Goal: Communication & Community: Answer question/provide support

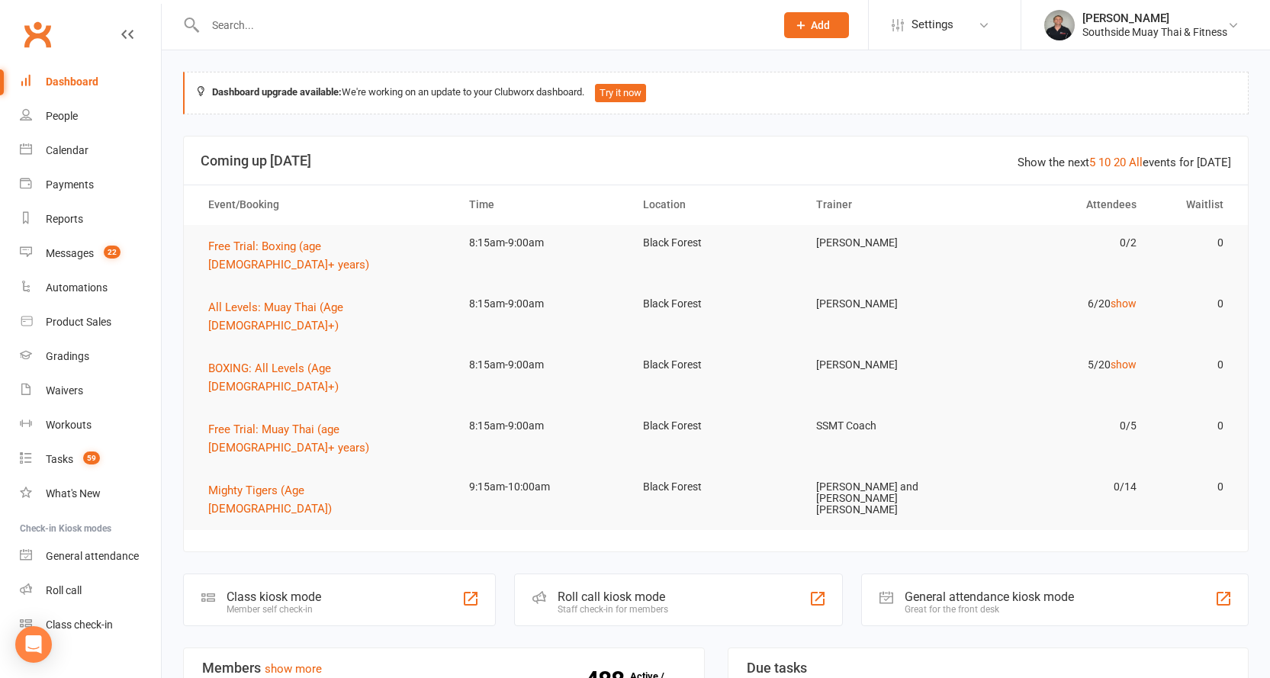
click at [340, 28] on input "text" at bounding box center [483, 24] width 564 height 21
click at [75, 243] on link "Messages 22" at bounding box center [90, 253] width 141 height 34
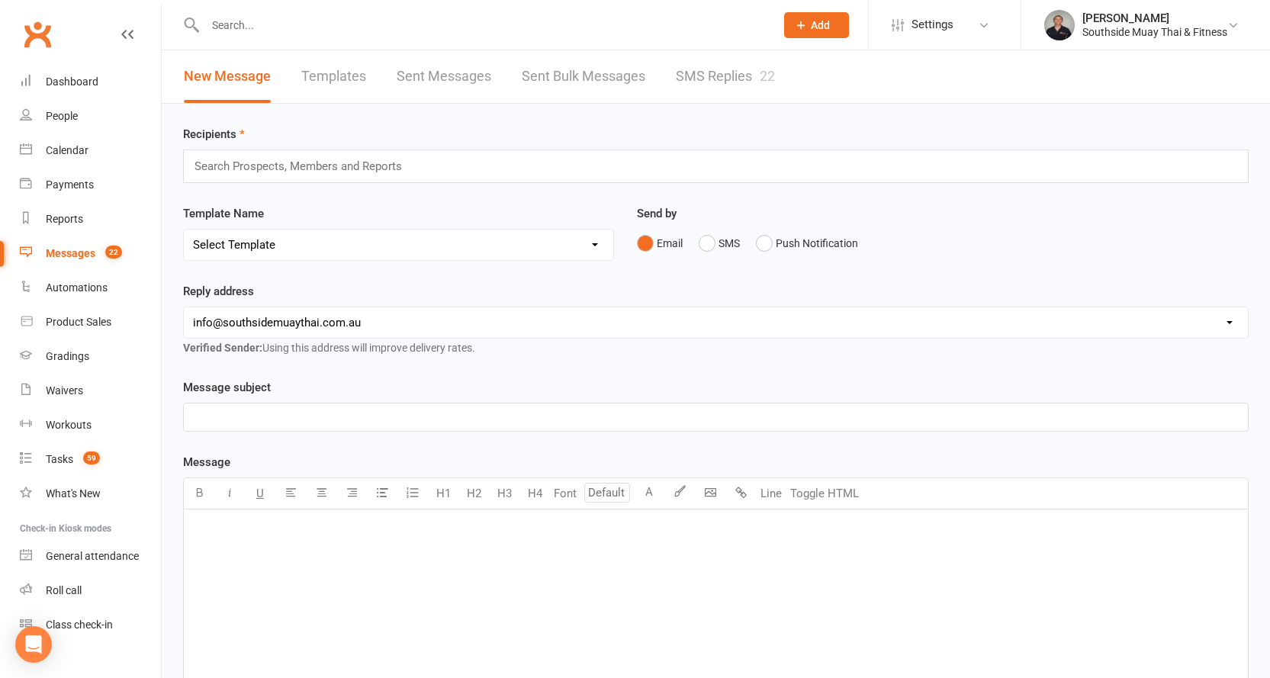
click at [60, 249] on div "Messages" at bounding box center [71, 253] width 50 height 12
click at [735, 68] on link "SMS Replies 22" at bounding box center [725, 76] width 99 height 53
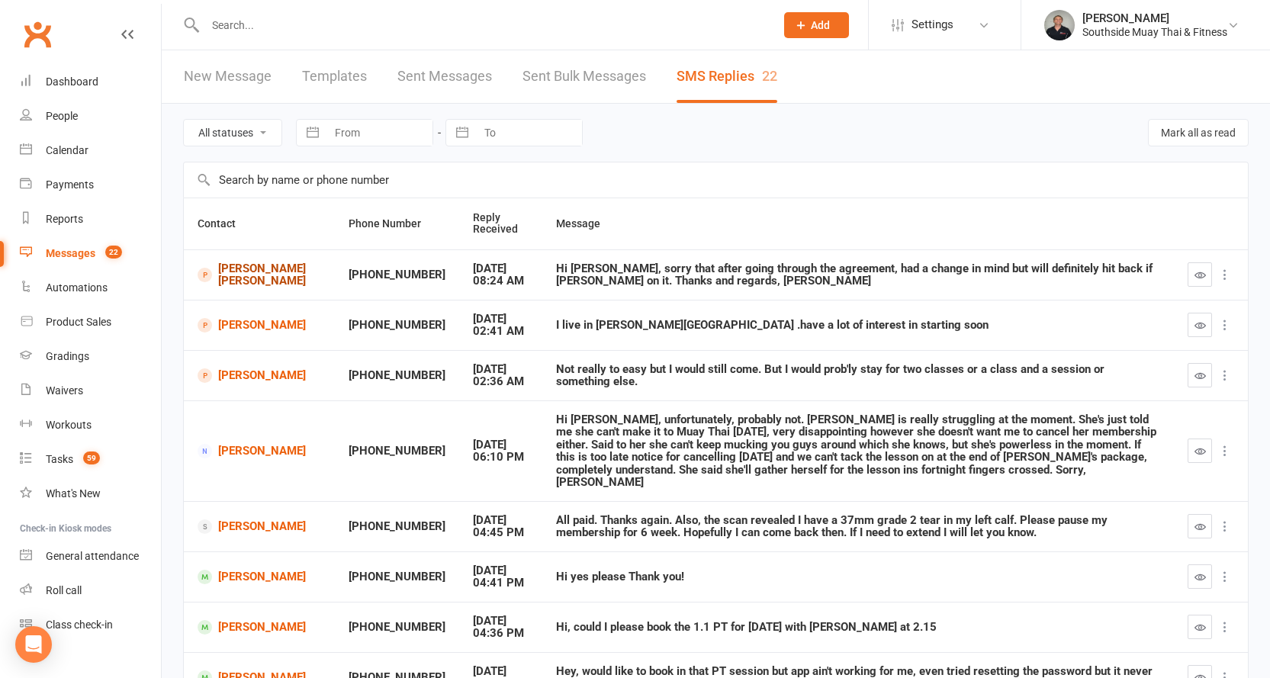
click at [233, 275] on link "[PERSON_NAME] [PERSON_NAME]" at bounding box center [260, 274] width 124 height 25
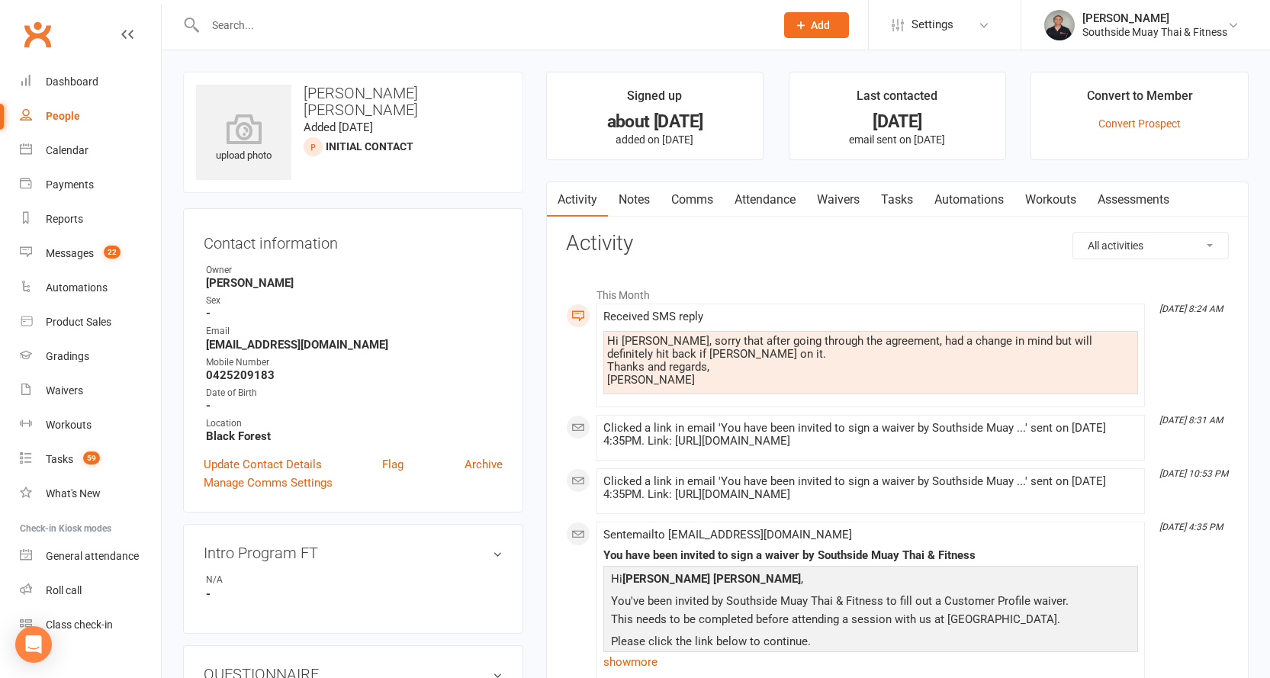
click at [291, 13] on div at bounding box center [473, 25] width 581 height 50
click at [294, 26] on input "text" at bounding box center [483, 24] width 564 height 21
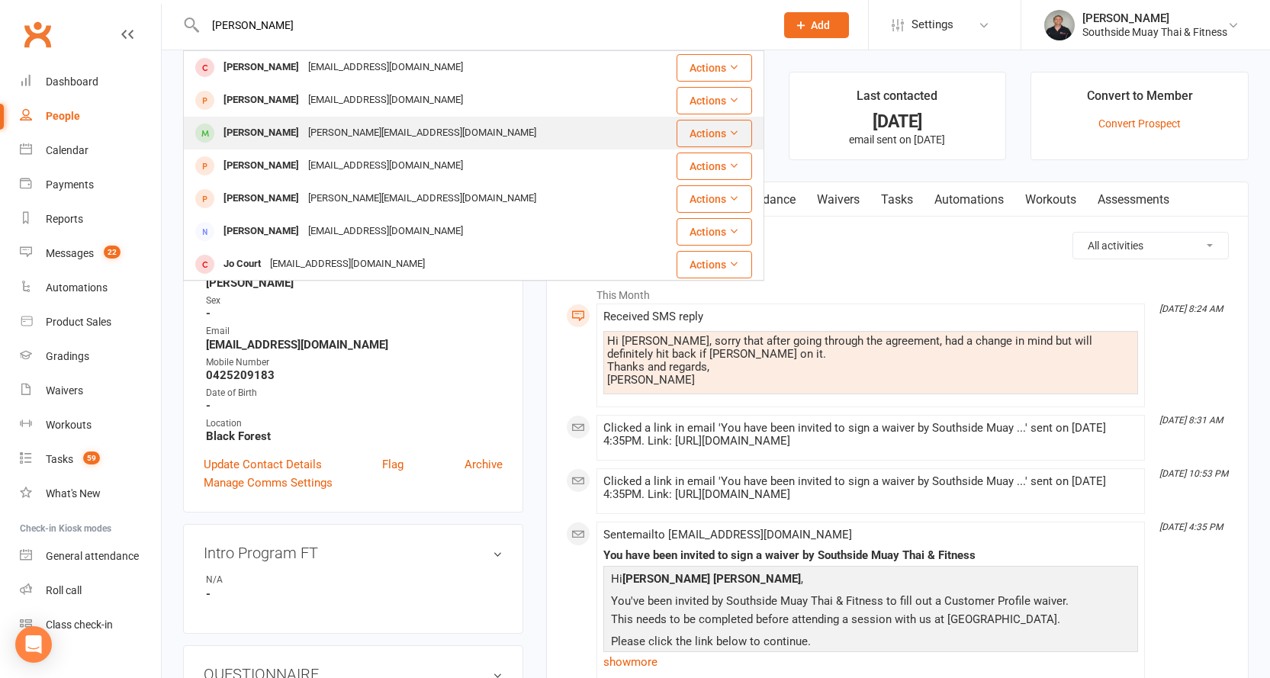
type input "courtney"
click at [250, 121] on div "Courtney Gugusheff courtney.gugusheff@gmail.com" at bounding box center [425, 132] width 481 height 31
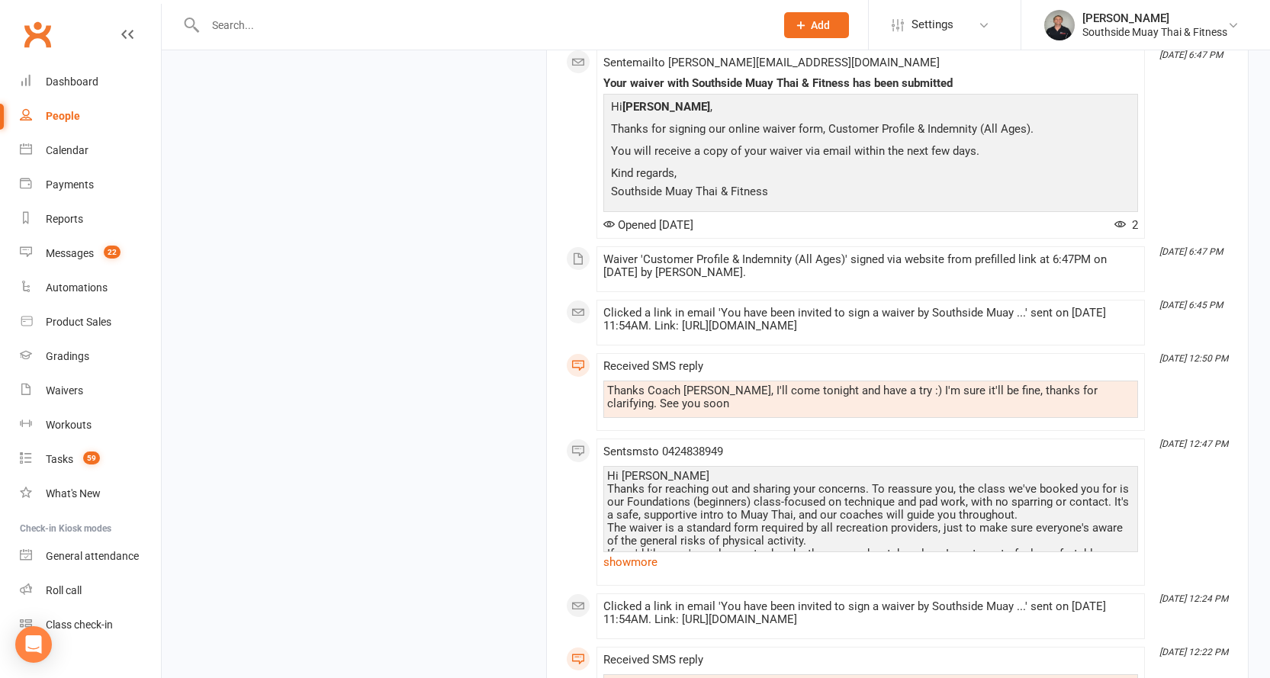
scroll to position [11612, 0]
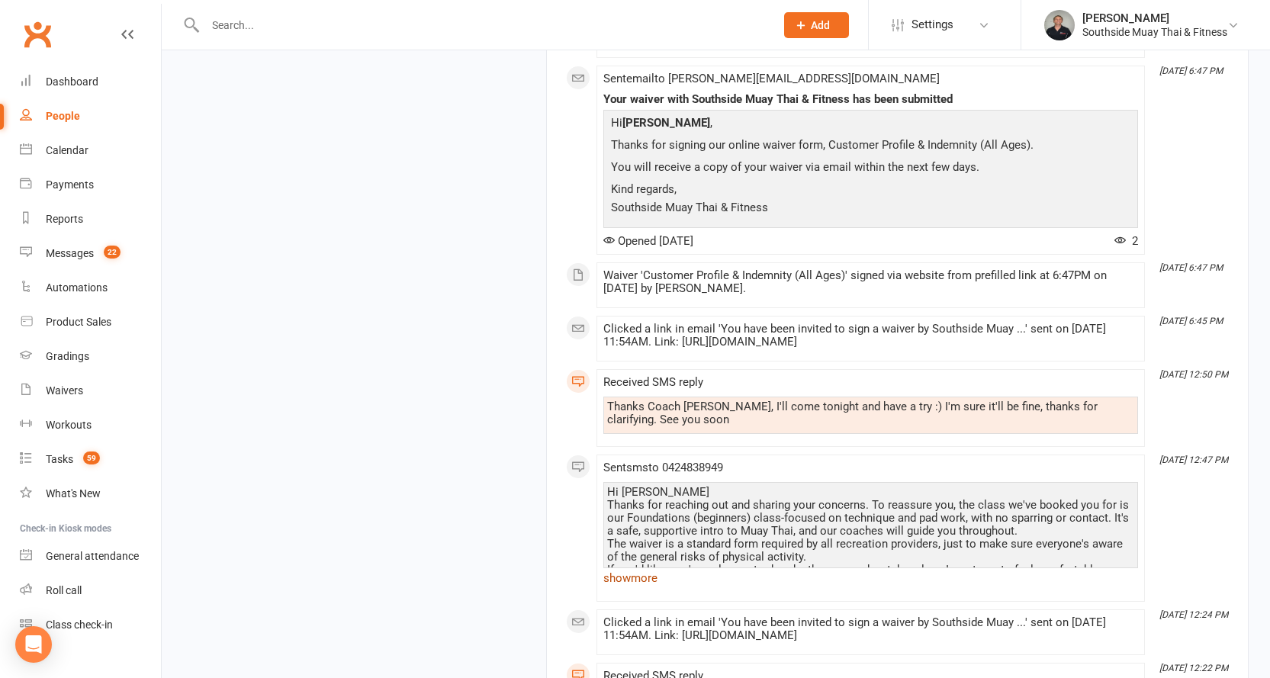
click at [636, 567] on link "show more" at bounding box center [870, 577] width 535 height 21
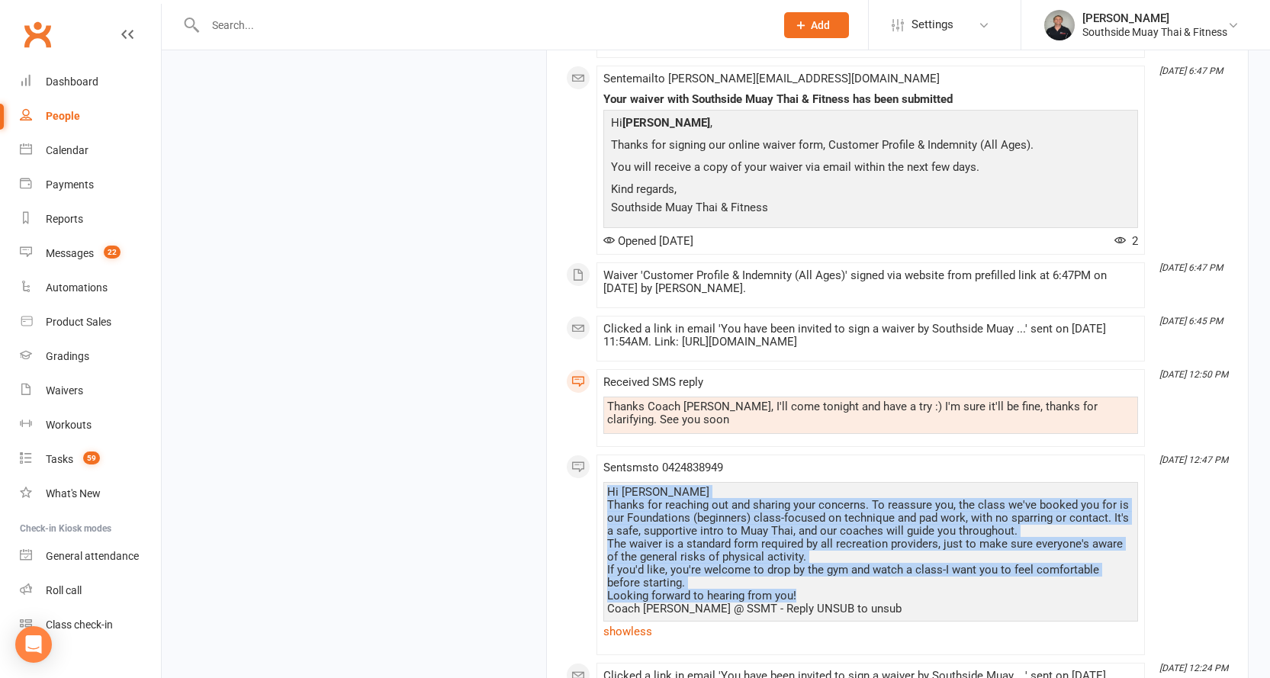
drag, startPoint x: 607, startPoint y: 310, endPoint x: 818, endPoint y: 410, distance: 233.0
click at [818, 486] on div "Hi Courtney Thanks for reaching out and sharing your concerns. To reassure you,…" at bounding box center [870, 551] width 527 height 130
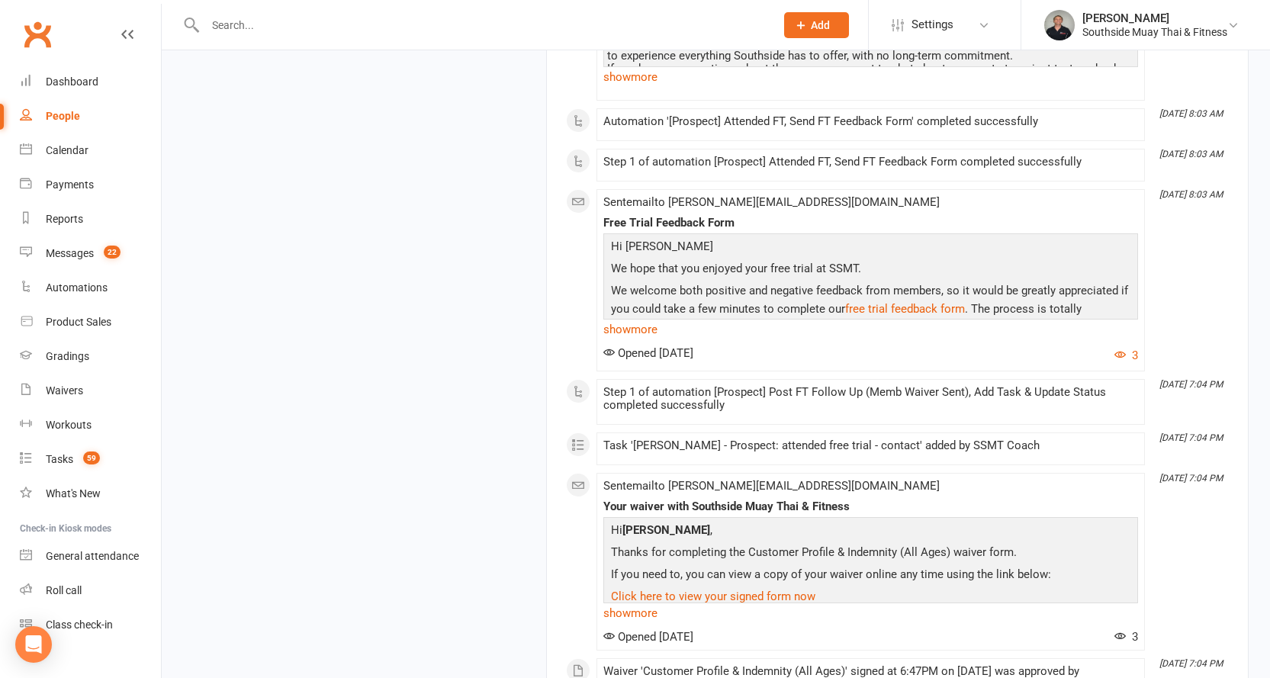
scroll to position [10392, 0]
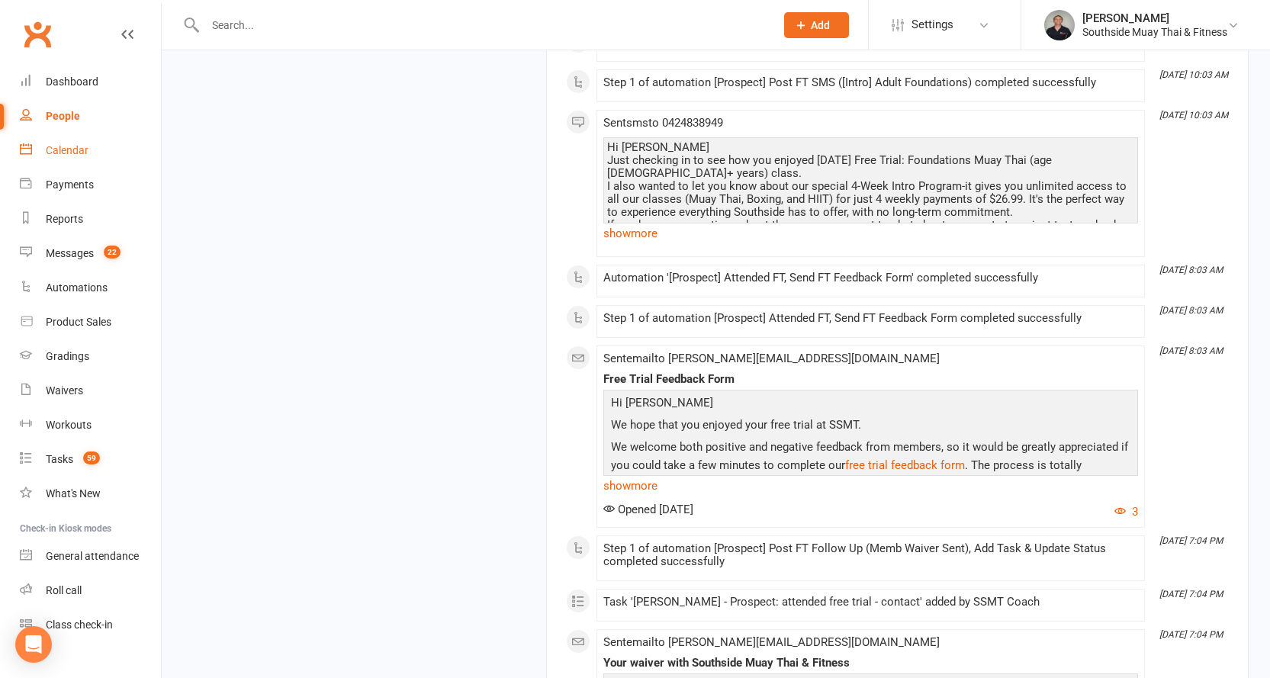
click at [56, 151] on div "Calendar" at bounding box center [67, 150] width 43 height 12
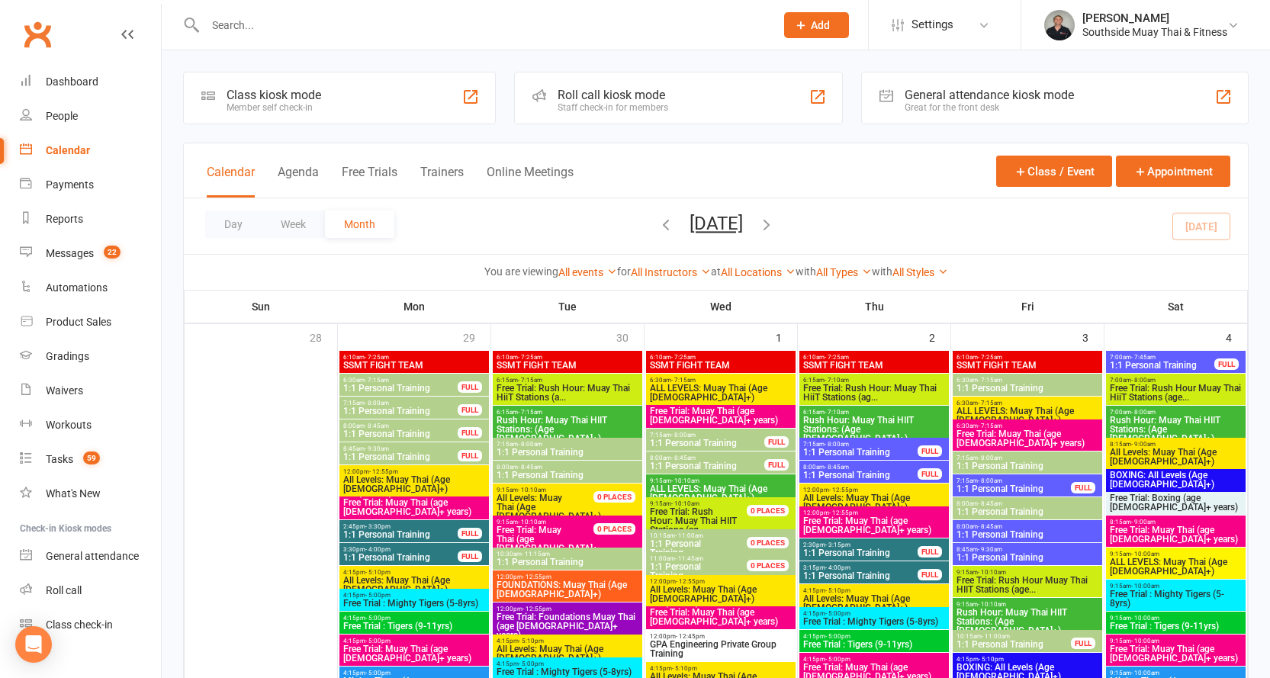
click at [775, 220] on icon "button" at bounding box center [766, 224] width 17 height 17
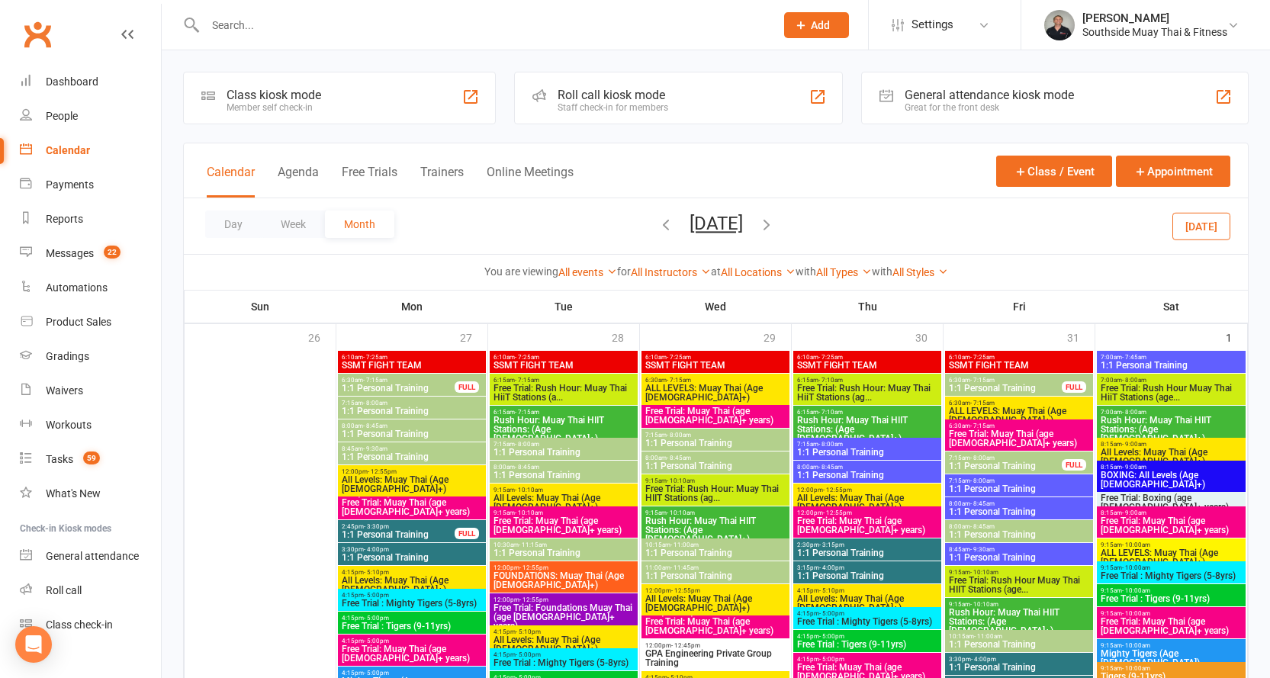
click at [657, 218] on icon "button" at bounding box center [665, 224] width 17 height 17
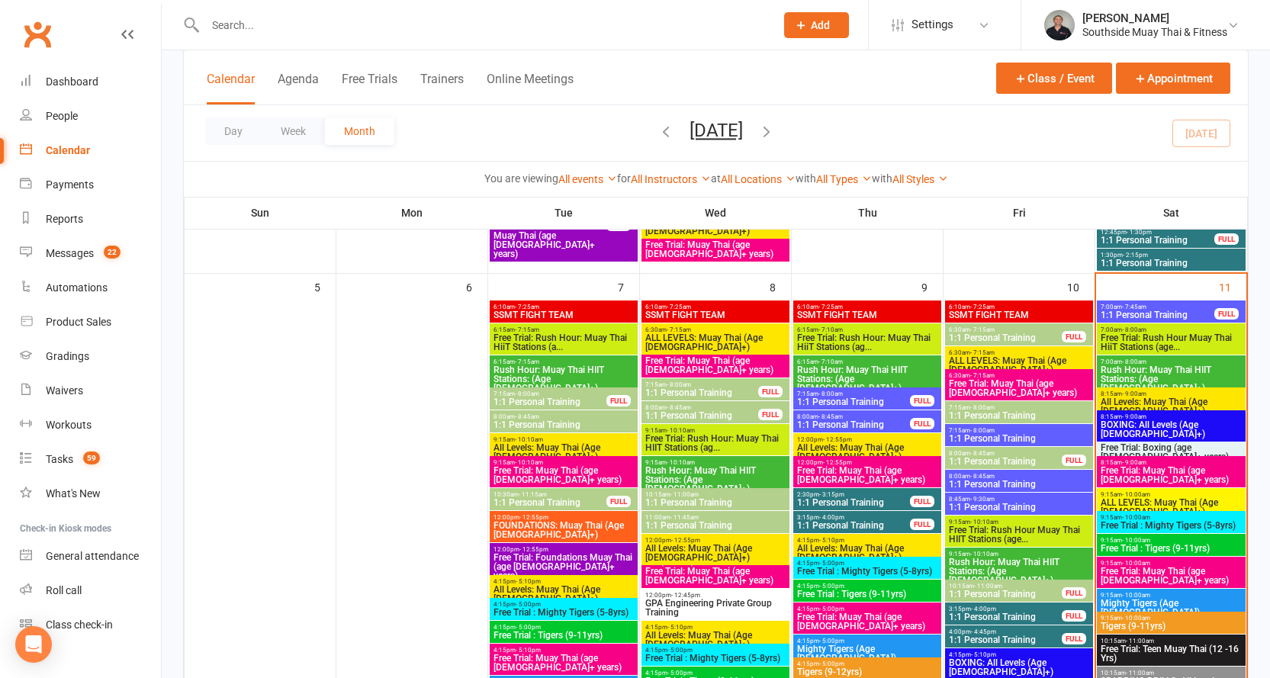
scroll to position [839, 0]
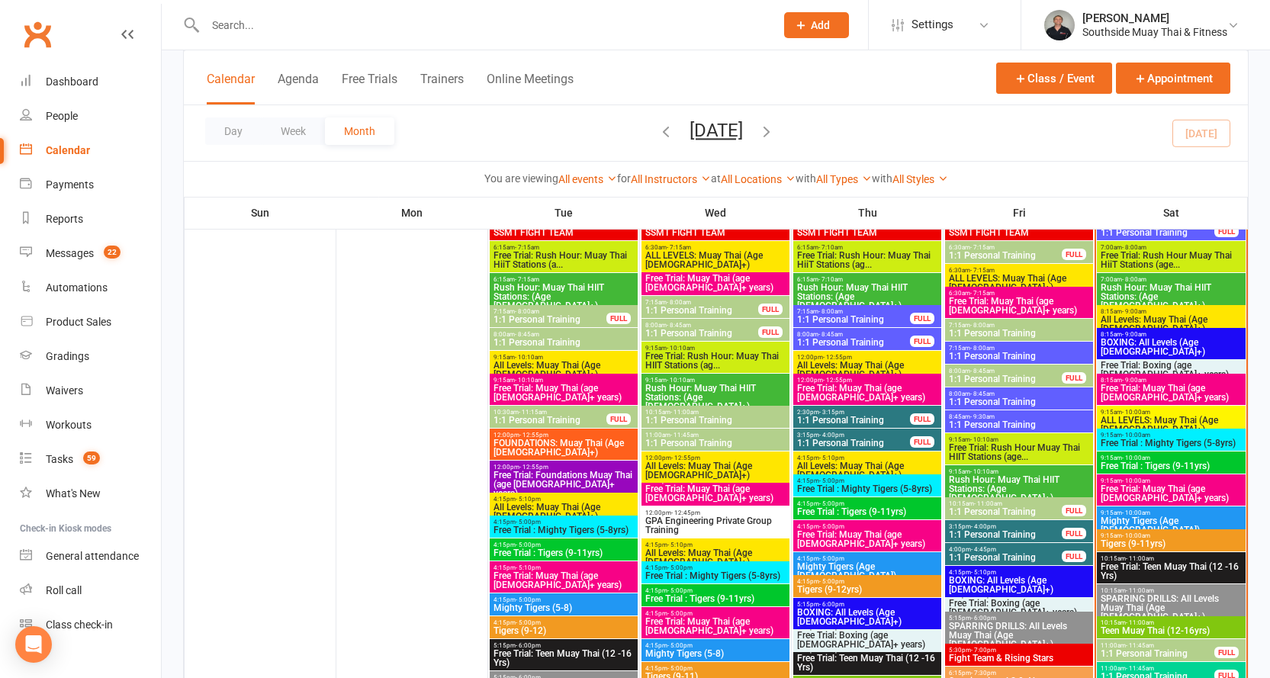
click at [1178, 435] on span "9:15am - 10:00am" at bounding box center [1171, 435] width 143 height 7
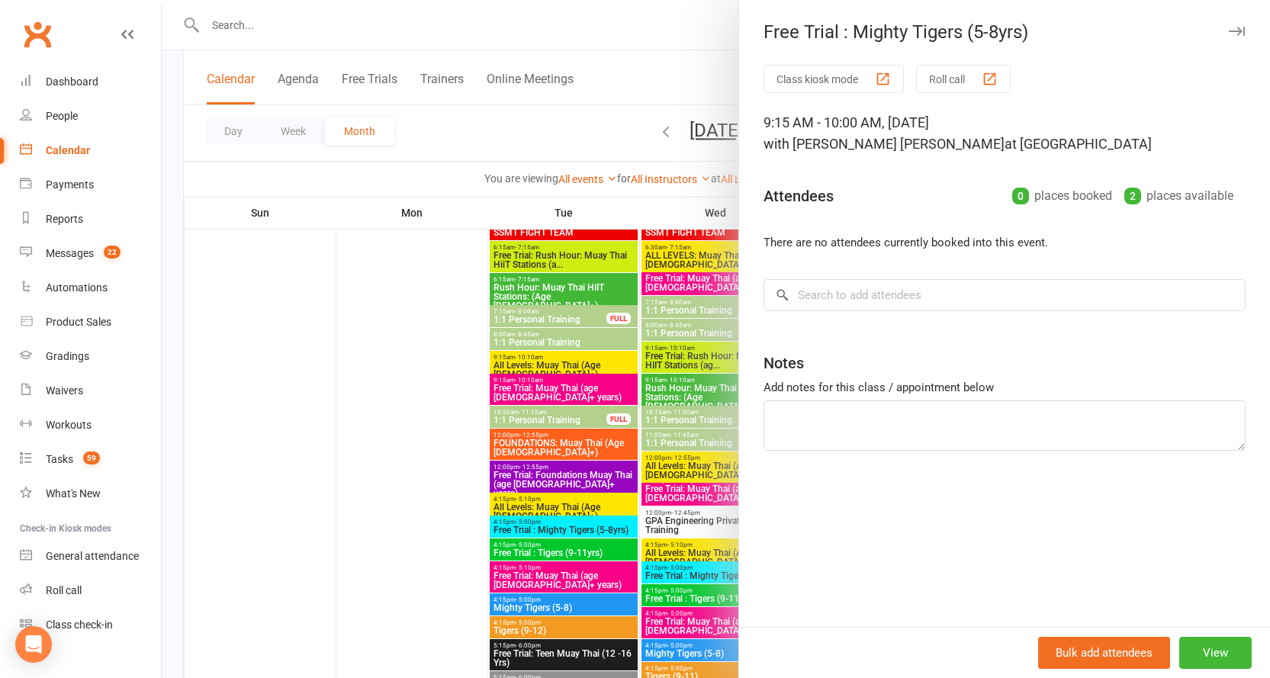
click at [1227, 24] on button "button" at bounding box center [1236, 31] width 18 height 18
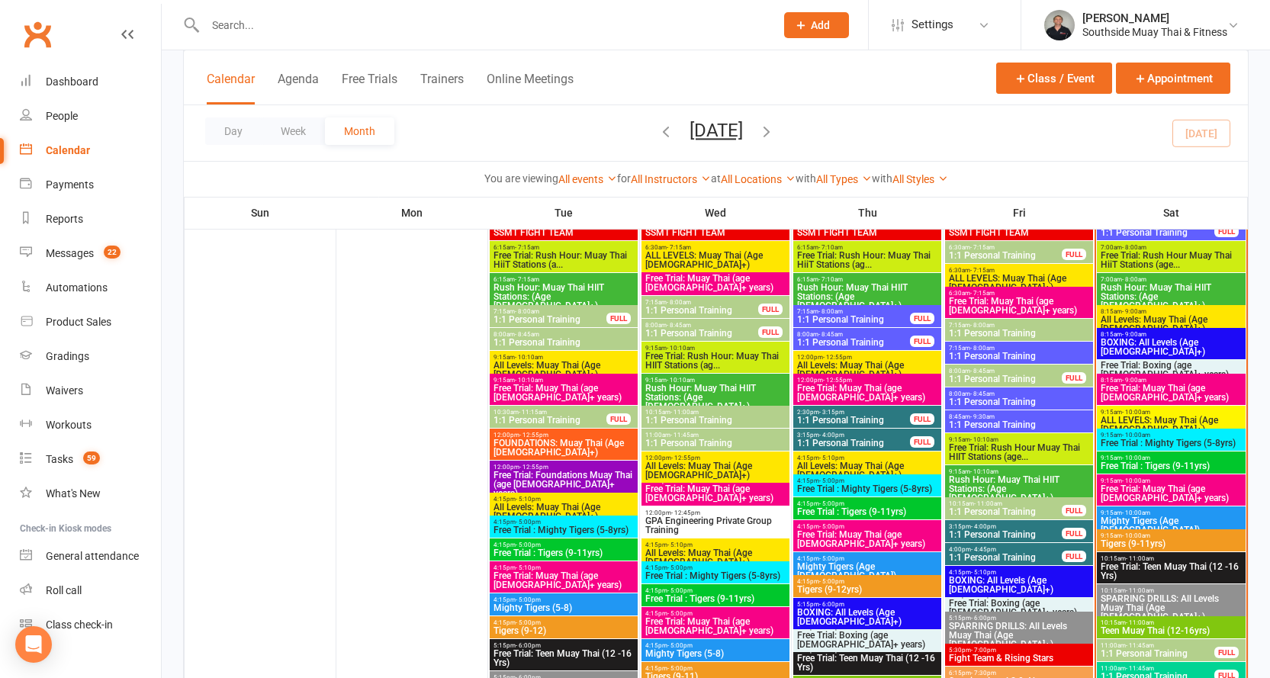
click at [1161, 455] on span "9:15am - 10:00am" at bounding box center [1171, 458] width 143 height 7
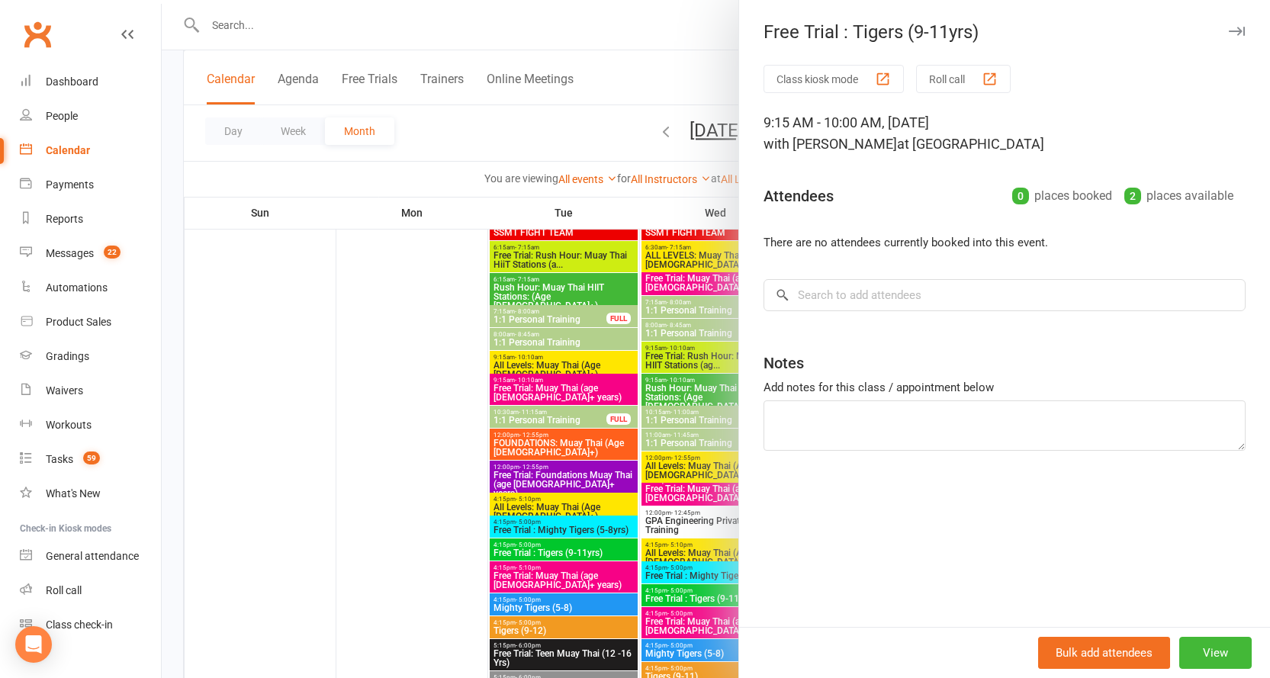
click at [1229, 27] on icon "button" at bounding box center [1237, 31] width 16 height 9
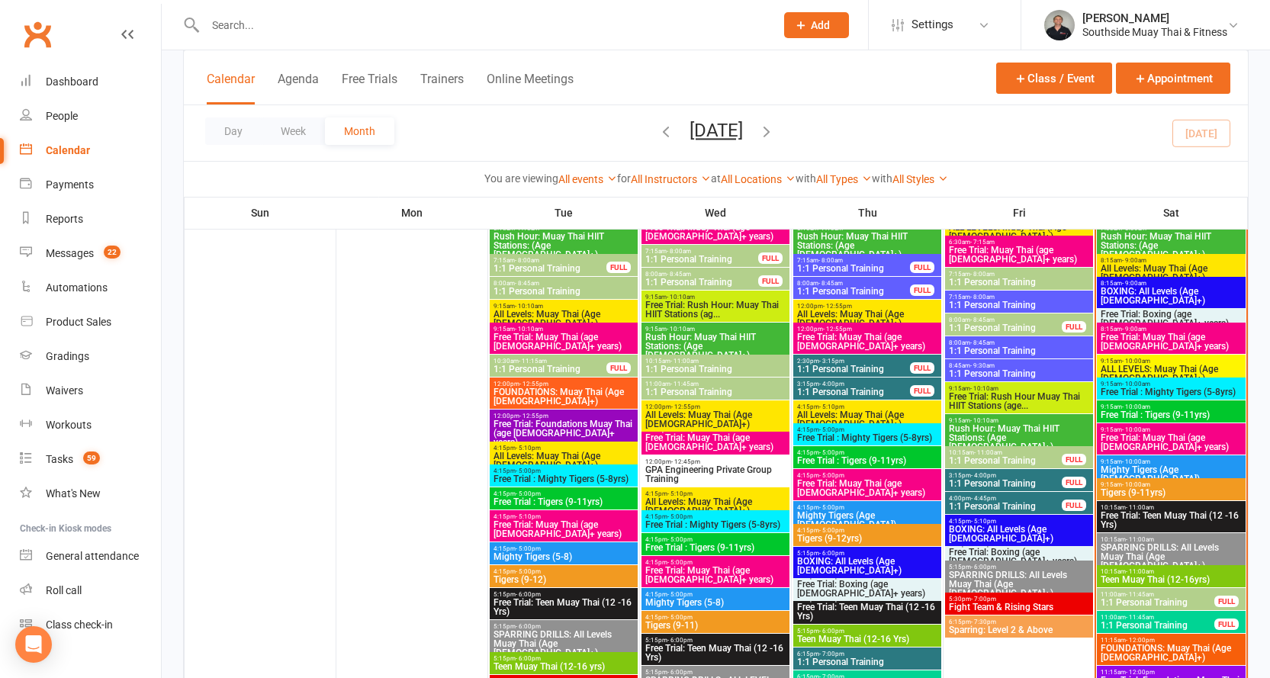
scroll to position [915, 0]
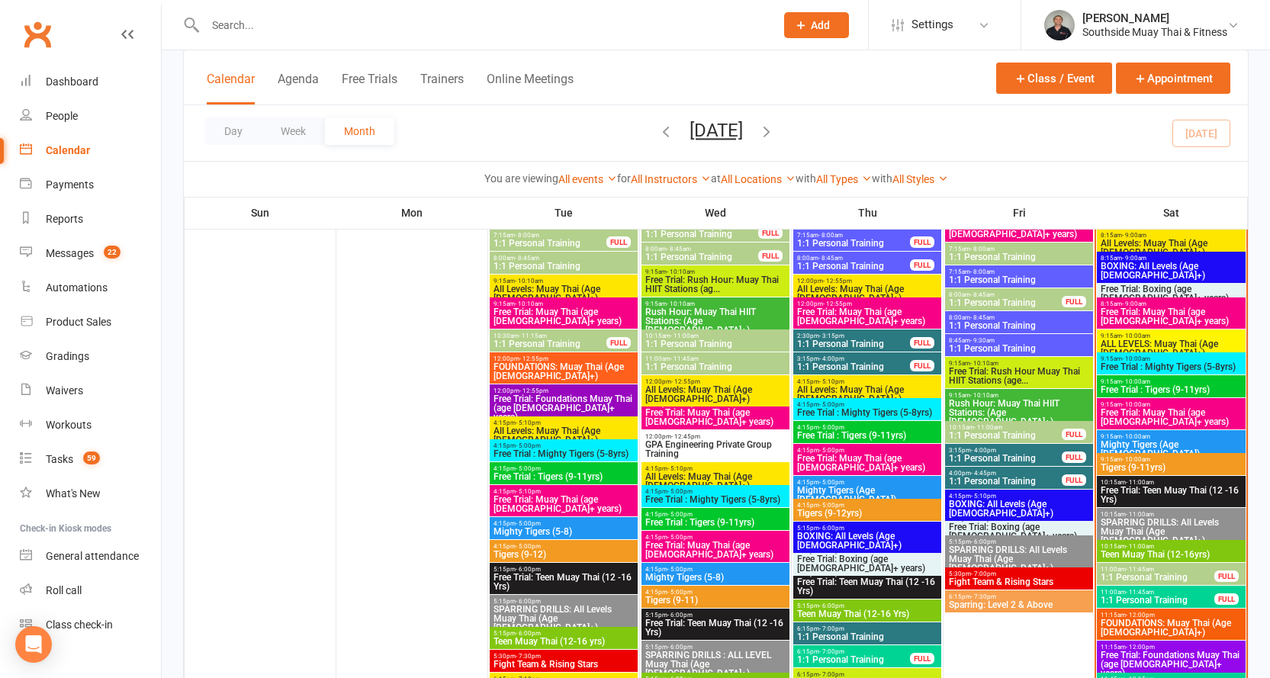
click at [1149, 492] on span "Free Trial: Teen Muay Thai (12 -16 Yrs)" at bounding box center [1171, 495] width 143 height 18
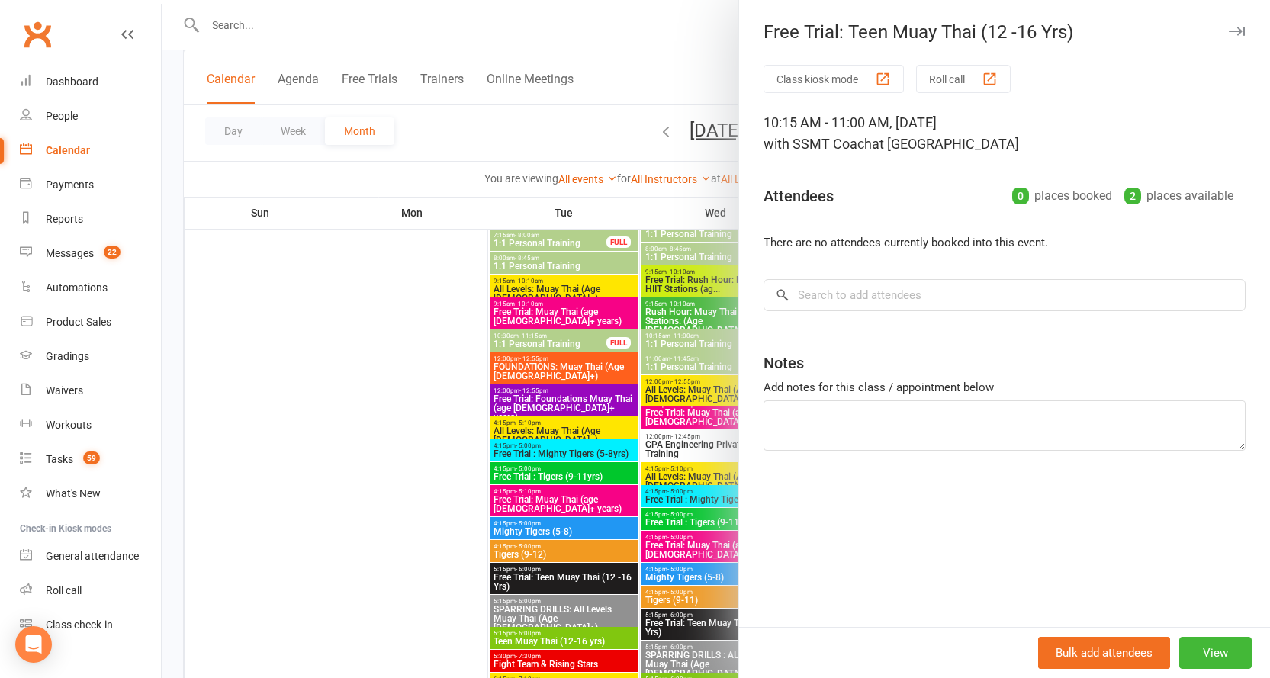
click at [1229, 33] on icon "button" at bounding box center [1237, 31] width 16 height 9
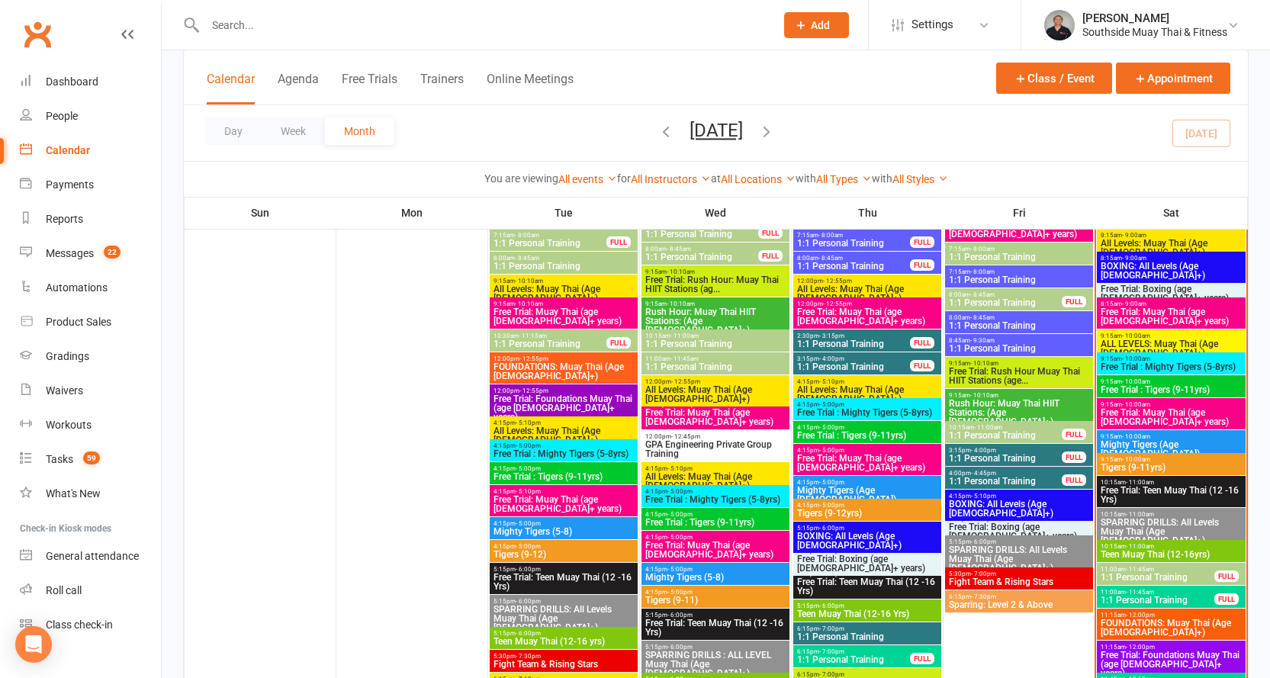
scroll to position [991, 0]
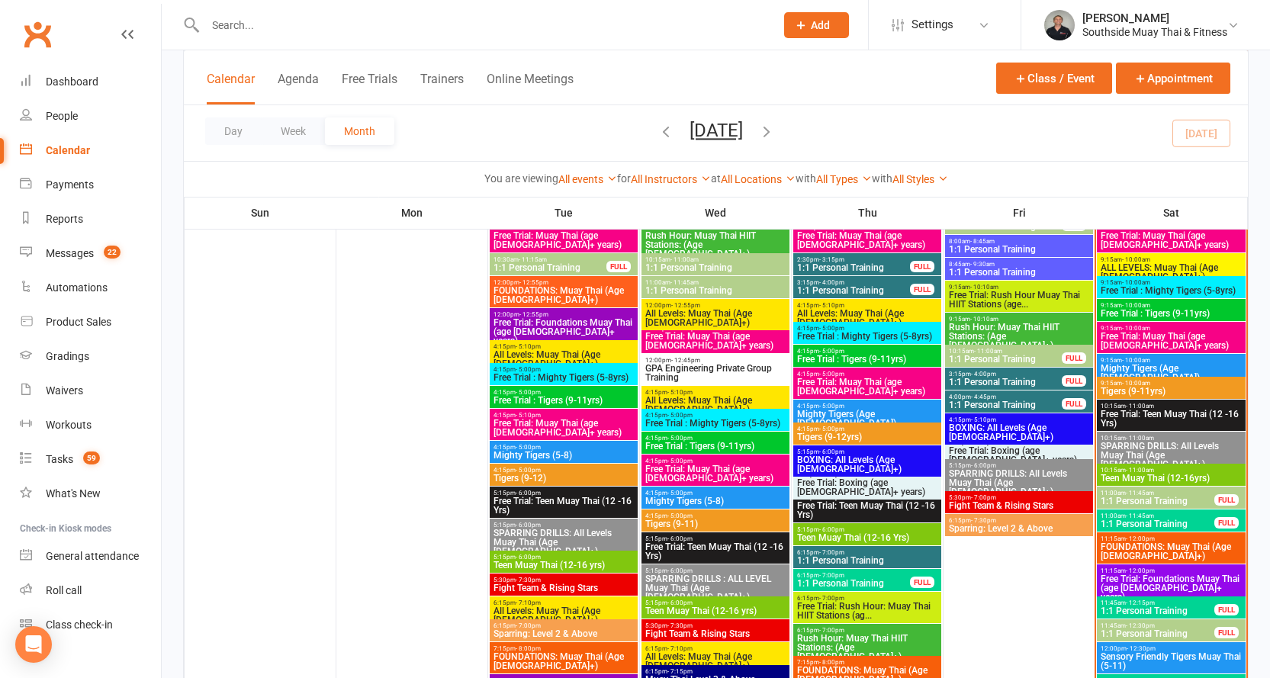
click at [1139, 570] on span "- 12:00pm" at bounding box center [1140, 570] width 29 height 7
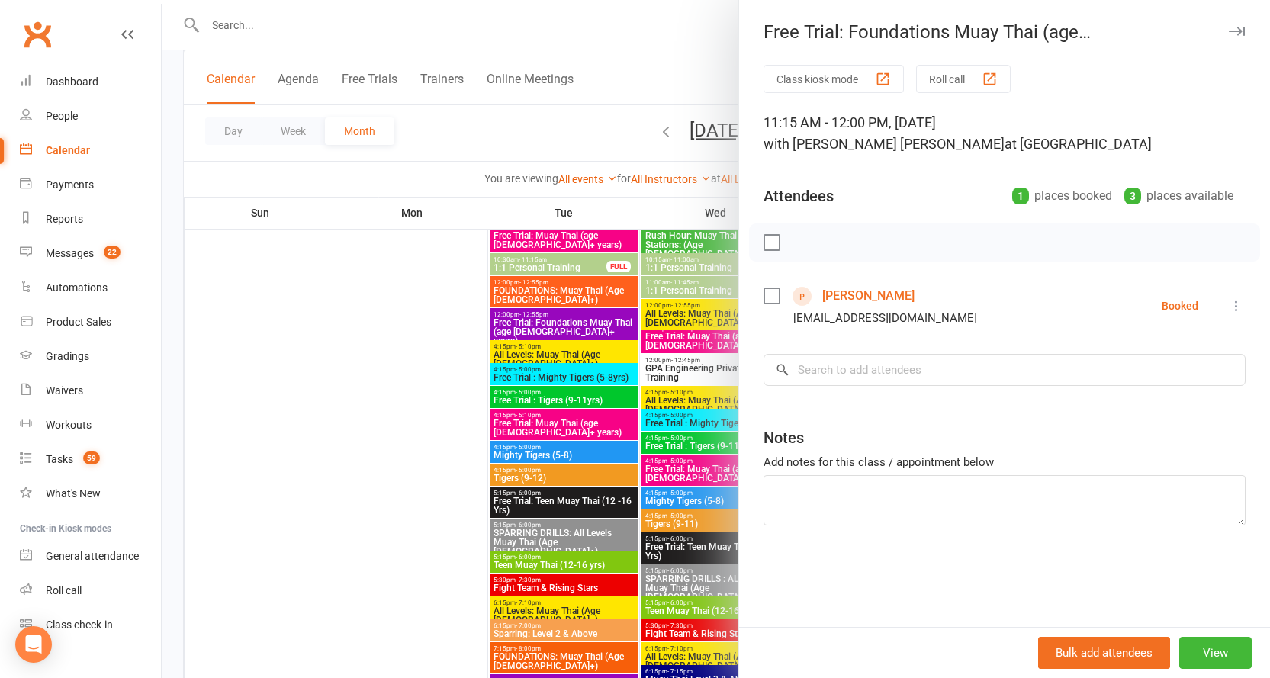
click at [1228, 24] on button "button" at bounding box center [1236, 31] width 18 height 18
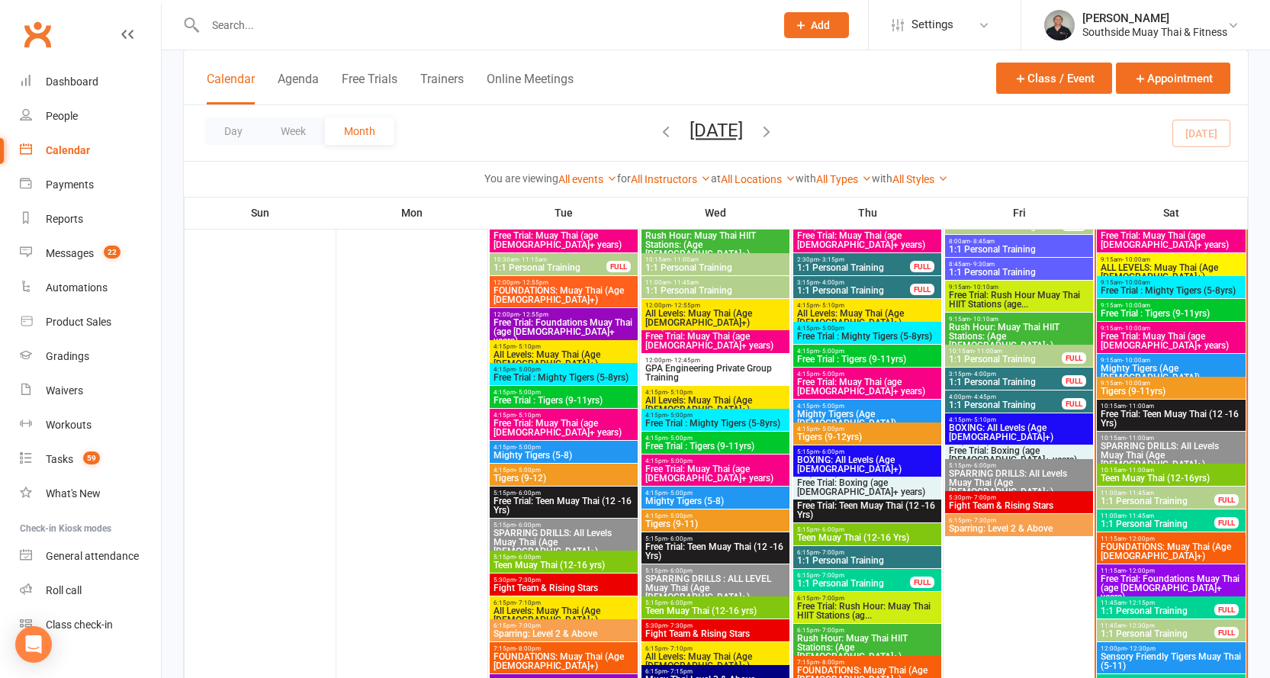
click at [321, 24] on input "text" at bounding box center [483, 24] width 564 height 21
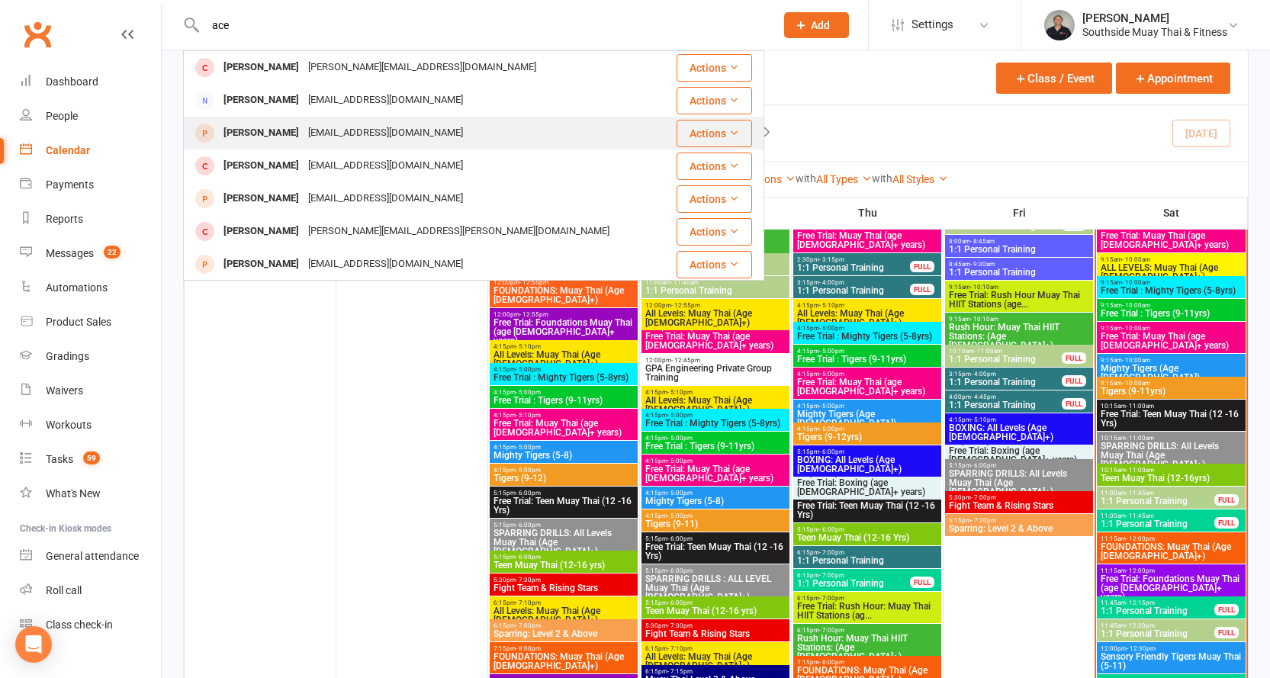
type input "ace"
click at [305, 129] on div "[EMAIL_ADDRESS][DOMAIN_NAME]" at bounding box center [386, 133] width 164 height 22
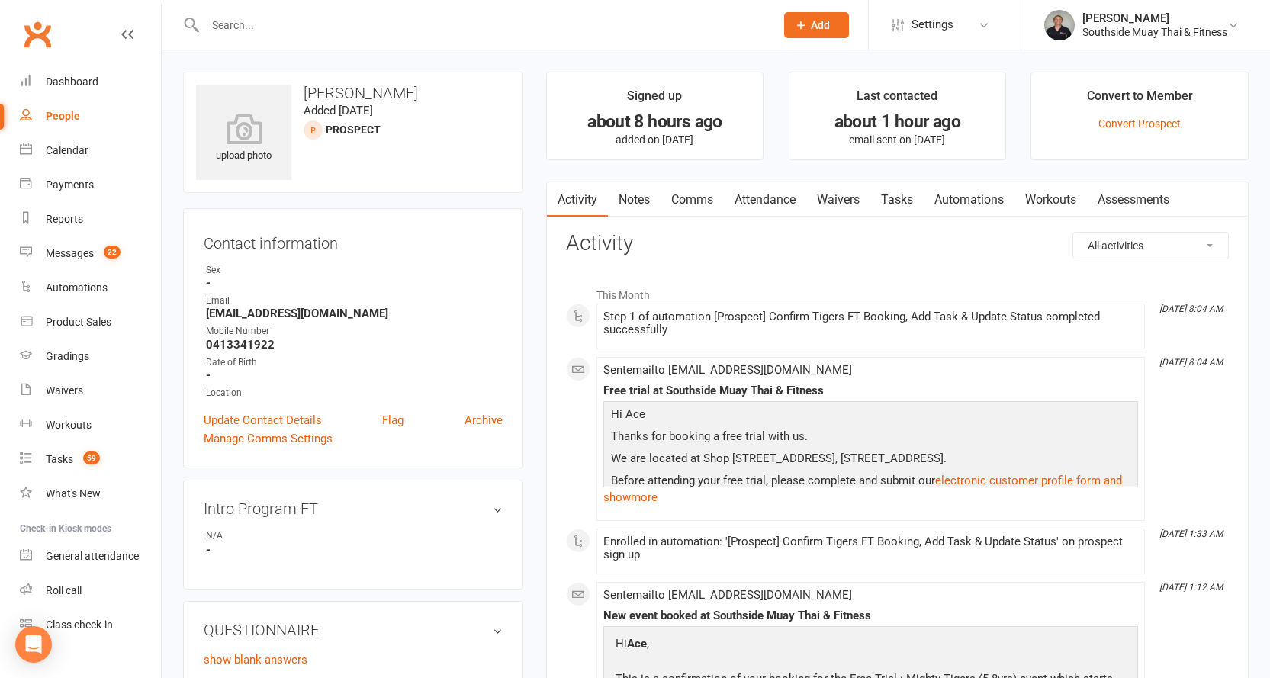
click at [834, 195] on link "Waivers" at bounding box center [838, 199] width 64 height 35
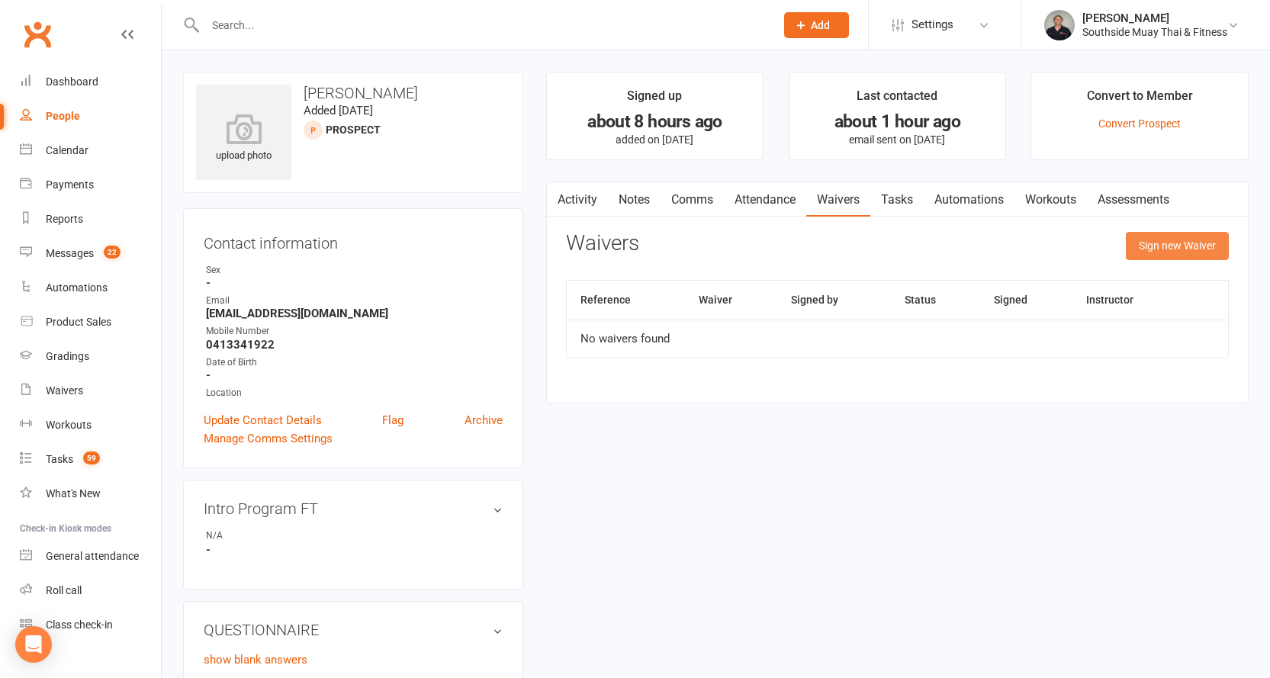
click at [1178, 240] on button "Sign new Waiver" at bounding box center [1177, 245] width 103 height 27
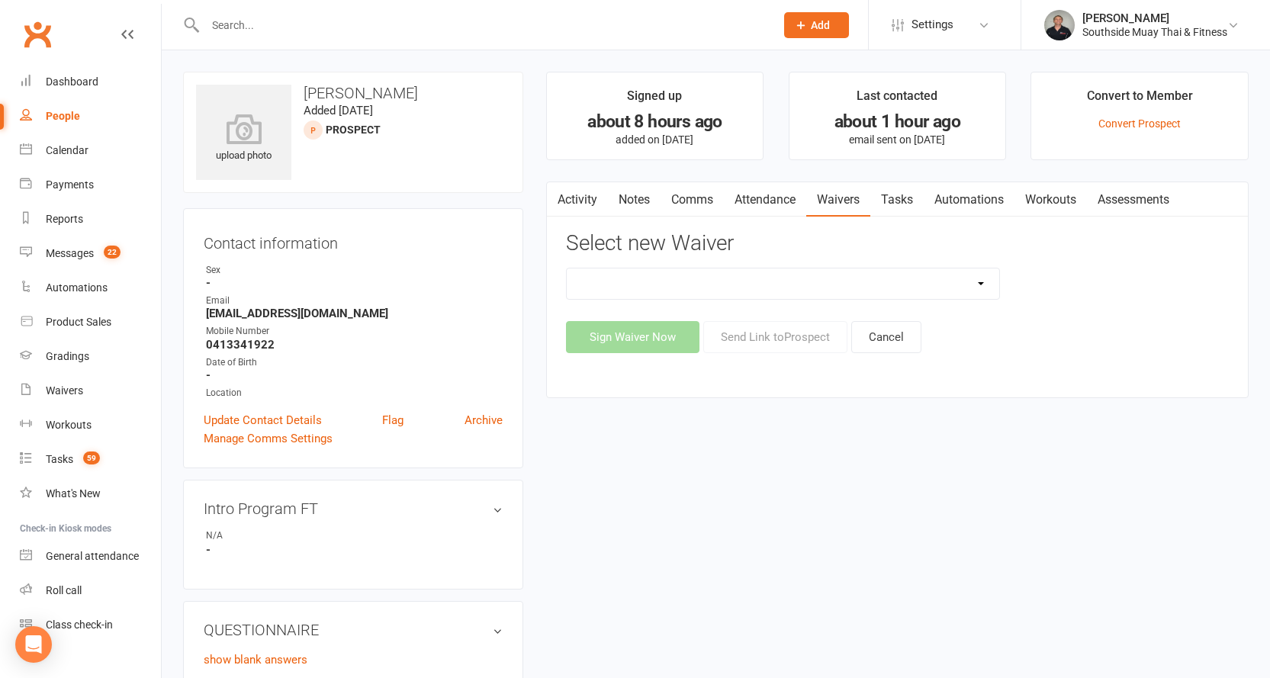
click at [861, 275] on select "10 or 5 Session Pass | Upfront (former member) 10 Session Pass | Upfront (DD Pa…" at bounding box center [783, 283] width 433 height 31
select select "175"
click at [567, 268] on select "10 or 5 Session Pass | Upfront (former member) 10 Session Pass | Upfront (DD Pa…" at bounding box center [783, 283] width 433 height 31
click at [768, 340] on button "Send Link to Prospect" at bounding box center [775, 337] width 144 height 32
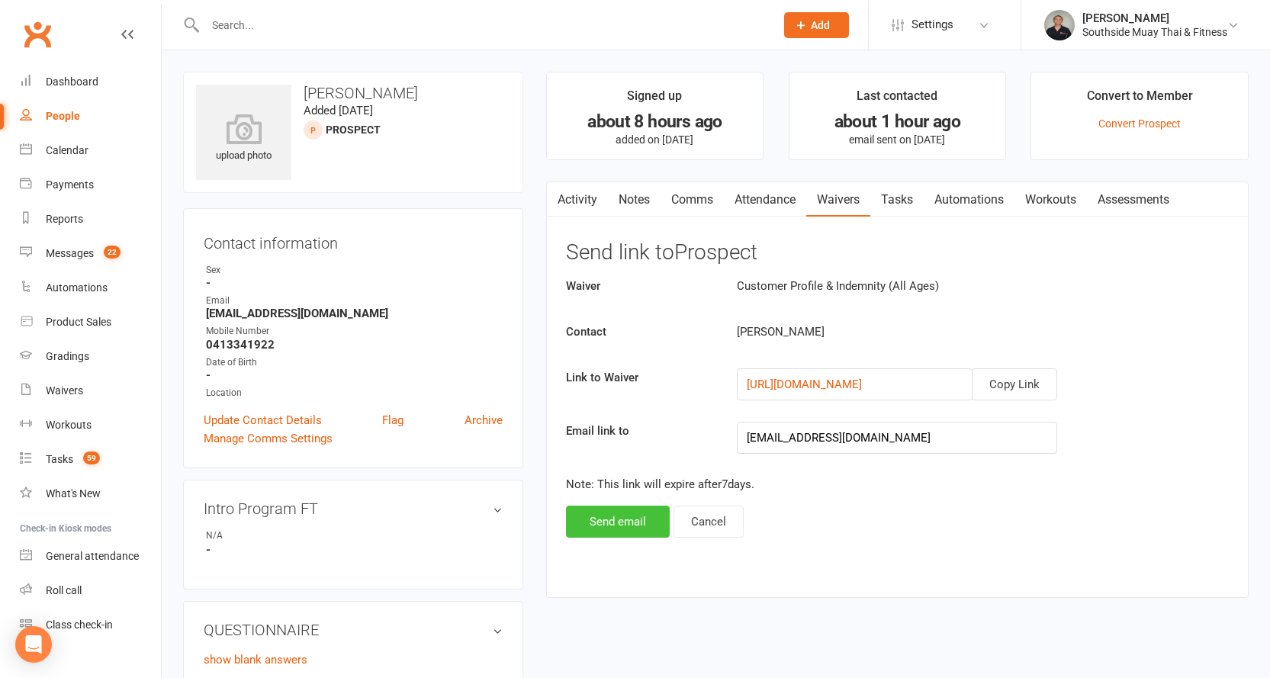
click at [619, 515] on button "Send email" at bounding box center [618, 522] width 104 height 32
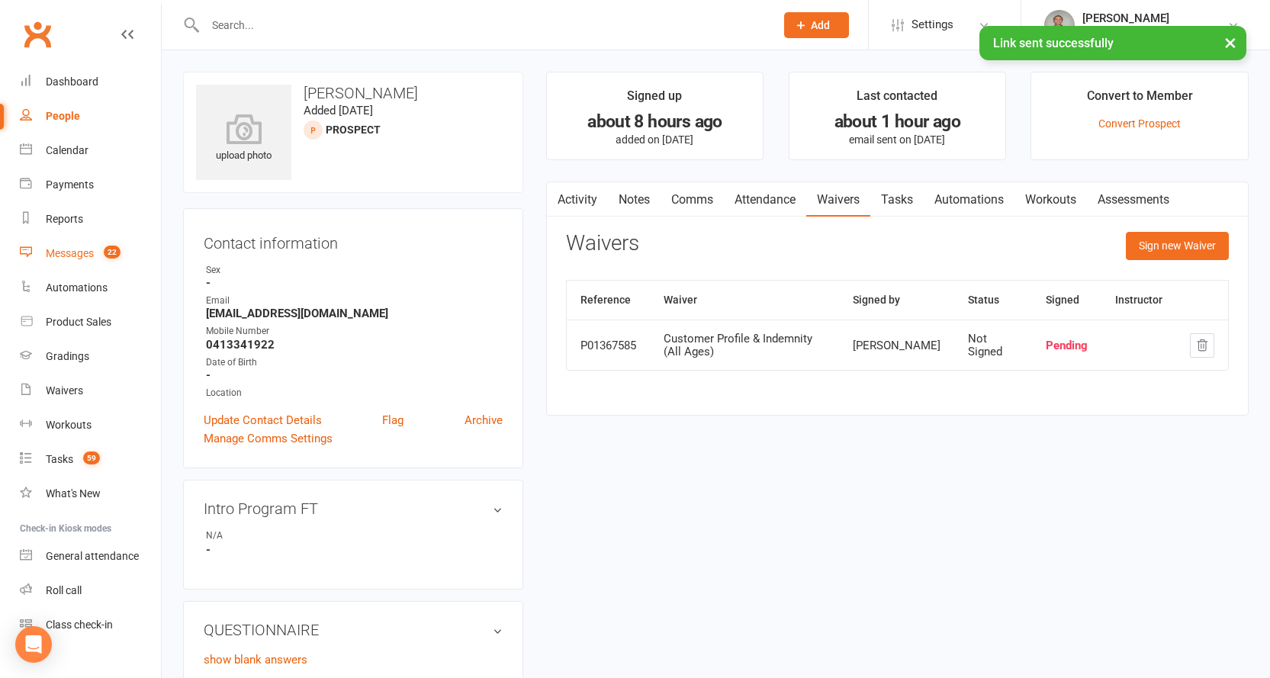
click at [71, 253] on div "Messages" at bounding box center [70, 253] width 48 height 12
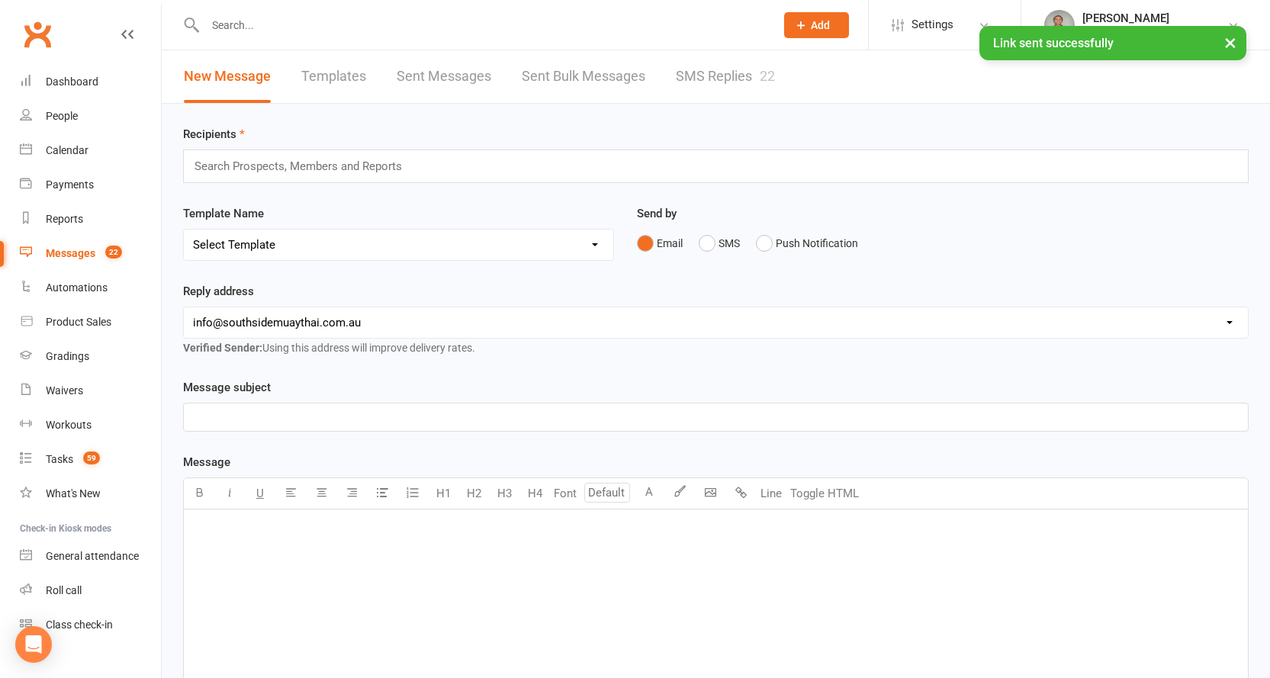
click at [744, 81] on link "SMS Replies 22" at bounding box center [725, 76] width 99 height 53
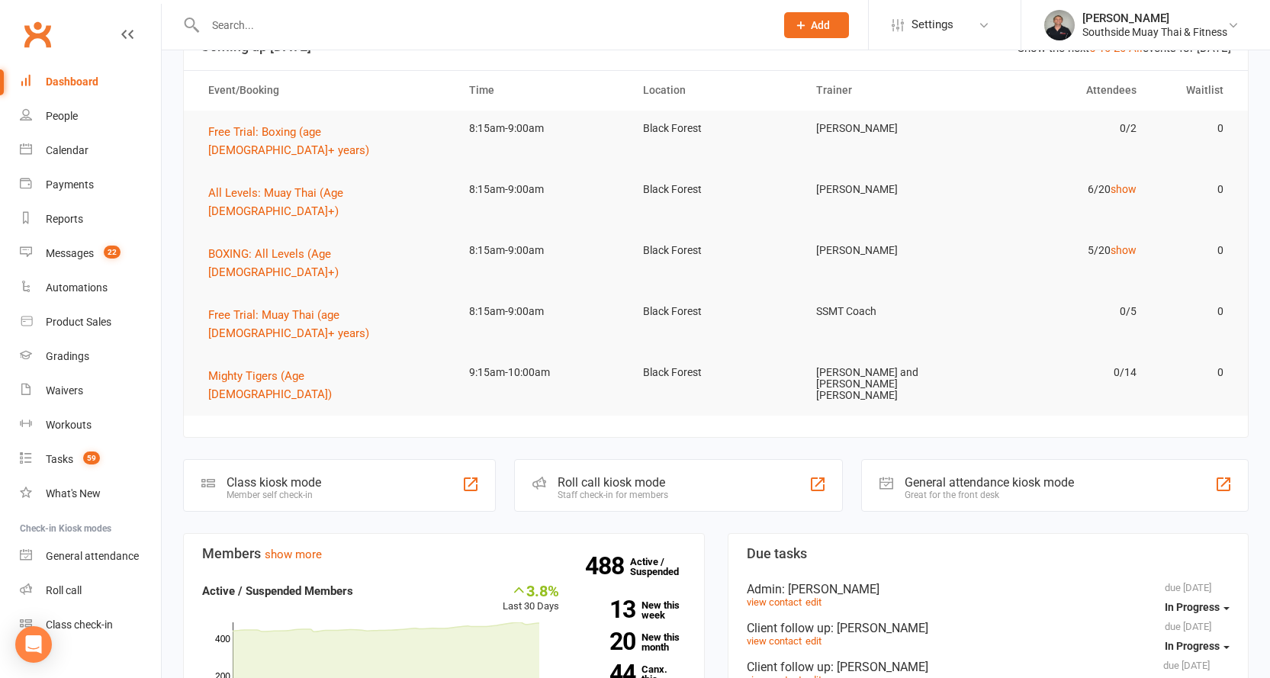
scroll to position [229, 0]
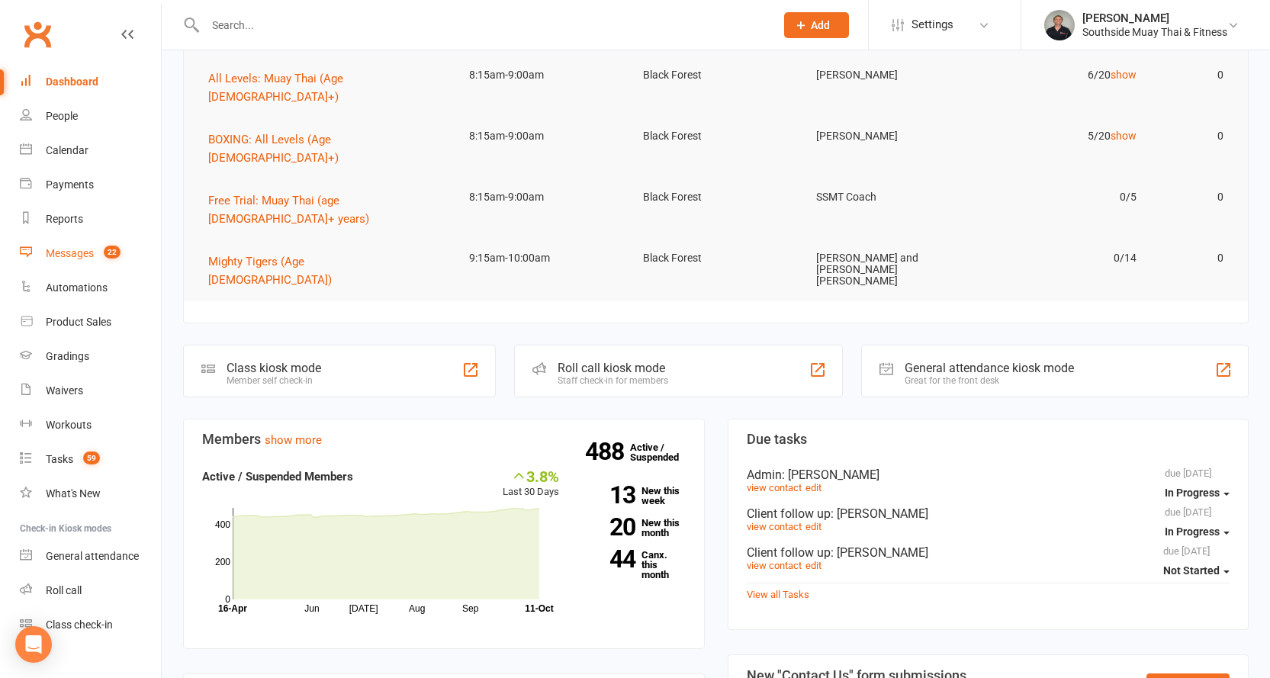
click at [74, 249] on div "Messages" at bounding box center [70, 253] width 48 height 12
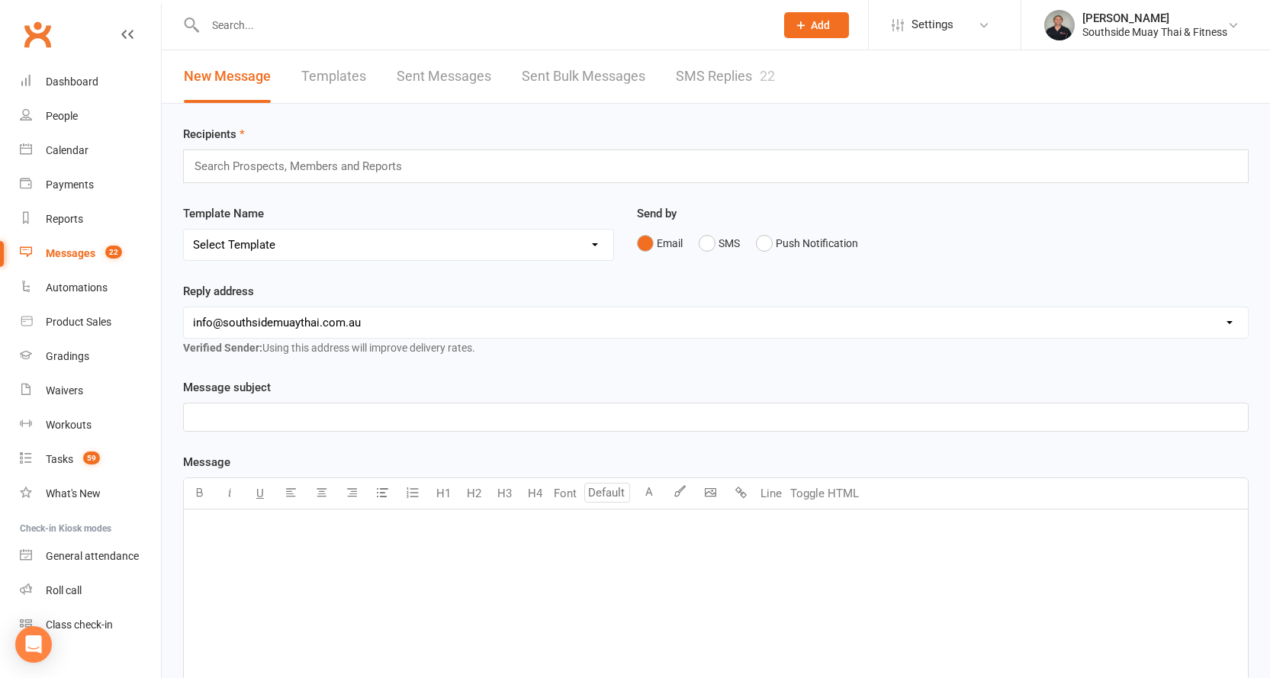
click at [751, 79] on link "SMS Replies 22" at bounding box center [725, 76] width 99 height 53
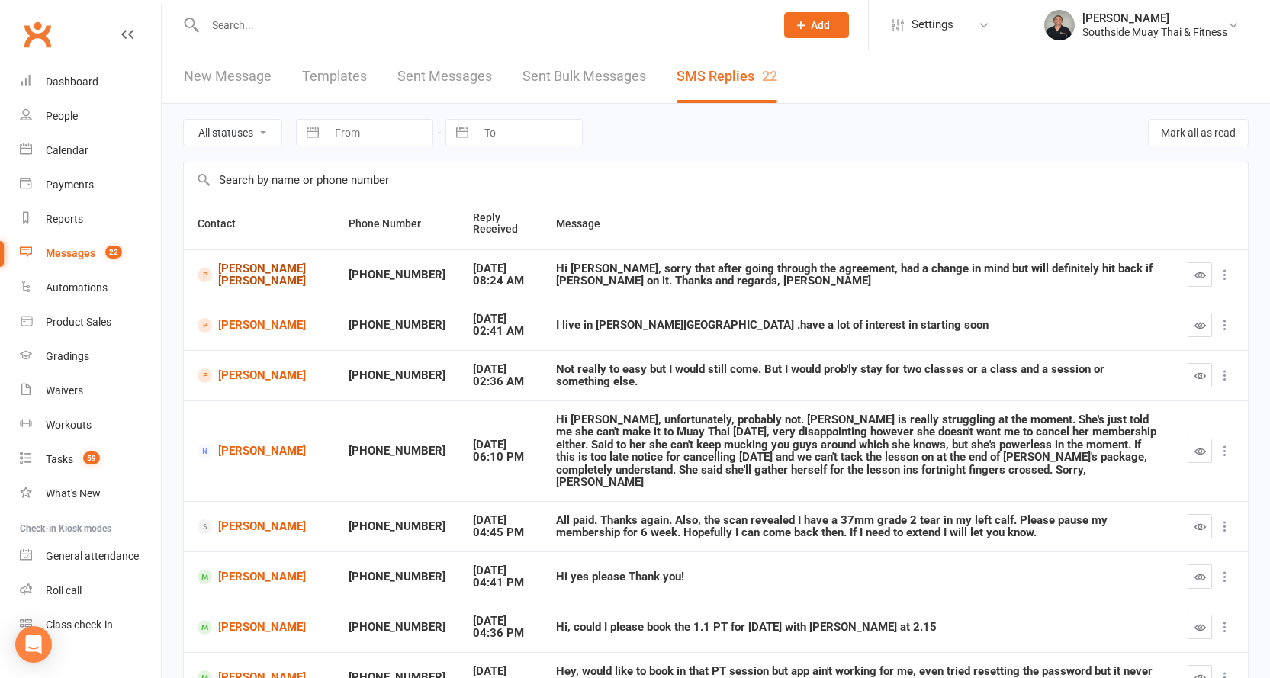
click at [233, 275] on link "[PERSON_NAME] [PERSON_NAME]" at bounding box center [260, 274] width 124 height 25
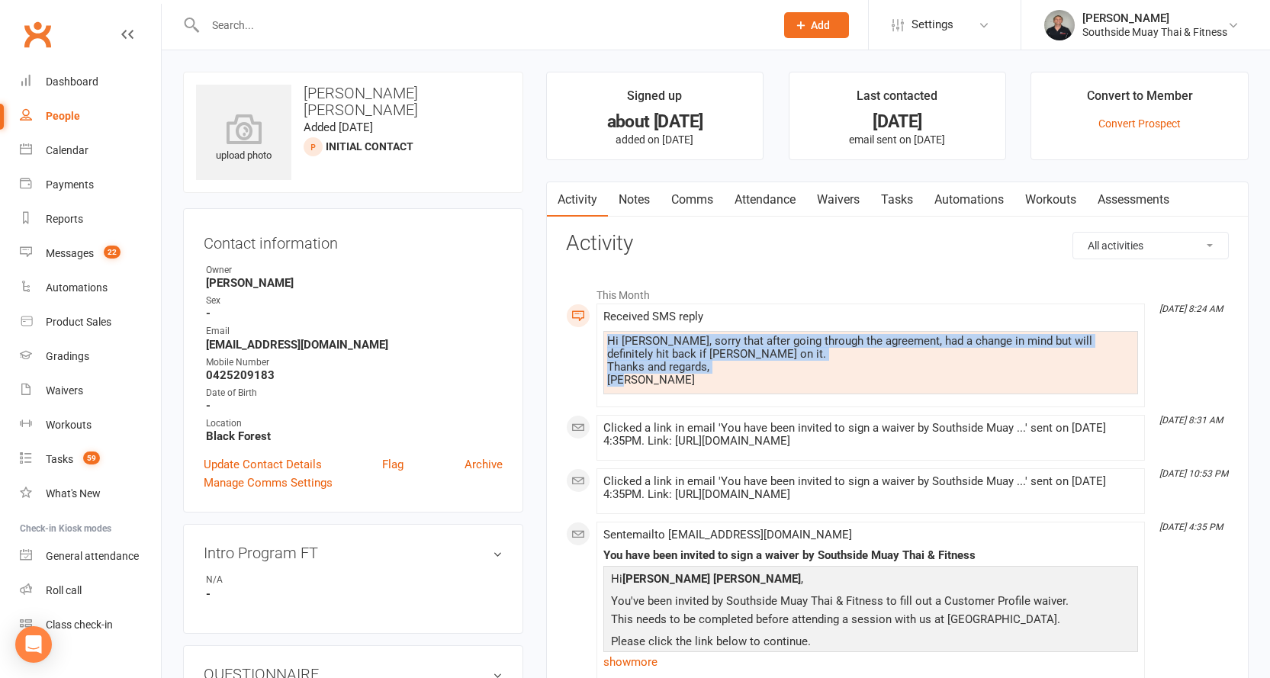
drag, startPoint x: 609, startPoint y: 339, endPoint x: 627, endPoint y: 381, distance: 45.5
click at [627, 381] on div "Hi Kendal, sorry that after going through the agreement, had a change in mind b…" at bounding box center [870, 361] width 527 height 52
copy div "Hi Kendal, sorry that after going through the agreement, had a change in mind b…"
click at [696, 198] on link "Comms" at bounding box center [691, 199] width 63 height 35
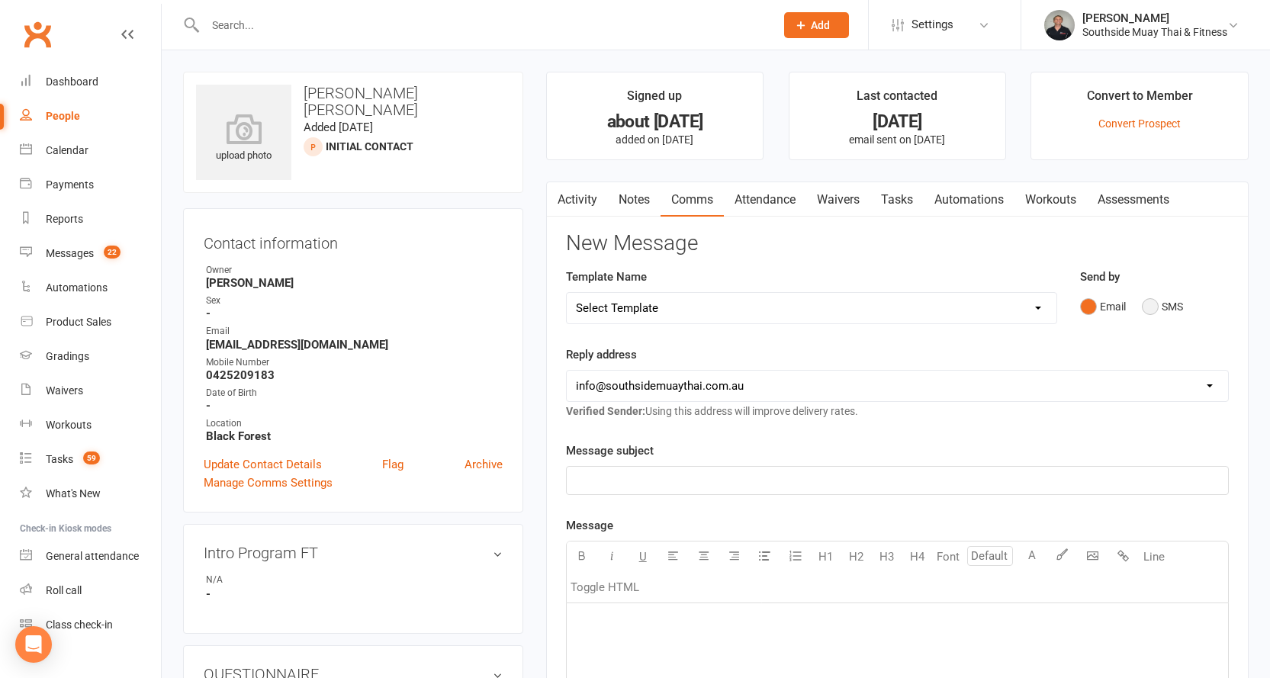
click at [1161, 307] on button "SMS" at bounding box center [1162, 306] width 41 height 29
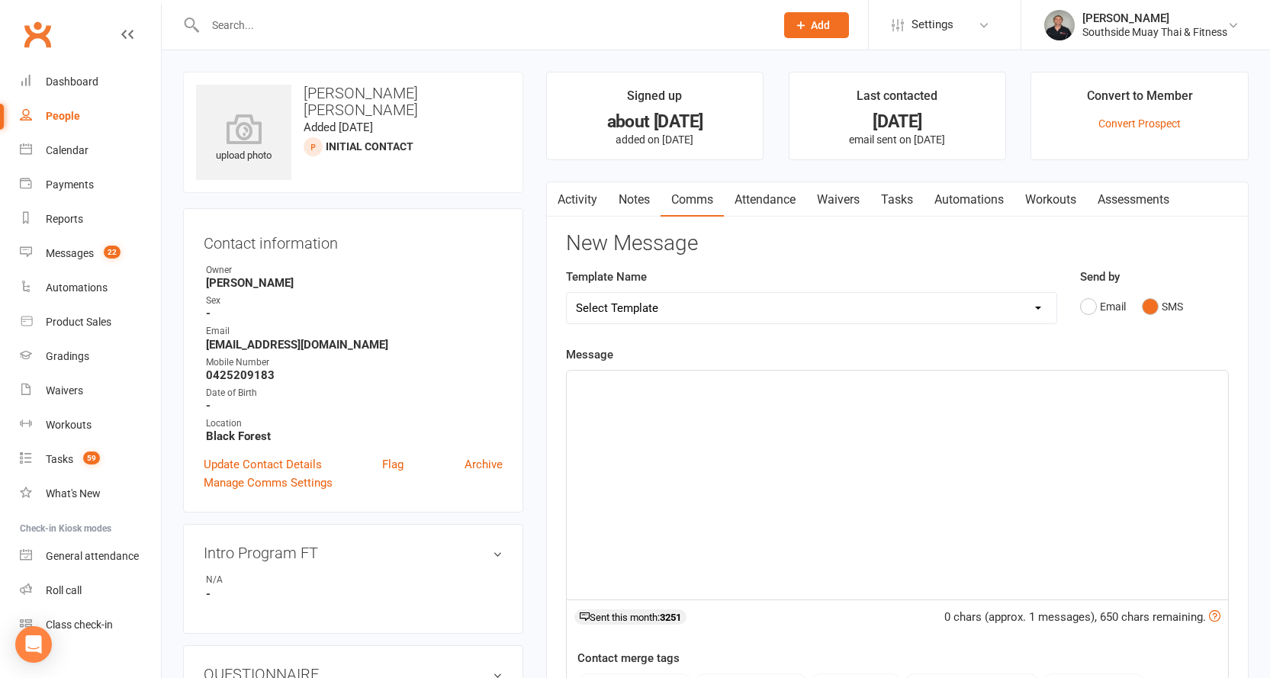
click at [654, 390] on p "﻿" at bounding box center [897, 384] width 643 height 18
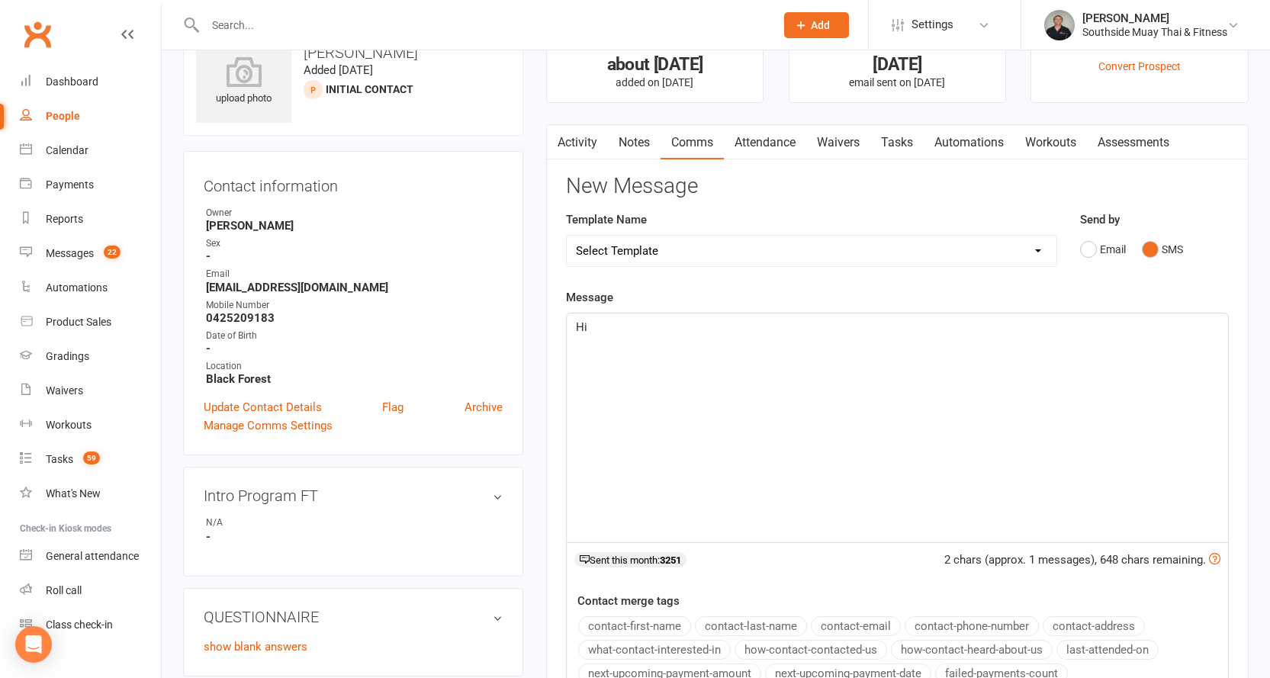
scroll to position [153, 0]
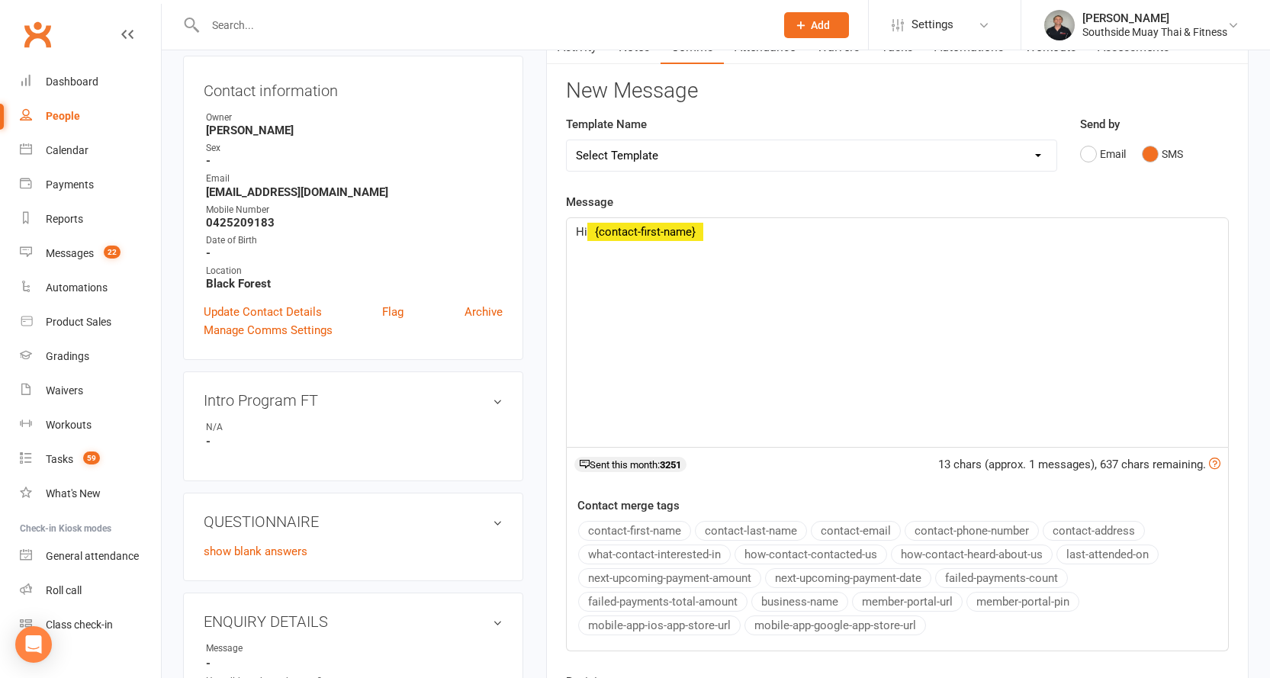
click at [621, 526] on button "contact-first-name" at bounding box center [634, 531] width 113 height 20
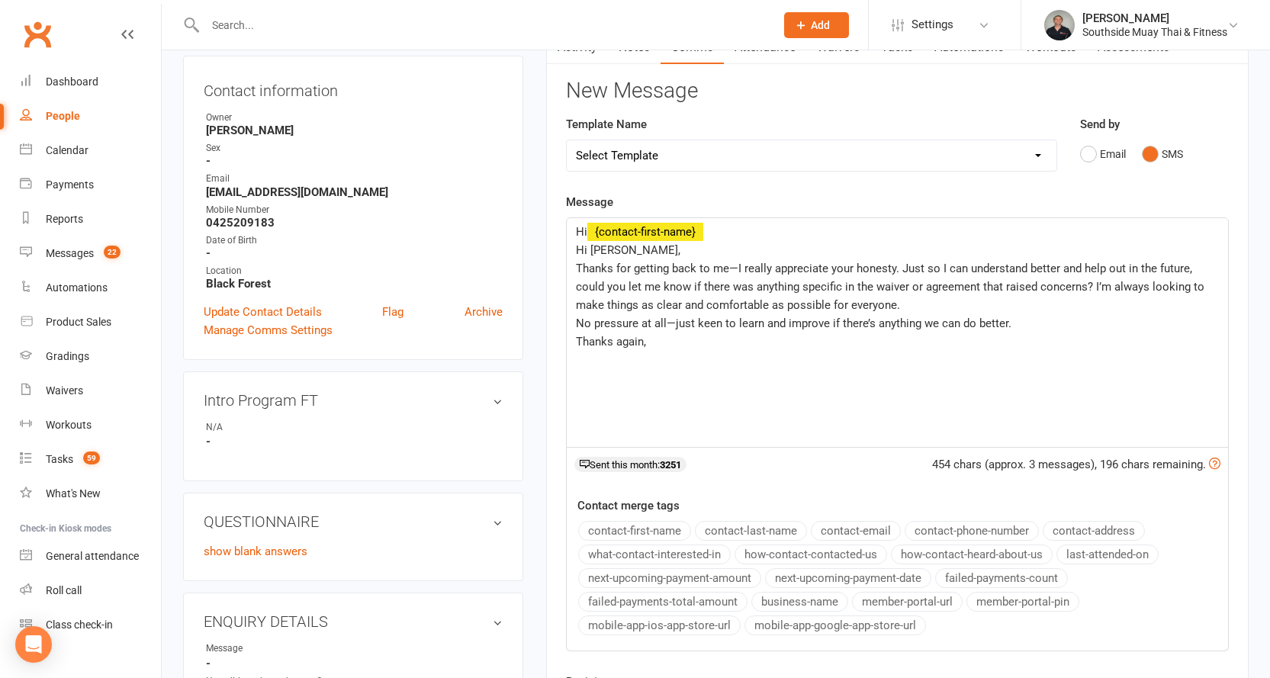
click at [582, 253] on span "Hi Jeb," at bounding box center [628, 250] width 104 height 14
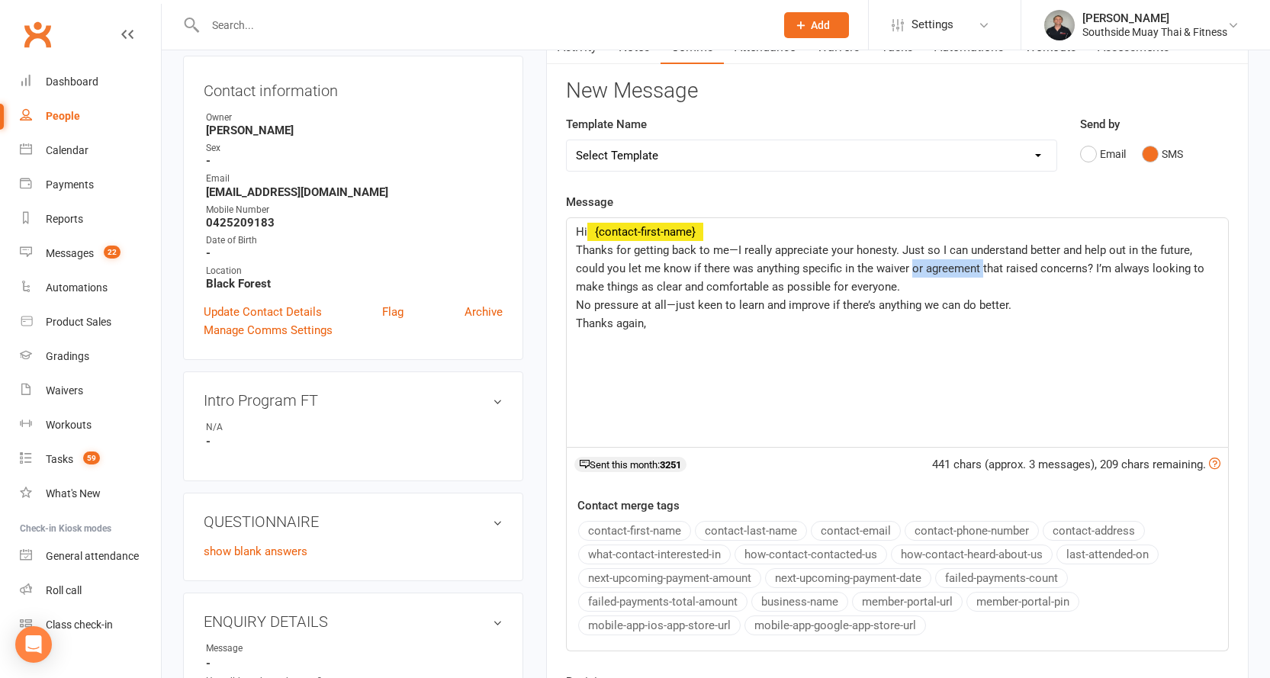
drag, startPoint x: 909, startPoint y: 268, endPoint x: 981, endPoint y: 271, distance: 71.7
click at [981, 271] on span "Thanks for getting back to me—I really appreciate your honesty. Just so I can u…" at bounding box center [891, 268] width 631 height 50
click at [666, 323] on p "Thanks again," at bounding box center [897, 323] width 643 height 18
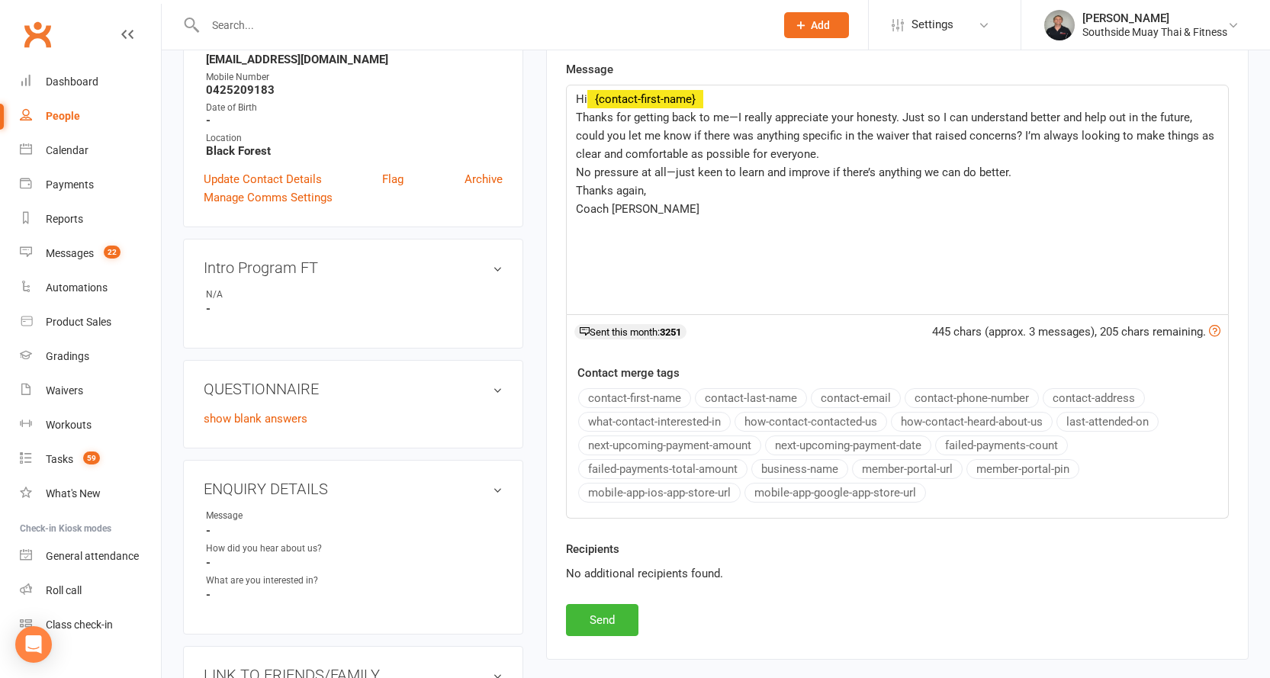
scroll to position [534, 0]
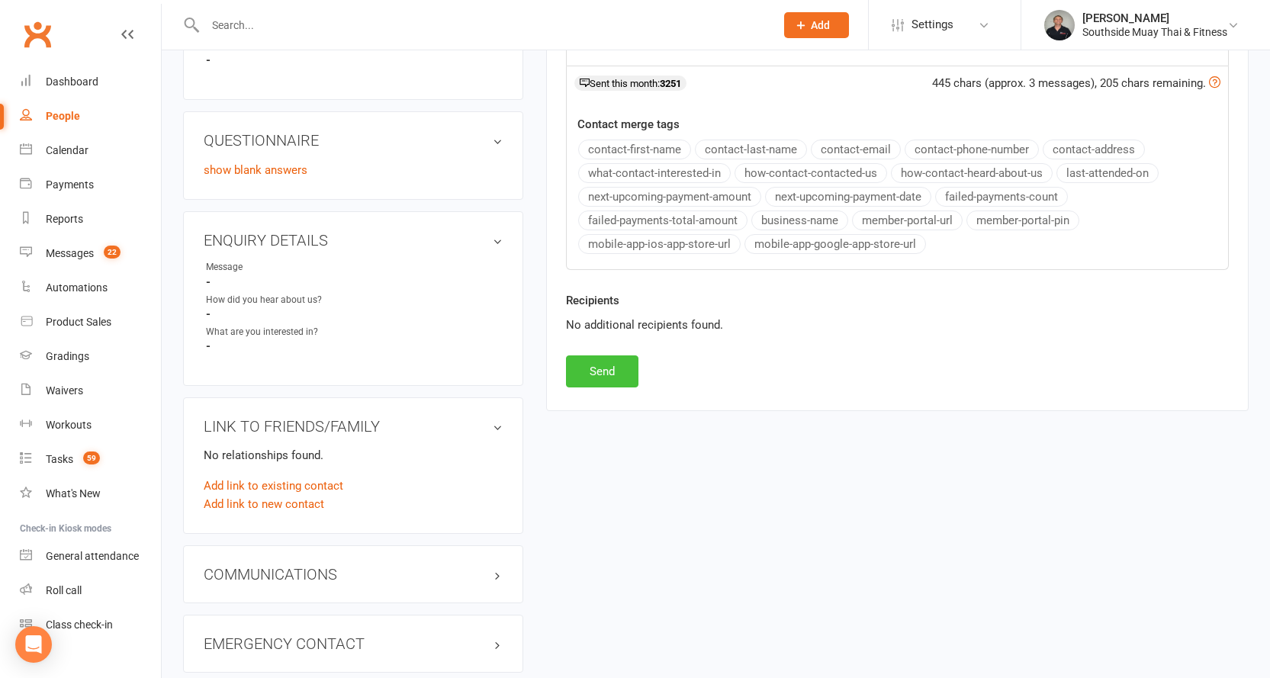
click at [610, 371] on button "Send" at bounding box center [602, 371] width 72 height 32
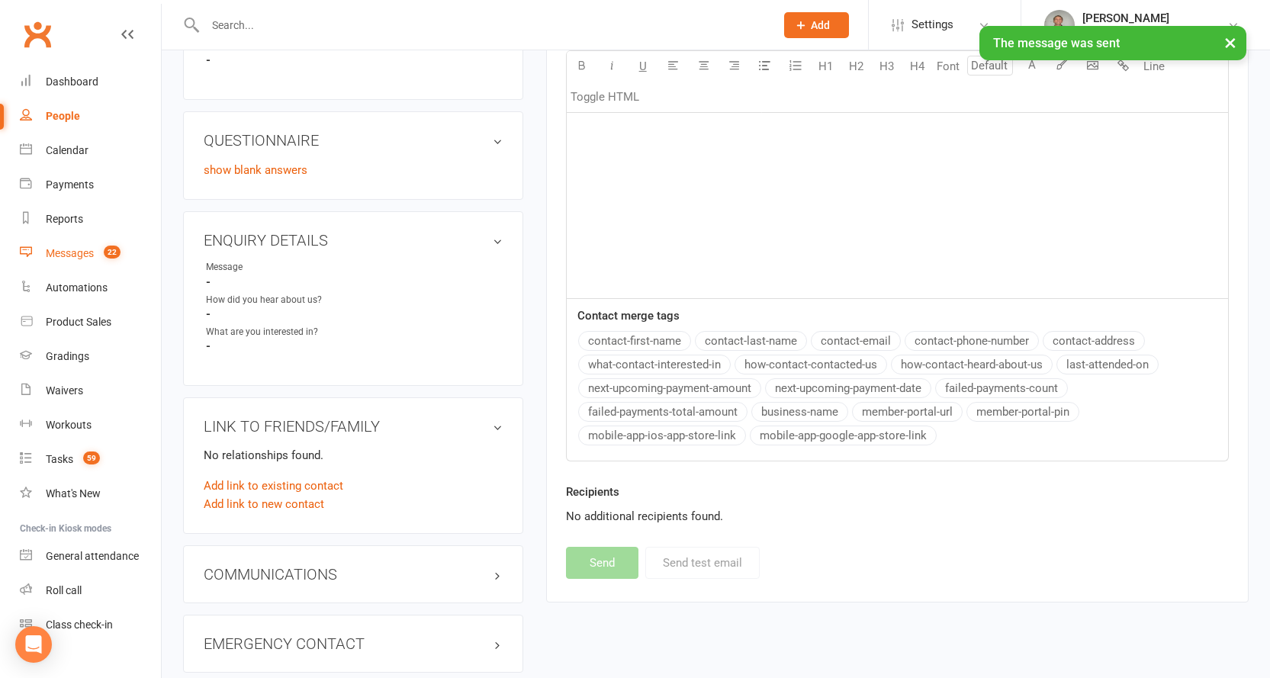
click at [63, 252] on div "Messages" at bounding box center [70, 253] width 48 height 12
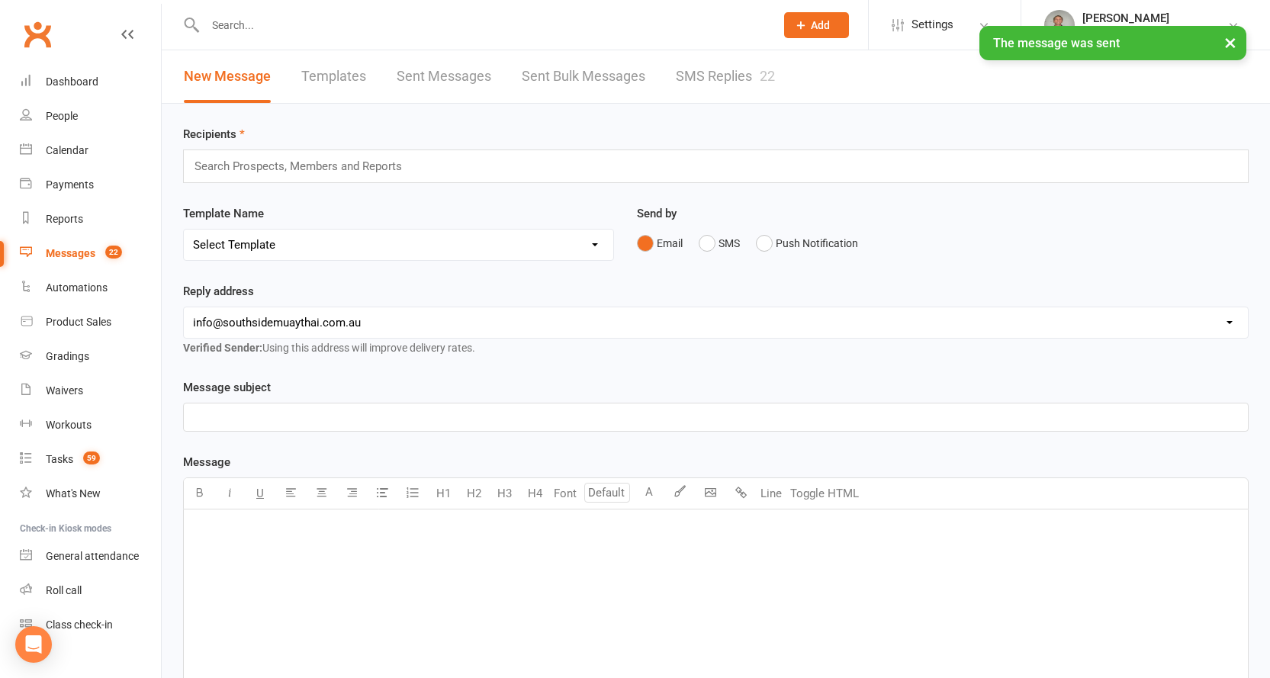
click at [756, 26] on div "× The message was sent" at bounding box center [625, 26] width 1250 height 0
click at [736, 77] on link "SMS Replies 22" at bounding box center [725, 76] width 99 height 53
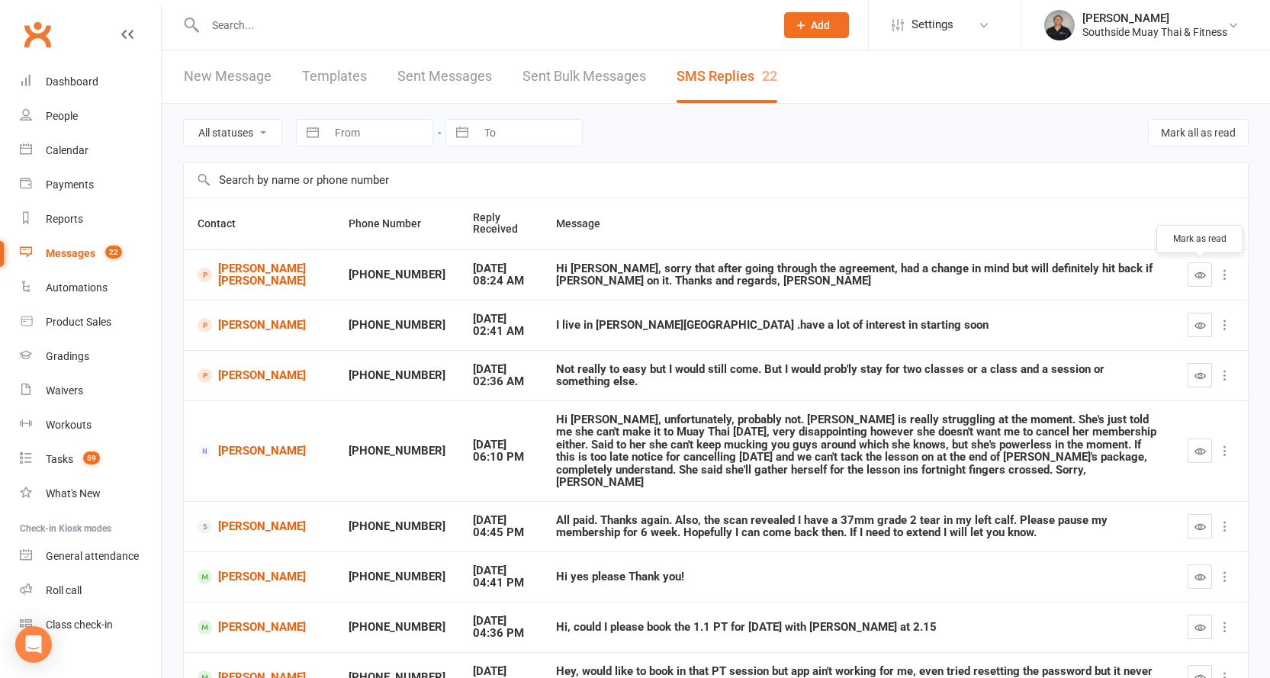
click at [1198, 266] on button "button" at bounding box center [1199, 274] width 24 height 24
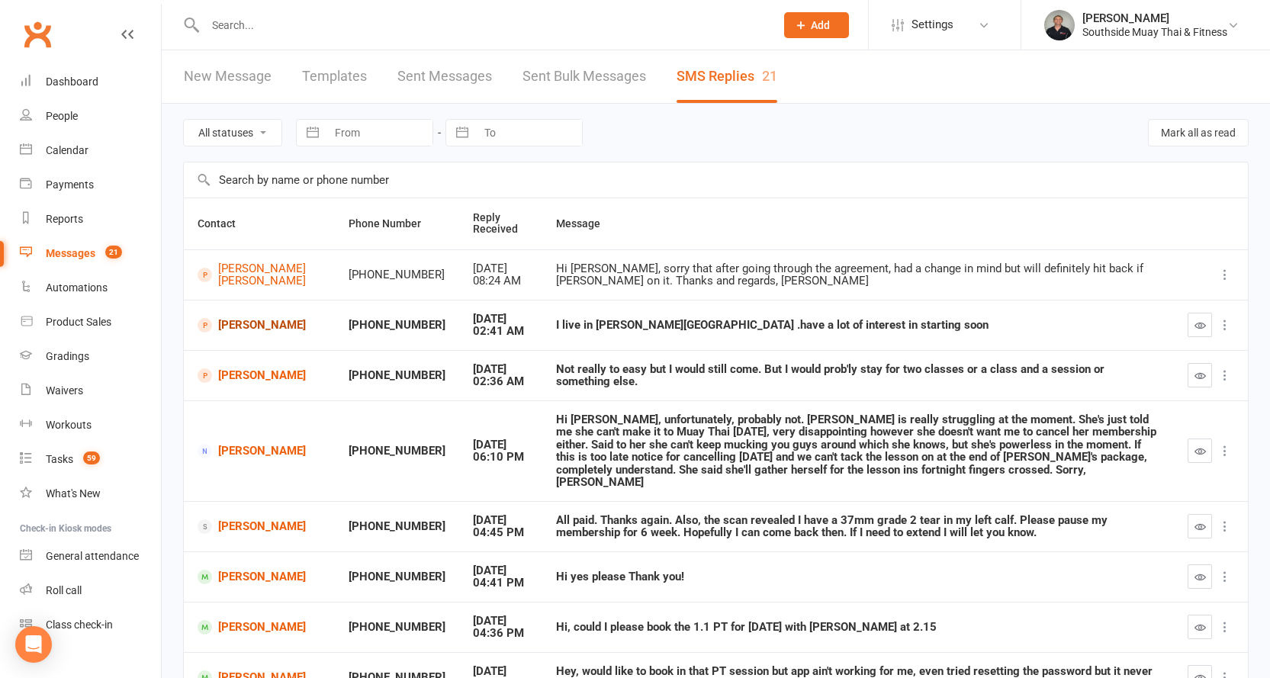
click at [230, 329] on link "[PERSON_NAME]" at bounding box center [260, 325] width 124 height 14
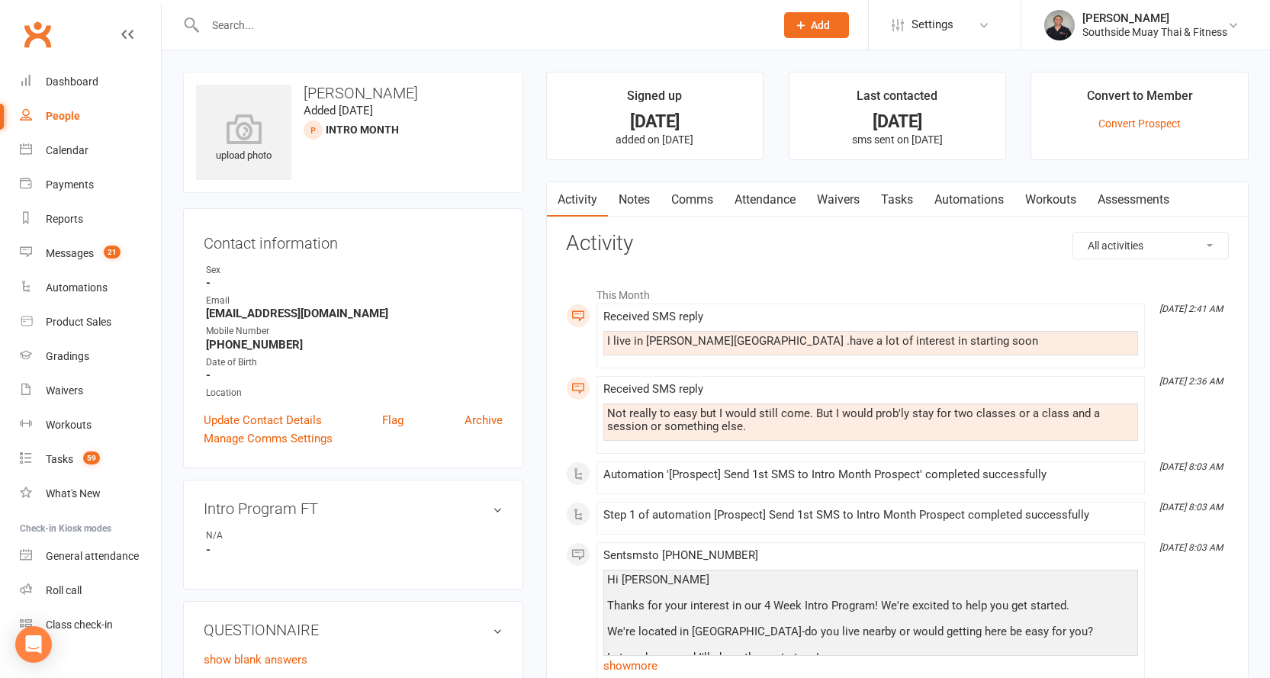
click at [696, 199] on link "Comms" at bounding box center [691, 199] width 63 height 35
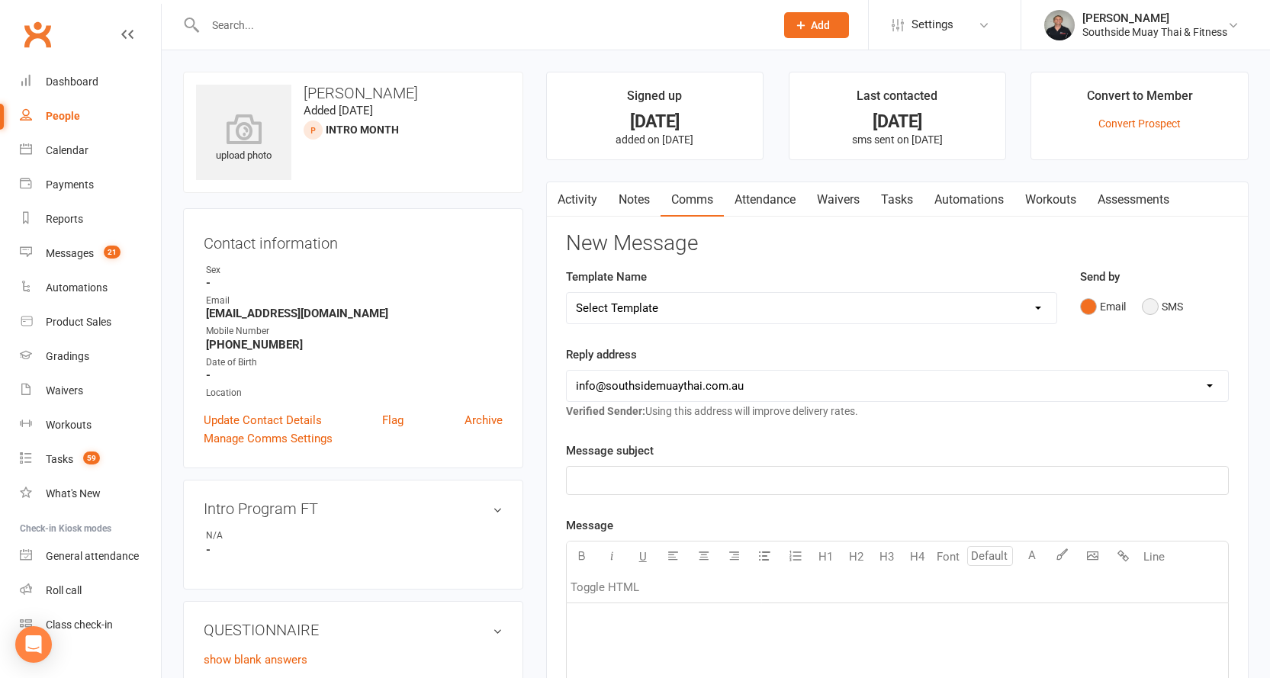
click at [1148, 304] on button "SMS" at bounding box center [1162, 306] width 41 height 29
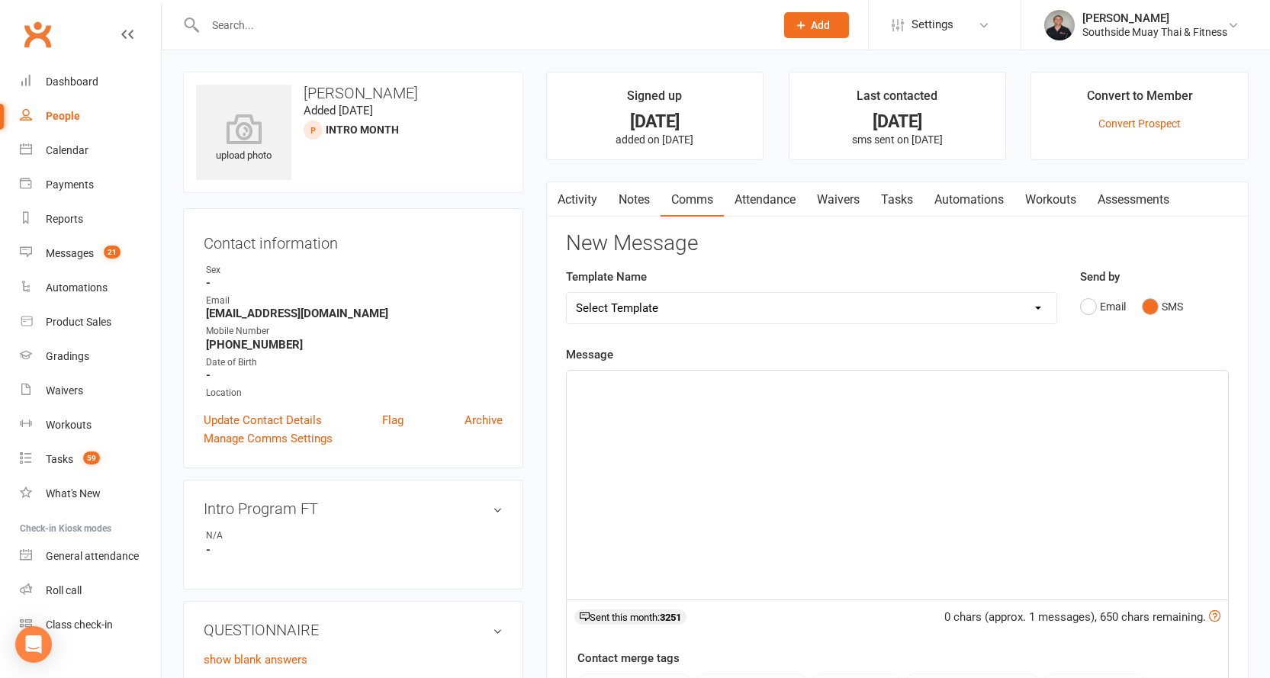
click at [572, 195] on link "Activity" at bounding box center [577, 199] width 61 height 35
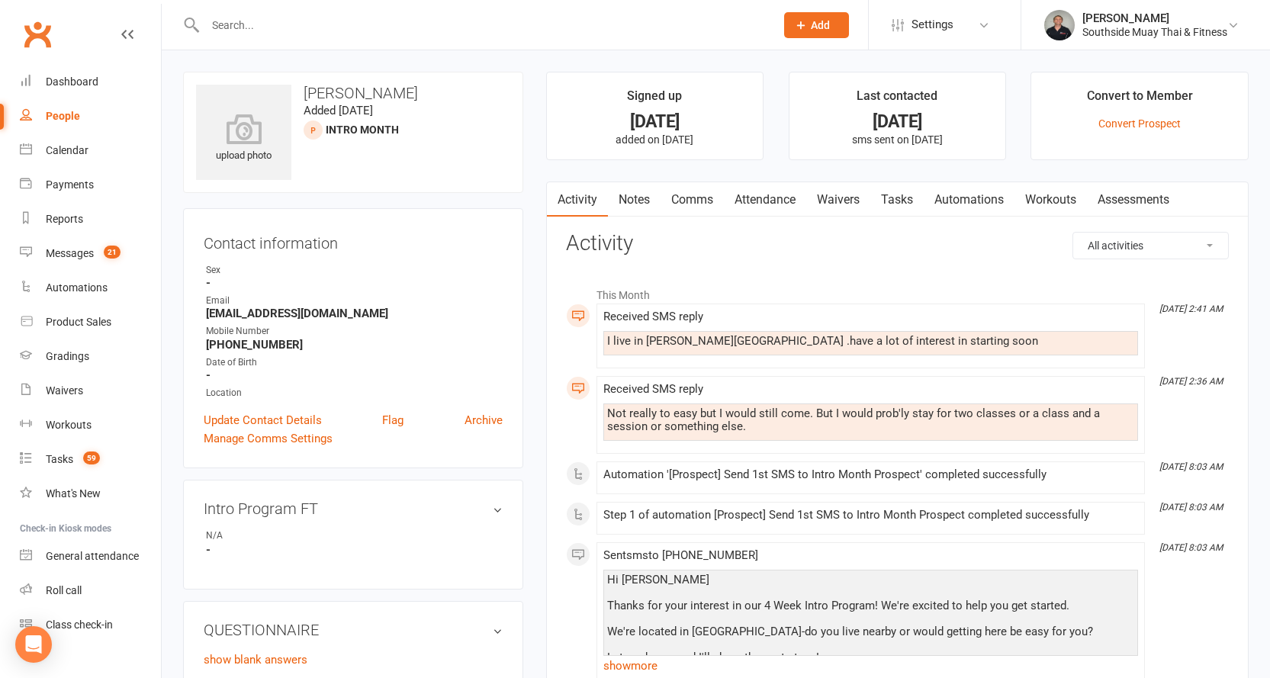
click at [683, 198] on link "Comms" at bounding box center [691, 199] width 63 height 35
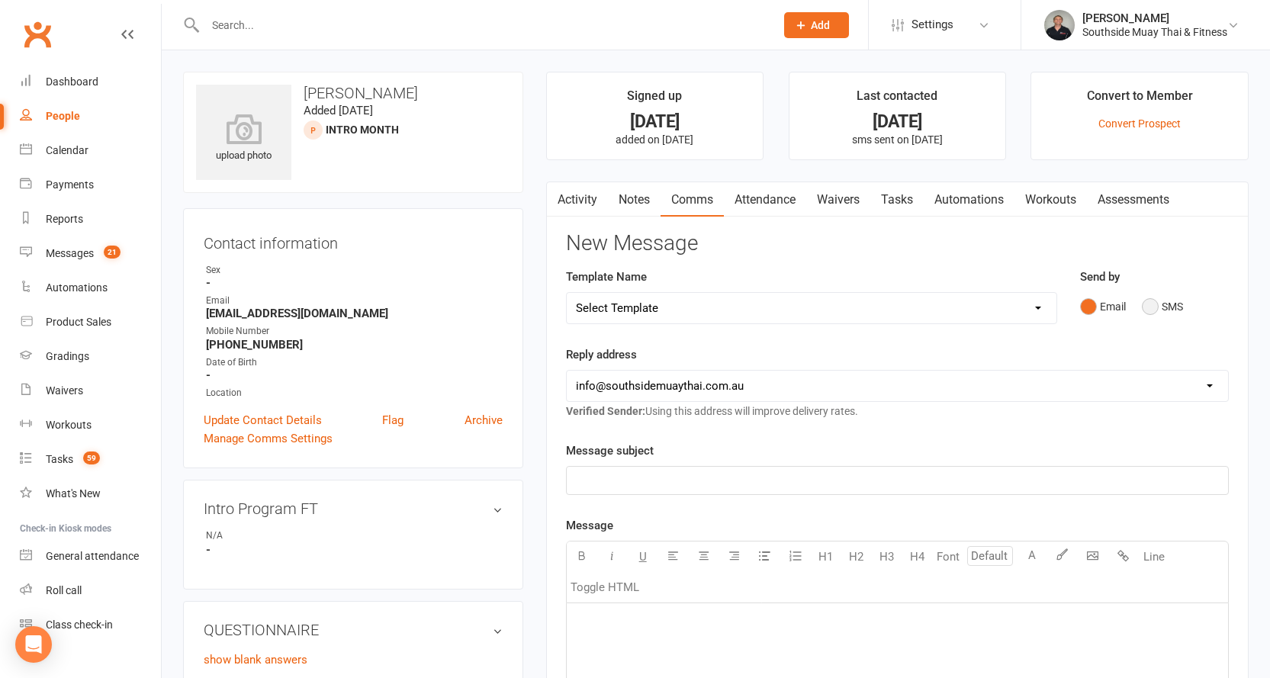
click at [1165, 310] on button "SMS" at bounding box center [1162, 306] width 41 height 29
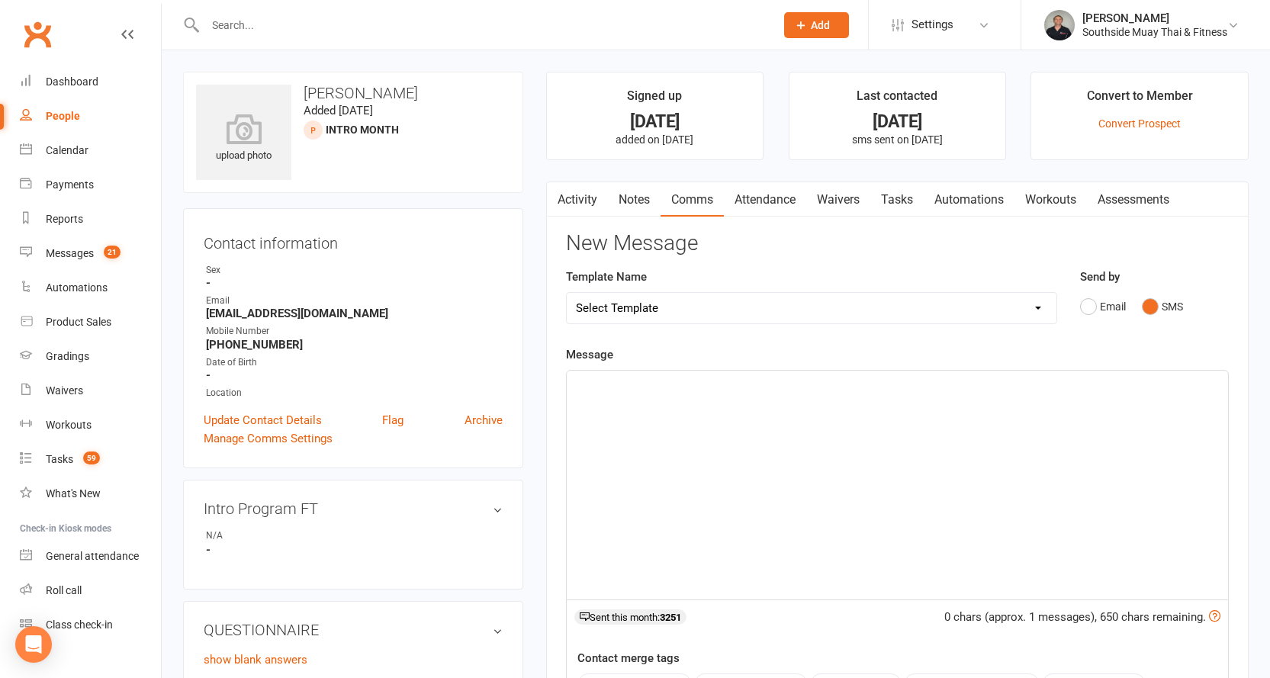
click at [807, 390] on p "﻿" at bounding box center [897, 384] width 643 height 18
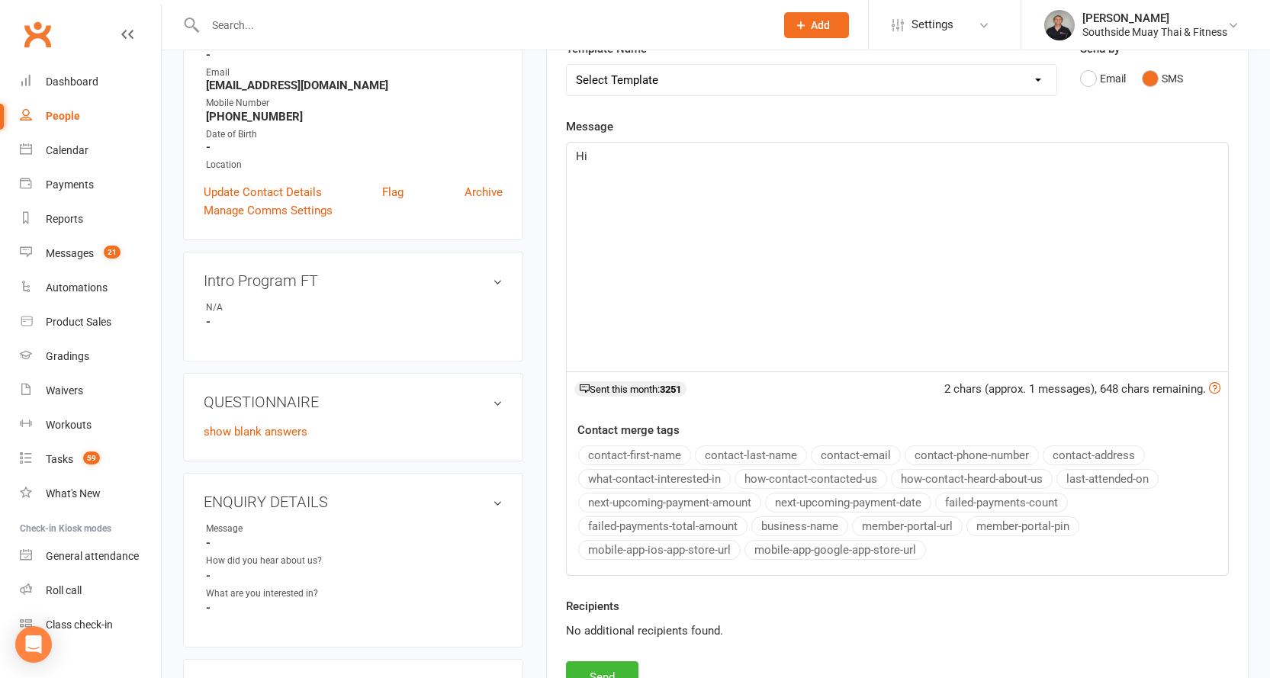
scroll to position [229, 0]
click at [596, 451] on button "contact-first-name" at bounding box center [634, 455] width 113 height 20
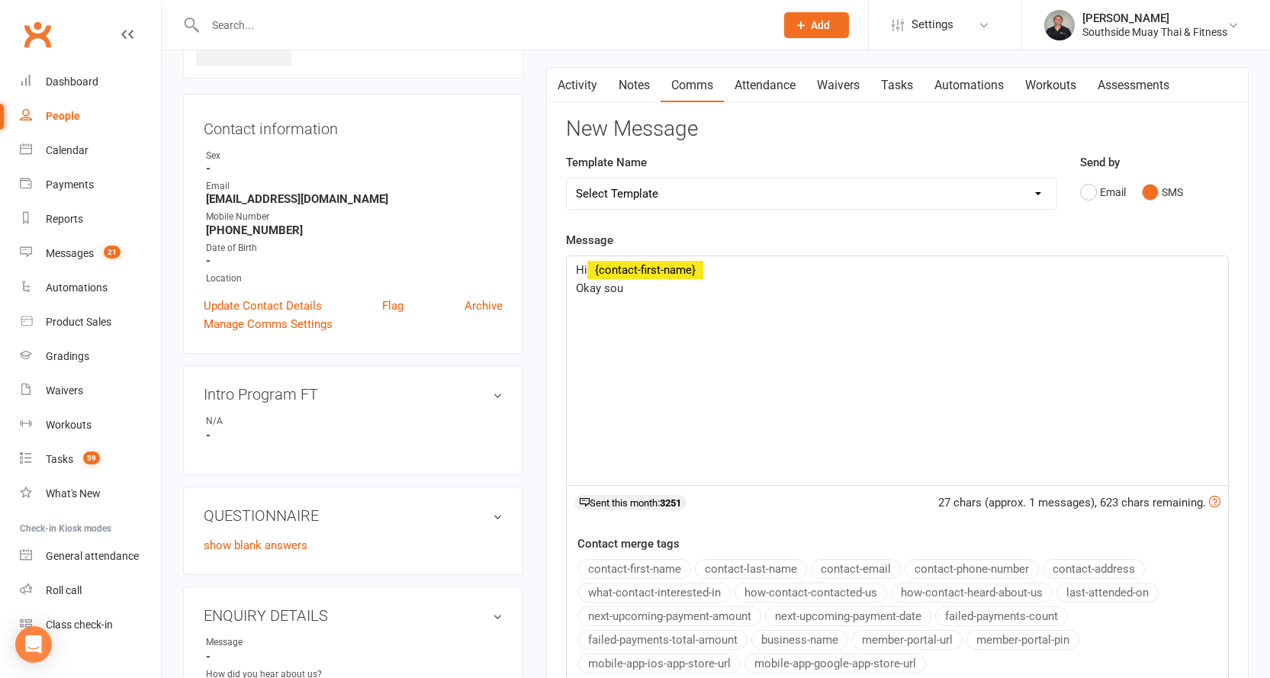
scroll to position [0, 0]
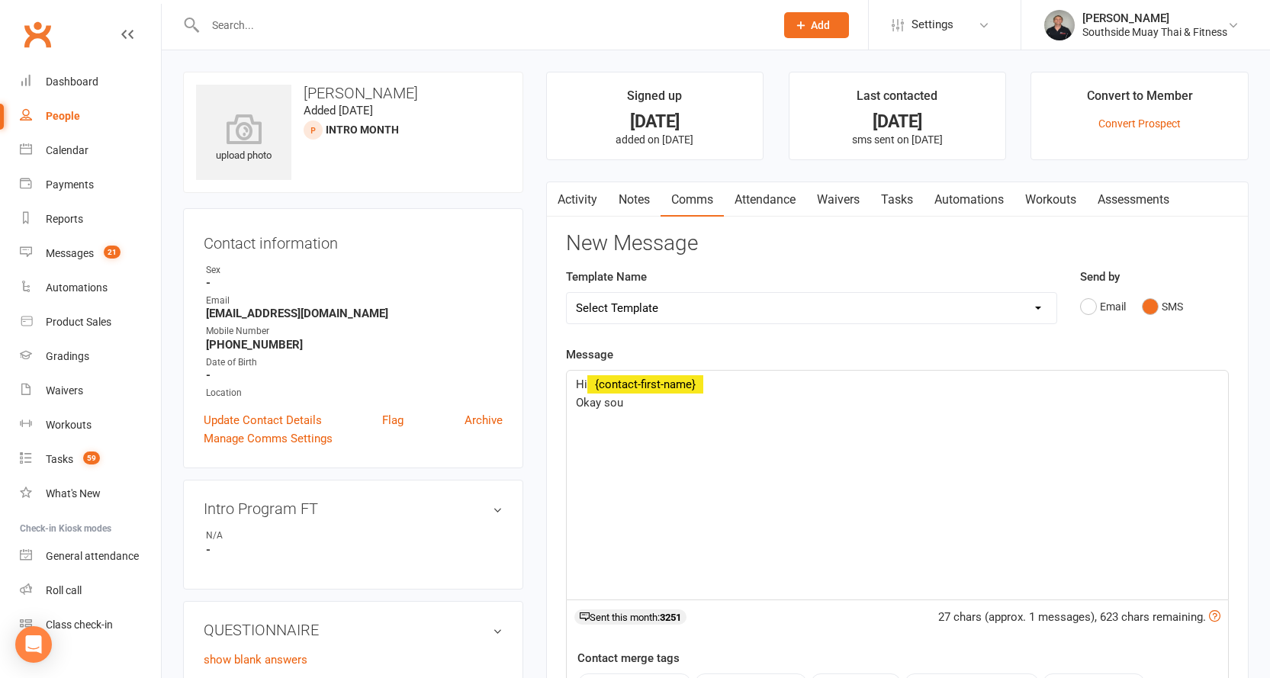
click at [666, 303] on select "Select Template [SMS] Outreach Message: High Risk – Personal From Trainer + Ree…" at bounding box center [812, 308] width 490 height 31
select select "35"
click at [567, 293] on select "Select Template [SMS] Outreach Message: High Risk – Personal From Trainer + Ree…" at bounding box center [812, 308] width 490 height 31
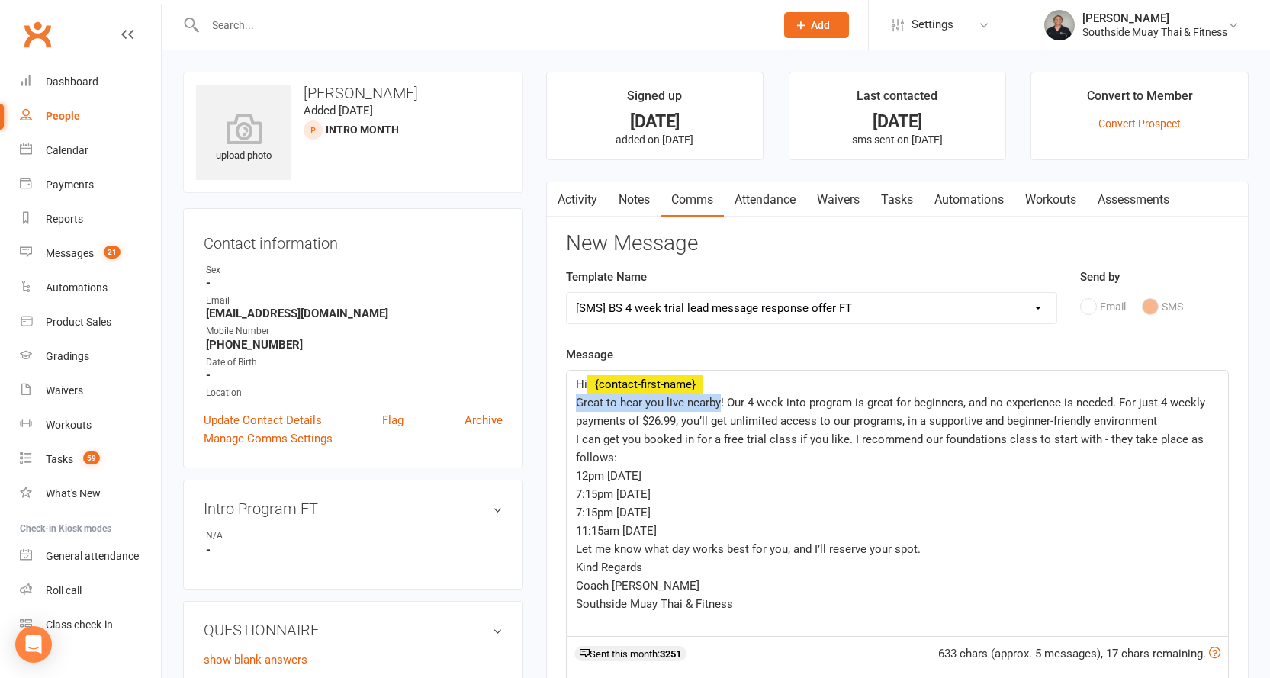
drag, startPoint x: 574, startPoint y: 400, endPoint x: 719, endPoint y: 403, distance: 144.9
click at [719, 403] on div "Hi ﻿ {contact-first-name} Great to hear you live nearby! Our 4-week into progra…" at bounding box center [897, 503] width 661 height 265
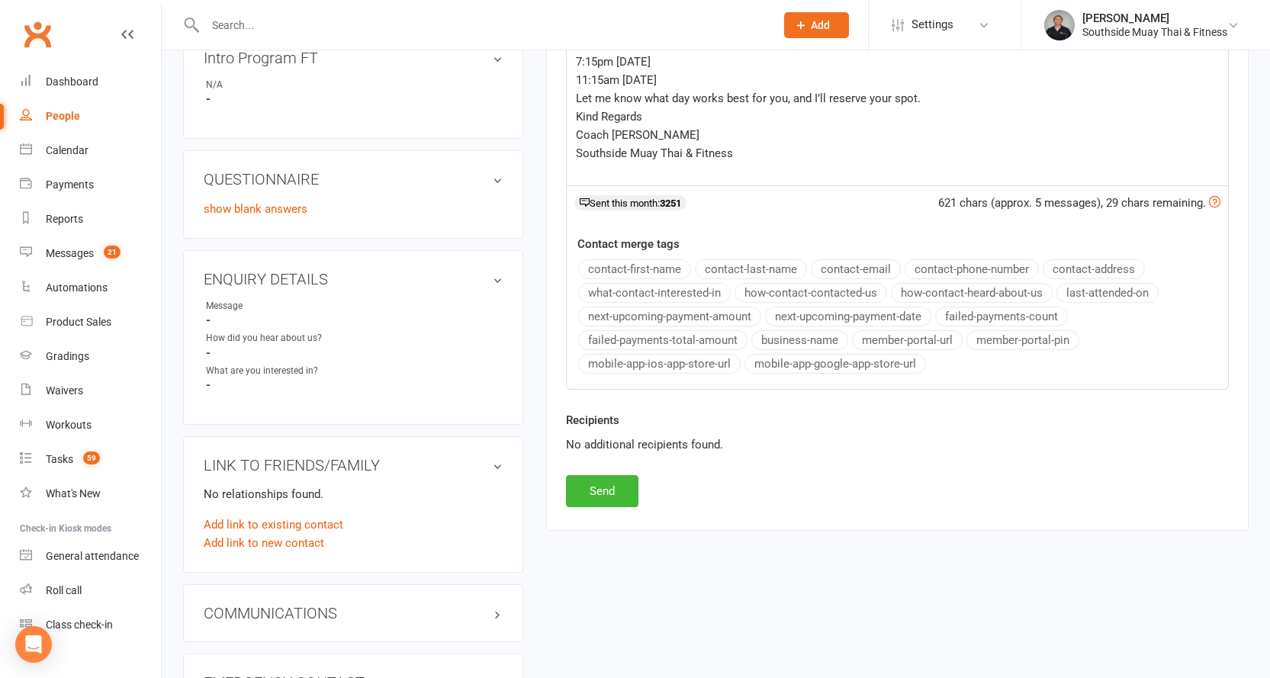
scroll to position [458, 0]
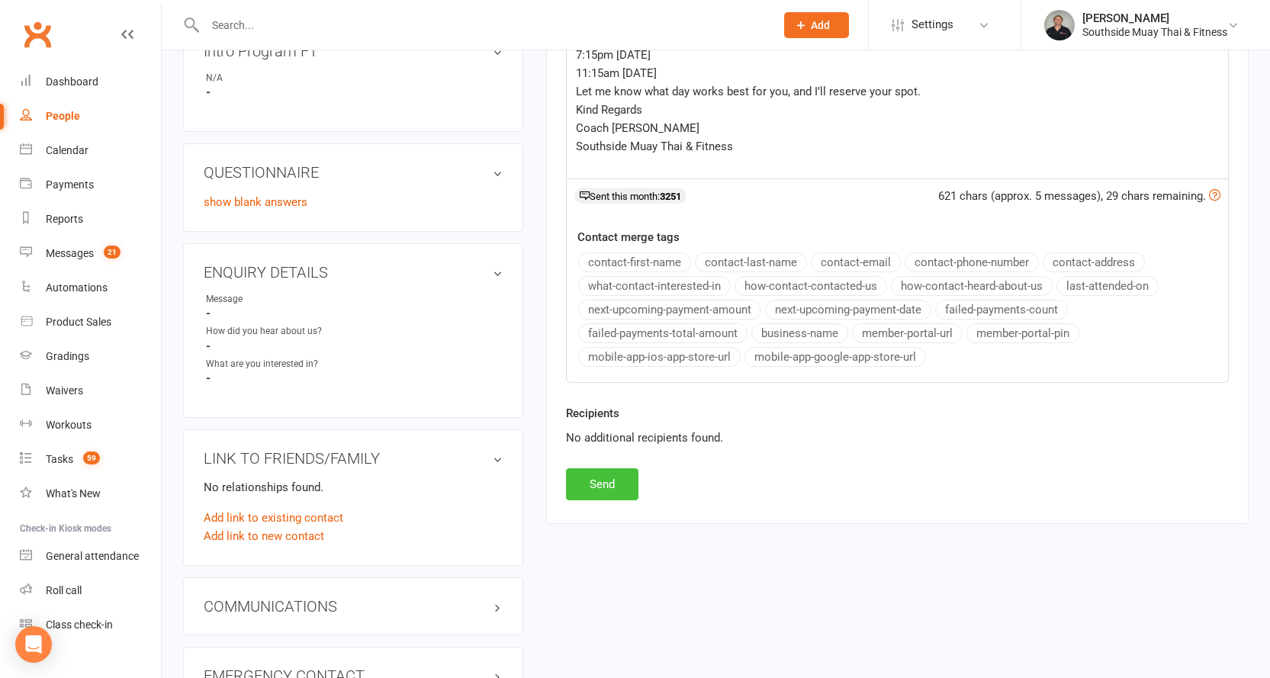
click at [587, 479] on button "Send" at bounding box center [602, 484] width 72 height 32
select select
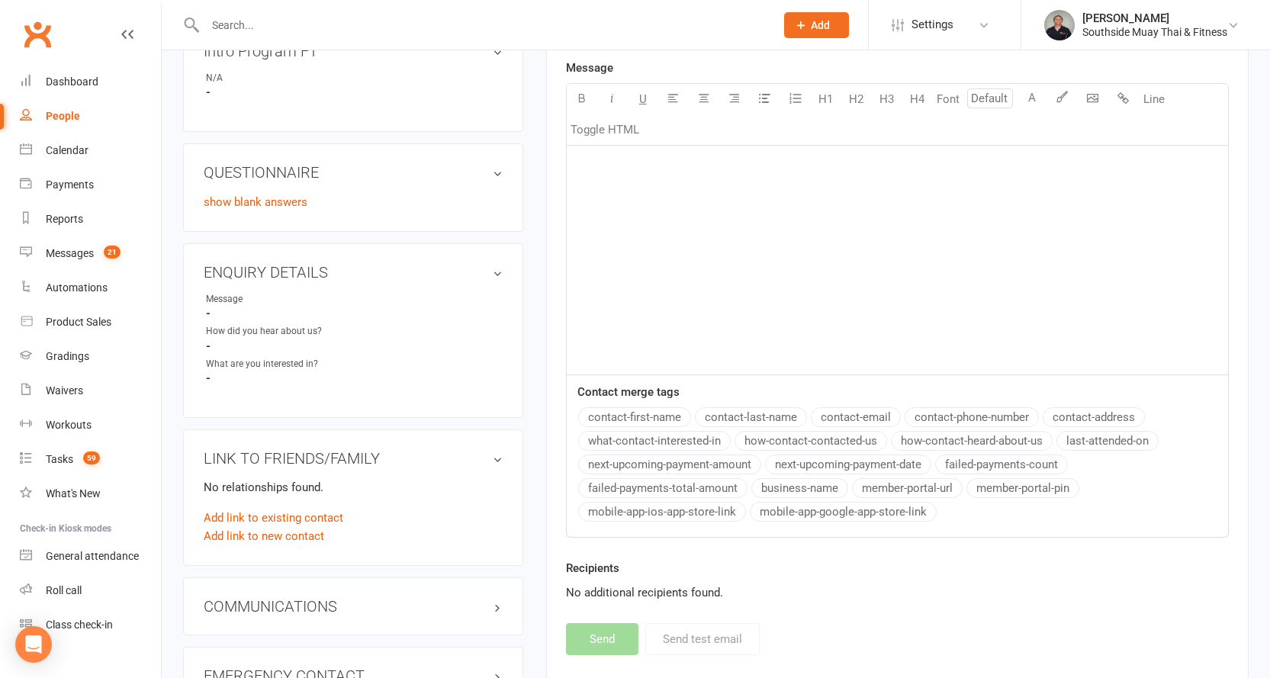
click at [66, 111] on div "People" at bounding box center [63, 116] width 34 height 12
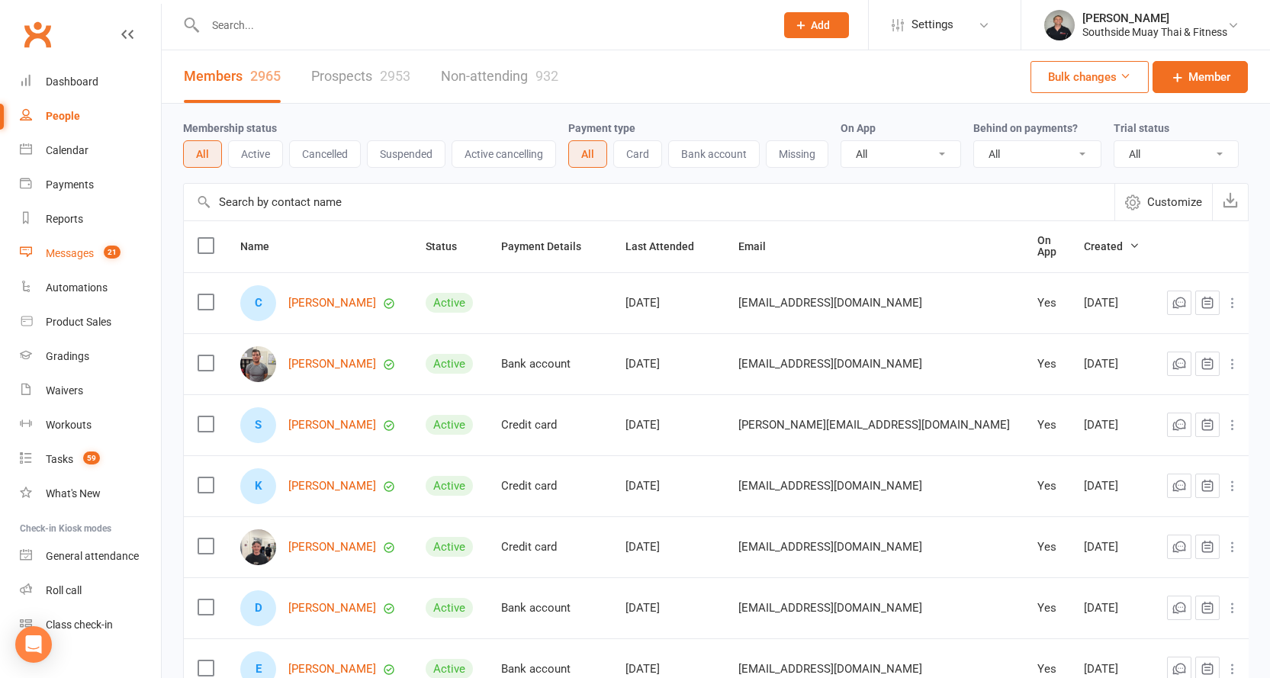
click at [90, 252] on div "Messages" at bounding box center [70, 253] width 48 height 12
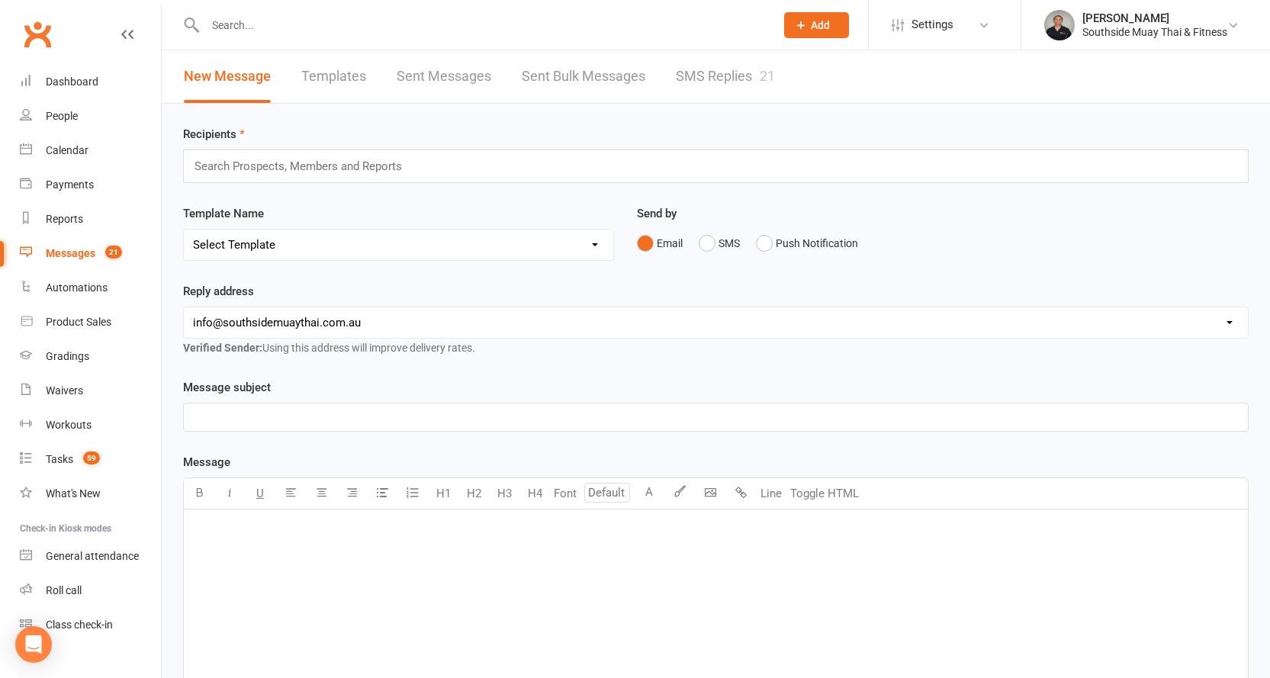
click at [737, 69] on link "SMS Replies 21" at bounding box center [725, 76] width 99 height 53
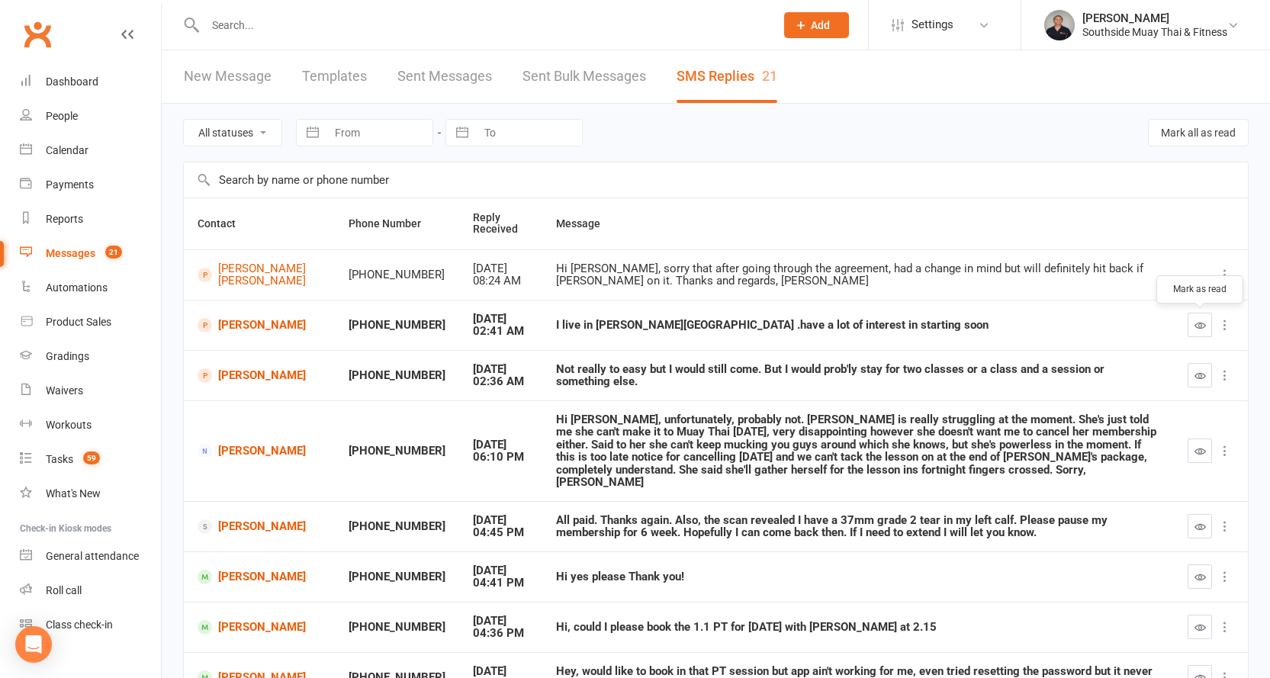
click at [1198, 323] on icon "button" at bounding box center [1199, 325] width 11 height 11
click at [1200, 372] on icon "button" at bounding box center [1199, 375] width 11 height 11
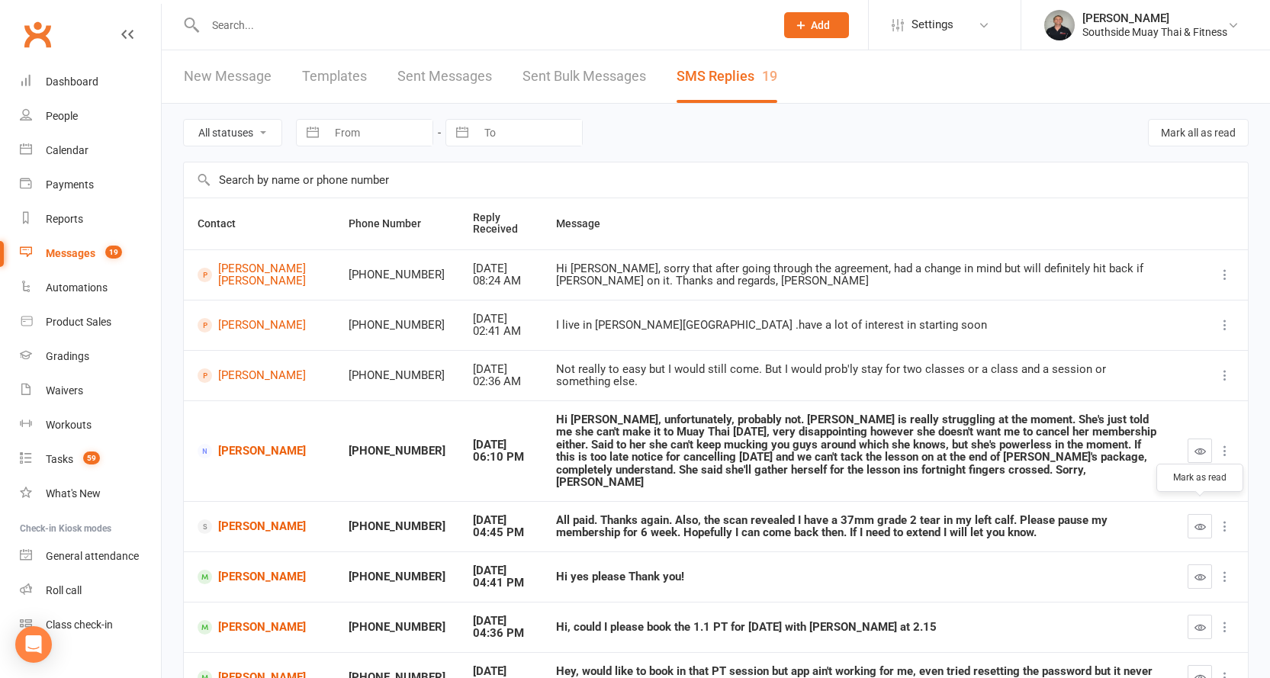
click at [1199, 521] on icon "button" at bounding box center [1199, 526] width 11 height 11
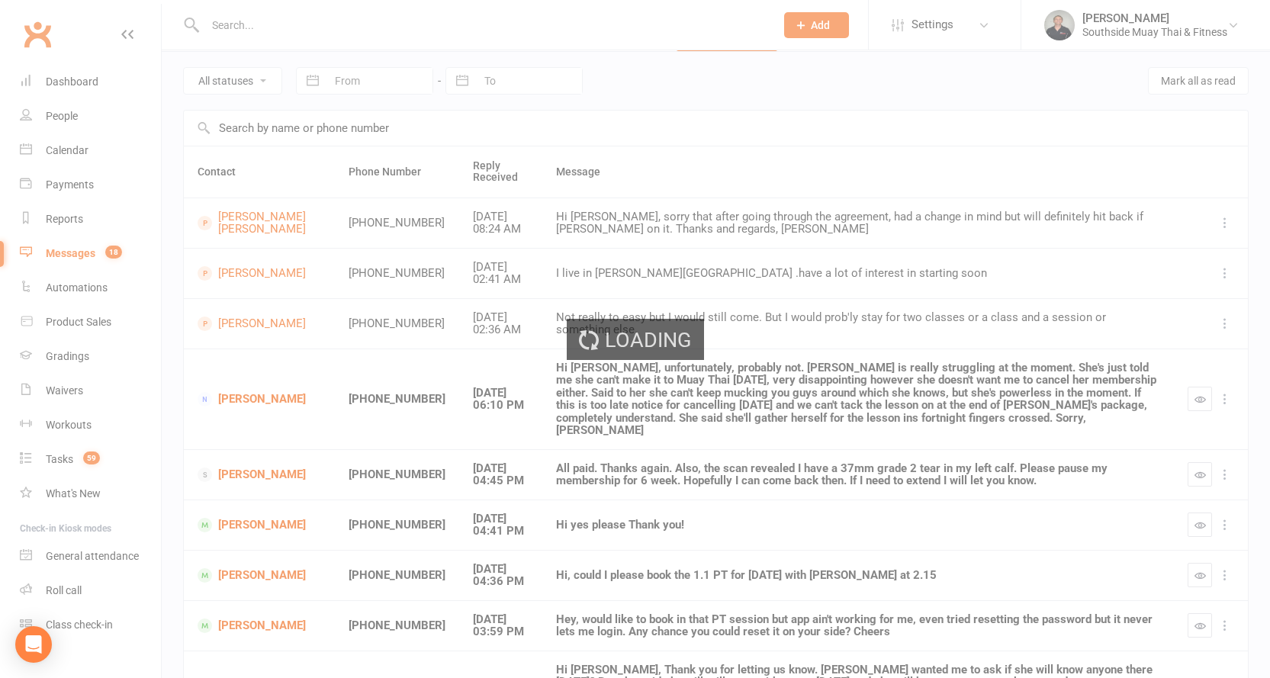
scroll to position [153, 0]
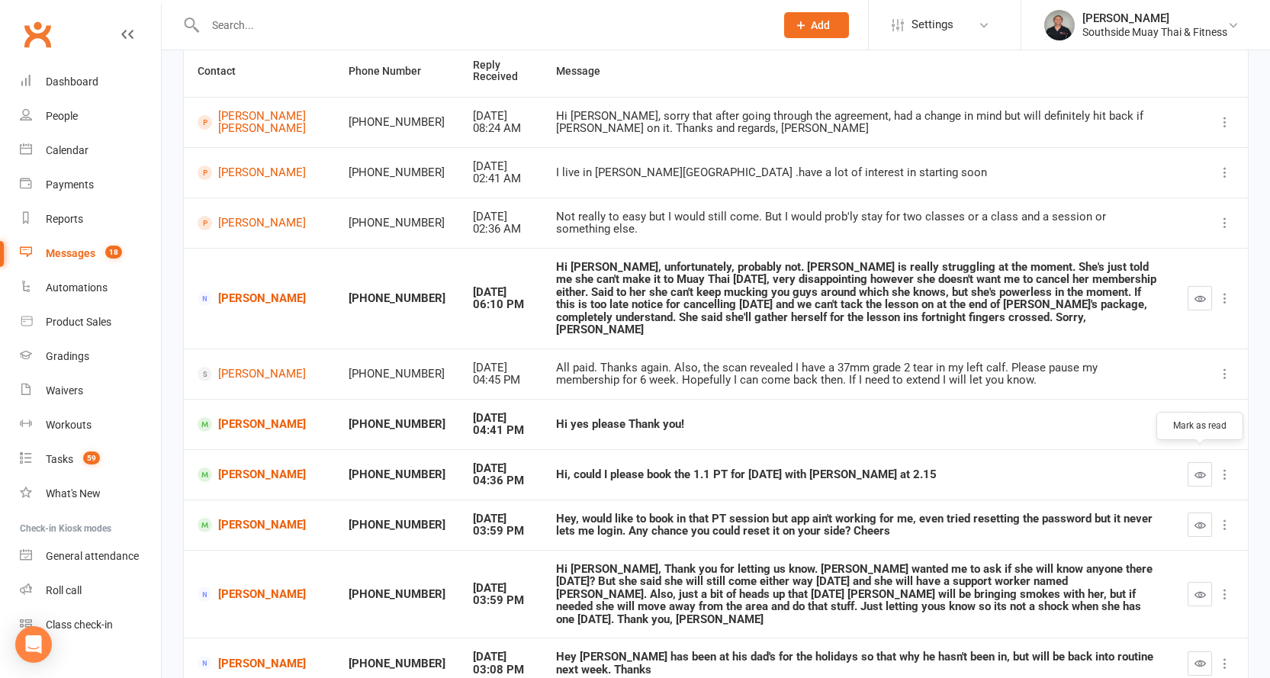
click at [1197, 469] on icon "button" at bounding box center [1199, 474] width 11 height 11
click at [1203, 419] on icon "button" at bounding box center [1199, 424] width 11 height 11
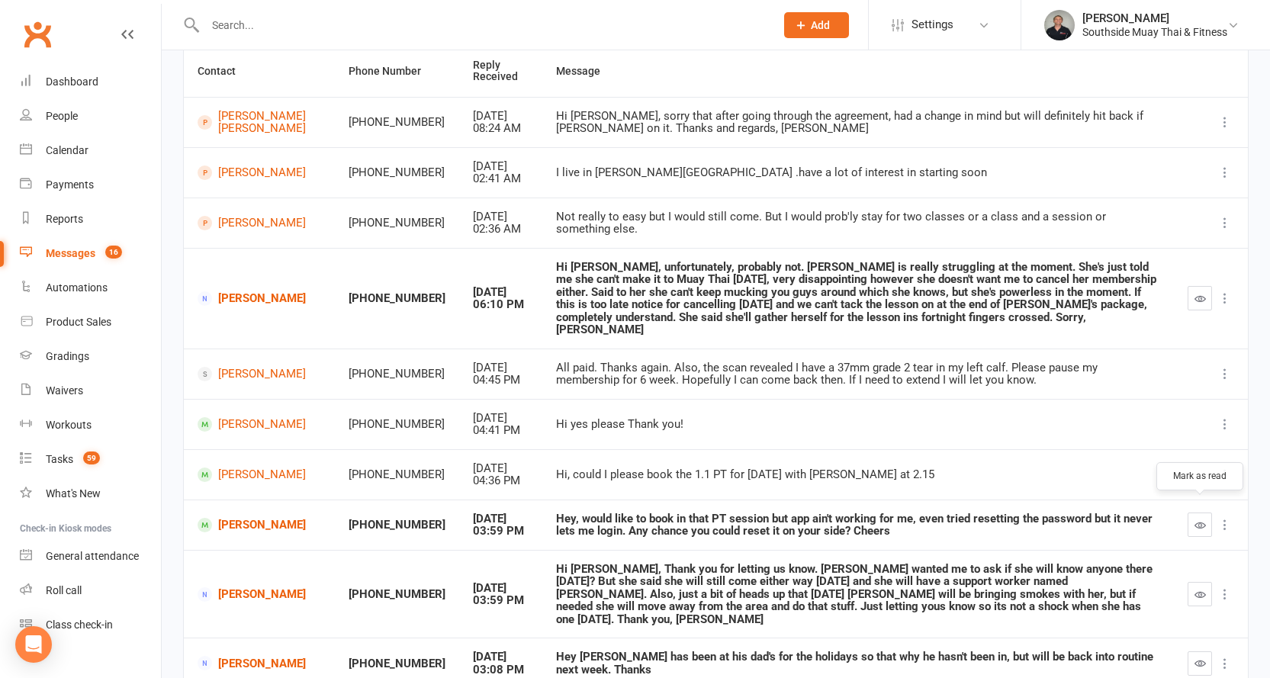
click at [1202, 519] on icon "button" at bounding box center [1199, 524] width 11 height 11
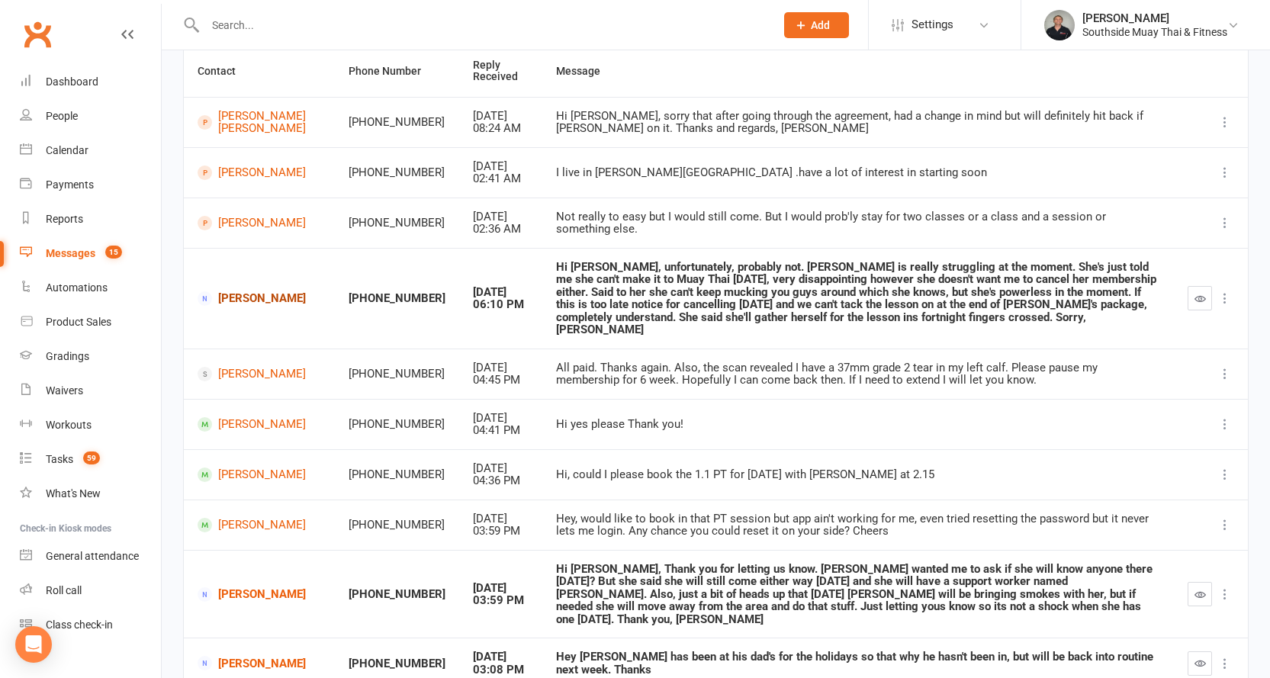
click at [244, 291] on link "Nicole Rai" at bounding box center [260, 298] width 124 height 14
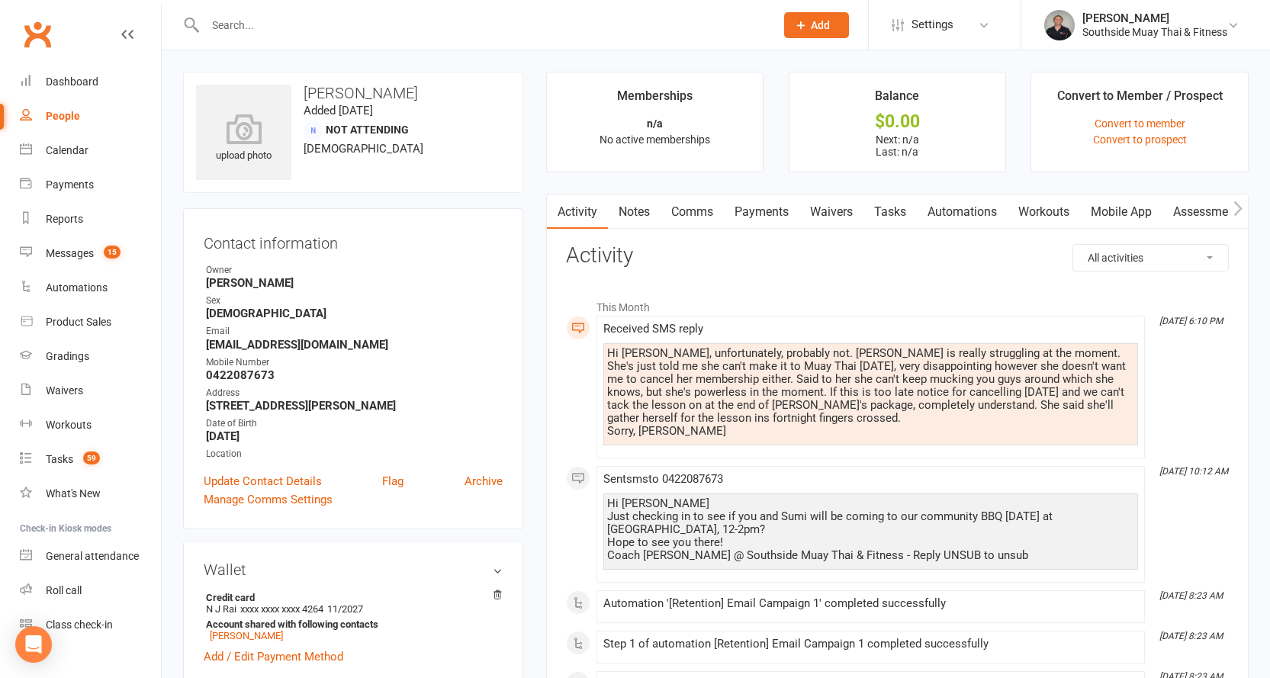
click at [692, 206] on link "Comms" at bounding box center [691, 211] width 63 height 35
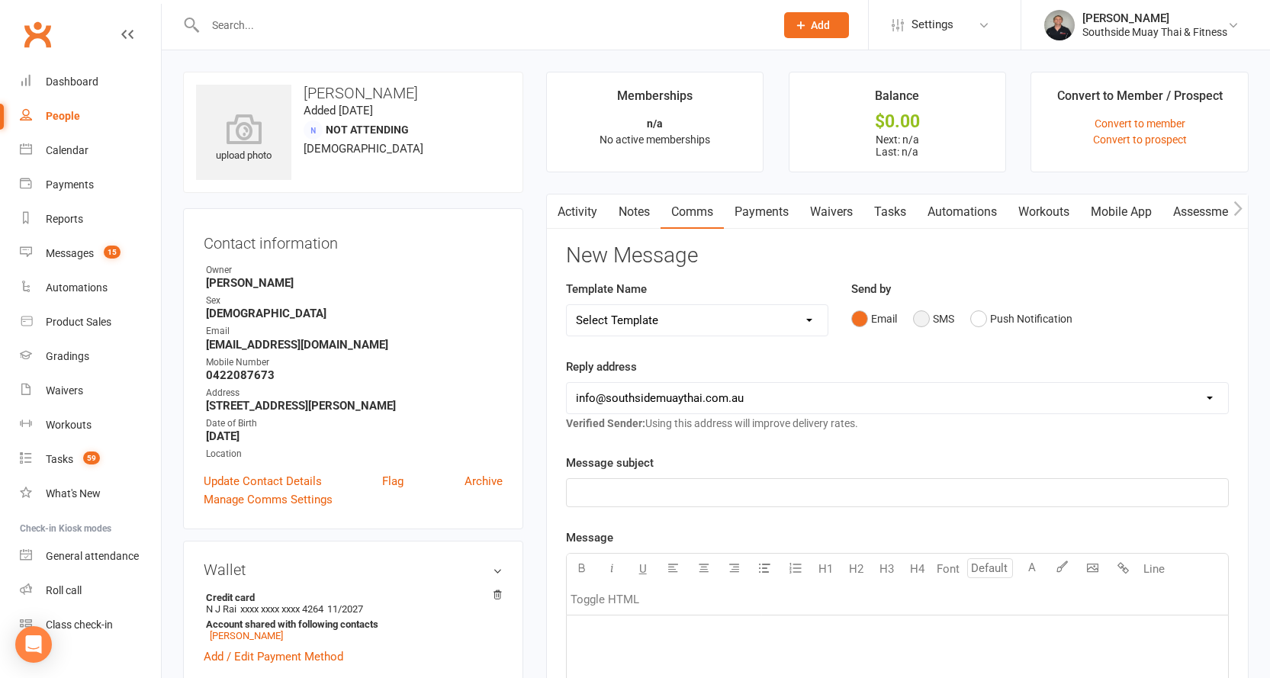
drag, startPoint x: 927, startPoint y: 315, endPoint x: 914, endPoint y: 321, distance: 14.3
click at [927, 315] on button "SMS" at bounding box center [933, 318] width 41 height 29
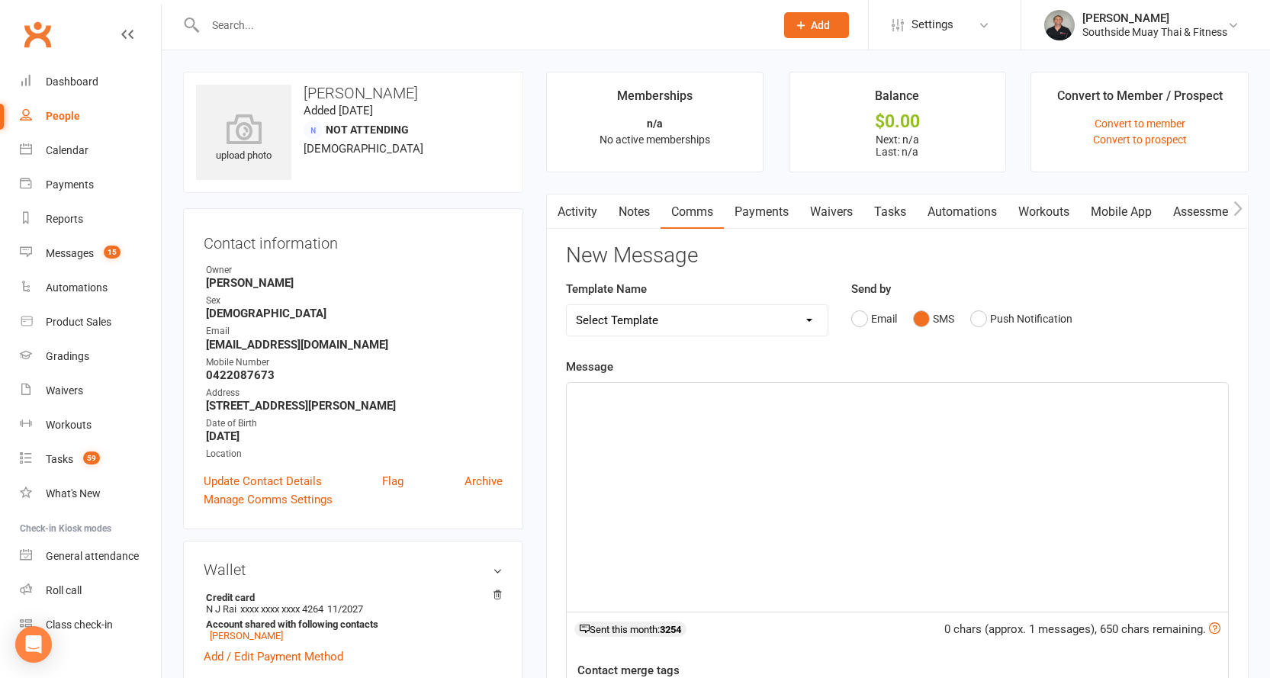
click at [747, 412] on div "﻿" at bounding box center [897, 497] width 661 height 229
click at [590, 218] on link "Activity" at bounding box center [577, 211] width 61 height 35
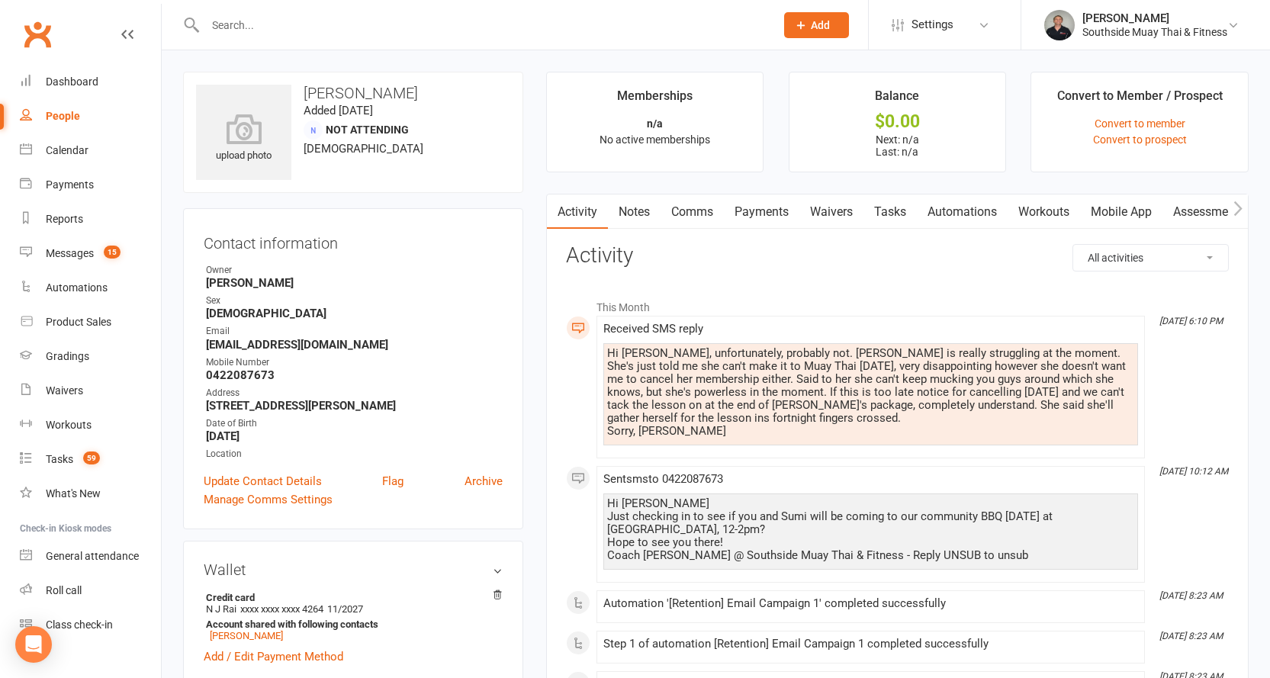
click at [689, 208] on link "Comms" at bounding box center [691, 211] width 63 height 35
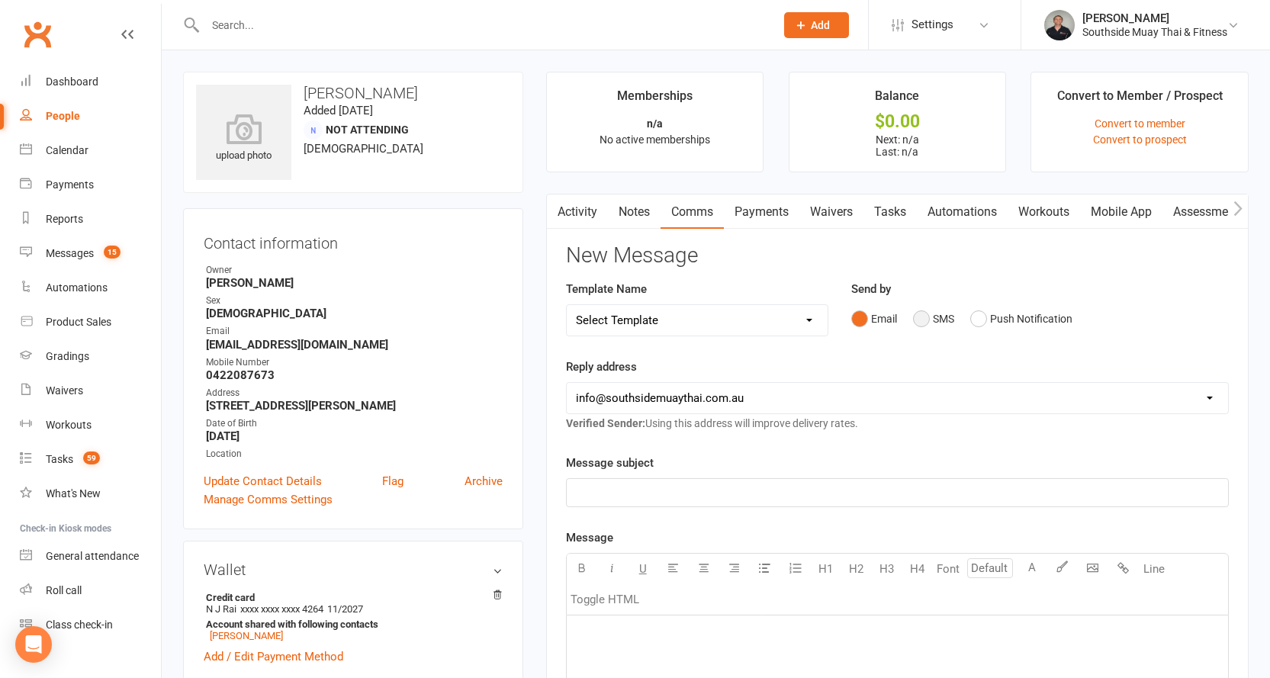
click at [937, 318] on button "SMS" at bounding box center [933, 318] width 41 height 29
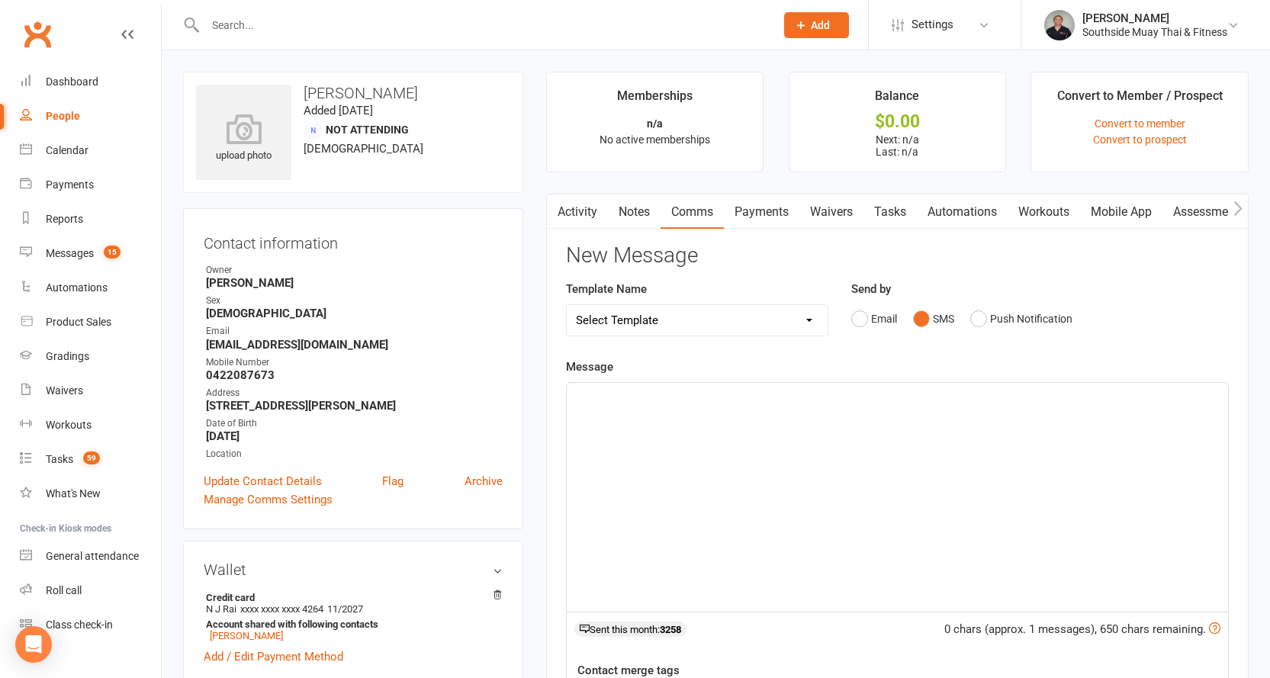
drag, startPoint x: 676, startPoint y: 447, endPoint x: 782, endPoint y: 373, distance: 129.3
click at [677, 445] on div "﻿" at bounding box center [897, 497] width 661 height 229
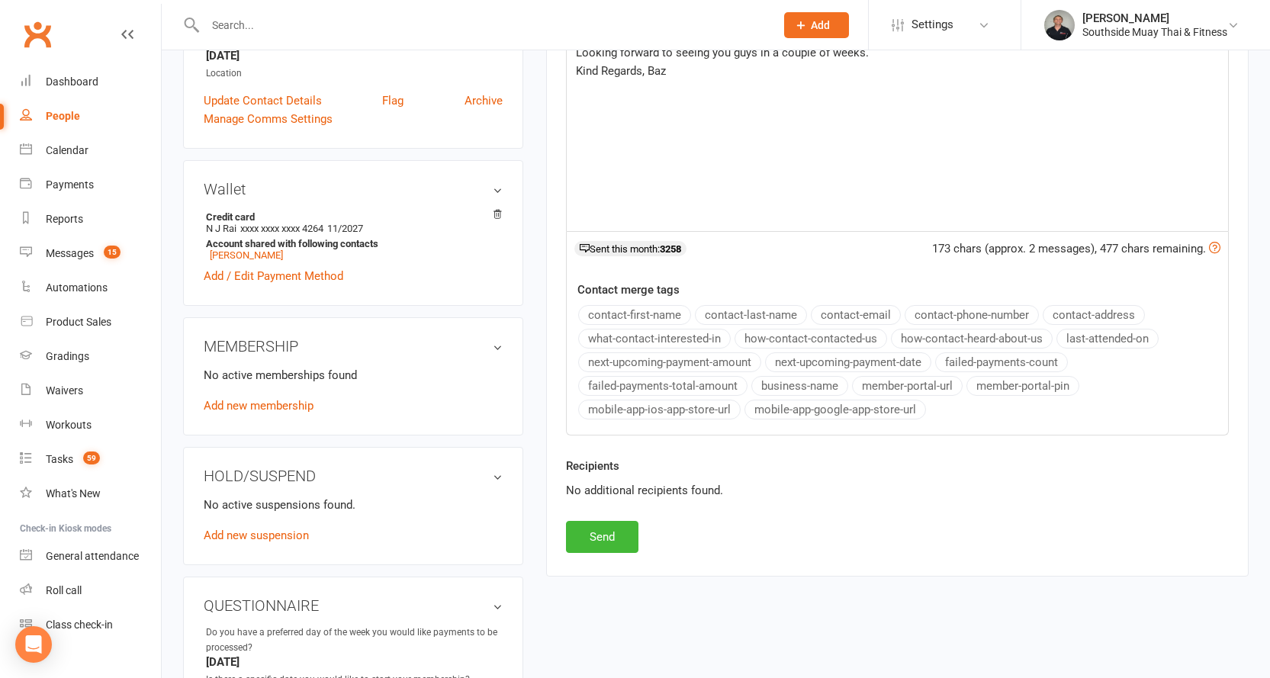
scroll to position [381, 0]
click at [616, 535] on button "Send" at bounding box center [602, 536] width 72 height 32
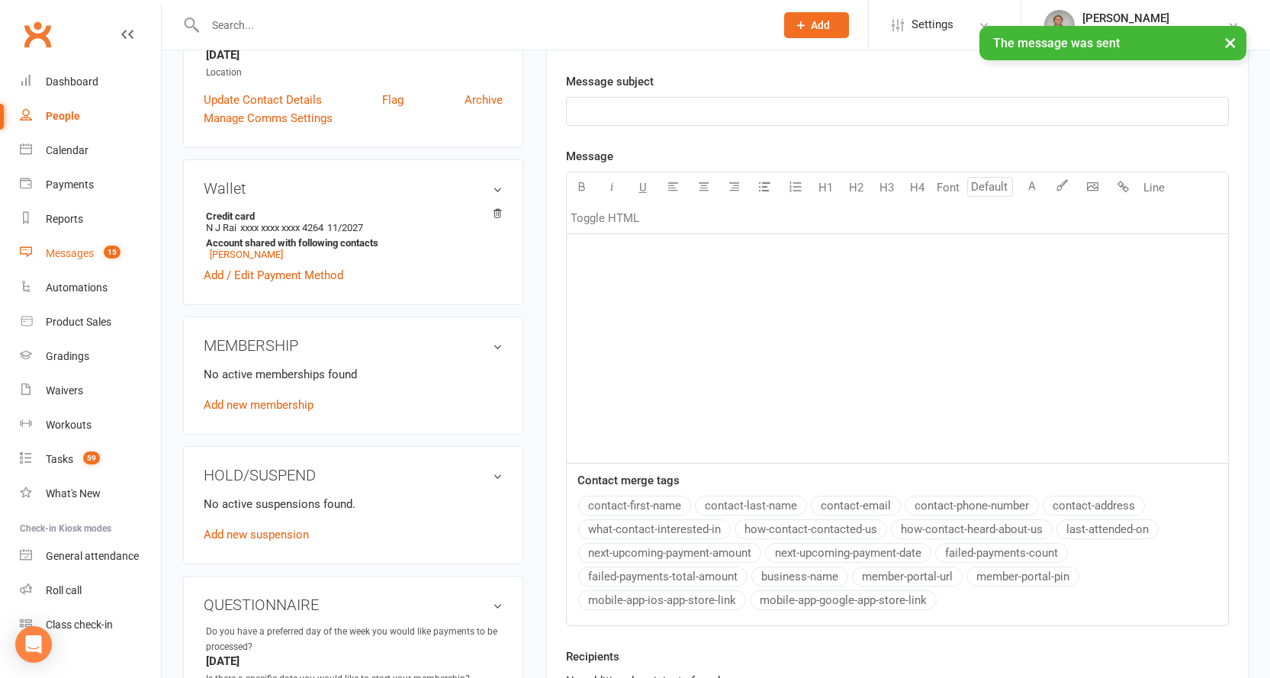
click at [79, 246] on link "Messages 15" at bounding box center [90, 253] width 141 height 34
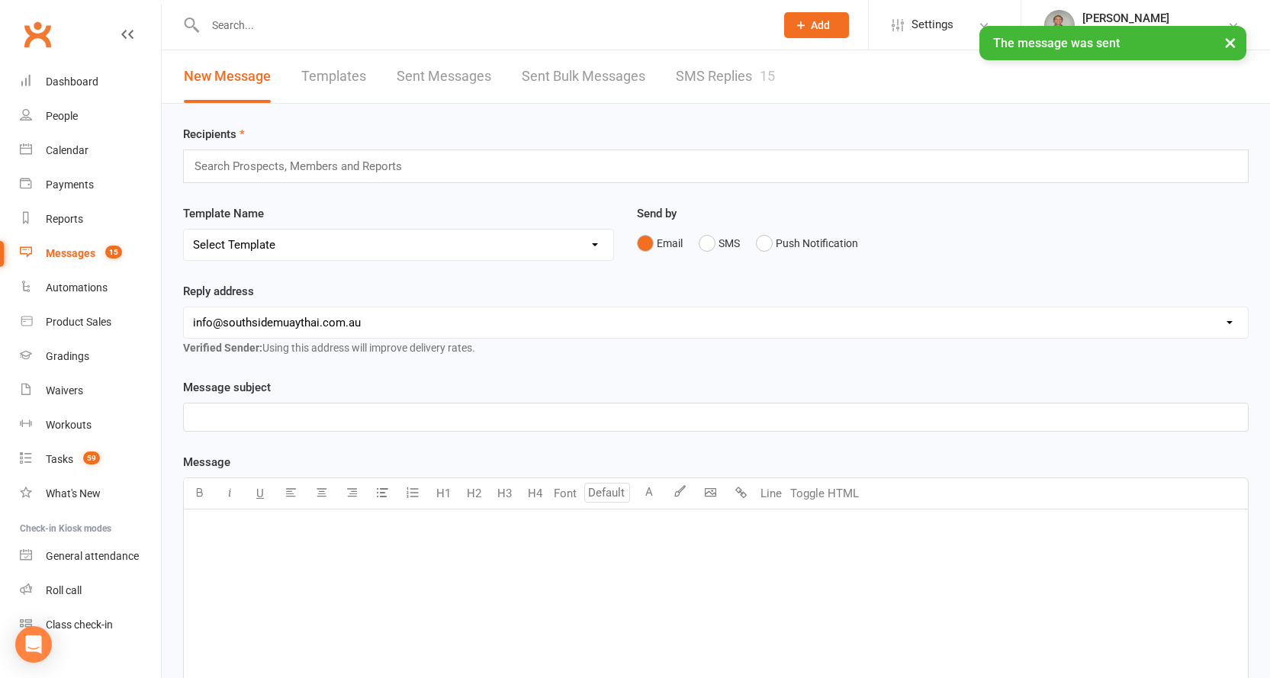
click at [731, 75] on link "SMS Replies 15" at bounding box center [725, 76] width 99 height 53
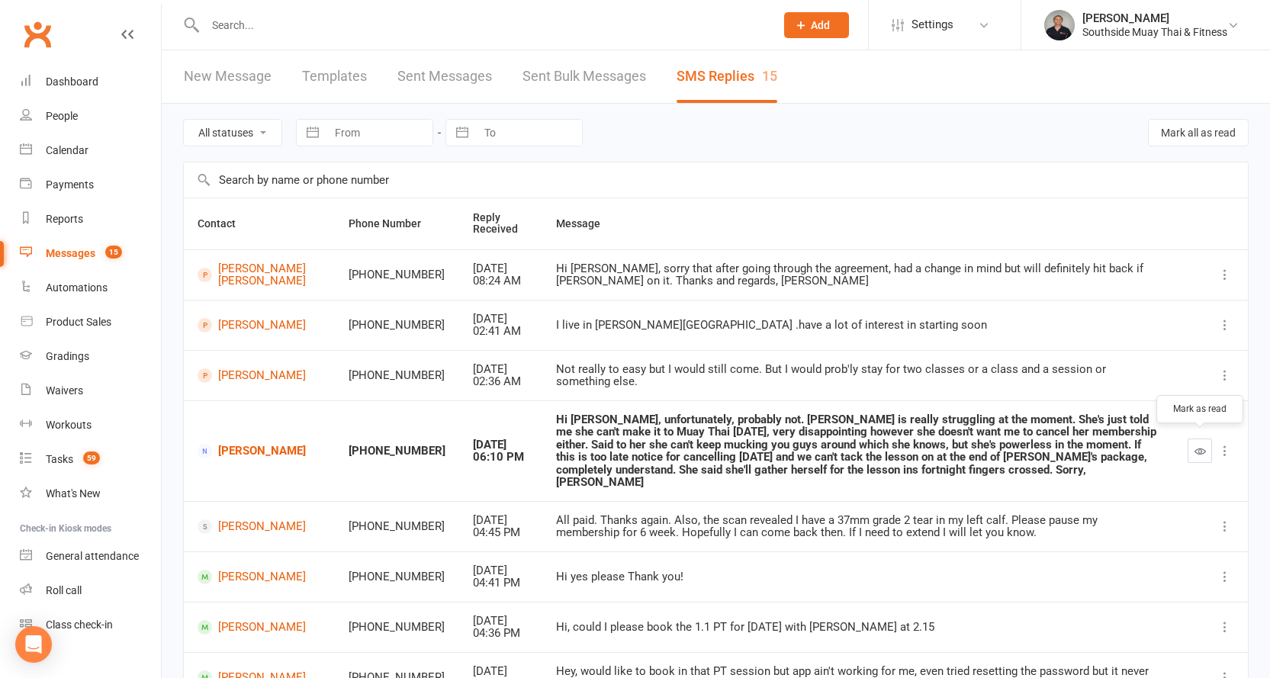
click at [1196, 439] on button "button" at bounding box center [1199, 451] width 24 height 24
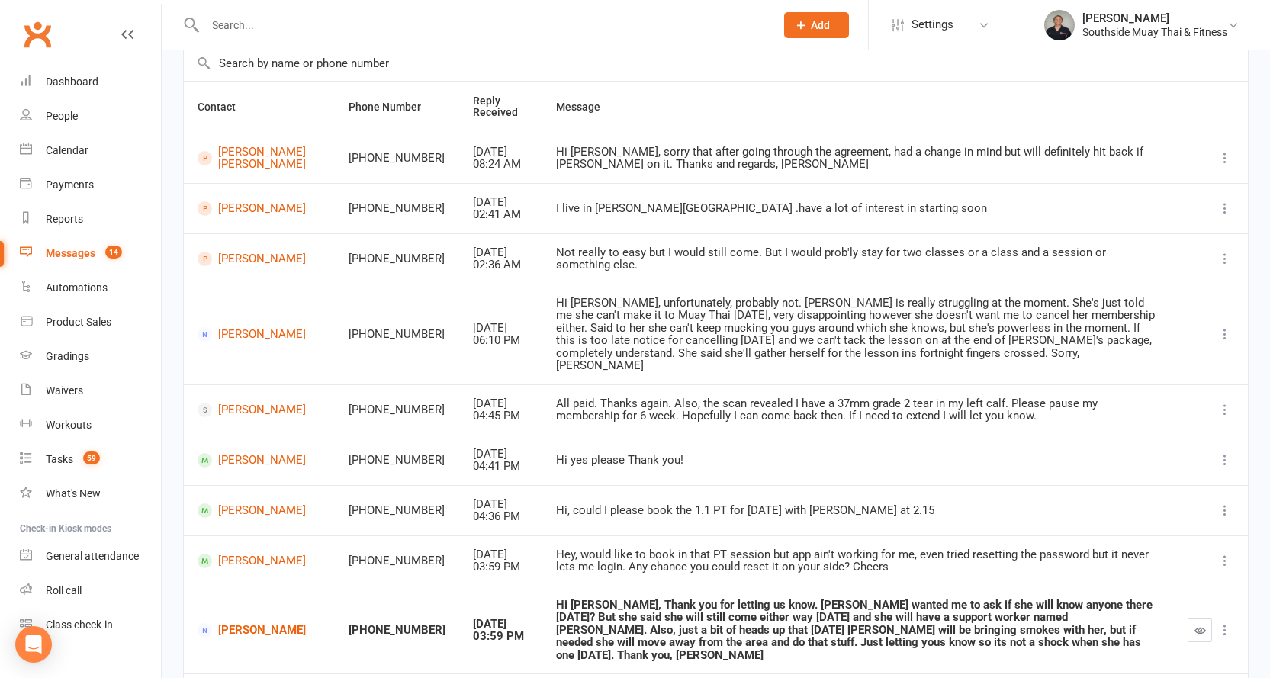
scroll to position [229, 0]
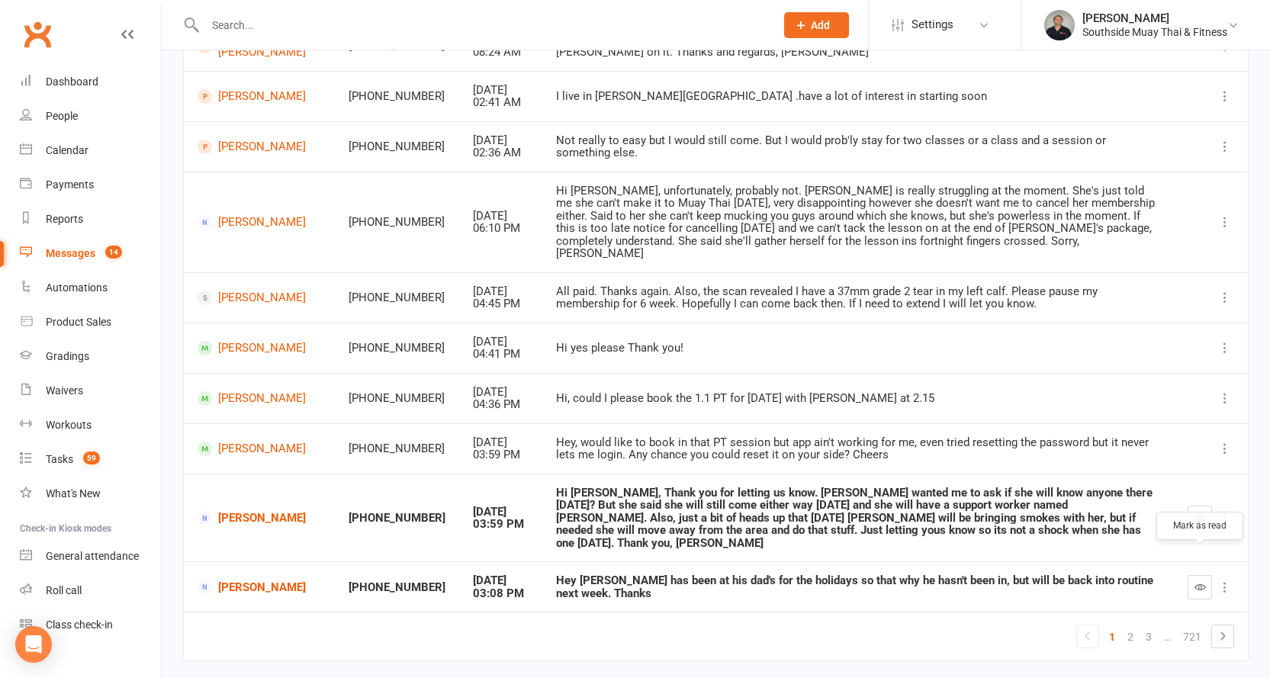
click at [1200, 581] on icon "button" at bounding box center [1199, 586] width 11 height 11
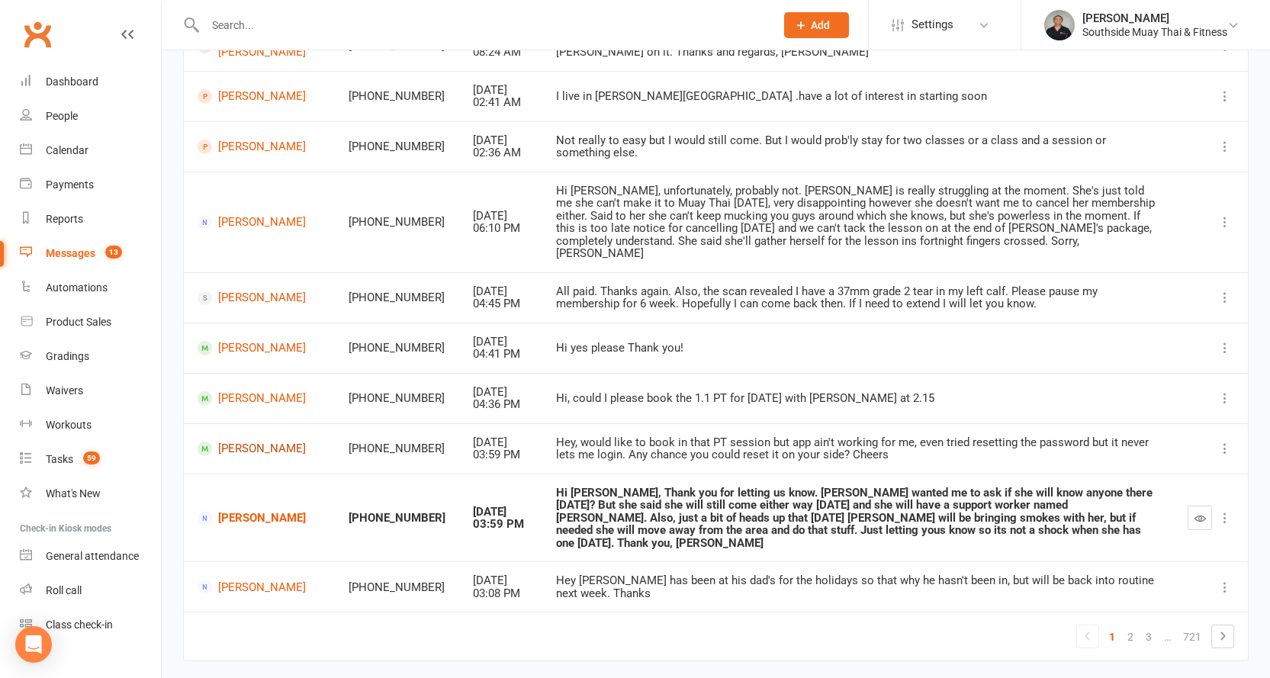
click at [220, 442] on link "Jack McNally" at bounding box center [260, 449] width 124 height 14
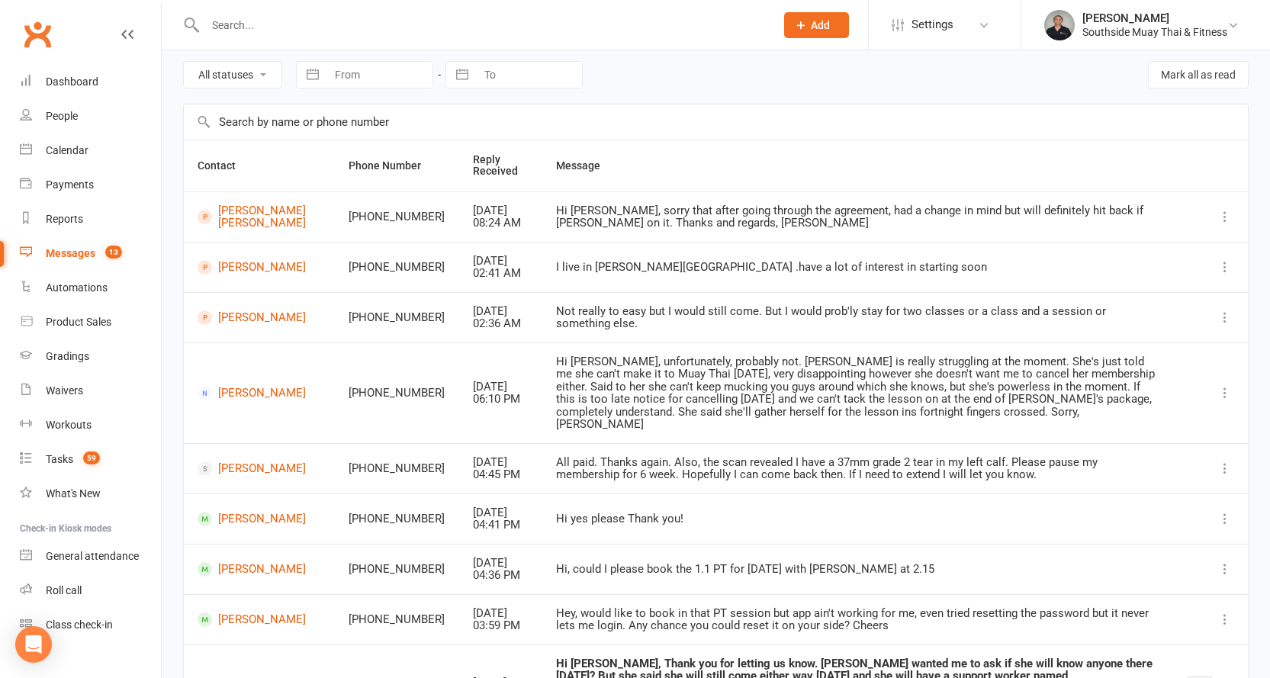
scroll to position [252, 0]
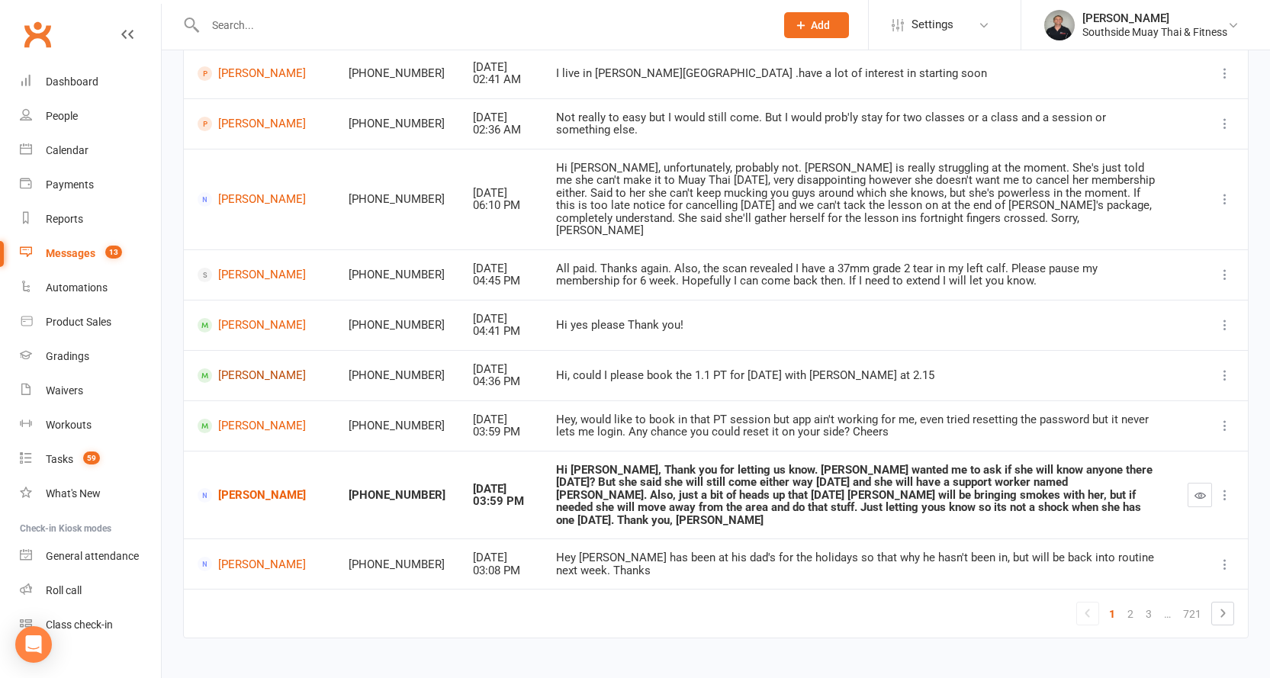
click at [221, 368] on link "Zahra Hosseini" at bounding box center [260, 375] width 124 height 14
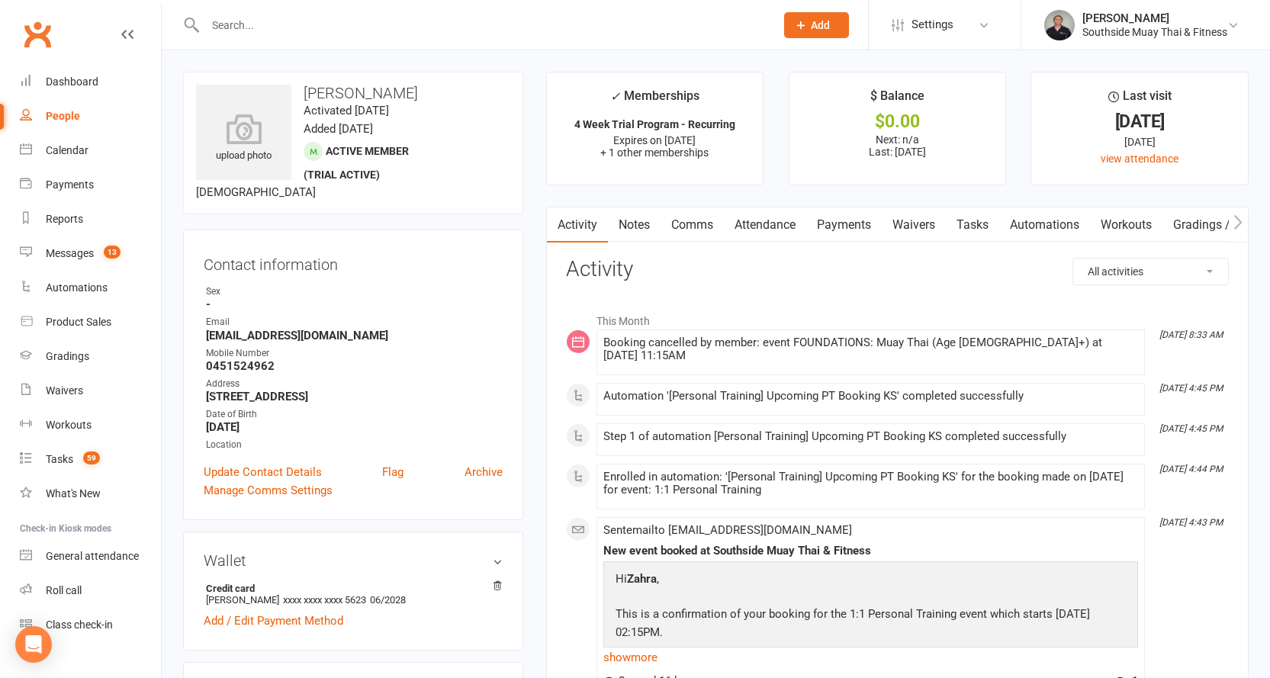
click at [1126, 271] on select "All activities Bookings / Attendances Communications Notes Failed SMSes Grading…" at bounding box center [1150, 272] width 155 height 26
select select "ConversationLogEntry"
click at [1073, 259] on select "All activities Bookings / Attendances Communications Notes Failed SMSes Grading…" at bounding box center [1150, 272] width 155 height 26
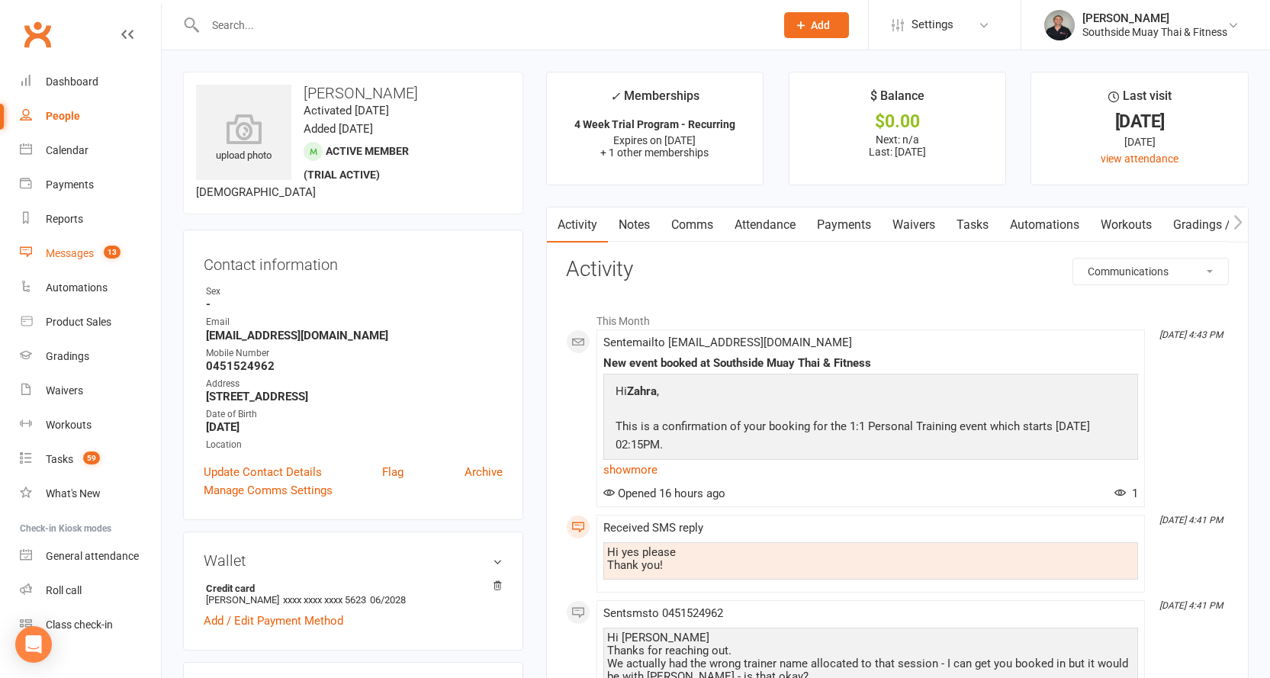
click at [66, 246] on link "Messages 13" at bounding box center [90, 253] width 141 height 34
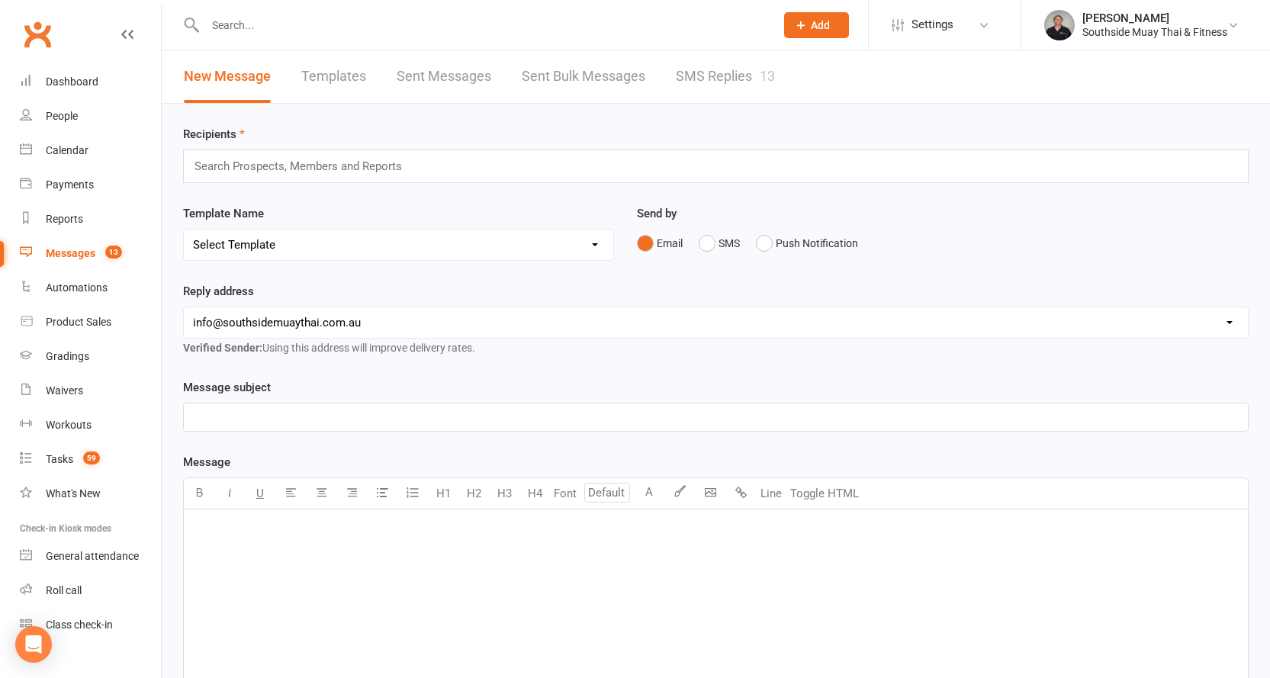
click at [716, 76] on link "SMS Replies 13" at bounding box center [725, 76] width 99 height 53
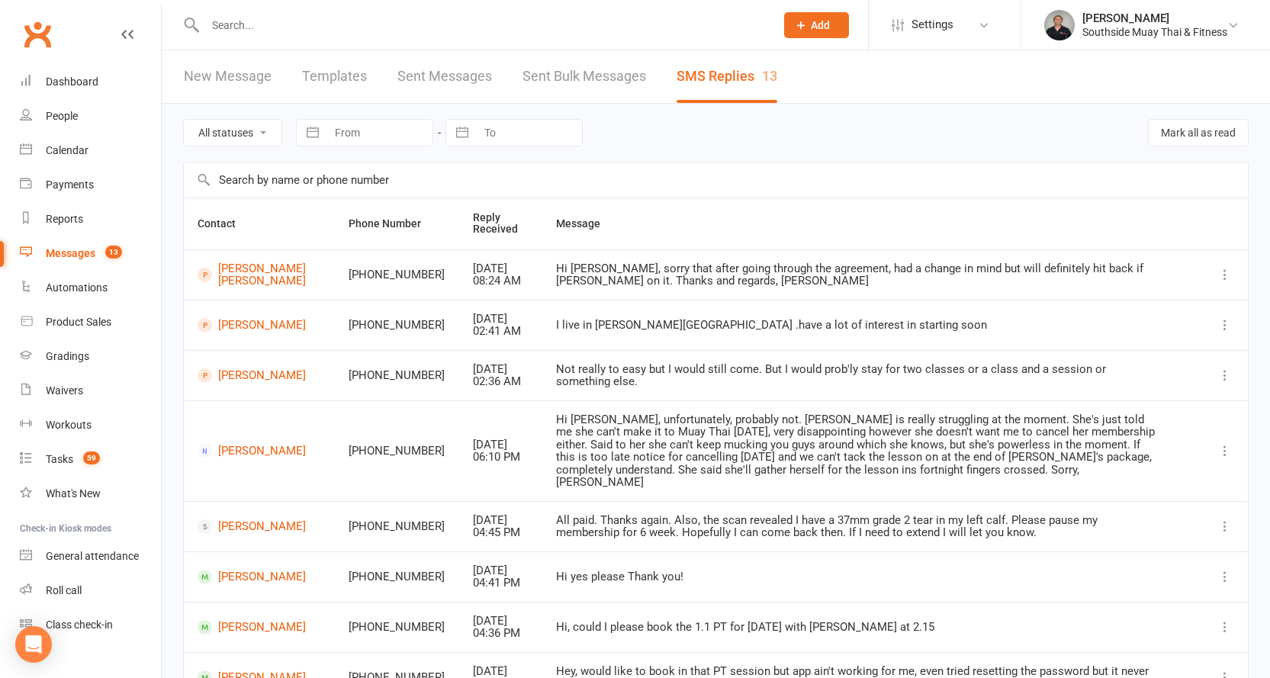
scroll to position [252, 0]
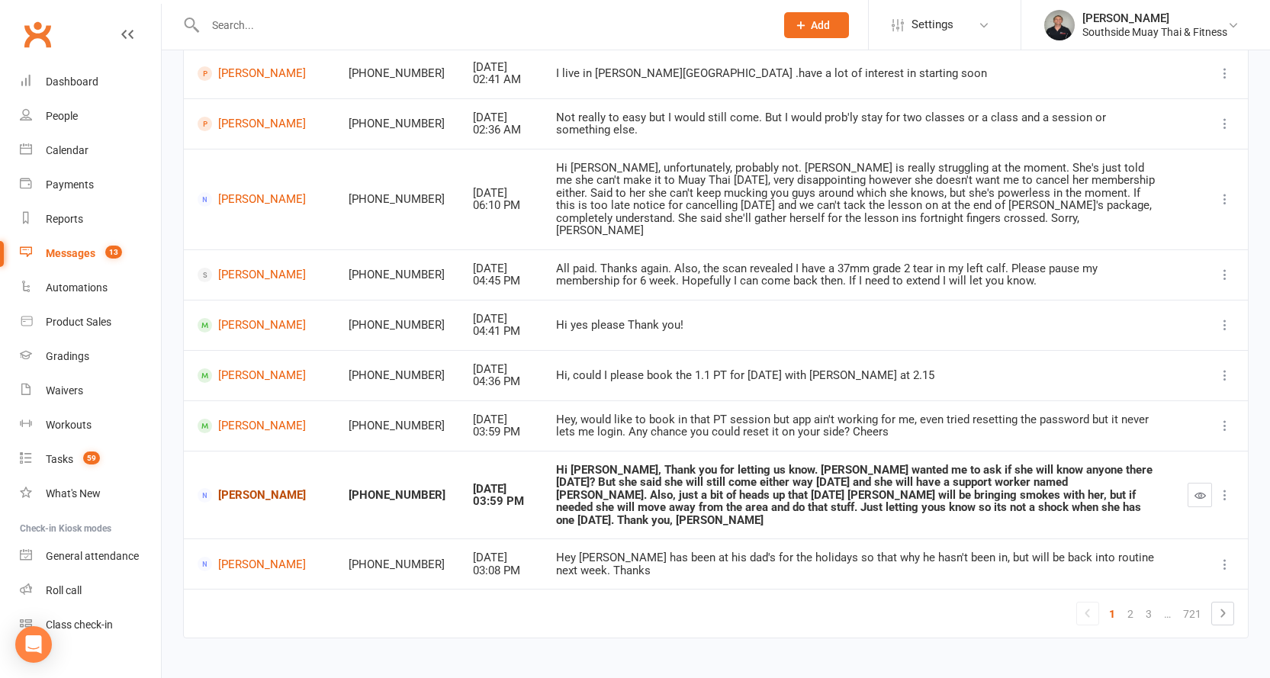
click at [236, 488] on link "Gary Clavell" at bounding box center [260, 495] width 124 height 14
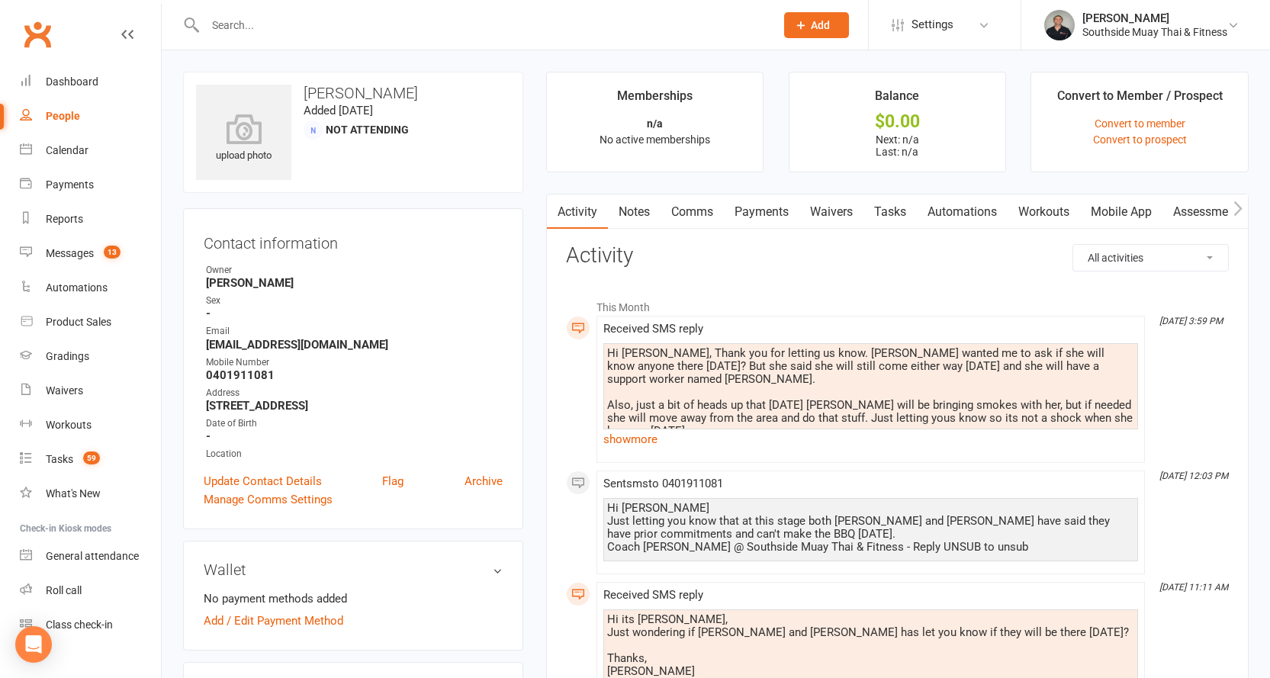
click at [681, 217] on link "Comms" at bounding box center [691, 211] width 63 height 35
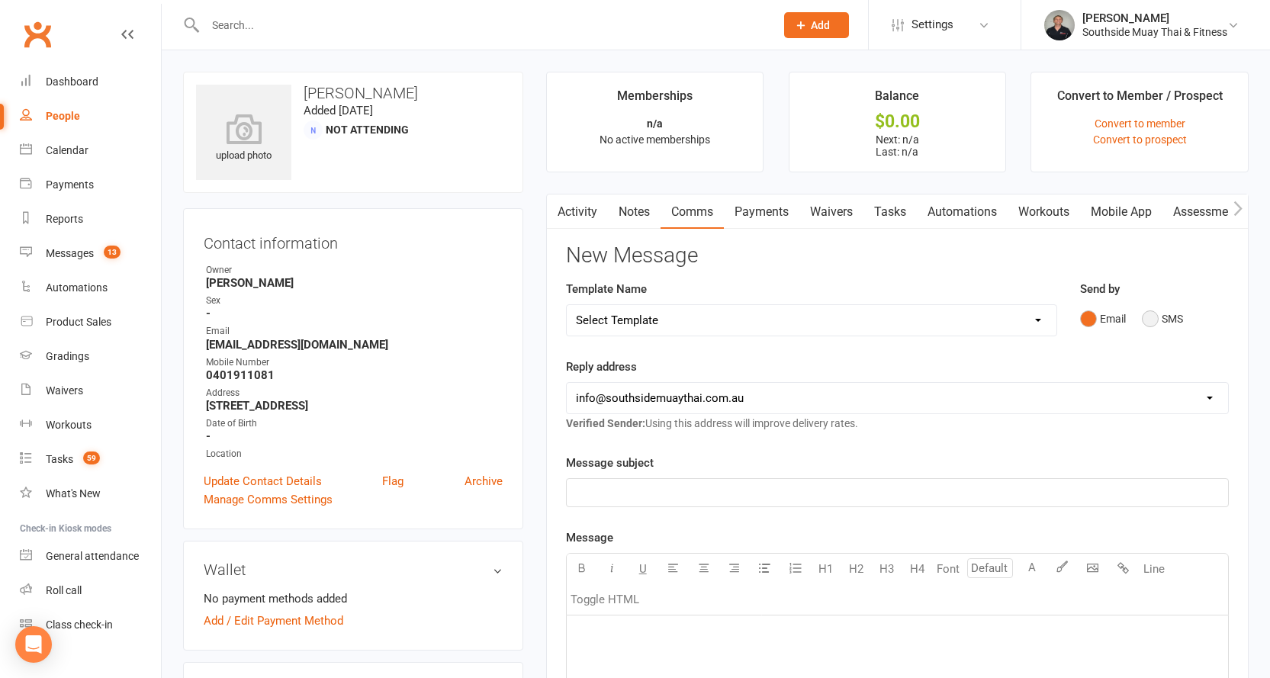
click at [1177, 317] on button "SMS" at bounding box center [1162, 318] width 41 height 29
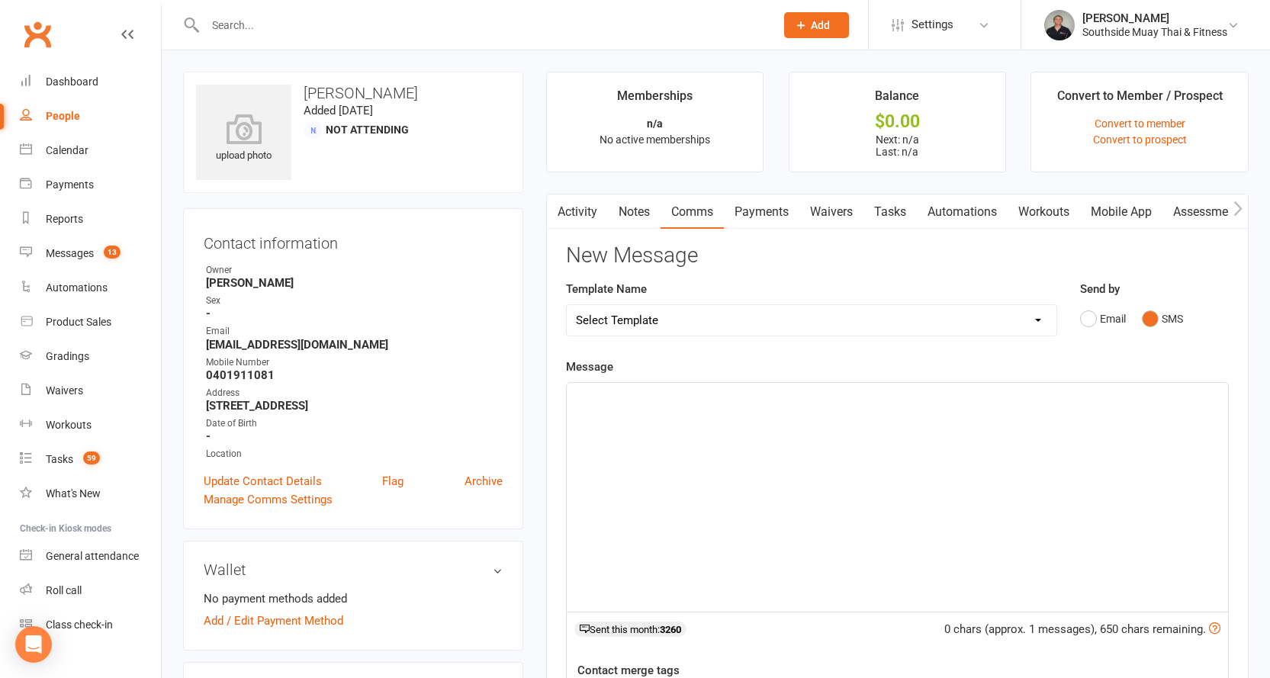
click at [916, 403] on p "﻿" at bounding box center [897, 396] width 643 height 18
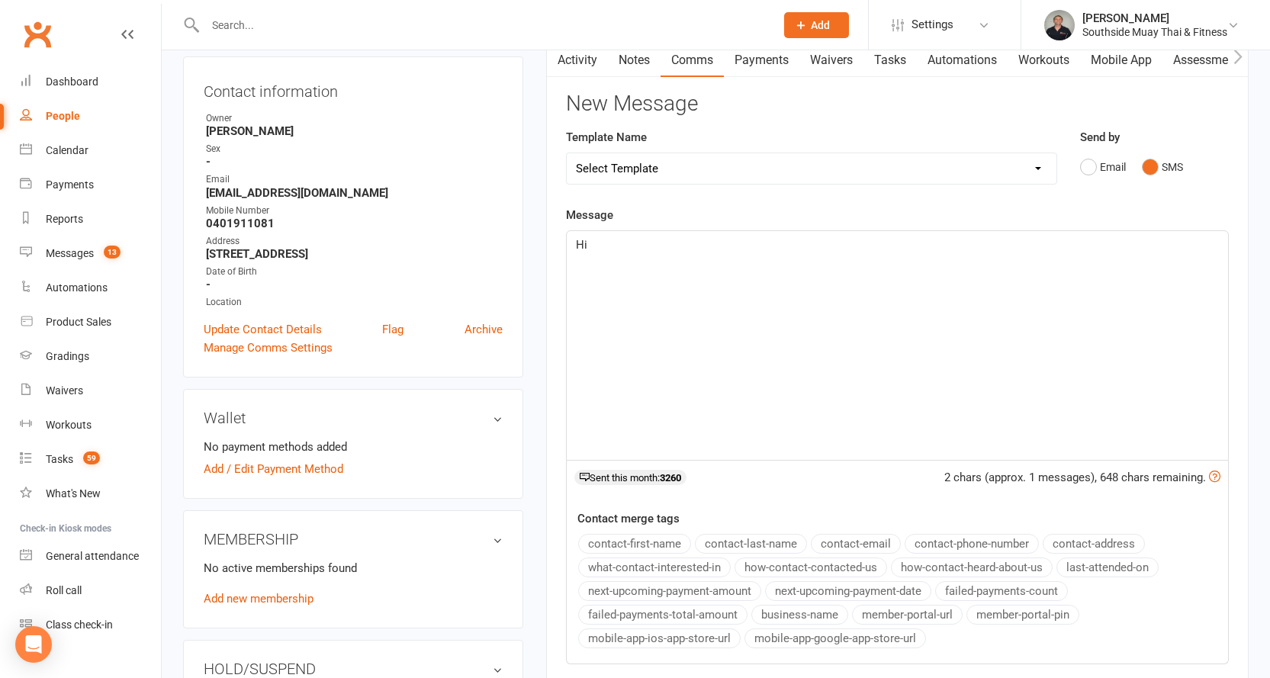
scroll to position [153, 0]
click at [672, 537] on button "contact-first-name" at bounding box center [634, 543] width 113 height 20
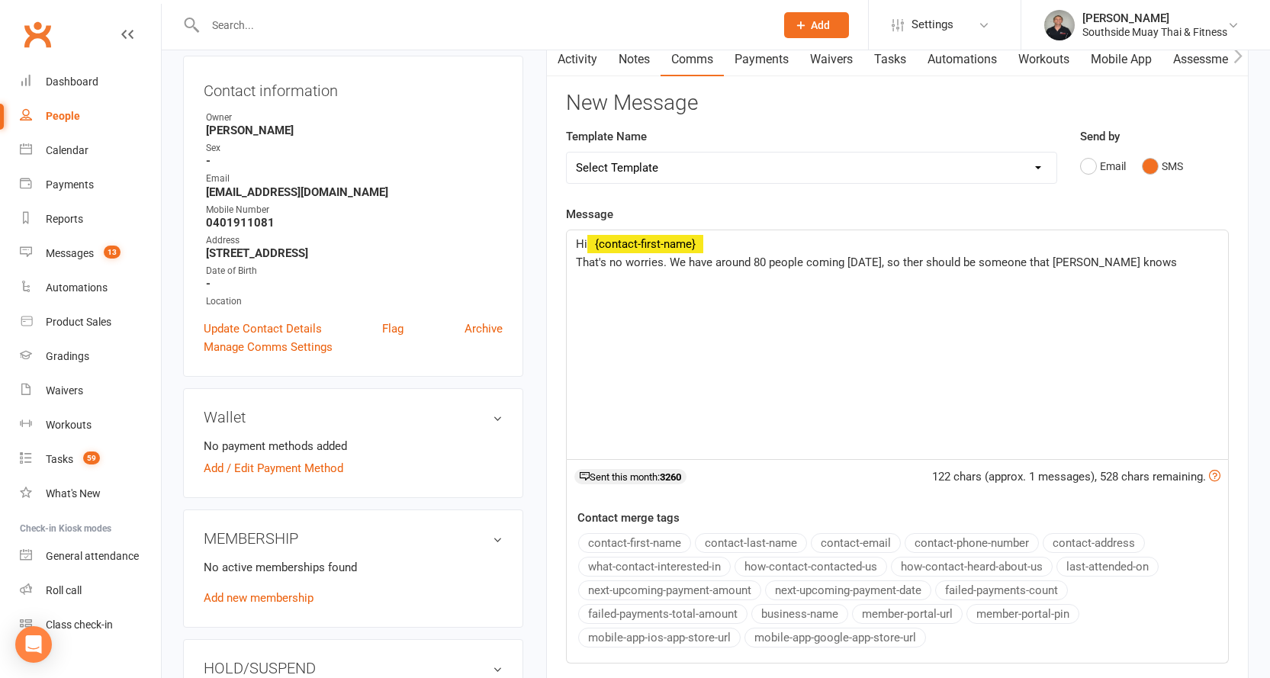
click at [938, 259] on span "That's no worries. We have around 80 people coming tomorrow, so ther should be …" at bounding box center [876, 262] width 601 height 14
click at [1129, 261] on span "That's no worries. We have around 80 people coming tomorrow, so there should be…" at bounding box center [879, 262] width 607 height 14
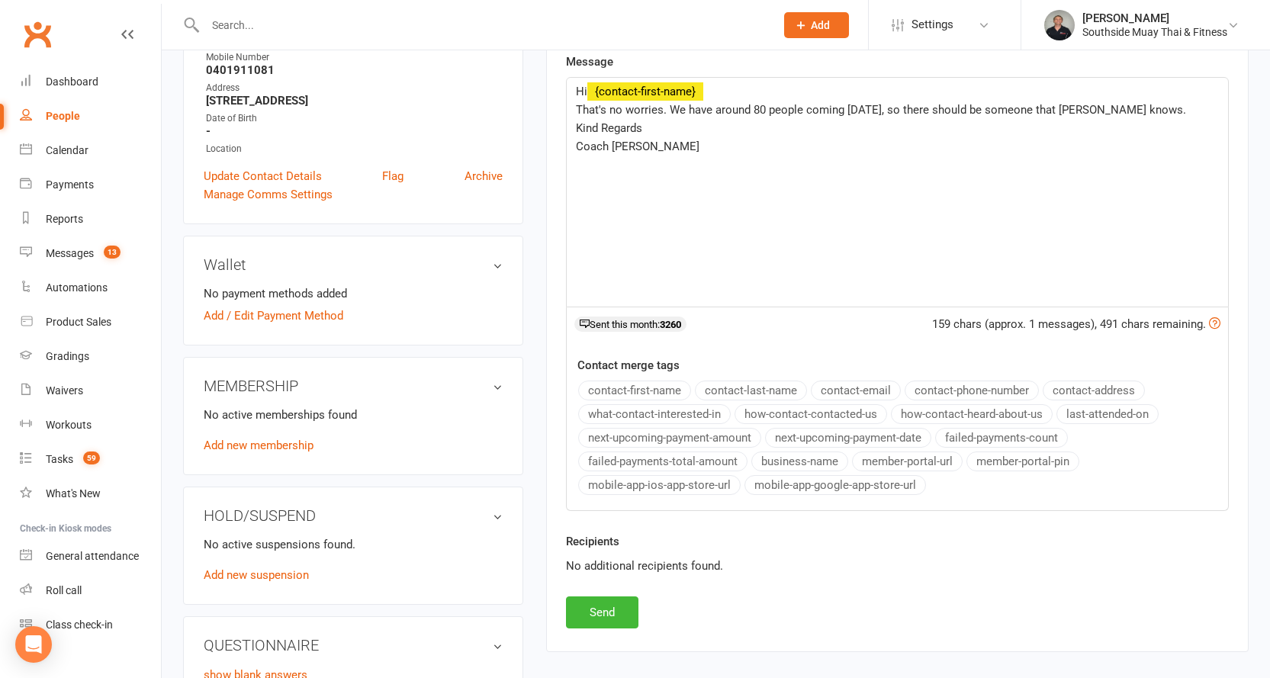
scroll to position [458, 0]
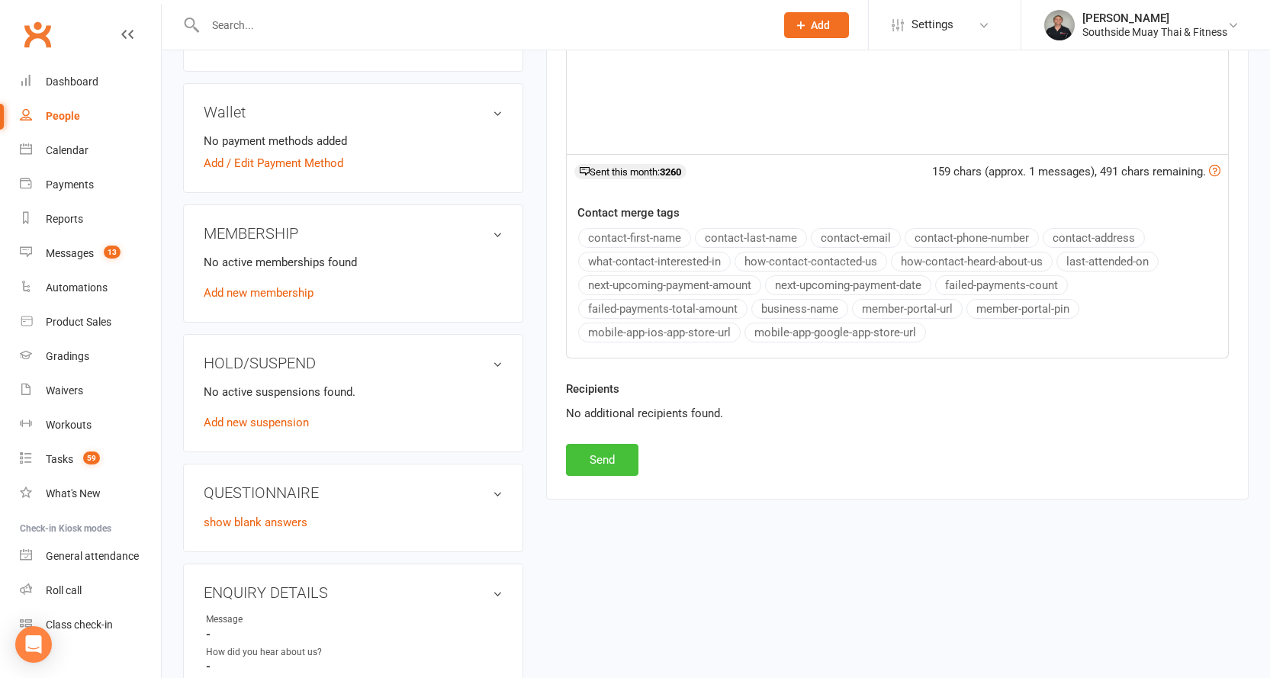
click at [615, 462] on button "Send" at bounding box center [602, 460] width 72 height 32
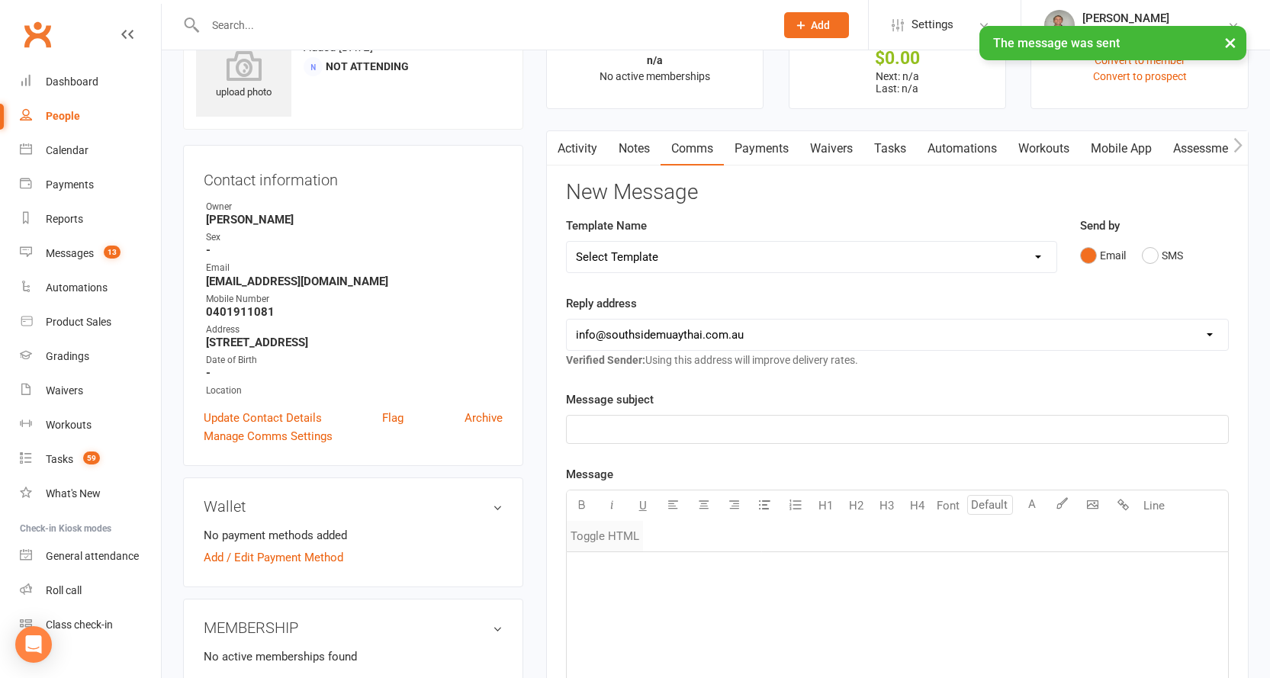
scroll to position [0, 0]
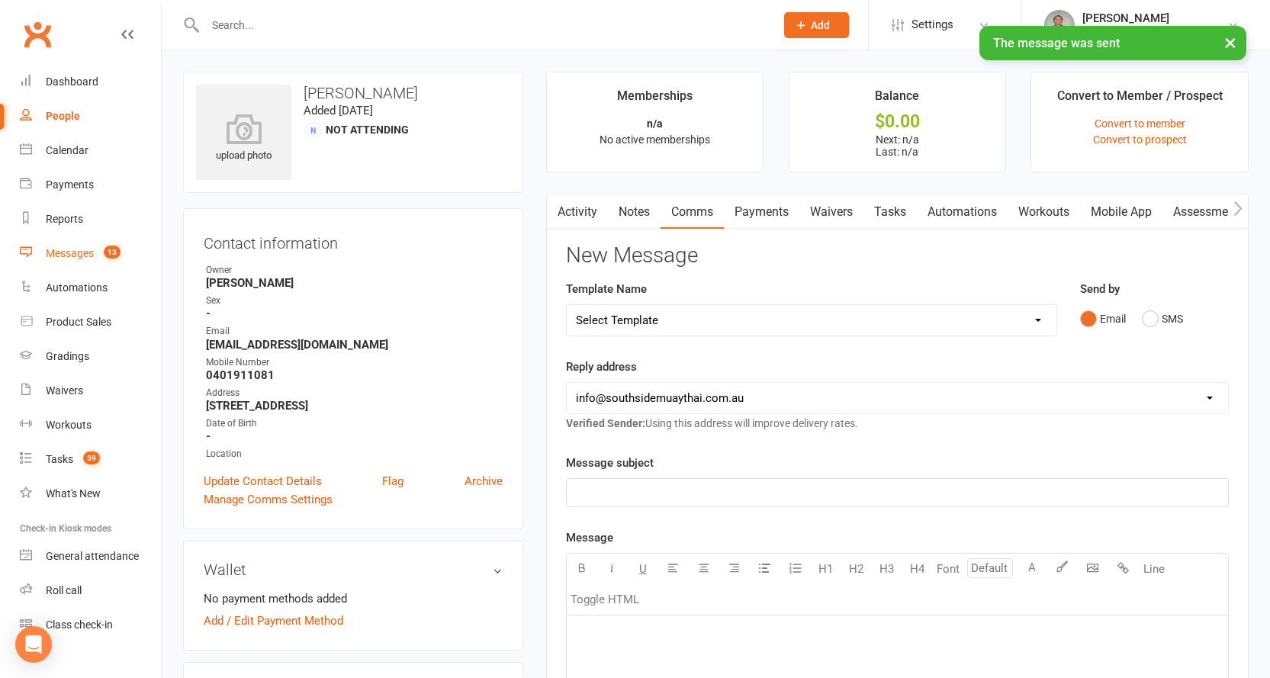
click at [45, 252] on link "Messages 13" at bounding box center [90, 253] width 141 height 34
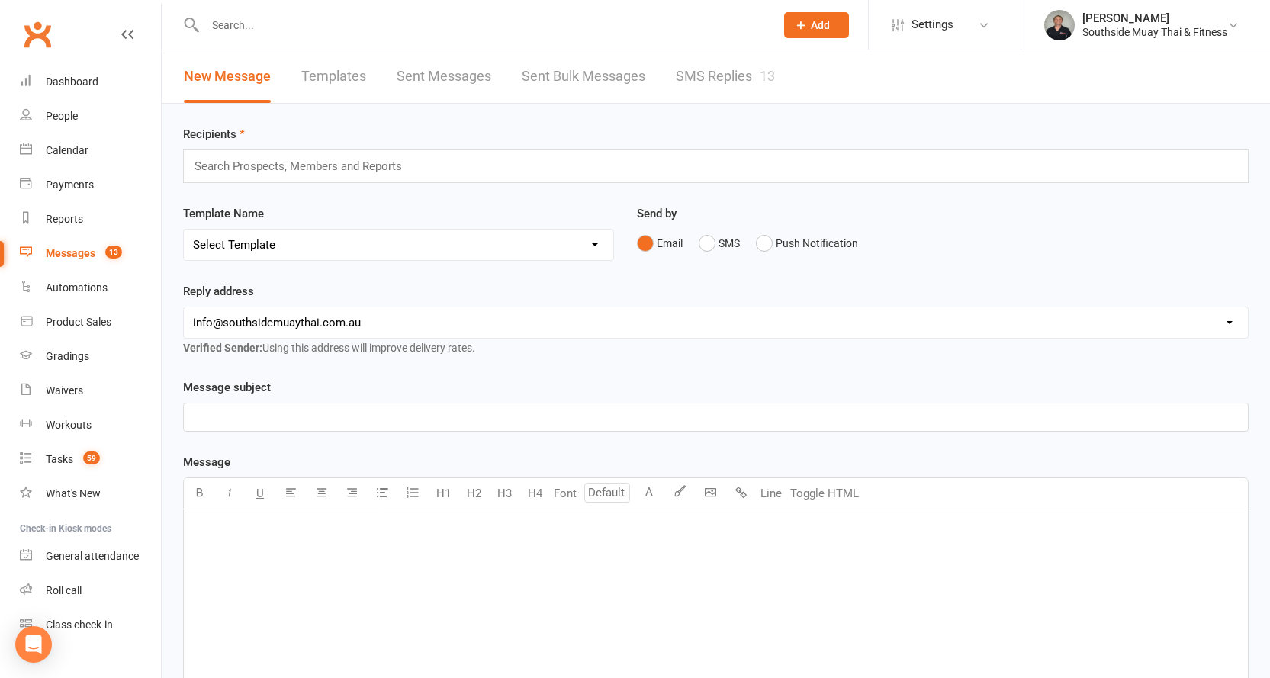
click at [738, 80] on link "SMS Replies 13" at bounding box center [725, 76] width 99 height 53
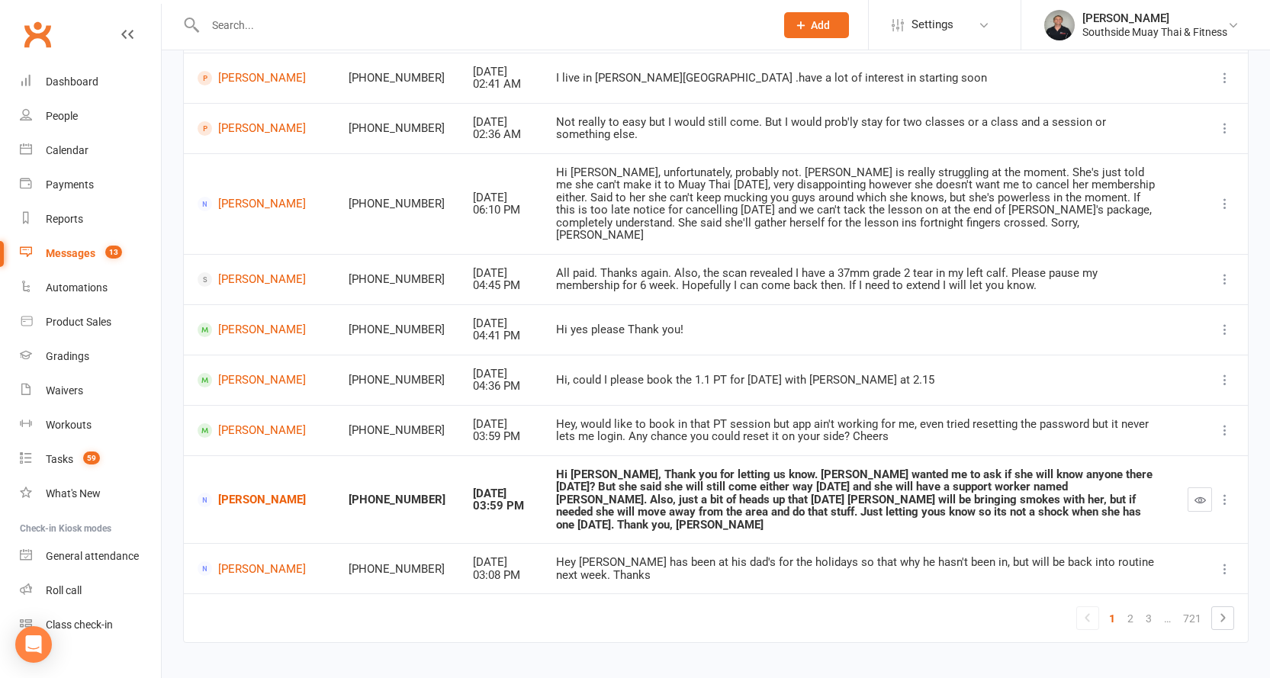
scroll to position [252, 0]
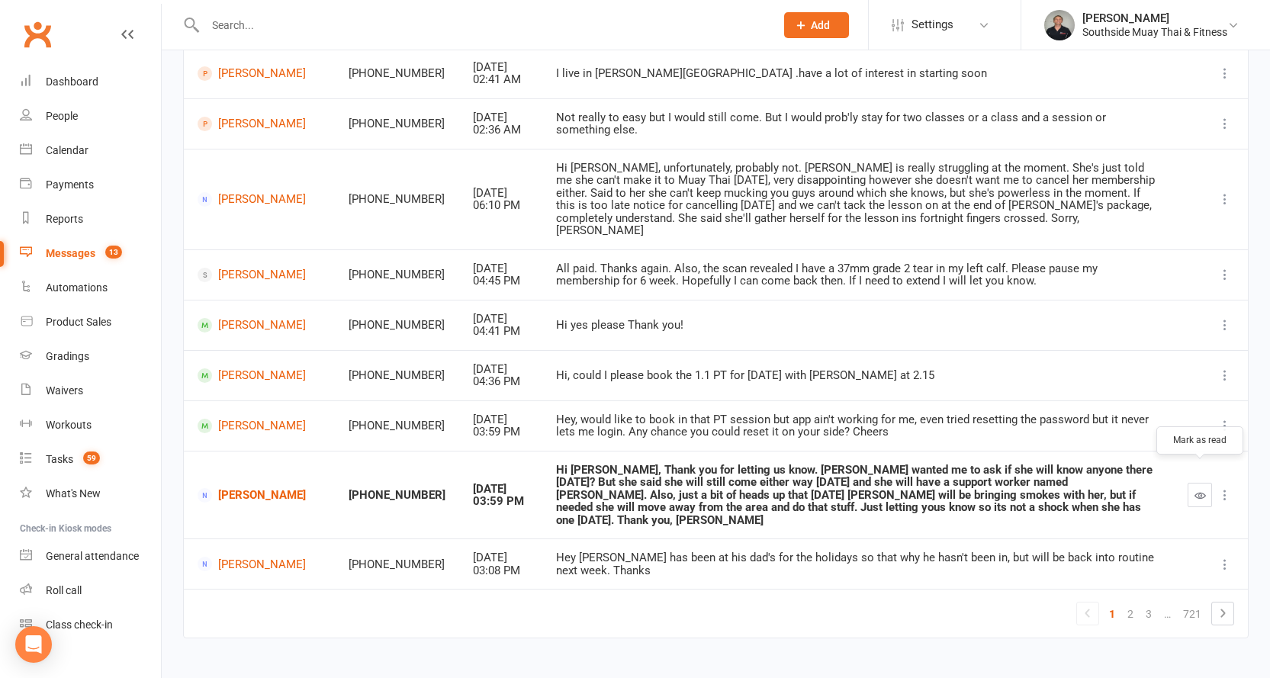
click at [1197, 490] on icon "button" at bounding box center [1199, 495] width 11 height 11
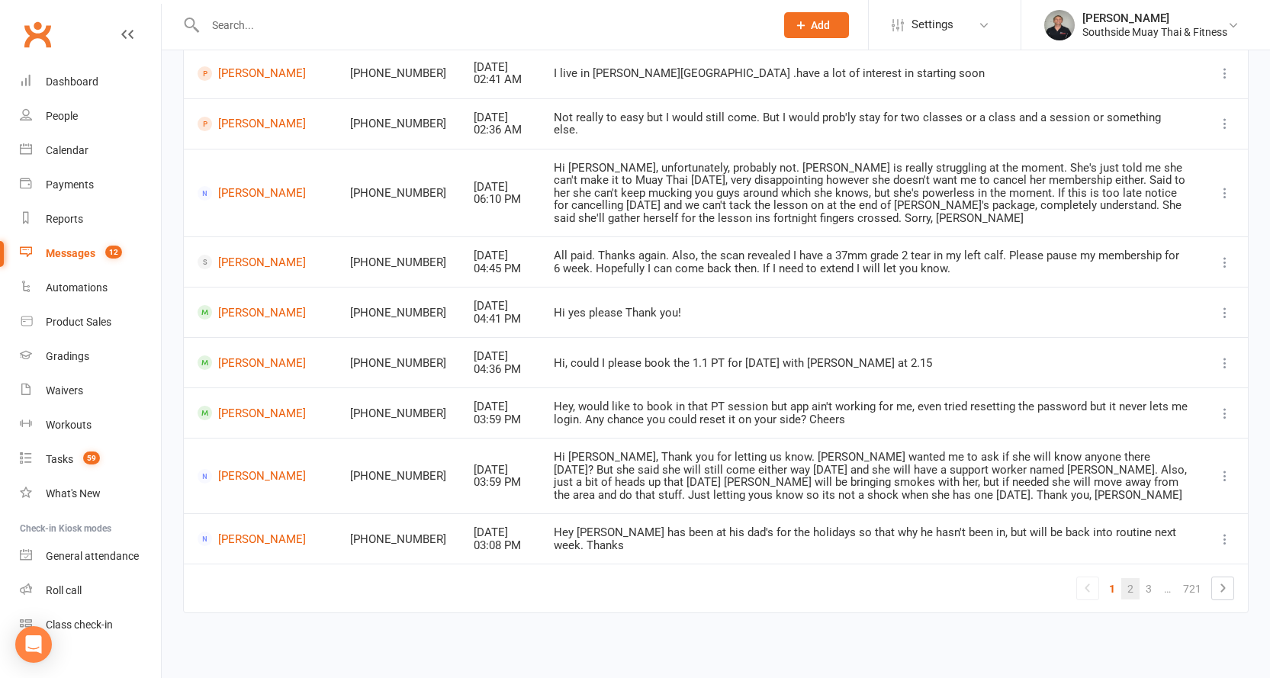
click at [1129, 586] on link "2" at bounding box center [1130, 588] width 18 height 21
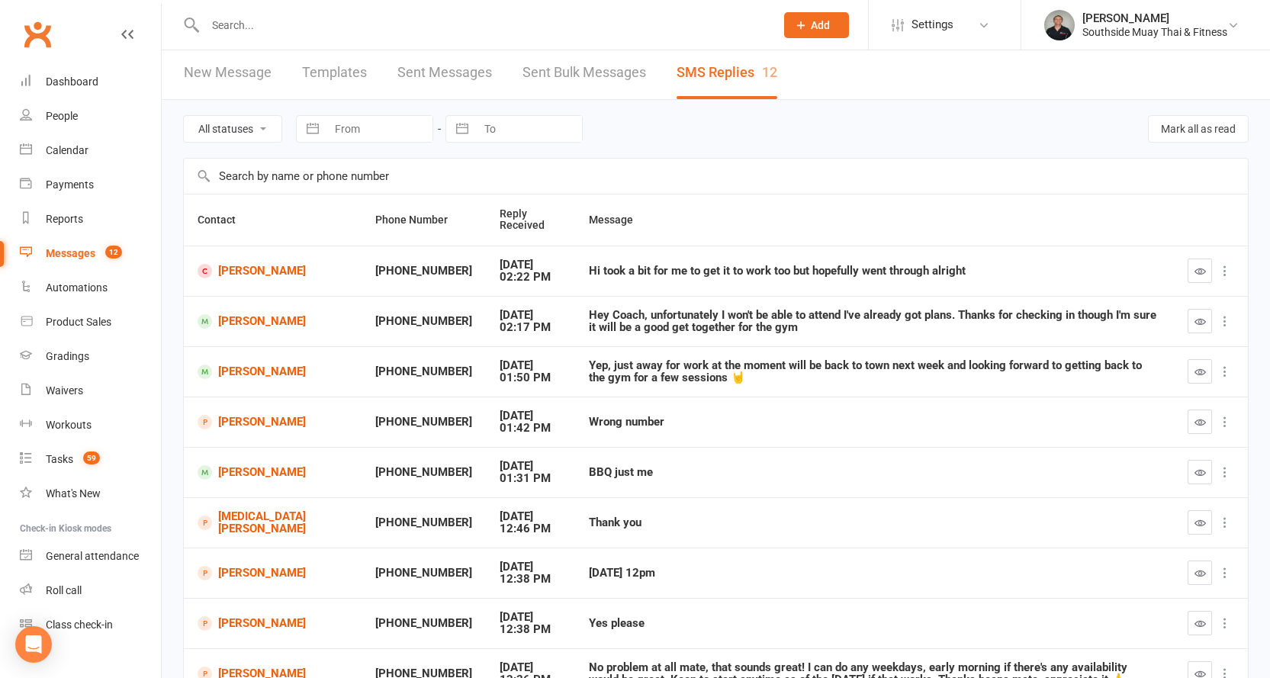
scroll to position [0, 0]
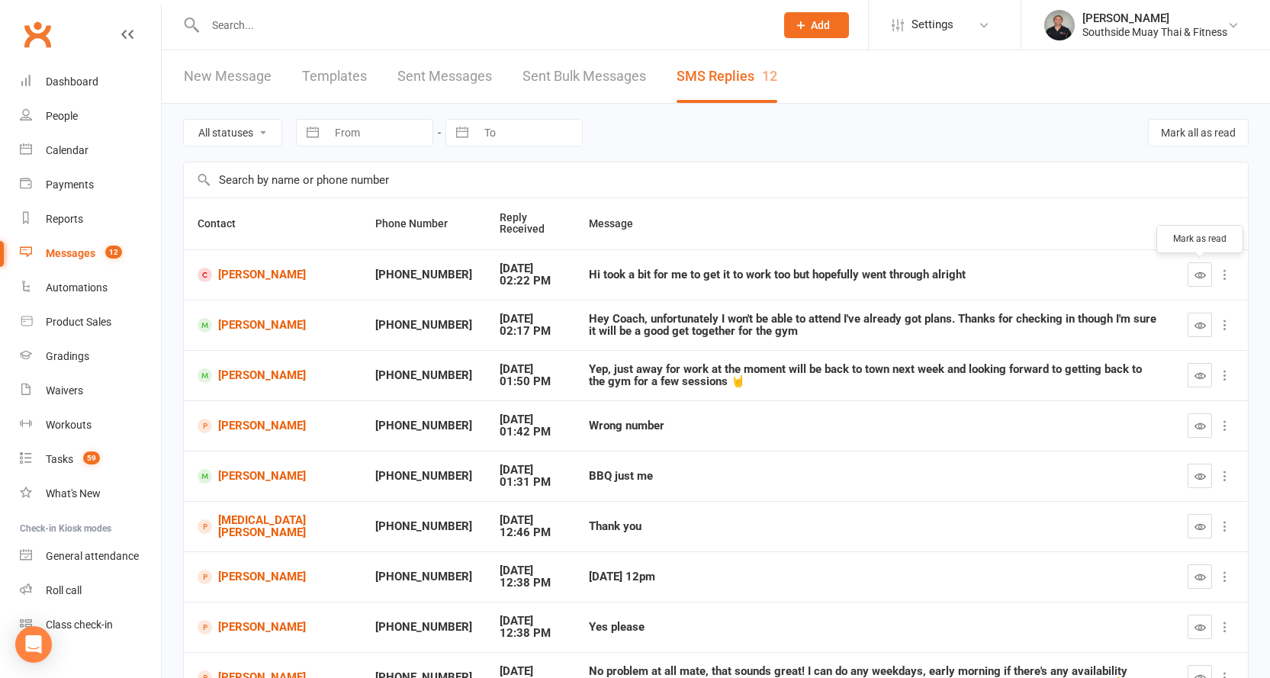
click at [1205, 271] on icon "button" at bounding box center [1199, 274] width 11 height 11
click at [1198, 322] on icon "button" at bounding box center [1199, 325] width 11 height 11
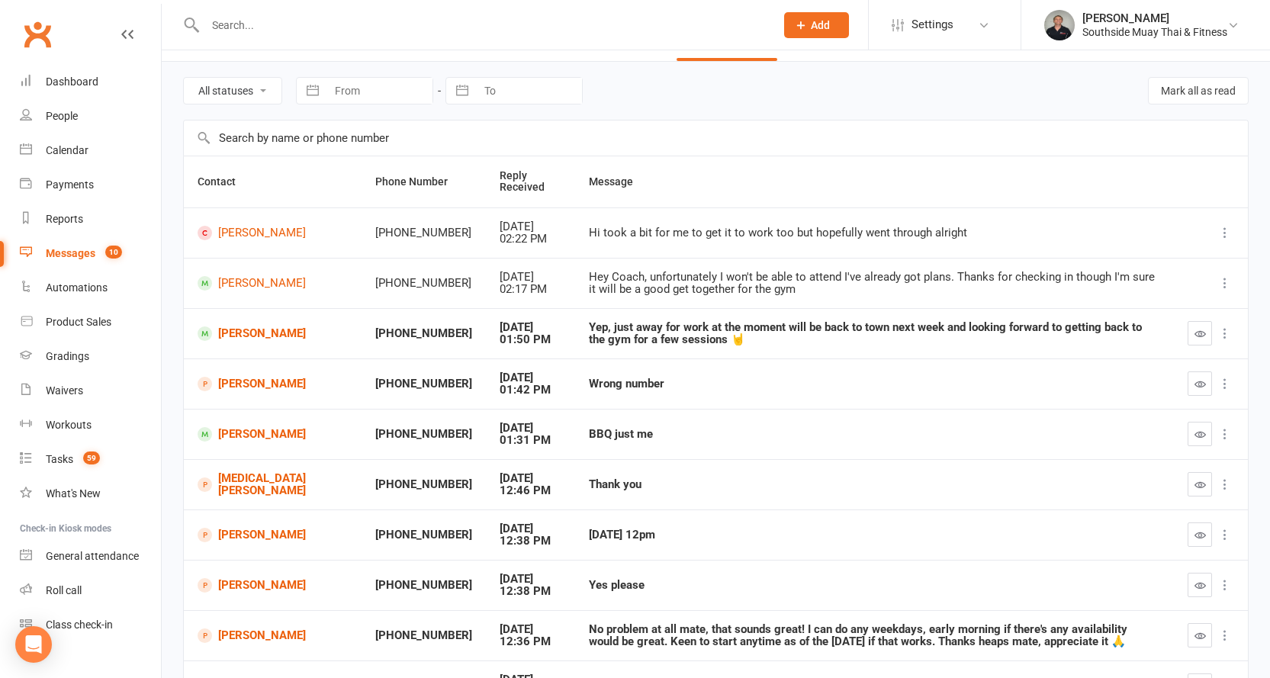
scroll to position [76, 0]
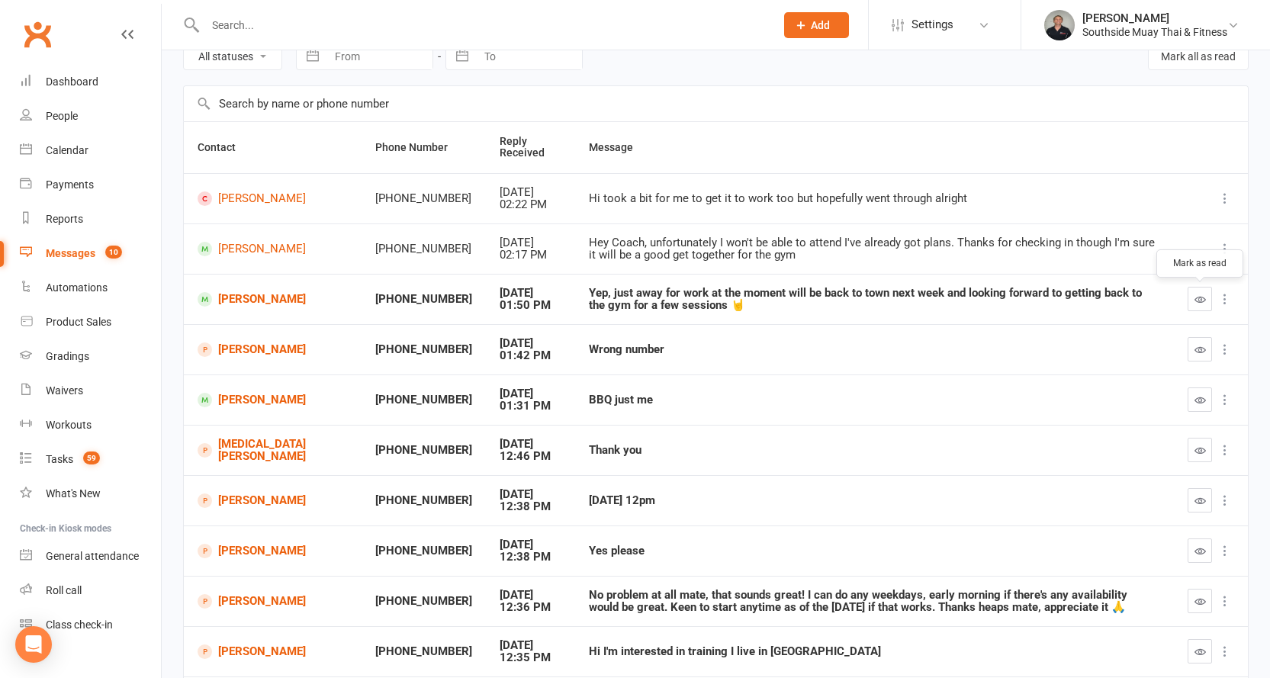
click at [1196, 295] on icon "button" at bounding box center [1199, 299] width 11 height 11
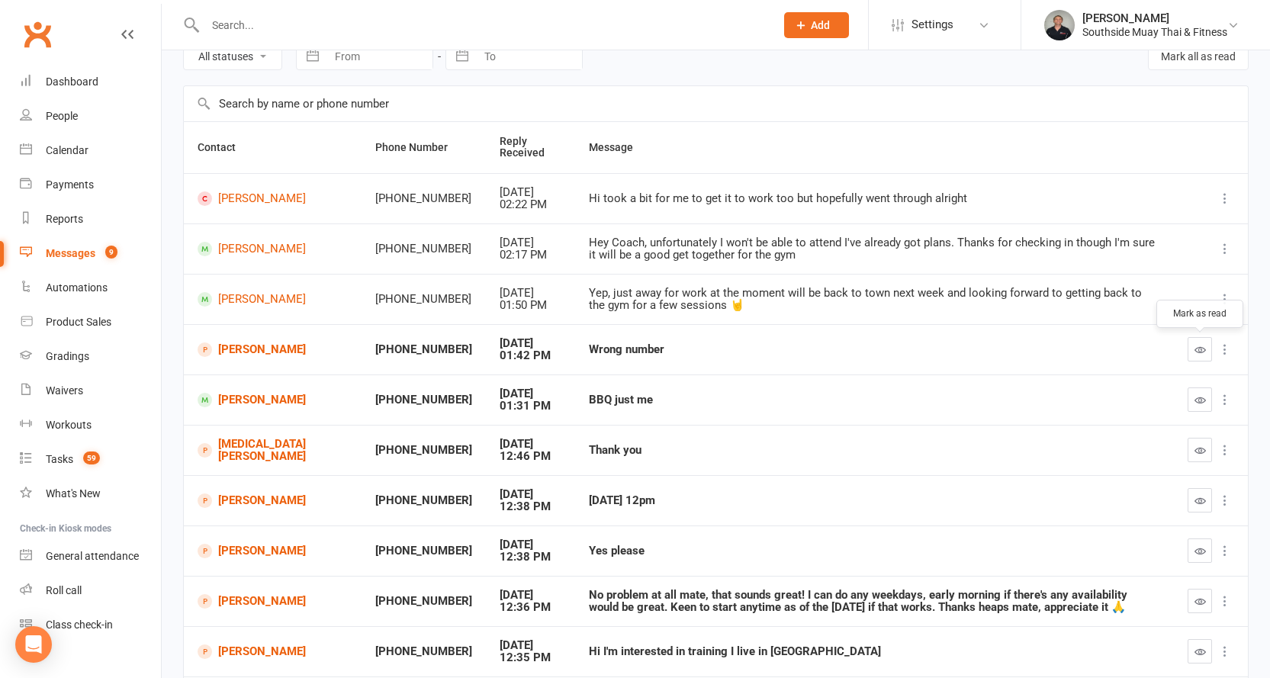
click at [1201, 353] on icon "button" at bounding box center [1199, 349] width 11 height 11
click at [255, 342] on link "[PERSON_NAME]" at bounding box center [273, 349] width 150 height 14
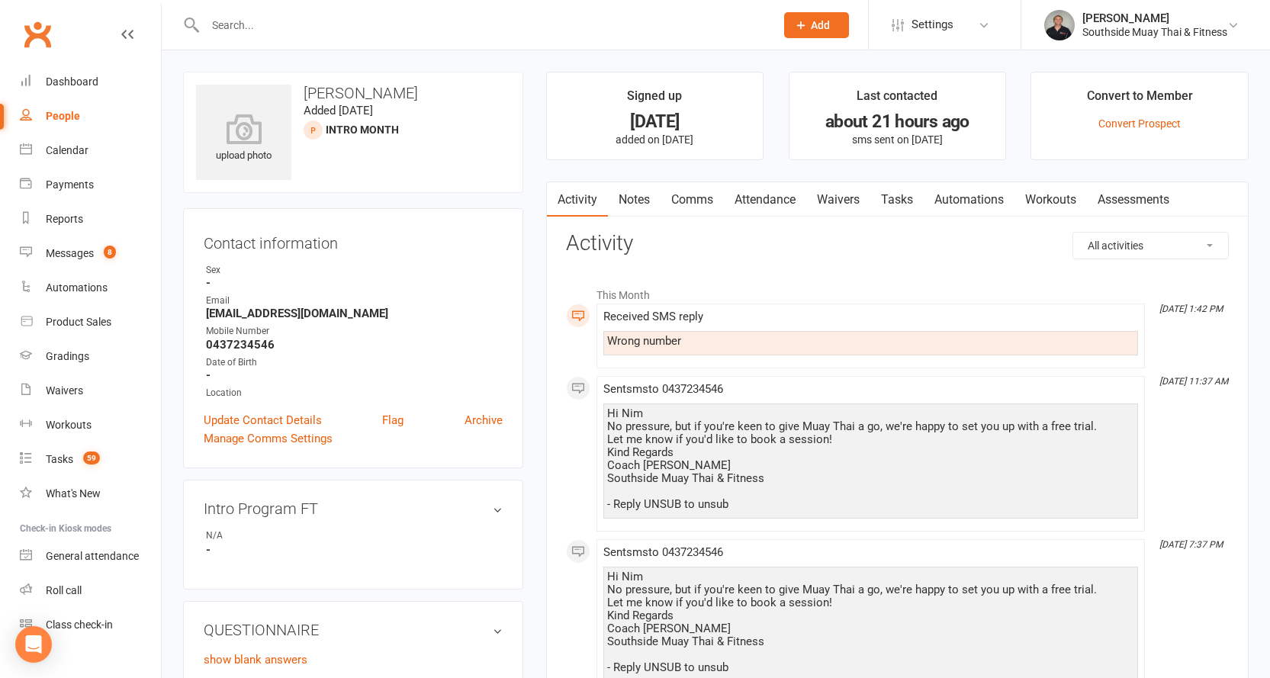
click at [641, 204] on link "Notes" at bounding box center [634, 199] width 53 height 35
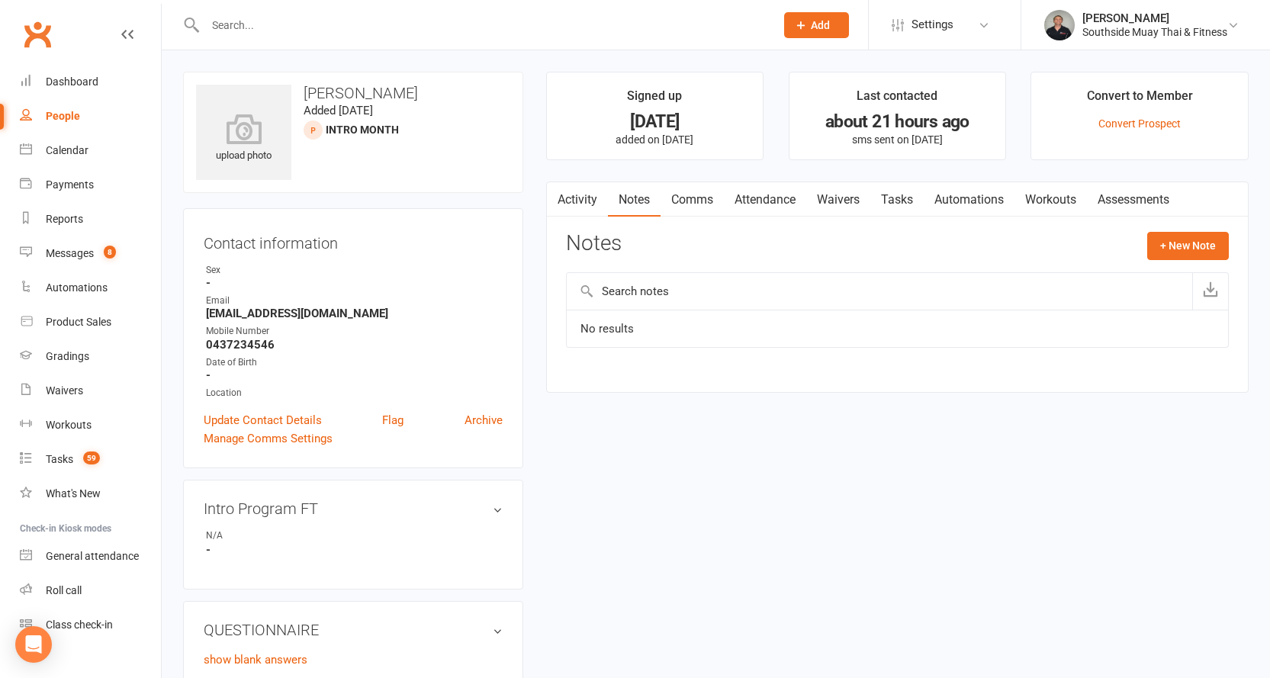
click at [590, 194] on link "Activity" at bounding box center [577, 199] width 61 height 35
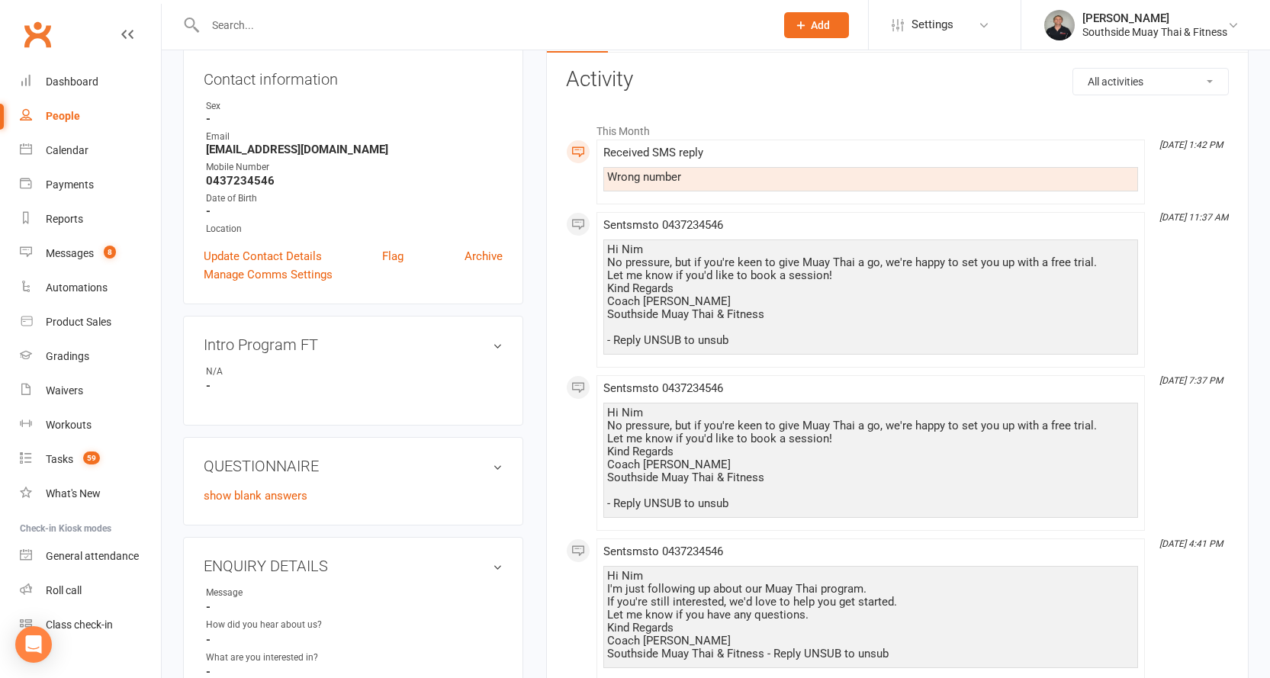
scroll to position [82, 0]
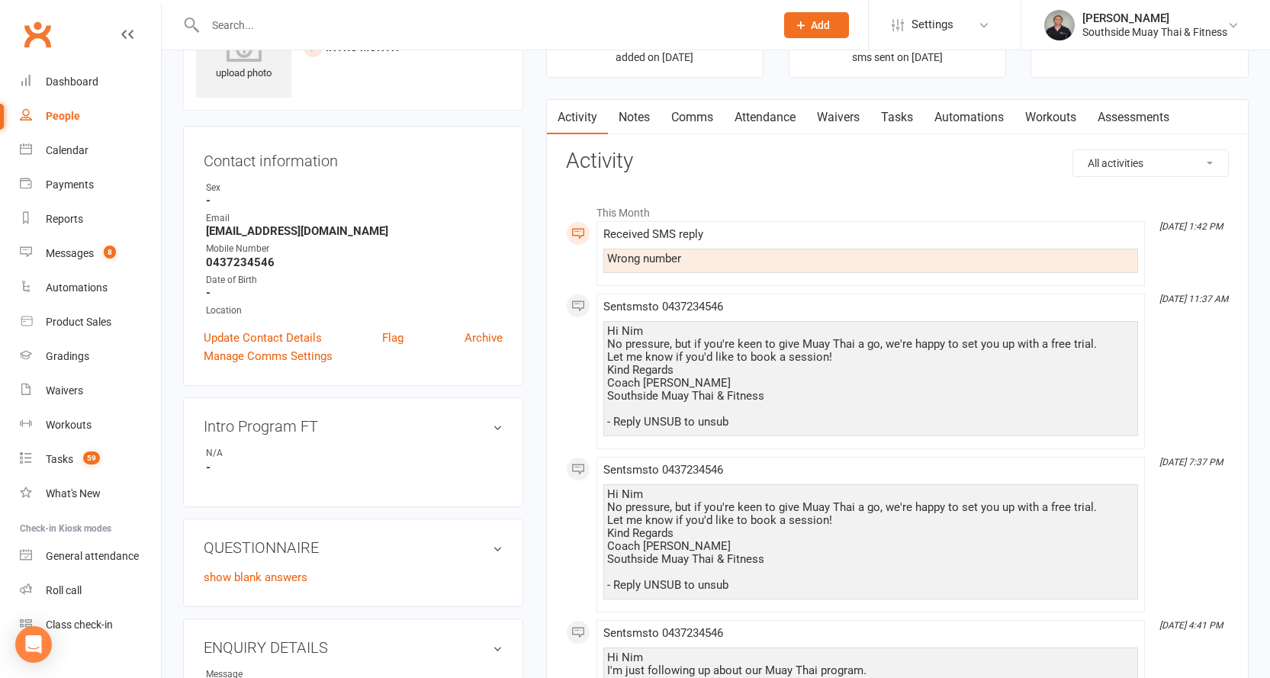
click at [247, 227] on strong "[EMAIL_ADDRESS][DOMAIN_NAME]" at bounding box center [354, 231] width 297 height 14
copy render-form-field "[EMAIL_ADDRESS][DOMAIN_NAME]"
click at [680, 114] on link "Comms" at bounding box center [691, 117] width 63 height 35
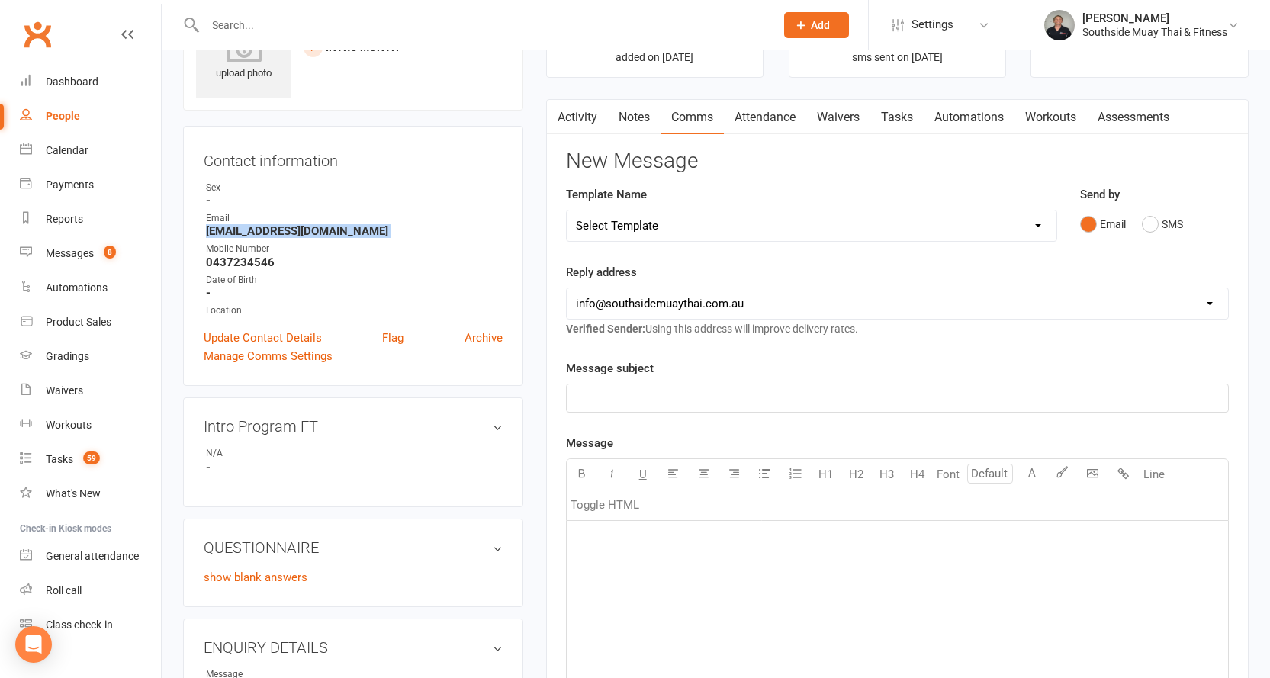
click at [582, 114] on link "Activity" at bounding box center [577, 117] width 61 height 35
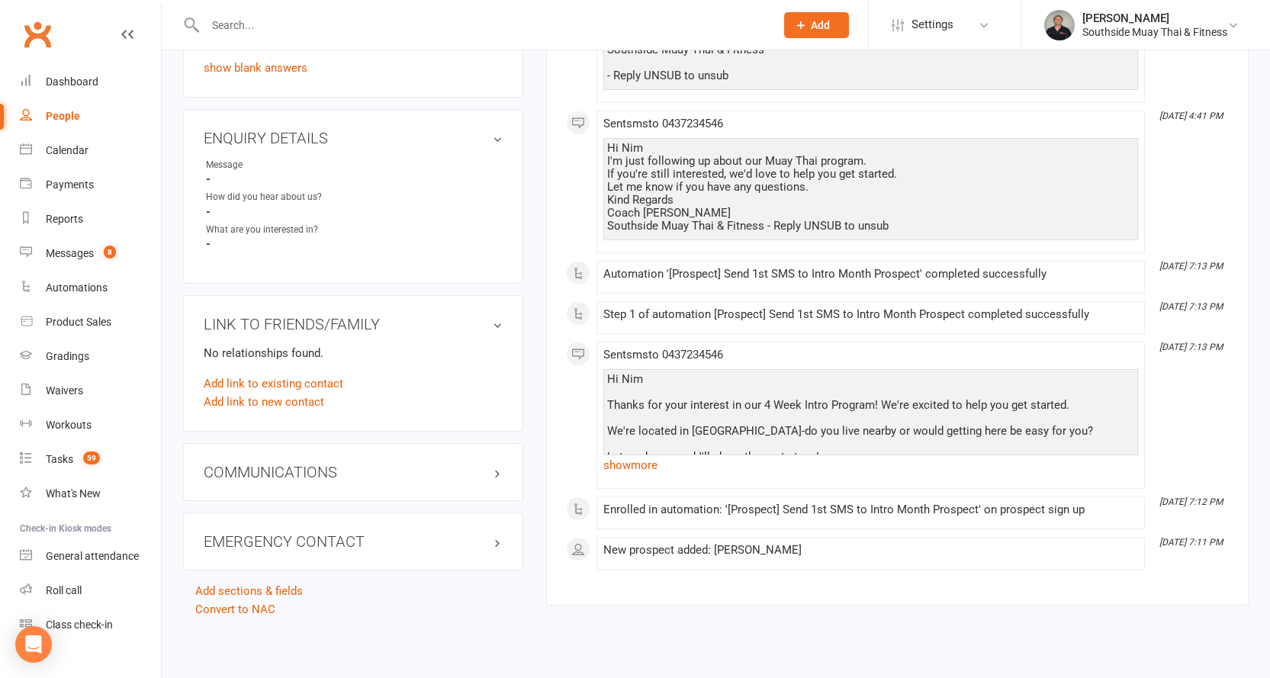
scroll to position [616, 0]
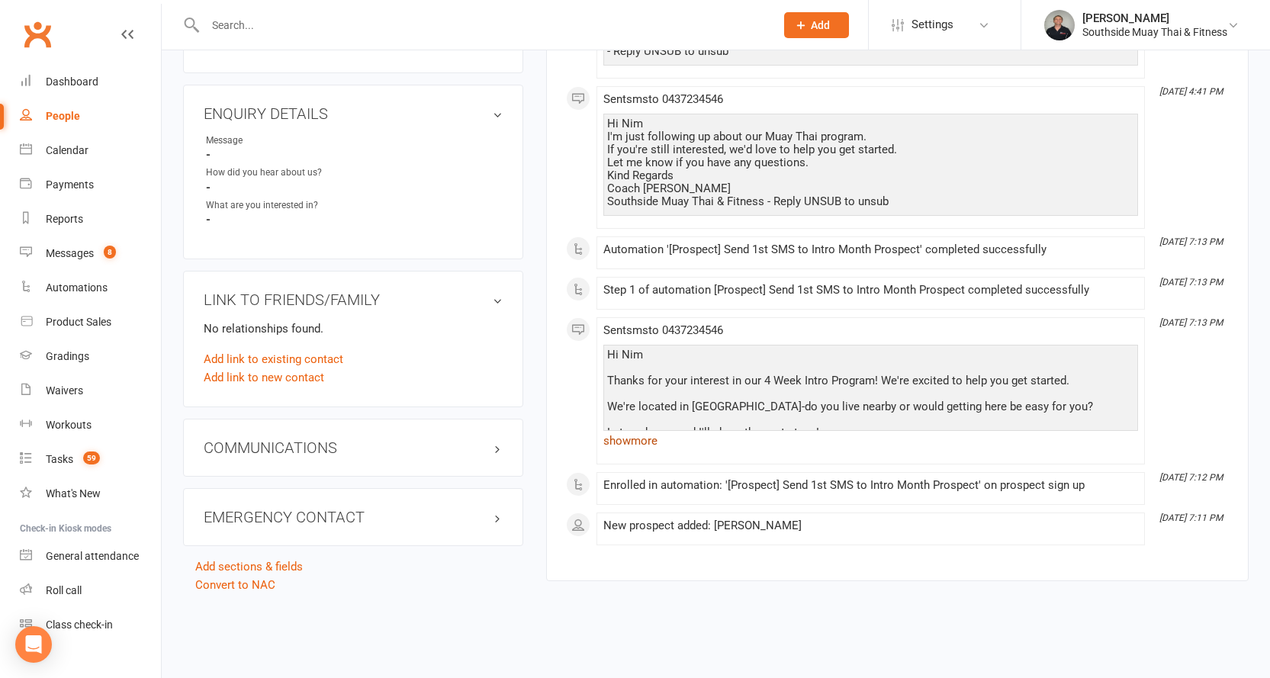
click at [641, 441] on link "show more" at bounding box center [870, 440] width 535 height 21
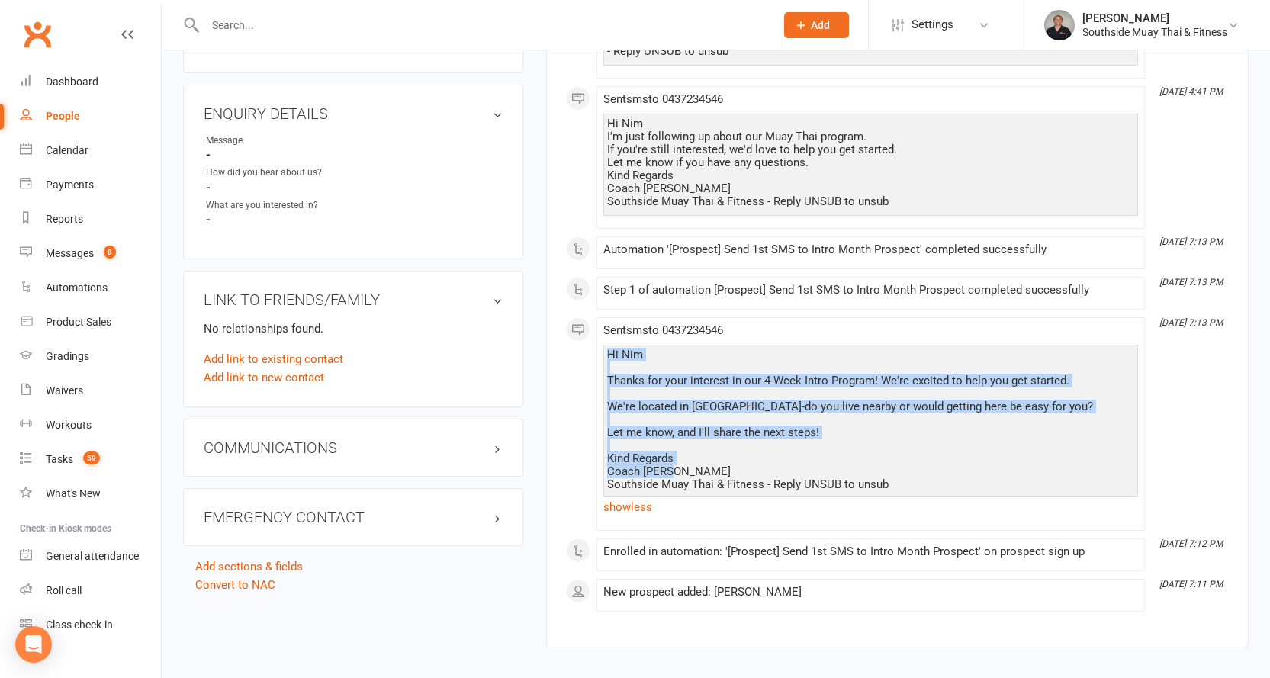
drag, startPoint x: 608, startPoint y: 352, endPoint x: 673, endPoint y: 467, distance: 132.5
click at [673, 467] on div "Hi Nim Thanks for your interest in our 4 Week Intro Program! We're excited to h…" at bounding box center [870, 420] width 527 height 143
copy div "Hi Nim Thanks for your interest in our 4 Week Intro Program! We're excited to h…"
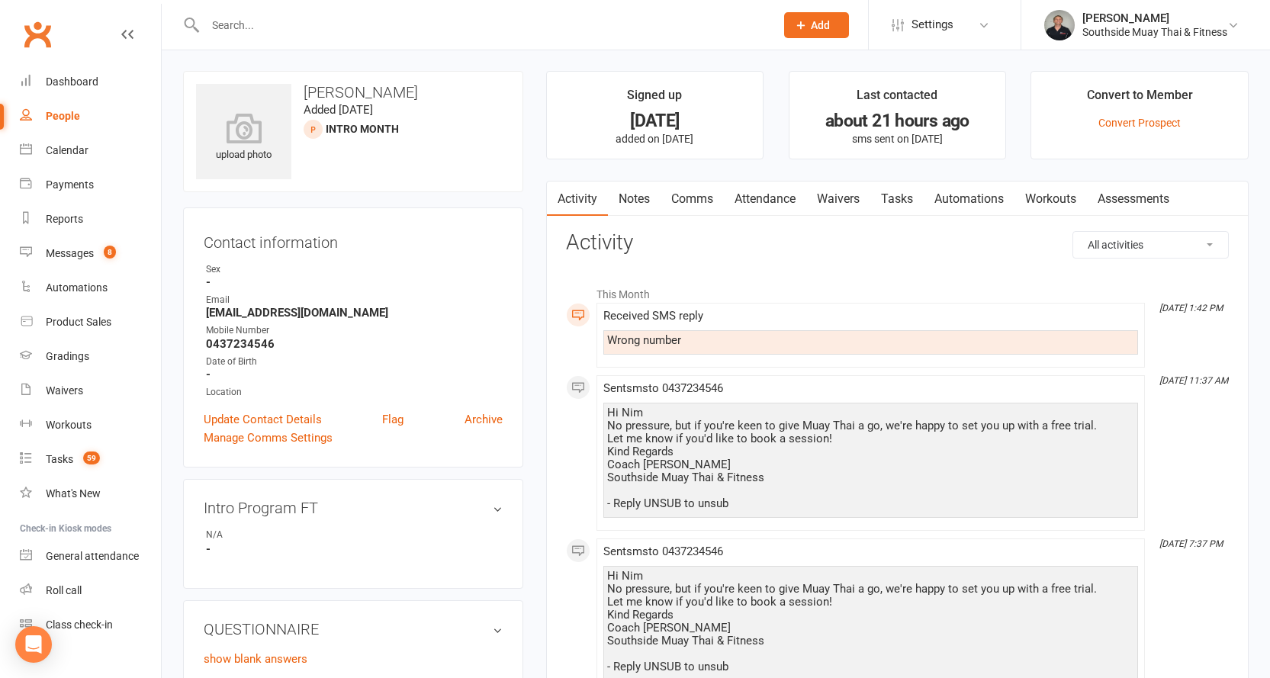
scroll to position [0, 0]
click at [709, 194] on link "Comms" at bounding box center [691, 199] width 63 height 35
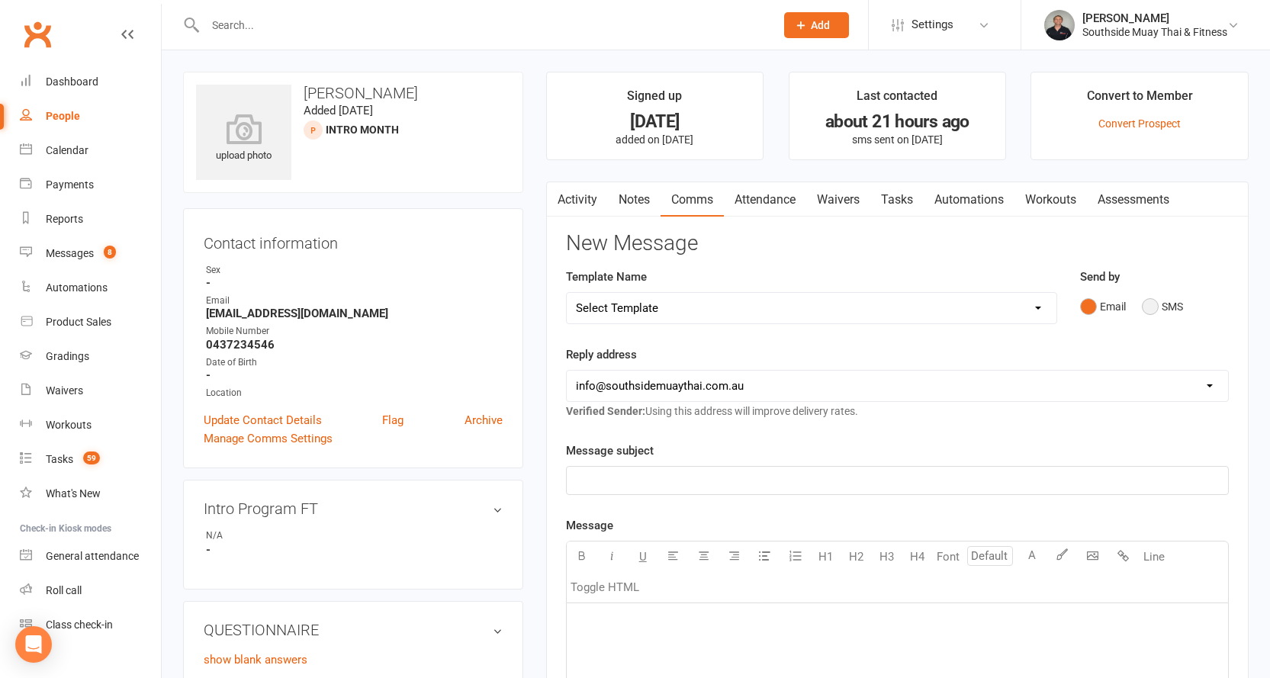
click at [1166, 299] on button "SMS" at bounding box center [1162, 306] width 41 height 29
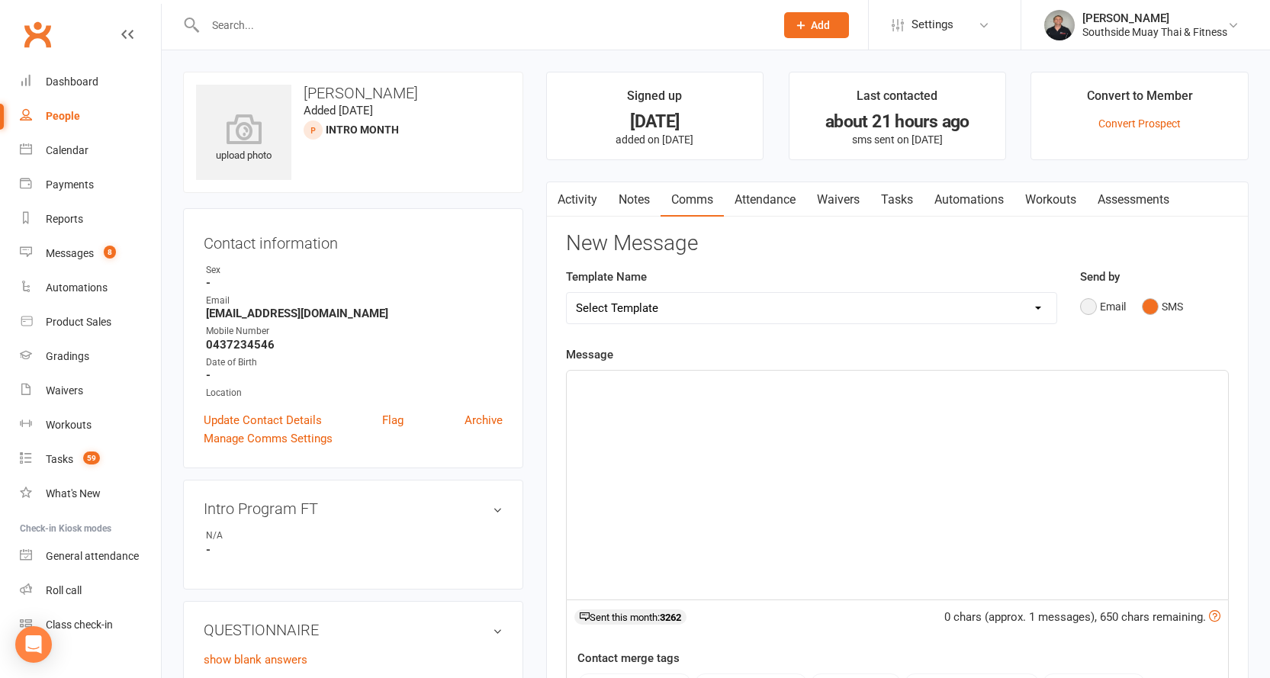
click at [1115, 307] on button "Email" at bounding box center [1103, 306] width 46 height 29
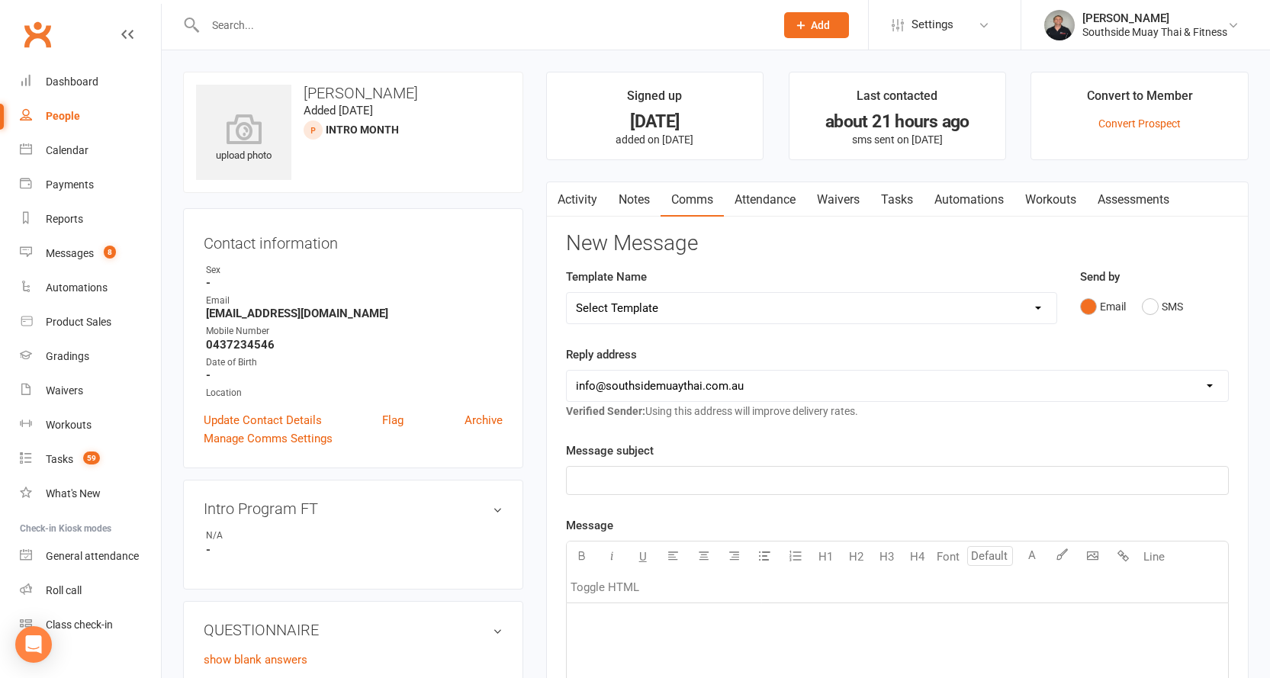
click at [828, 313] on select "Select Template [SMS] Outreach Message: High Risk – Personal From Trainer + Ree…" at bounding box center [812, 308] width 490 height 31
select select "137"
click at [567, 293] on select "Select Template [SMS] Outreach Message: High Risk – Personal From Trainer + Ree…" at bounding box center [812, 308] width 490 height 31
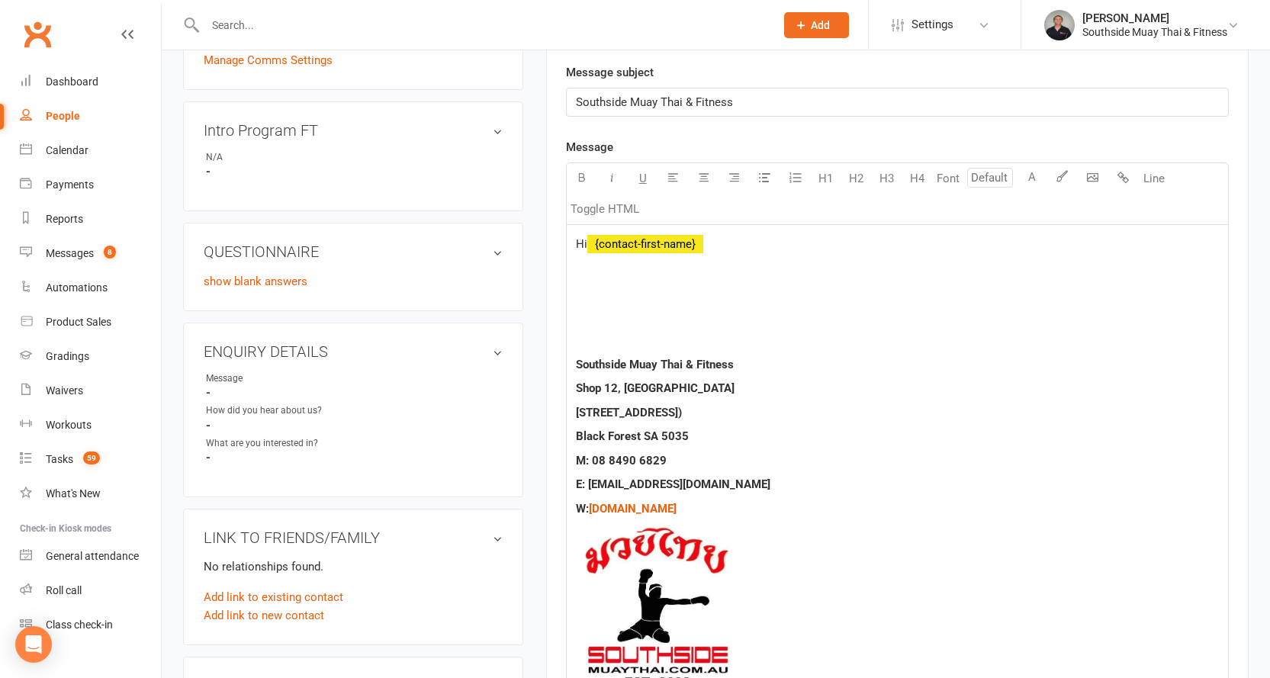
scroll to position [381, 0]
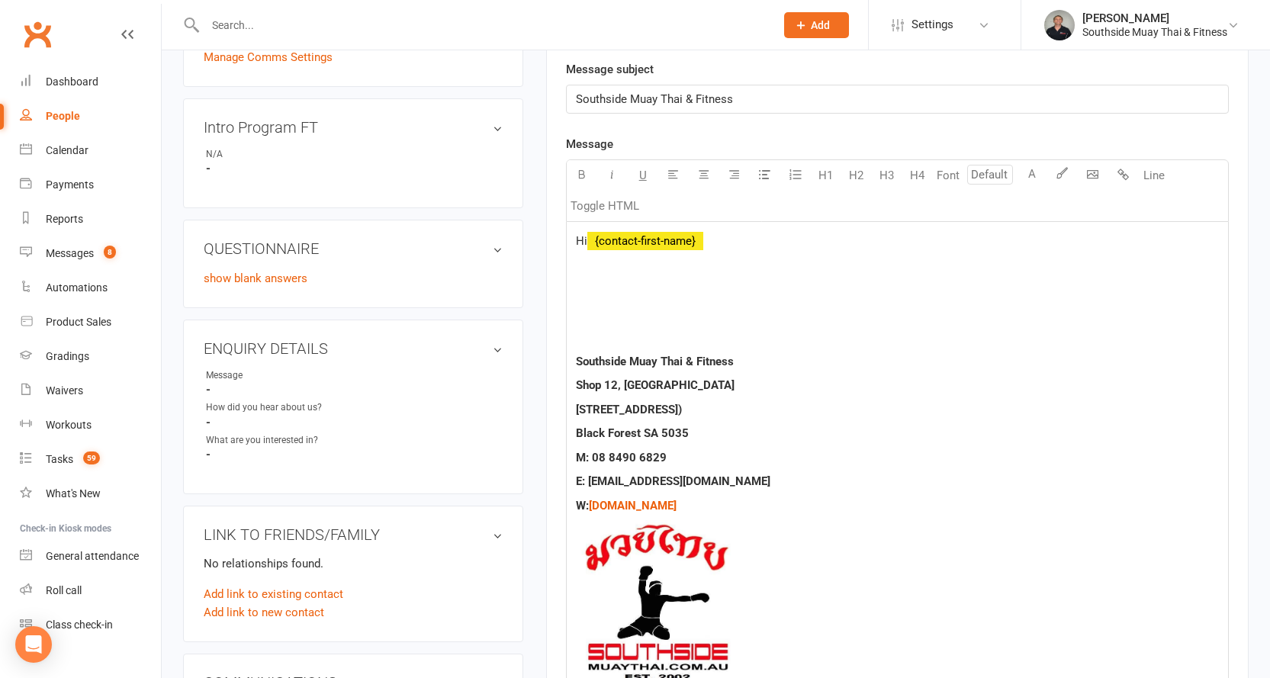
click at [586, 267] on p at bounding box center [897, 265] width 643 height 18
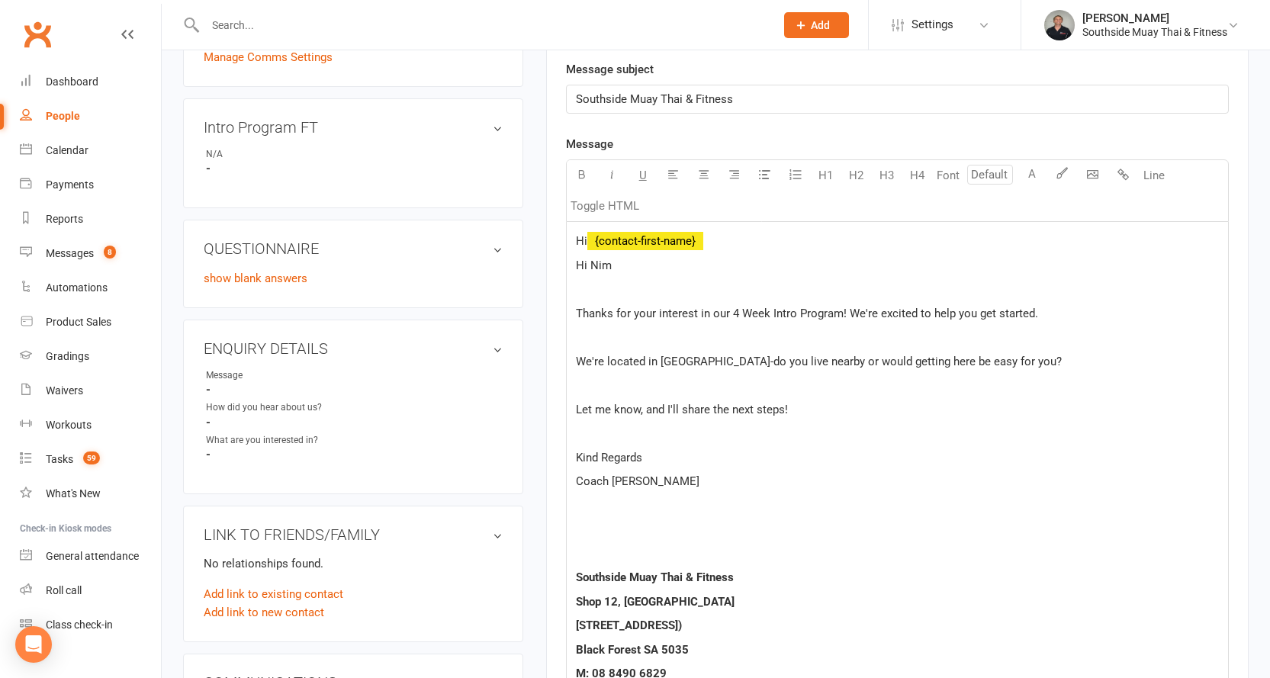
drag, startPoint x: 617, startPoint y: 265, endPoint x: 576, endPoint y: 261, distance: 41.4
click at [576, 261] on p "Hi Nim" at bounding box center [897, 265] width 643 height 18
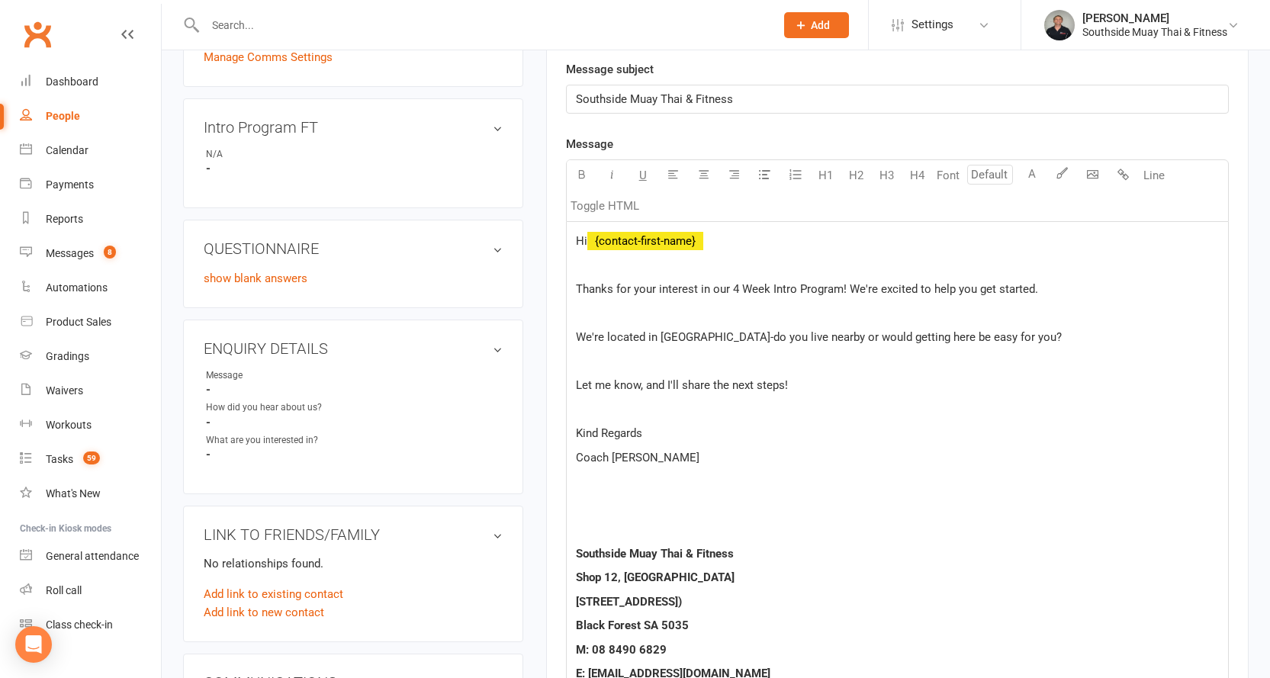
click at [651, 512] on p at bounding box center [897, 505] width 643 height 18
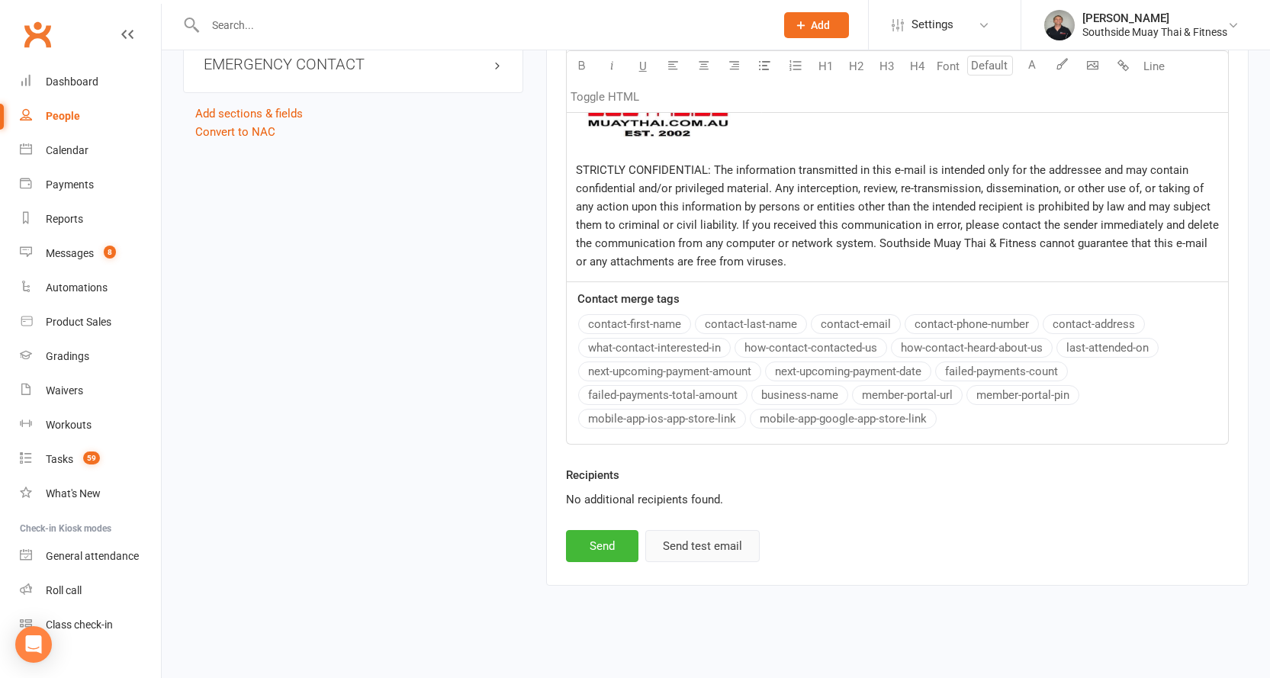
scroll to position [1074, 0]
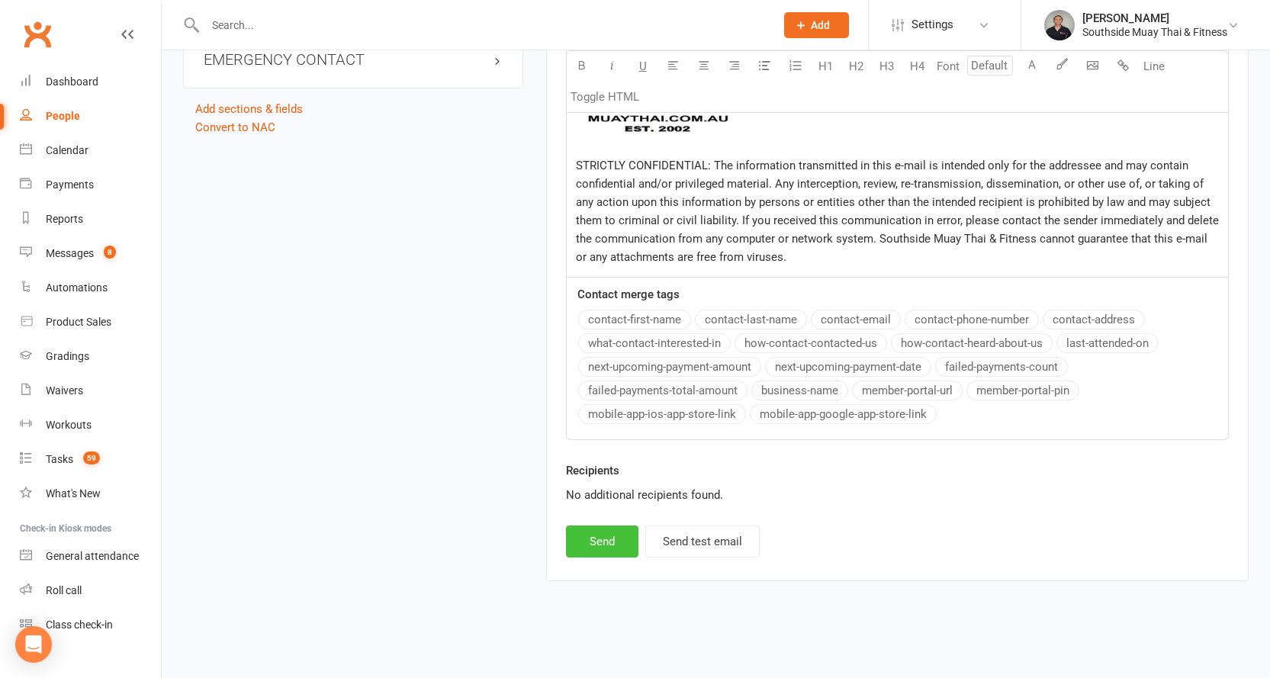
click at [599, 535] on button "Send" at bounding box center [602, 541] width 72 height 32
select select
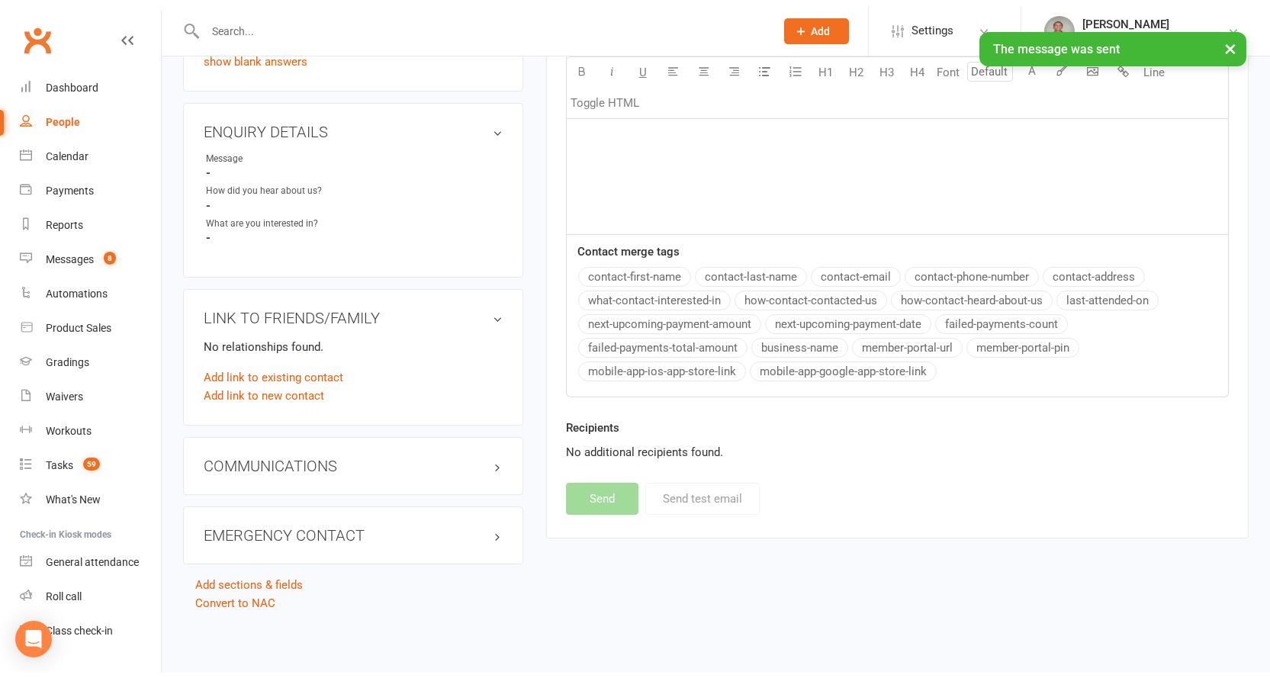
scroll to position [593, 0]
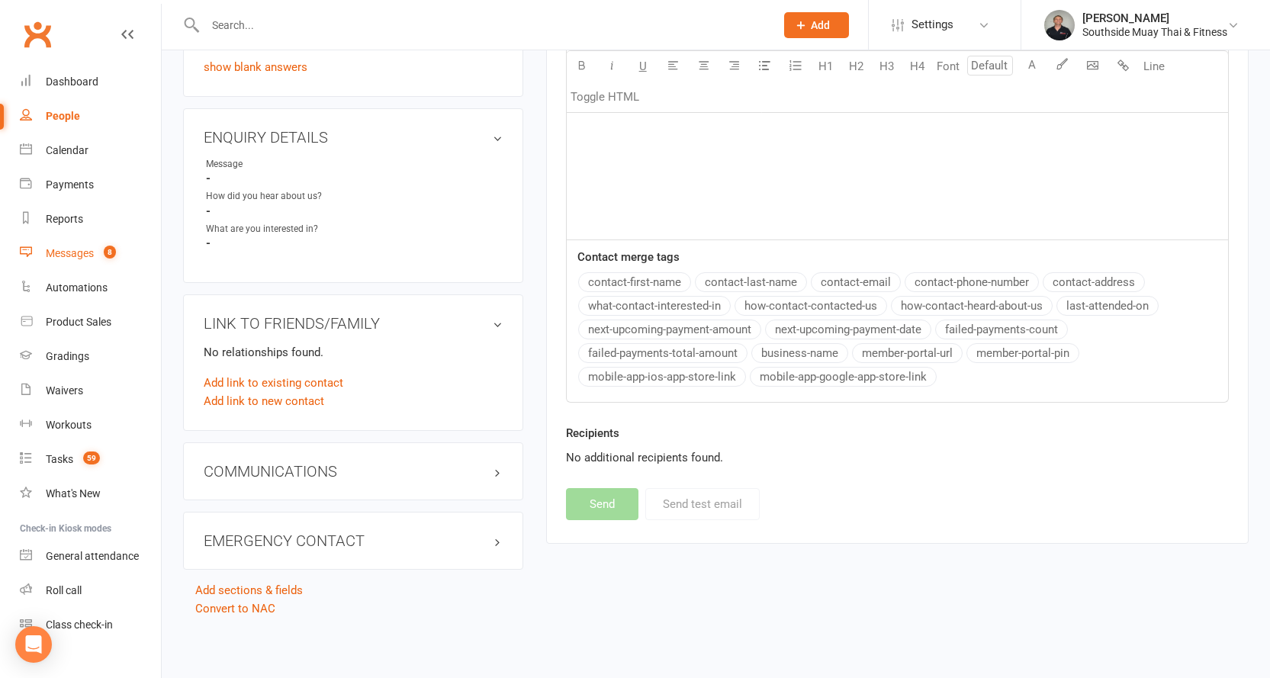
click at [69, 248] on div "Messages" at bounding box center [70, 253] width 48 height 12
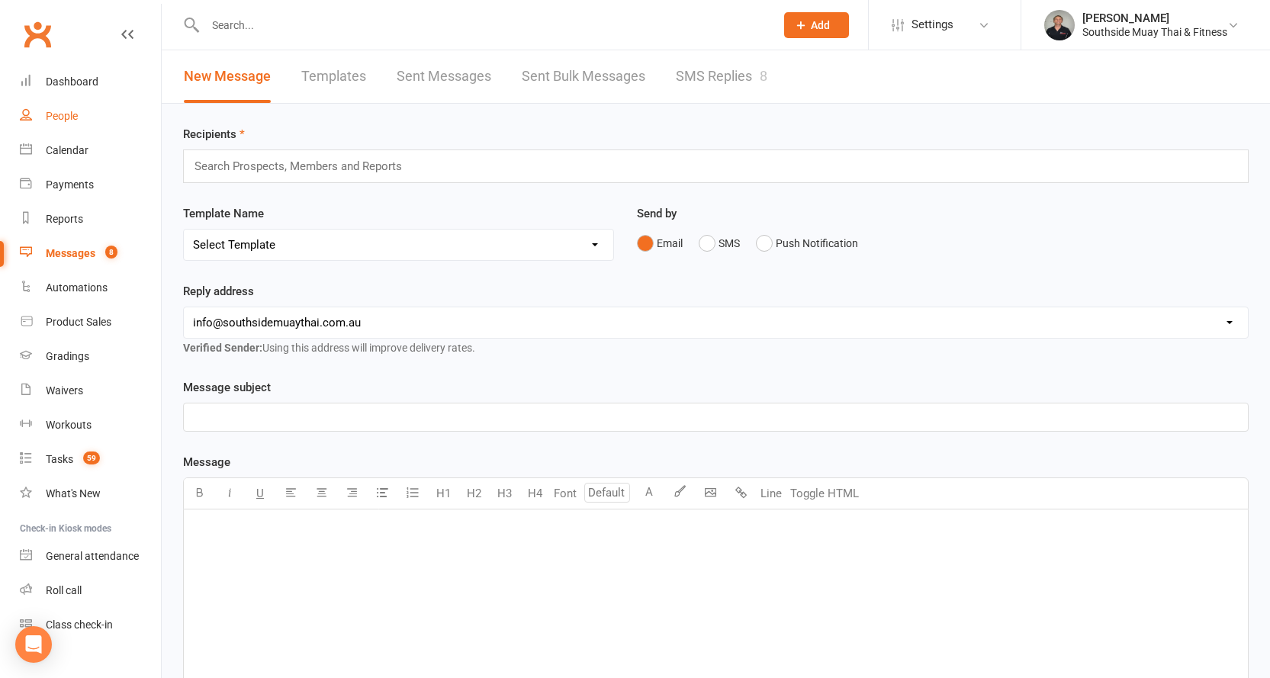
click at [59, 117] on div "People" at bounding box center [62, 116] width 32 height 12
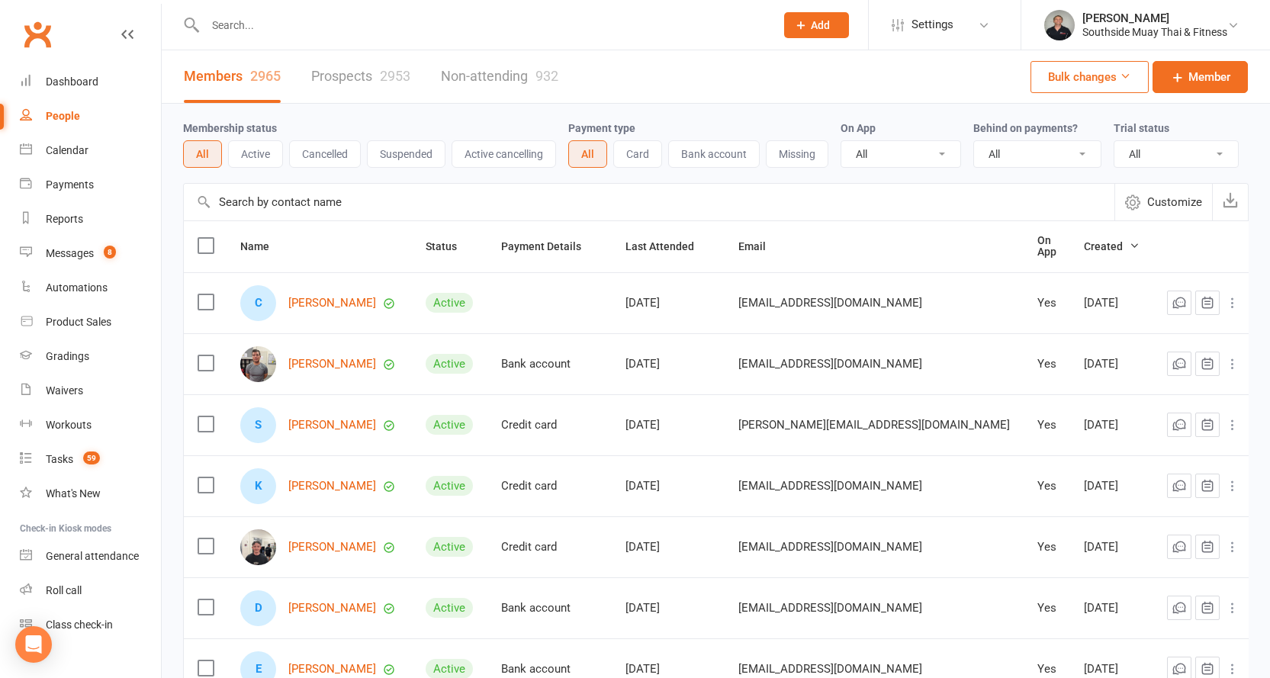
click at [370, 79] on link "Prospects 2953" at bounding box center [360, 76] width 99 height 53
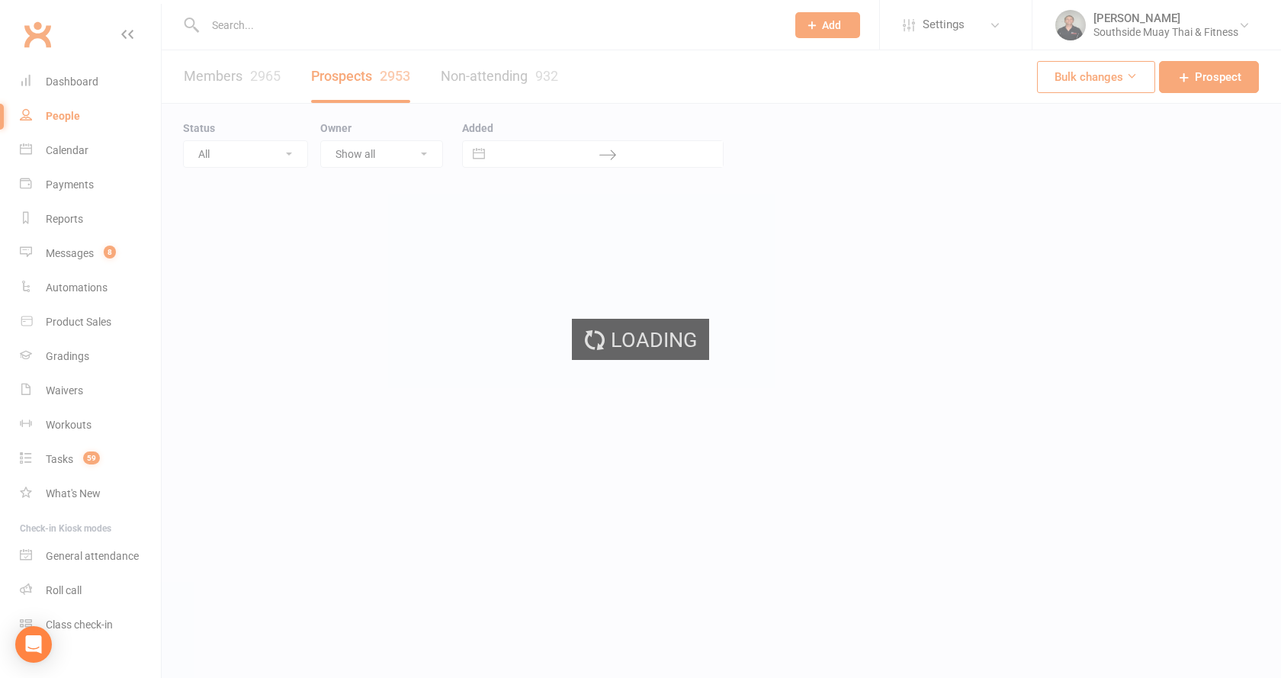
select select "100"
click at [78, 250] on div "Messages" at bounding box center [70, 253] width 48 height 12
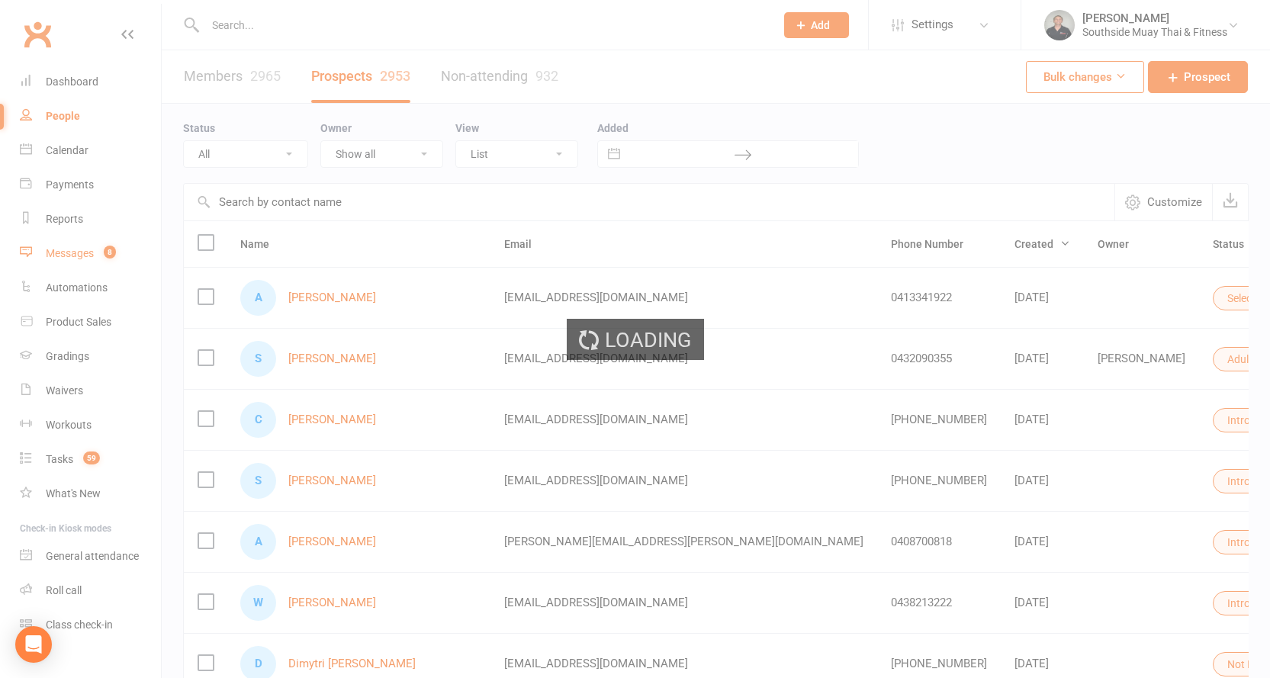
click at [75, 253] on div "Loading" at bounding box center [635, 339] width 1270 height 678
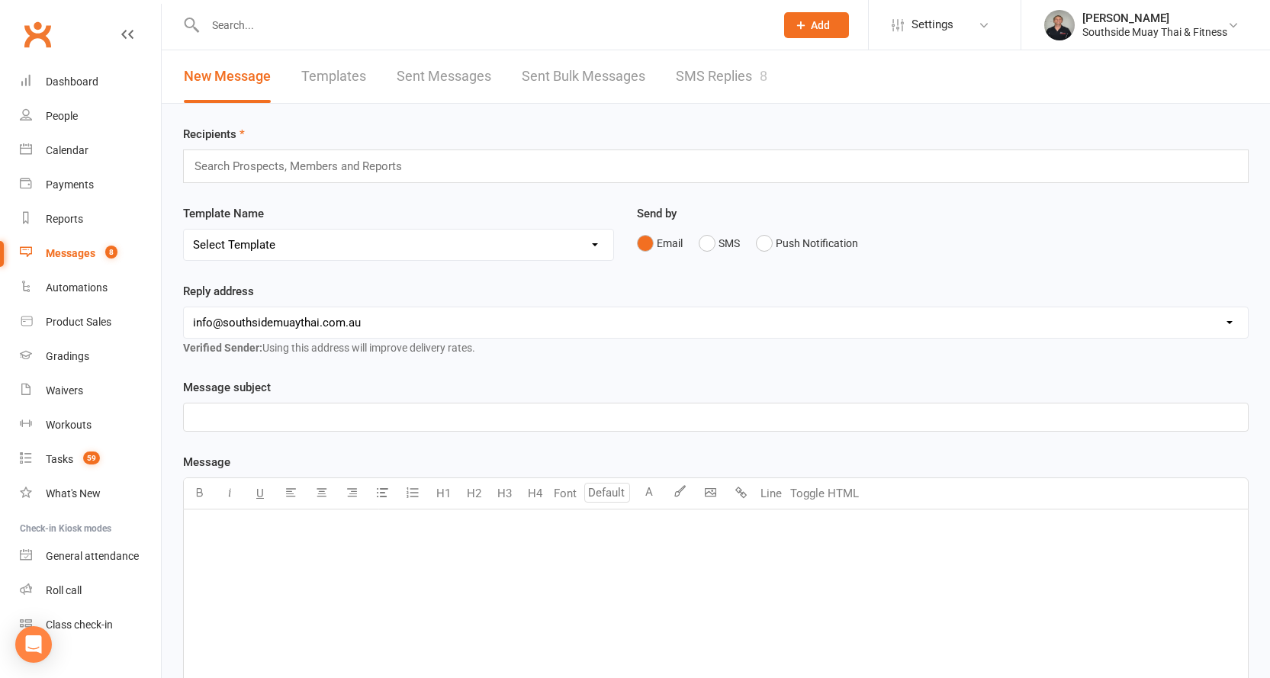
click at [690, 86] on link "SMS Replies 8" at bounding box center [722, 76] width 92 height 53
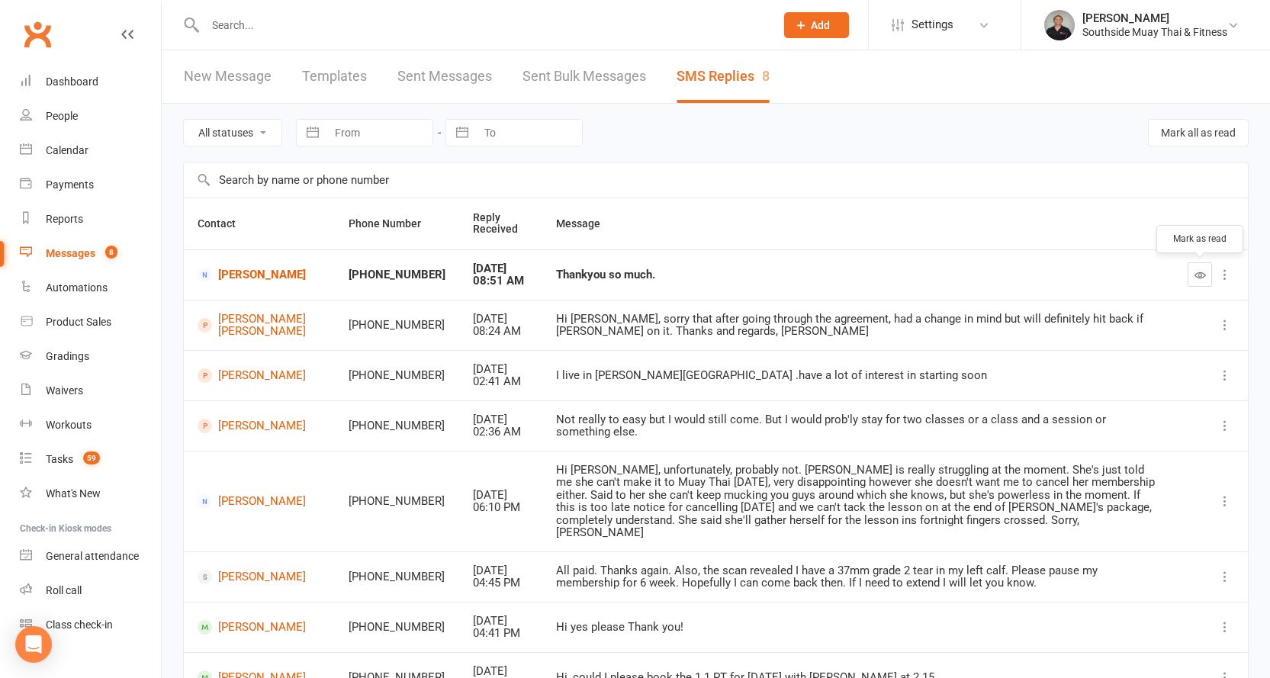
click at [1197, 270] on icon "button" at bounding box center [1199, 274] width 11 height 11
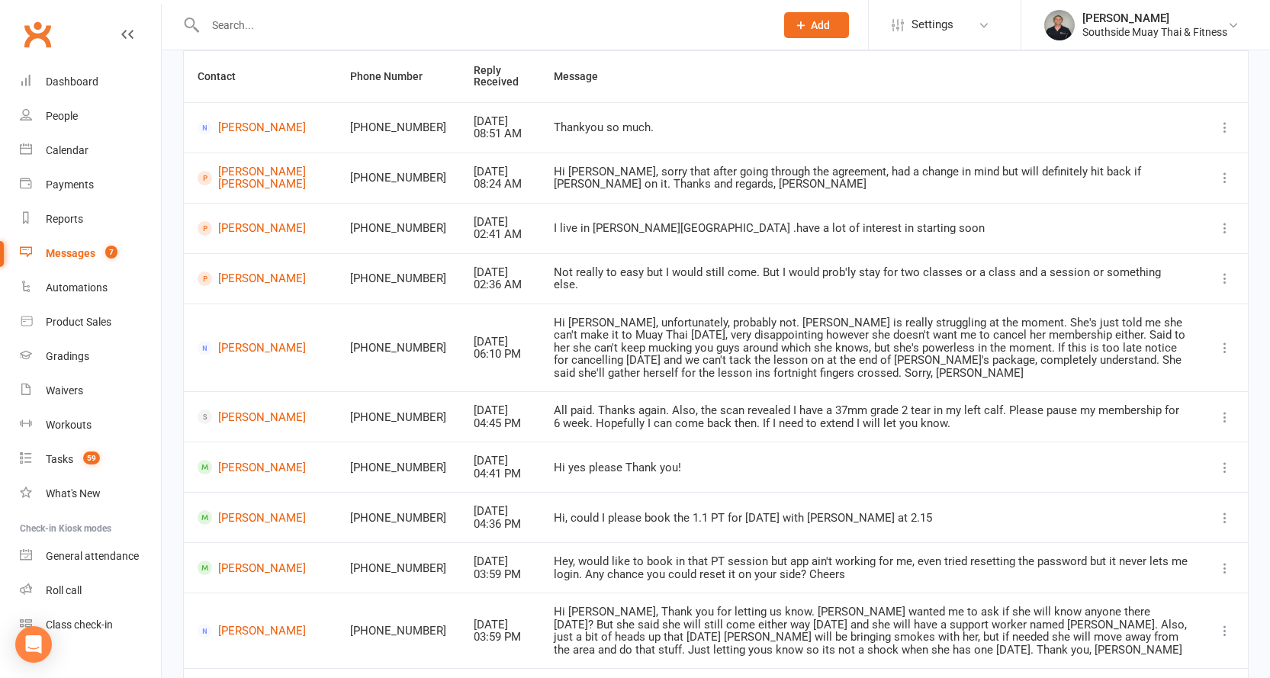
scroll to position [239, 0]
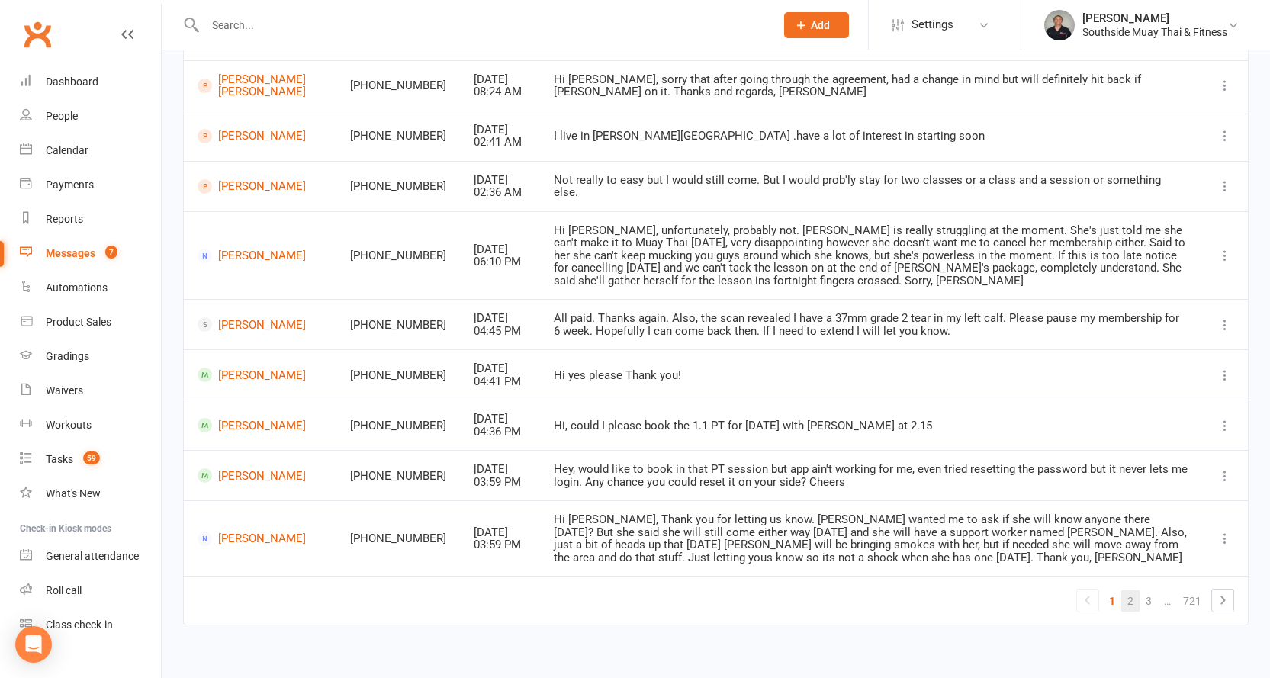
click at [1132, 590] on link "2" at bounding box center [1130, 600] width 18 height 21
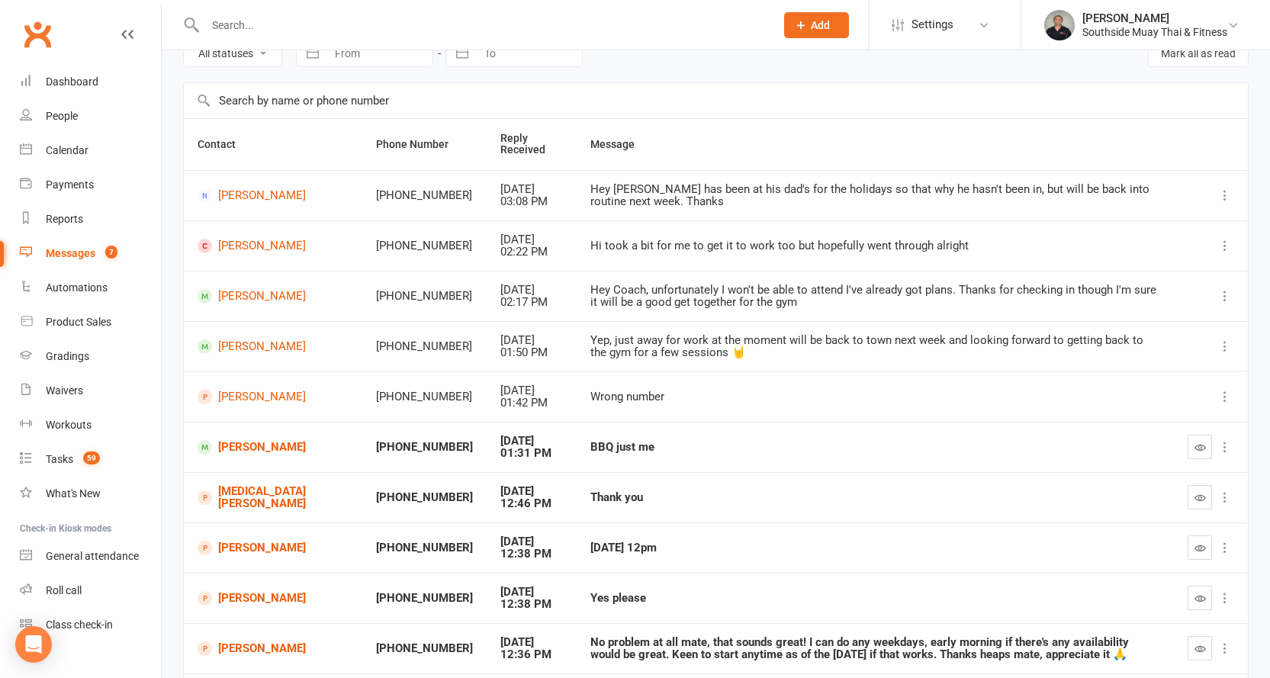
scroll to position [189, 0]
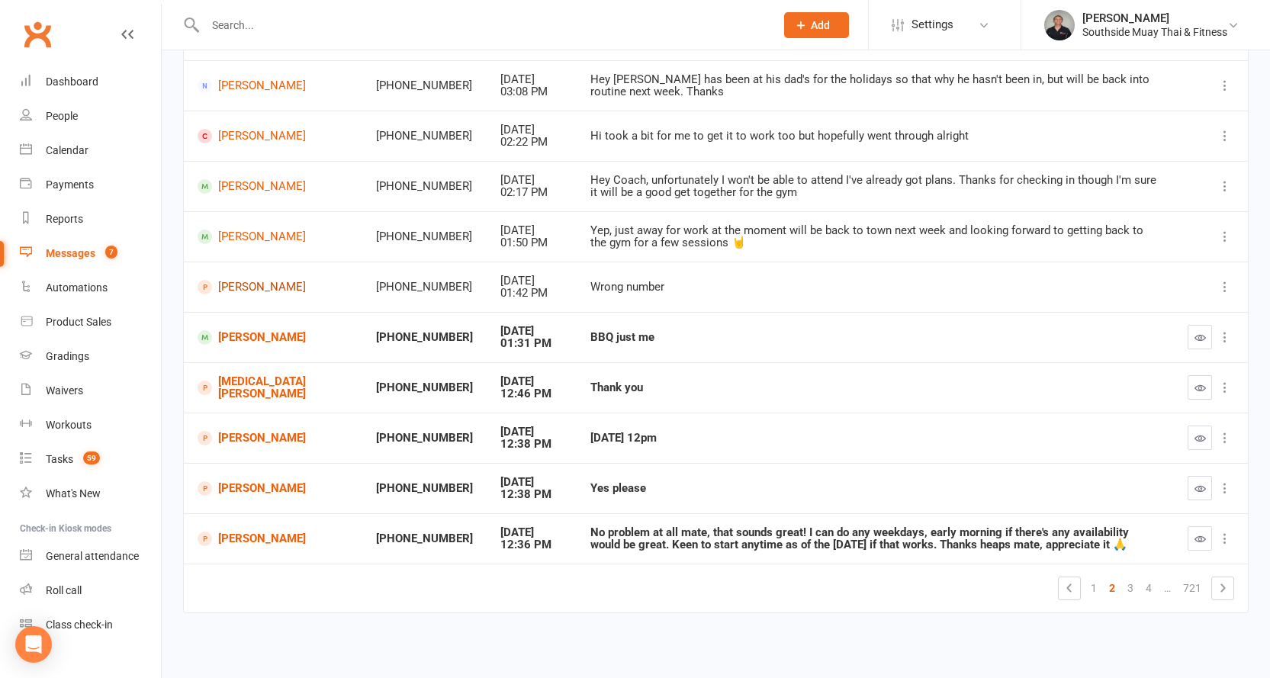
click at [236, 287] on link "[PERSON_NAME]" at bounding box center [273, 287] width 151 height 14
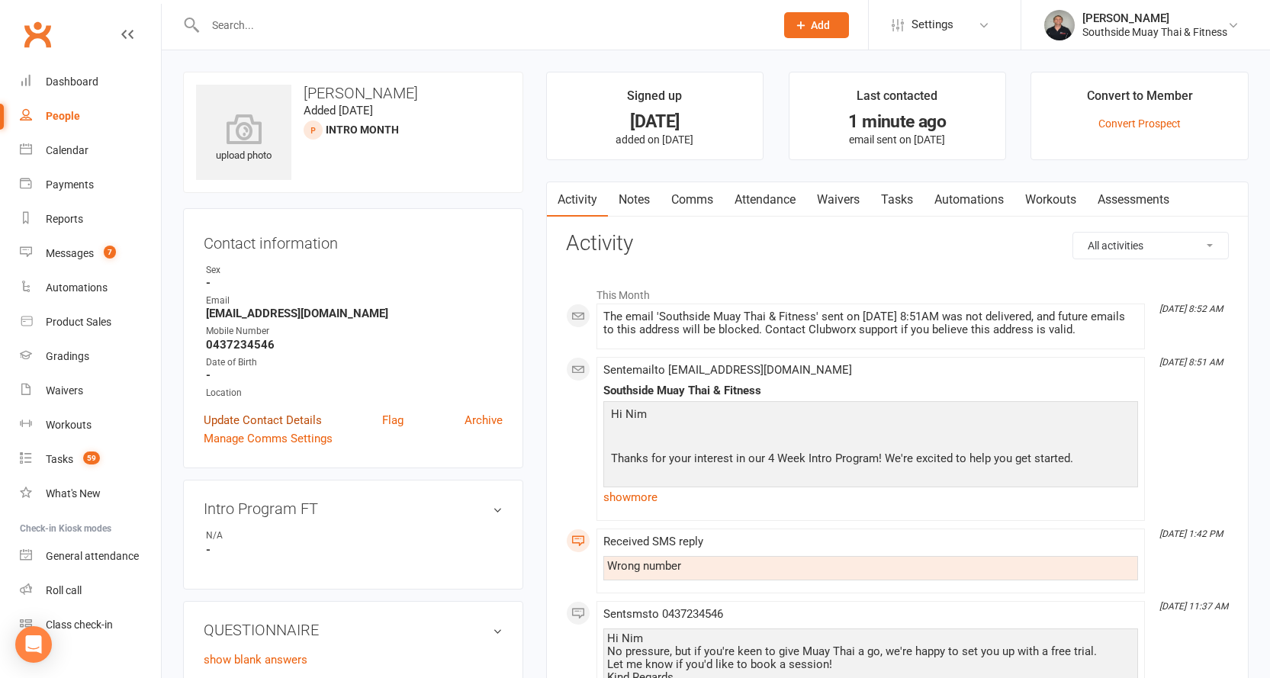
click at [244, 420] on link "Update Contact Details" at bounding box center [263, 420] width 118 height 18
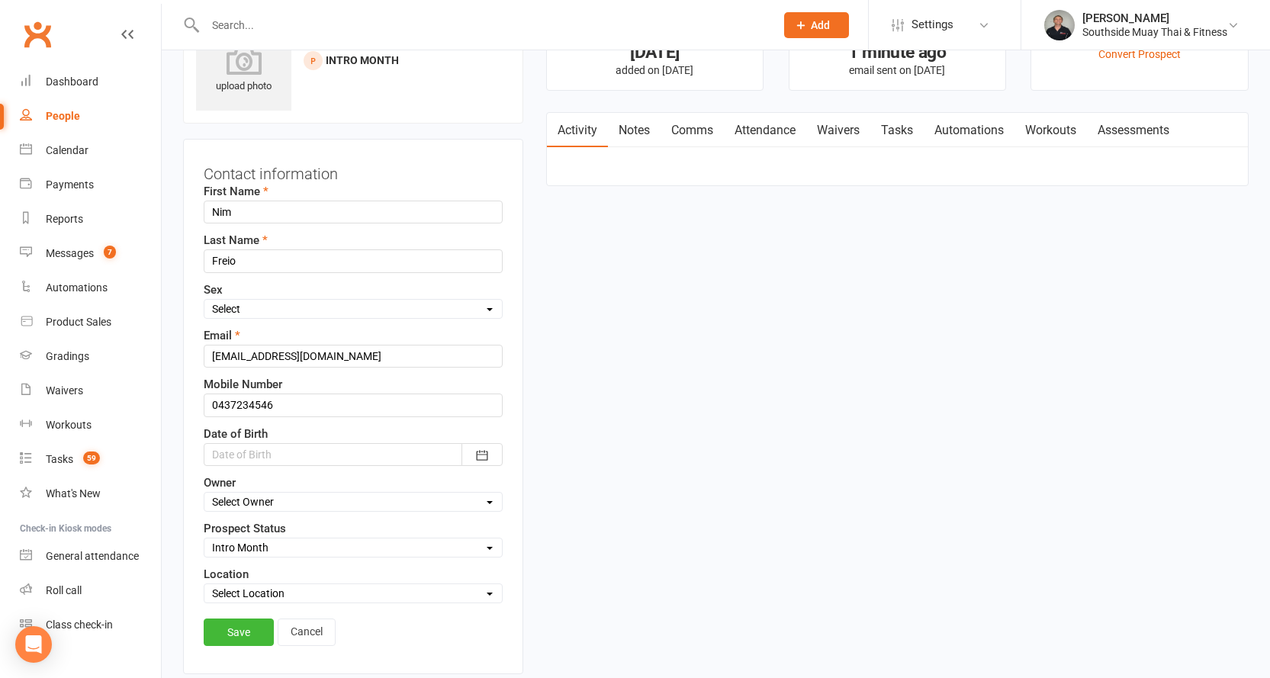
scroll to position [72, 0]
click at [319, 404] on input "0437234546" at bounding box center [353, 402] width 299 height 23
type input "0437234546(wrong number)"
click at [252, 633] on link "Save" at bounding box center [239, 629] width 70 height 27
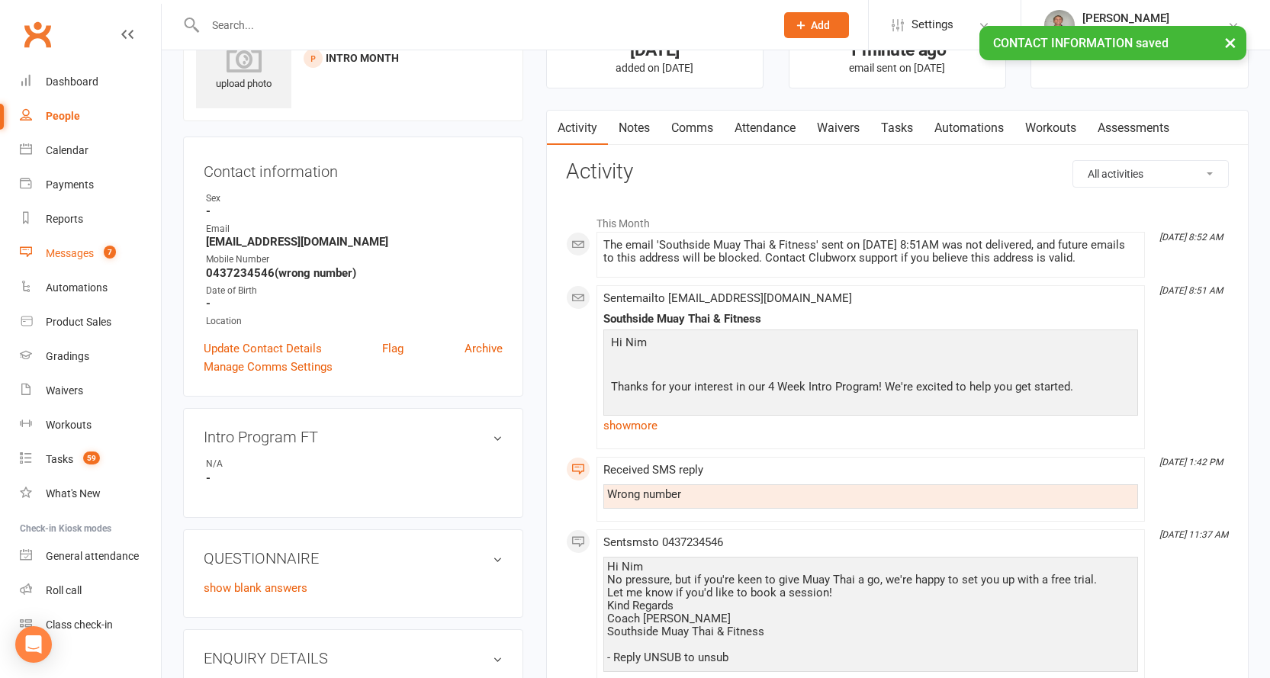
click at [57, 250] on div "Messages" at bounding box center [70, 253] width 48 height 12
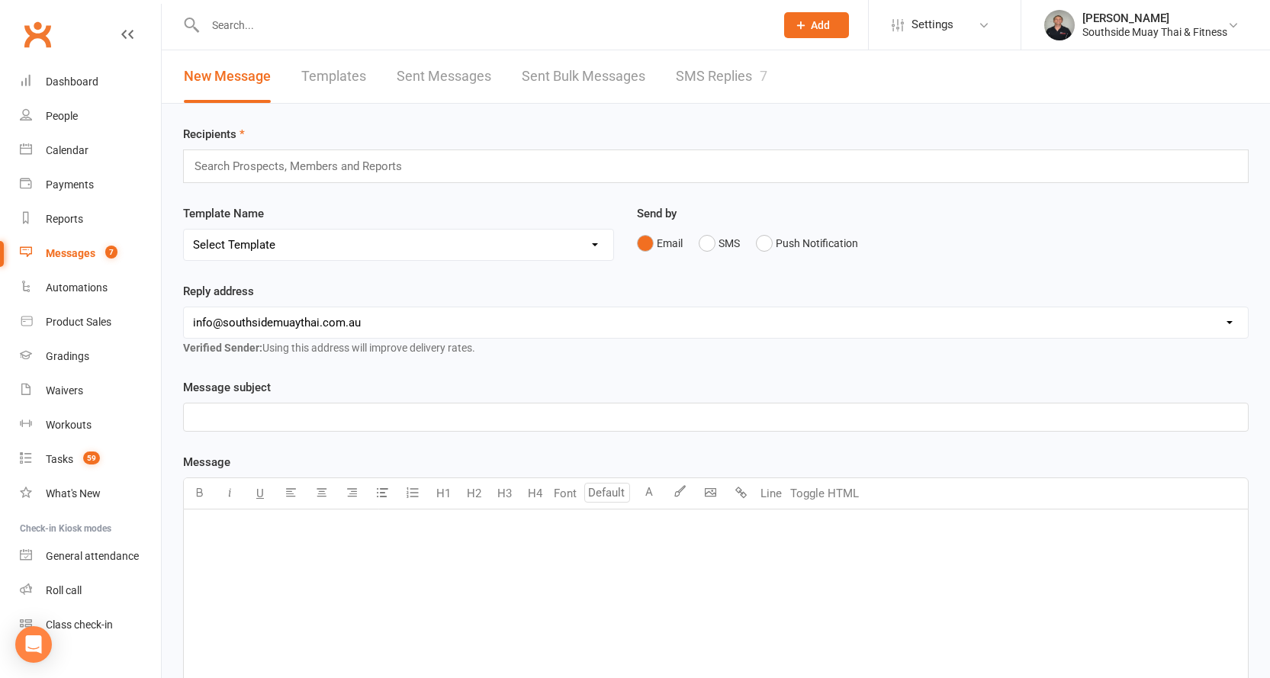
click at [737, 76] on link "SMS Replies 7" at bounding box center [722, 76] width 92 height 53
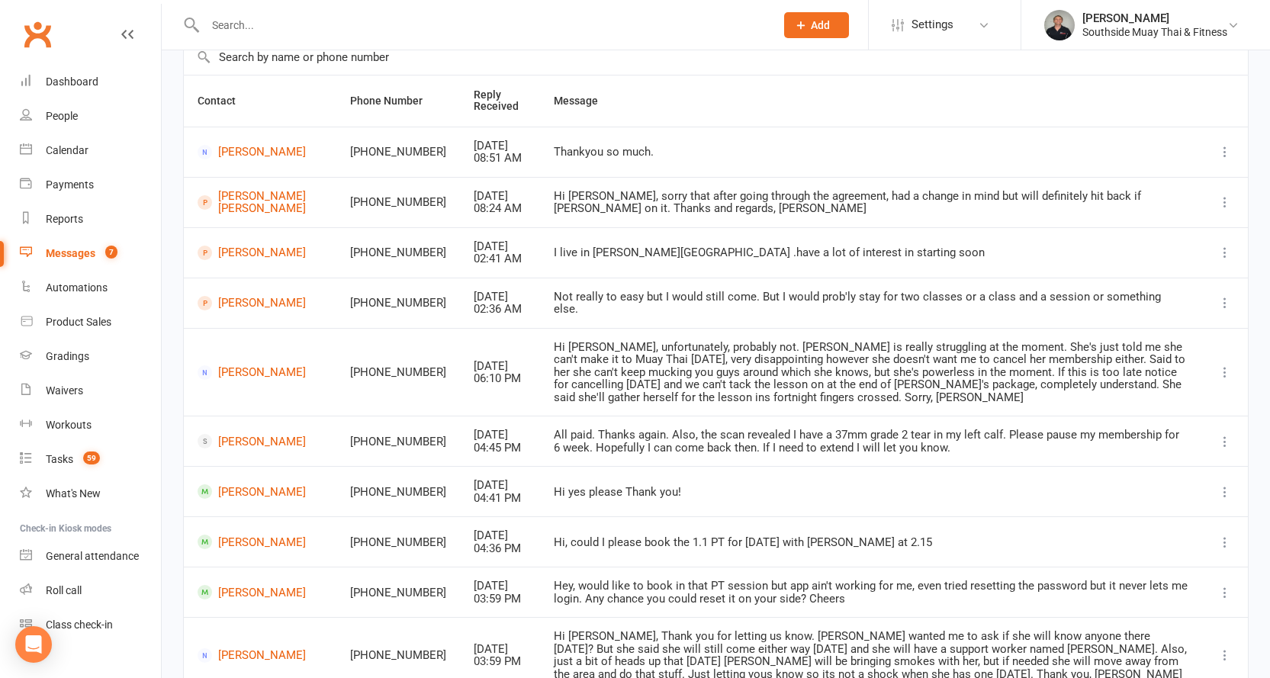
scroll to position [239, 0]
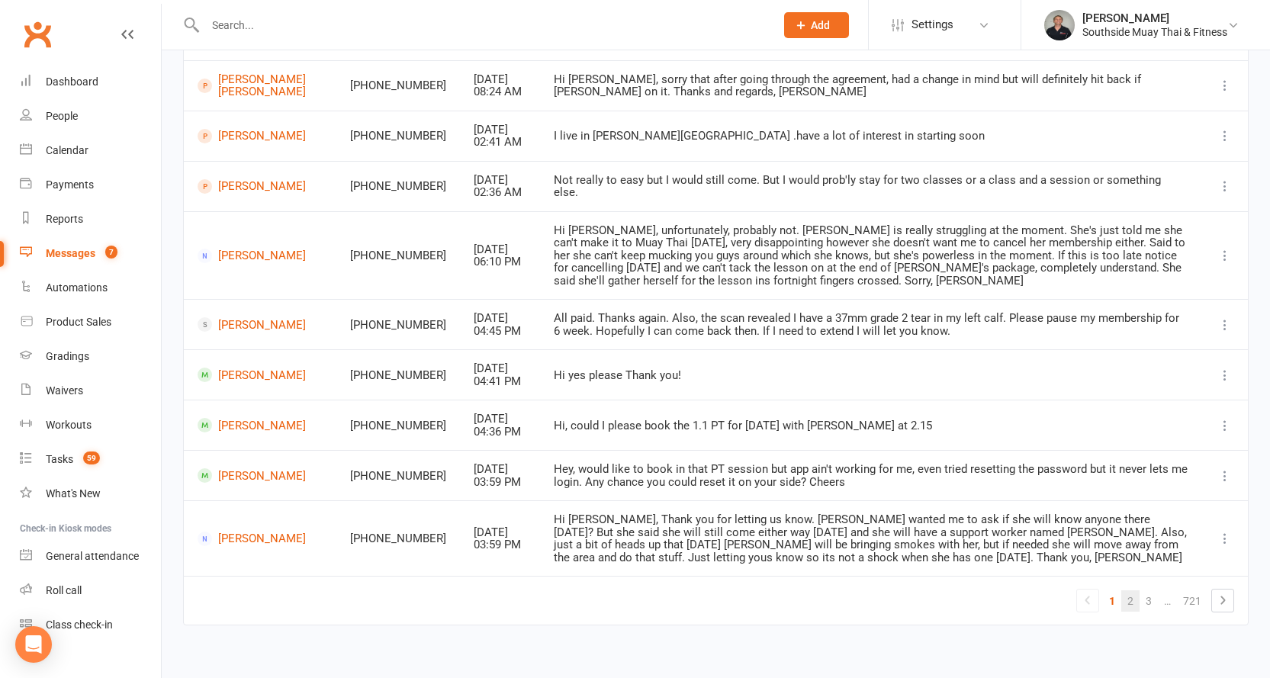
click at [1132, 590] on link "2" at bounding box center [1130, 600] width 18 height 21
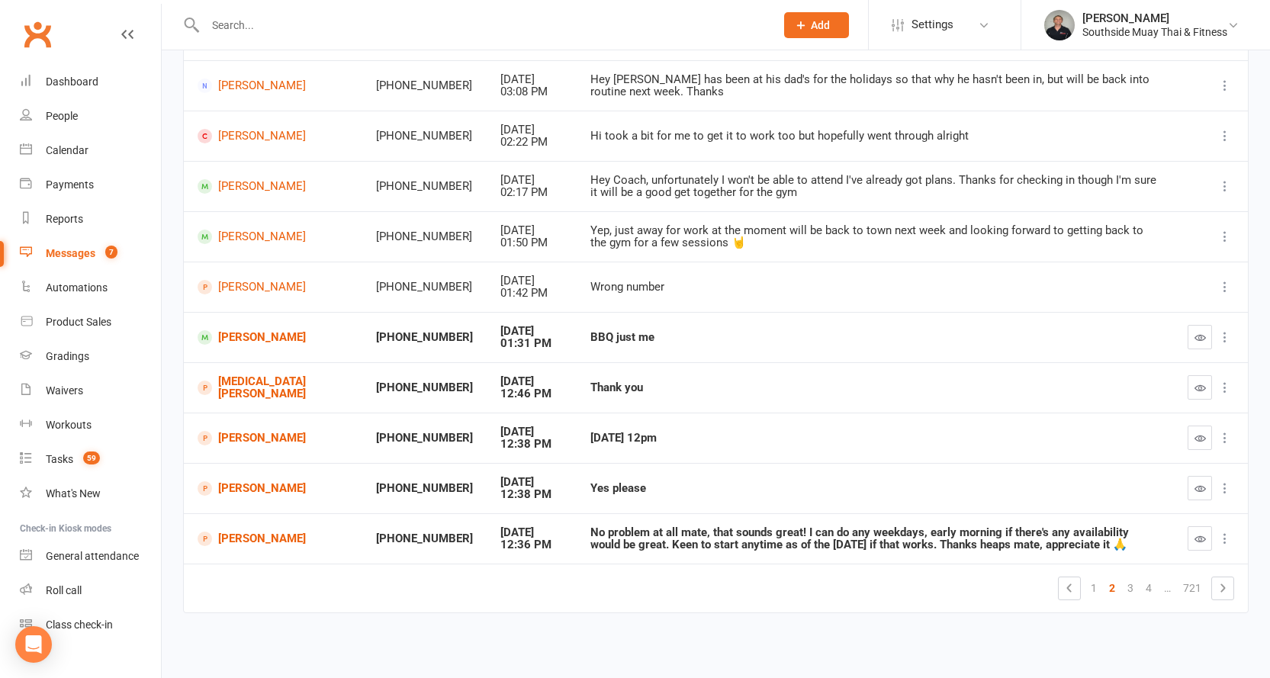
scroll to position [189, 0]
click at [1192, 334] on button "button" at bounding box center [1199, 337] width 24 height 24
click at [248, 381] on link "[MEDICAL_DATA][PERSON_NAME]" at bounding box center [273, 387] width 151 height 25
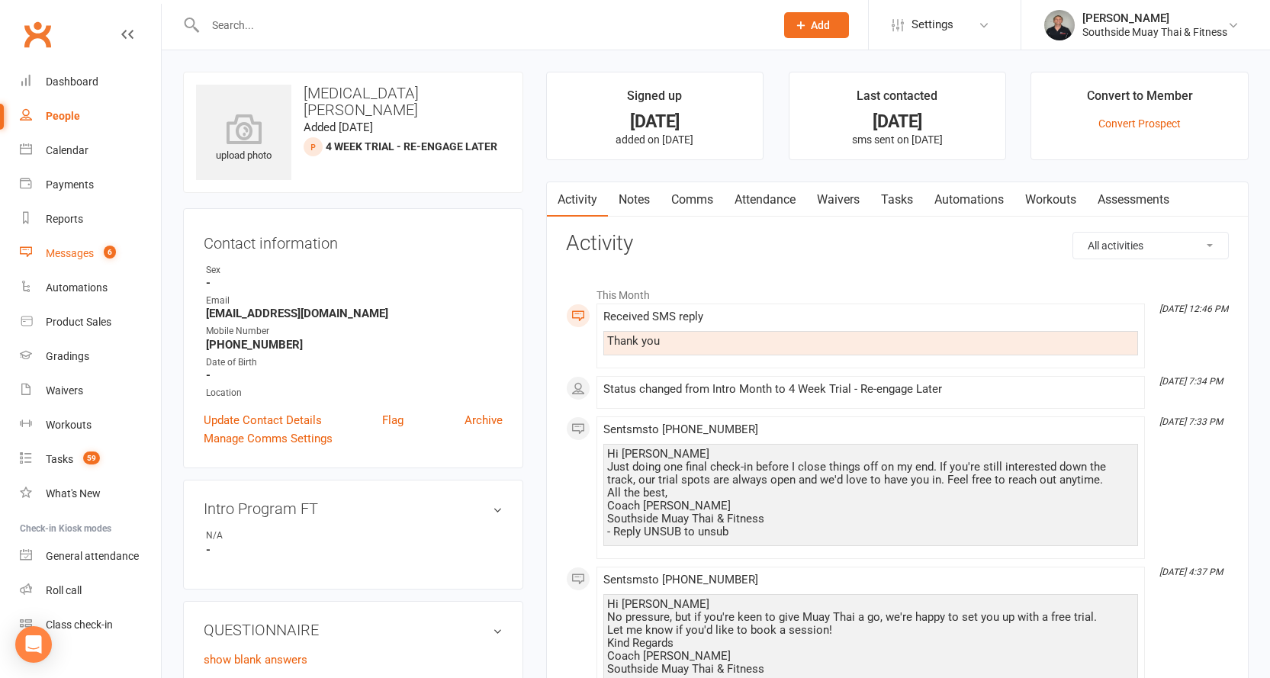
click at [83, 251] on div "Messages" at bounding box center [70, 253] width 48 height 12
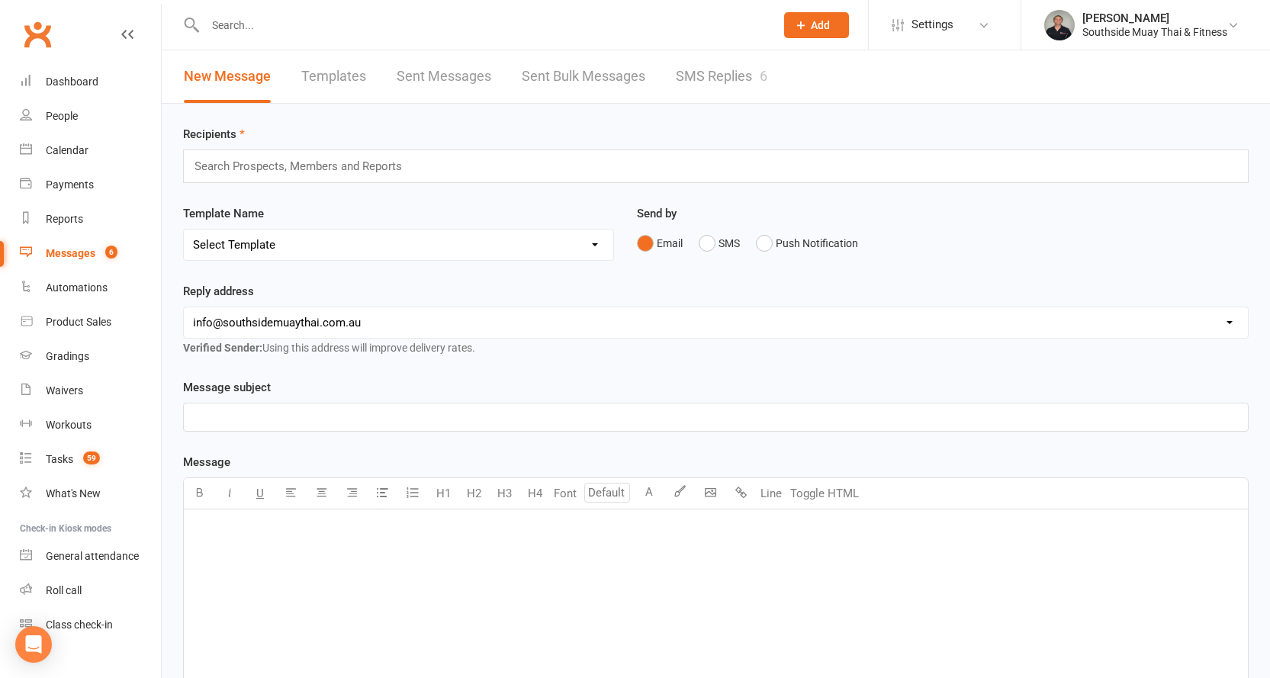
click at [702, 84] on link "SMS Replies 6" at bounding box center [722, 76] width 92 height 53
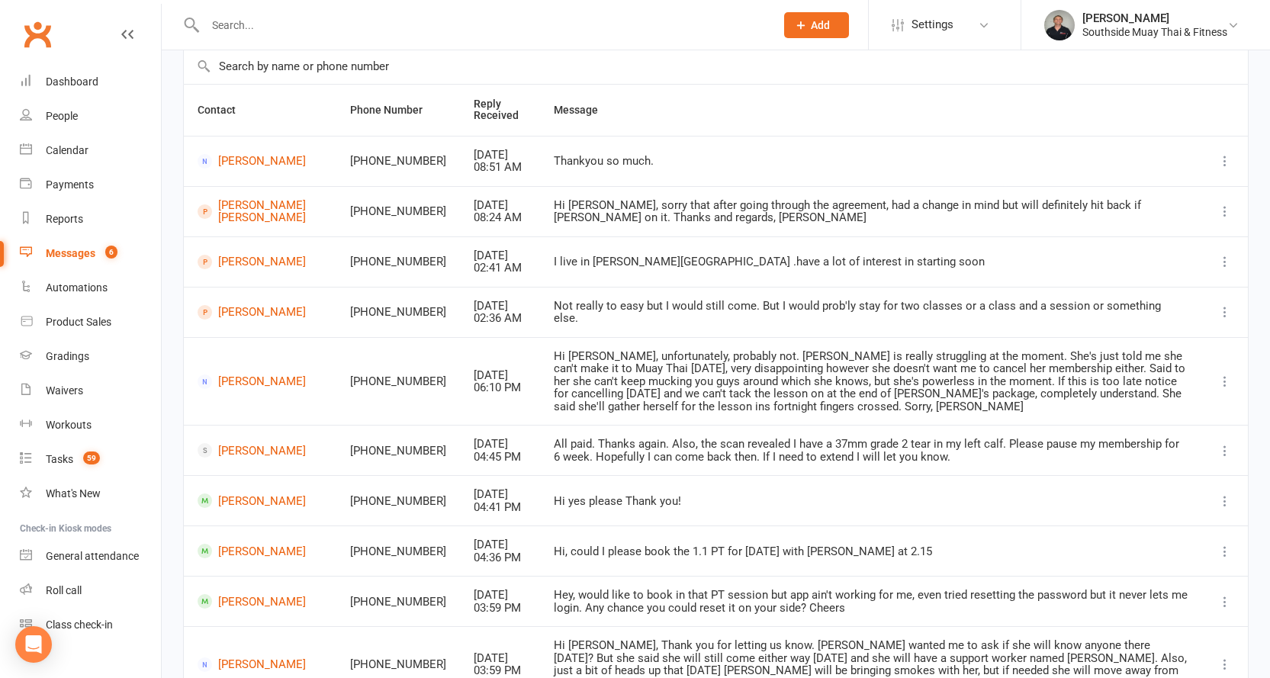
scroll to position [239, 0]
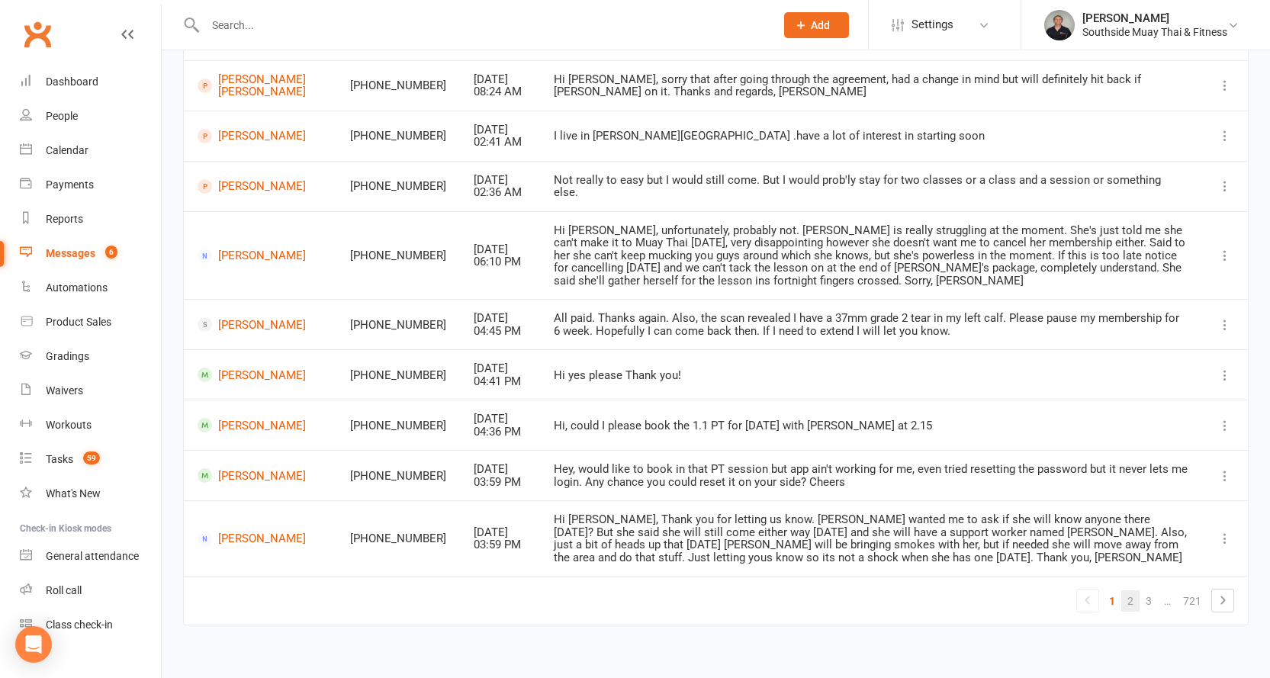
click at [1132, 590] on link "2" at bounding box center [1130, 600] width 18 height 21
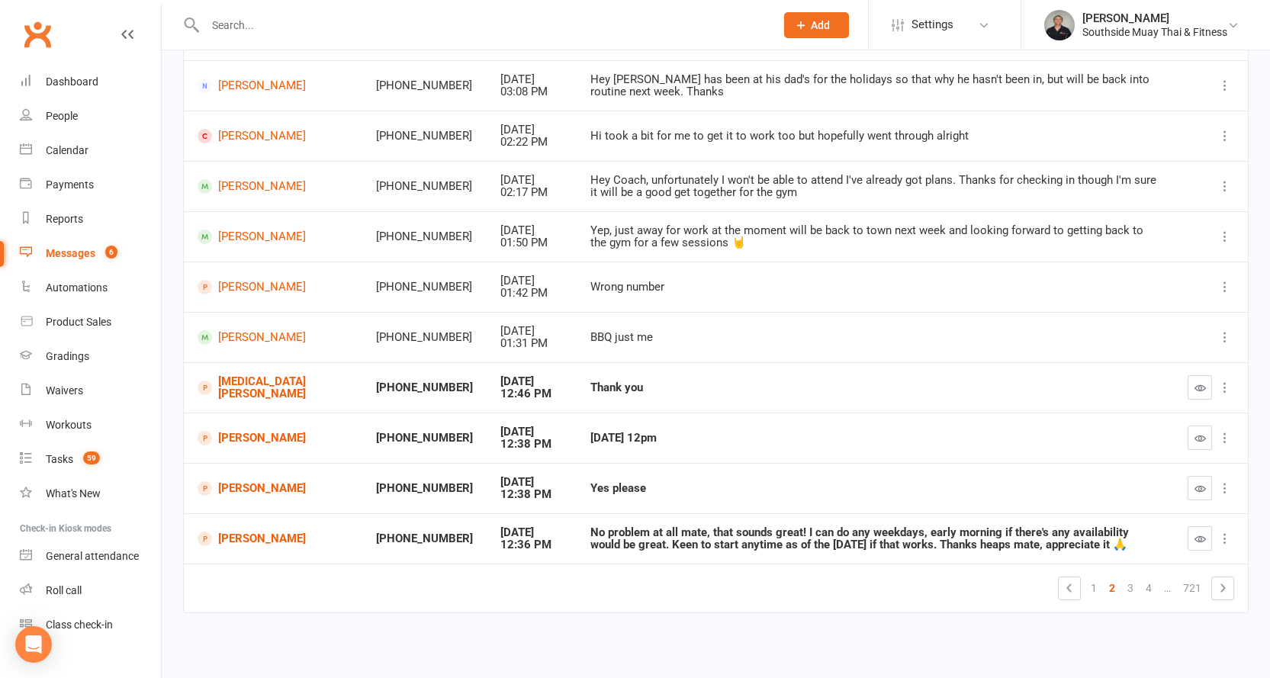
scroll to position [189, 0]
click at [1196, 384] on icon "button" at bounding box center [1199, 387] width 11 height 11
click at [262, 439] on link "[PERSON_NAME]" at bounding box center [274, 438] width 152 height 14
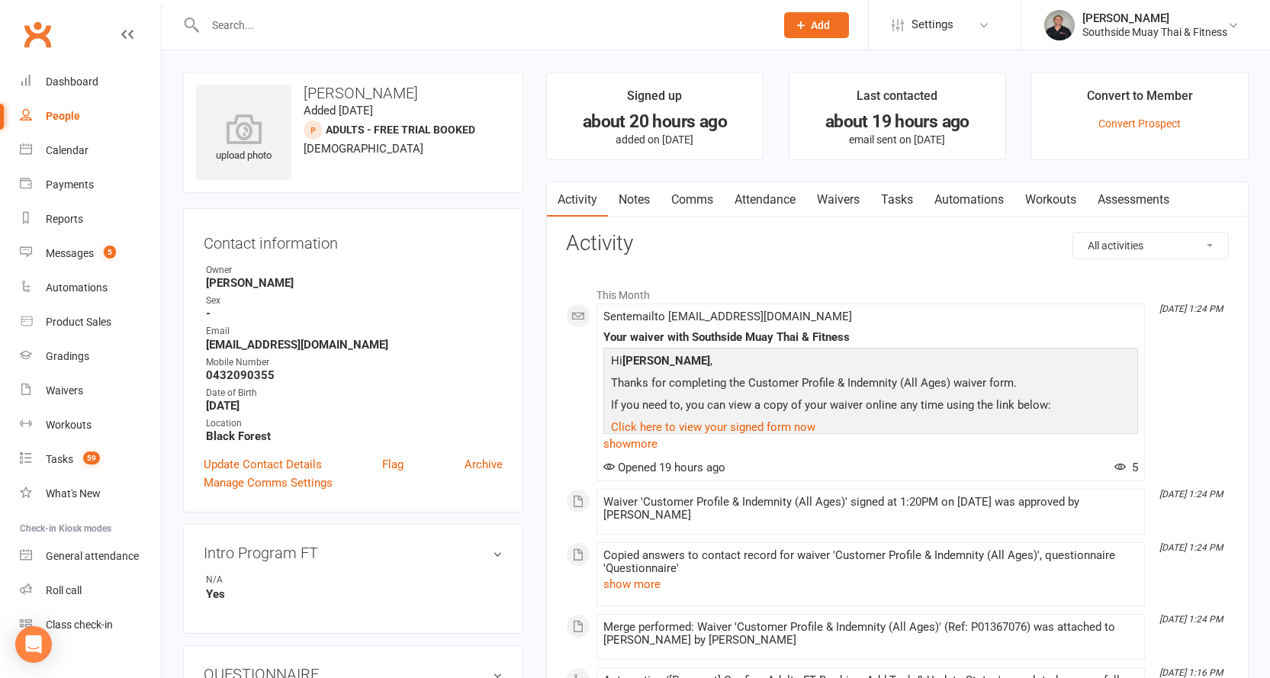
click at [840, 201] on link "Waivers" at bounding box center [838, 199] width 64 height 35
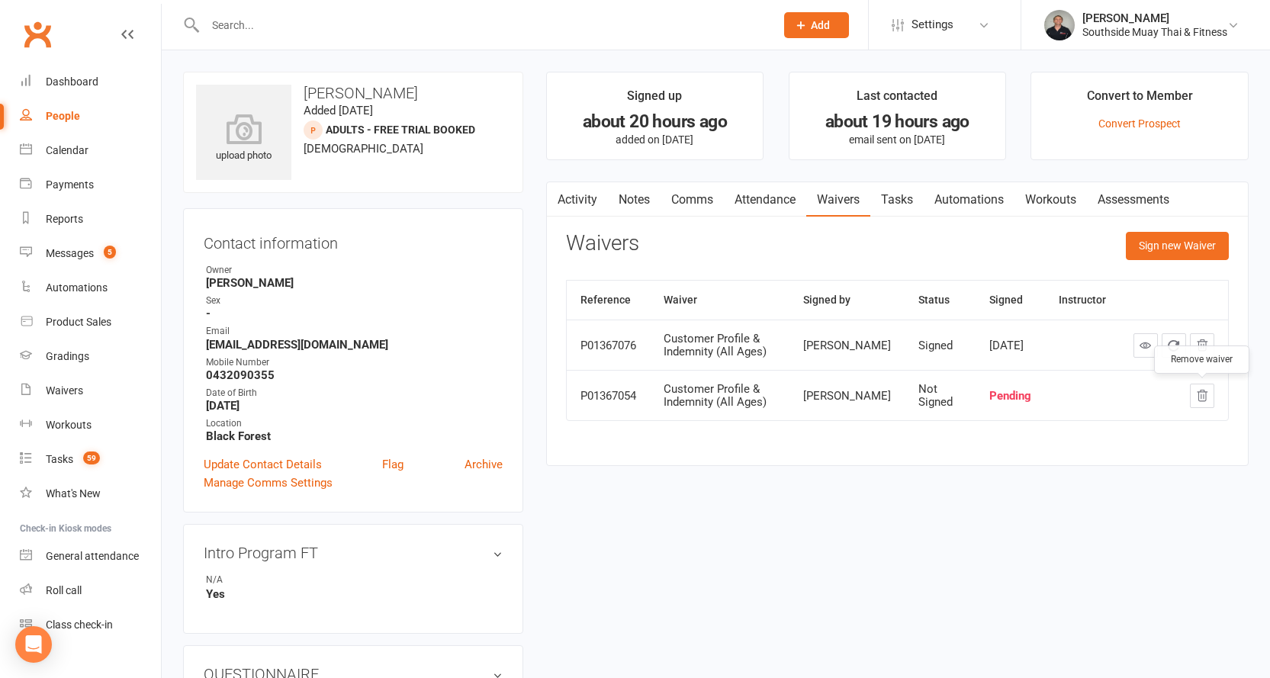
click at [1202, 403] on button "button" at bounding box center [1202, 396] width 24 height 24
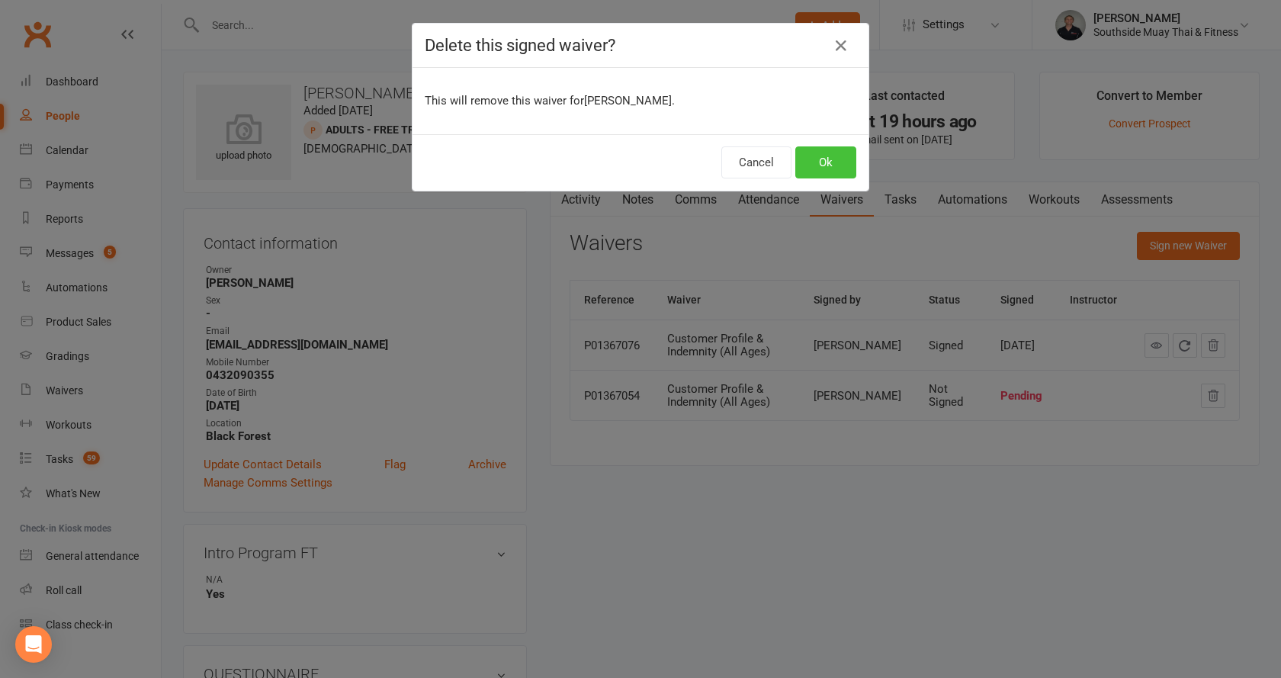
click at [821, 167] on button "Ok" at bounding box center [825, 162] width 61 height 32
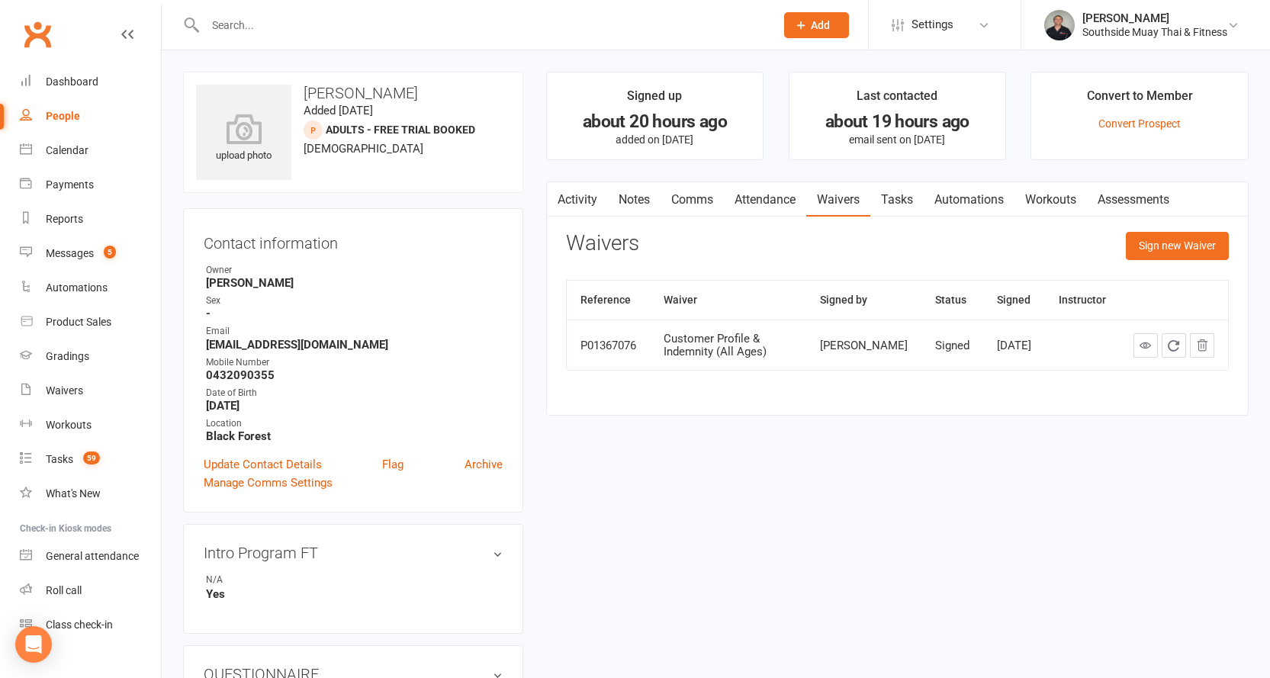
click at [674, 194] on link "Comms" at bounding box center [691, 199] width 63 height 35
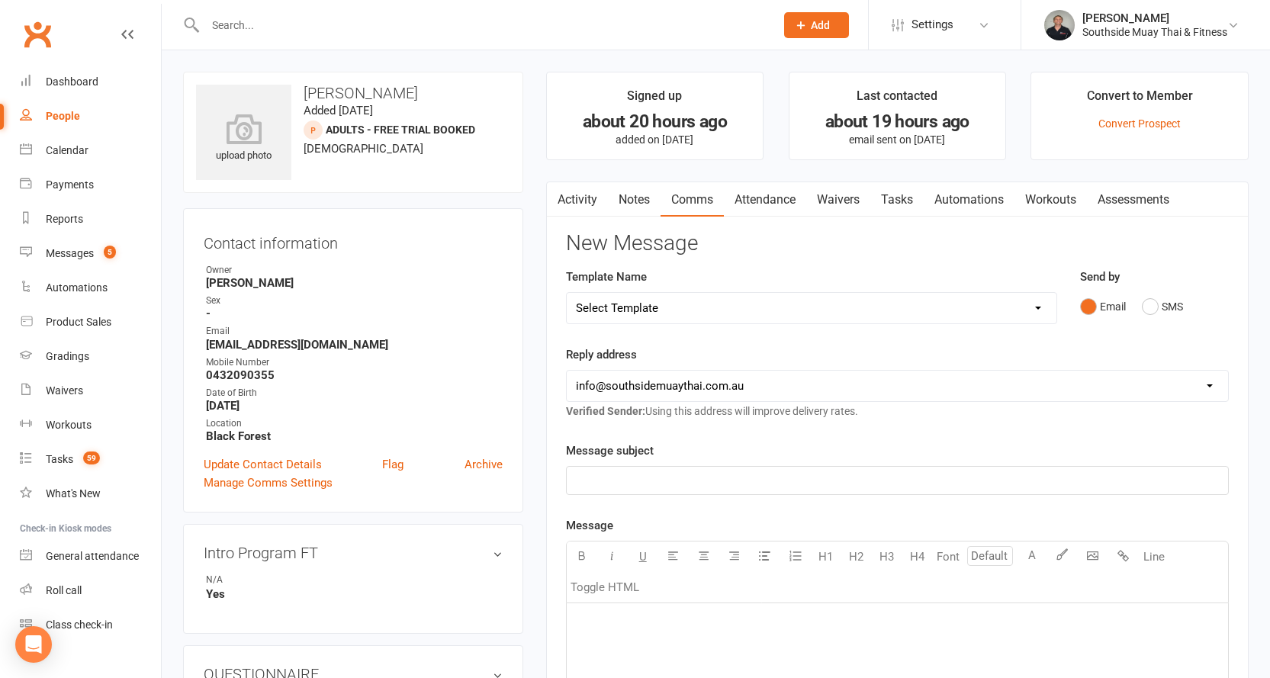
click at [766, 197] on link "Attendance" at bounding box center [765, 199] width 82 height 35
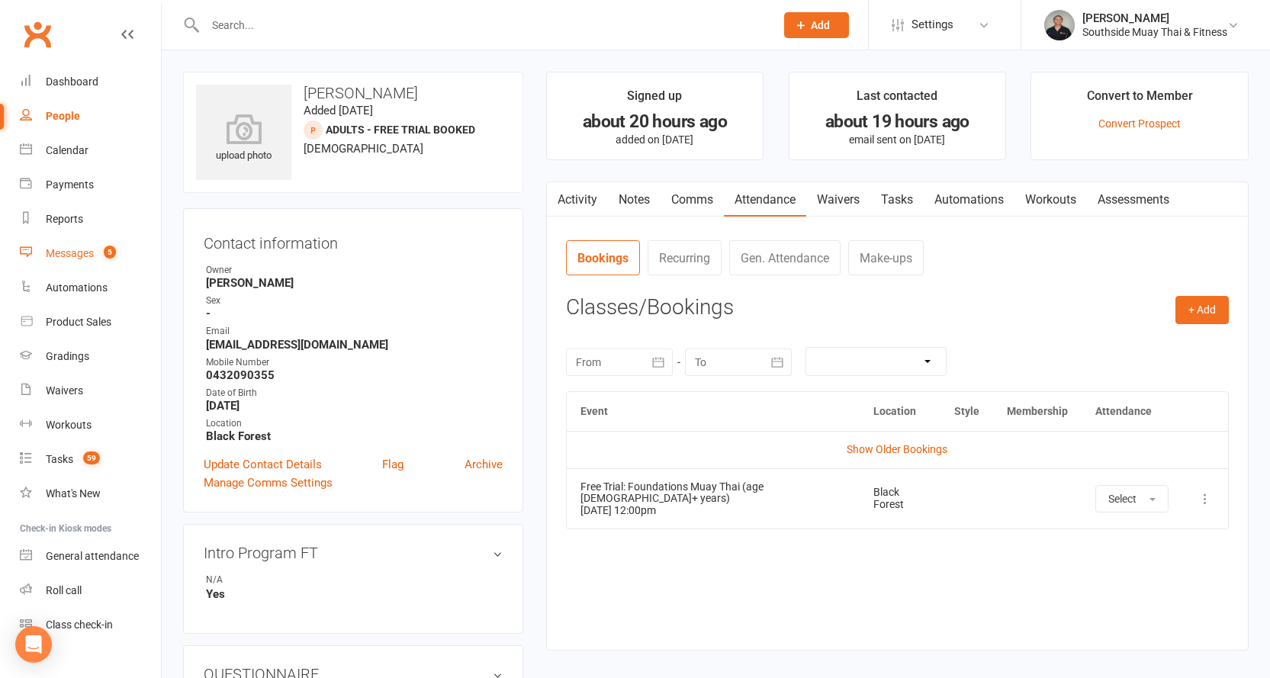
click at [66, 252] on div "Messages" at bounding box center [70, 253] width 48 height 12
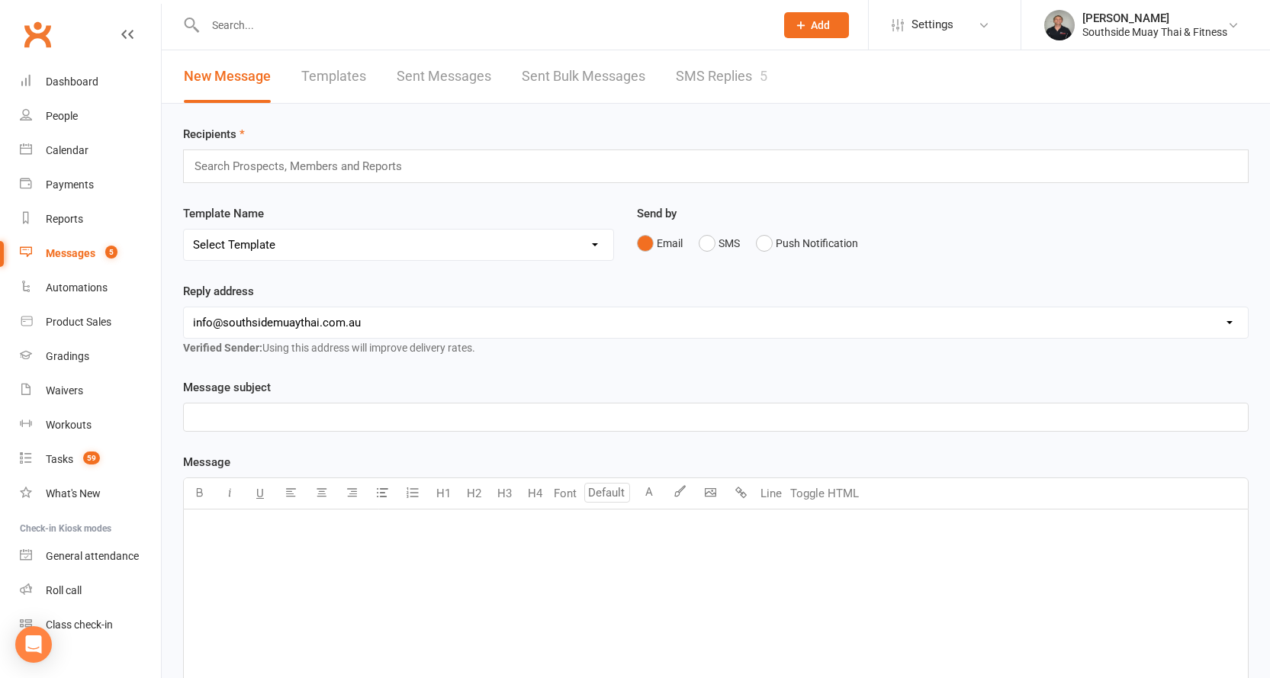
click at [702, 73] on link "SMS Replies 5" at bounding box center [722, 76] width 92 height 53
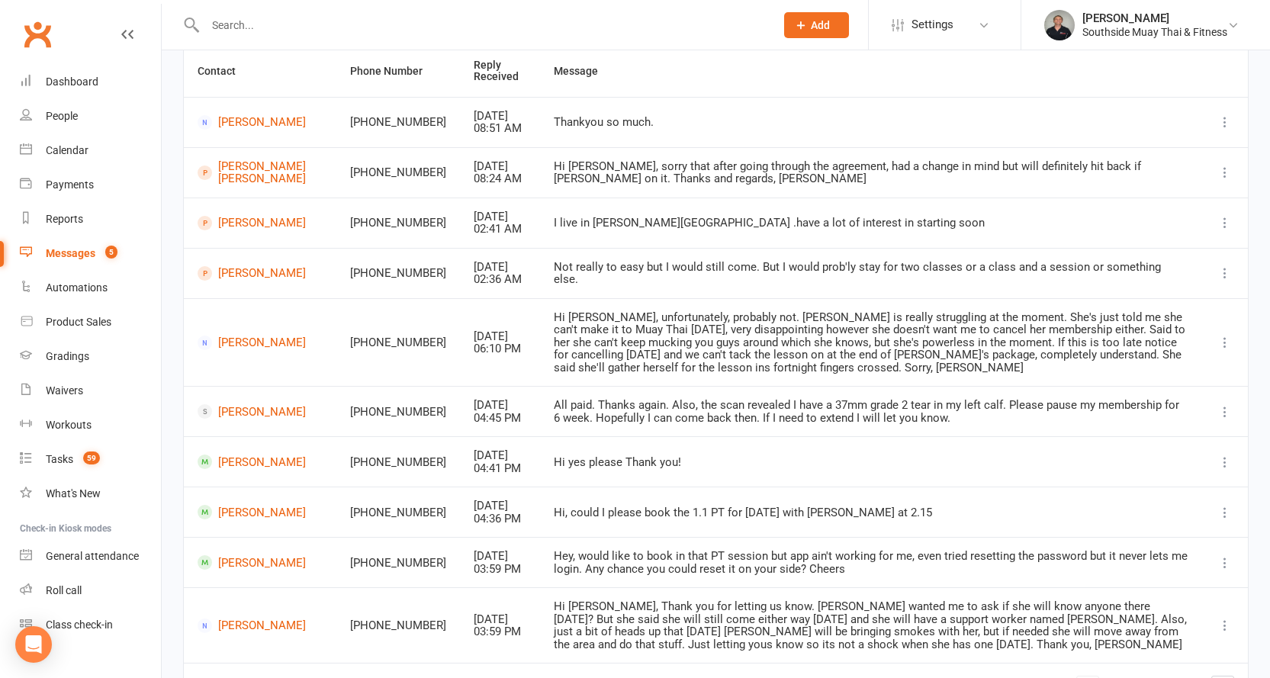
scroll to position [239, 0]
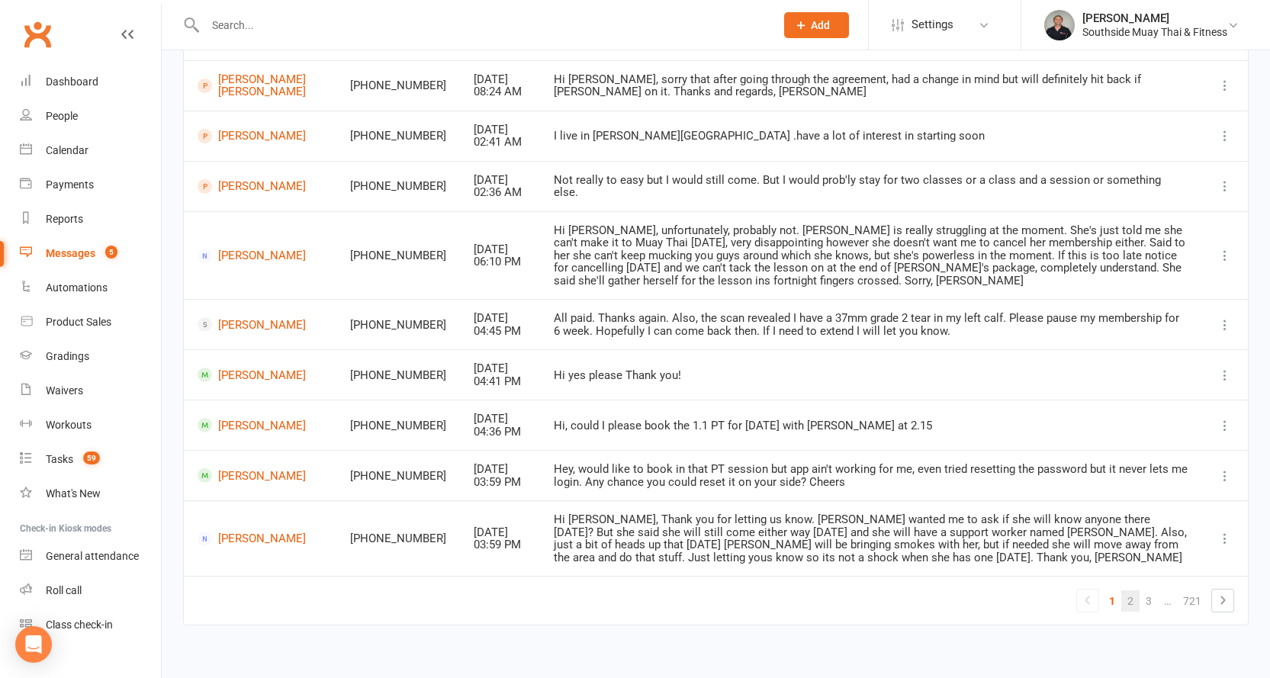
click at [1133, 590] on link "2" at bounding box center [1130, 600] width 18 height 21
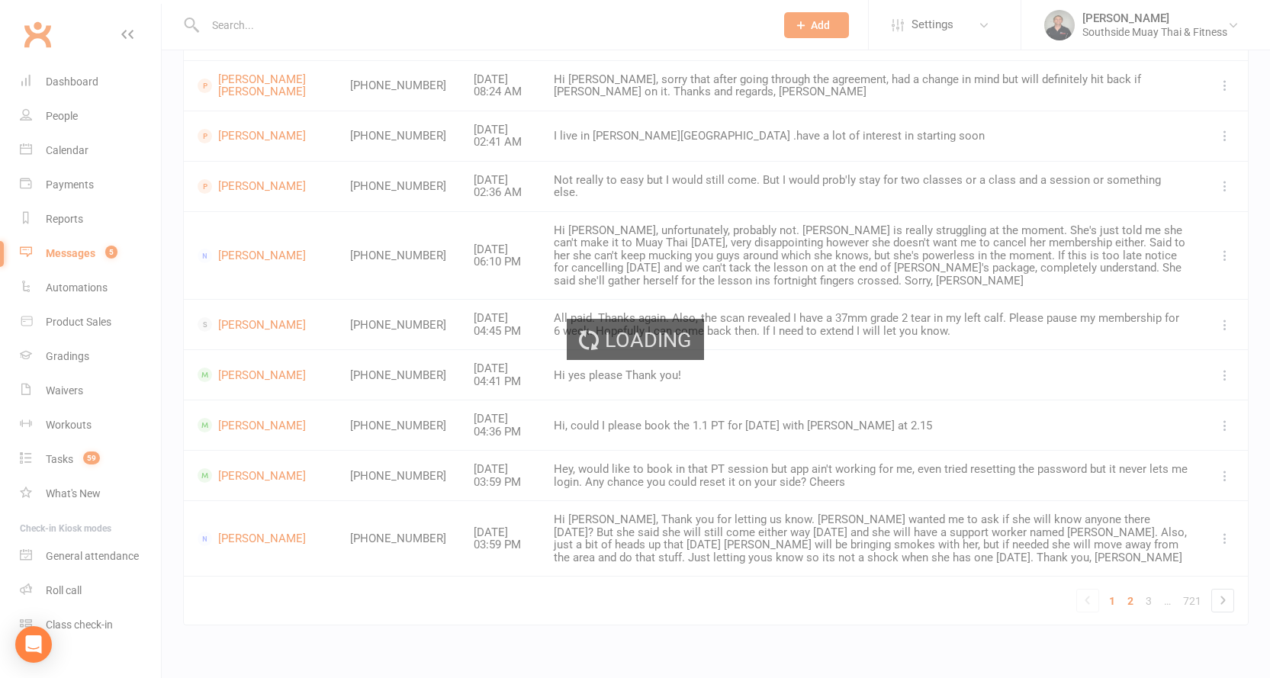
scroll to position [189, 0]
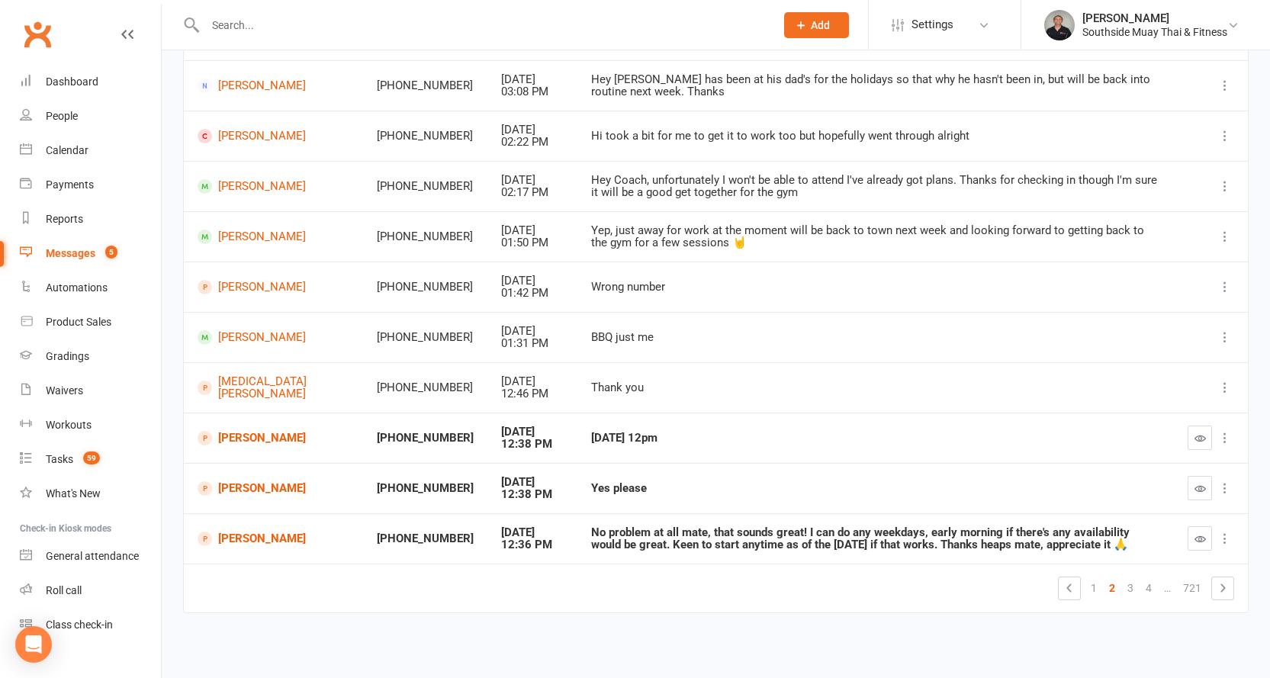
click at [1187, 432] on div at bounding box center [1210, 438] width 47 height 24
click at [1193, 432] on button "button" at bounding box center [1199, 438] width 24 height 24
click at [1195, 484] on icon "button" at bounding box center [1199, 488] width 11 height 11
click at [236, 535] on link "[PERSON_NAME]" at bounding box center [274, 539] width 152 height 14
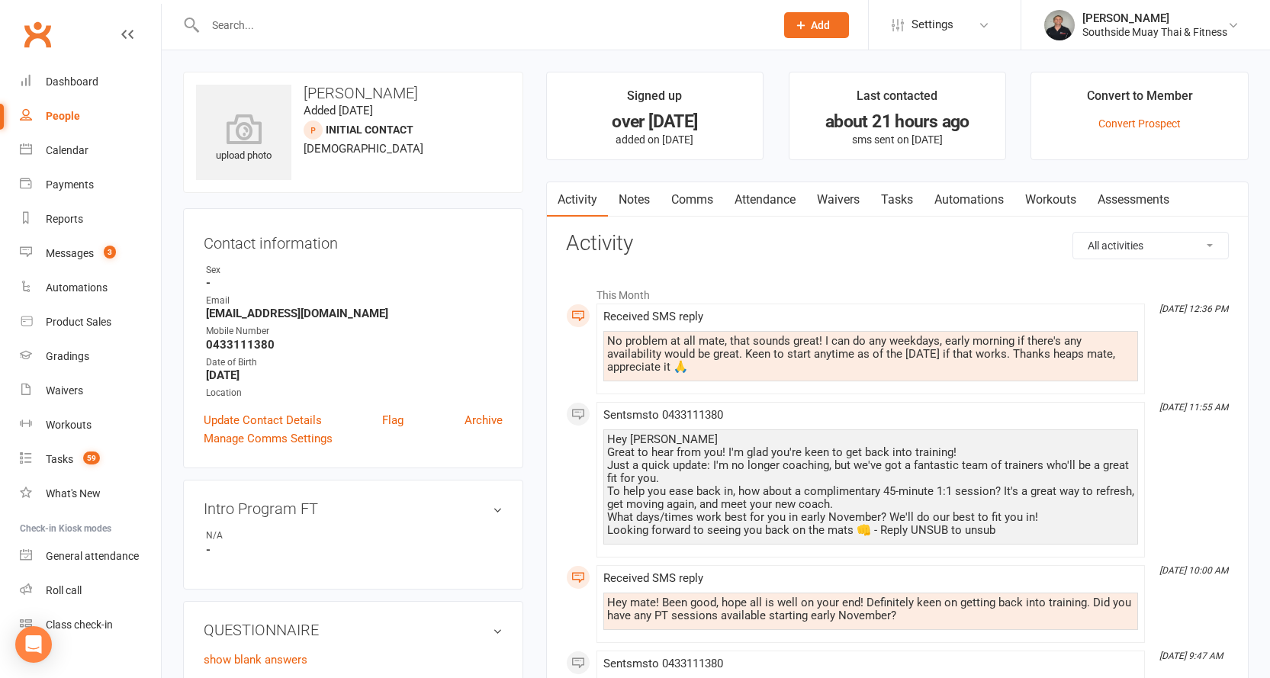
click at [702, 194] on link "Comms" at bounding box center [691, 199] width 63 height 35
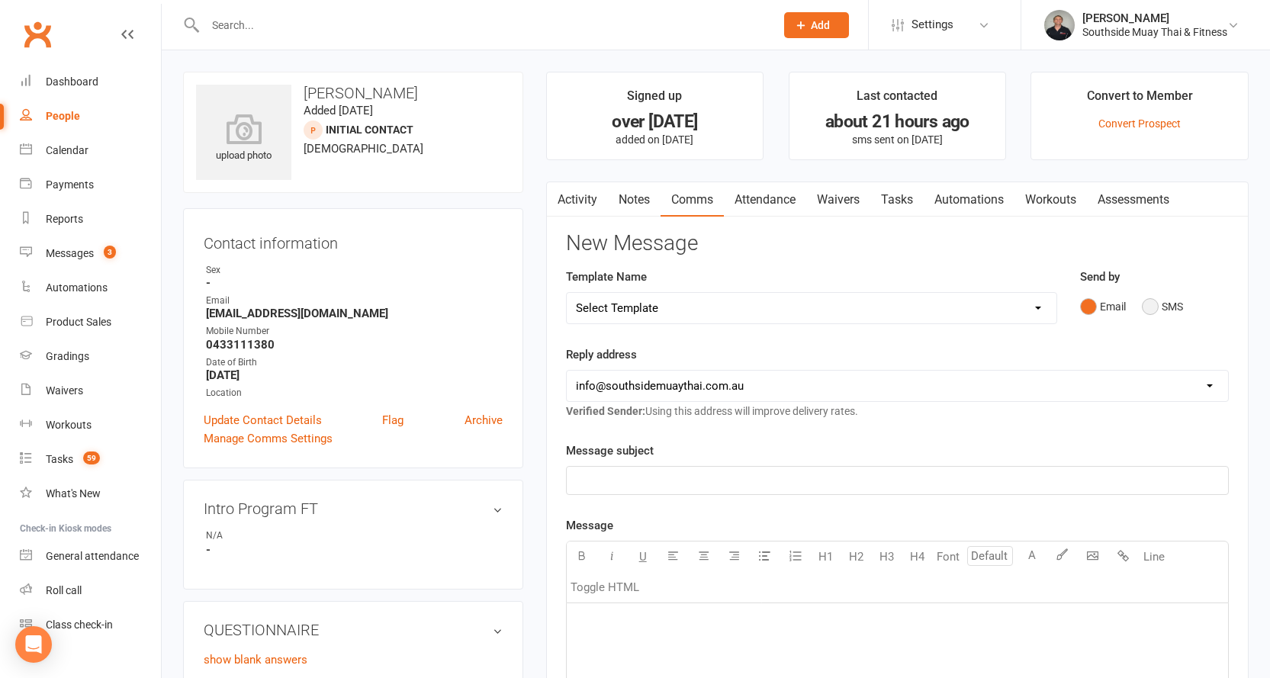
click at [1158, 300] on button "SMS" at bounding box center [1162, 306] width 41 height 29
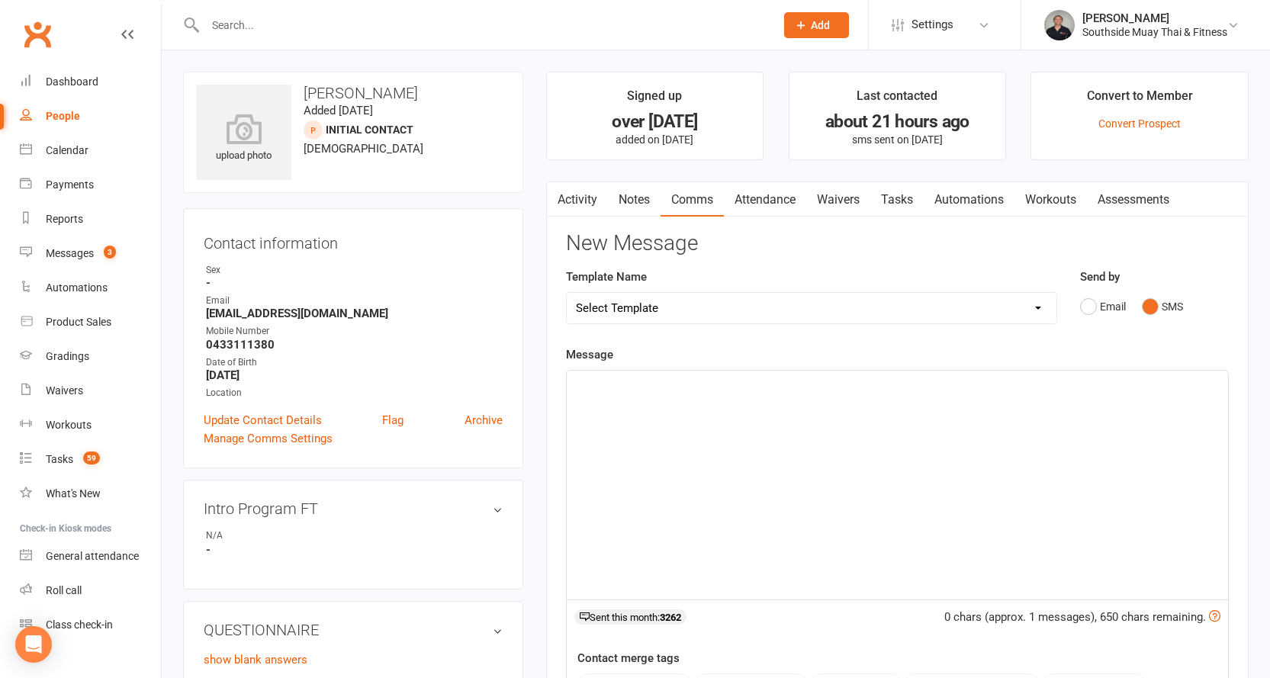
drag, startPoint x: 903, startPoint y: 395, endPoint x: 959, endPoint y: 369, distance: 61.4
click at [904, 395] on div "﻿" at bounding box center [897, 485] width 661 height 229
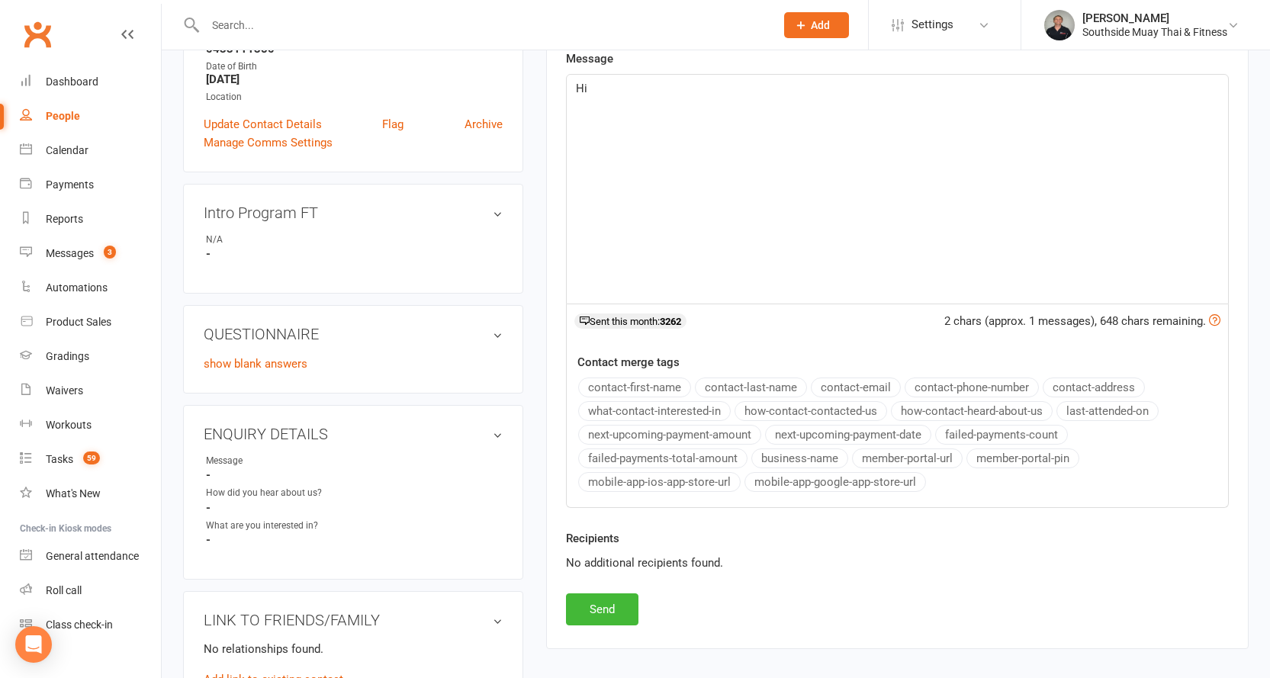
scroll to position [305, 0]
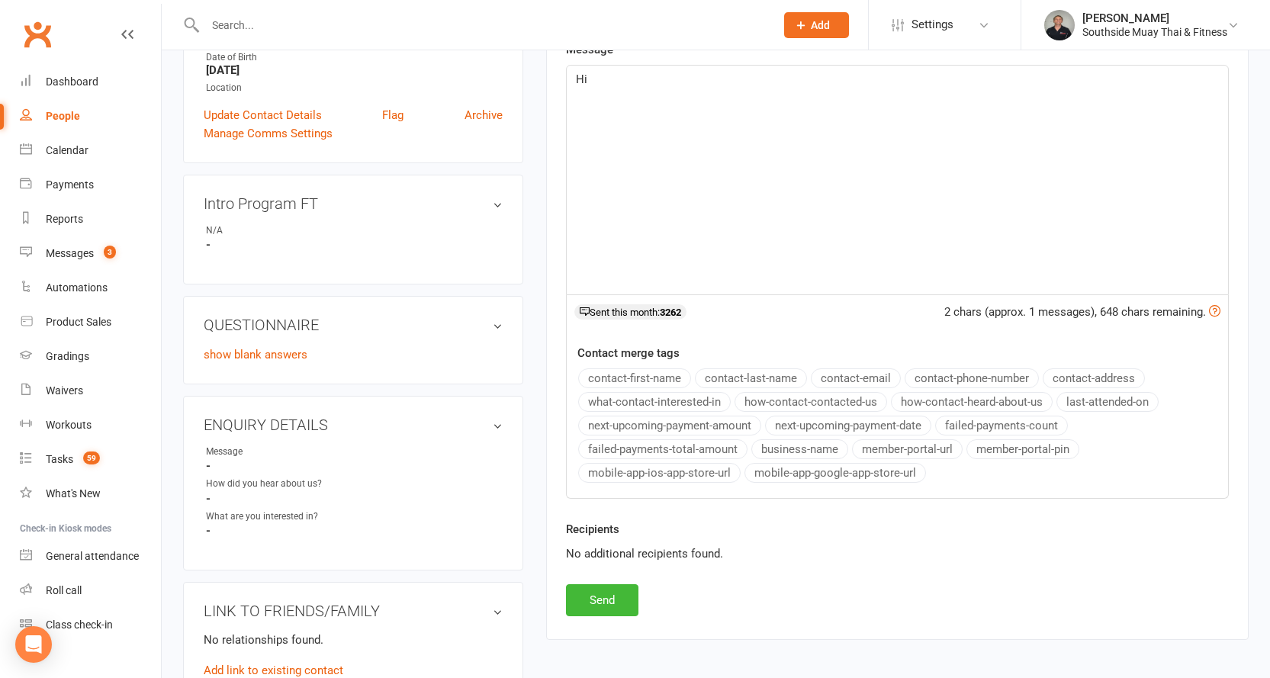
click at [625, 377] on button "contact-first-name" at bounding box center [634, 378] width 113 height 20
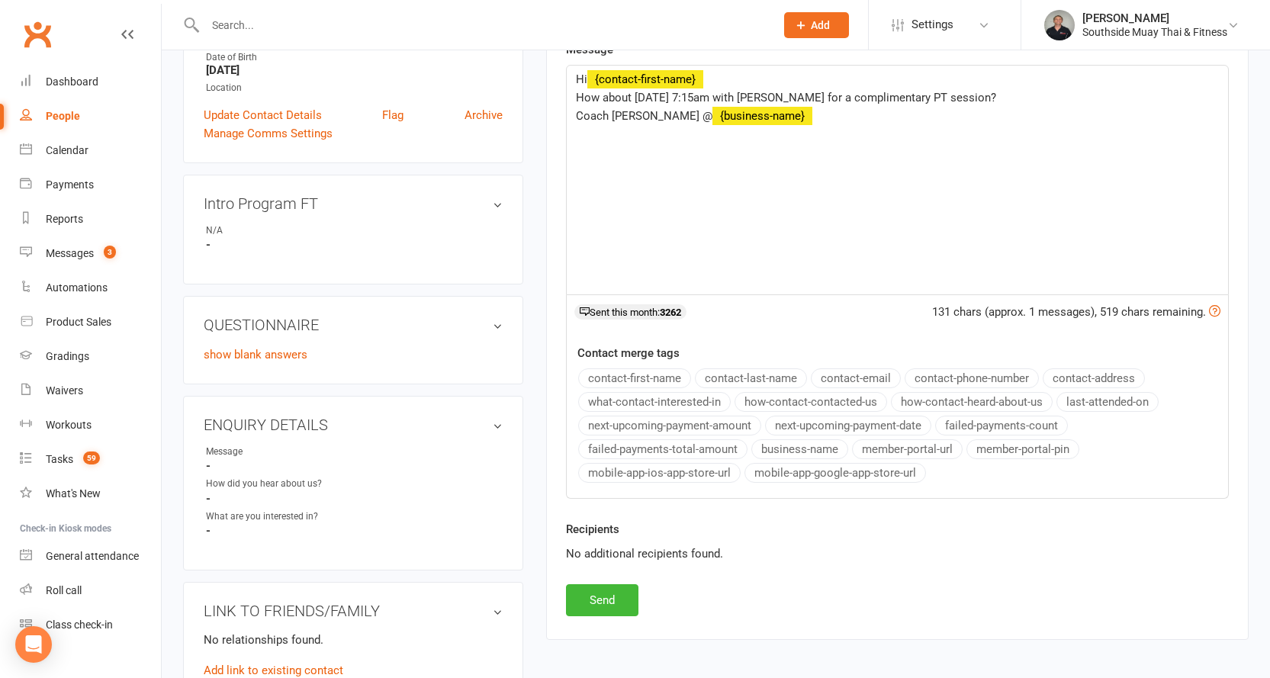
click at [804, 445] on button "business-name" at bounding box center [799, 449] width 97 height 20
click at [573, 90] on div "Hi ﻿ {contact-first-name} How about Tuesday 4th November at 7:15am with Lucy fo…" at bounding box center [897, 180] width 661 height 229
drag, startPoint x: 588, startPoint y: 78, endPoint x: 567, endPoint y: 79, distance: 20.6
click at [567, 79] on div "Hi ﻿ {contact-first-name} How about Tuesday 4th November at 7:15am with Lucy fo…" at bounding box center [897, 180] width 661 height 229
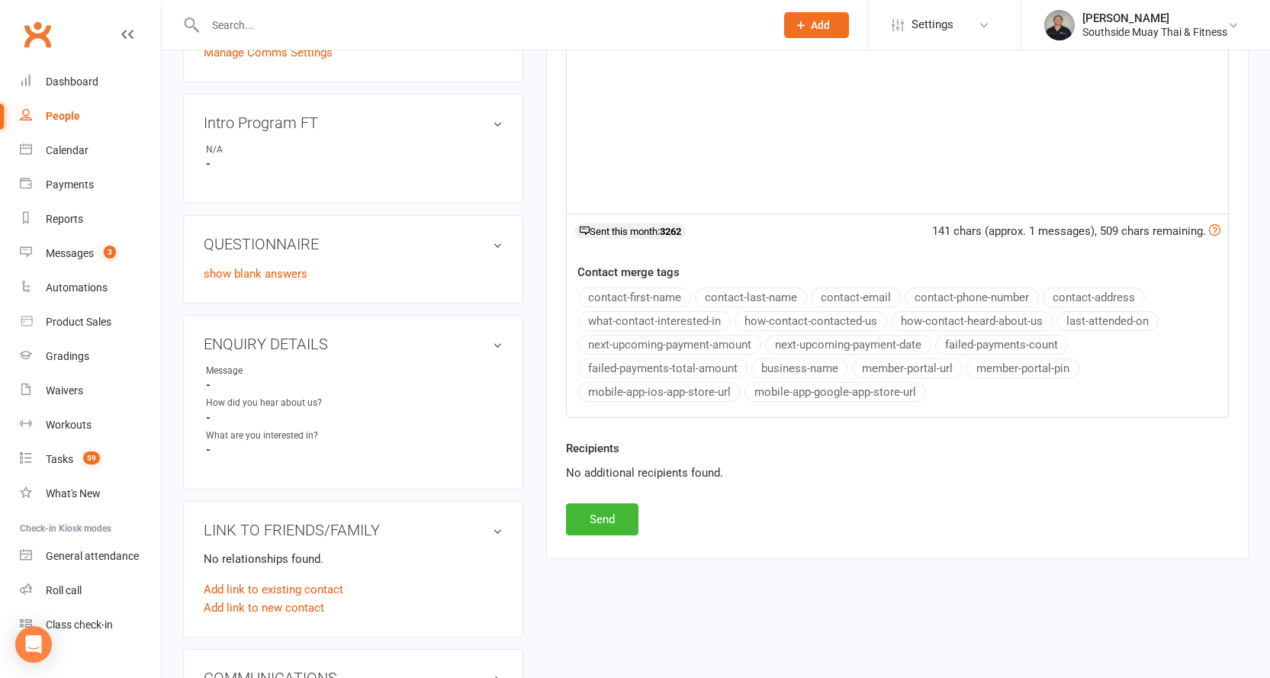
scroll to position [458, 0]
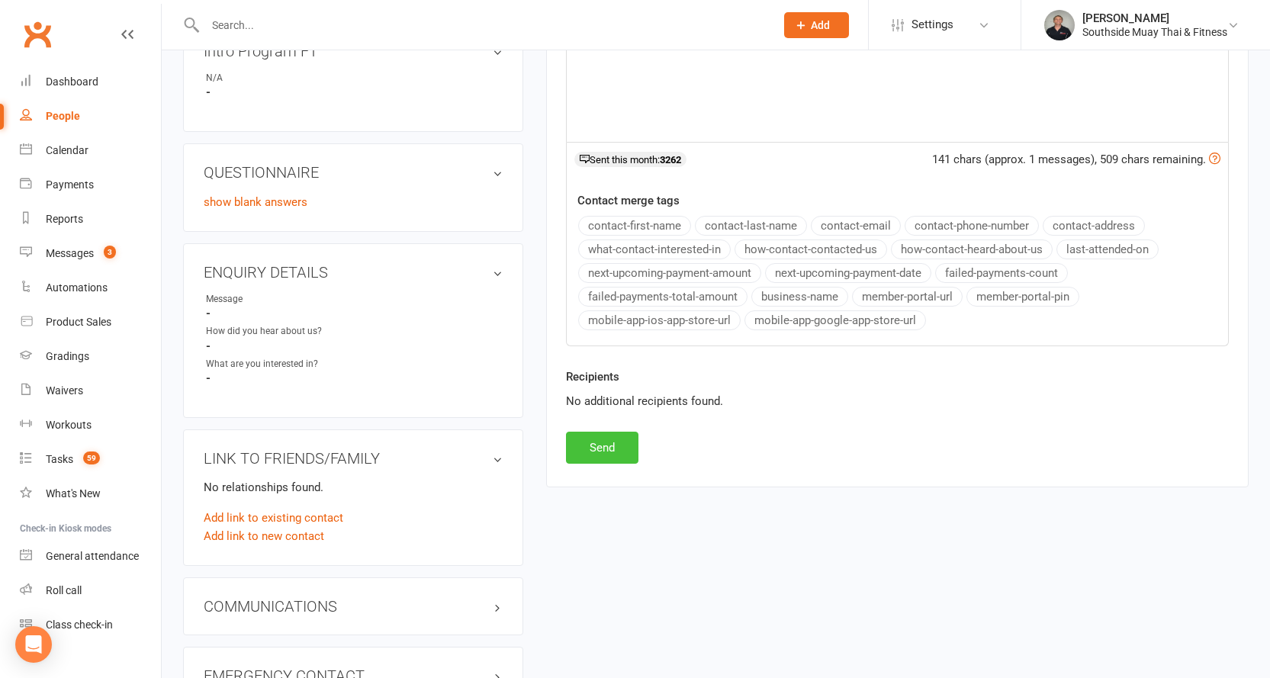
click at [596, 446] on button "Send" at bounding box center [602, 448] width 72 height 32
click at [46, 246] on link "Messages 3" at bounding box center [90, 253] width 141 height 34
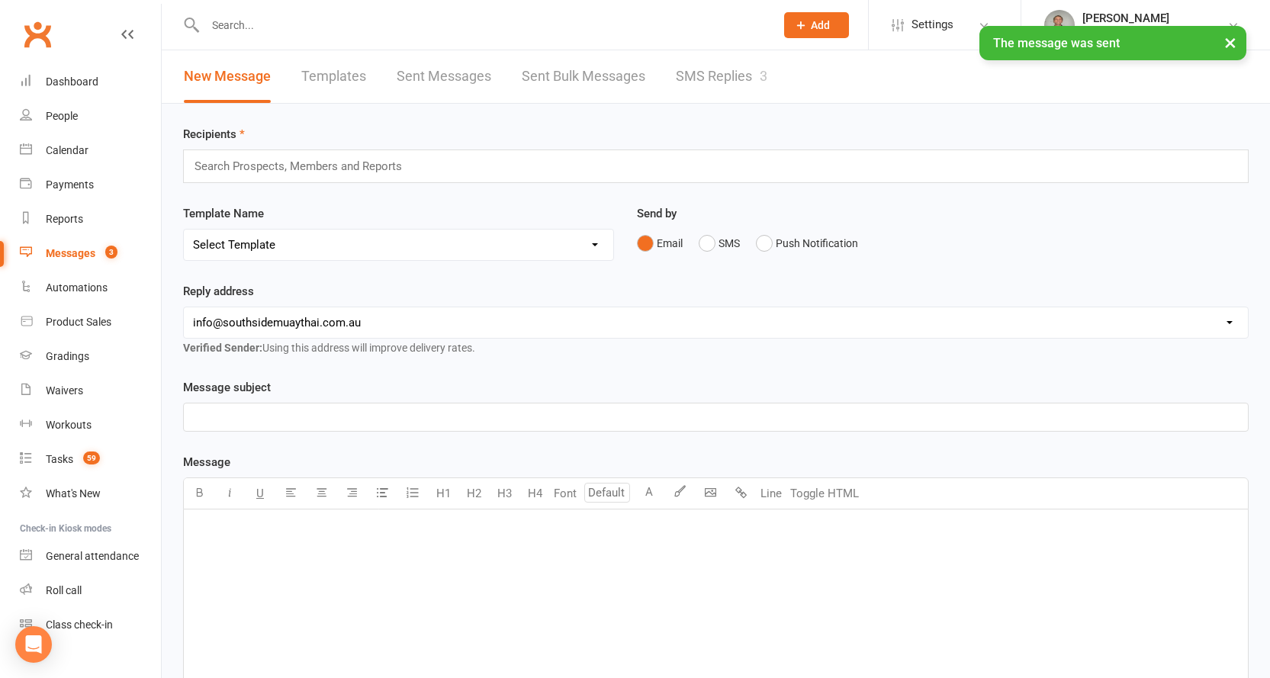
click at [687, 78] on link "SMS Replies 3" at bounding box center [722, 76] width 92 height 53
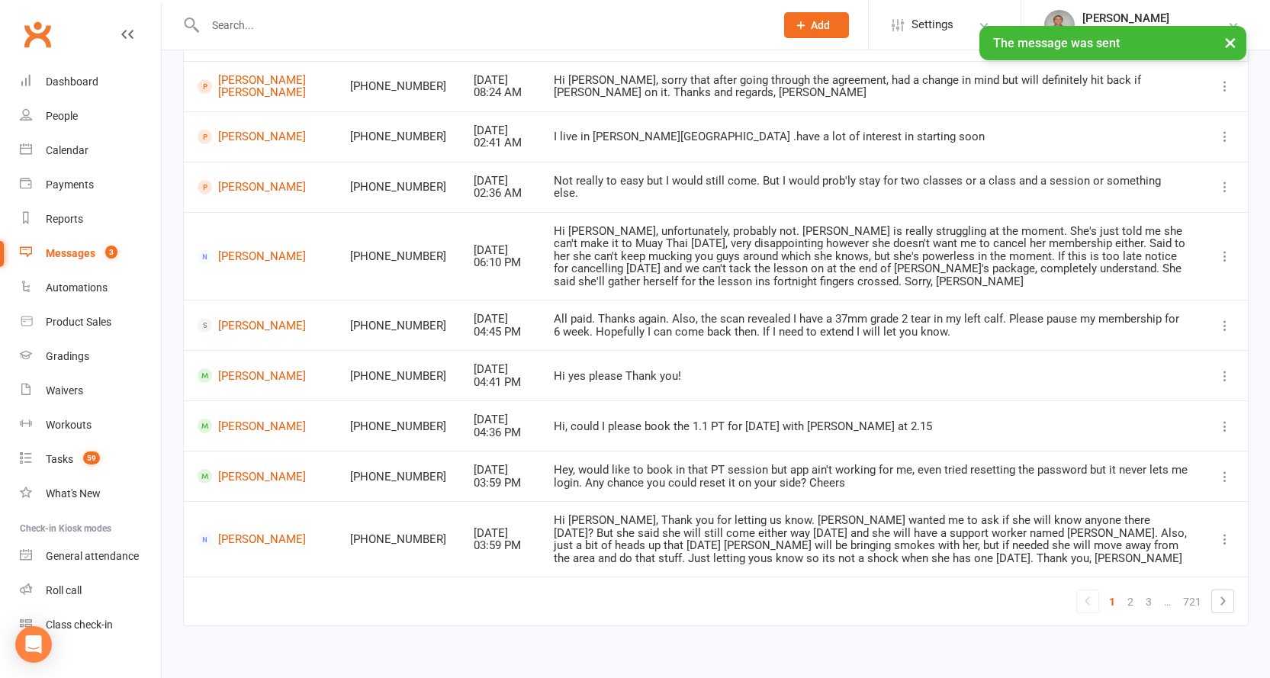
scroll to position [239, 0]
click at [1131, 590] on link "2" at bounding box center [1130, 600] width 18 height 21
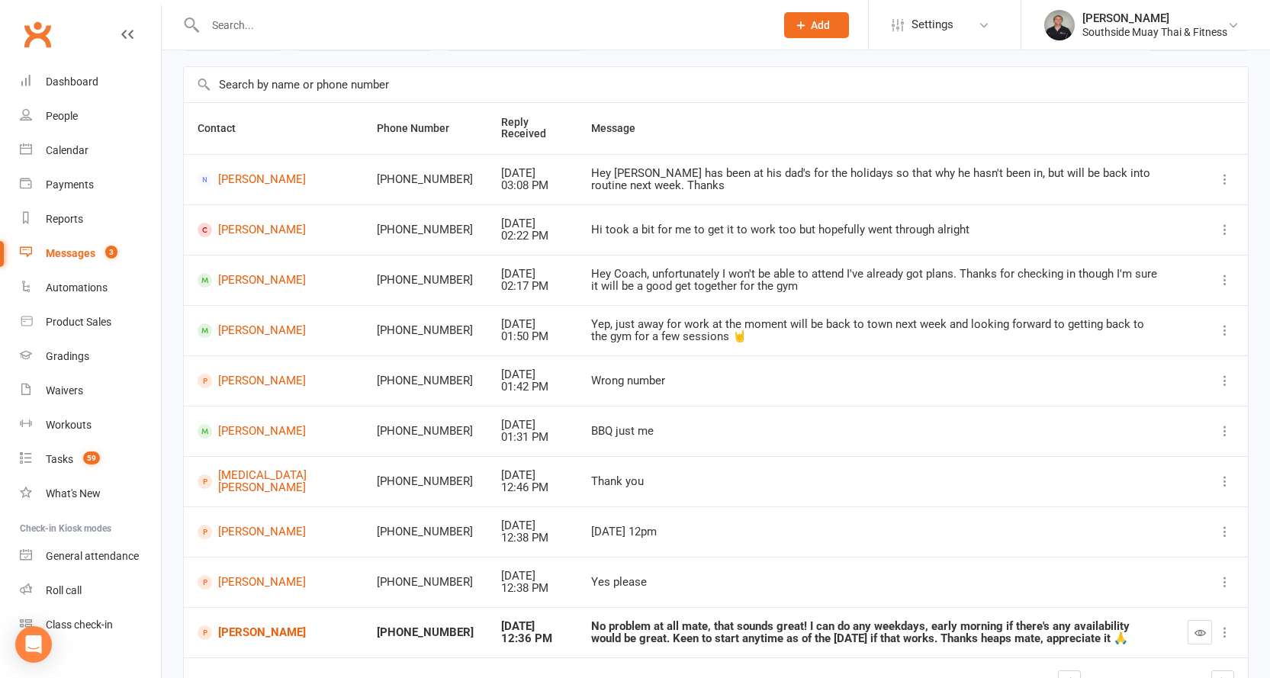
scroll to position [189, 0]
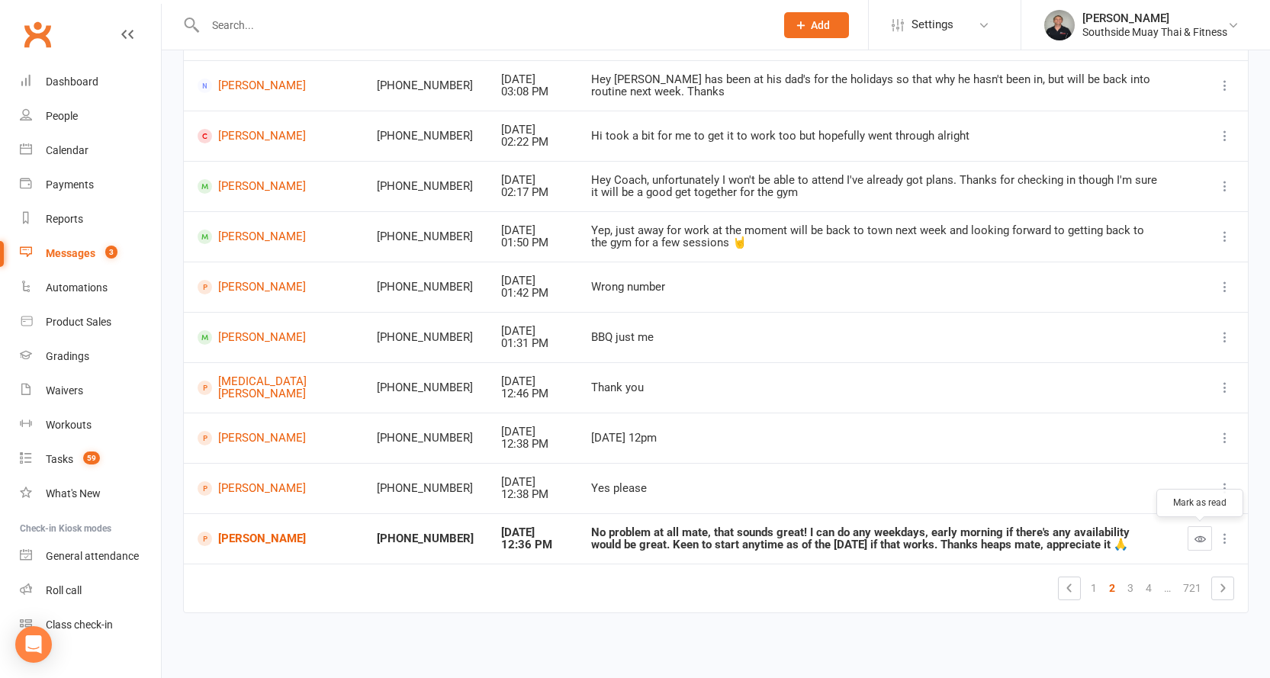
click at [1196, 535] on icon "button" at bounding box center [1199, 538] width 11 height 11
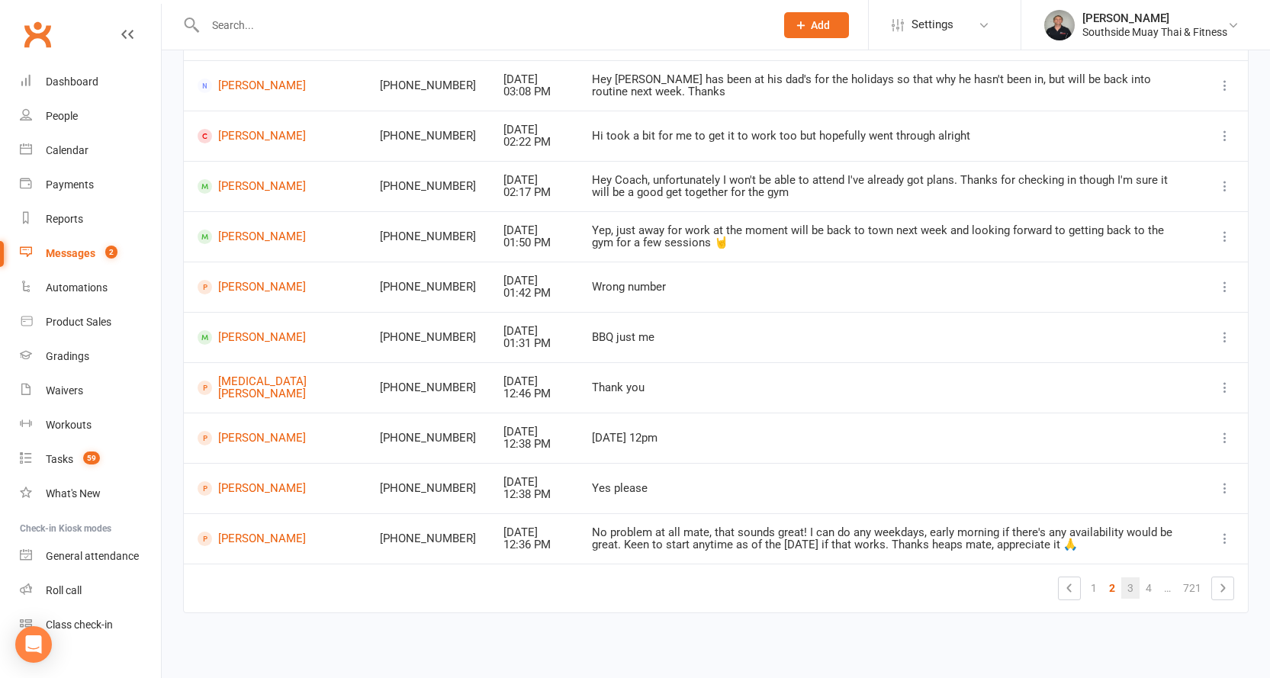
click at [1132, 585] on link "3" at bounding box center [1130, 587] width 18 height 21
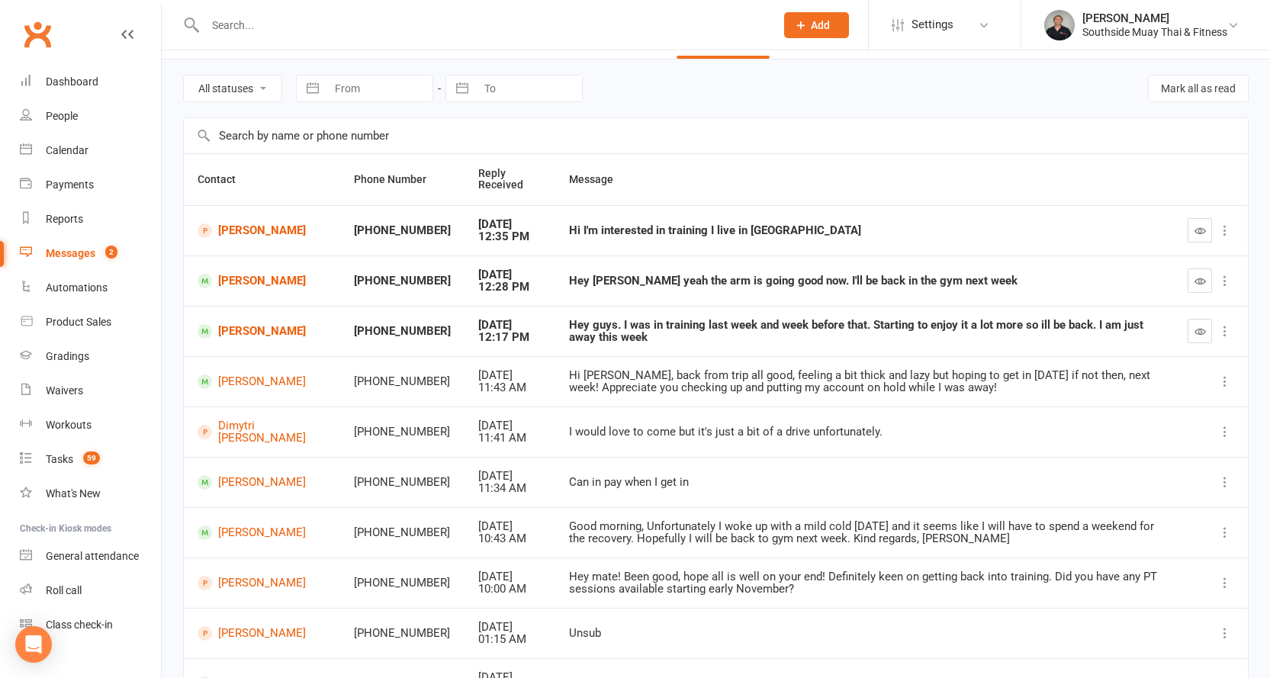
scroll to position [0, 0]
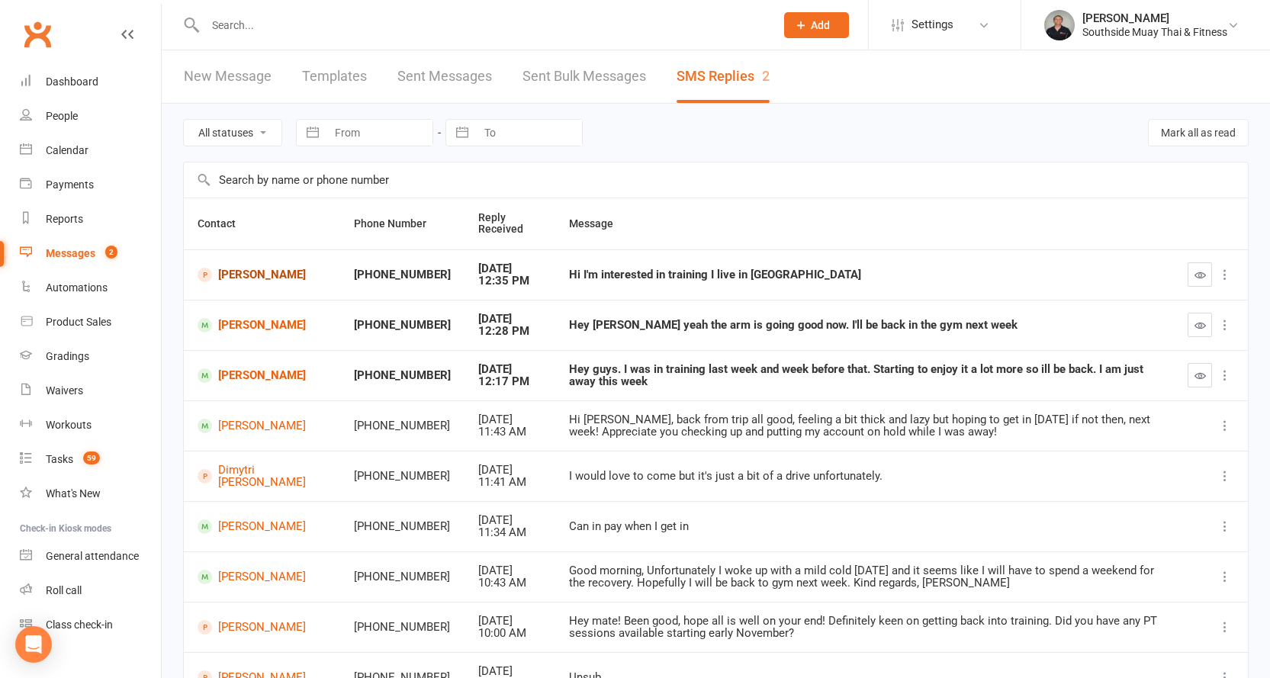
click at [246, 274] on link "[PERSON_NAME]" at bounding box center [262, 275] width 129 height 14
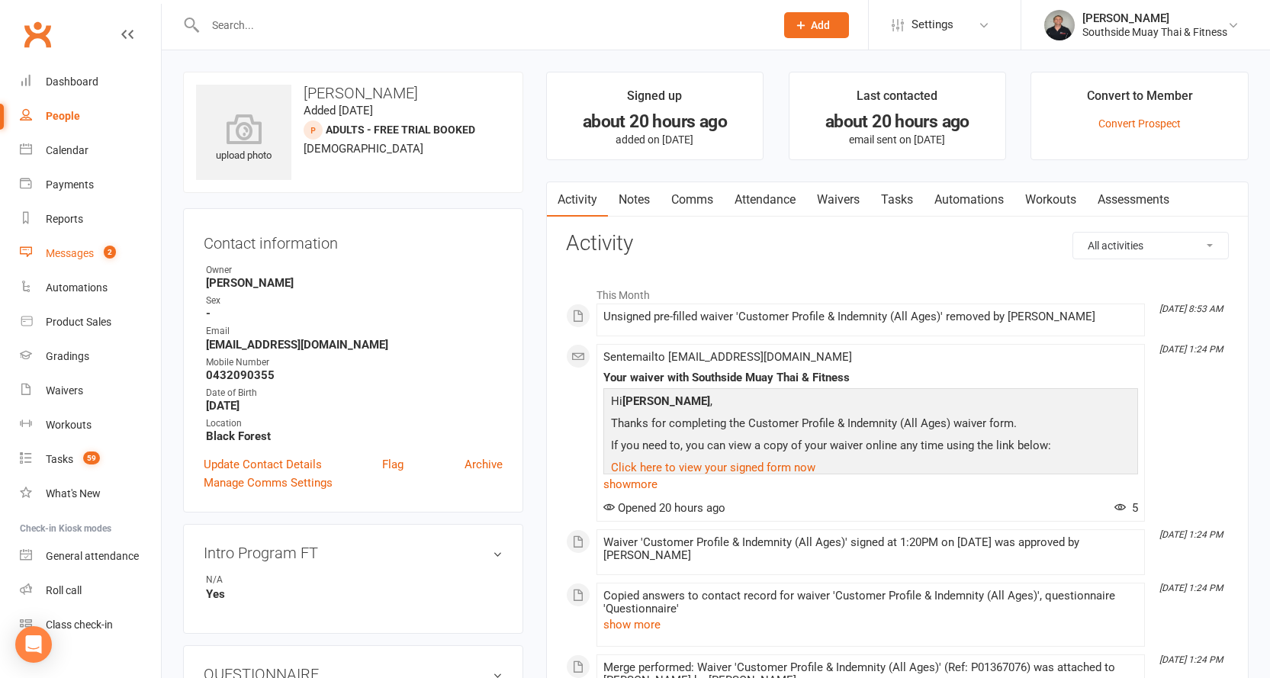
click at [41, 251] on link "Messages 2" at bounding box center [90, 253] width 141 height 34
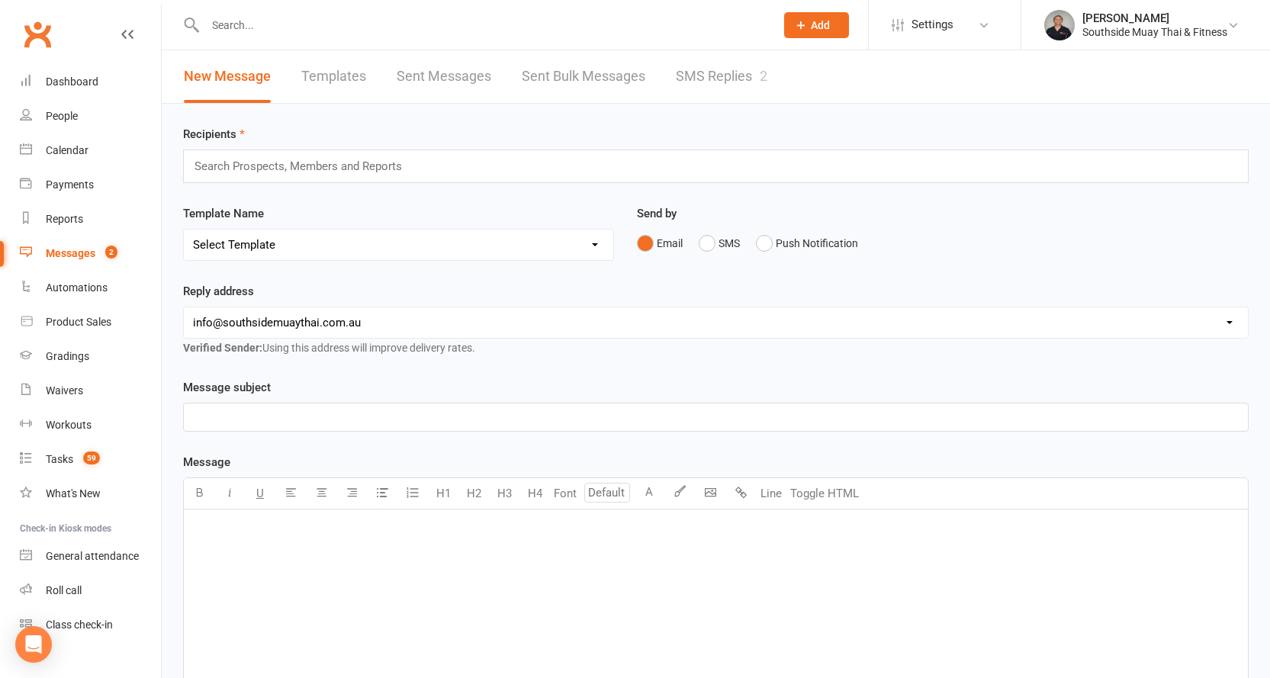
click at [727, 75] on link "SMS Replies 2" at bounding box center [722, 76] width 92 height 53
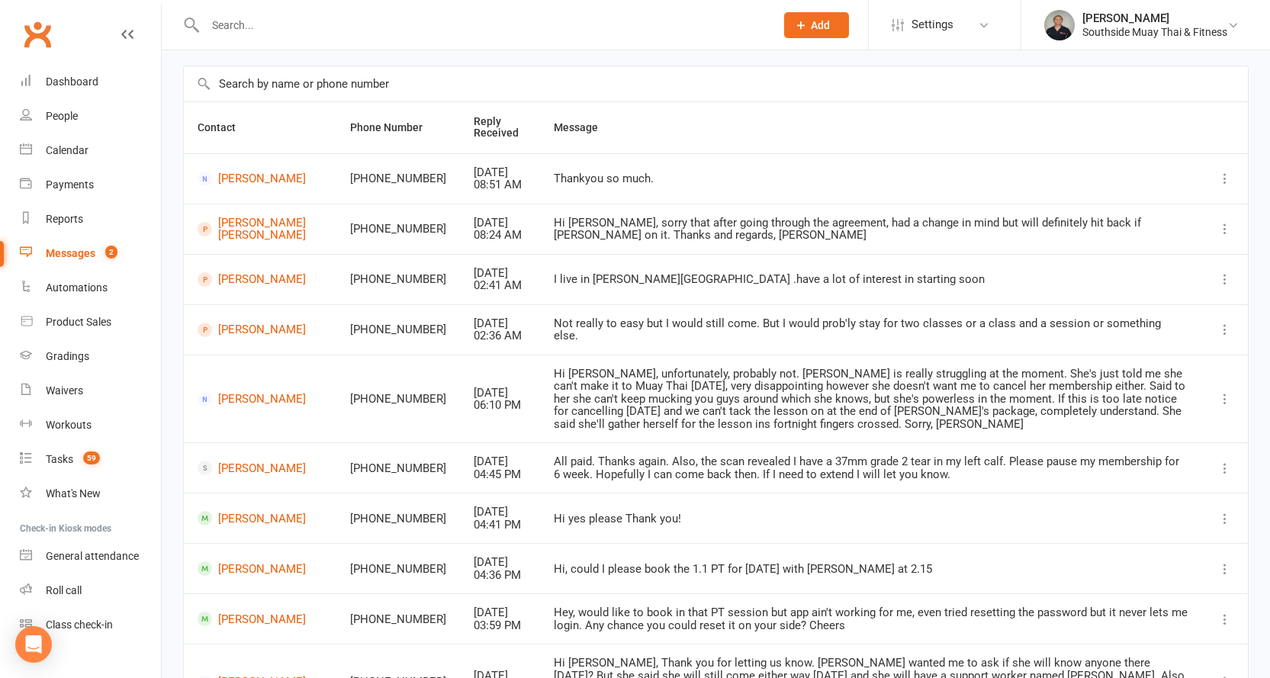
scroll to position [239, 0]
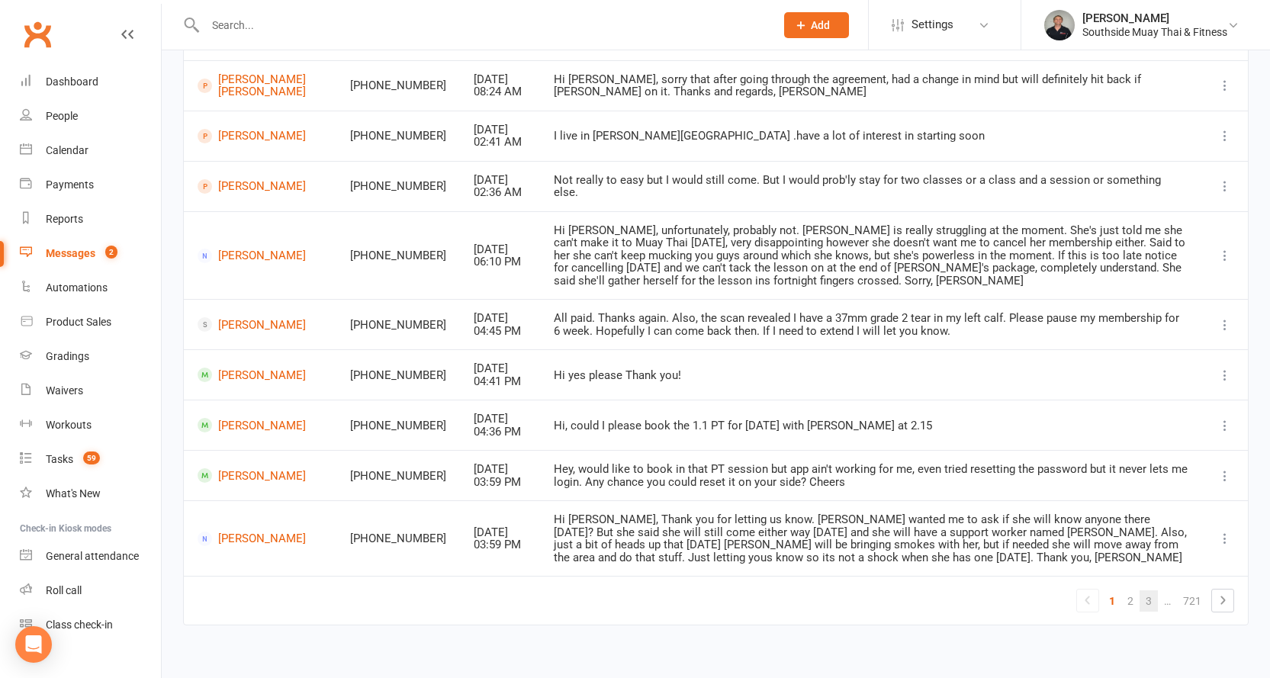
click at [1148, 590] on link "3" at bounding box center [1148, 600] width 18 height 21
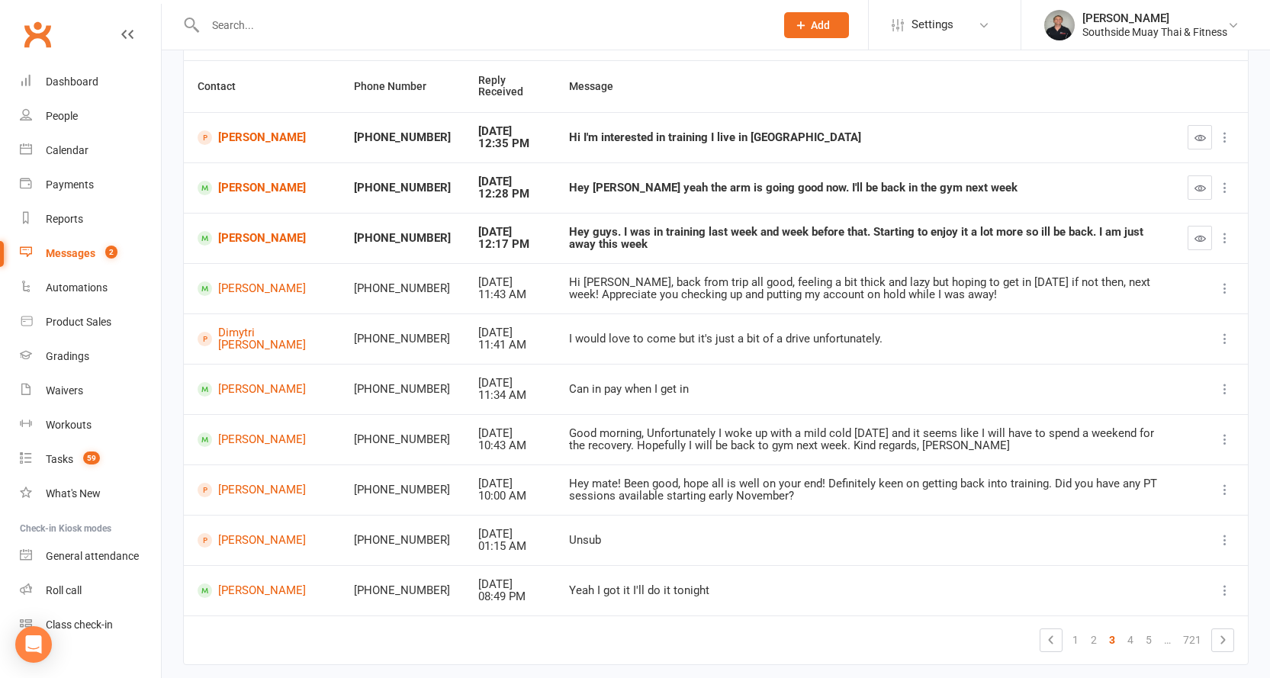
scroll to position [0, 0]
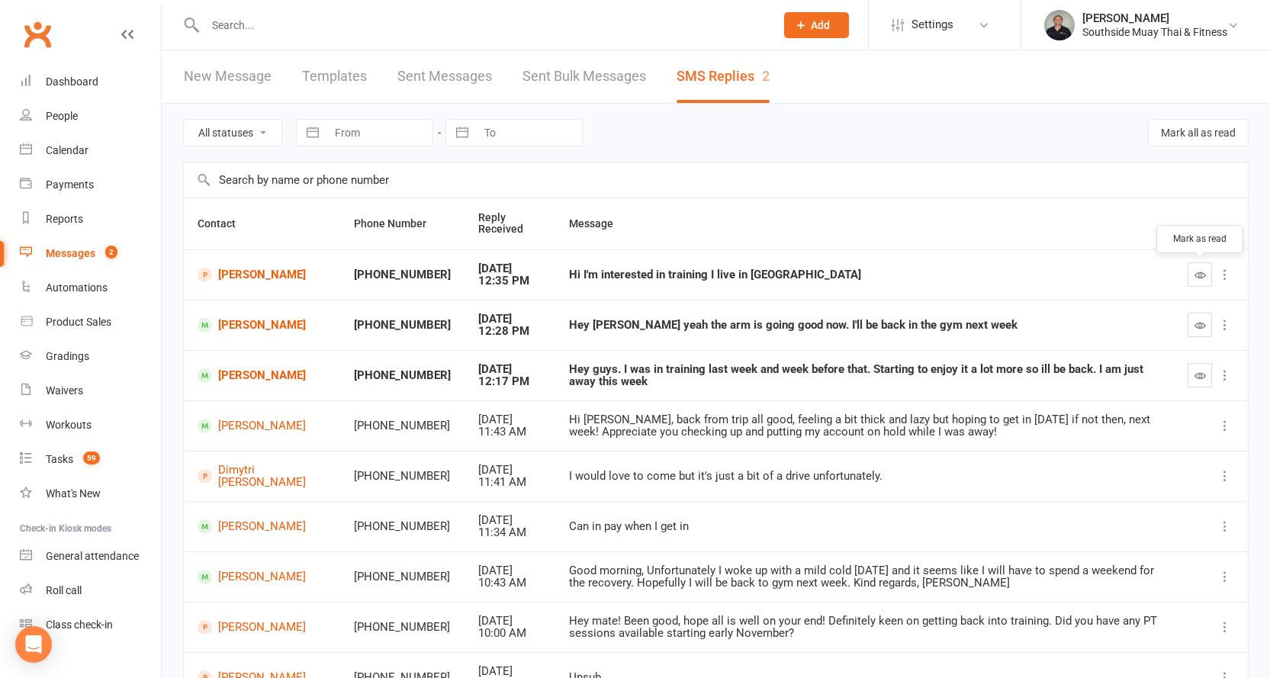
click at [1200, 271] on icon "button" at bounding box center [1199, 274] width 11 height 11
click at [1197, 322] on icon "button" at bounding box center [1199, 325] width 11 height 11
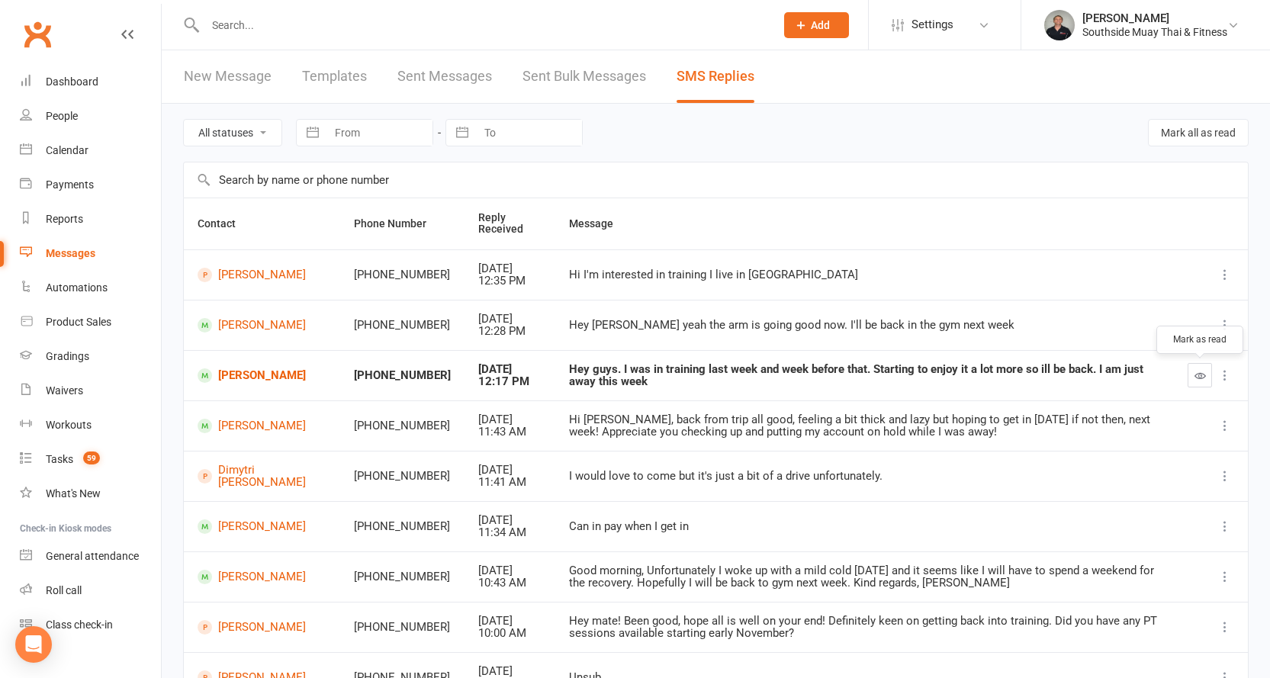
click at [1201, 374] on icon "button" at bounding box center [1199, 375] width 11 height 11
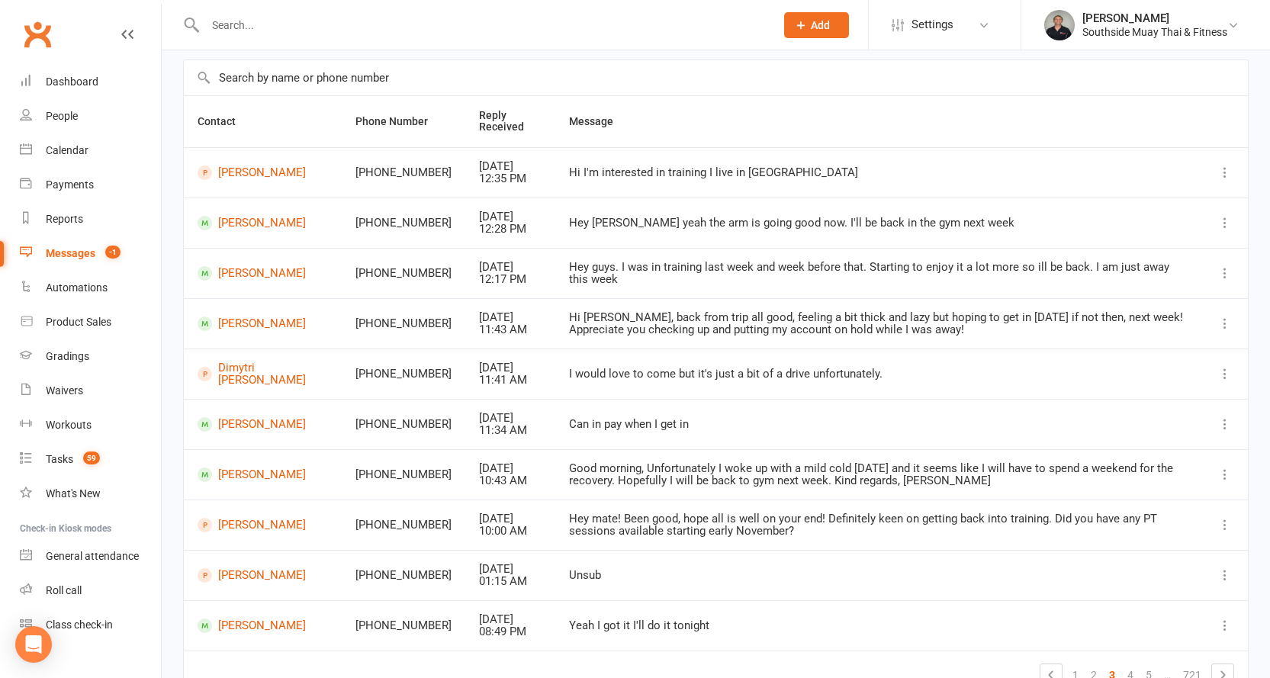
scroll to position [189, 0]
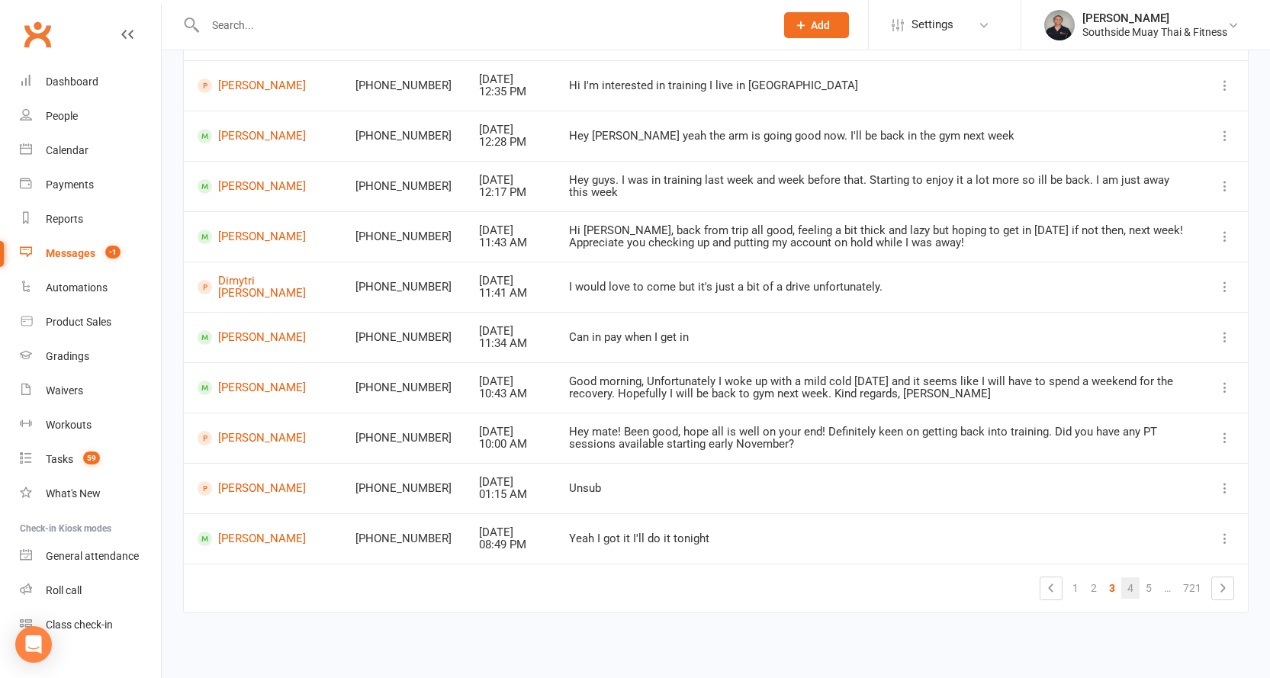
click at [1127, 590] on link "4" at bounding box center [1130, 587] width 18 height 21
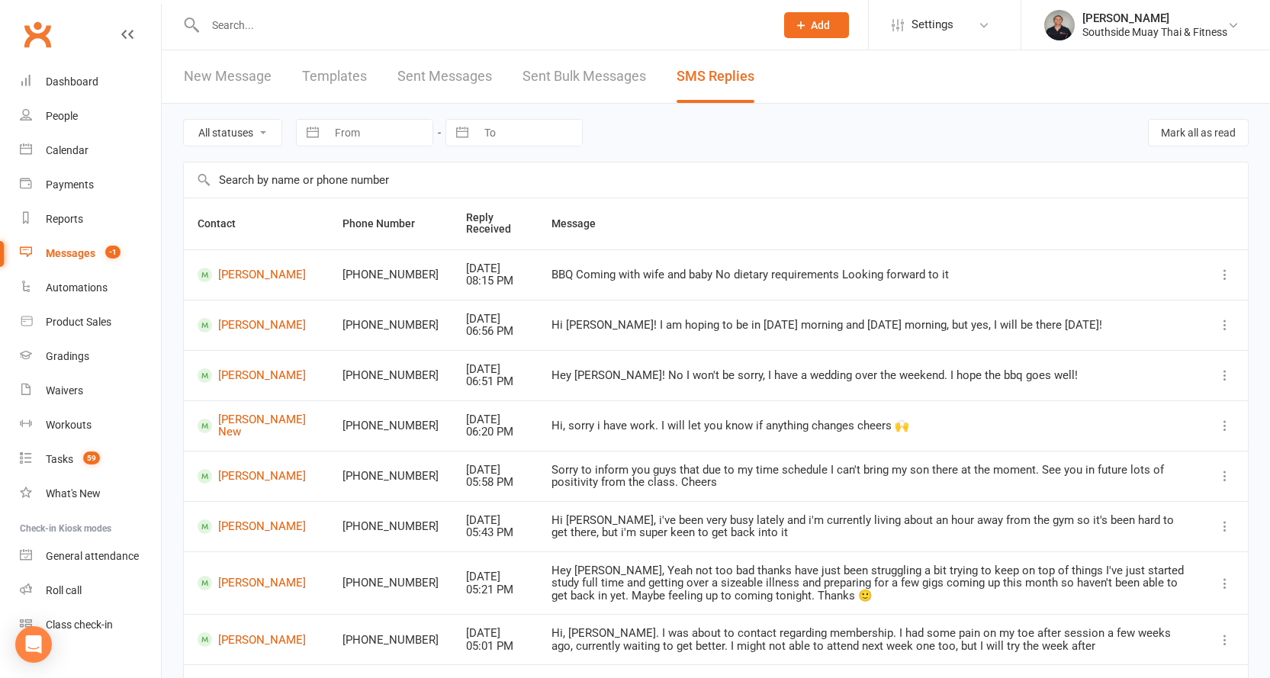
scroll to position [201, 0]
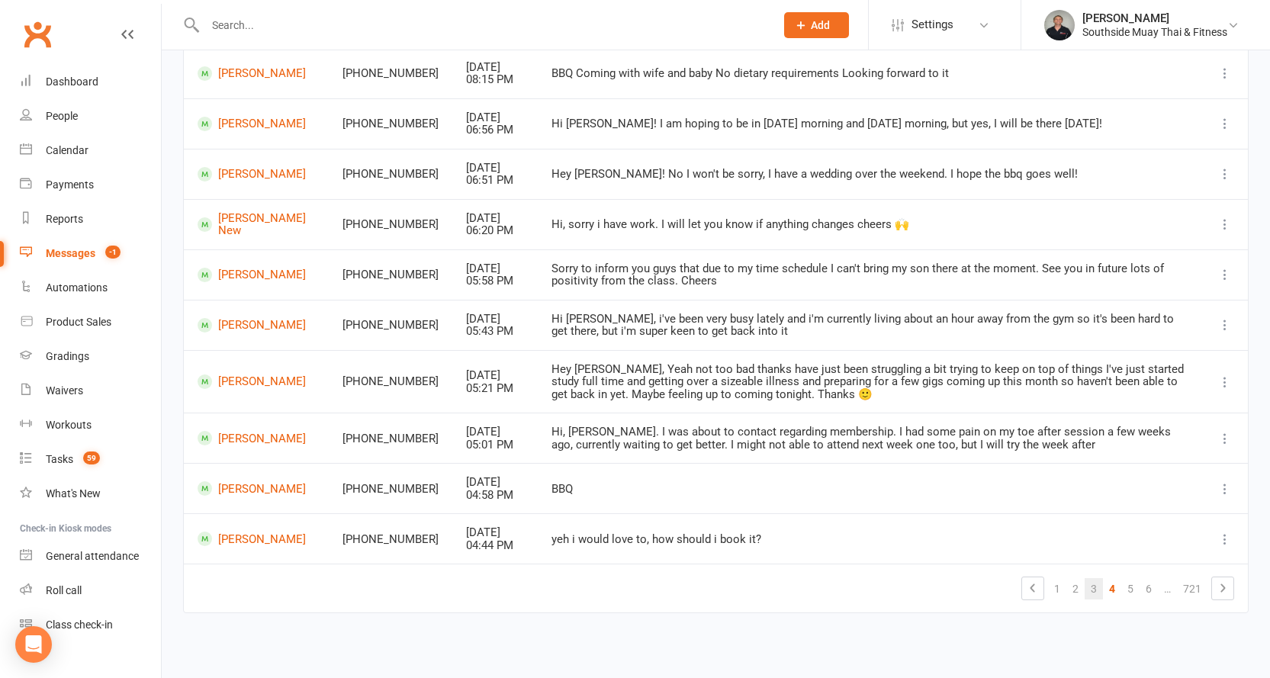
click at [1097, 588] on link "3" at bounding box center [1093, 588] width 18 height 21
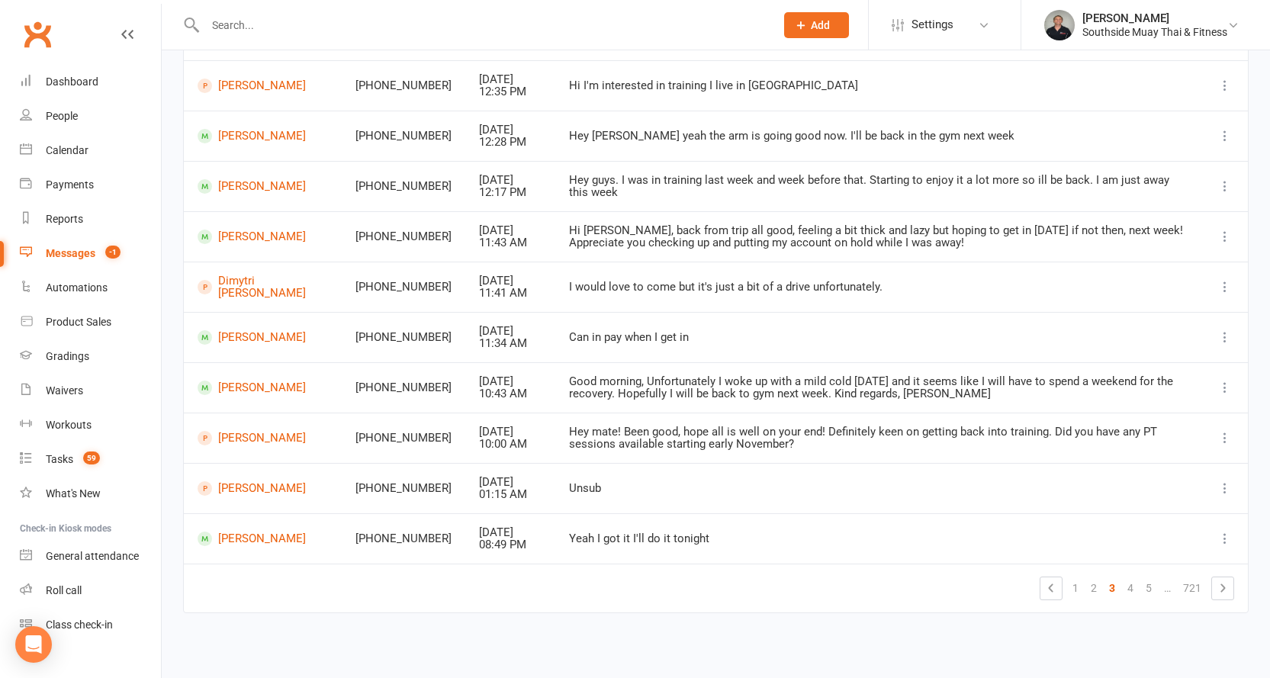
scroll to position [189, 0]
click at [235, 546] on link "Scott Crompton" at bounding box center [263, 539] width 130 height 14
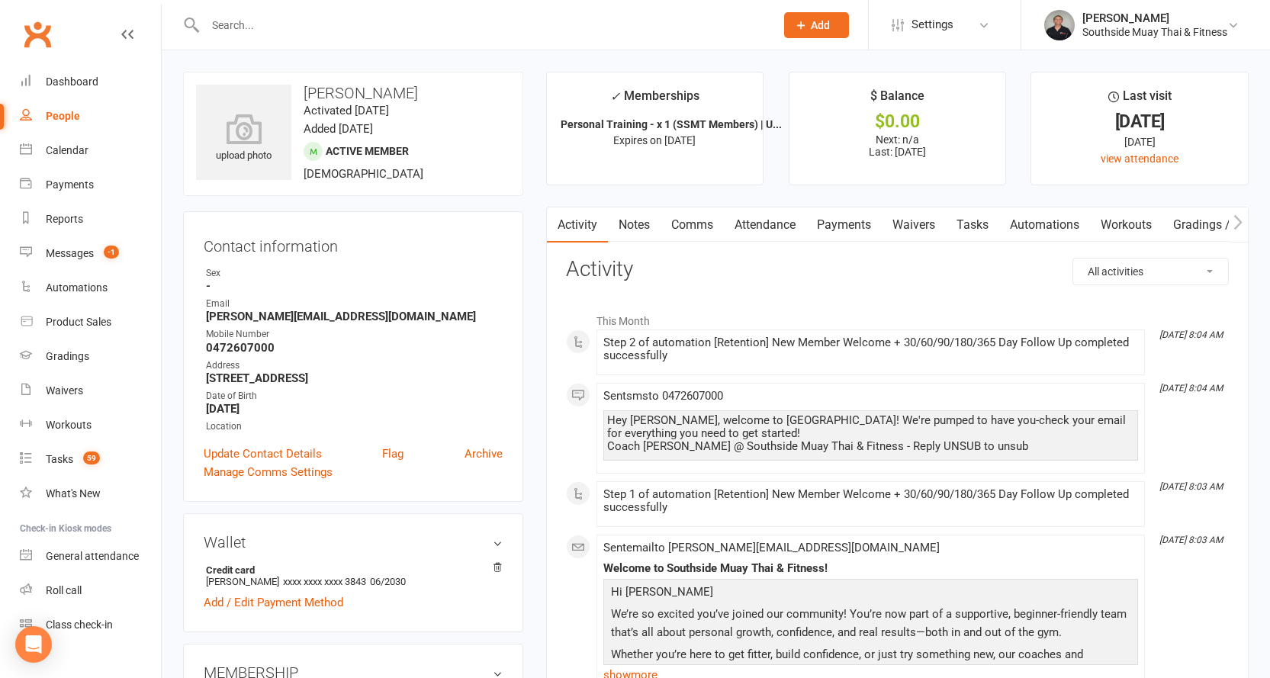
click at [846, 223] on link "Payments" at bounding box center [843, 224] width 75 height 35
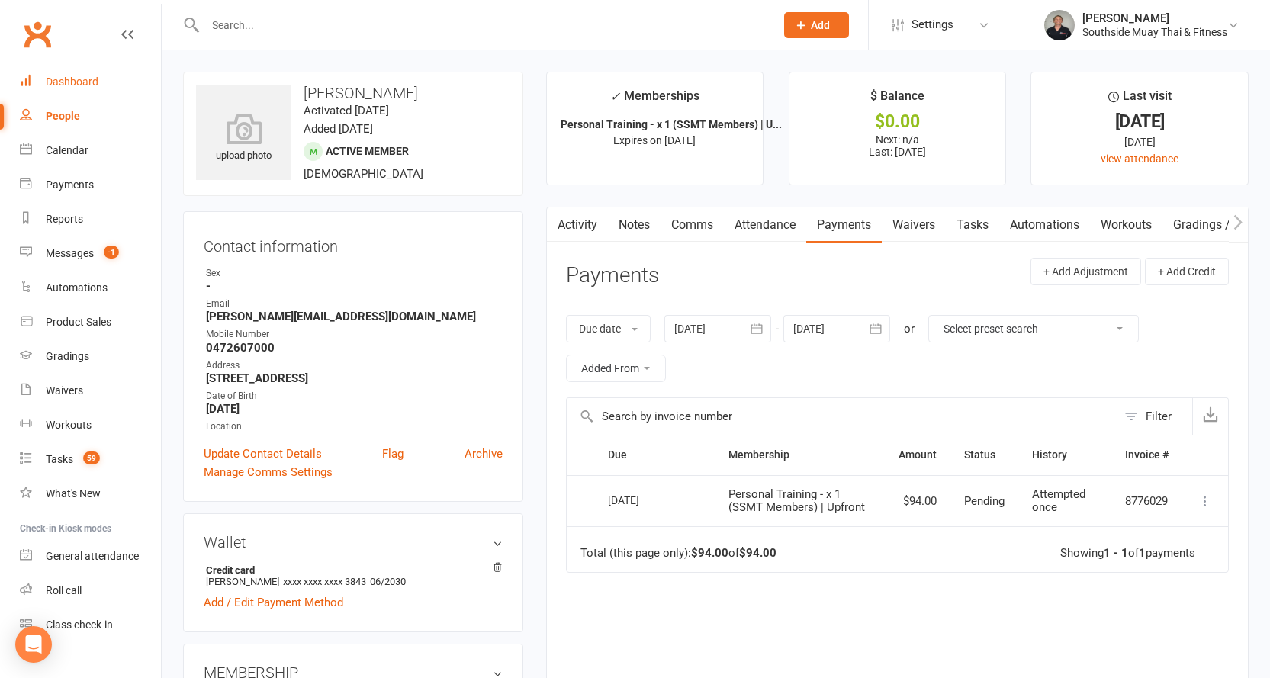
click at [56, 79] on div "Dashboard" at bounding box center [72, 81] width 53 height 12
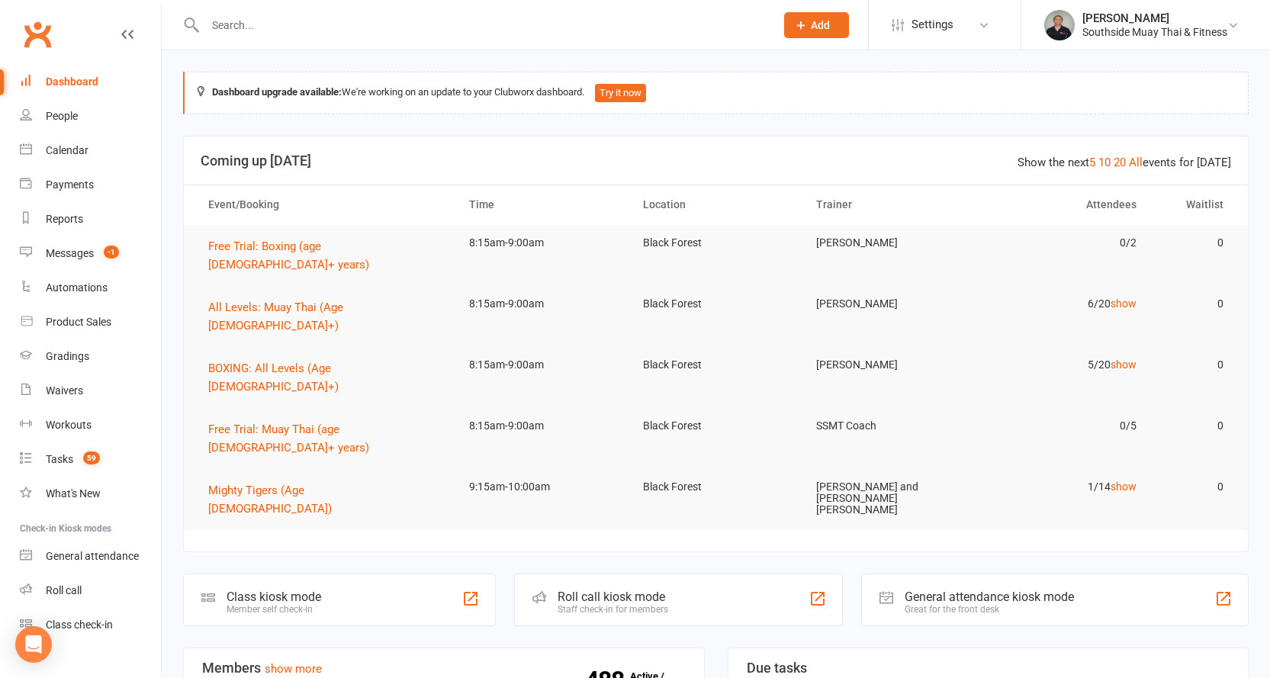
click at [256, 14] on input "text" at bounding box center [483, 24] width 564 height 21
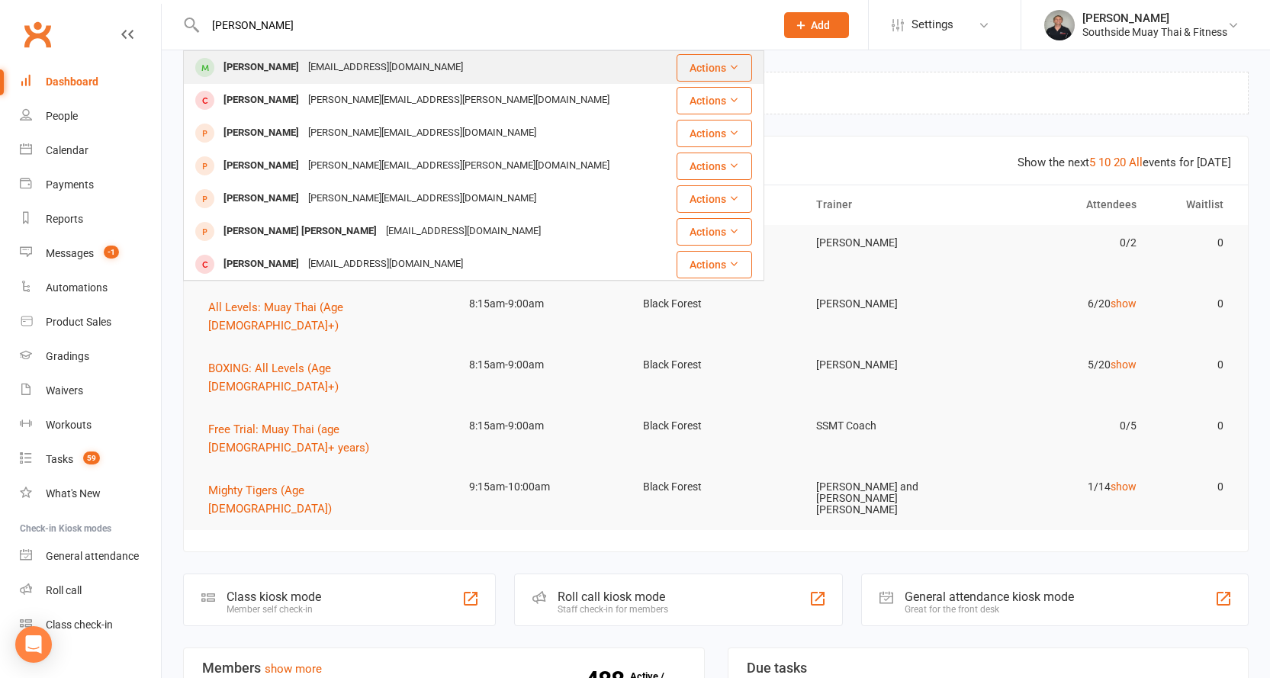
type input "taylor paulson"
click at [441, 65] on div "Taylor Paulson krchmann95@gmail.com" at bounding box center [425, 67] width 481 height 31
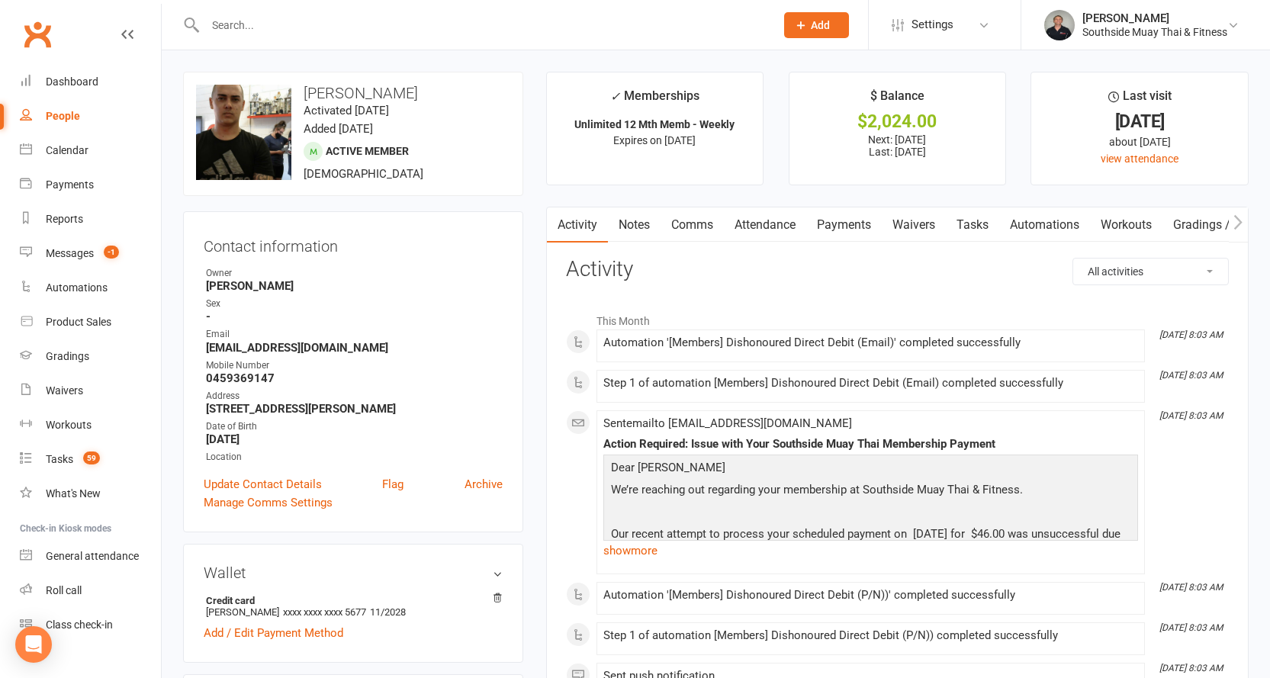
click at [827, 221] on link "Payments" at bounding box center [843, 224] width 75 height 35
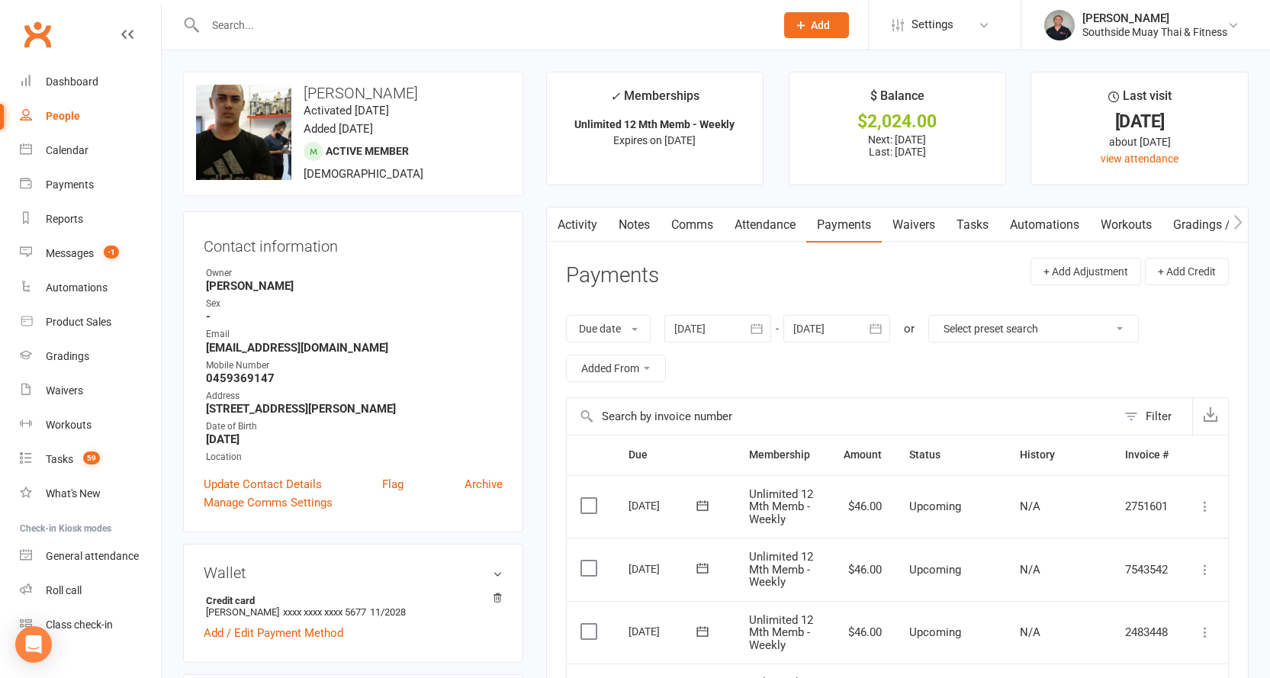
click at [695, 224] on link "Comms" at bounding box center [691, 224] width 63 height 35
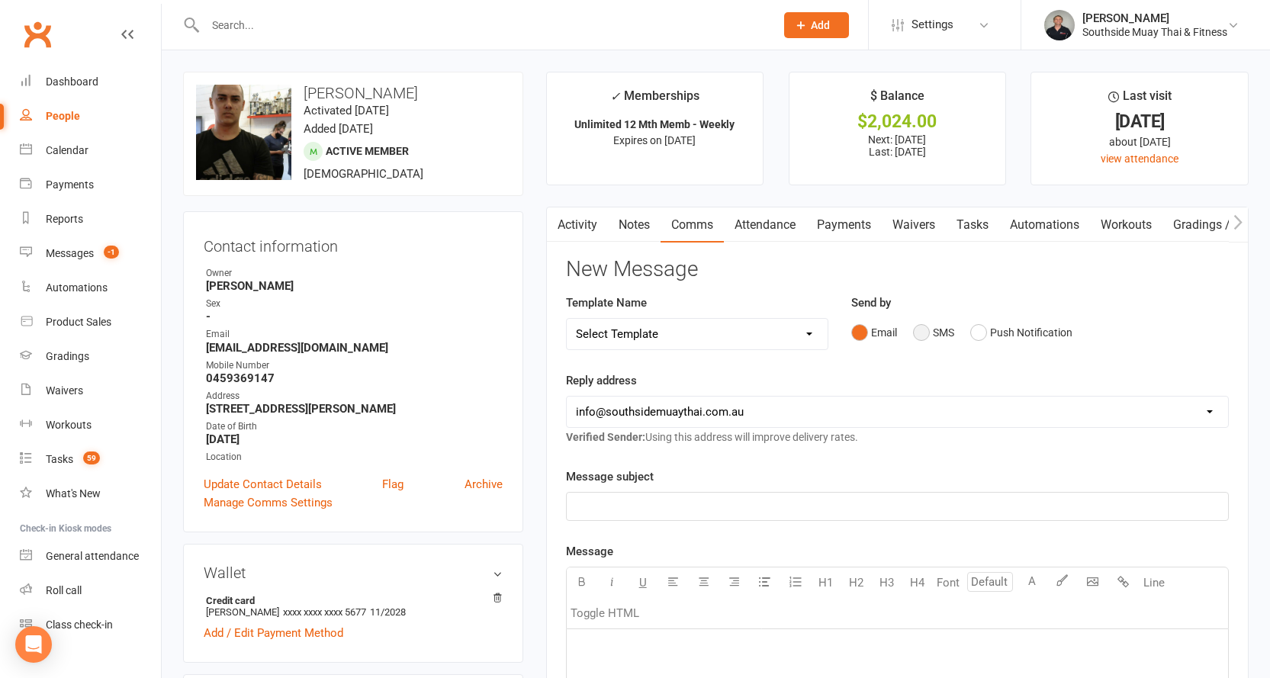
click at [928, 327] on button "SMS" at bounding box center [933, 332] width 41 height 29
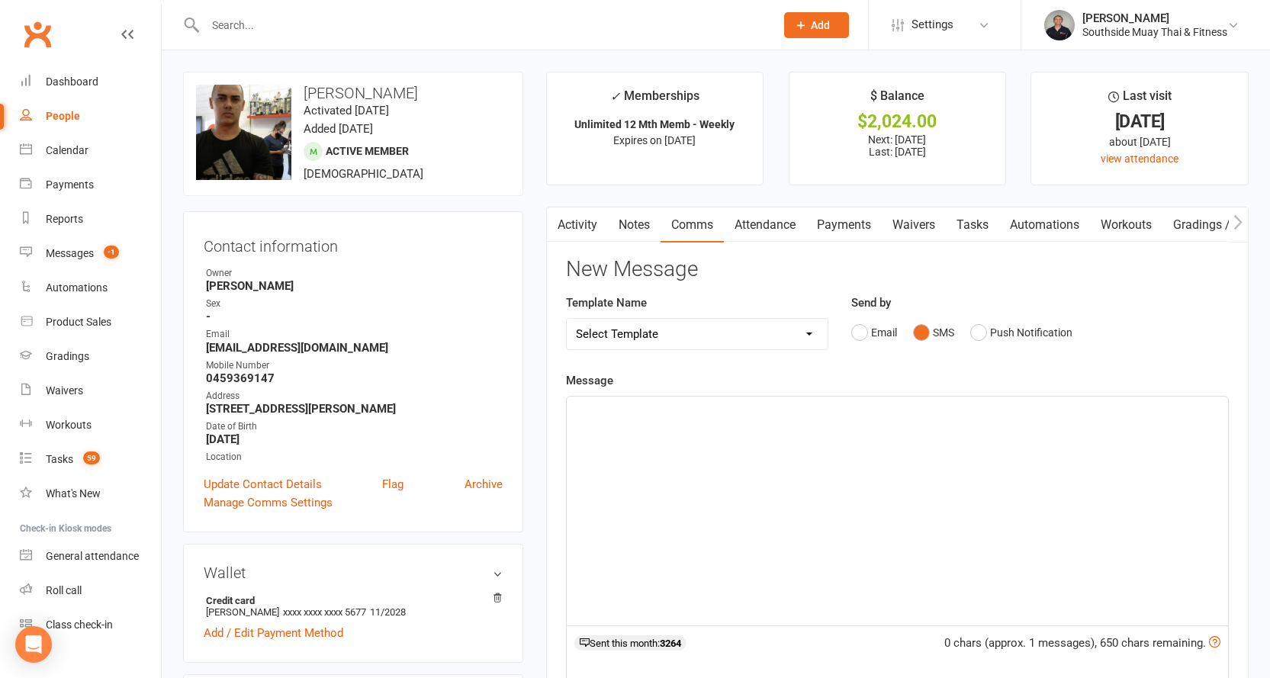
click at [660, 411] on p "﻿" at bounding box center [897, 410] width 643 height 18
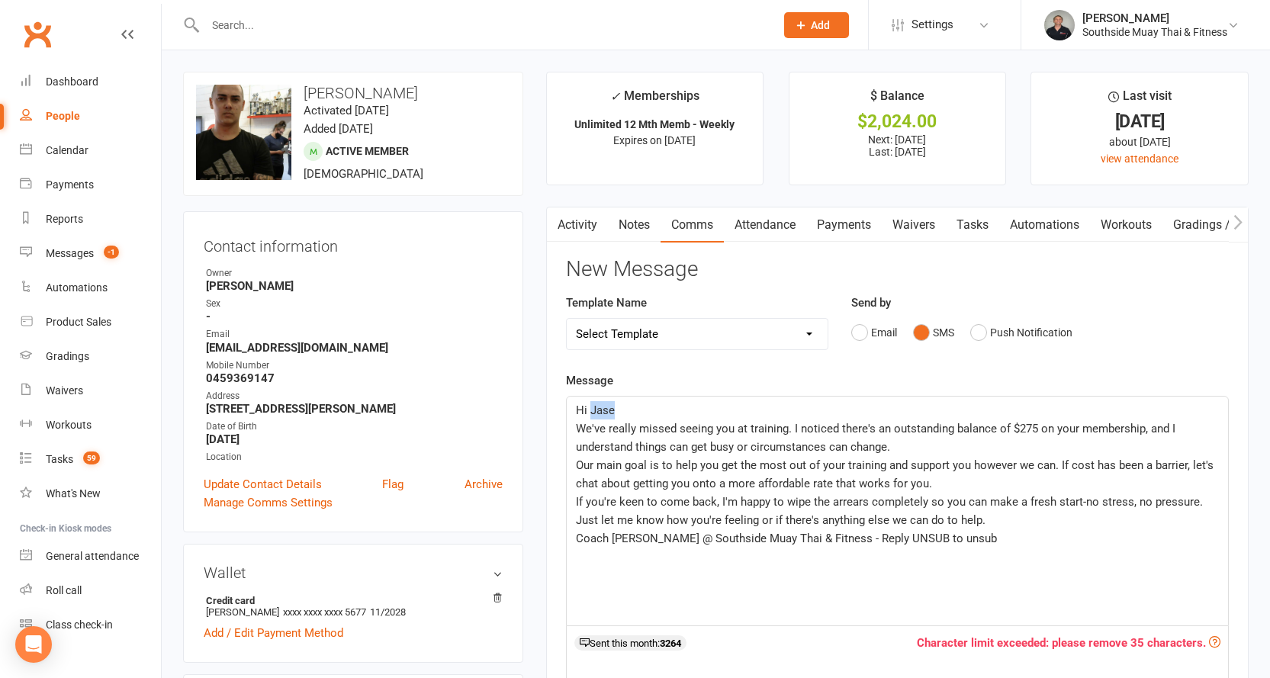
drag, startPoint x: 590, startPoint y: 404, endPoint x: 622, endPoint y: 406, distance: 32.1
click at [622, 406] on p "Hi Jase" at bounding box center [897, 410] width 643 height 18
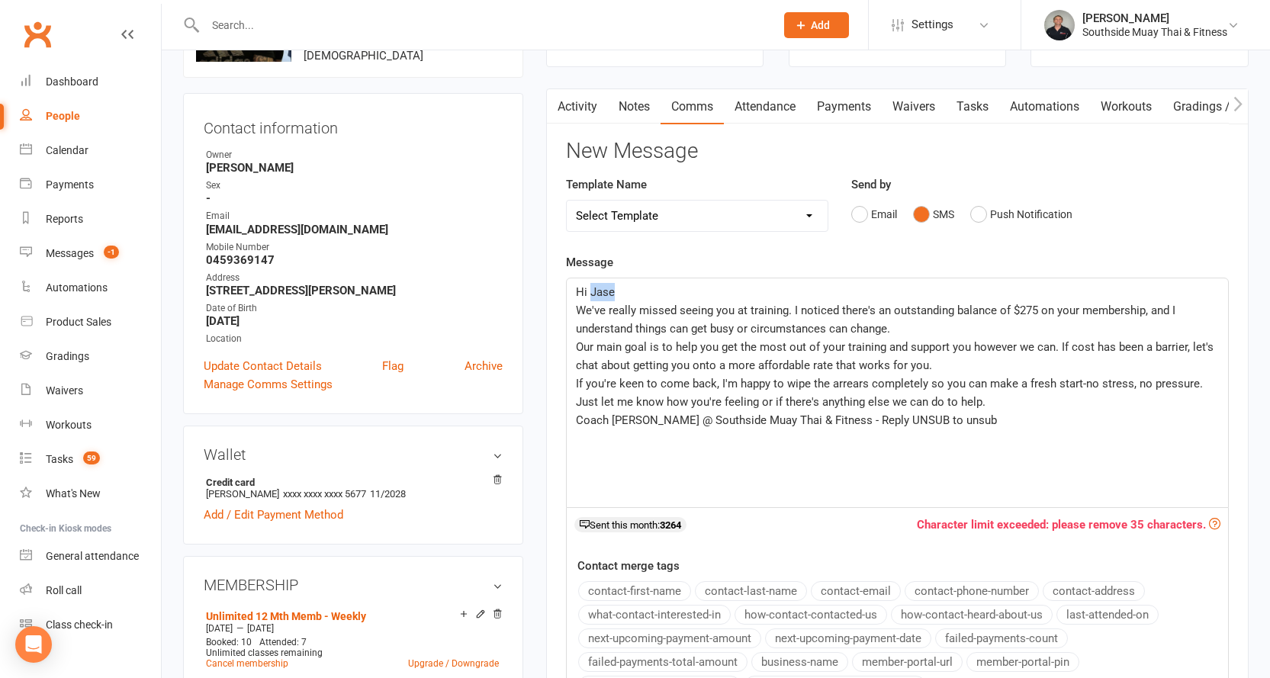
scroll to position [229, 0]
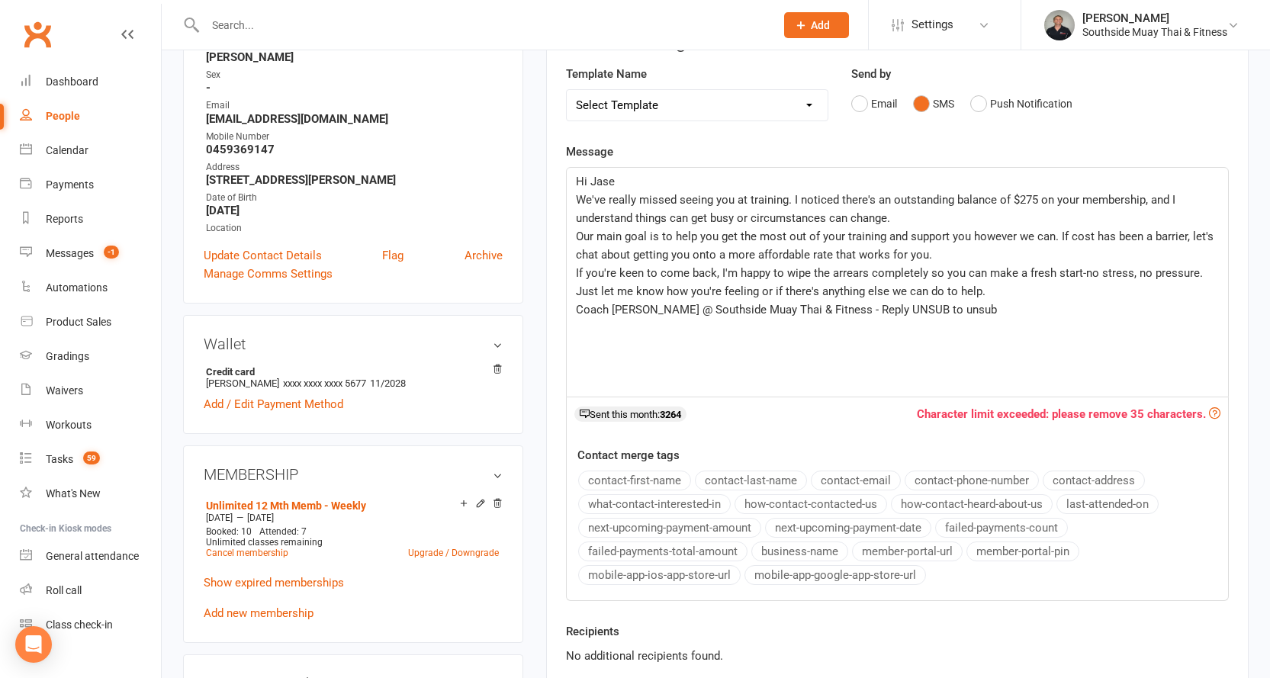
click at [629, 471] on button "contact-first-name" at bounding box center [634, 481] width 113 height 20
drag, startPoint x: 956, startPoint y: 307, endPoint x: 814, endPoint y: 311, distance: 141.1
click at [814, 311] on p "Coach Barry @ Southside Muay Thai & Fitness - Reply UNSUB to unsub" at bounding box center [897, 309] width 643 height 18
click at [1017, 188] on p "Hi ﻿ {contact-first-name}" at bounding box center [897, 181] width 643 height 18
click at [1014, 194] on span "We've really missed seeing you at training. I noticed there's an outstanding ba…" at bounding box center [877, 209] width 602 height 32
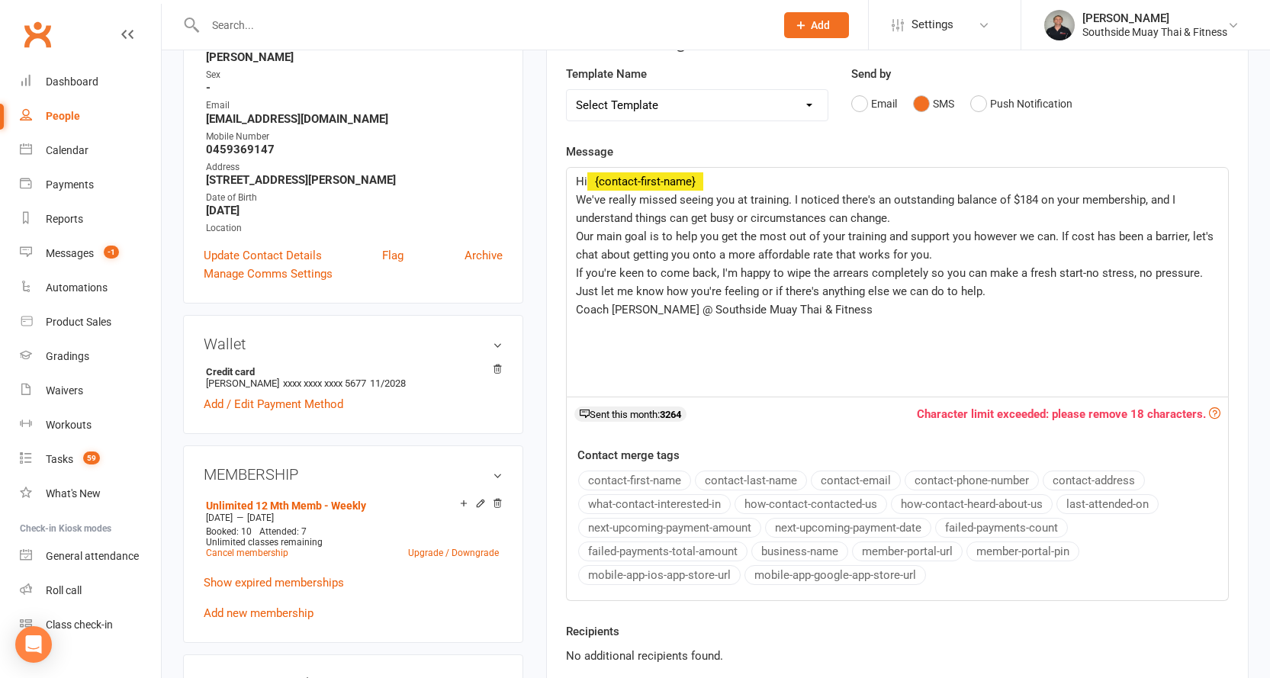
click at [587, 176] on span "Hi" at bounding box center [581, 182] width 11 height 14
drag, startPoint x: 815, startPoint y: 312, endPoint x: 660, endPoint y: 313, distance: 154.8
click at [660, 313] on p "Coach Barry @ Southside Muay Thai & Fitness" at bounding box center [897, 309] width 643 height 18
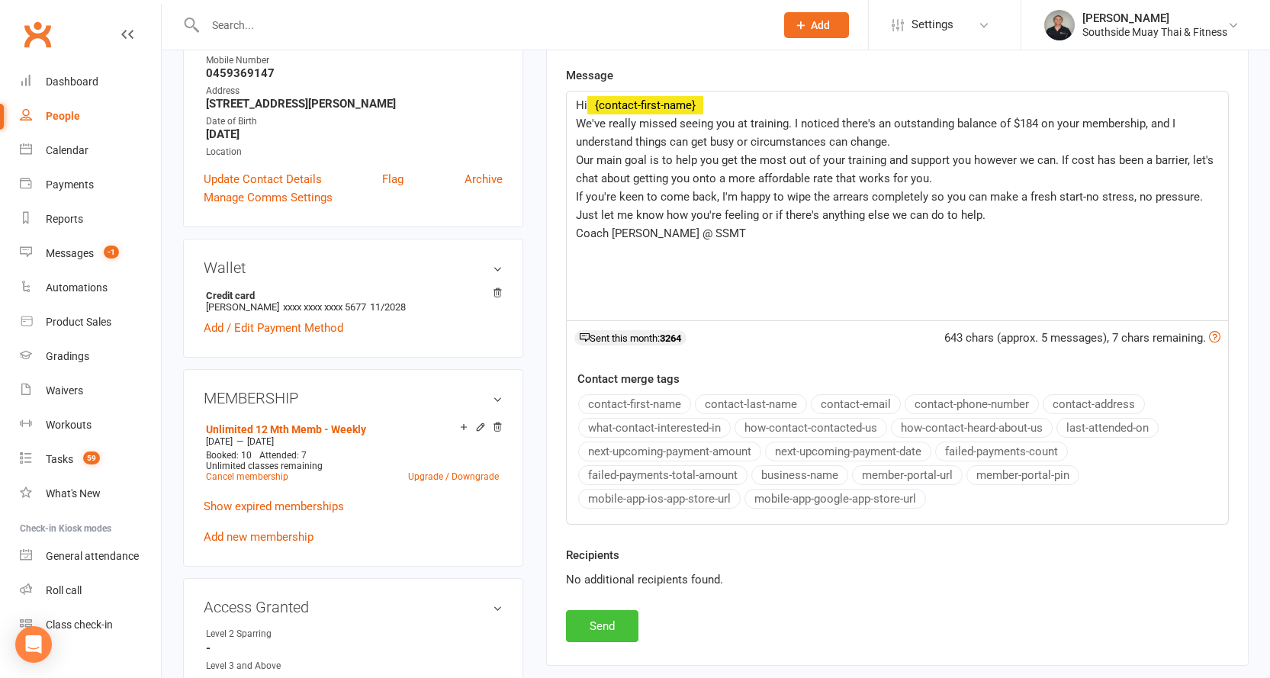
click at [604, 616] on button "Send" at bounding box center [602, 626] width 72 height 32
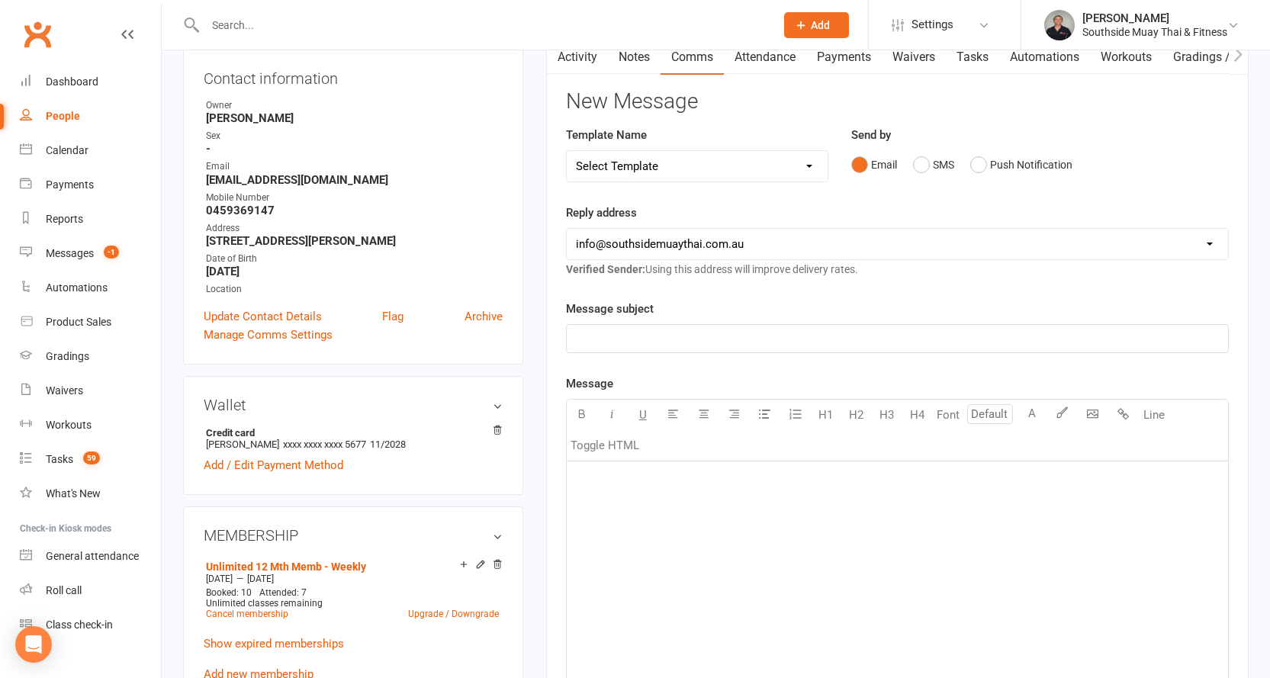
scroll to position [0, 0]
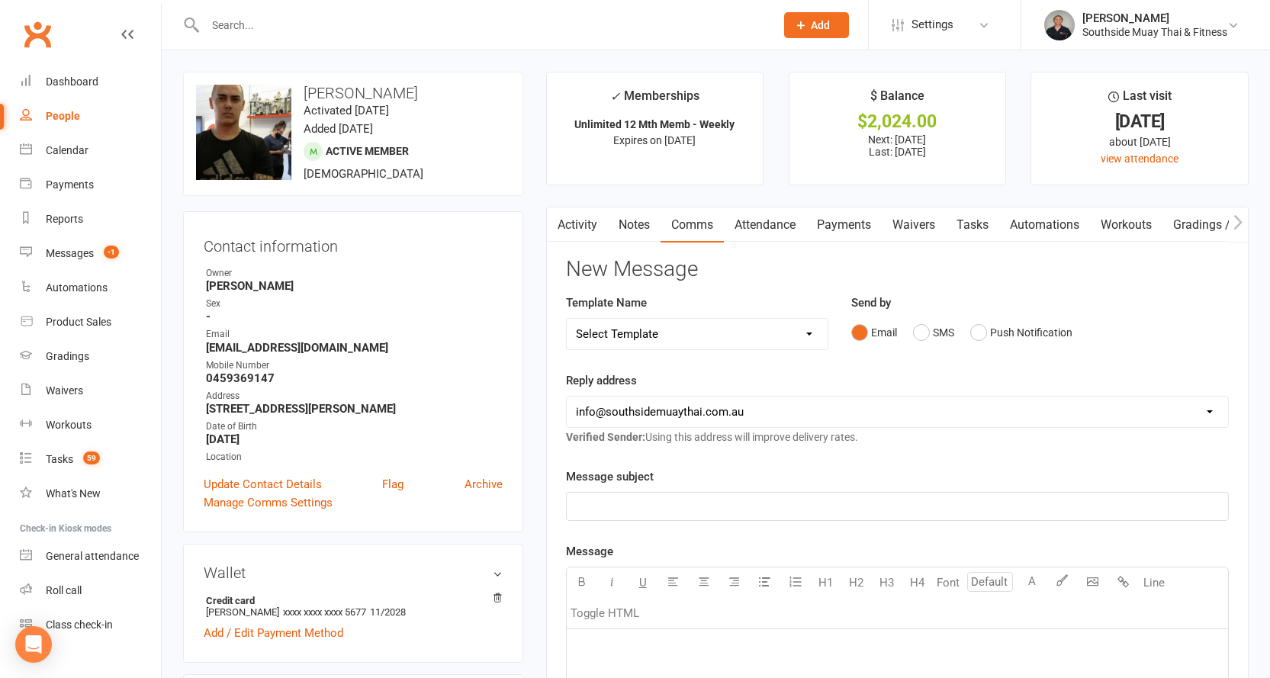
click at [589, 217] on link "Activity" at bounding box center [577, 224] width 61 height 35
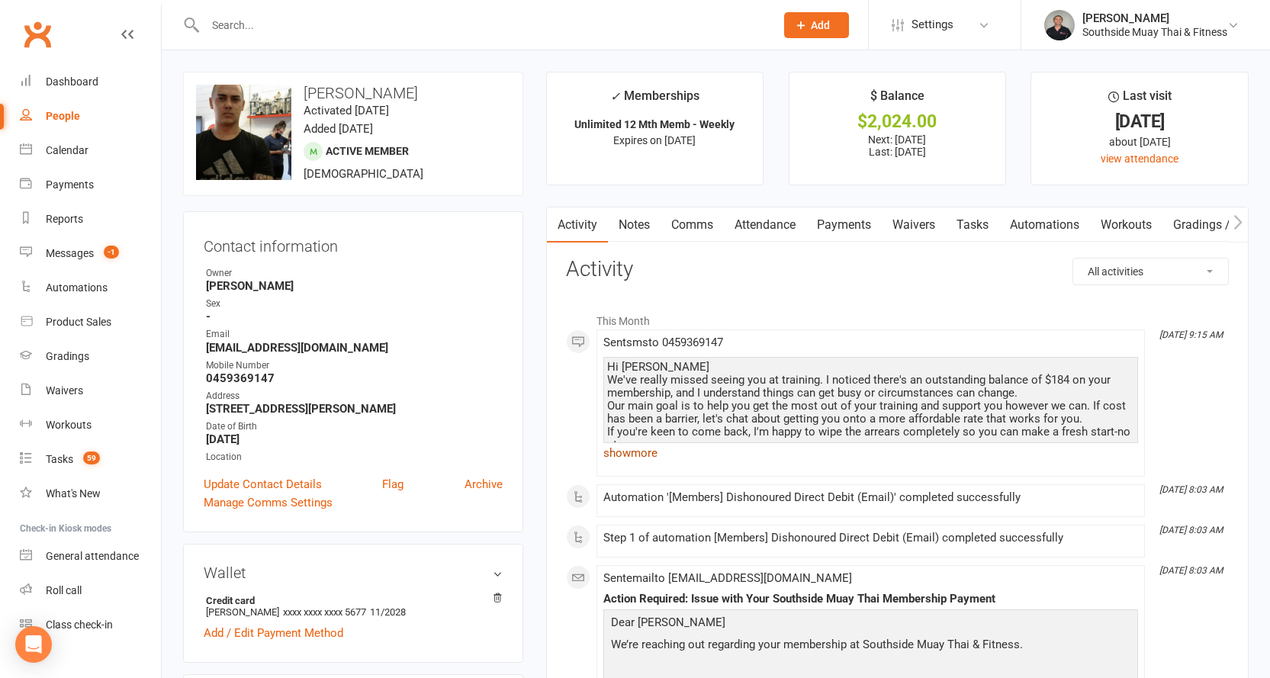
click at [619, 447] on link "show more" at bounding box center [870, 452] width 535 height 21
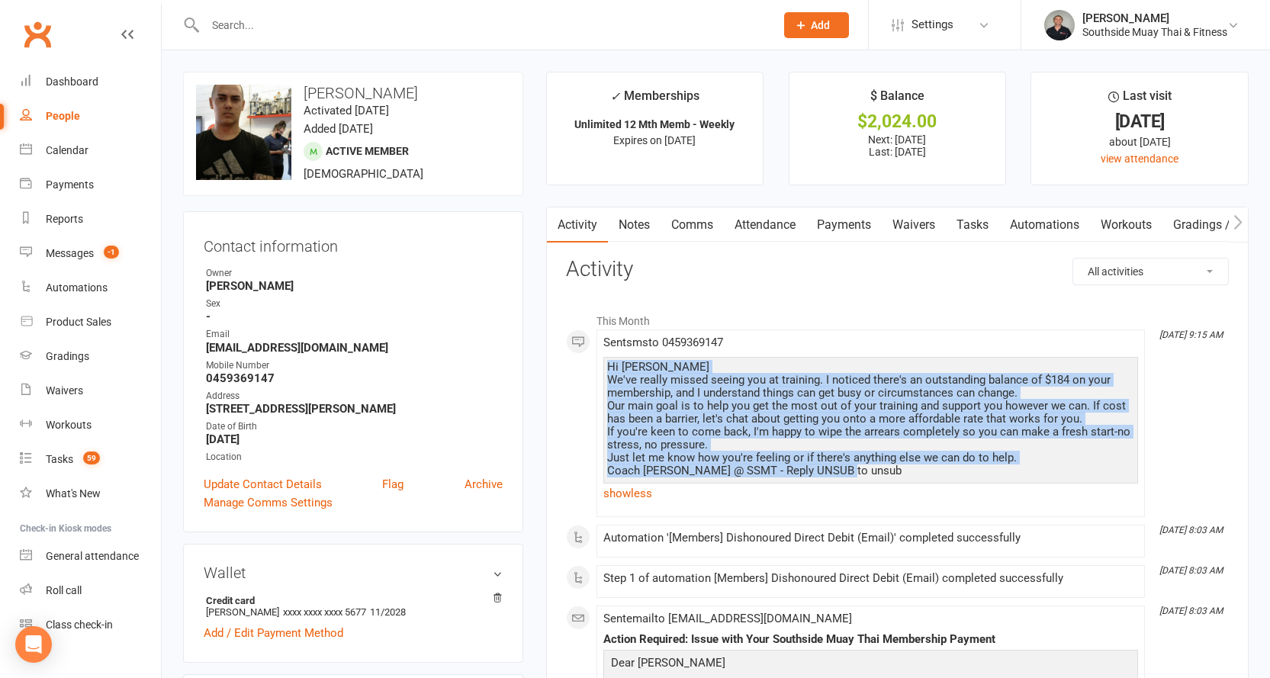
drag, startPoint x: 608, startPoint y: 362, endPoint x: 867, endPoint y: 471, distance: 281.0
click at [867, 471] on div "Hi Taylor We've really missed seeing you at training. I noticed there's an outs…" at bounding box center [870, 419] width 527 height 117
copy div "Hi Taylor We've really missed seeing you at training. I noticed there's an outs…"
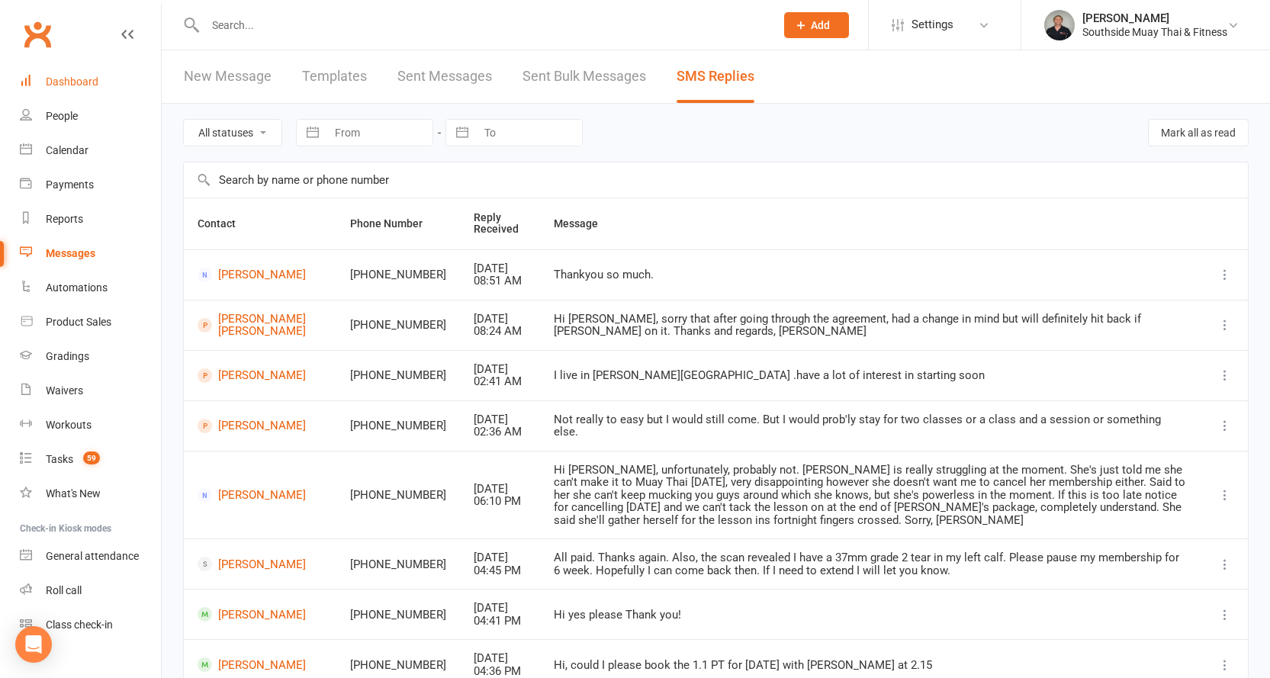
click at [81, 78] on div "Dashboard" at bounding box center [72, 81] width 53 height 12
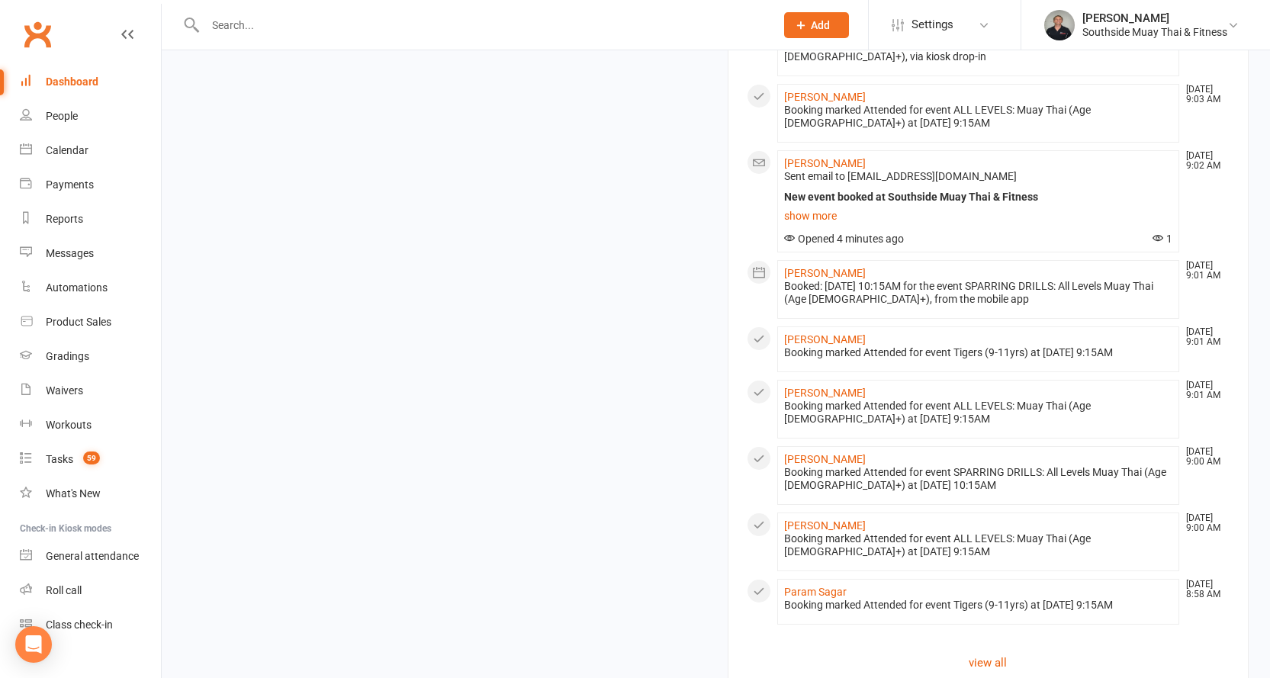
scroll to position [1717, 0]
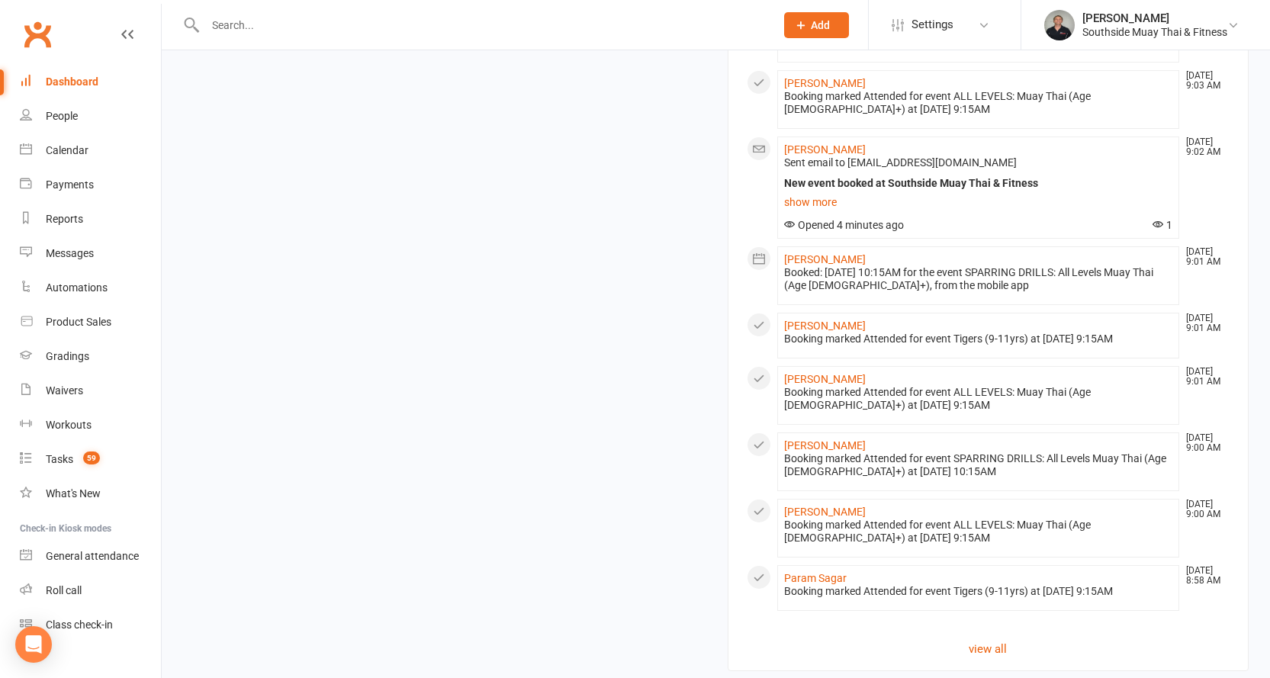
click at [71, 175] on link "Payments" at bounding box center [90, 185] width 141 height 34
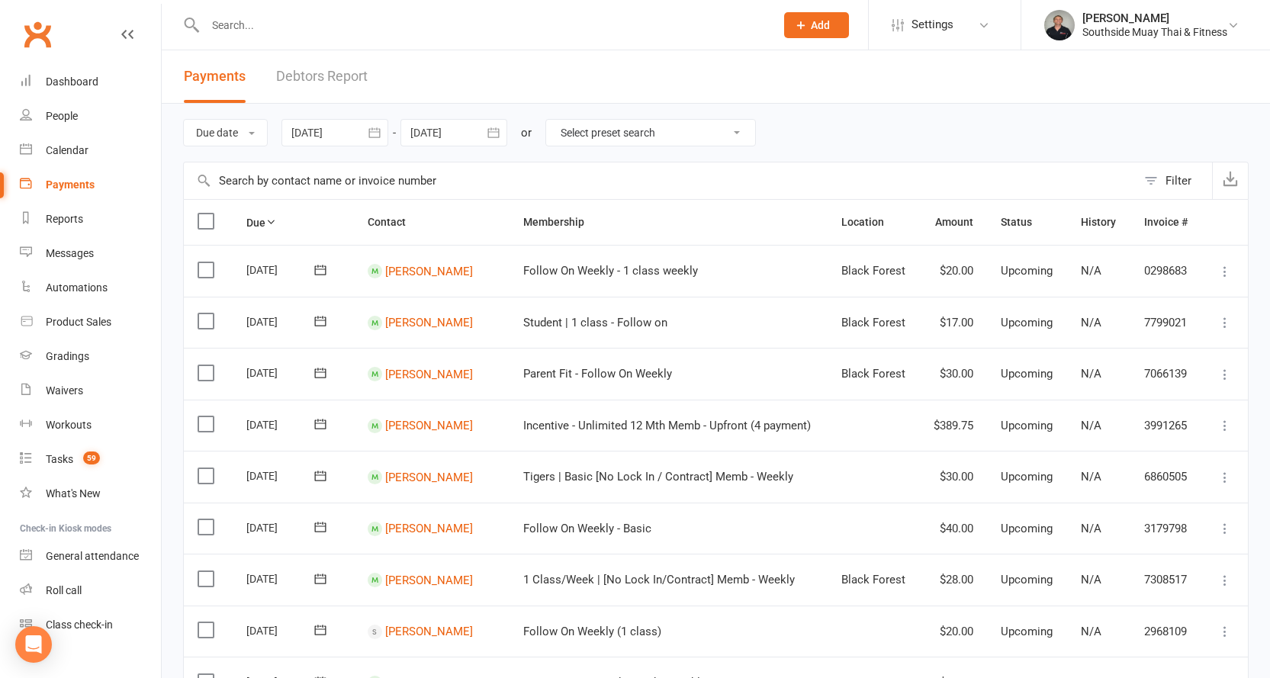
click at [1150, 177] on button "Filter" at bounding box center [1173, 180] width 75 height 37
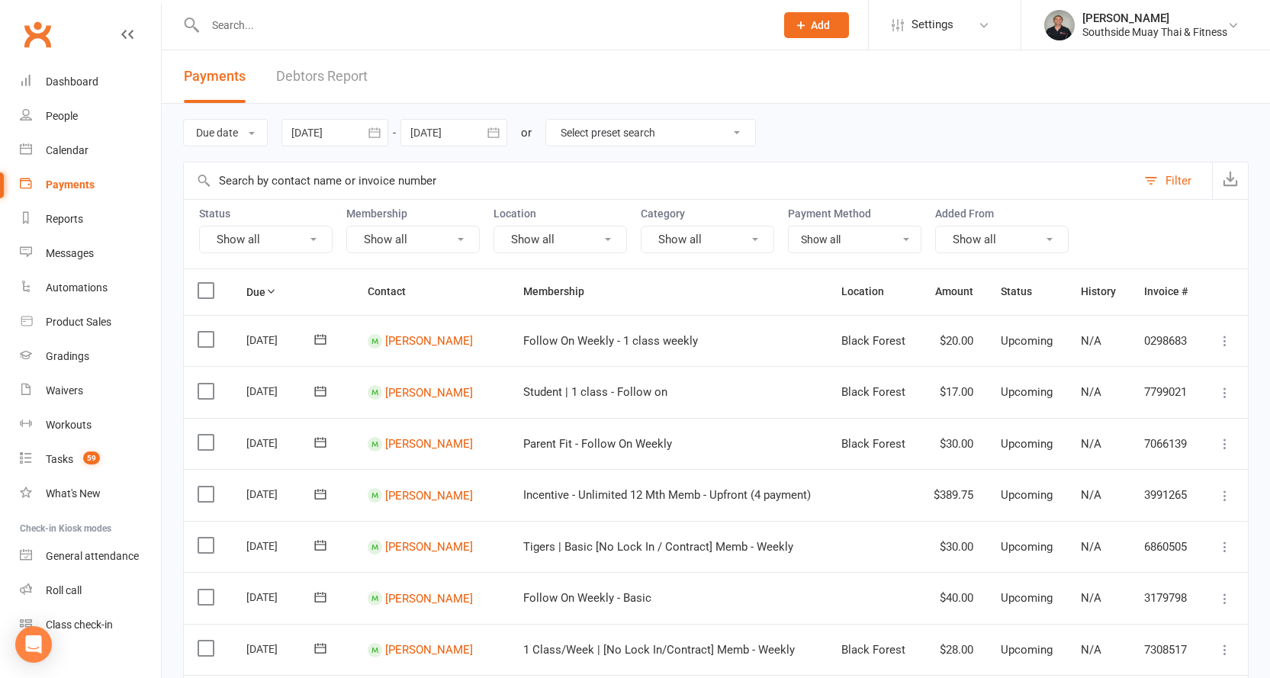
click at [275, 233] on button "Show all" at bounding box center [265, 239] width 133 height 27
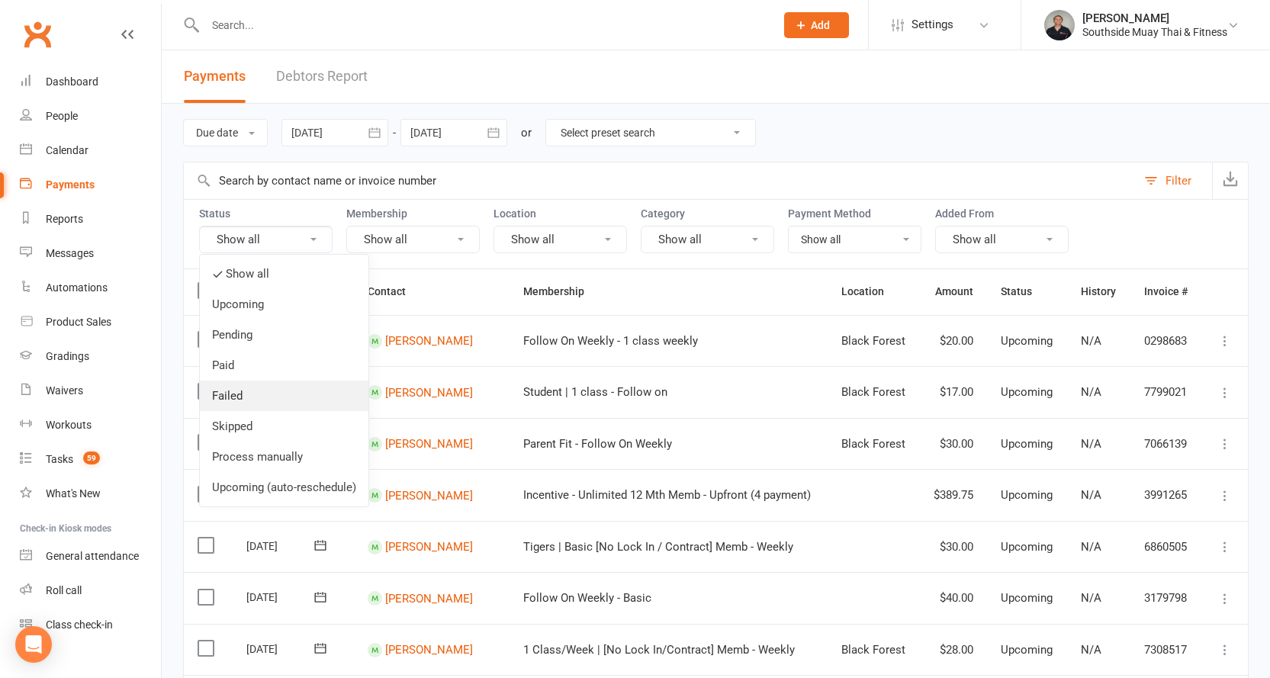
click at [219, 393] on link "Failed" at bounding box center [284, 396] width 169 height 31
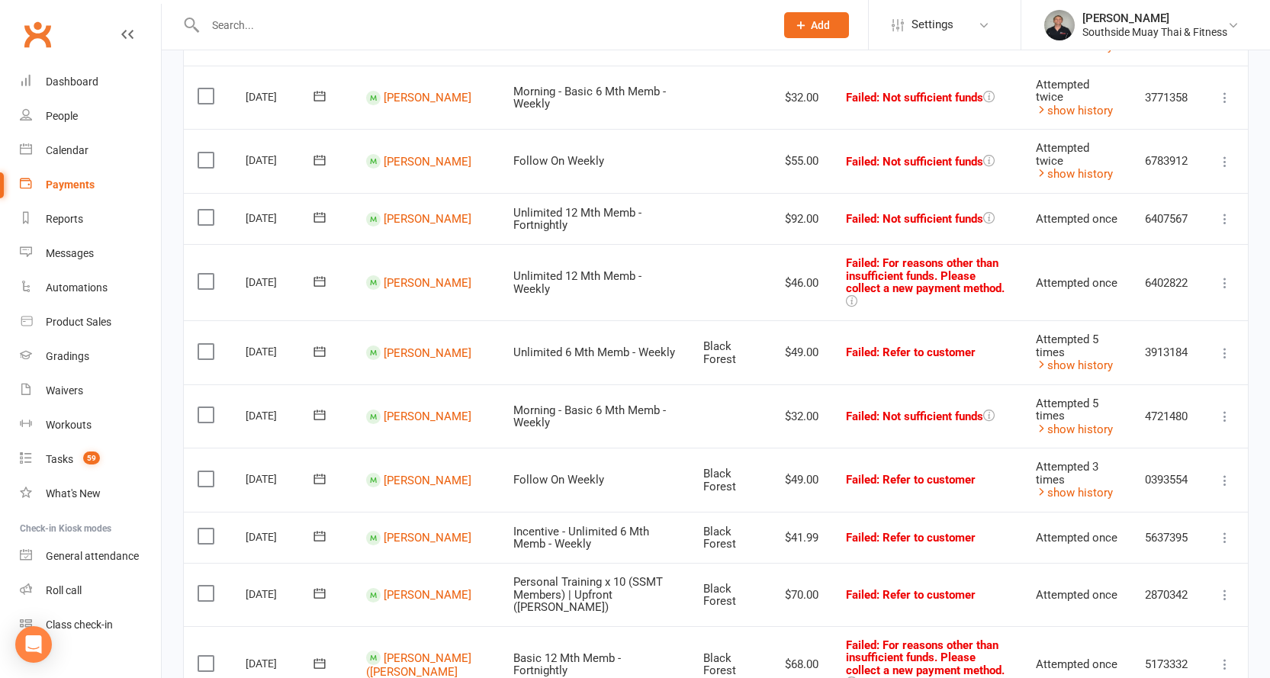
scroll to position [610, 0]
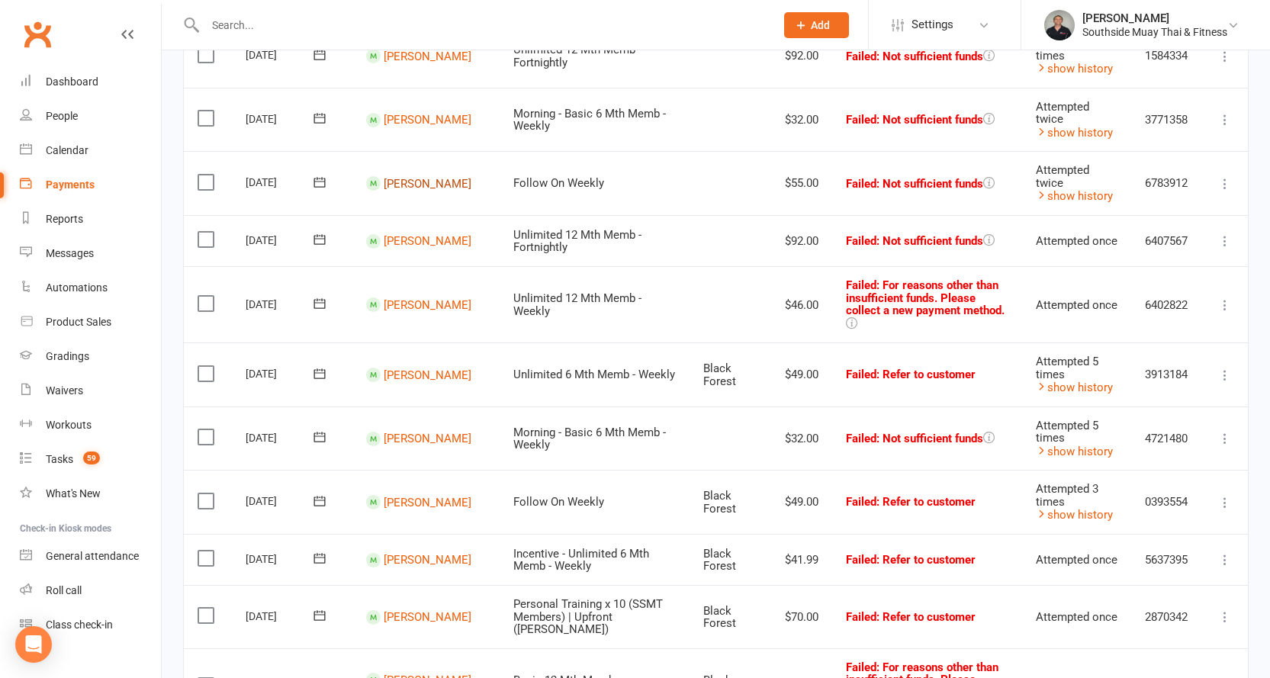
click at [399, 176] on link "Jase Chiappini" at bounding box center [428, 183] width 88 height 14
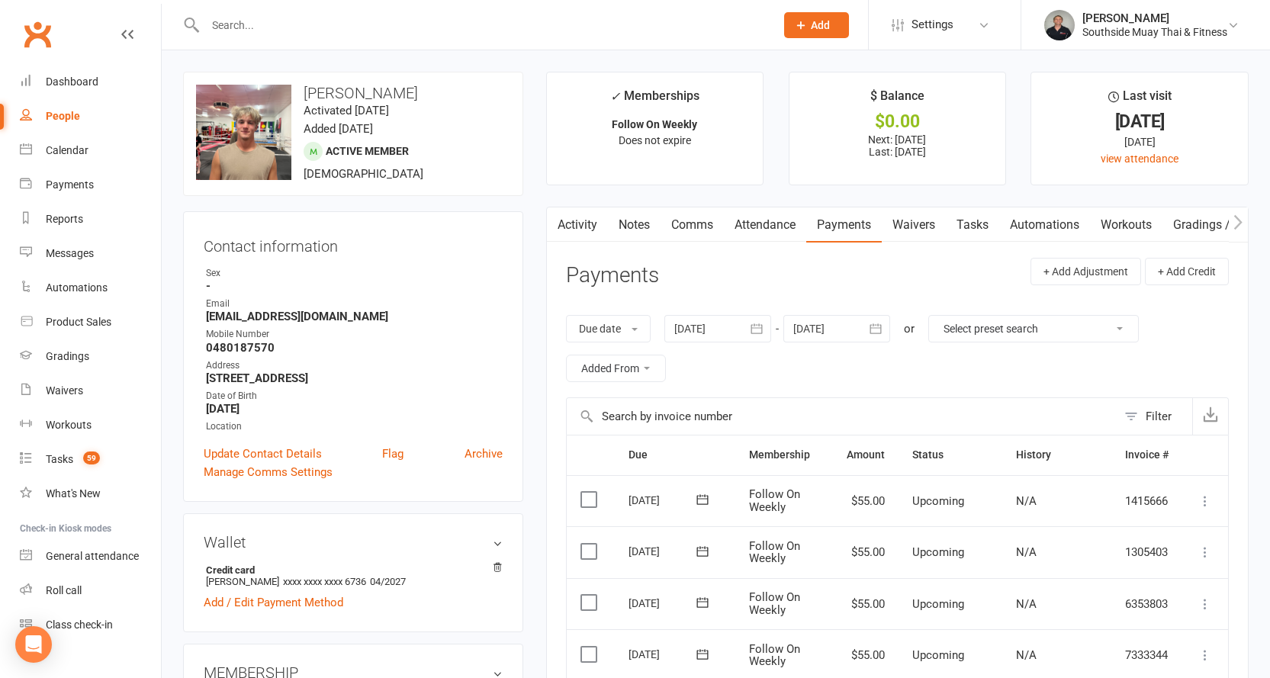
click at [566, 220] on link "Activity" at bounding box center [577, 224] width 61 height 35
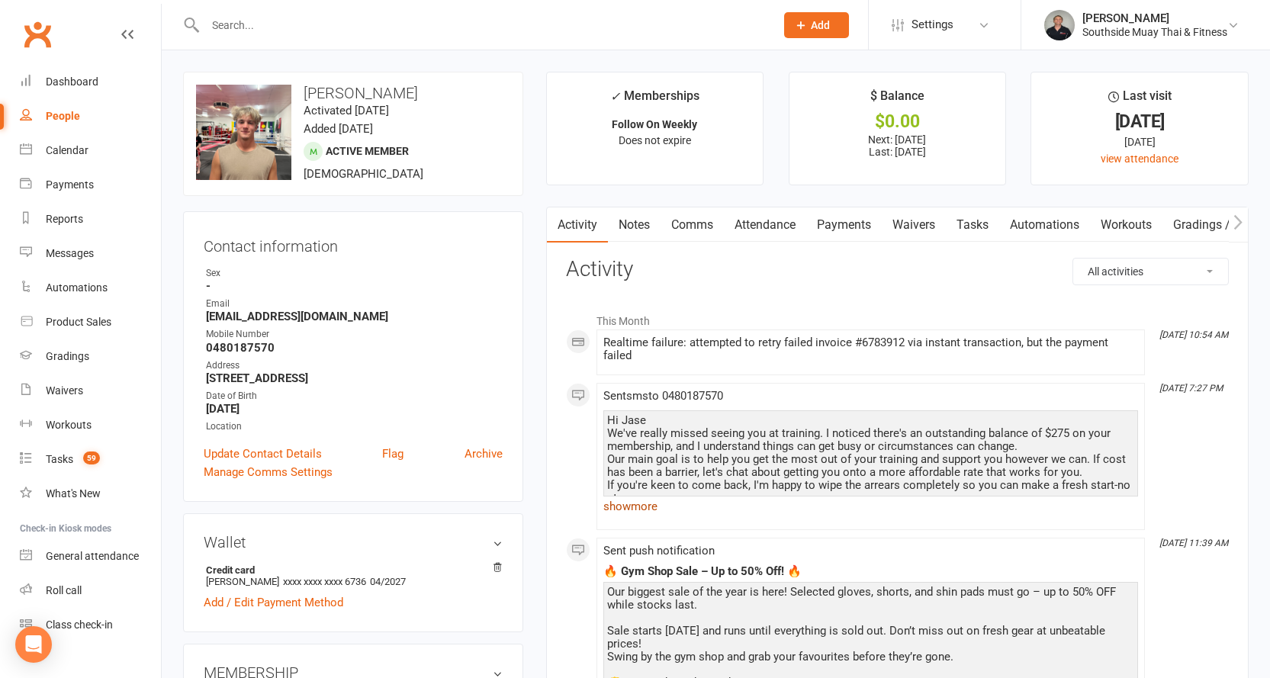
click at [628, 502] on link "show more" at bounding box center [870, 506] width 535 height 21
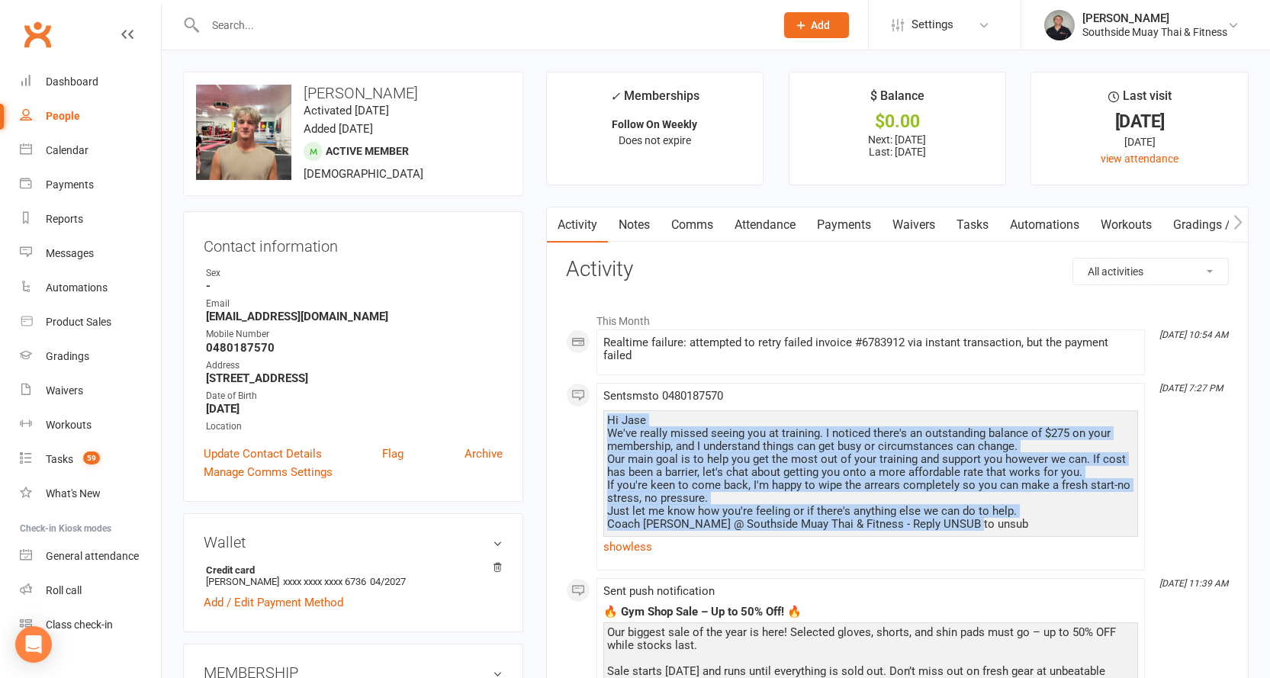
drag, startPoint x: 607, startPoint y: 419, endPoint x: 983, endPoint y: 521, distance: 389.4
click at [983, 521] on div "Hi Jase We've really missed seeing you at training. I noticed there's an outsta…" at bounding box center [870, 472] width 527 height 117
copy div "Hi Jase We've really missed seeing you at training. I noticed there's an outsta…"
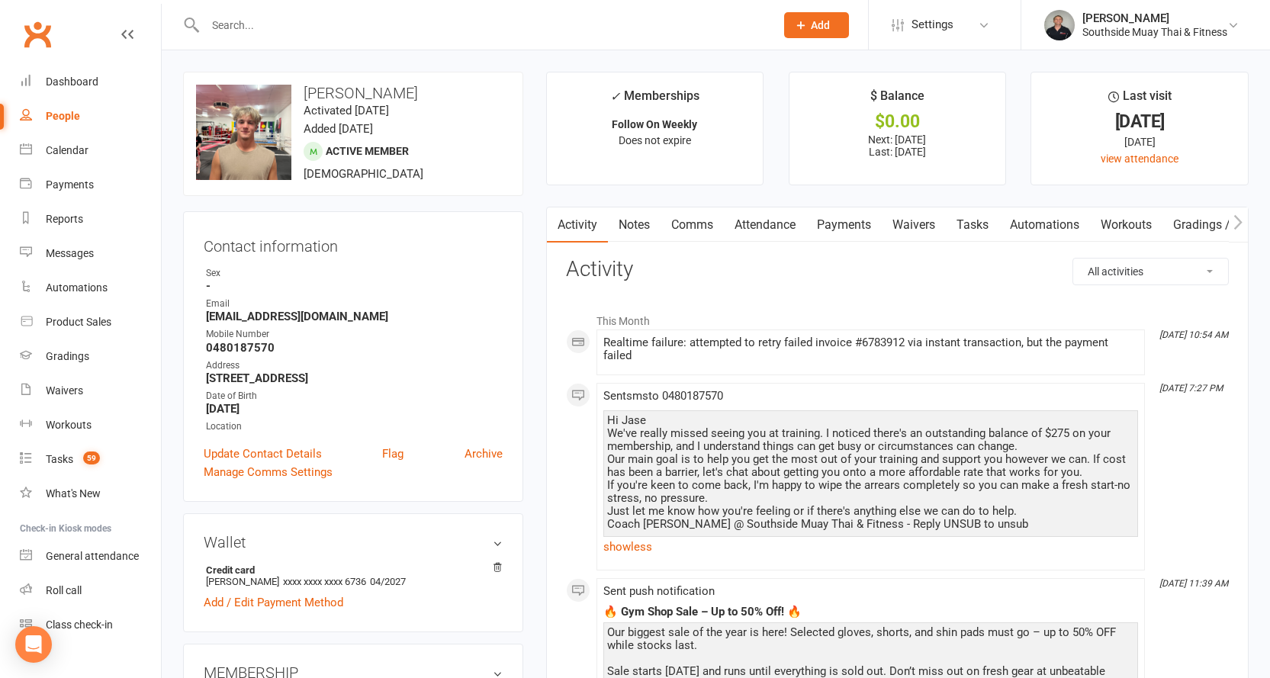
click at [389, 23] on input "text" at bounding box center [483, 24] width 564 height 21
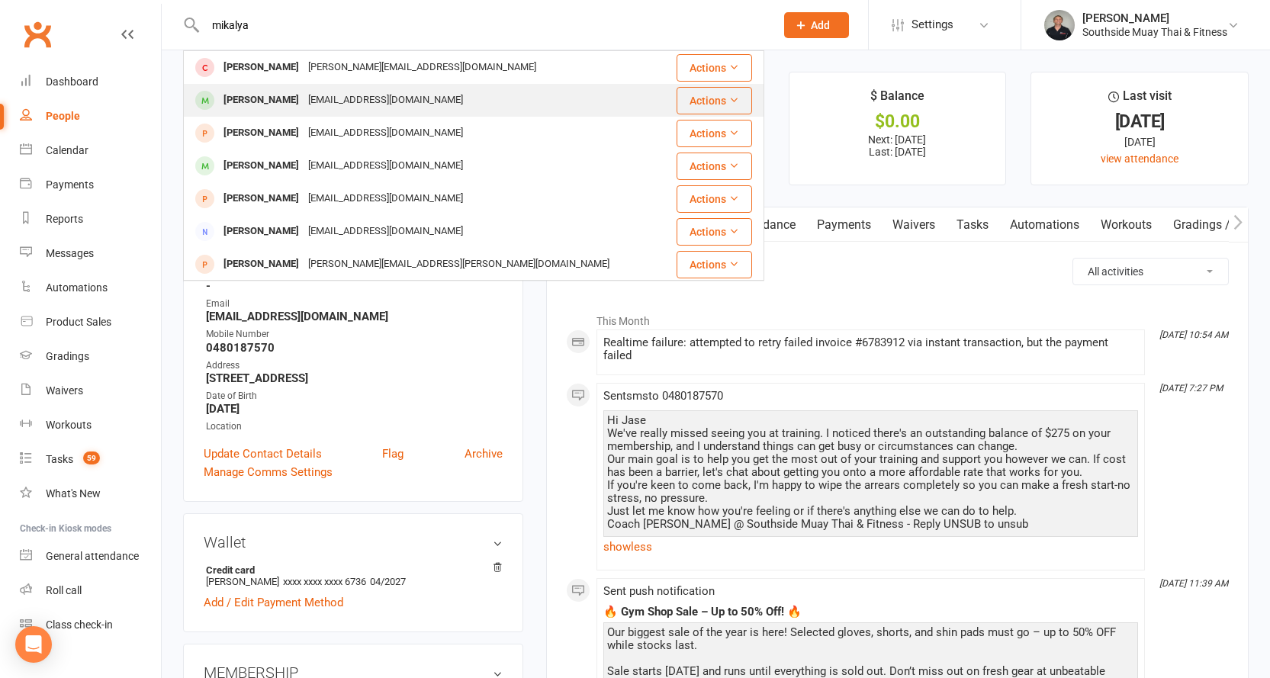
type input "mikalya"
click at [315, 92] on div "mikayla_g@live.com" at bounding box center [386, 100] width 164 height 22
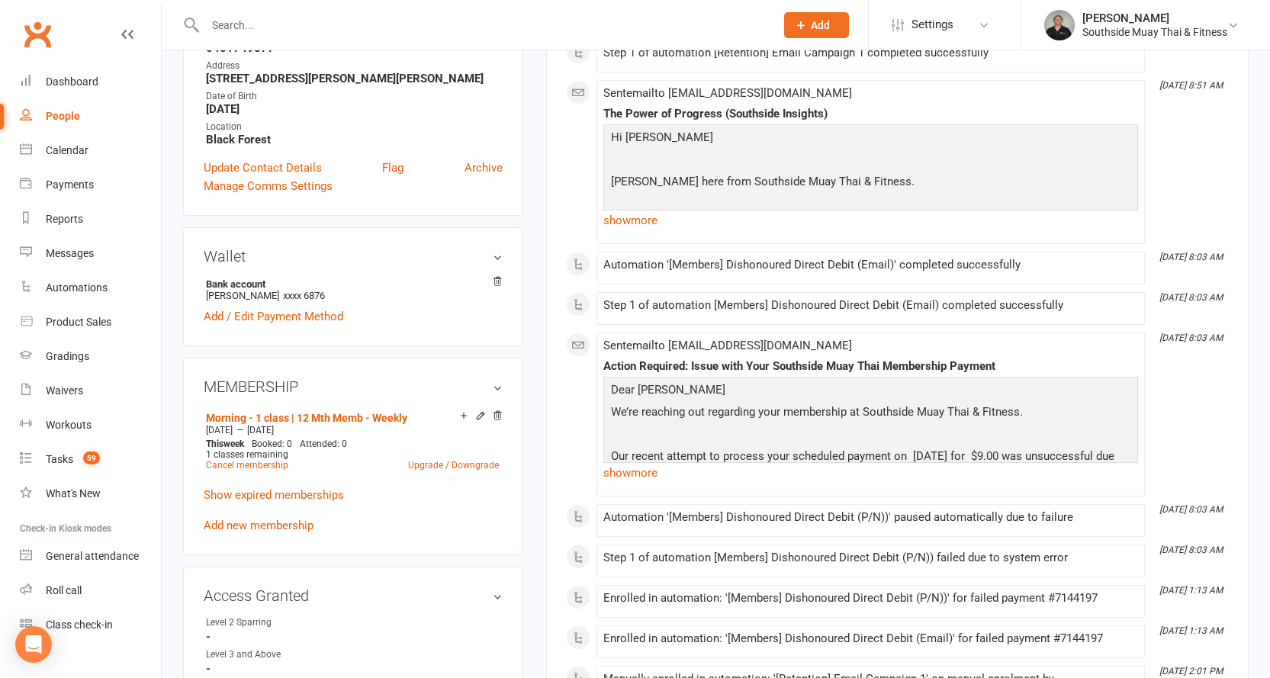
scroll to position [76, 0]
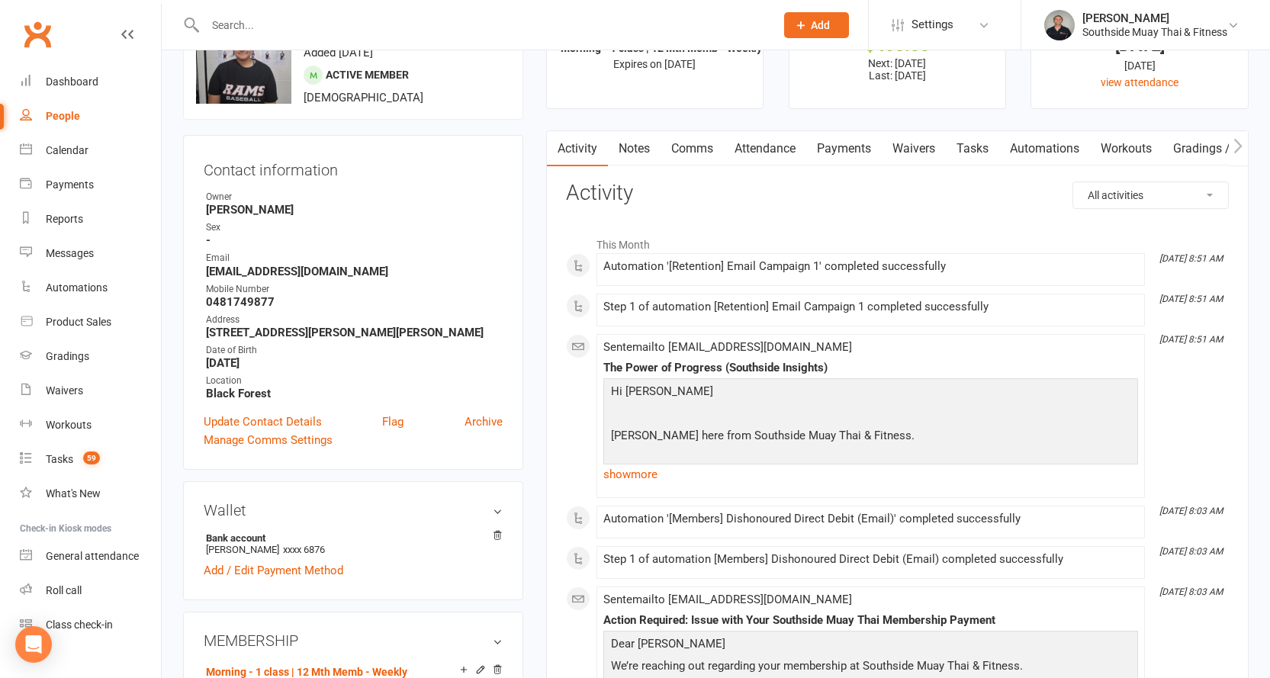
click at [624, 138] on link "Notes" at bounding box center [634, 148] width 53 height 35
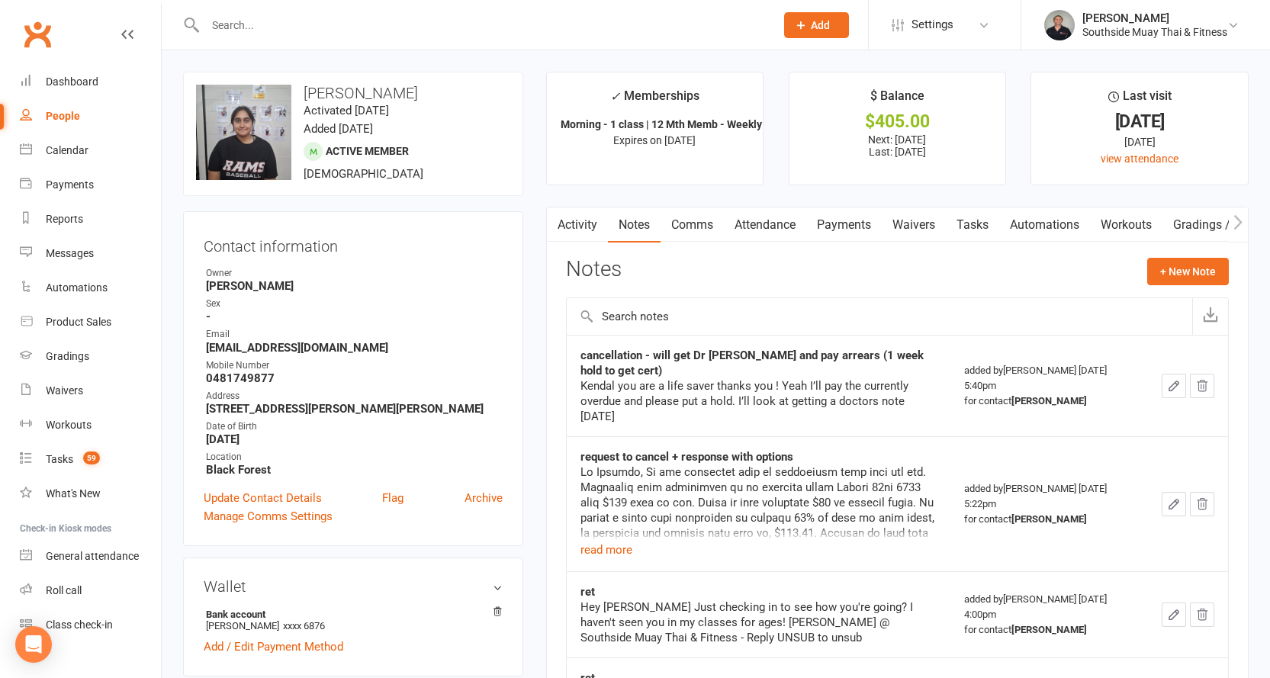
click at [319, 90] on h3 "Mikayla Govender" at bounding box center [353, 93] width 314 height 17
copy h3 "Mikayla Govender"
click at [689, 220] on link "Comms" at bounding box center [691, 224] width 63 height 35
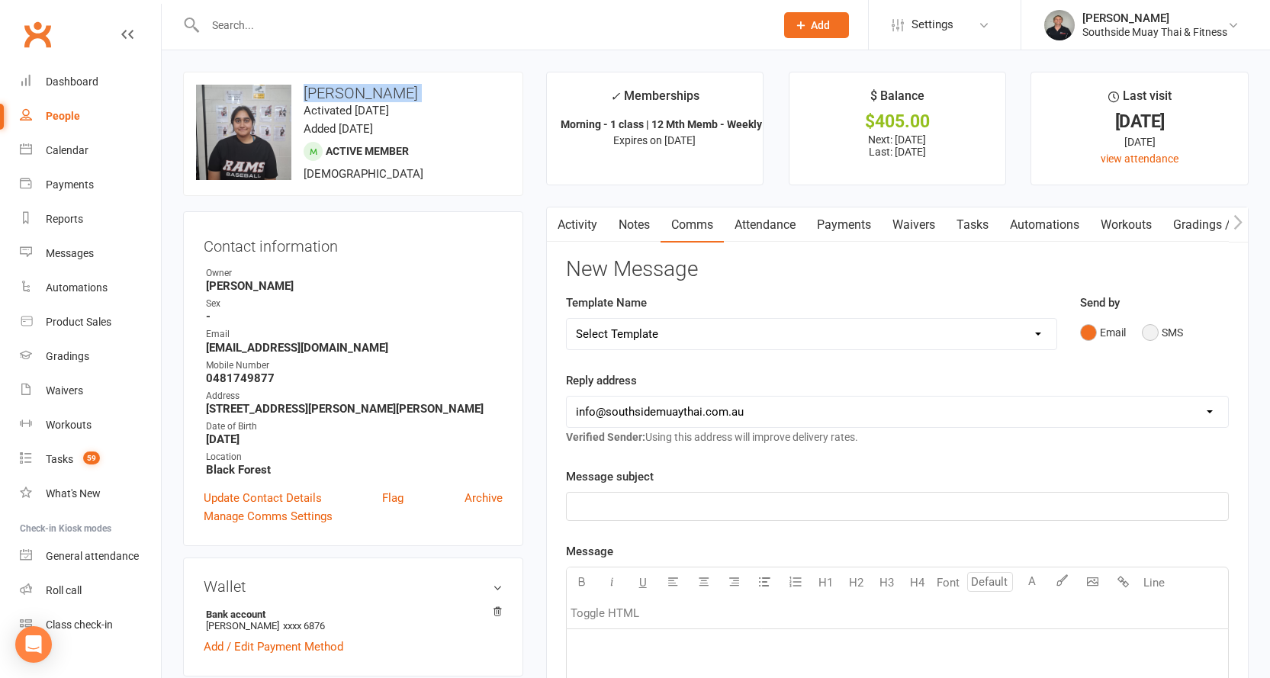
click at [1158, 328] on button "SMS" at bounding box center [1162, 332] width 41 height 29
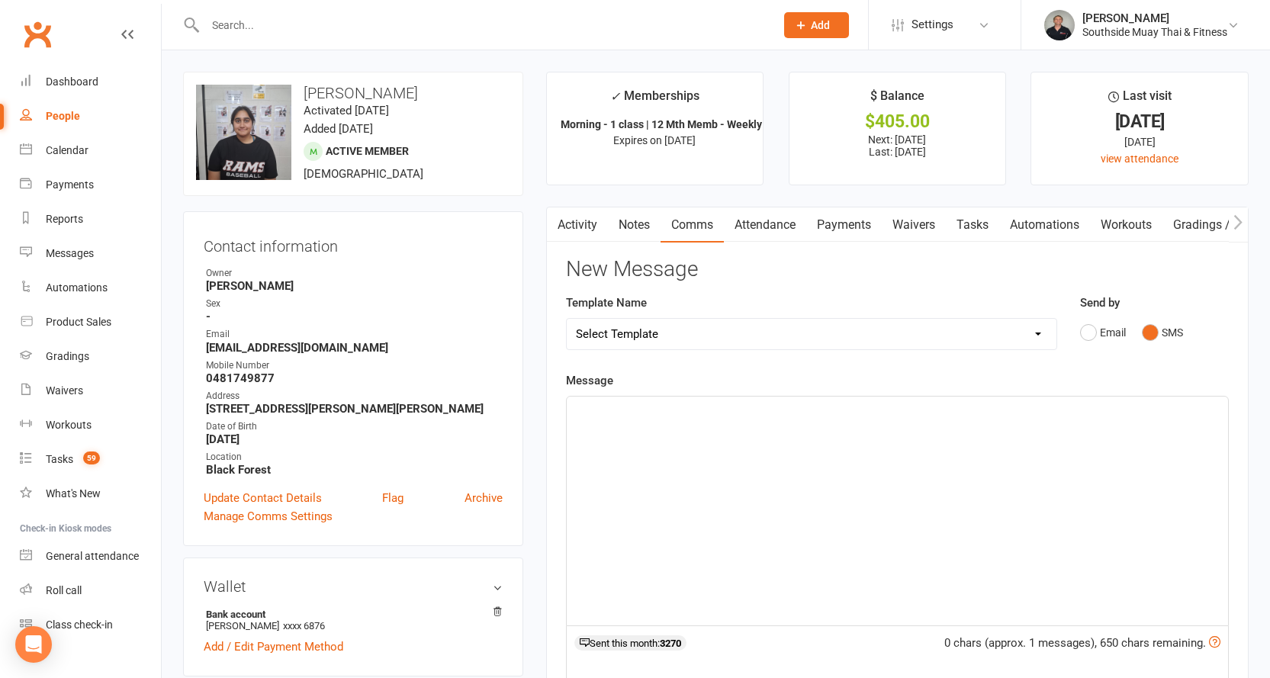
click at [799, 437] on div "﻿" at bounding box center [897, 511] width 661 height 229
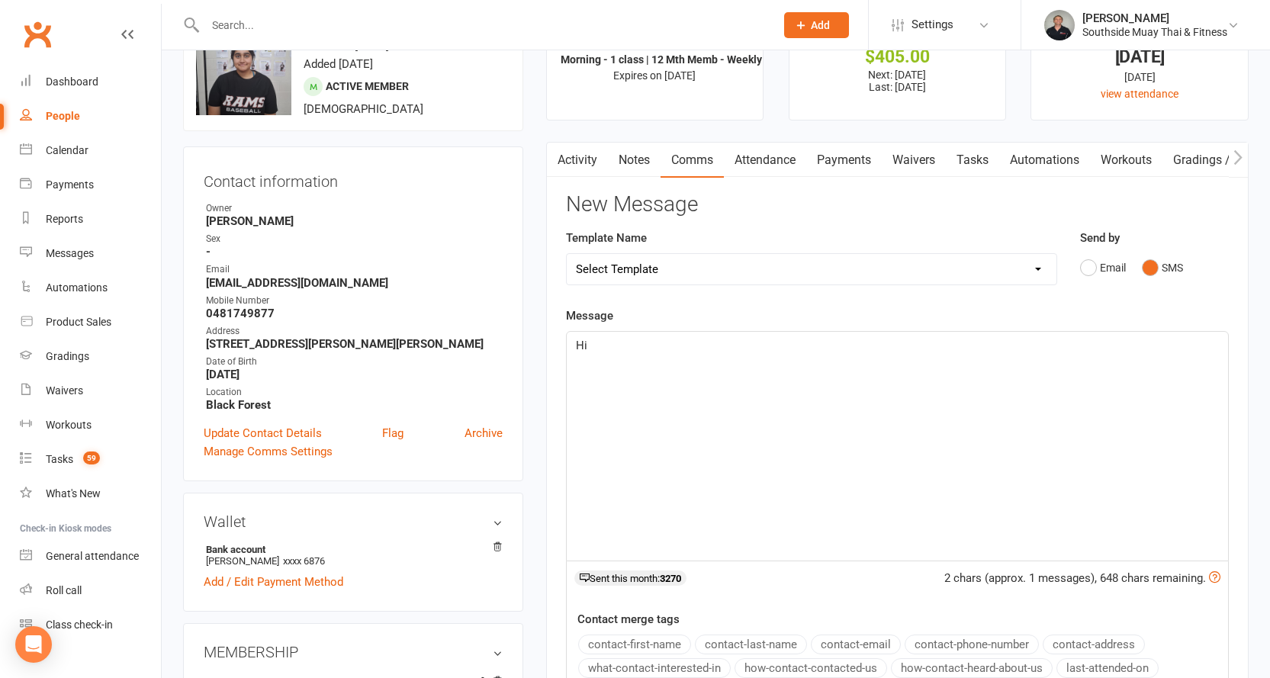
scroll to position [153, 0]
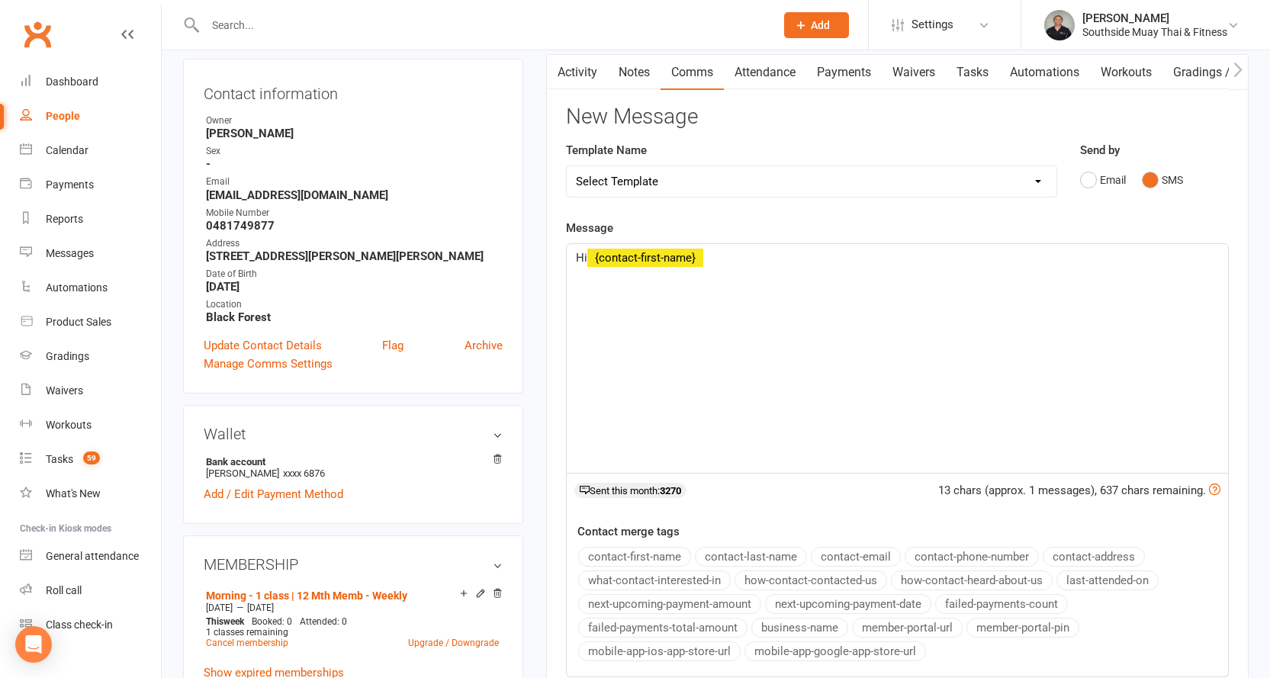
click at [623, 559] on button "contact-first-name" at bounding box center [634, 557] width 113 height 20
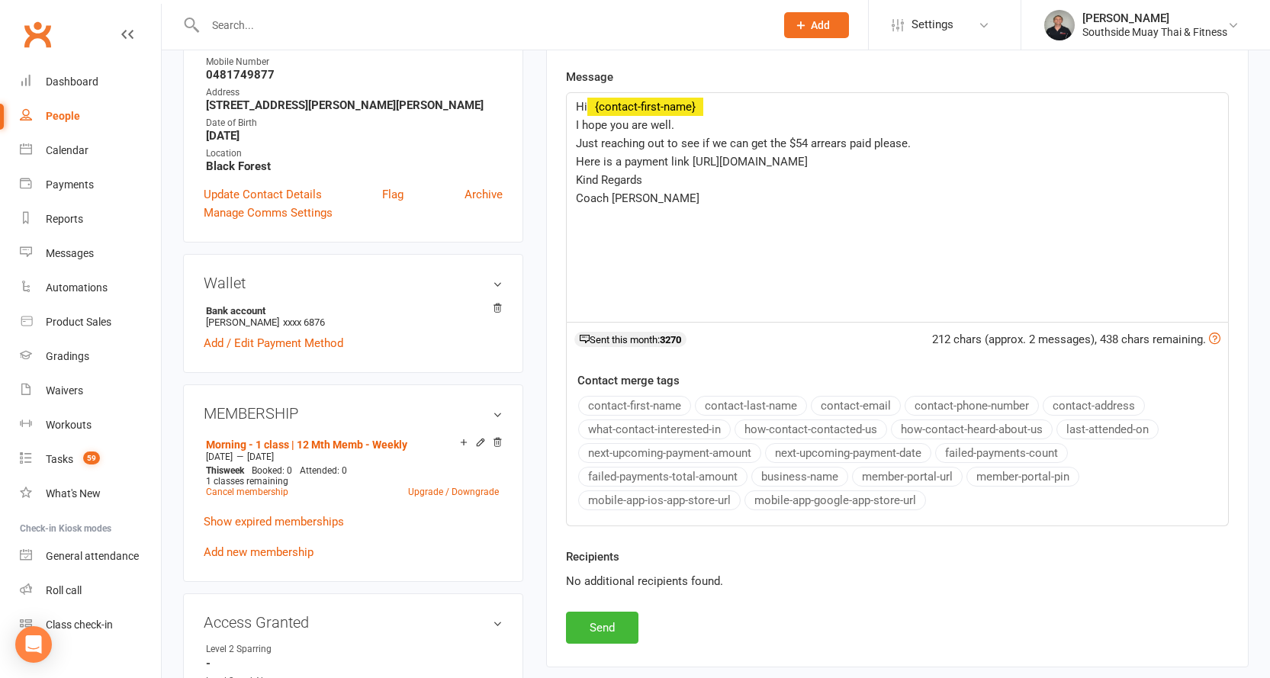
scroll to position [305, 0]
click at [821, 469] on button "business-name" at bounding box center [799, 475] width 97 height 20
click at [598, 616] on button "Send" at bounding box center [602, 626] width 72 height 32
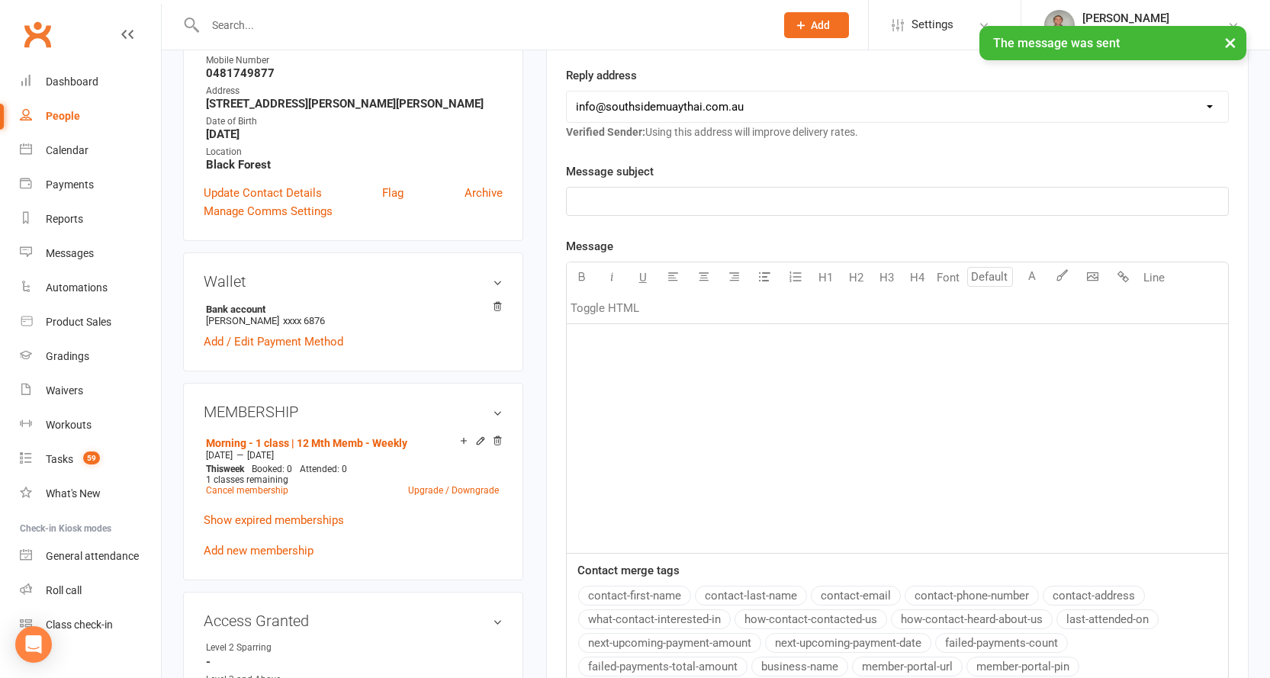
scroll to position [0, 0]
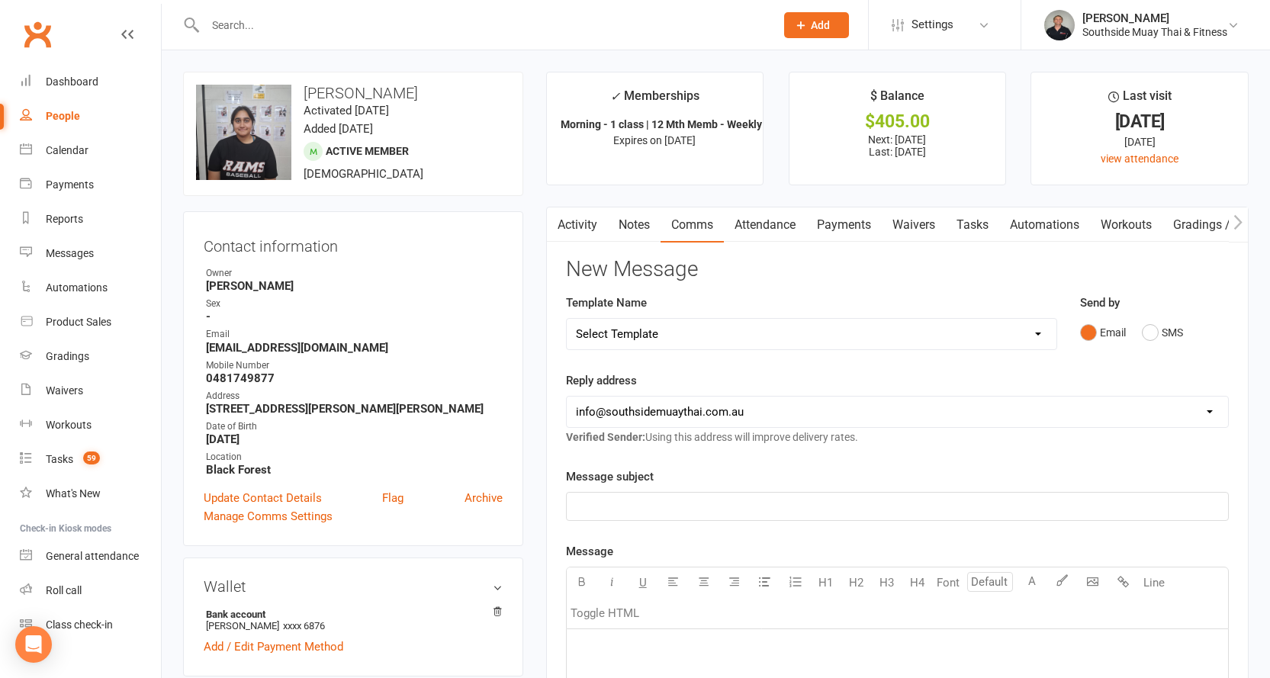
click at [298, 21] on input "text" at bounding box center [483, 24] width 564 height 21
click at [277, 30] on input "text" at bounding box center [483, 24] width 564 height 21
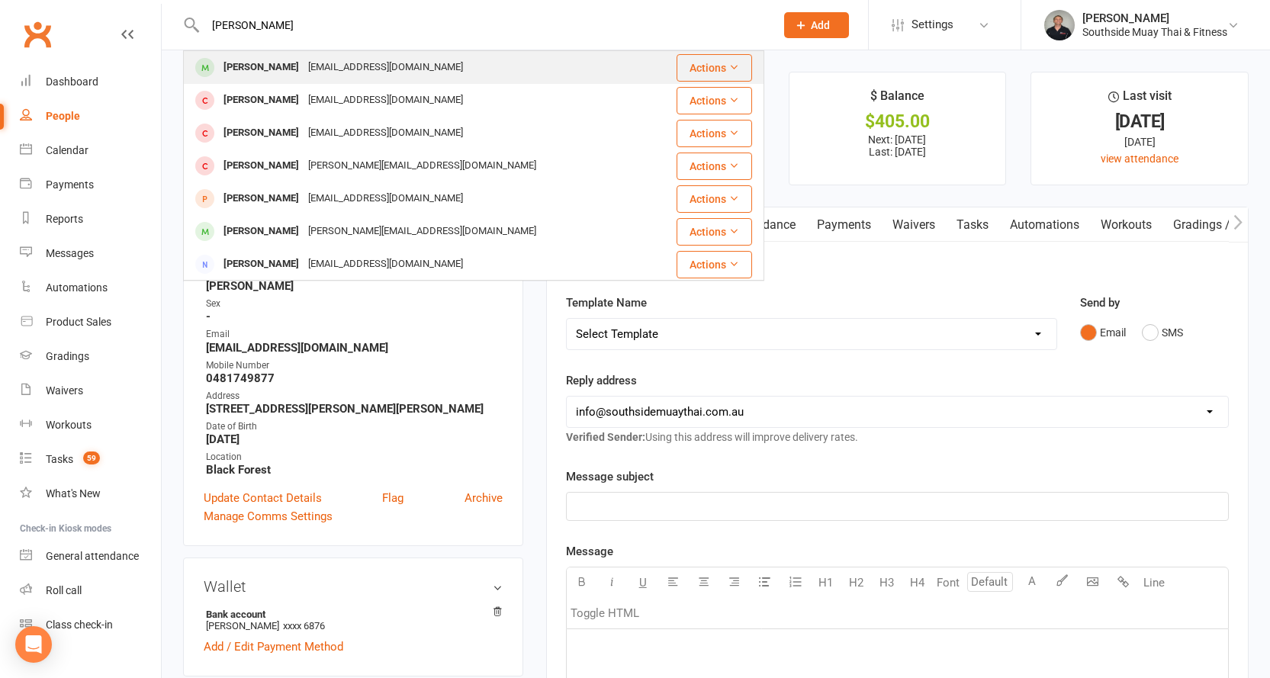
type input "james picken"
click at [313, 62] on div "Jwpickensf@hotmail.com" at bounding box center [386, 67] width 164 height 22
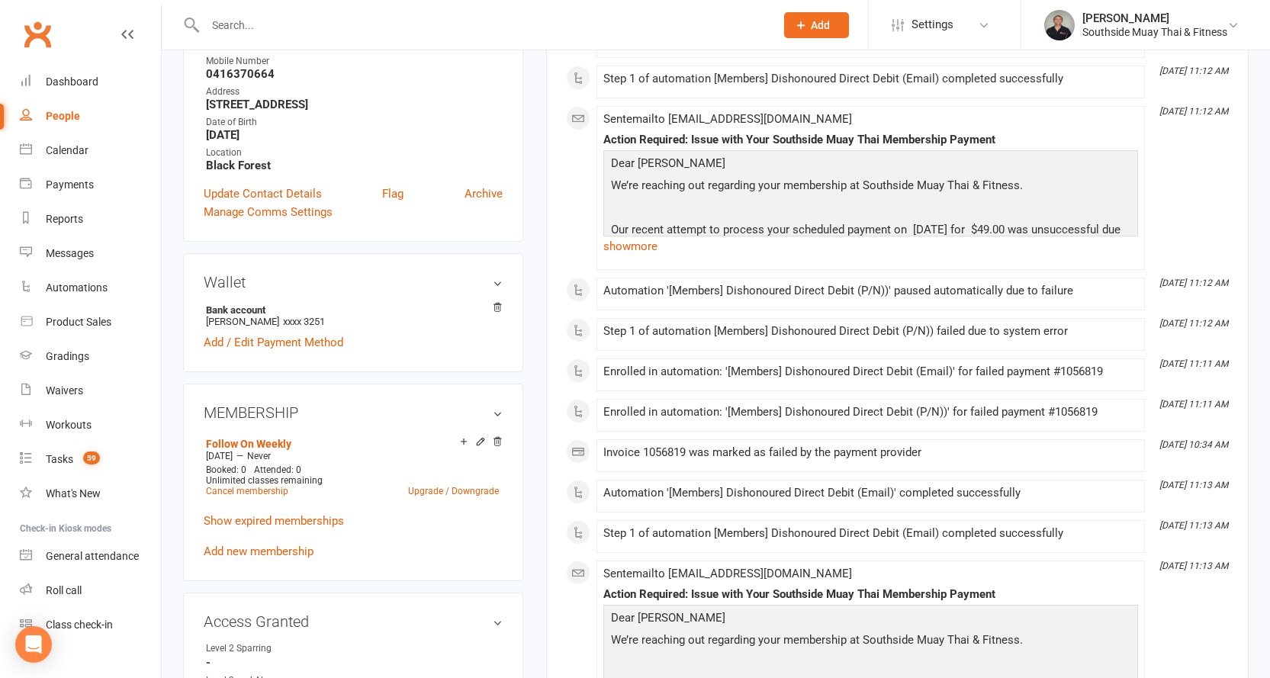
scroll to position [458, 0]
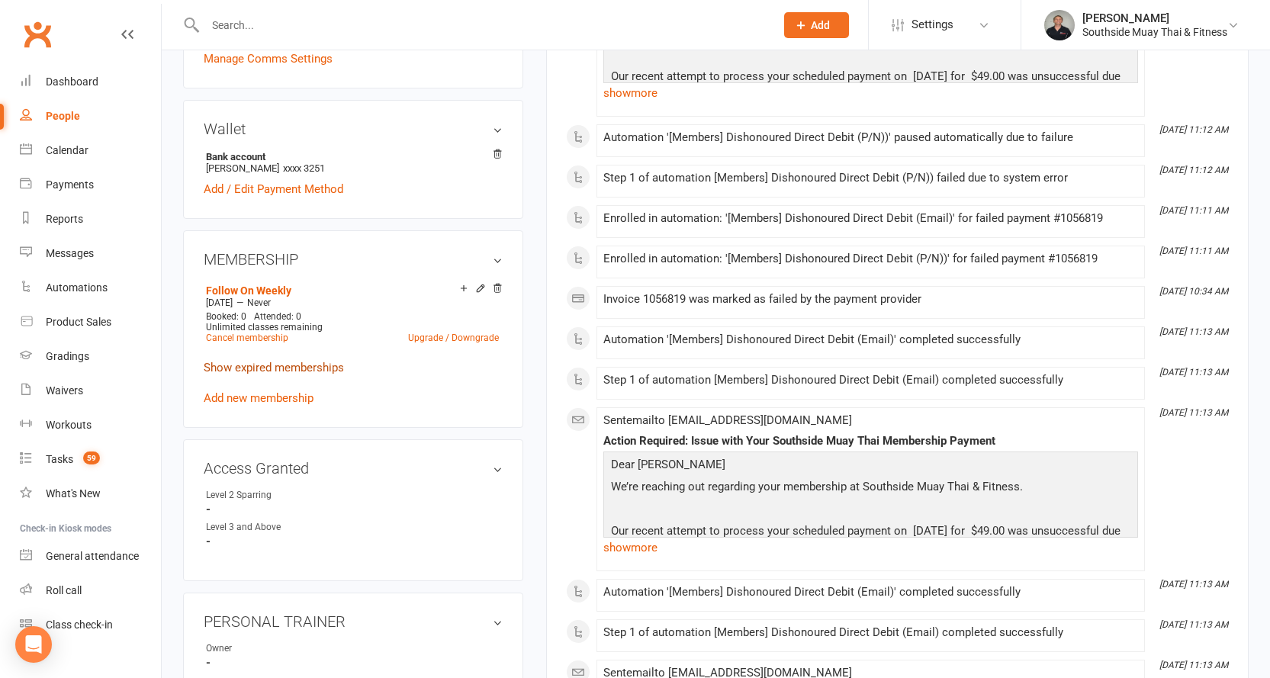
click at [225, 374] on link "Show expired memberships" at bounding box center [274, 368] width 140 height 14
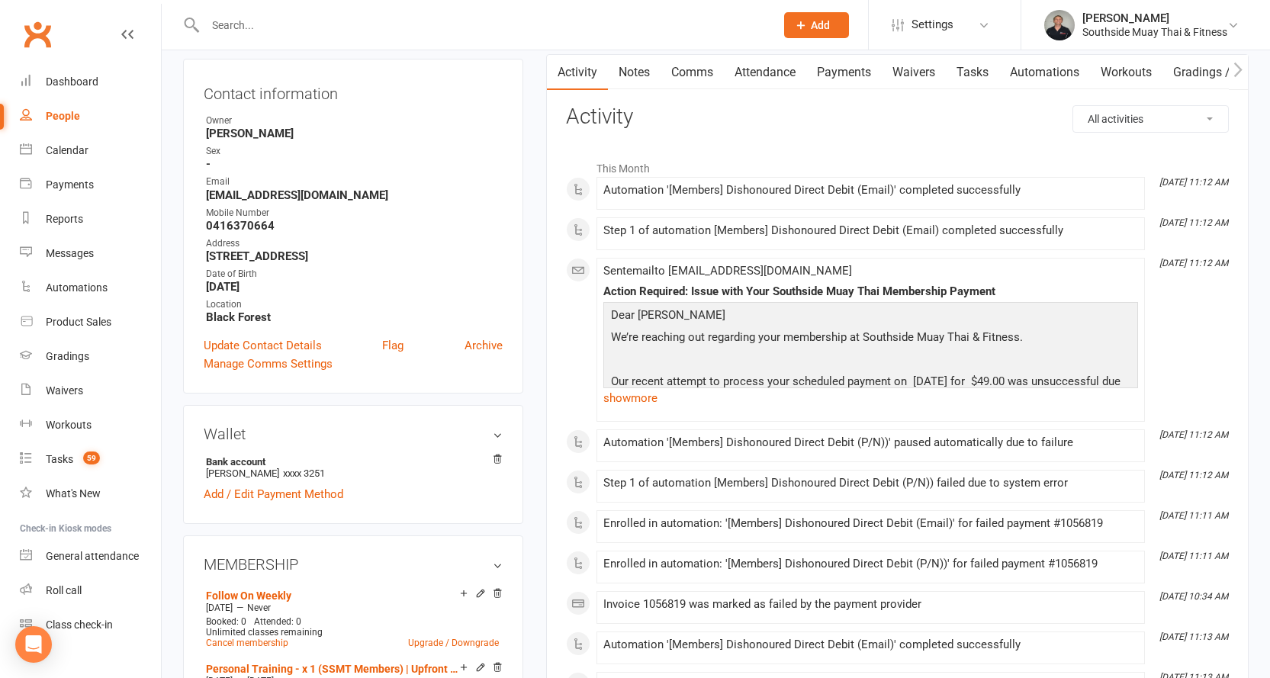
scroll to position [0, 0]
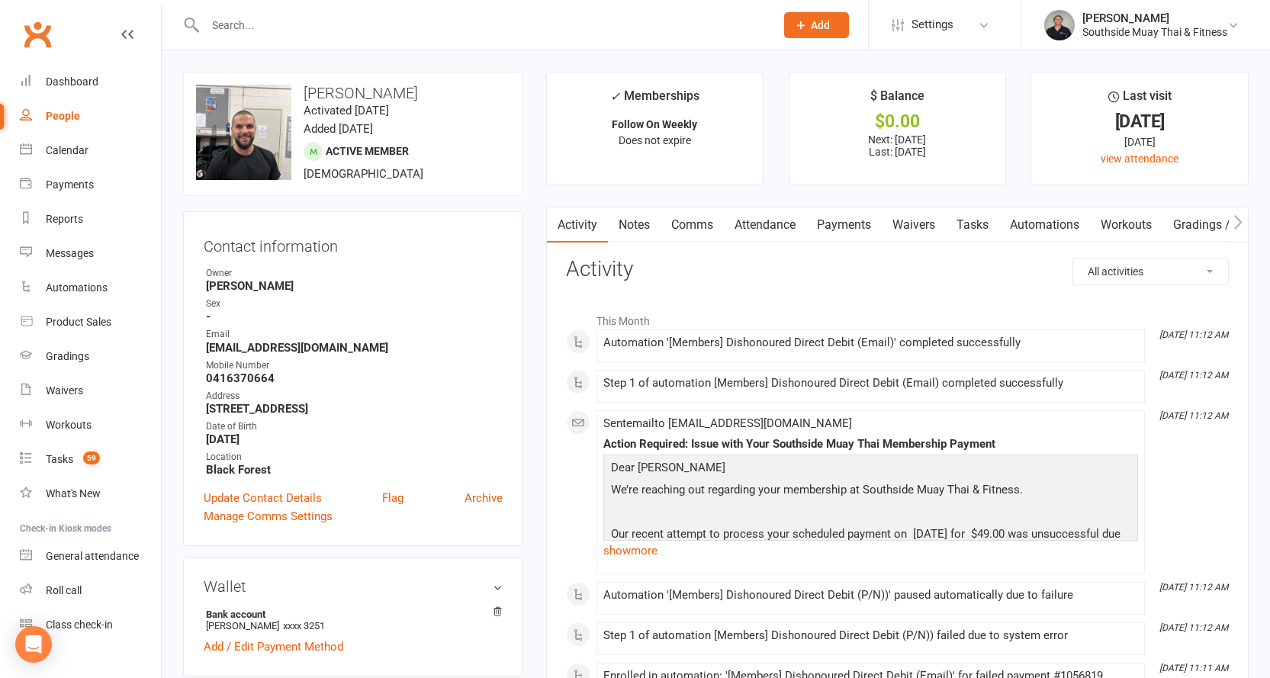
click at [783, 214] on link "Attendance" at bounding box center [765, 224] width 82 height 35
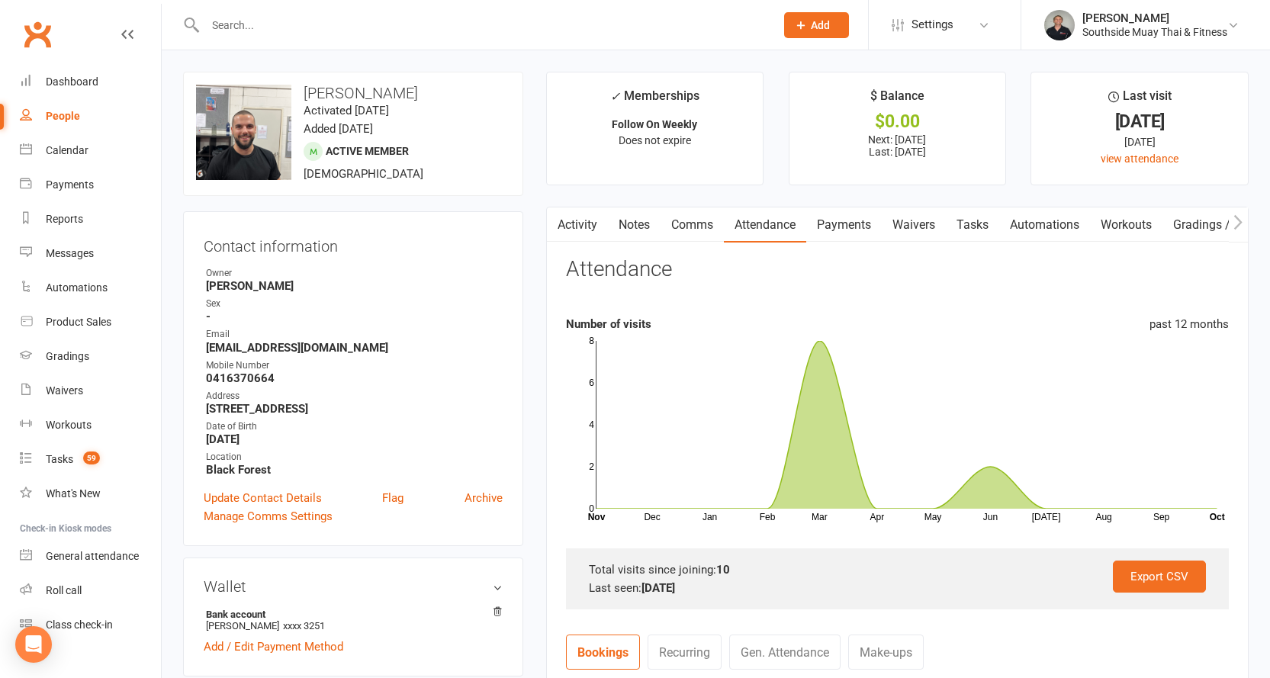
click at [681, 216] on link "Comms" at bounding box center [691, 224] width 63 height 35
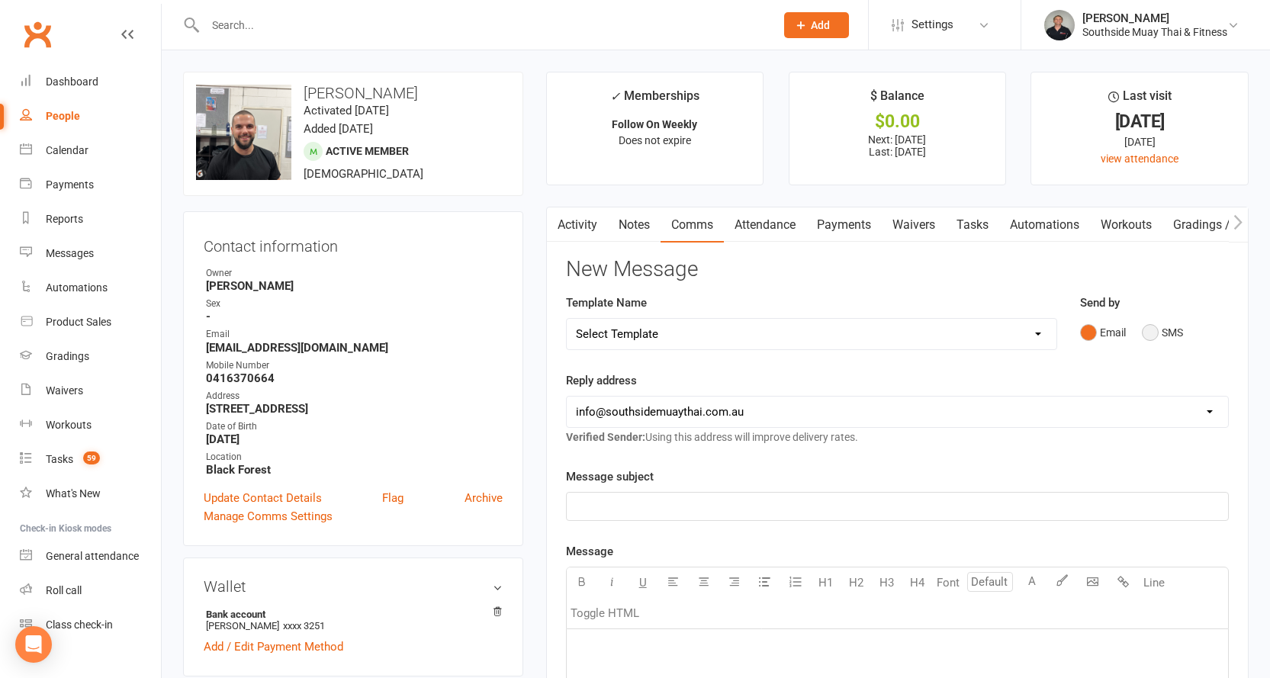
click at [1149, 332] on button "SMS" at bounding box center [1162, 332] width 41 height 29
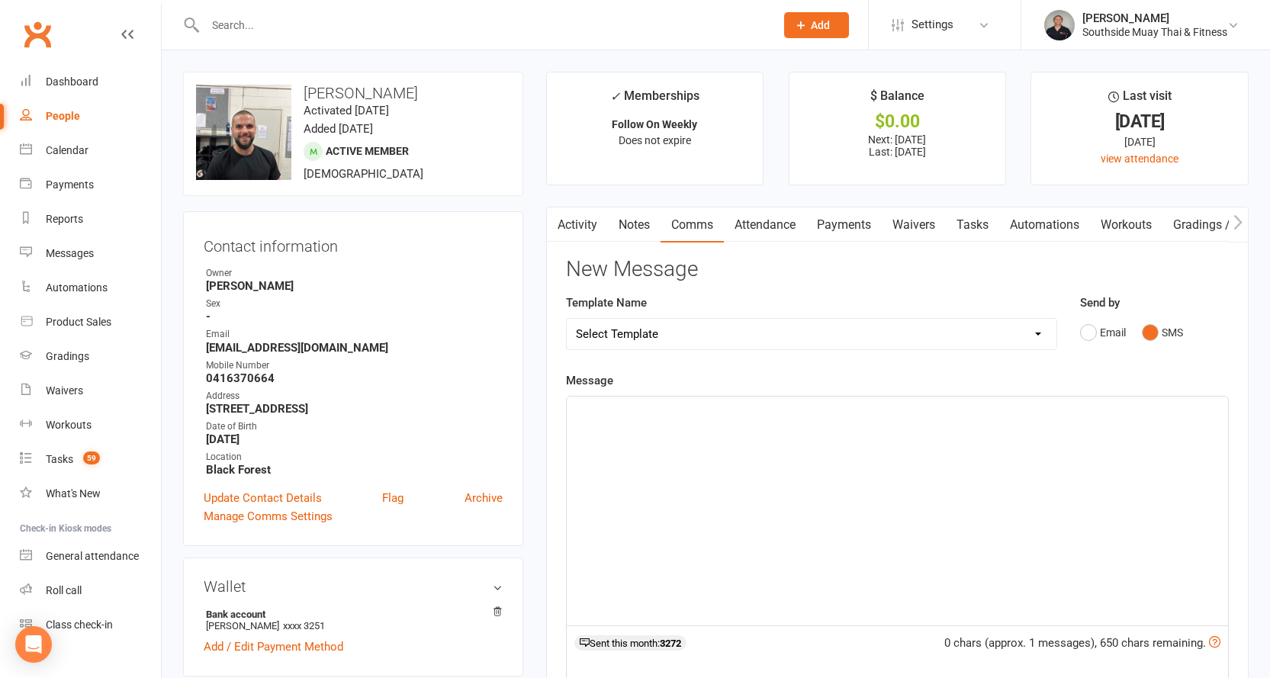
click at [680, 416] on p "﻿" at bounding box center [897, 410] width 643 height 18
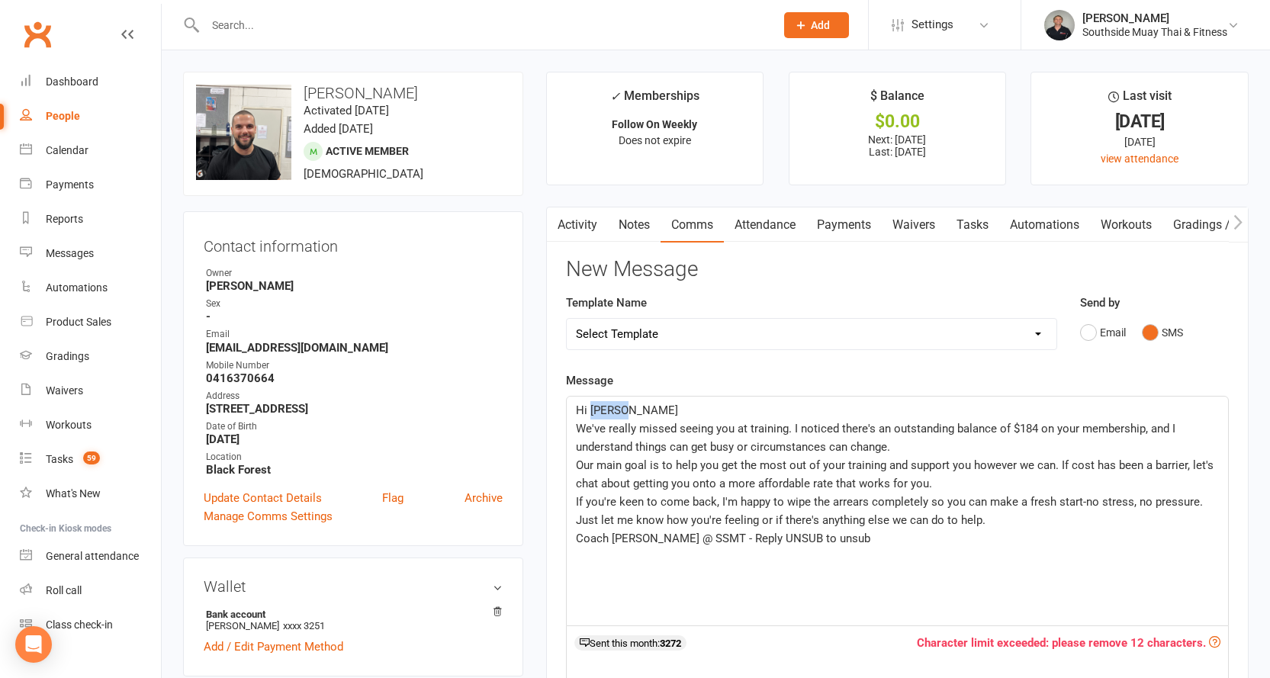
drag, startPoint x: 589, startPoint y: 410, endPoint x: 631, endPoint y: 410, distance: 42.7
click at [631, 410] on p "Hi [PERSON_NAME]" at bounding box center [897, 410] width 643 height 18
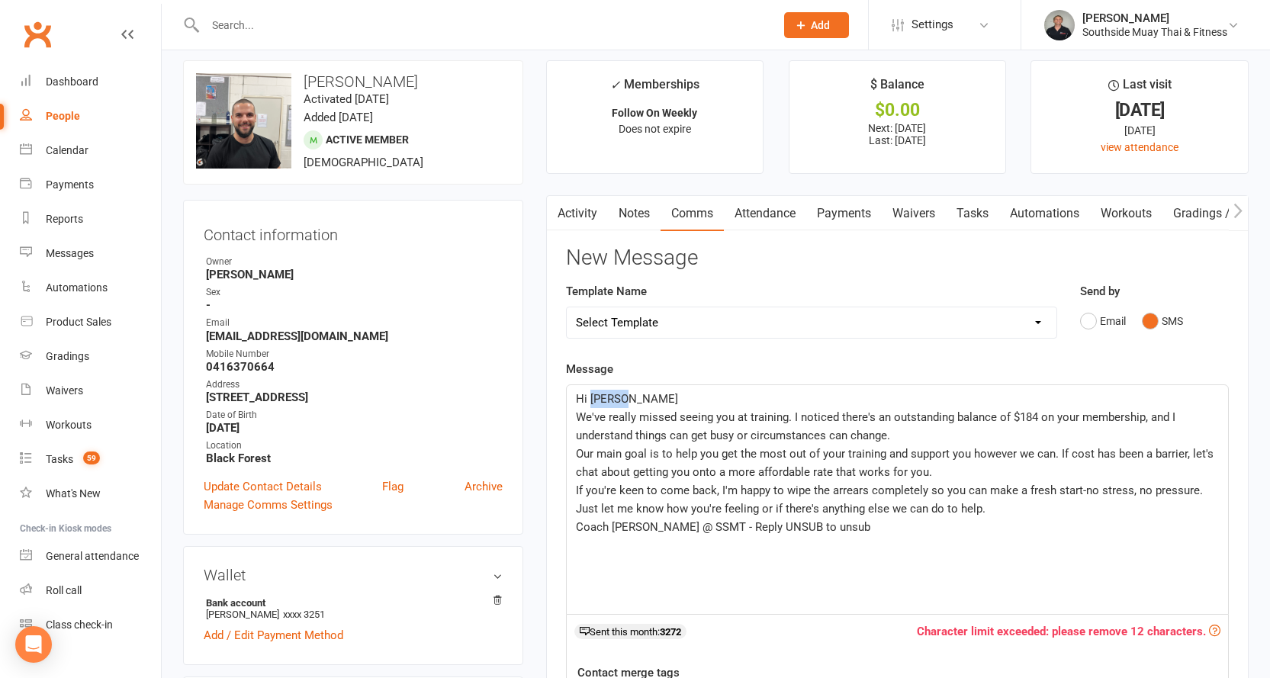
scroll to position [229, 0]
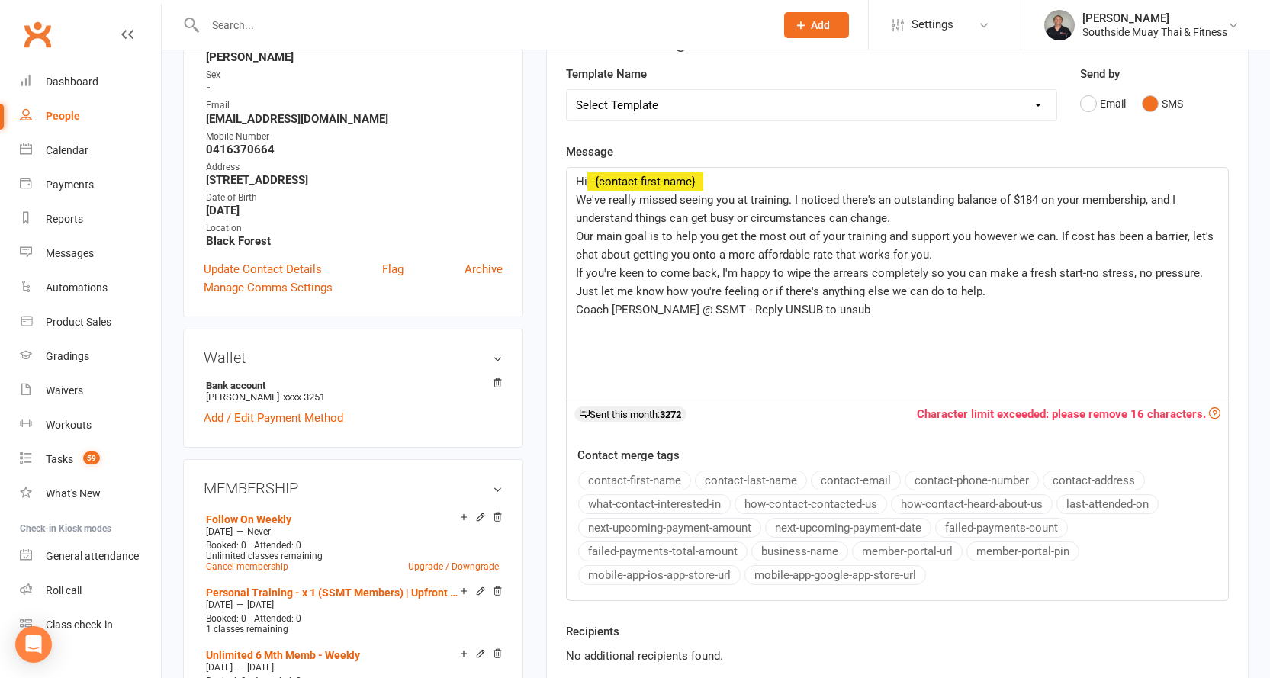
click at [616, 479] on button "contact-first-name" at bounding box center [634, 481] width 113 height 20
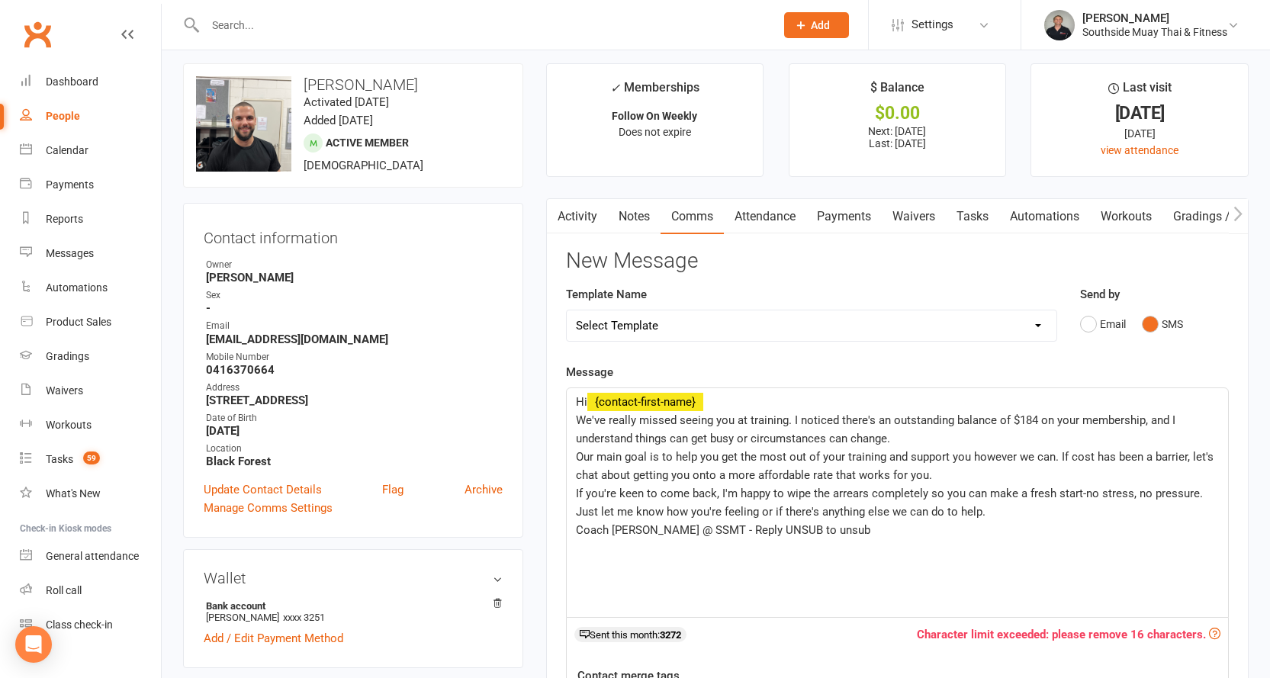
scroll to position [0, 0]
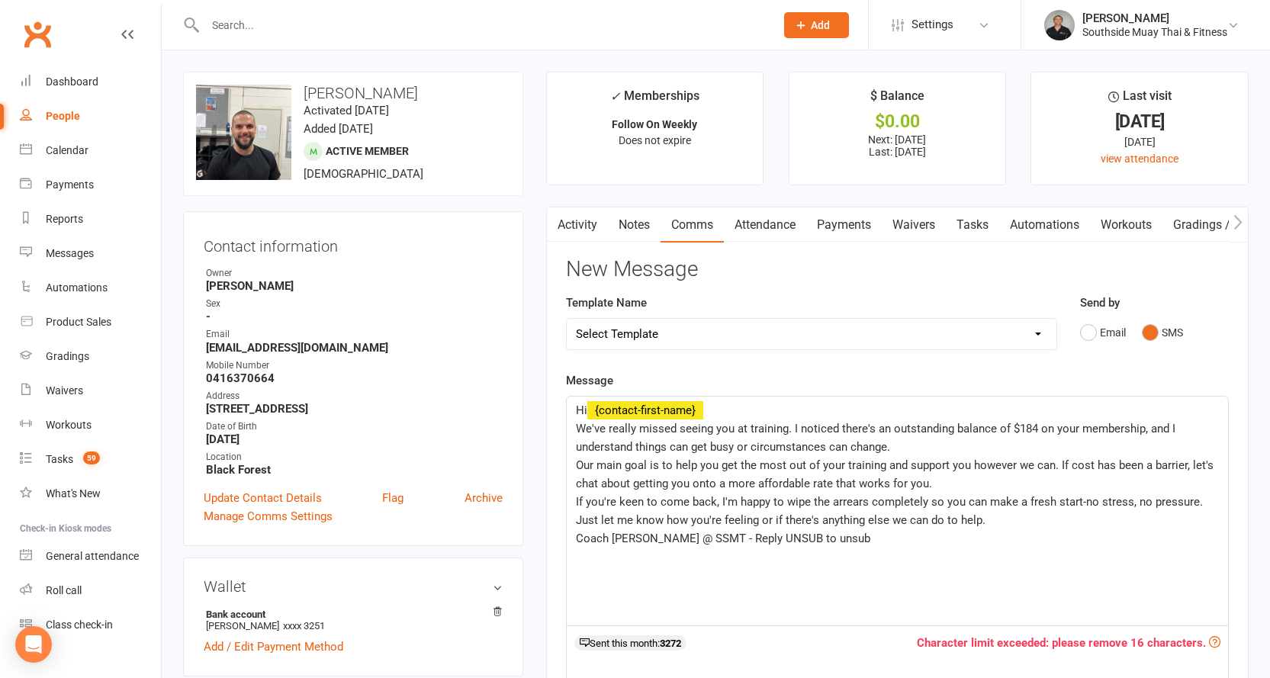
click at [779, 220] on link "Attendance" at bounding box center [765, 224] width 82 height 35
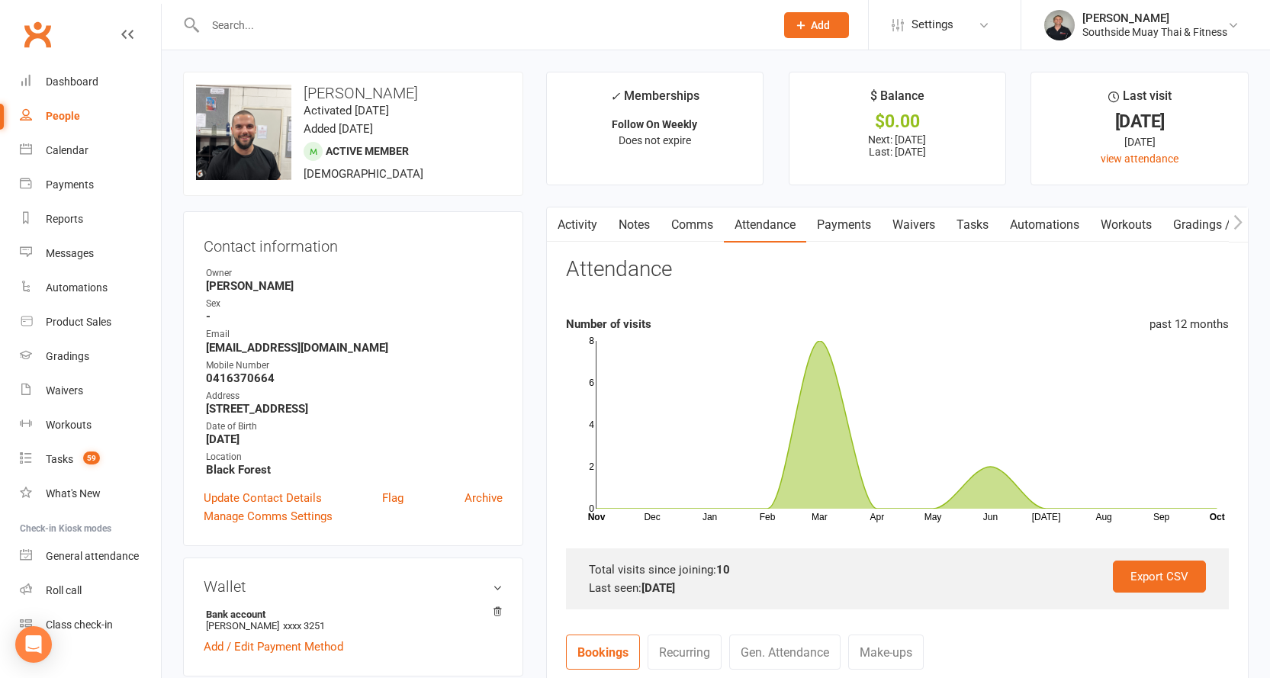
click at [858, 214] on link "Payments" at bounding box center [843, 224] width 75 height 35
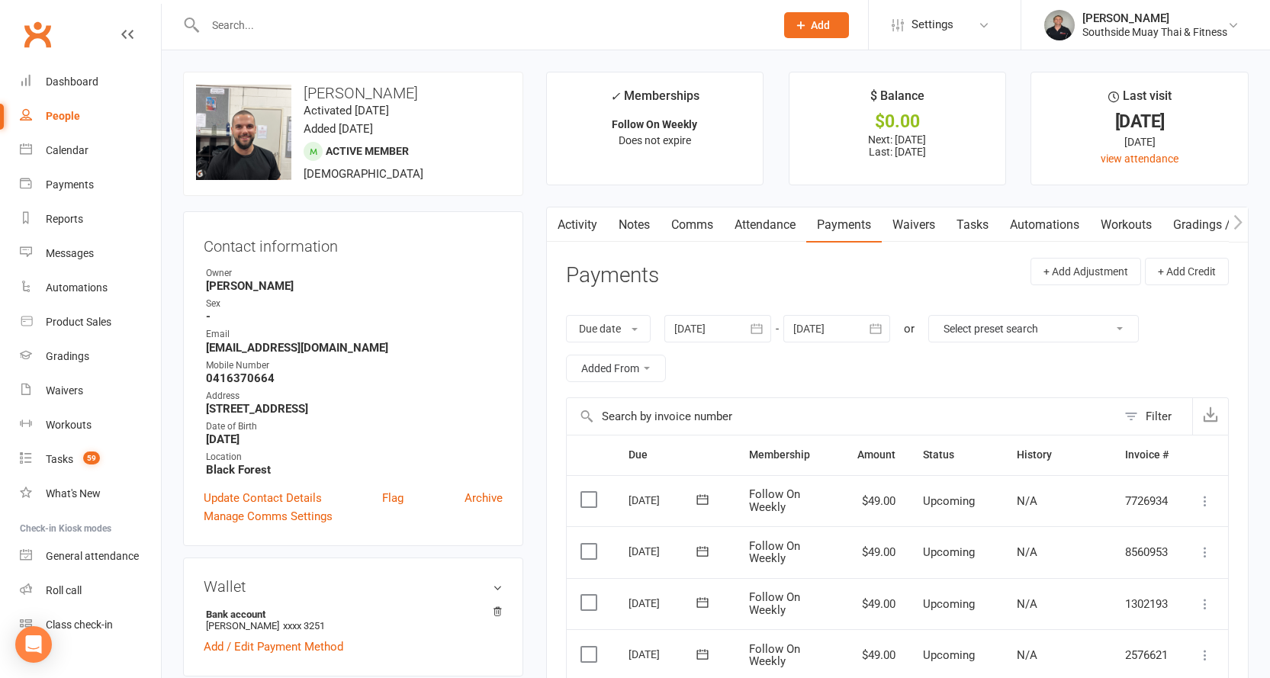
click at [731, 321] on div at bounding box center [717, 328] width 107 height 27
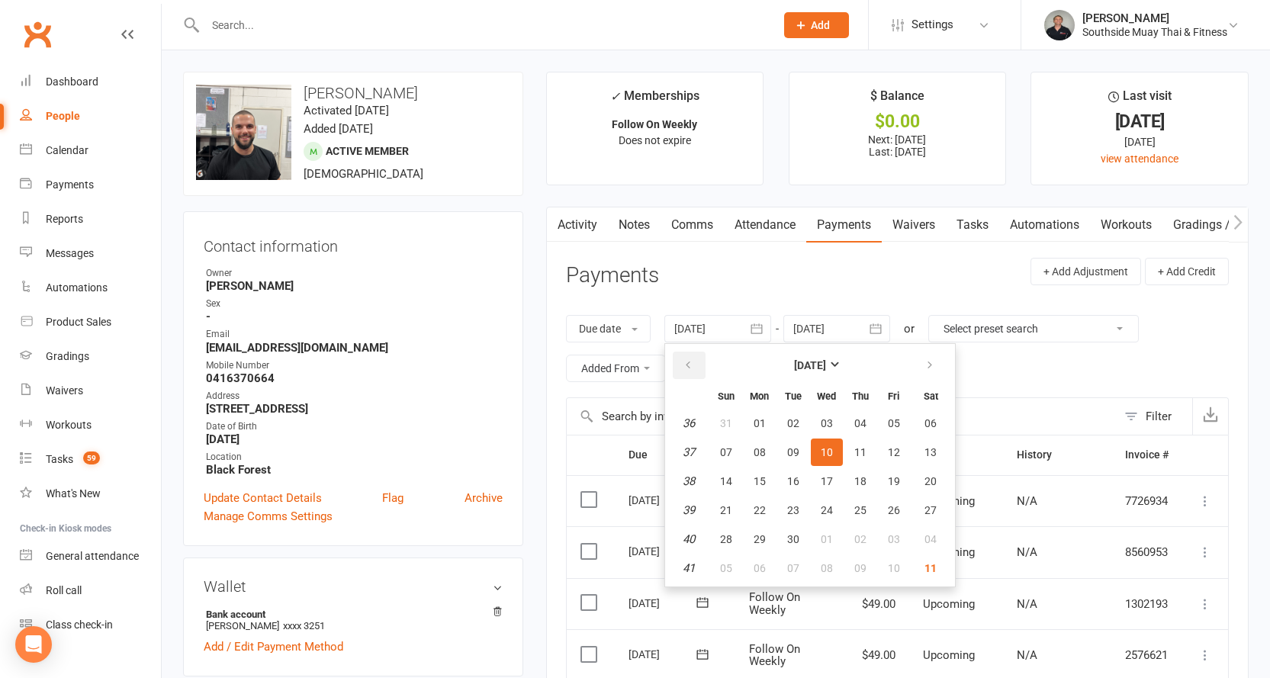
click at [687, 356] on button "button" at bounding box center [689, 365] width 33 height 27
click at [721, 419] on button "29" at bounding box center [726, 423] width 32 height 27
type input "29 Jun 2025"
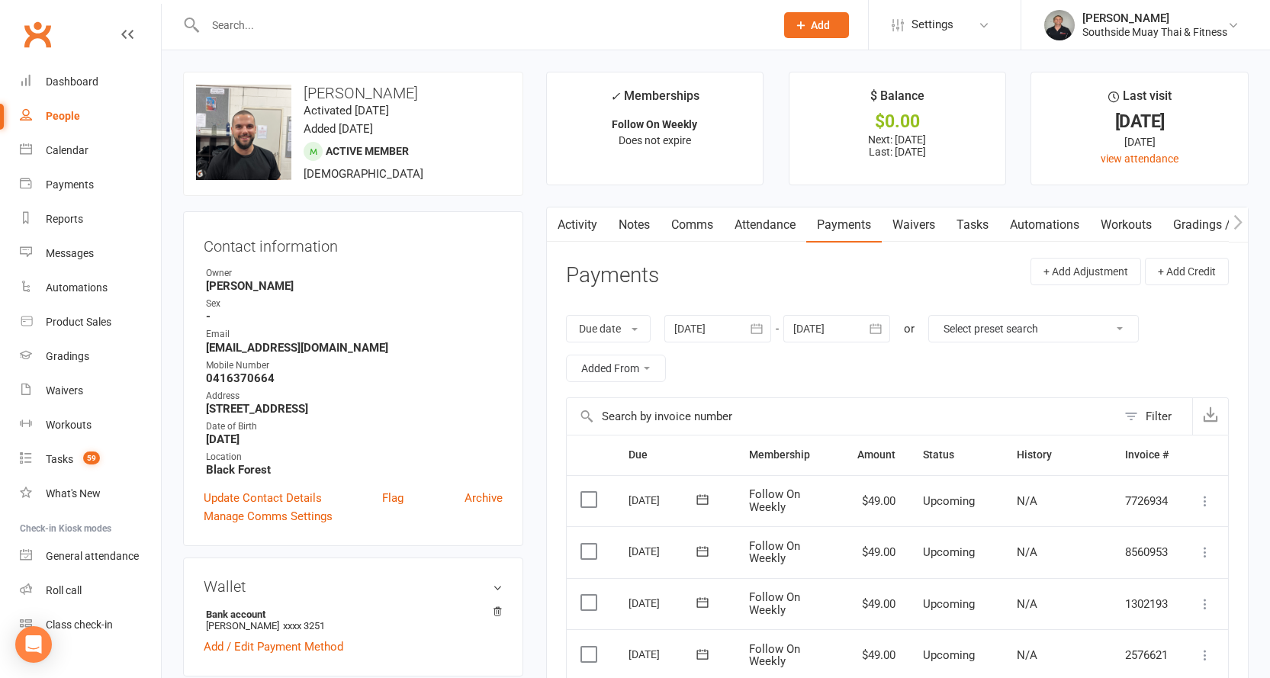
click at [675, 229] on link "Comms" at bounding box center [691, 224] width 63 height 35
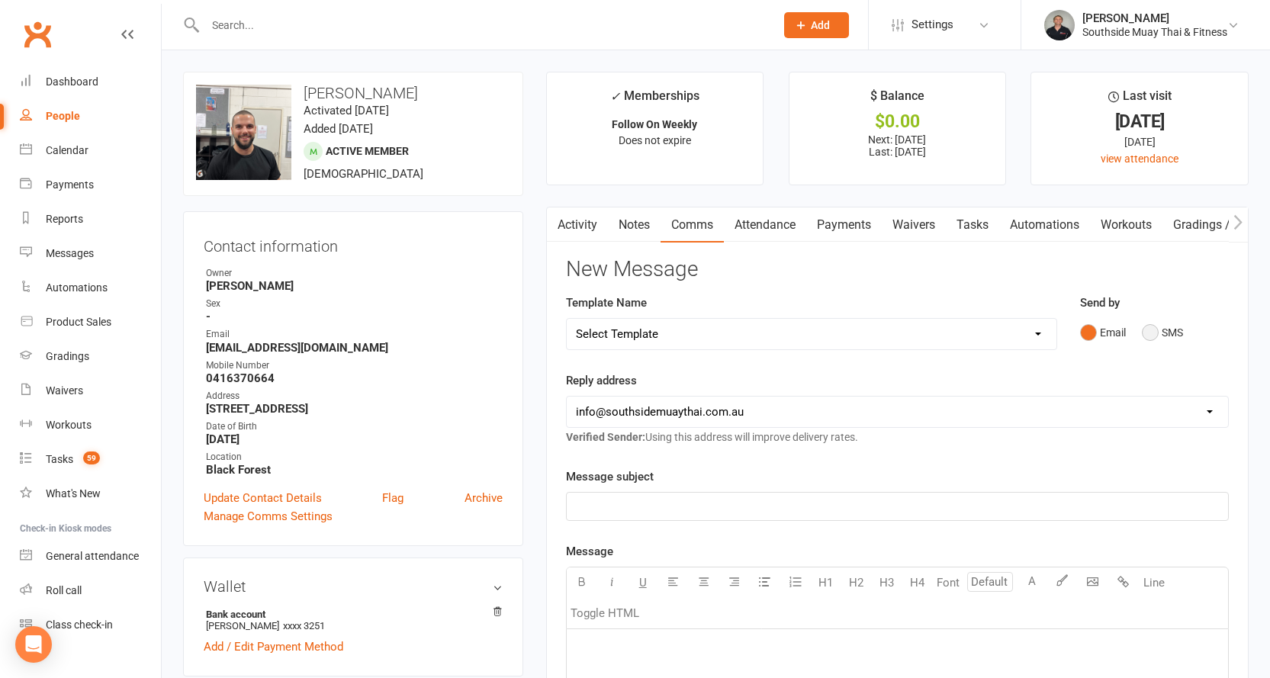
click at [1145, 336] on button "SMS" at bounding box center [1162, 332] width 41 height 29
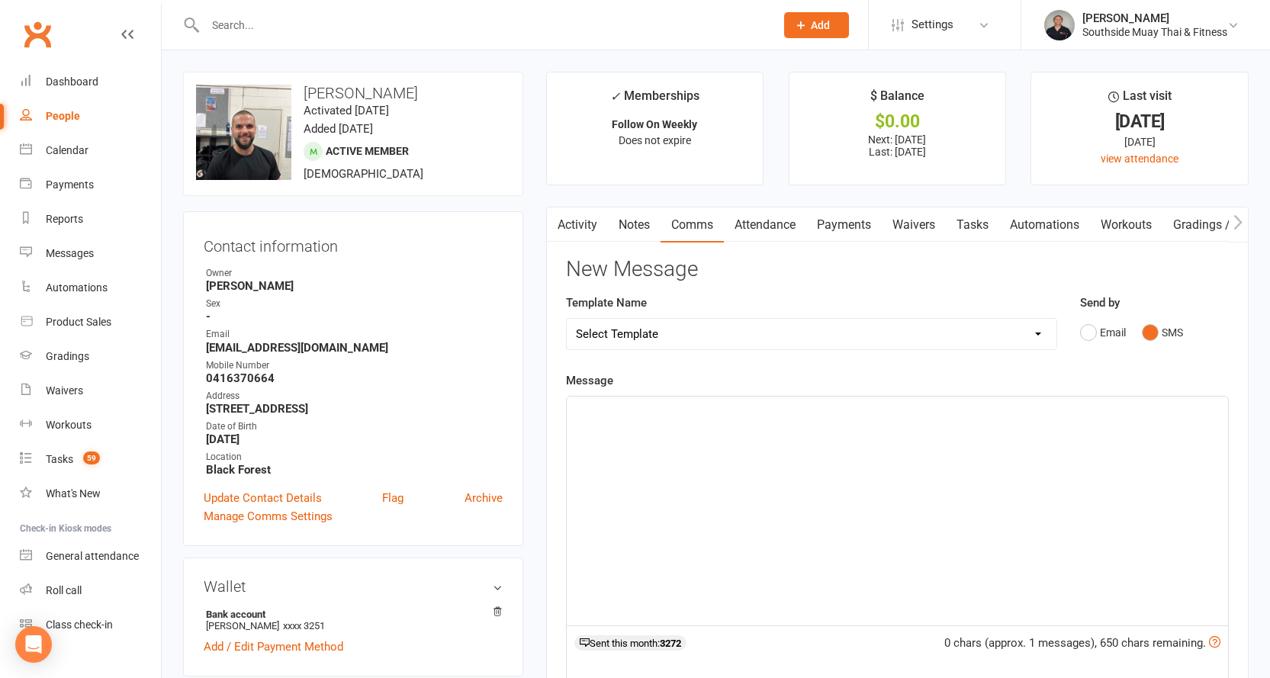
click at [615, 429] on div "﻿" at bounding box center [897, 511] width 661 height 229
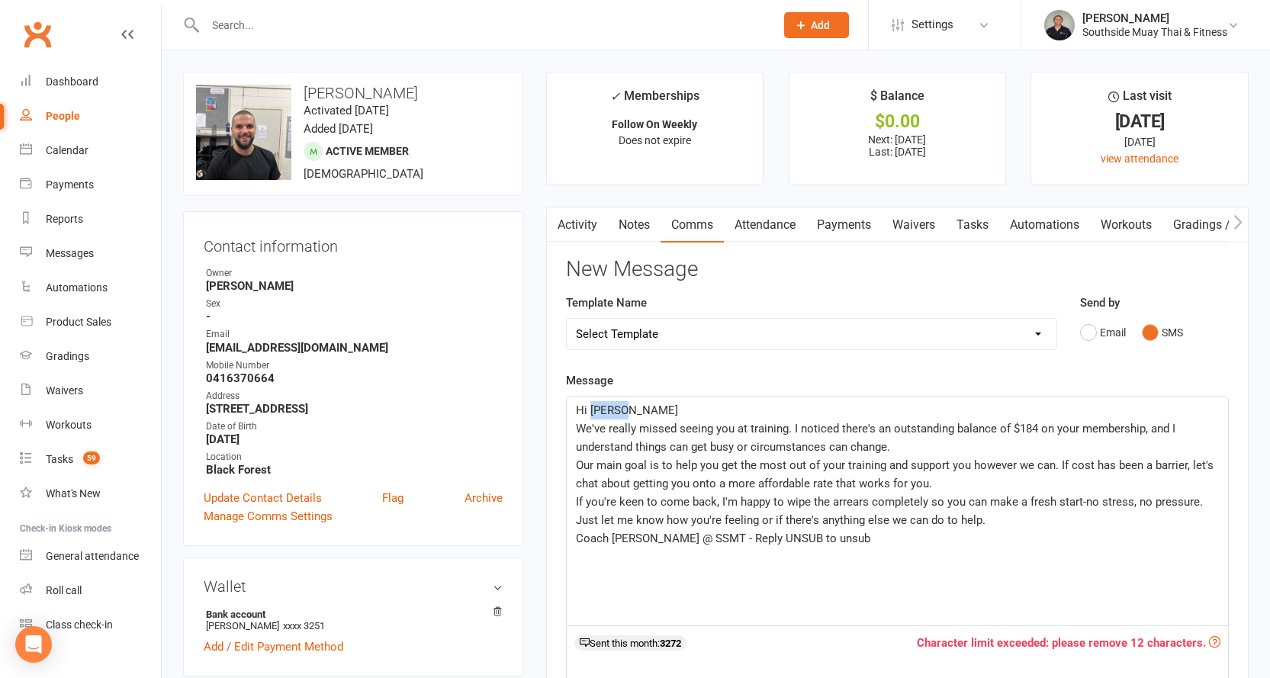
drag, startPoint x: 590, startPoint y: 413, endPoint x: 627, endPoint y: 411, distance: 37.4
click at [627, 411] on p "Hi [PERSON_NAME]" at bounding box center [897, 410] width 643 height 18
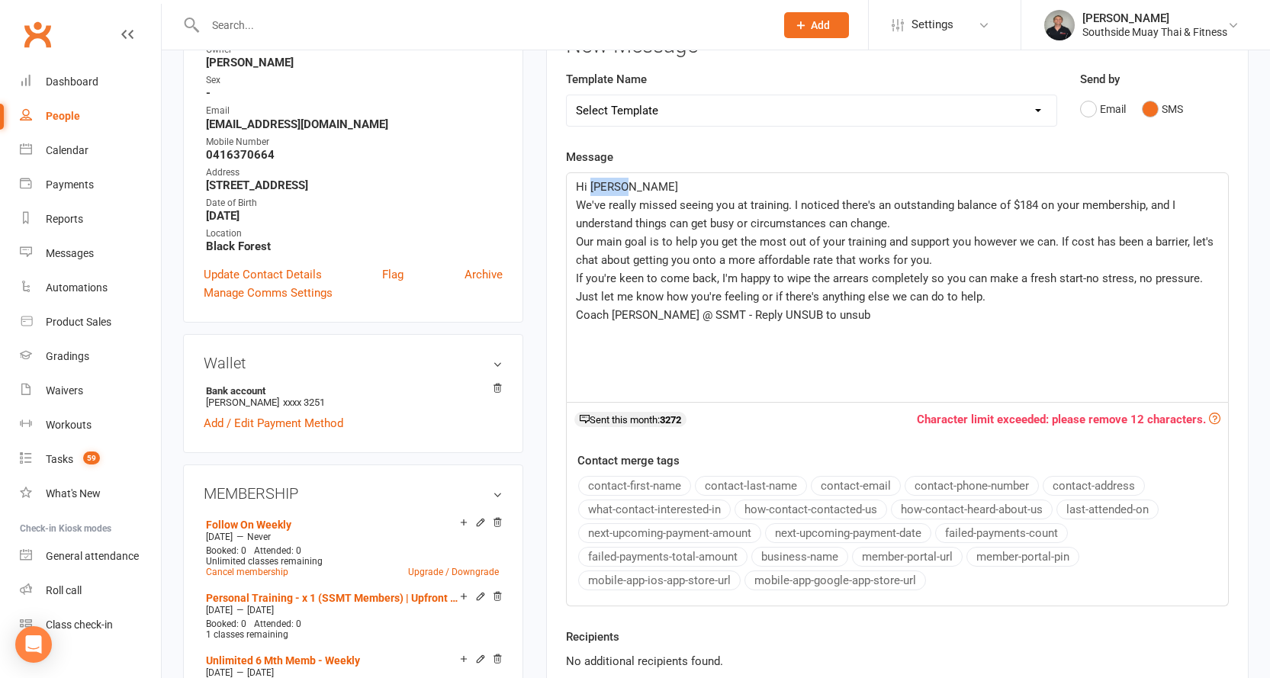
scroll to position [229, 0]
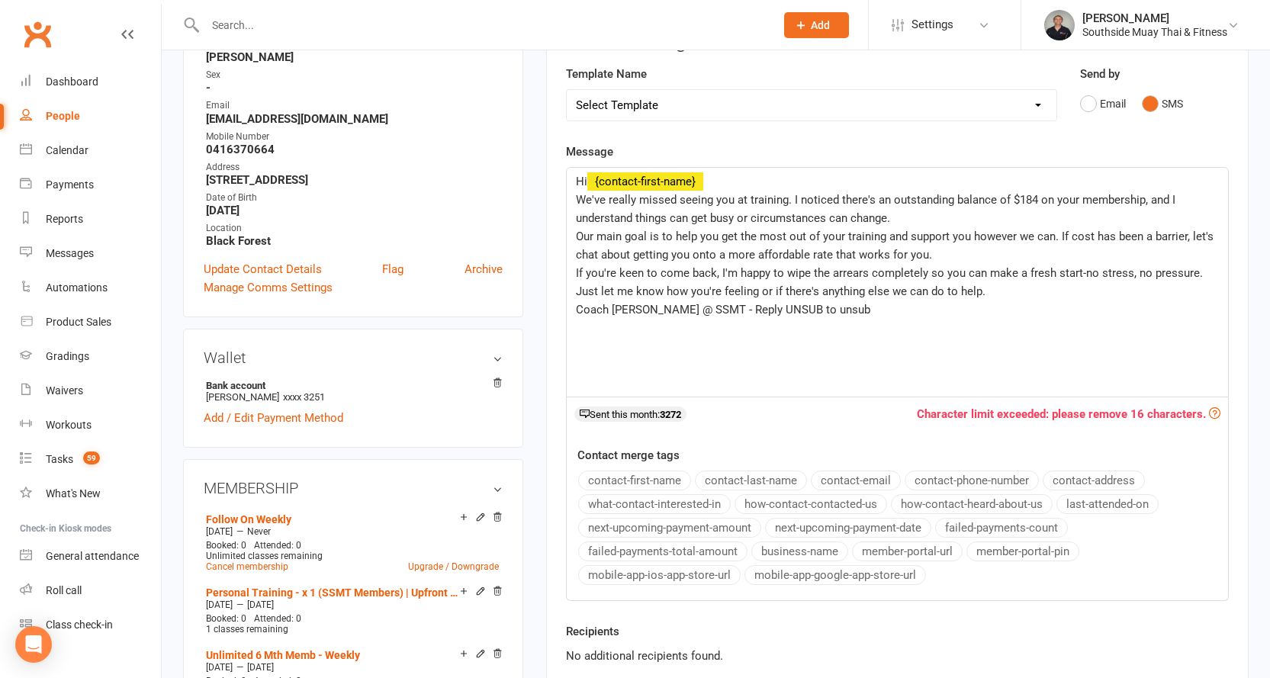
click at [621, 476] on button "contact-first-name" at bounding box center [634, 481] width 113 height 20
click at [1017, 198] on span "We've really missed seeing you at training. I noticed there's an outstanding ba…" at bounding box center [877, 209] width 602 height 32
drag, startPoint x: 808, startPoint y: 312, endPoint x: 683, endPoint y: 313, distance: 125.8
click at [683, 313] on p "Coach [PERSON_NAME] @ SSMT - Reply UNSUB to unsub" at bounding box center [897, 309] width 643 height 18
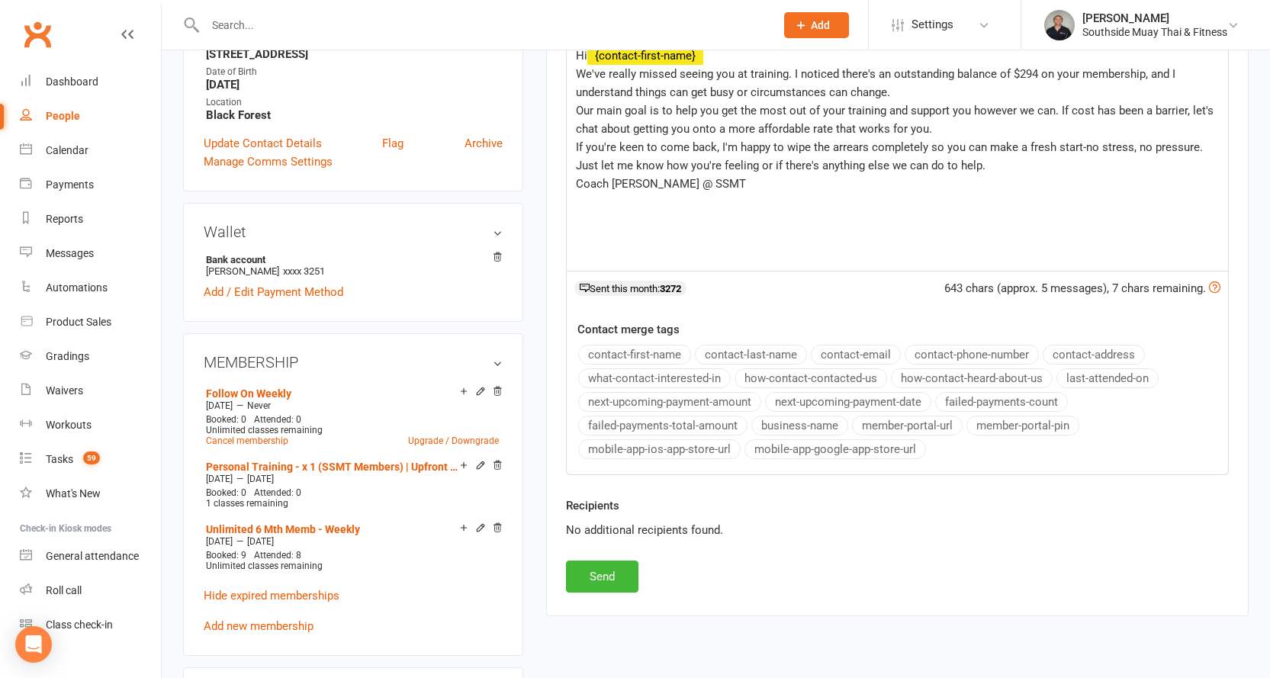
scroll to position [534, 0]
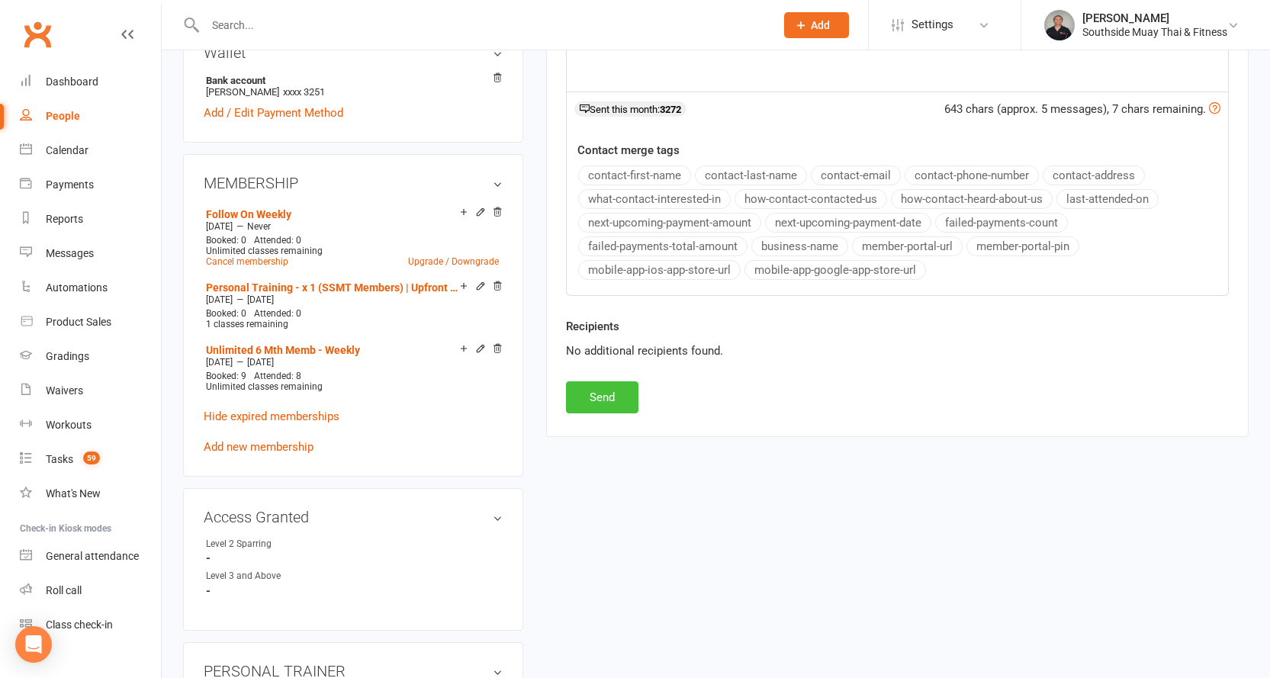
click at [590, 392] on button "Send" at bounding box center [602, 397] width 72 height 32
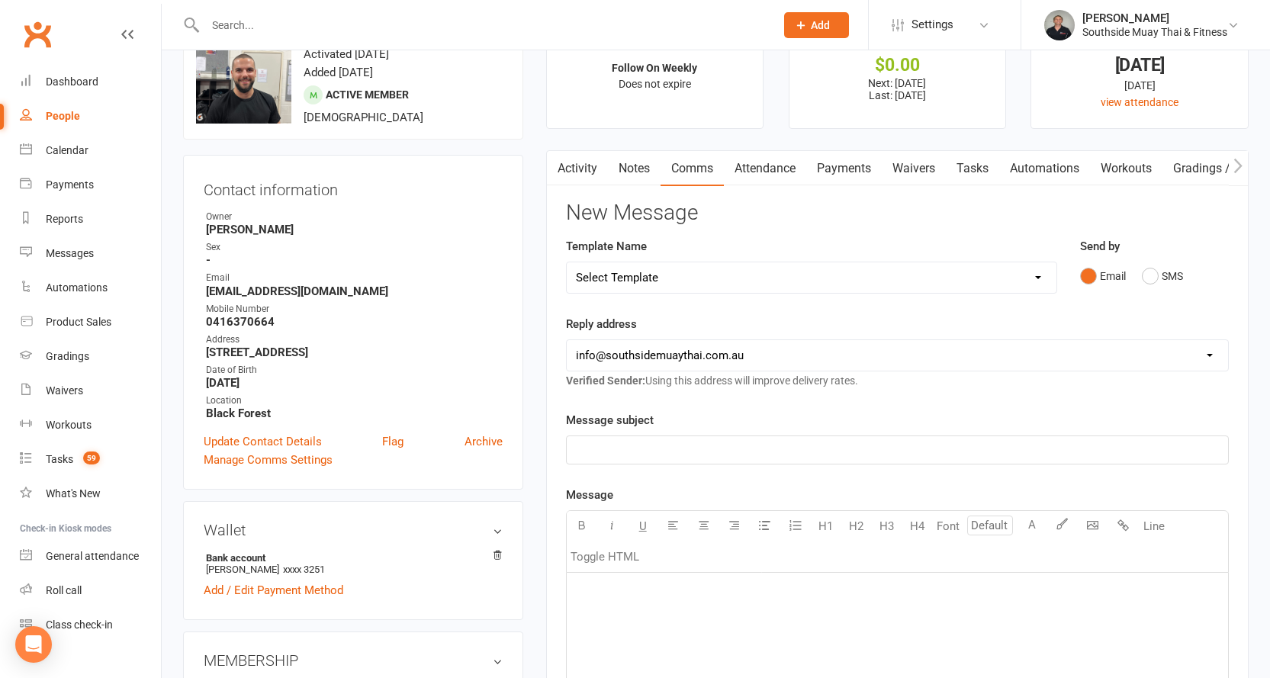
scroll to position [0, 0]
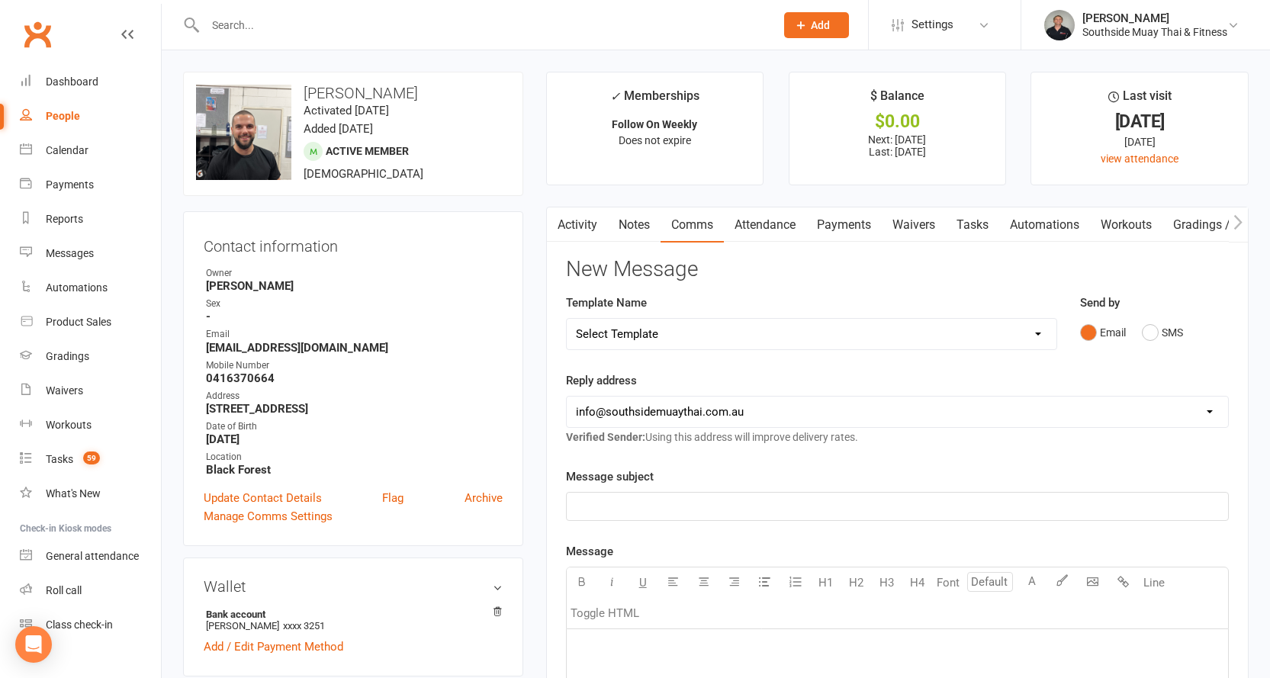
click at [346, 27] on input "text" at bounding box center [483, 24] width 564 height 21
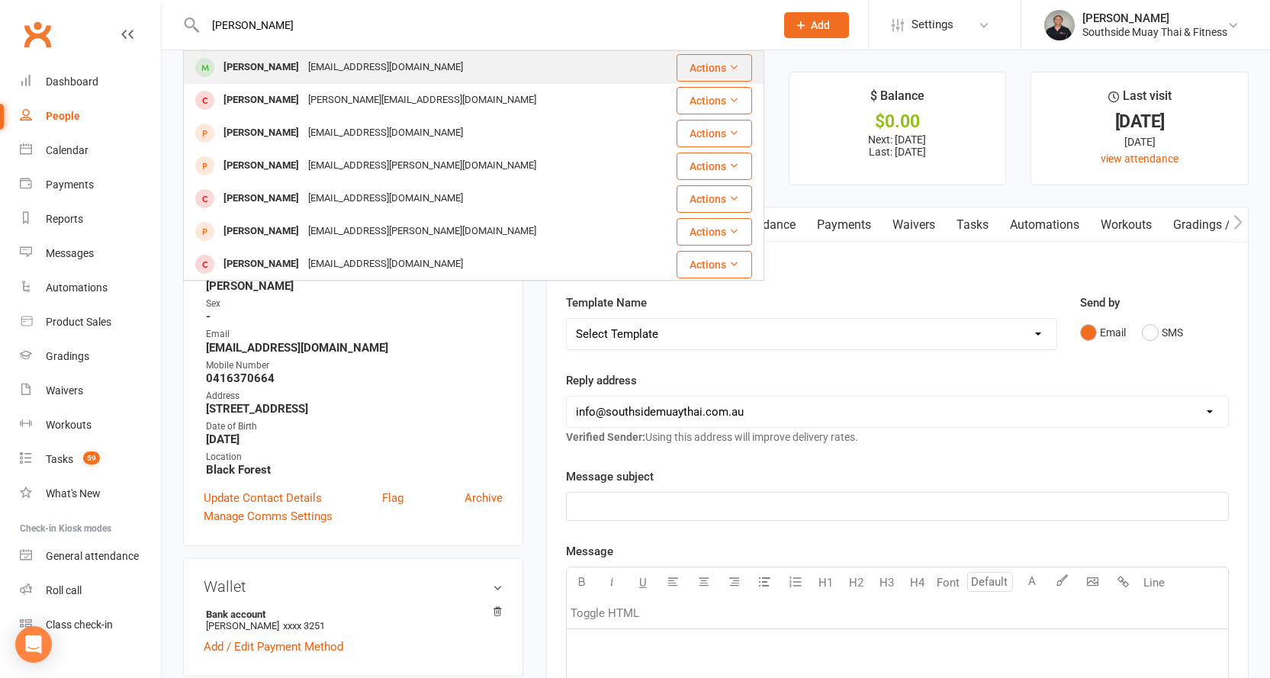
type input "jake mack"
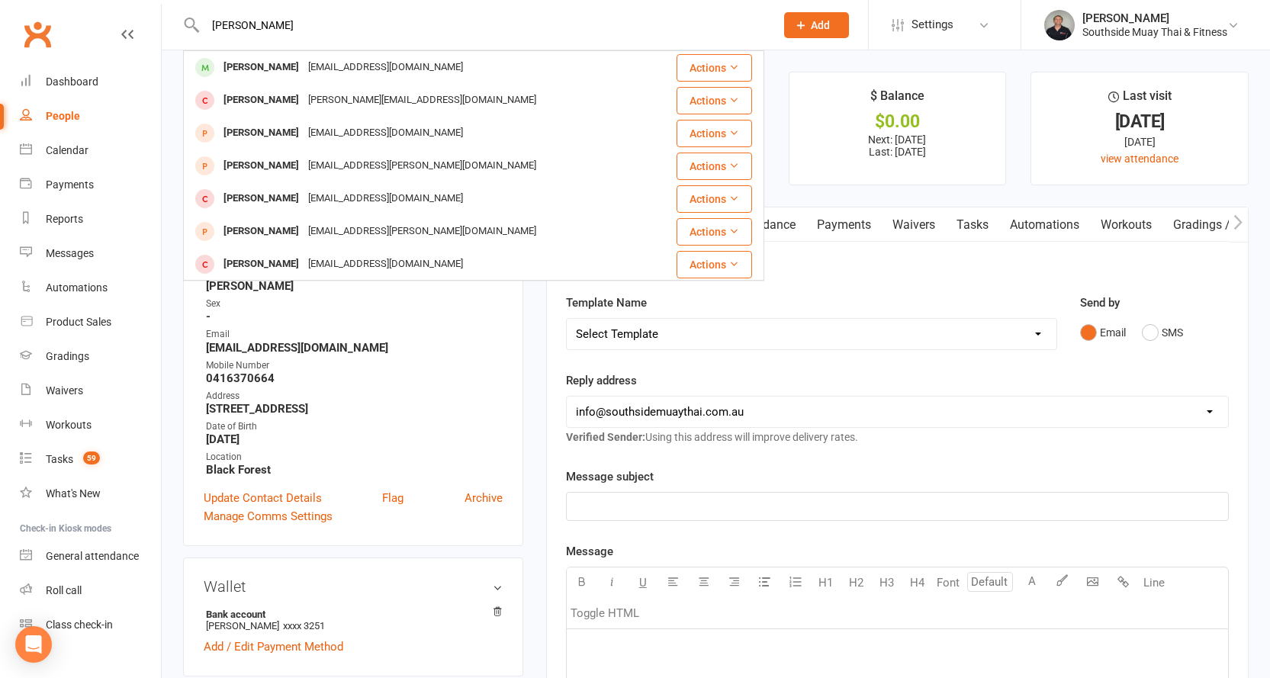
click at [328, 55] on div "Jake Mackey Brill jakemackeybrill@outlook.com" at bounding box center [425, 67] width 481 height 31
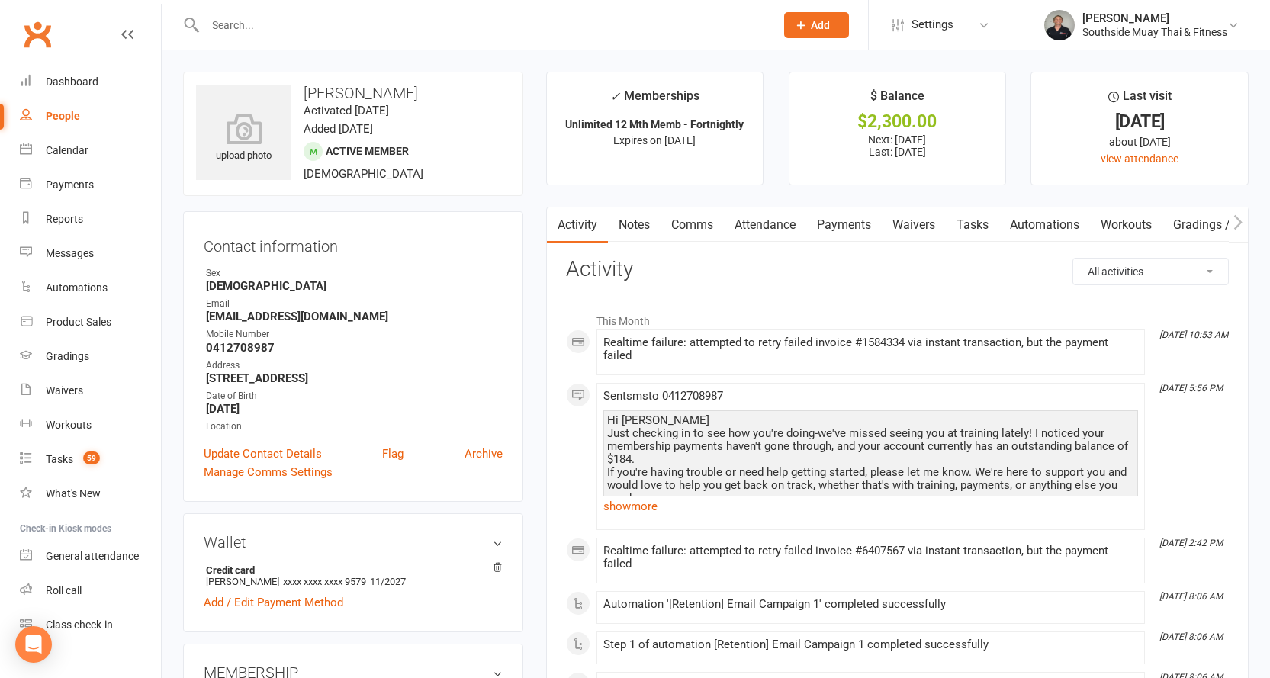
click at [342, 23] on input "text" at bounding box center [483, 24] width 564 height 21
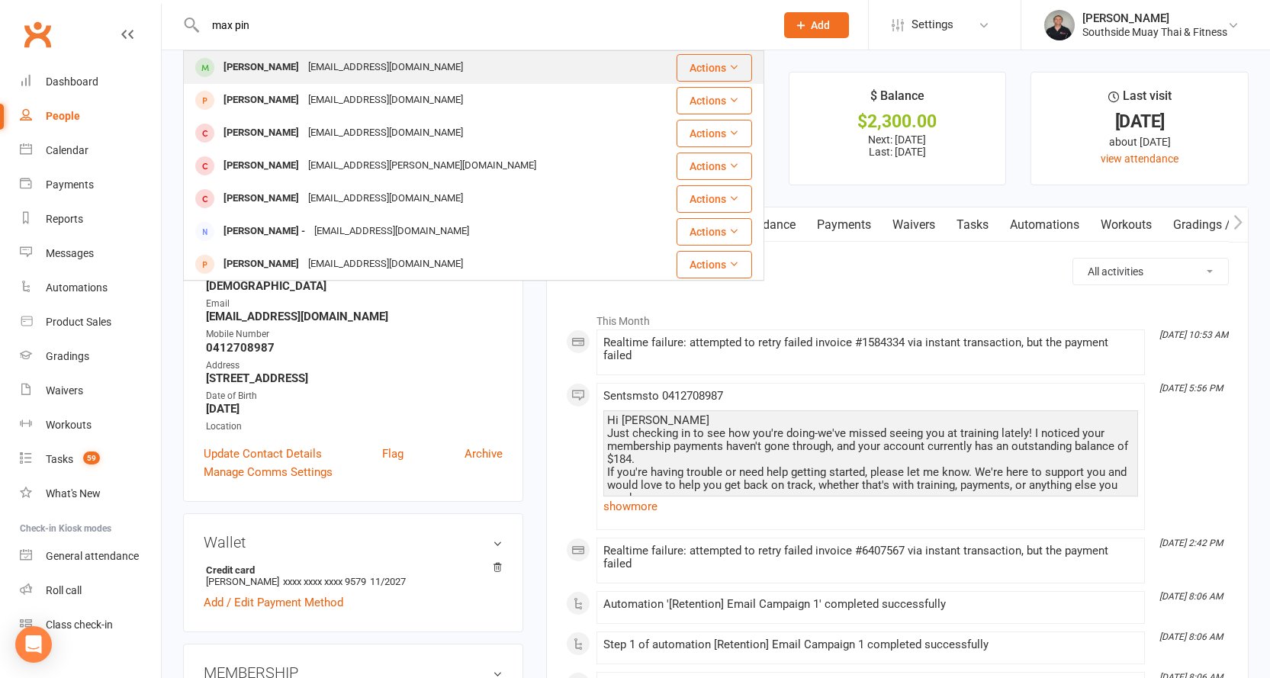
type input "max pin"
click at [304, 63] on div "Maxwellpinkerton@gmail.com" at bounding box center [386, 67] width 164 height 22
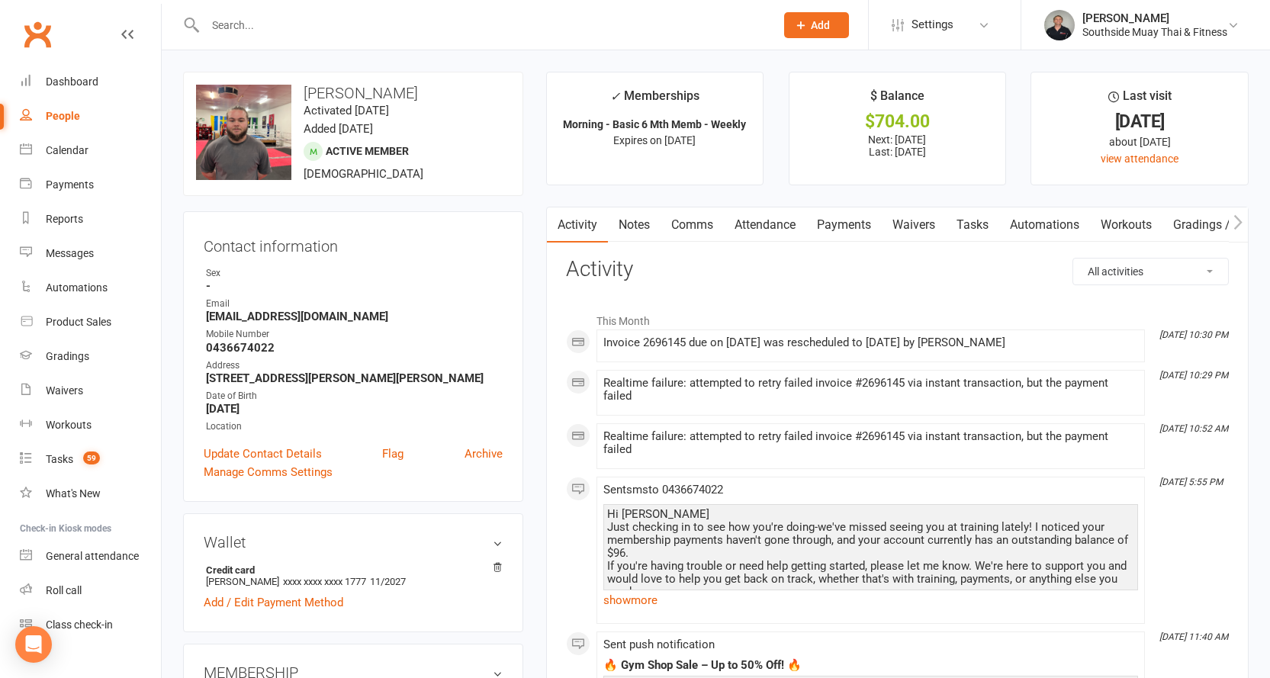
click at [693, 220] on link "Comms" at bounding box center [691, 224] width 63 height 35
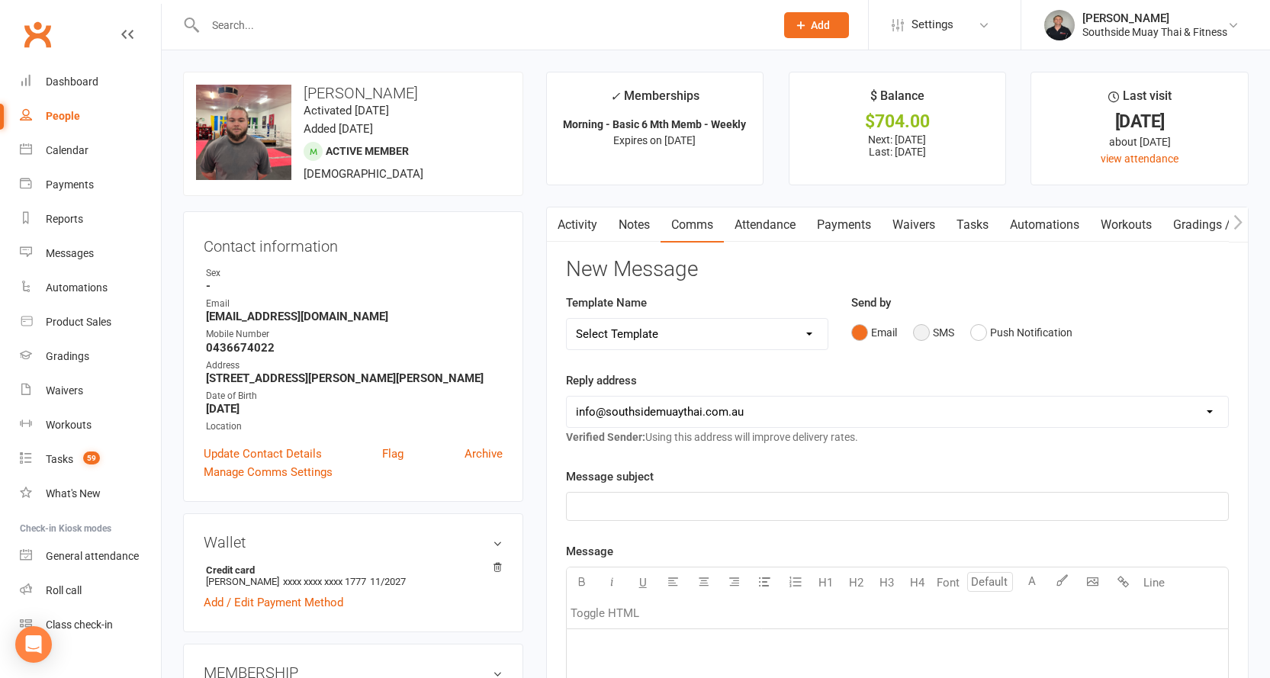
click at [924, 330] on button "SMS" at bounding box center [933, 332] width 41 height 29
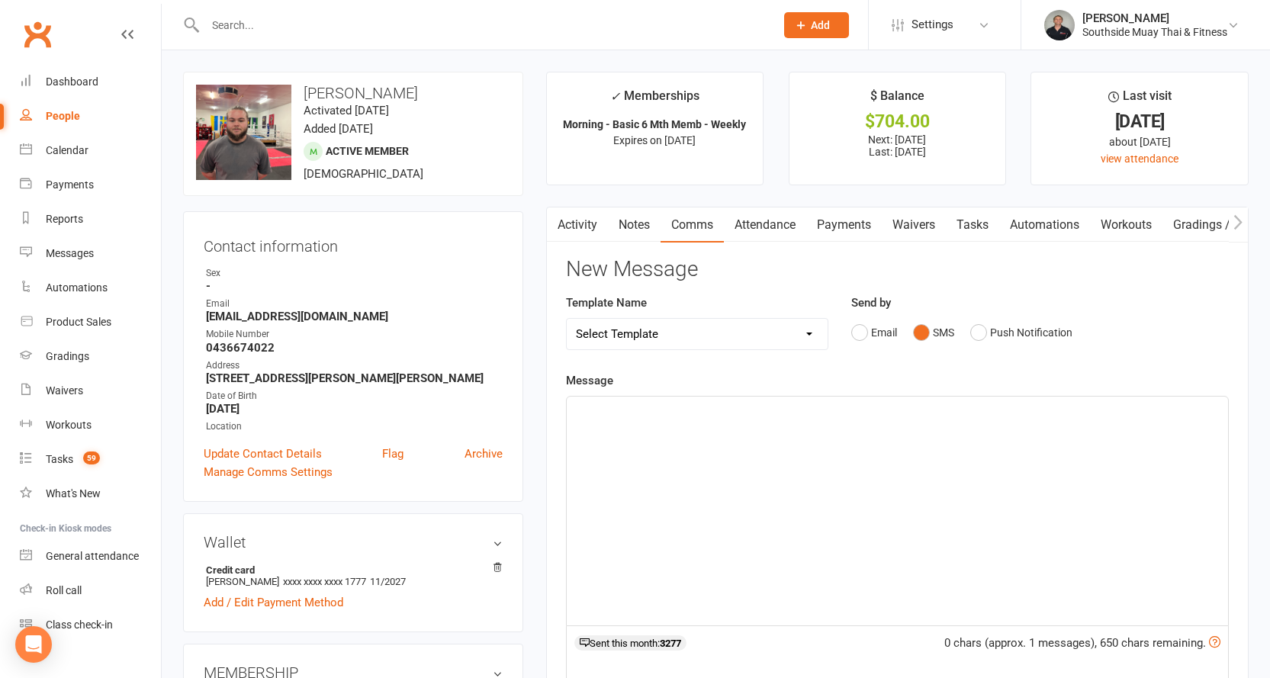
click at [689, 426] on div "﻿" at bounding box center [897, 511] width 661 height 229
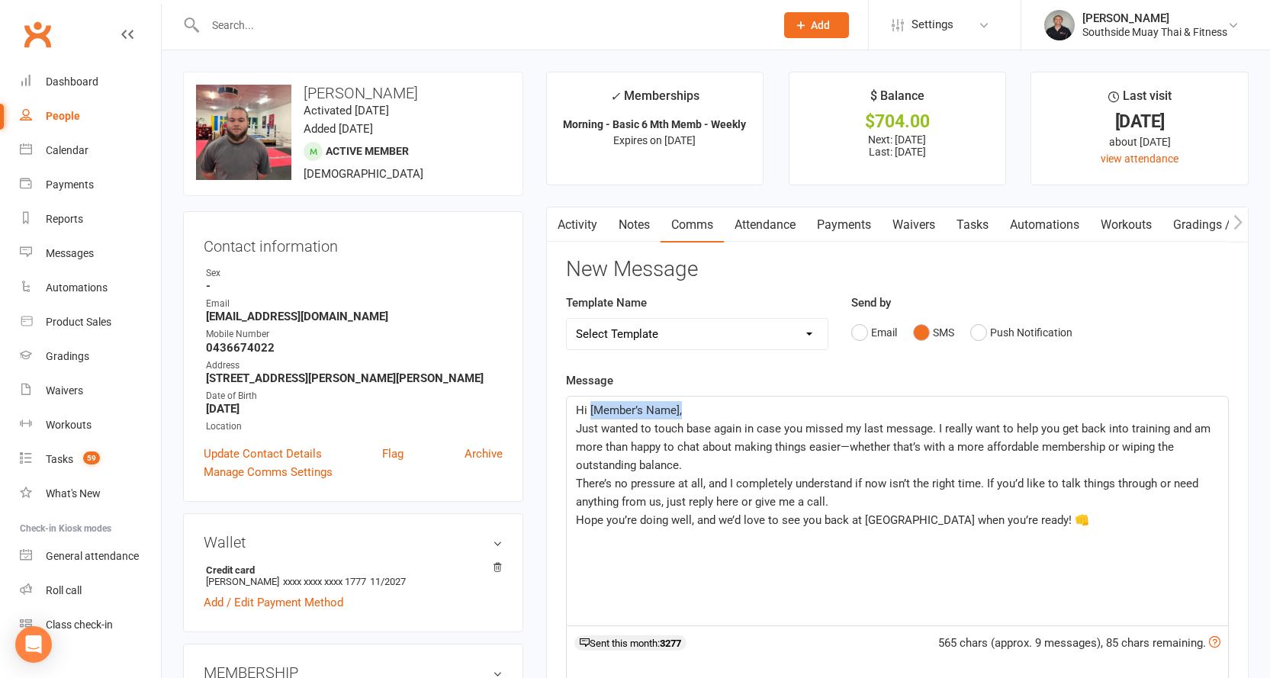
drag, startPoint x: 590, startPoint y: 409, endPoint x: 683, endPoint y: 405, distance: 93.1
click at [683, 405] on p "Hi [Member’s Name]," at bounding box center [897, 410] width 643 height 18
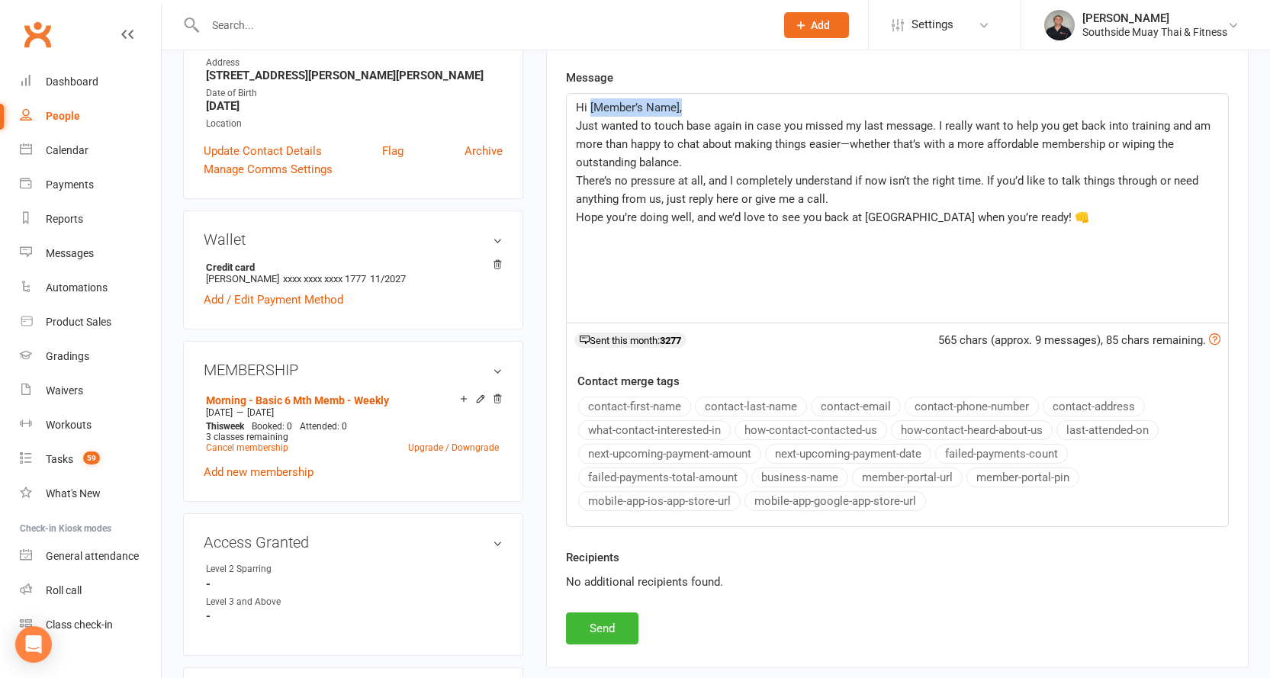
scroll to position [305, 0]
click at [634, 403] on button "contact-first-name" at bounding box center [634, 404] width 113 height 20
click at [1057, 212] on p "Hope you’re doing well, and we’d love to see you back at Southside when you’re …" at bounding box center [897, 215] width 643 height 18
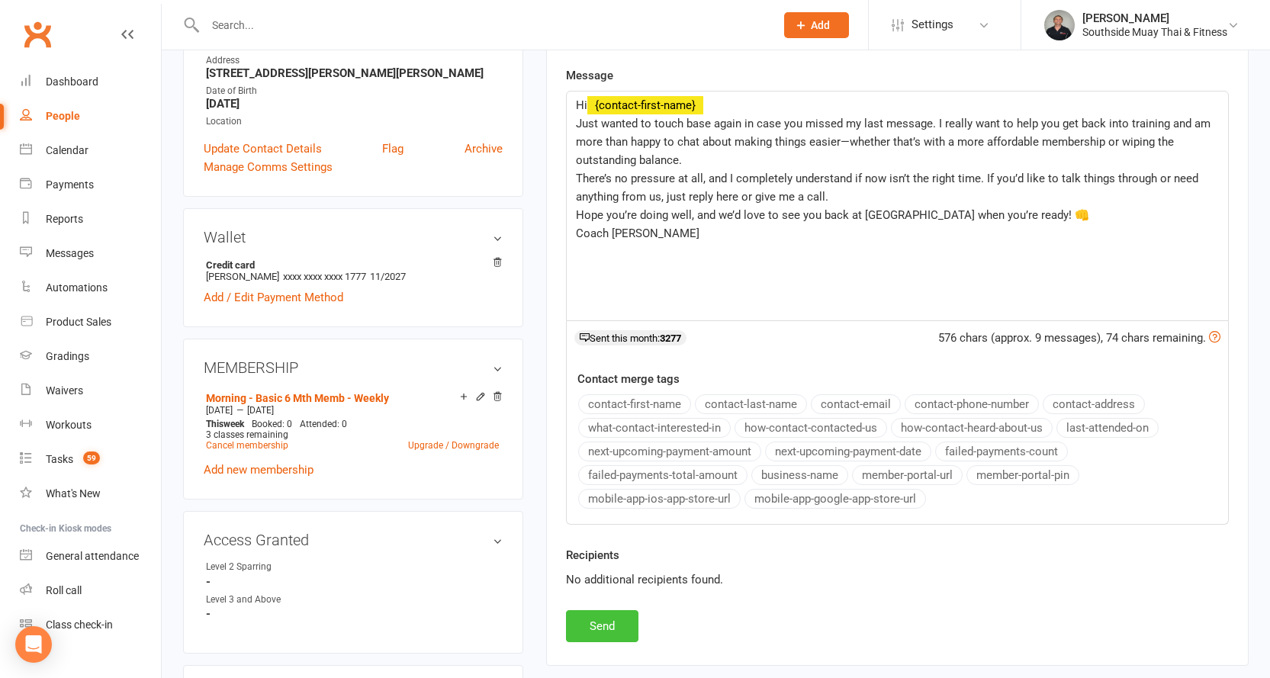
click at [622, 624] on button "Send" at bounding box center [602, 626] width 72 height 32
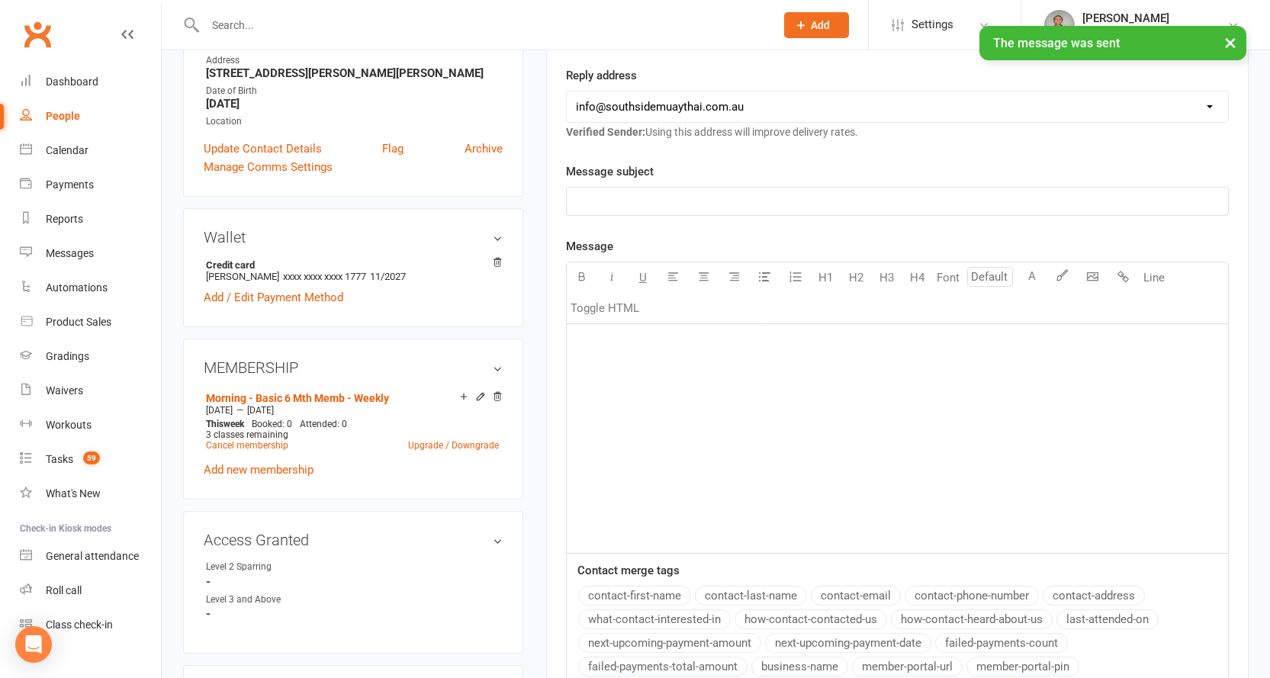
click at [246, 14] on input "text" at bounding box center [483, 24] width 564 height 21
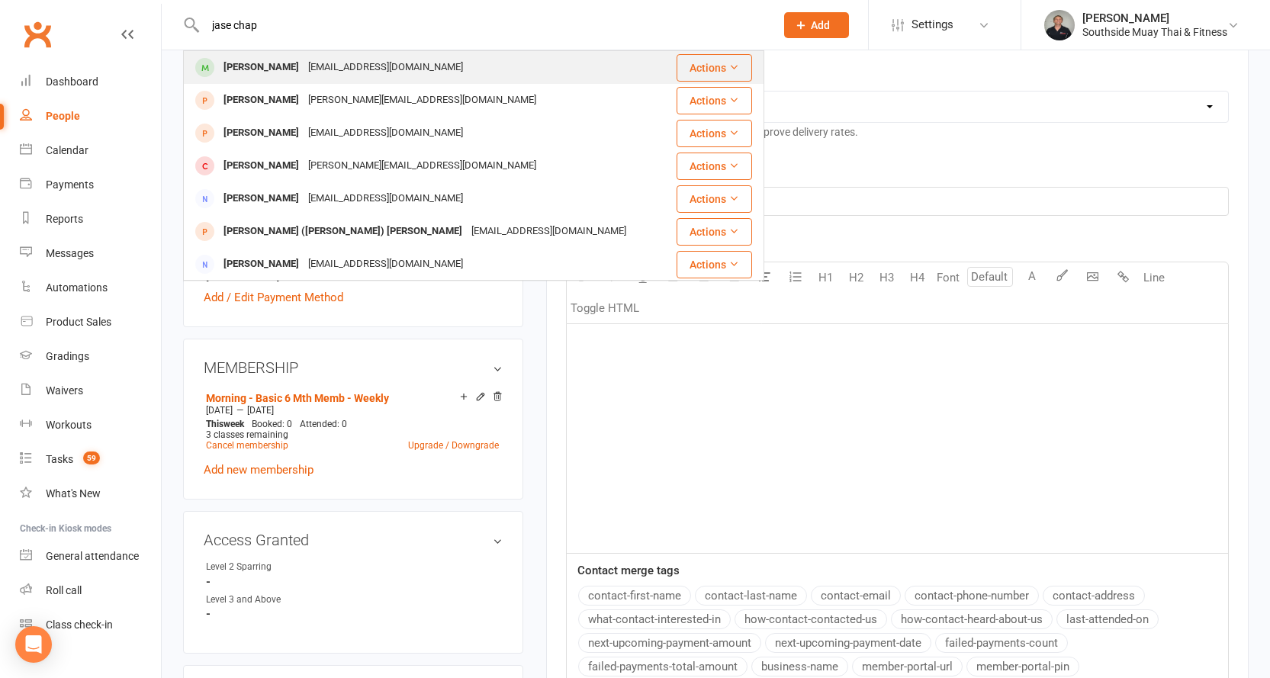
type input "jase chap"
click at [262, 73] on div "Jase Chiappini" at bounding box center [261, 67] width 85 height 22
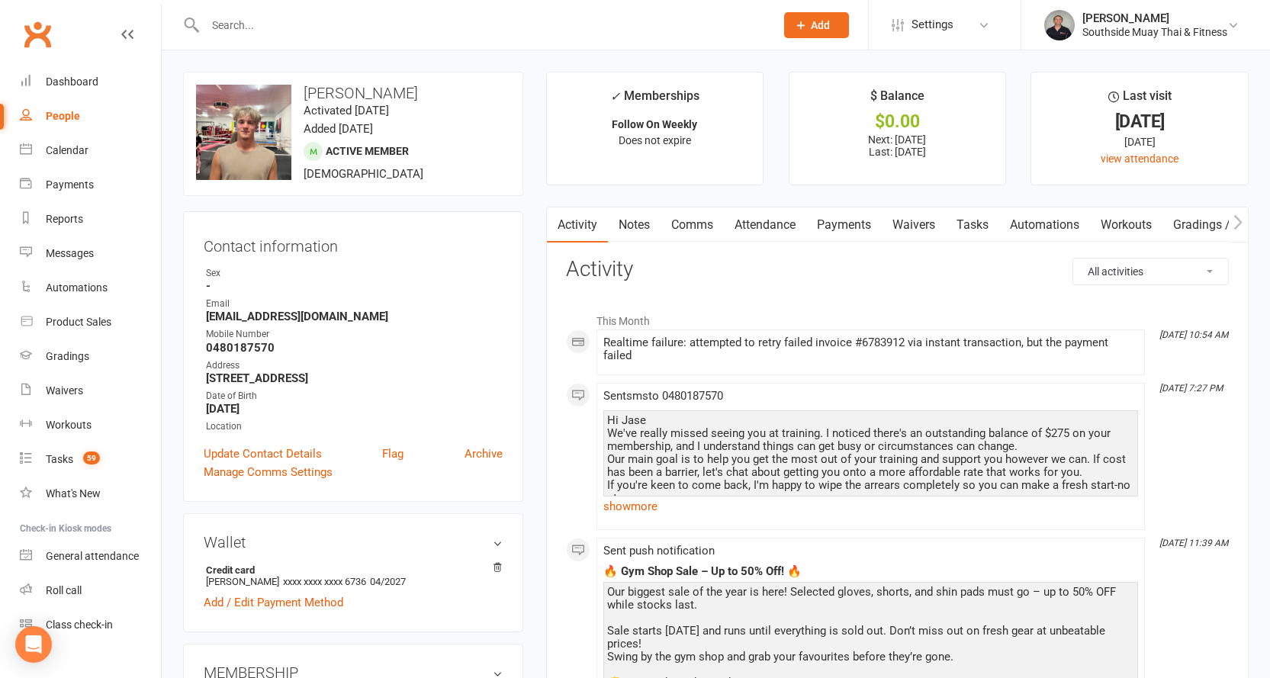
click at [696, 222] on link "Comms" at bounding box center [691, 224] width 63 height 35
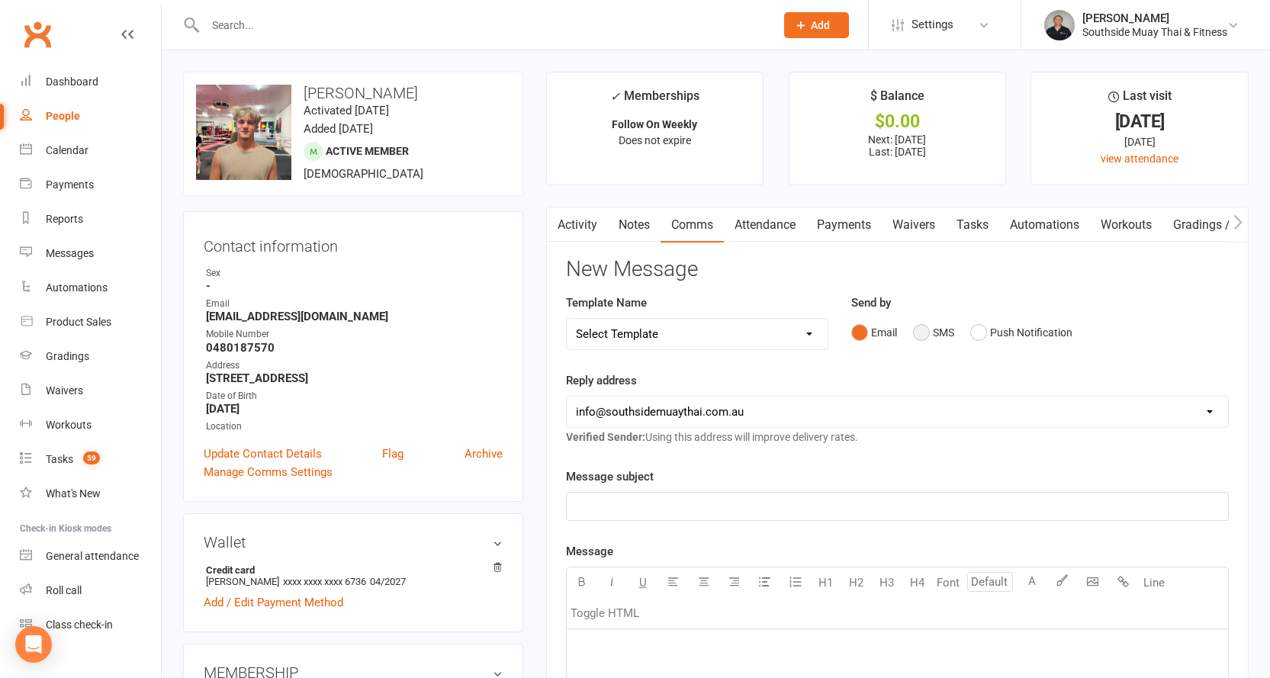
click at [933, 330] on button "SMS" at bounding box center [933, 332] width 41 height 29
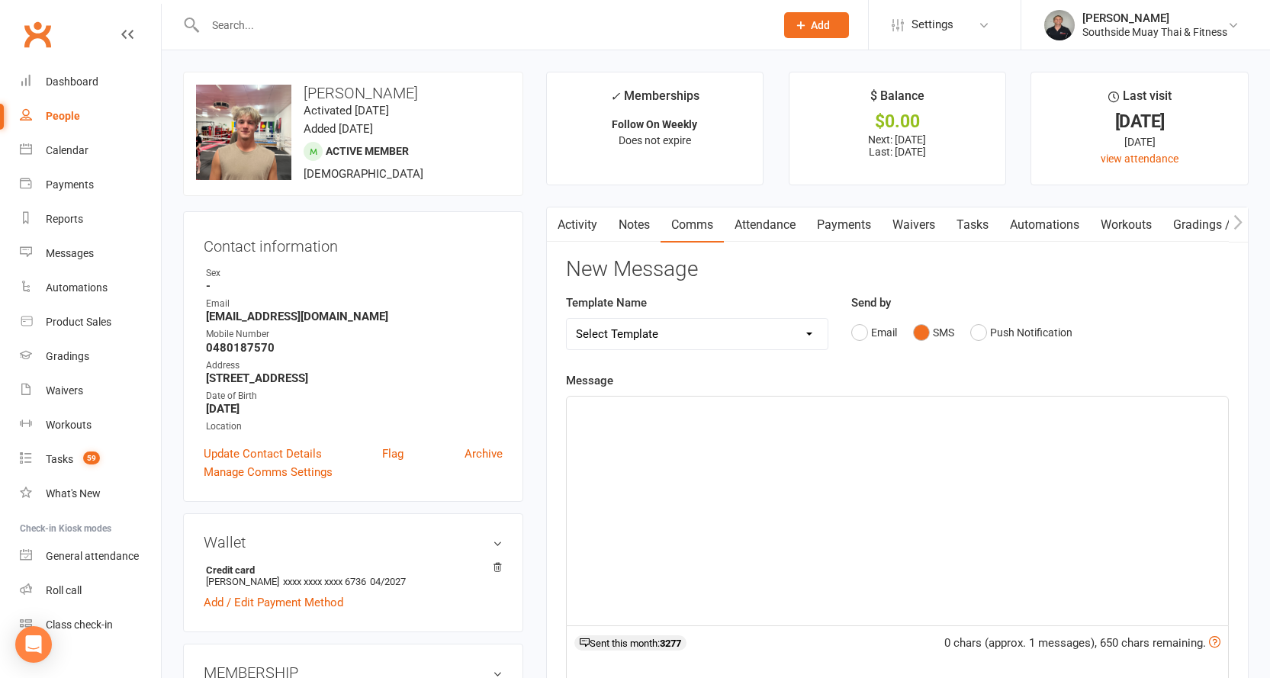
click at [707, 417] on p "﻿" at bounding box center [897, 410] width 643 height 18
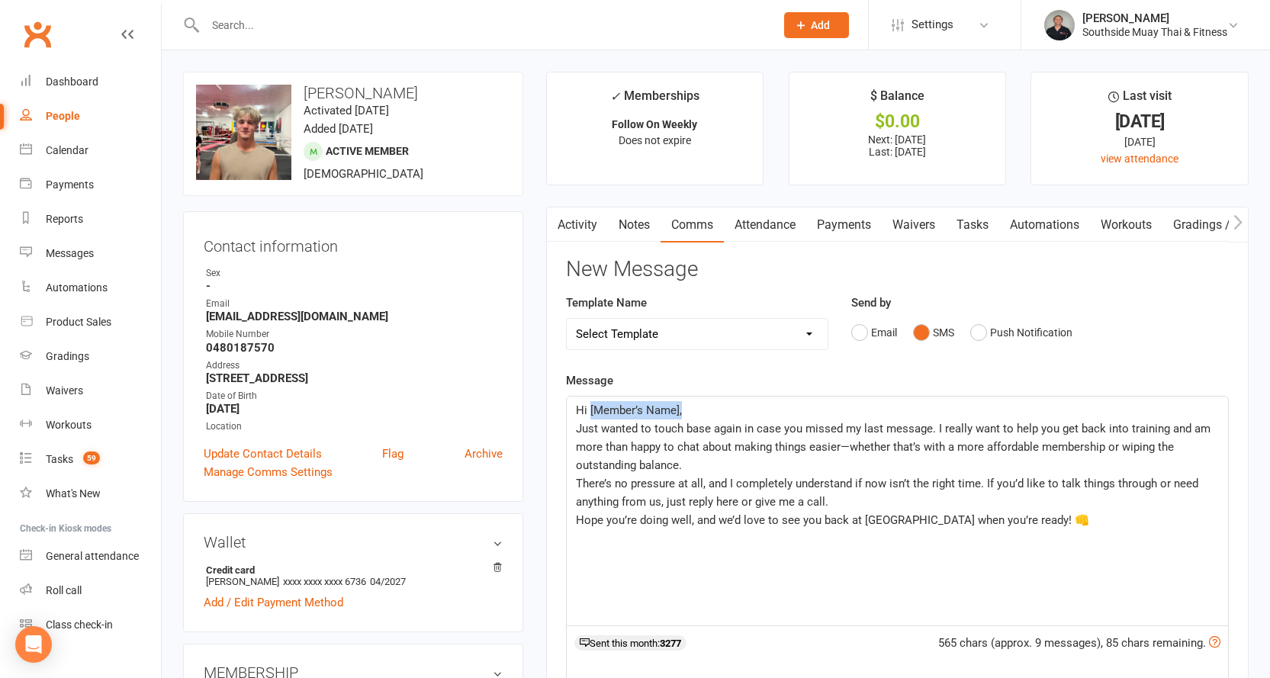
drag, startPoint x: 589, startPoint y: 410, endPoint x: 681, endPoint y: 408, distance: 92.3
click at [681, 408] on span "Hi [Member’s Name]," at bounding box center [629, 410] width 106 height 14
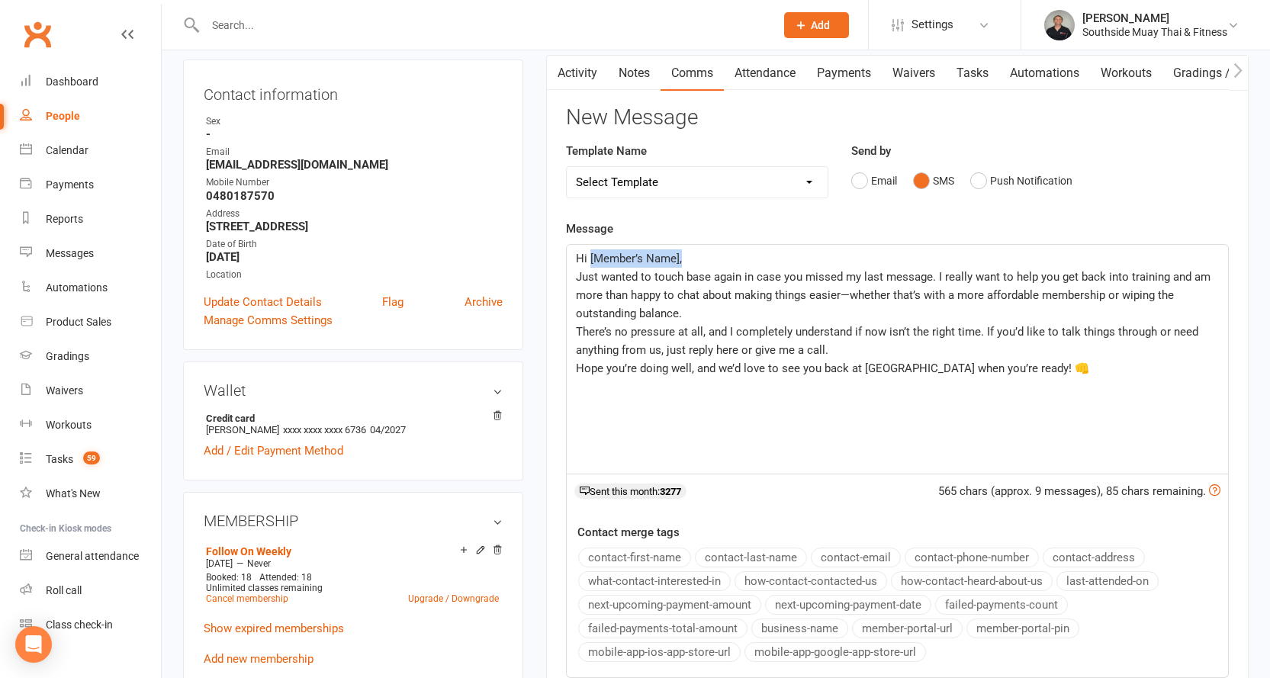
scroll to position [153, 0]
click at [645, 550] on button "contact-first-name" at bounding box center [634, 557] width 113 height 20
click at [587, 256] on span "Hi" at bounding box center [581, 258] width 11 height 14
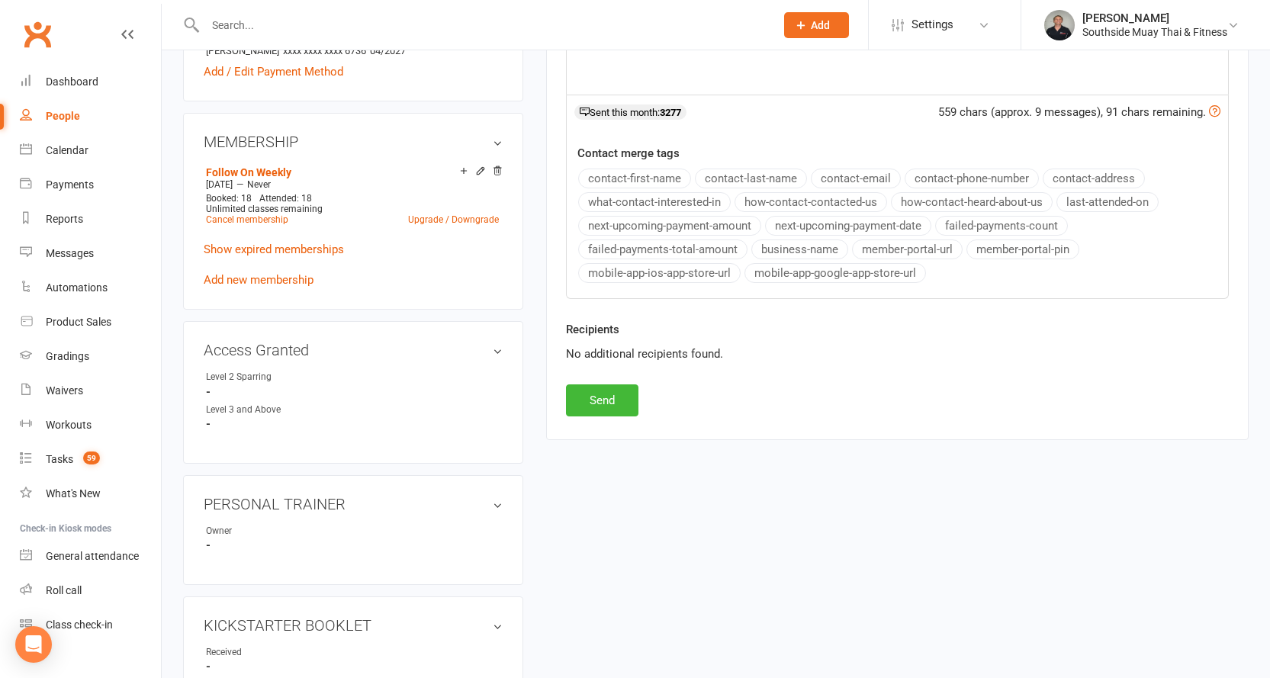
scroll to position [534, 0]
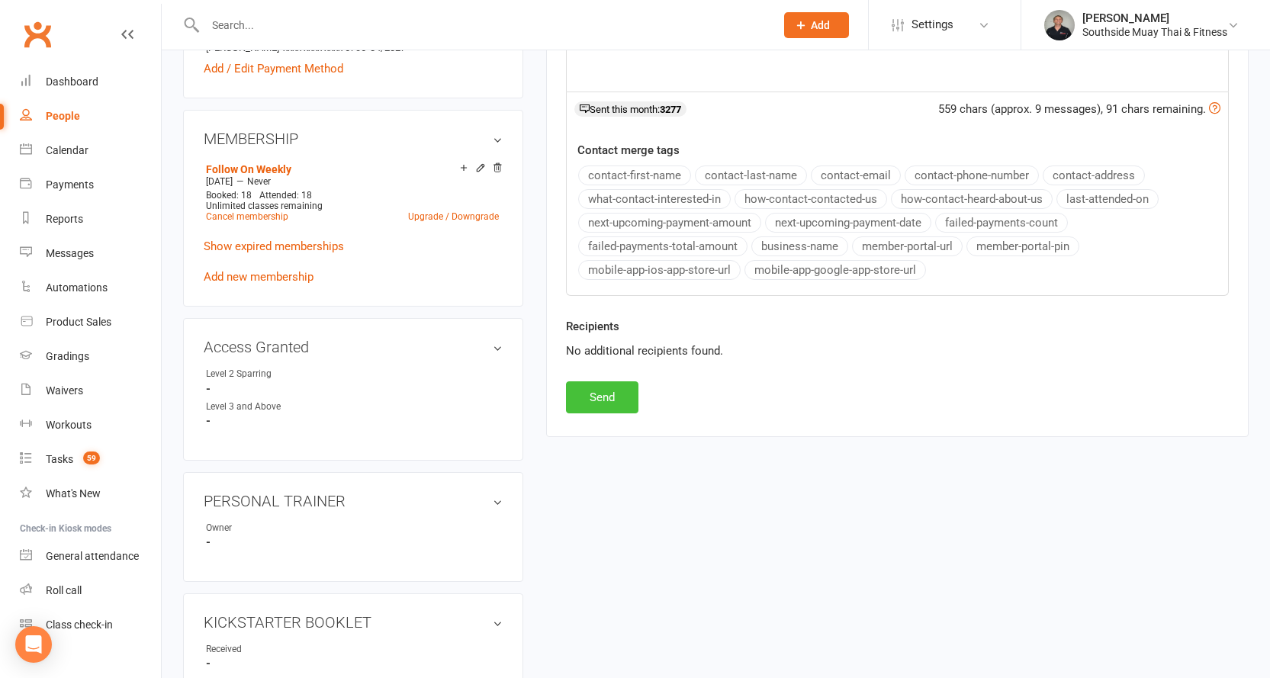
click at [581, 397] on button "Send" at bounding box center [602, 397] width 72 height 32
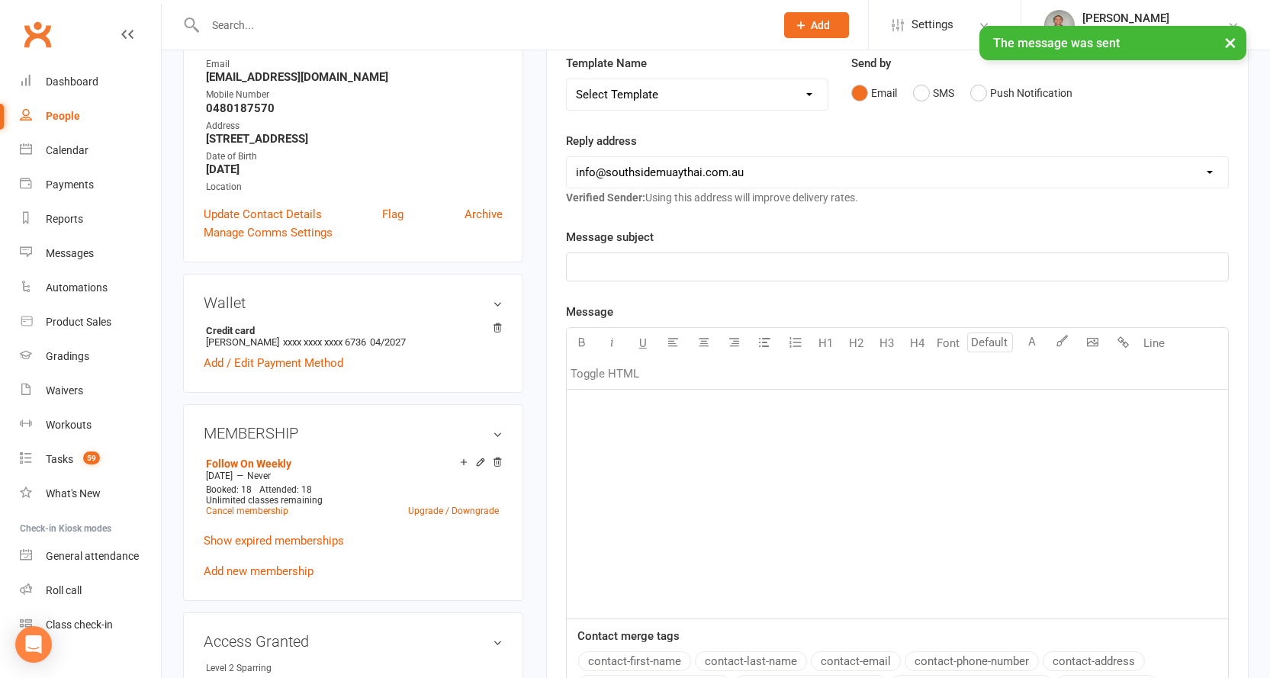
scroll to position [229, 0]
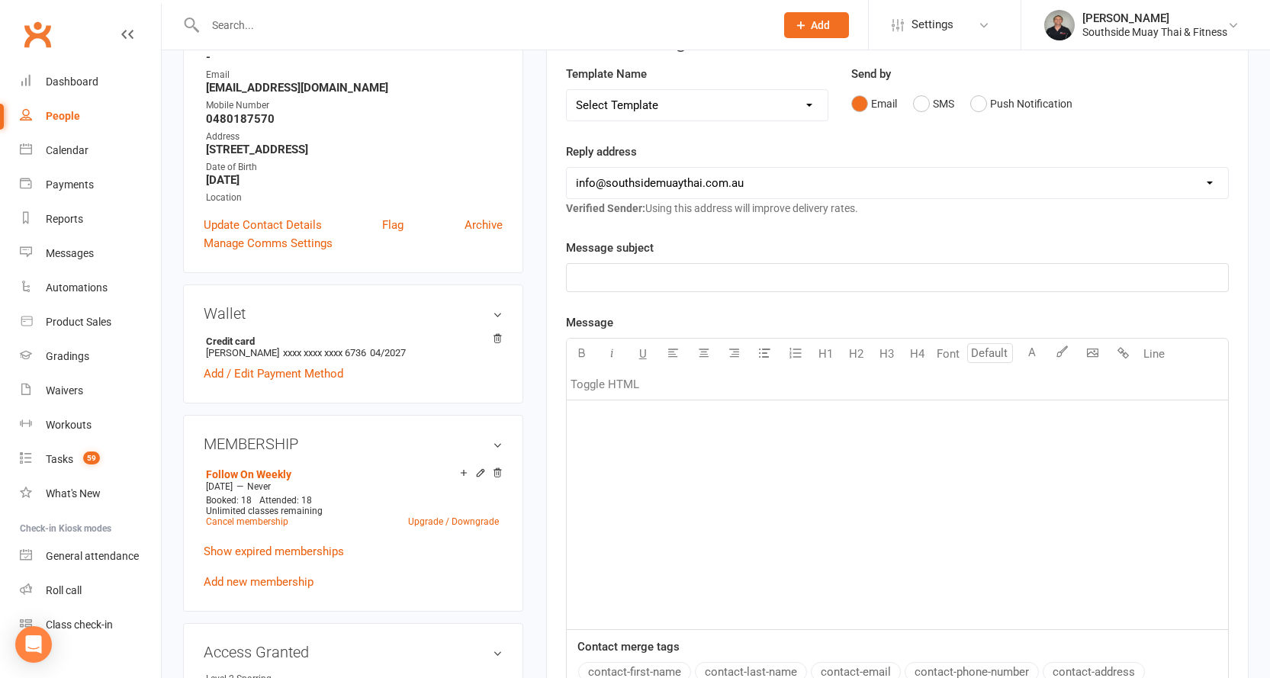
click at [294, 18] on input "text" at bounding box center [483, 24] width 564 height 21
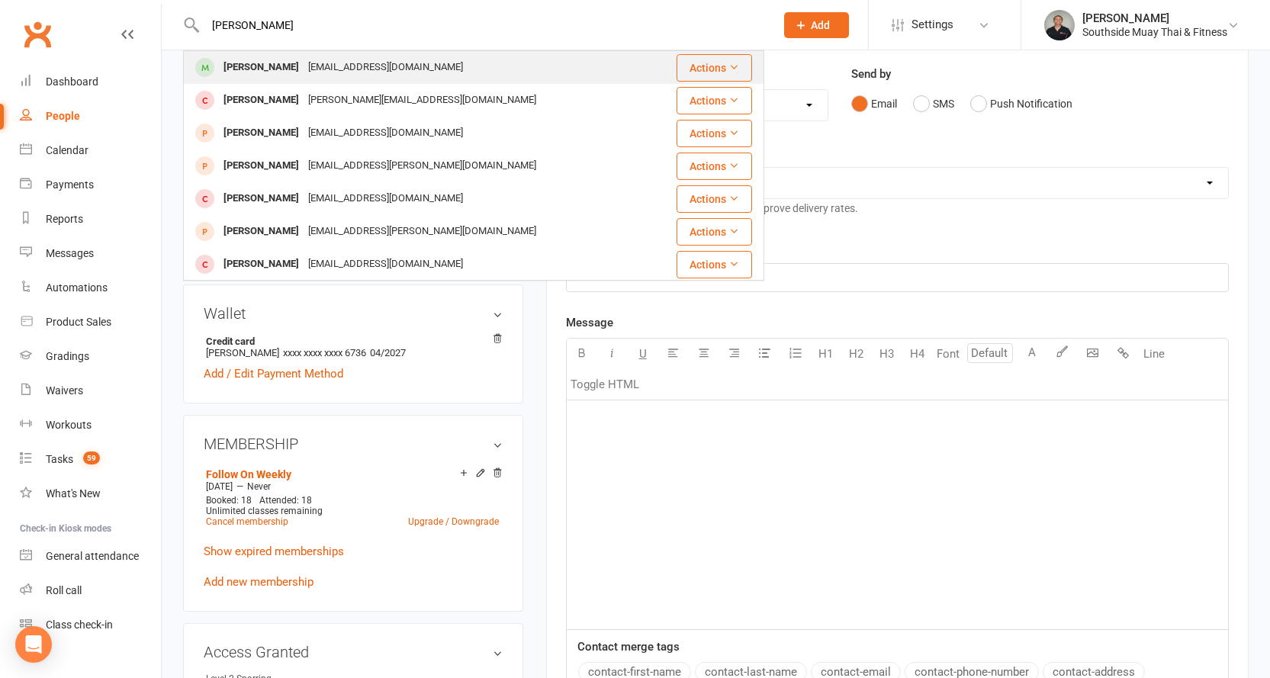
type input "jake mack"
click at [295, 54] on div "Jake Mackey Brill jakemackeybrill@outlook.com" at bounding box center [425, 67] width 481 height 31
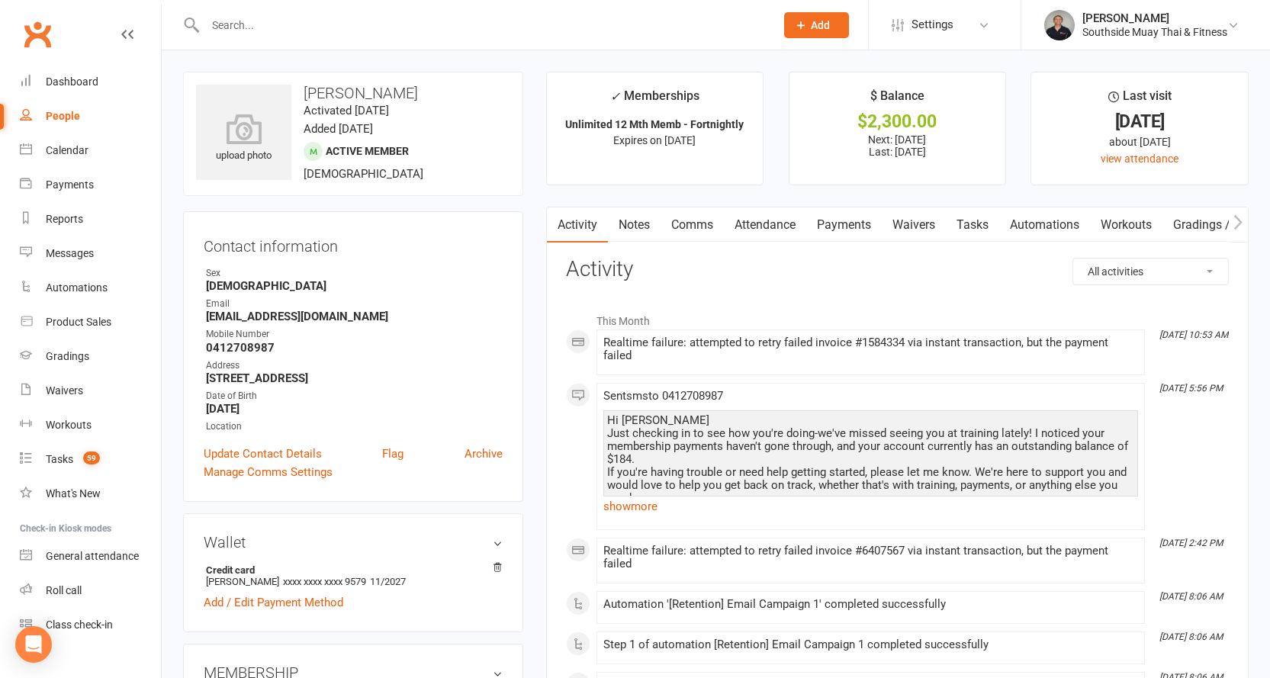
click at [705, 222] on link "Comms" at bounding box center [691, 224] width 63 height 35
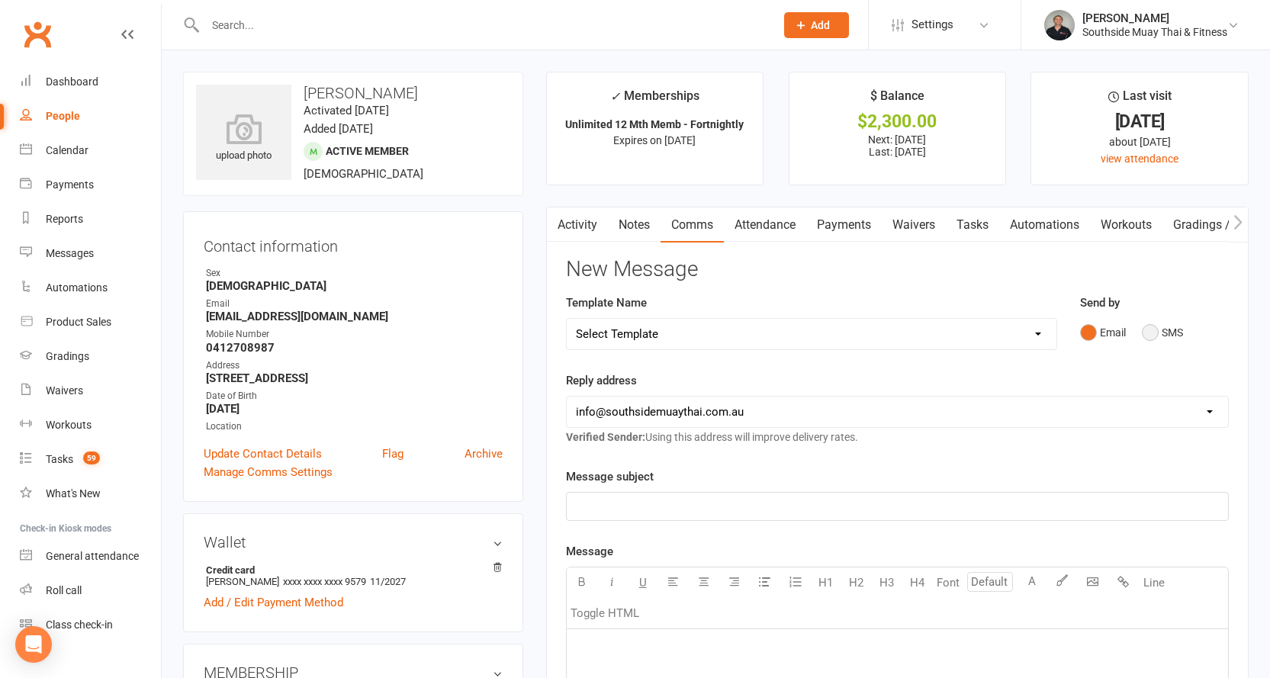
click at [1173, 334] on button "SMS" at bounding box center [1162, 332] width 41 height 29
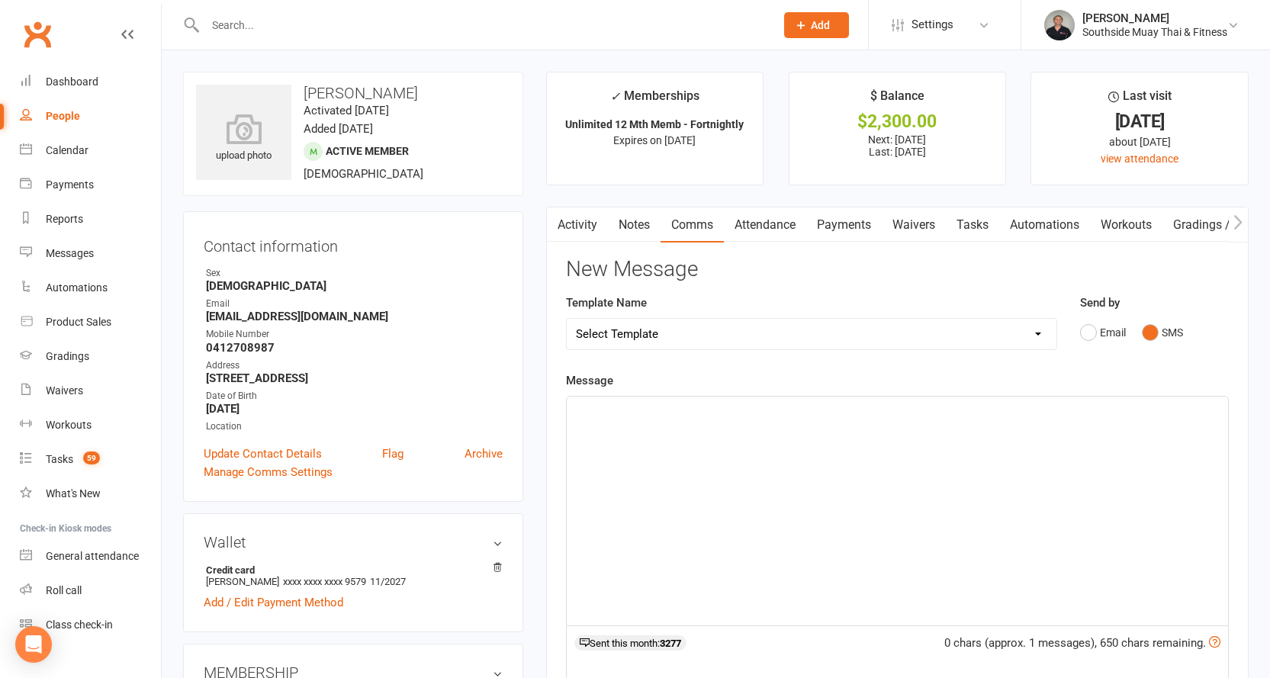
click at [627, 435] on div "﻿" at bounding box center [897, 511] width 661 height 229
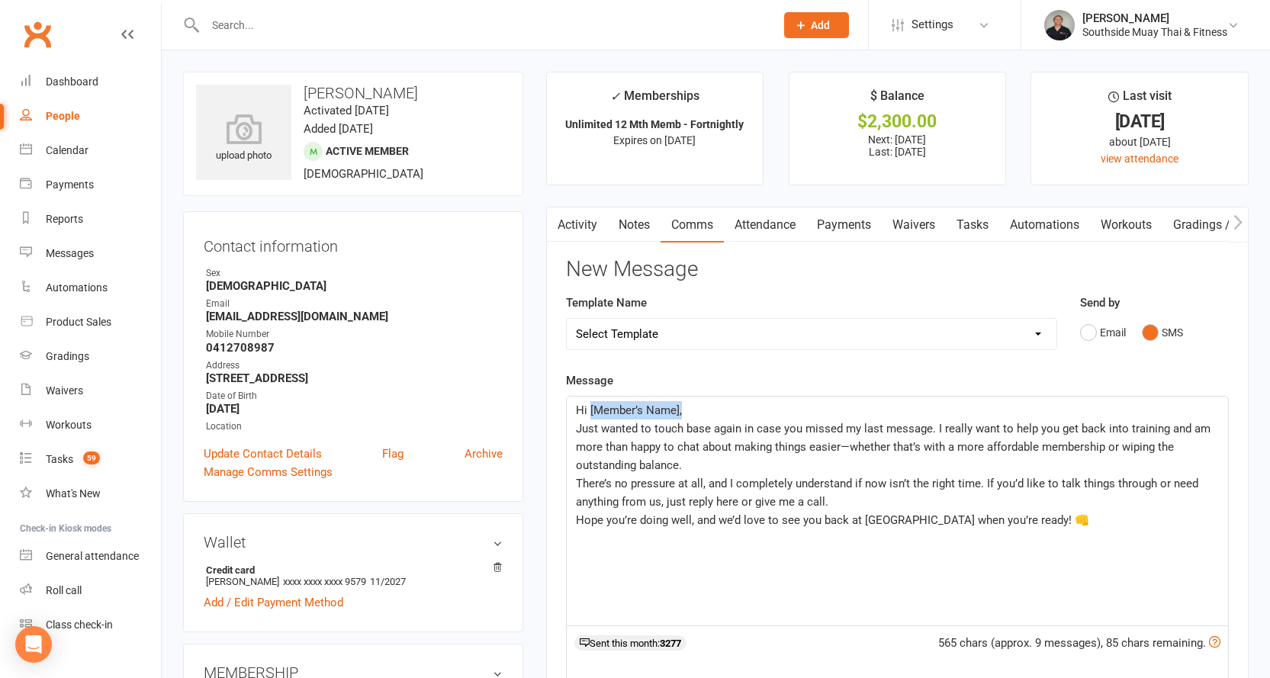
drag, startPoint x: 589, startPoint y: 411, endPoint x: 682, endPoint y: 406, distance: 93.2
click at [682, 406] on p "Hi [Member’s Name]," at bounding box center [897, 410] width 643 height 18
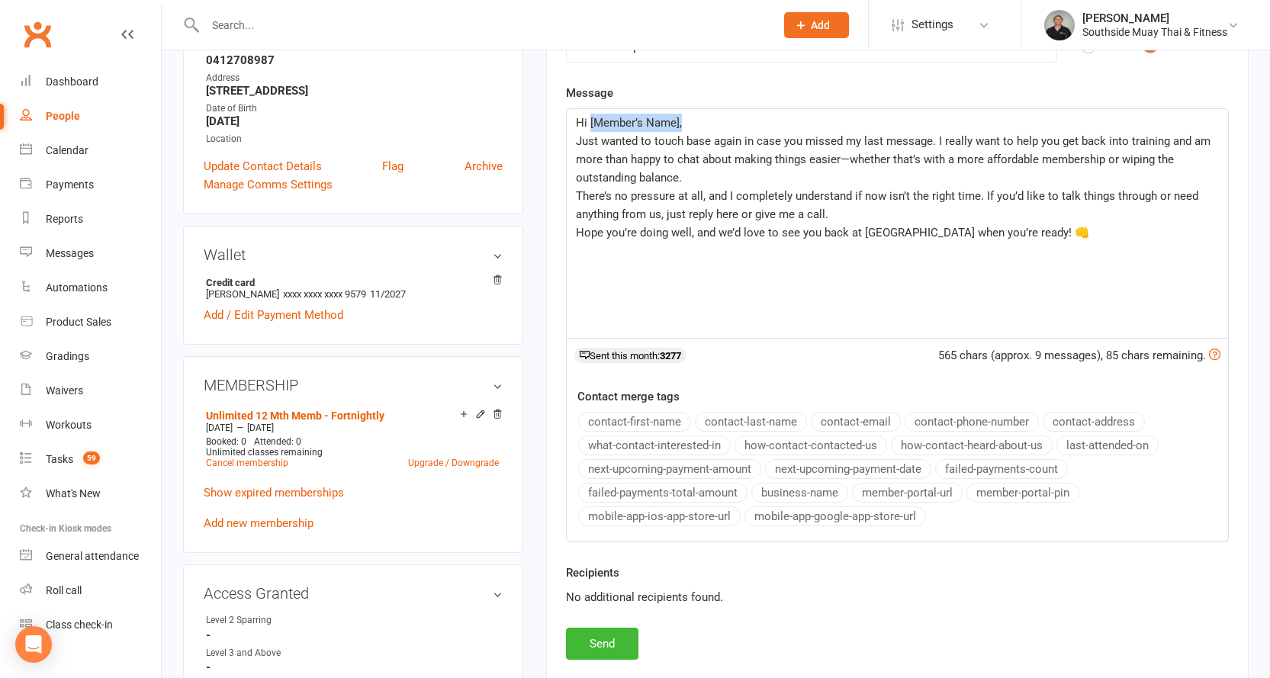
scroll to position [305, 0]
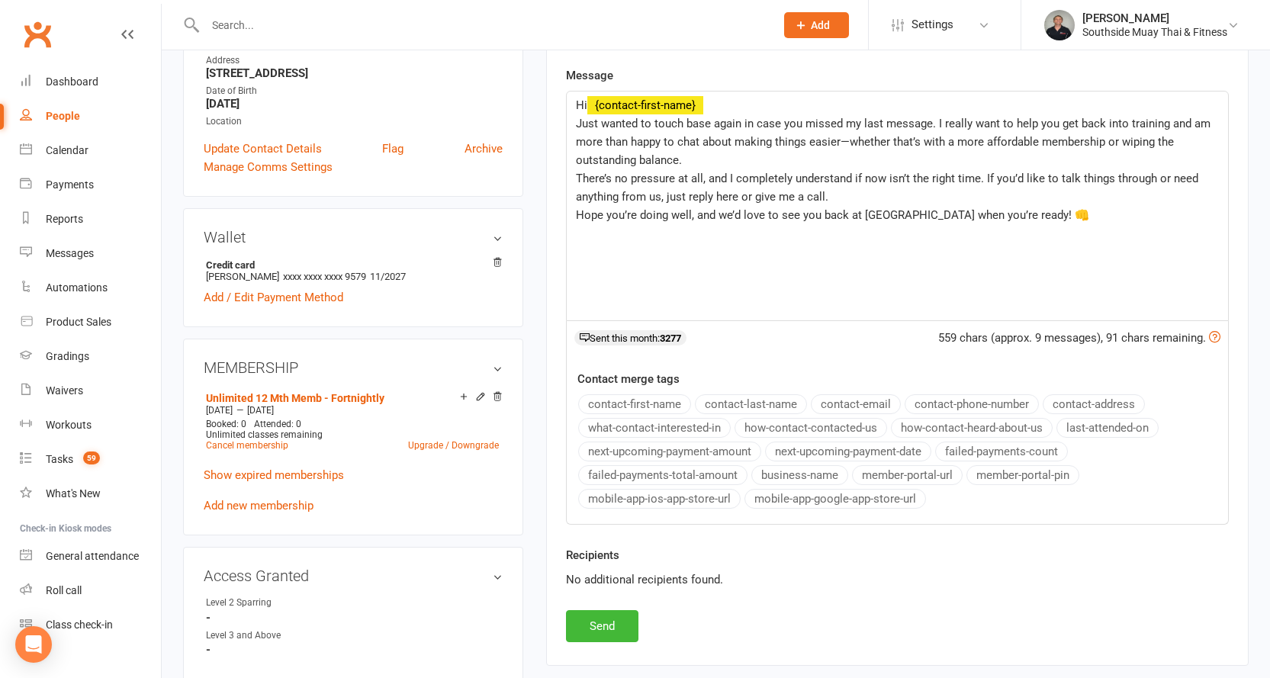
click at [622, 399] on button "contact-first-name" at bounding box center [634, 404] width 113 height 20
click at [603, 231] on div "Hi ﻿ {contact-first-name} Just wanted to touch base again in case you missed my…" at bounding box center [897, 206] width 661 height 229
click at [1043, 216] on p "Hope you’re doing well, and we’d love to see you back at Southside when you’re …" at bounding box center [897, 215] width 643 height 18
click at [585, 624] on button "Send" at bounding box center [602, 626] width 72 height 32
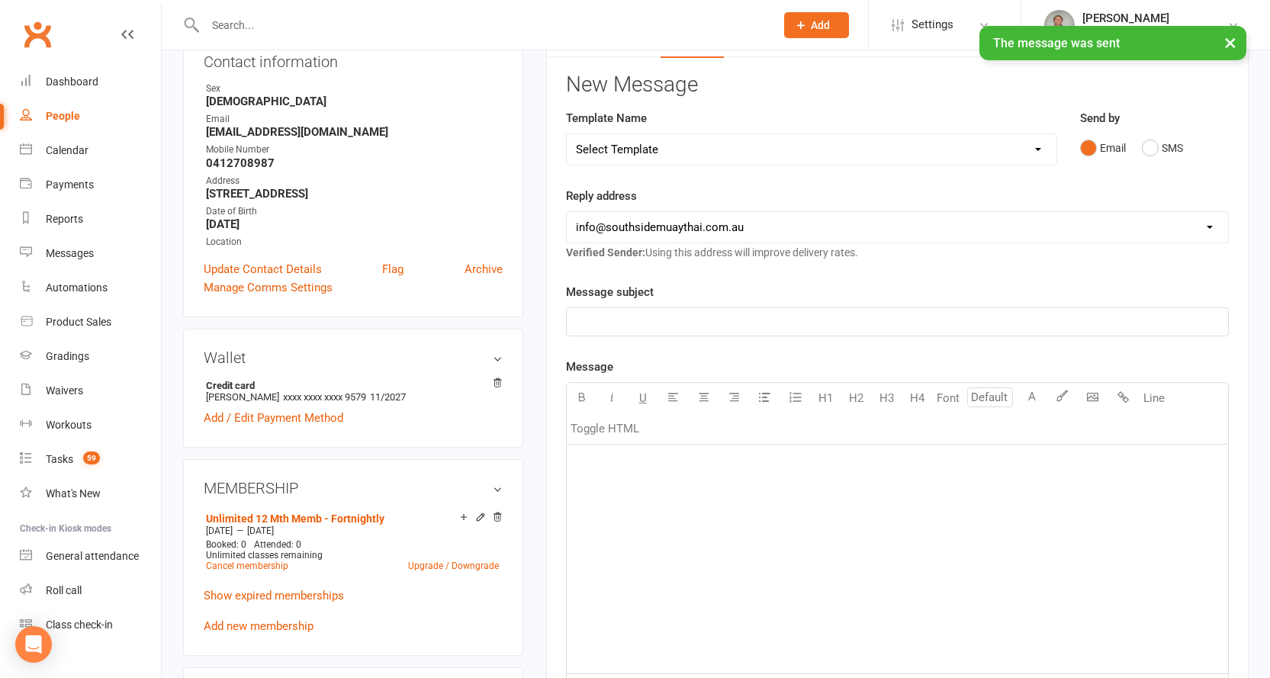
scroll to position [0, 0]
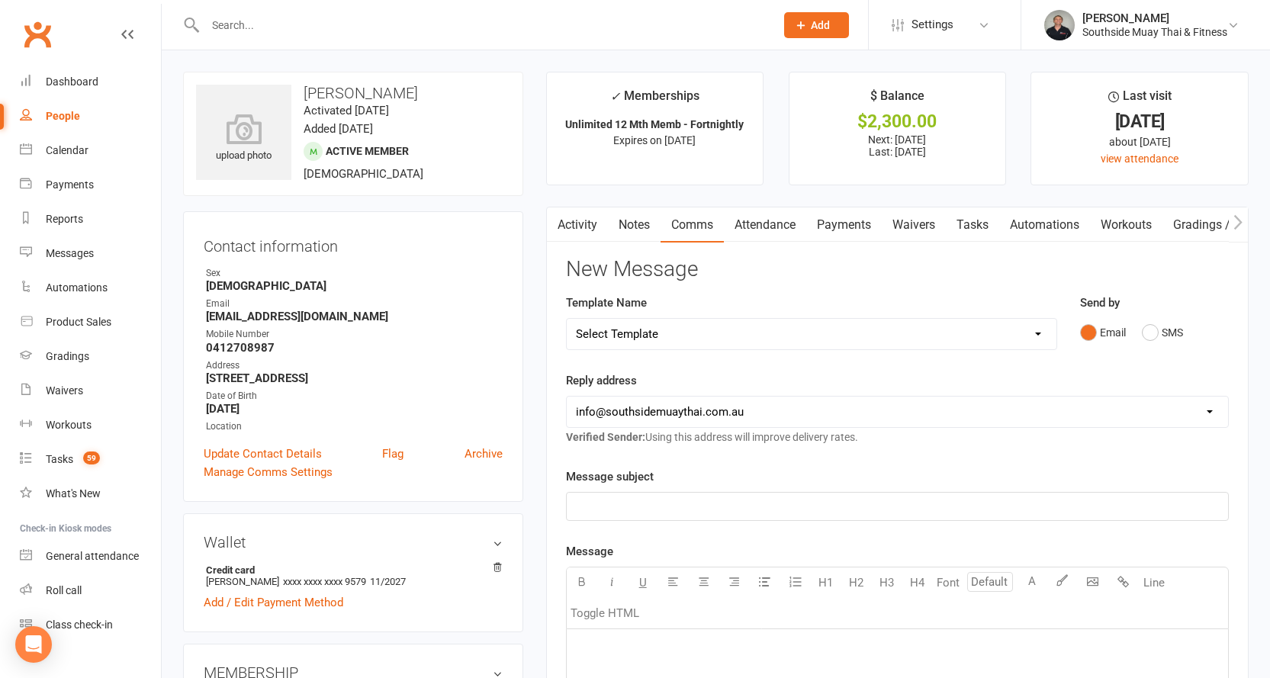
click at [253, 17] on input "text" at bounding box center [483, 24] width 564 height 21
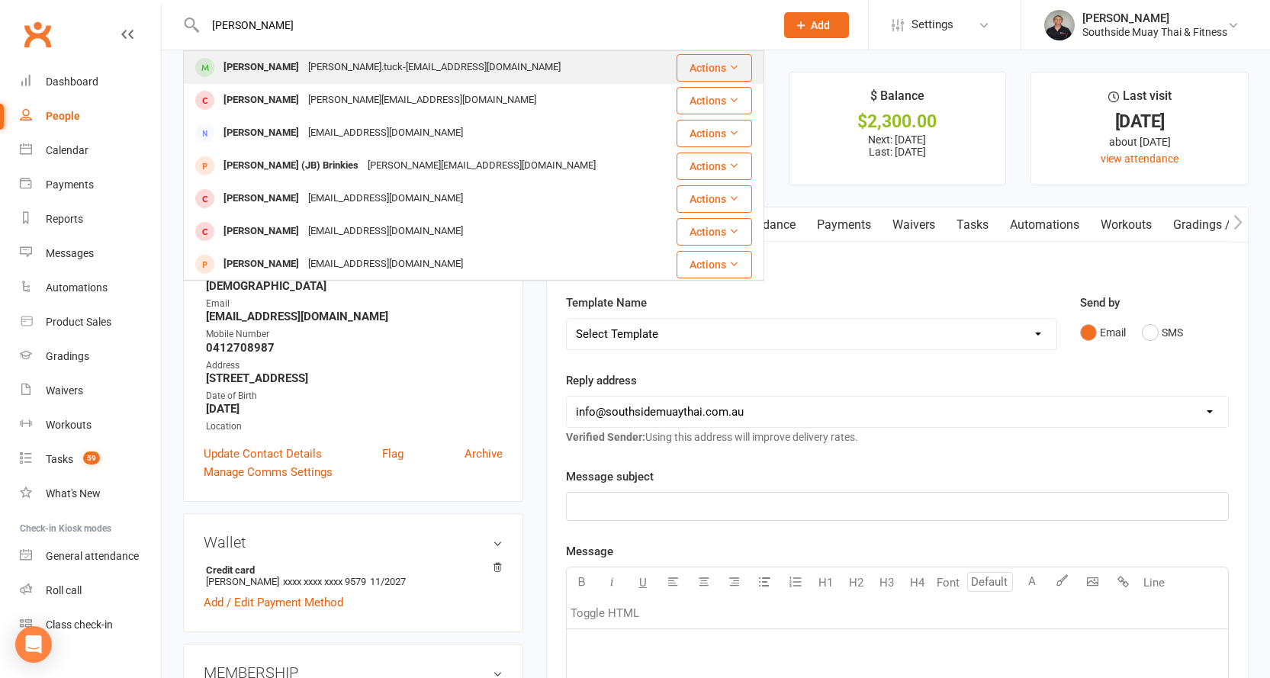
type input "justus"
click at [246, 61] on div "Justus Tuck" at bounding box center [261, 67] width 85 height 22
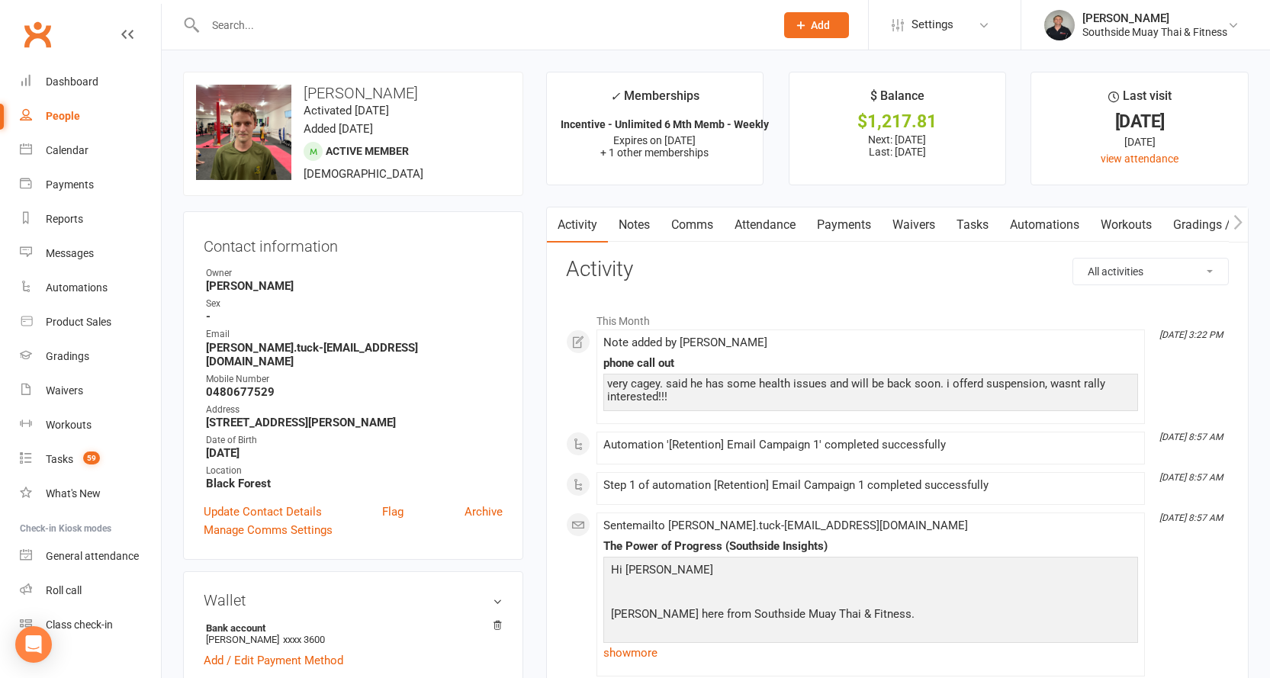
click at [835, 215] on link "Payments" at bounding box center [843, 224] width 75 height 35
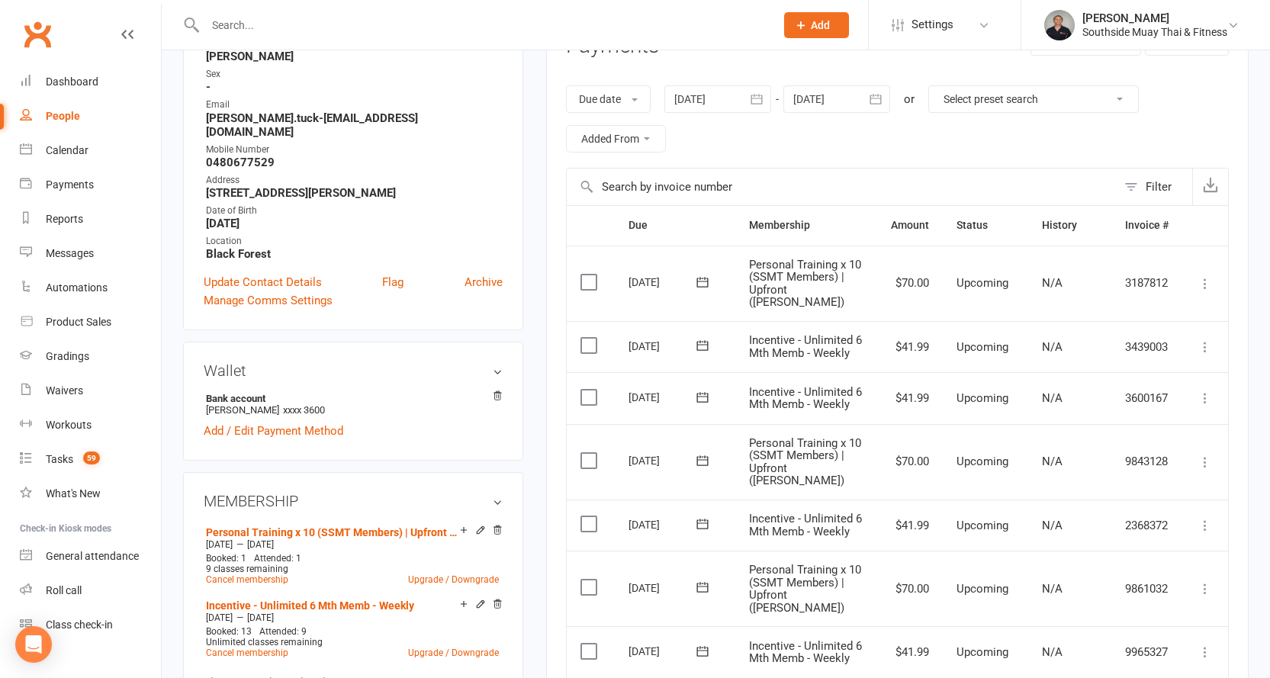
scroll to position [229, 0]
click at [860, 111] on div at bounding box center [836, 99] width 107 height 27
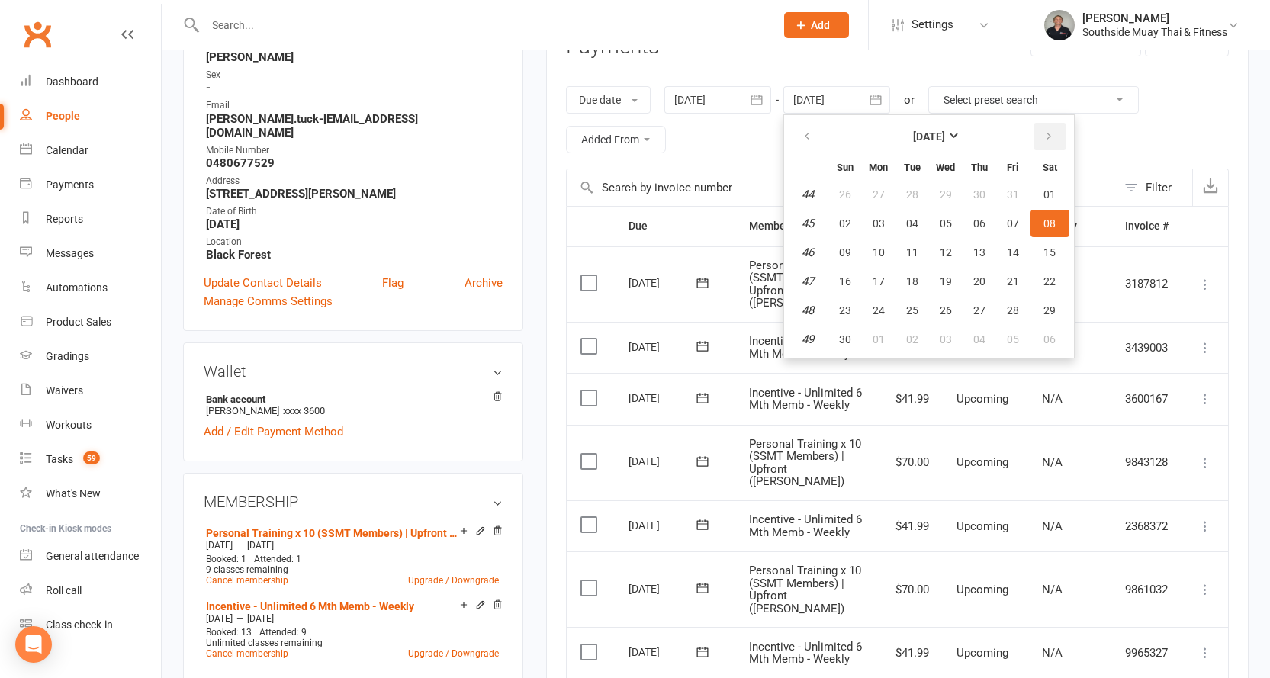
click at [1052, 140] on icon "button" at bounding box center [1048, 136] width 11 height 12
click at [1050, 192] on span "07" at bounding box center [1049, 194] width 12 height 12
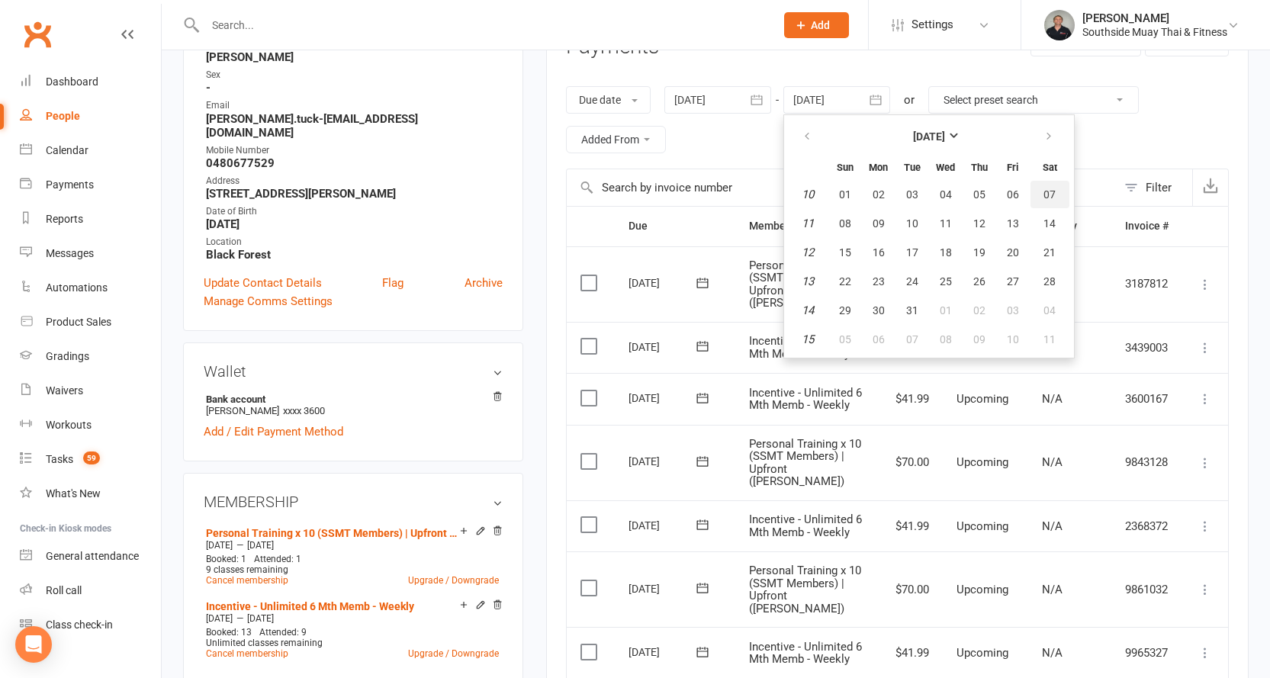
type input "07 Mar 2026"
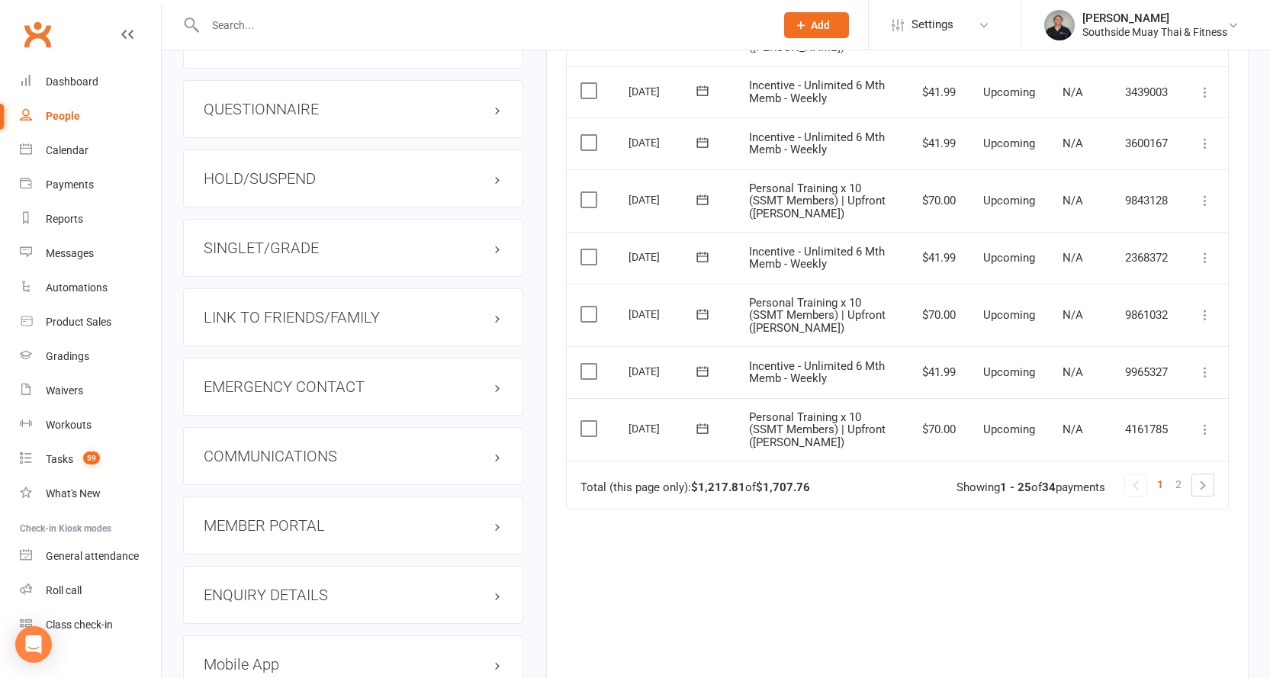
scroll to position [1373, 0]
click at [1206, 487] on link at bounding box center [1202, 481] width 21 height 21
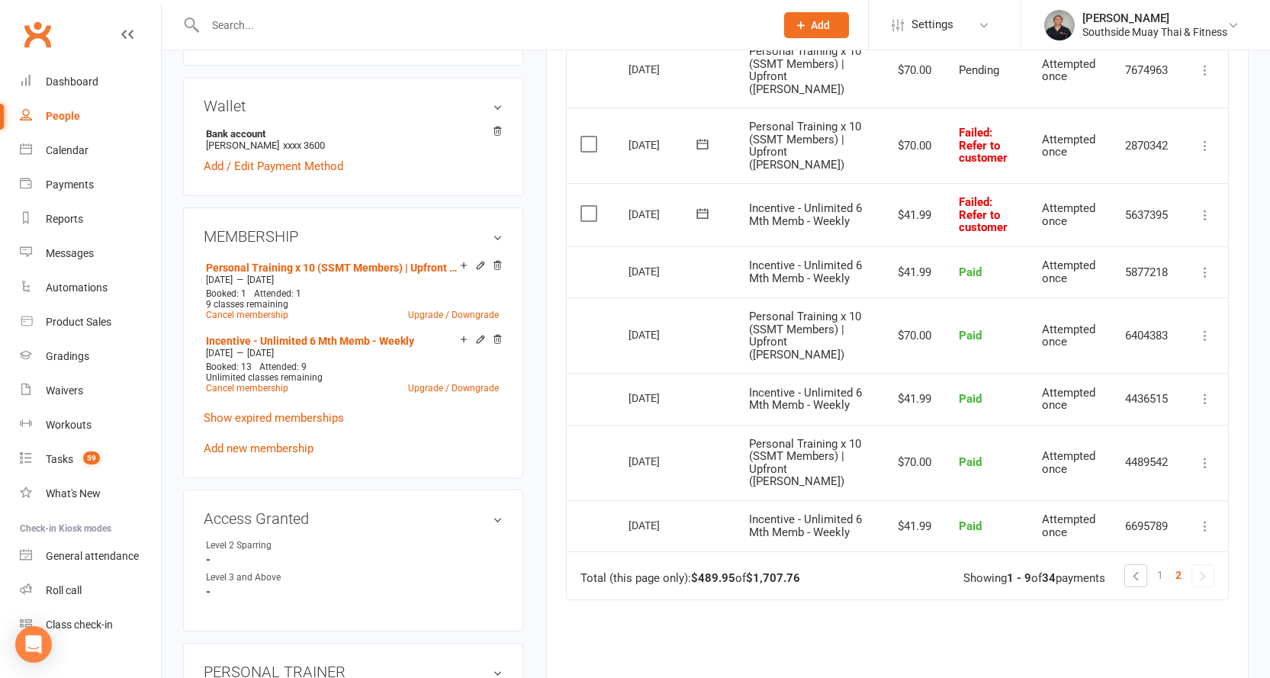
scroll to position [458, 0]
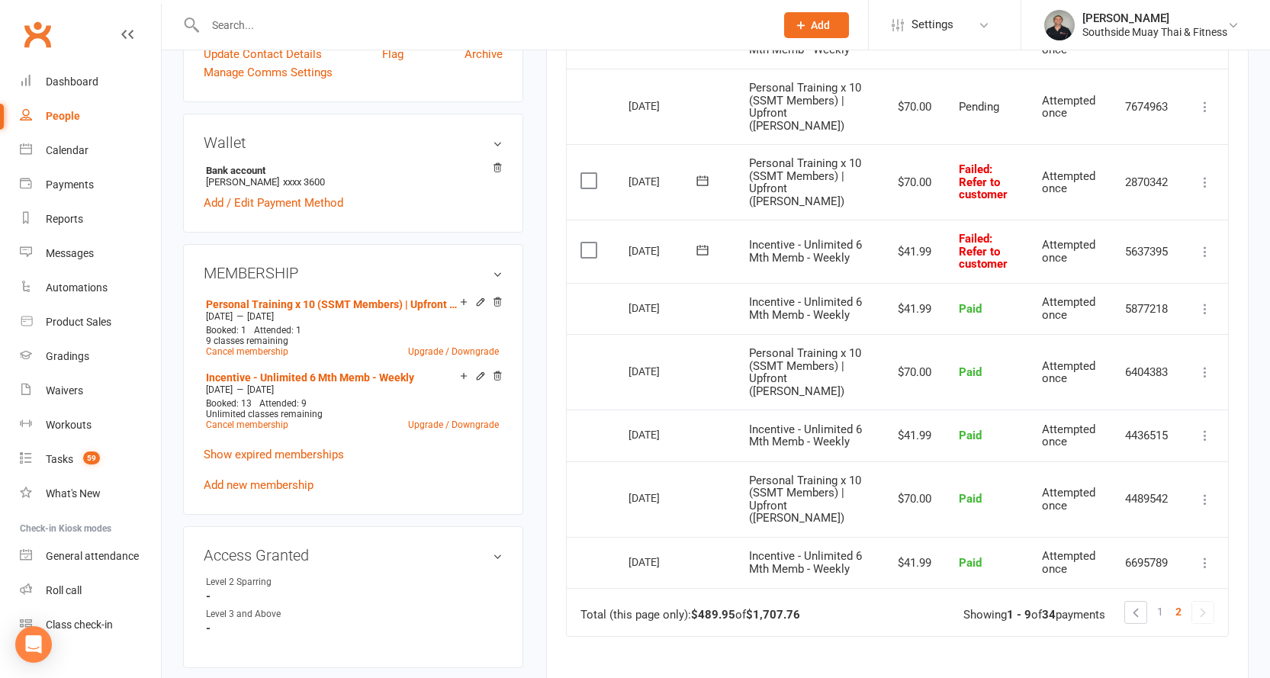
click at [706, 187] on icon at bounding box center [702, 180] width 15 height 15
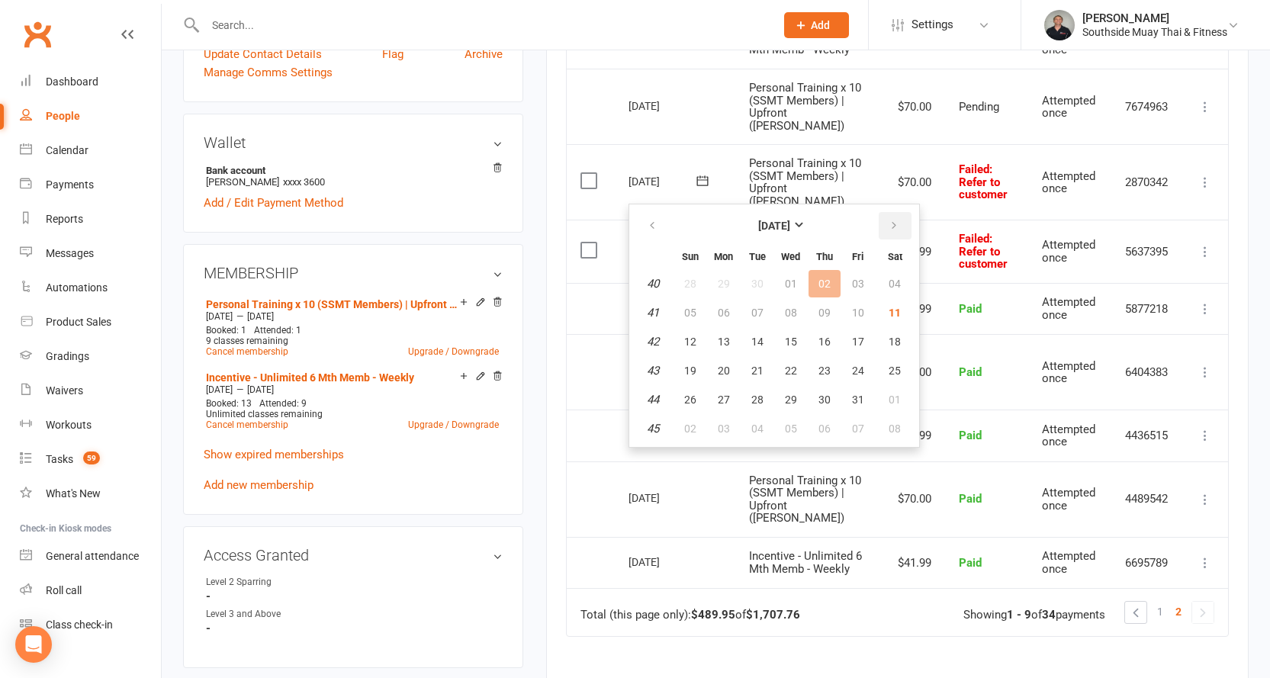
click at [898, 222] on button "button" at bounding box center [895, 225] width 33 height 27
click at [824, 395] on span "27" at bounding box center [824, 400] width 12 height 12
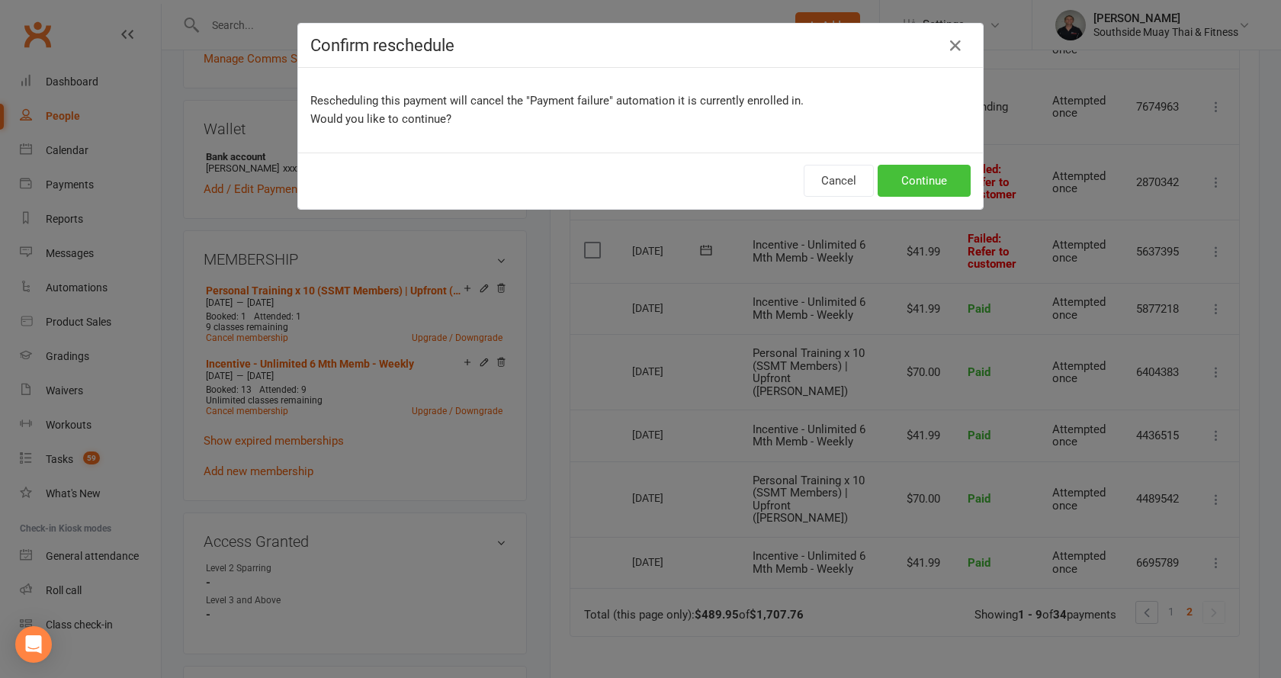
click at [914, 172] on button "Continue" at bounding box center [924, 181] width 93 height 32
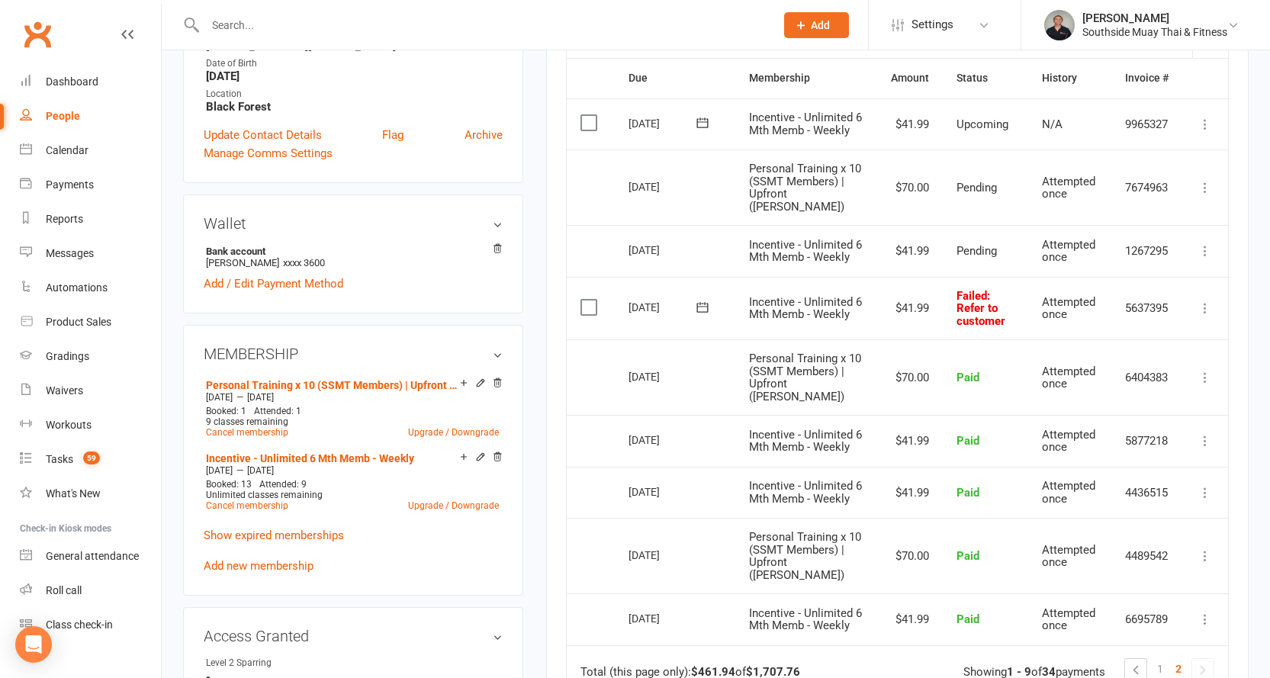
scroll to position [229, 0]
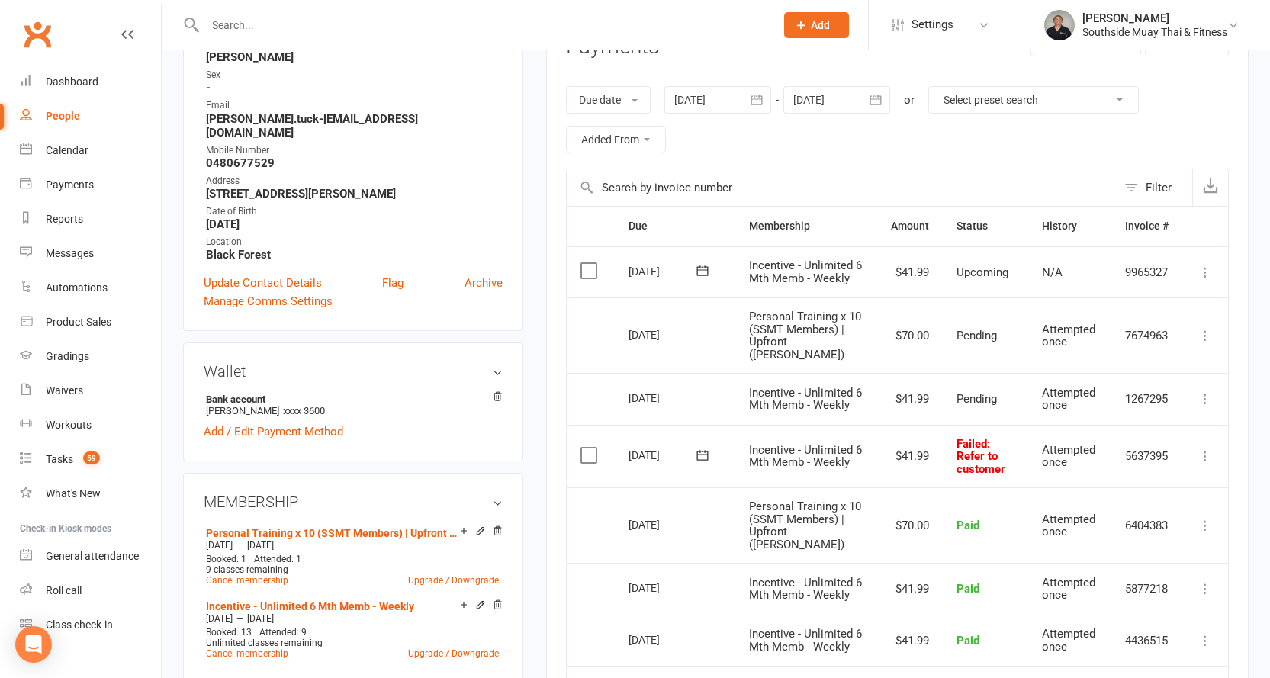
click at [702, 463] on icon at bounding box center [702, 455] width 15 height 15
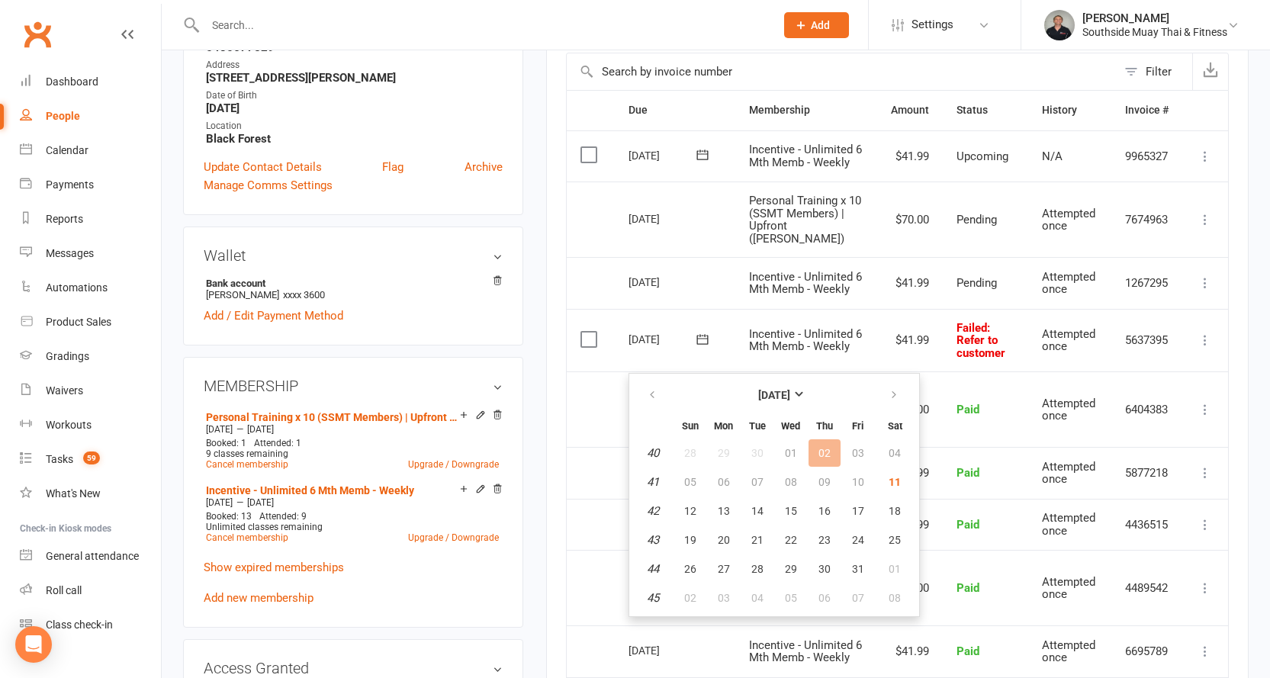
scroll to position [381, 0]
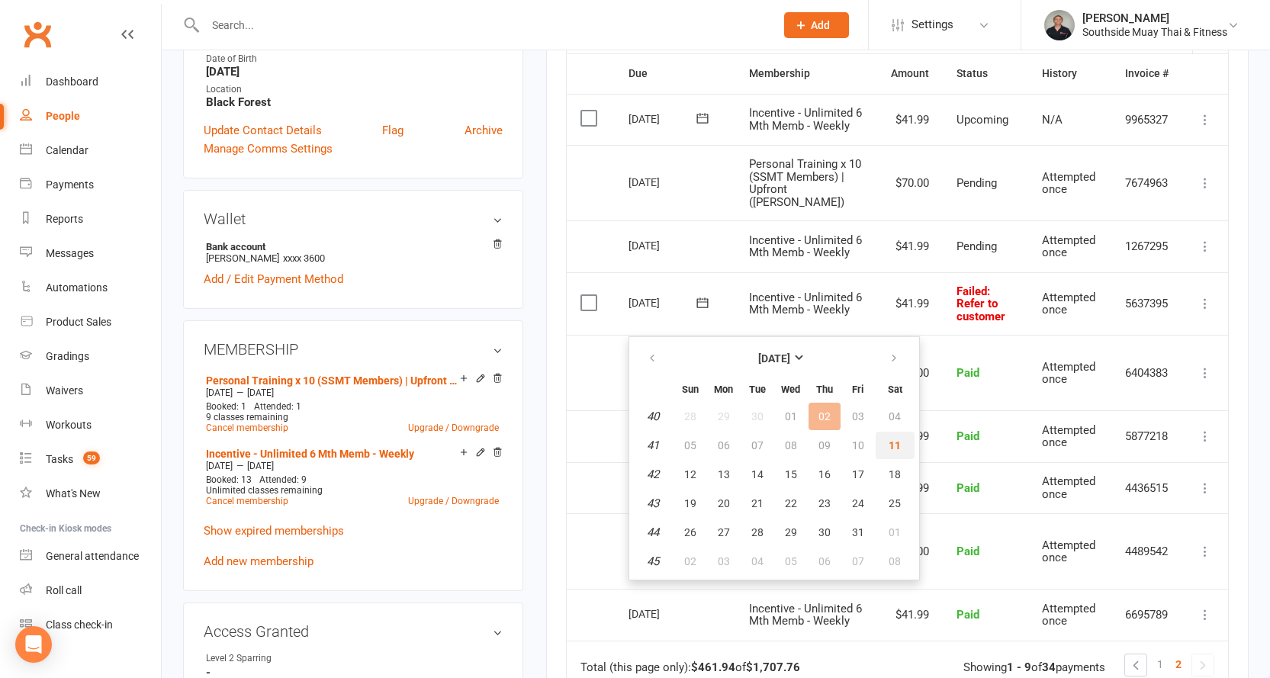
click at [895, 446] on span "11" at bounding box center [894, 445] width 12 height 12
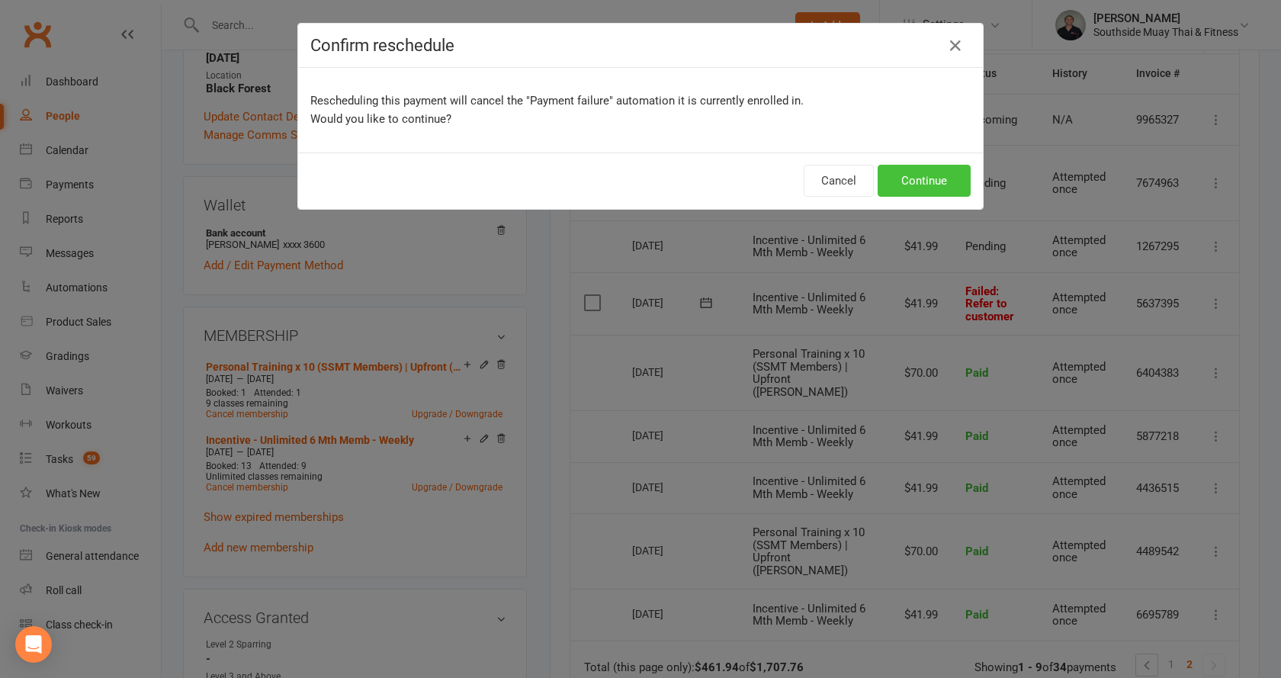
click at [919, 175] on button "Continue" at bounding box center [924, 181] width 93 height 32
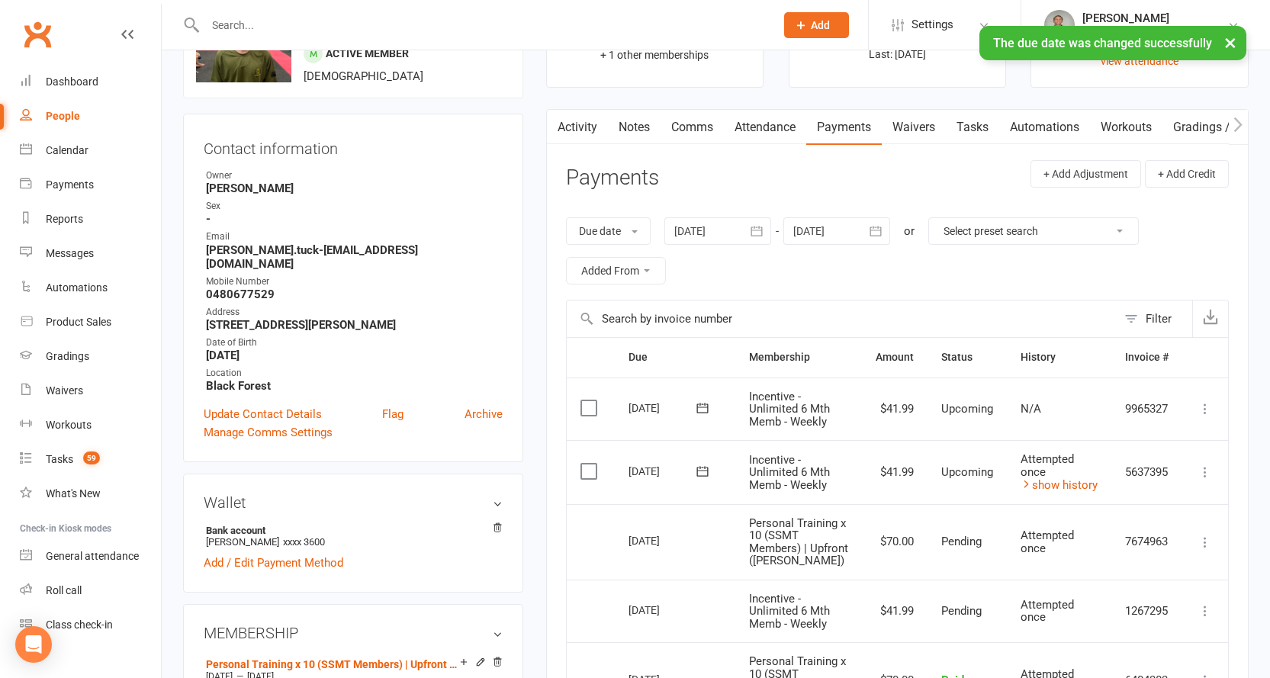
scroll to position [0, 0]
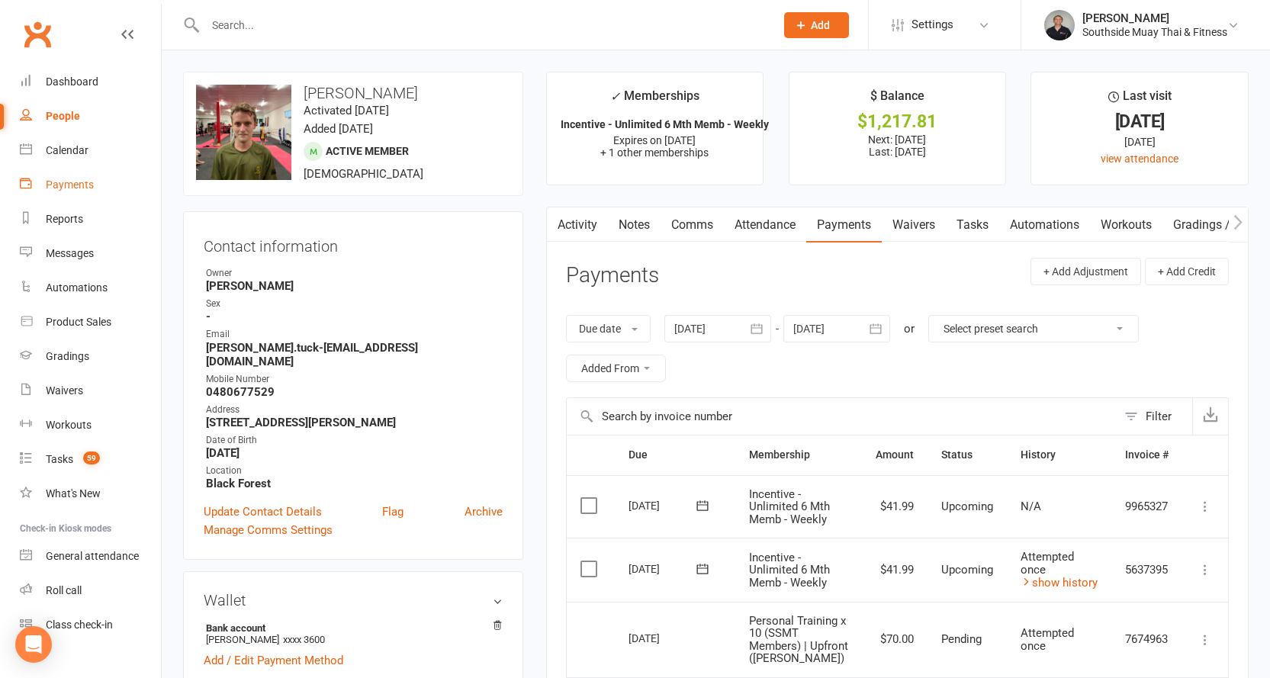
click at [63, 183] on div "Payments" at bounding box center [70, 184] width 48 height 12
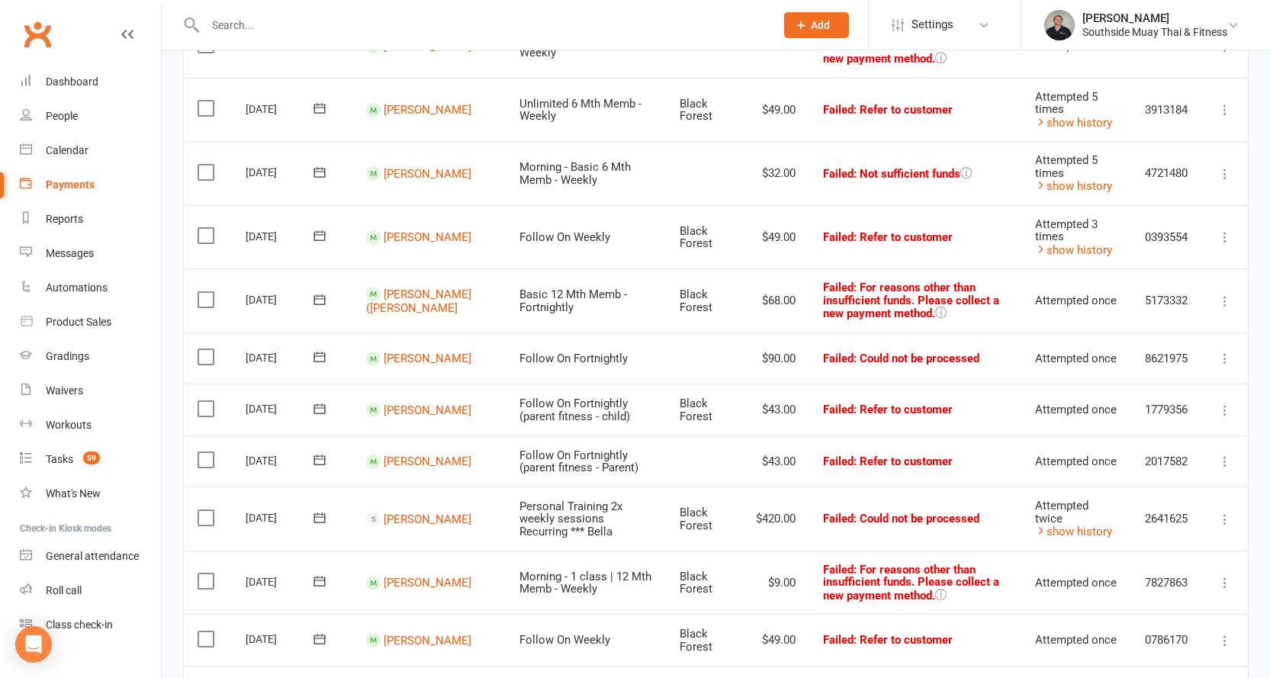
scroll to position [839, 0]
click at [388, 350] on link "Tayla Holdback" at bounding box center [428, 357] width 88 height 14
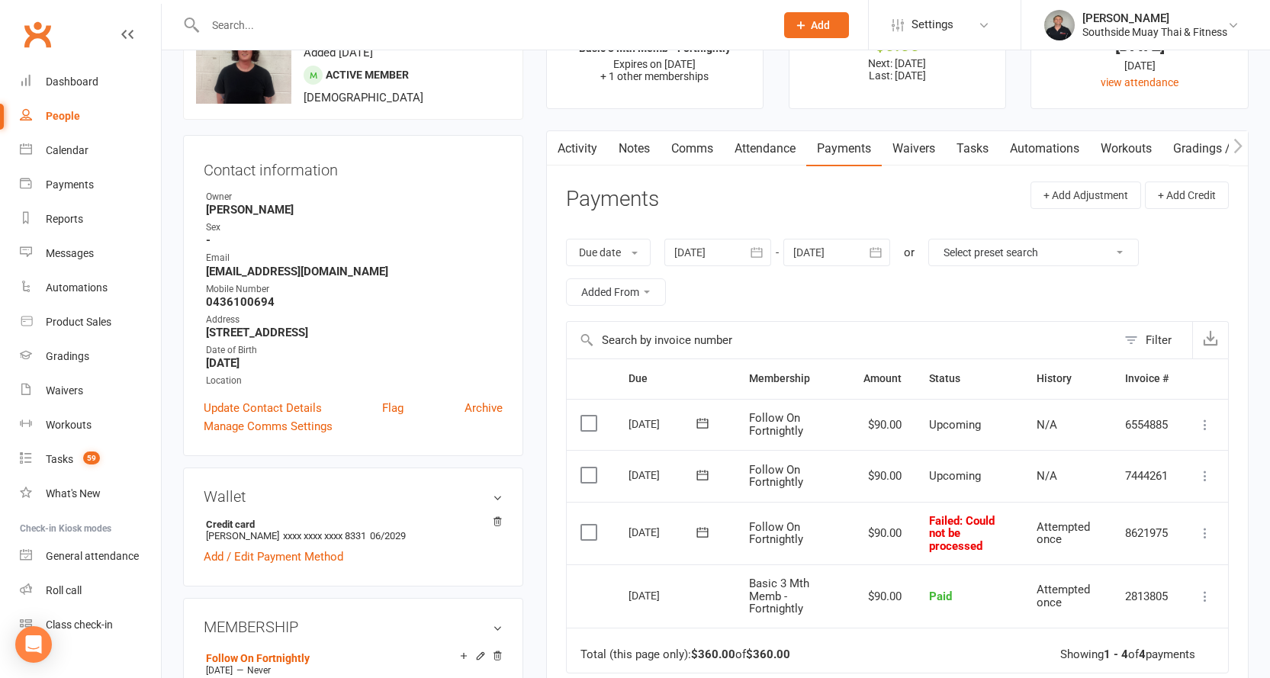
scroll to position [229, 0]
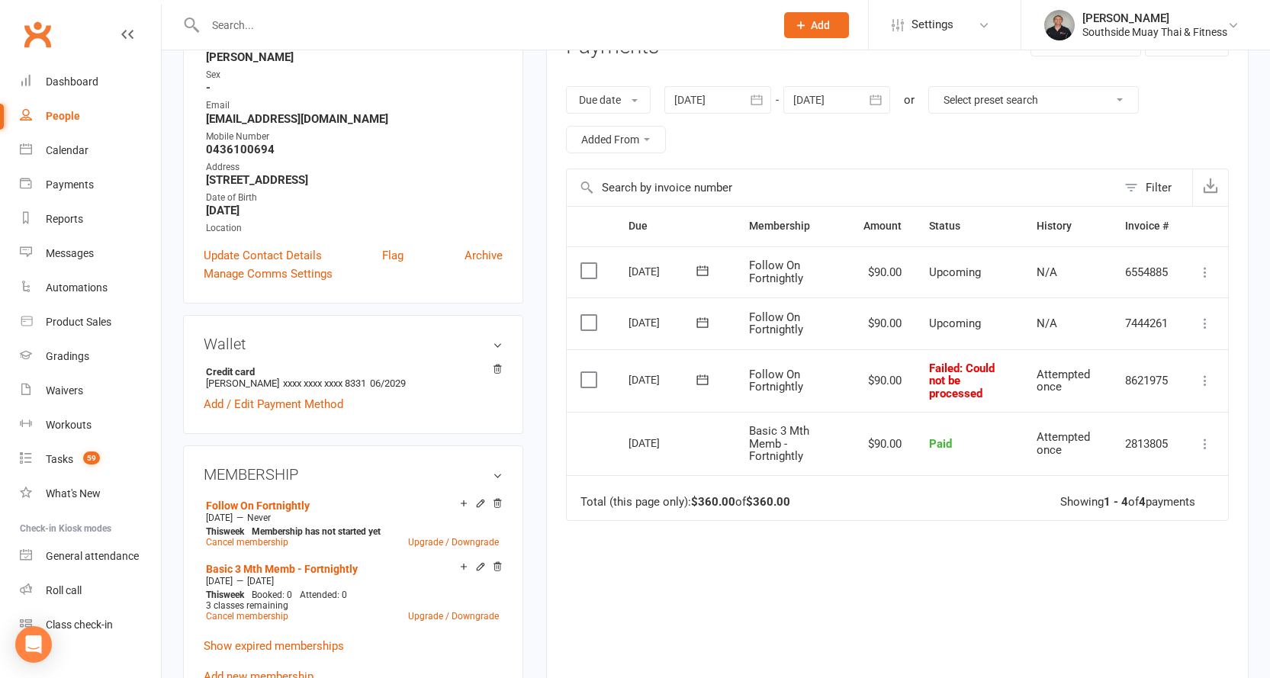
click at [703, 381] on icon at bounding box center [702, 379] width 15 height 15
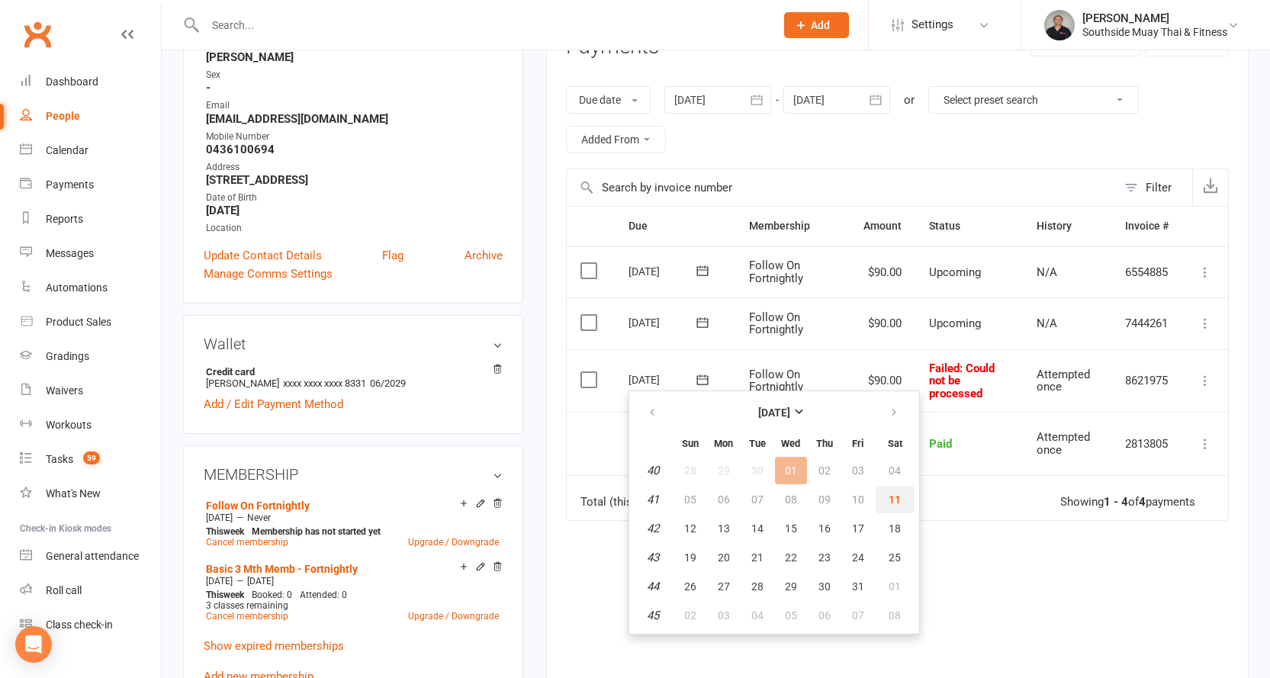
click at [890, 493] on span "11" at bounding box center [894, 499] width 12 height 12
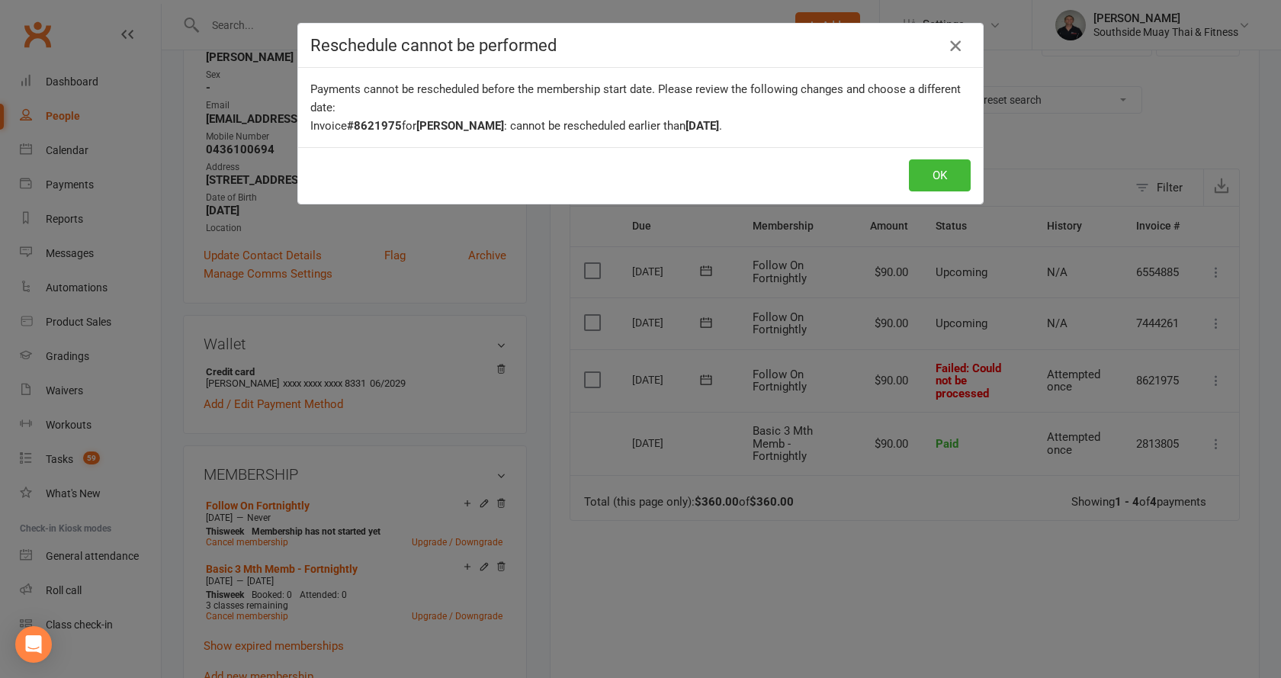
click at [948, 43] on icon "button" at bounding box center [955, 46] width 18 height 18
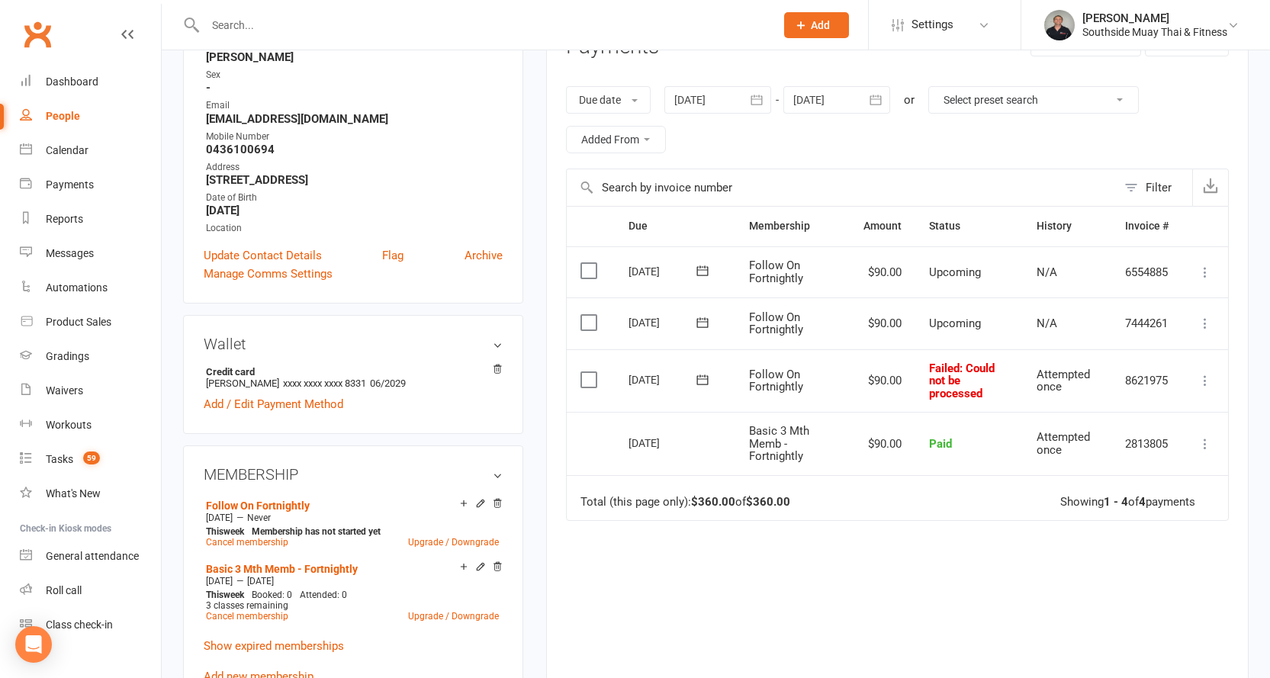
click at [1206, 379] on icon at bounding box center [1204, 380] width 15 height 15
click at [964, 515] on td "Total (this page only): $360.00 of $360.00 Showing 1 - 4 of 4 payments" at bounding box center [897, 498] width 661 height 46
click at [1206, 377] on icon at bounding box center [1204, 380] width 15 height 15
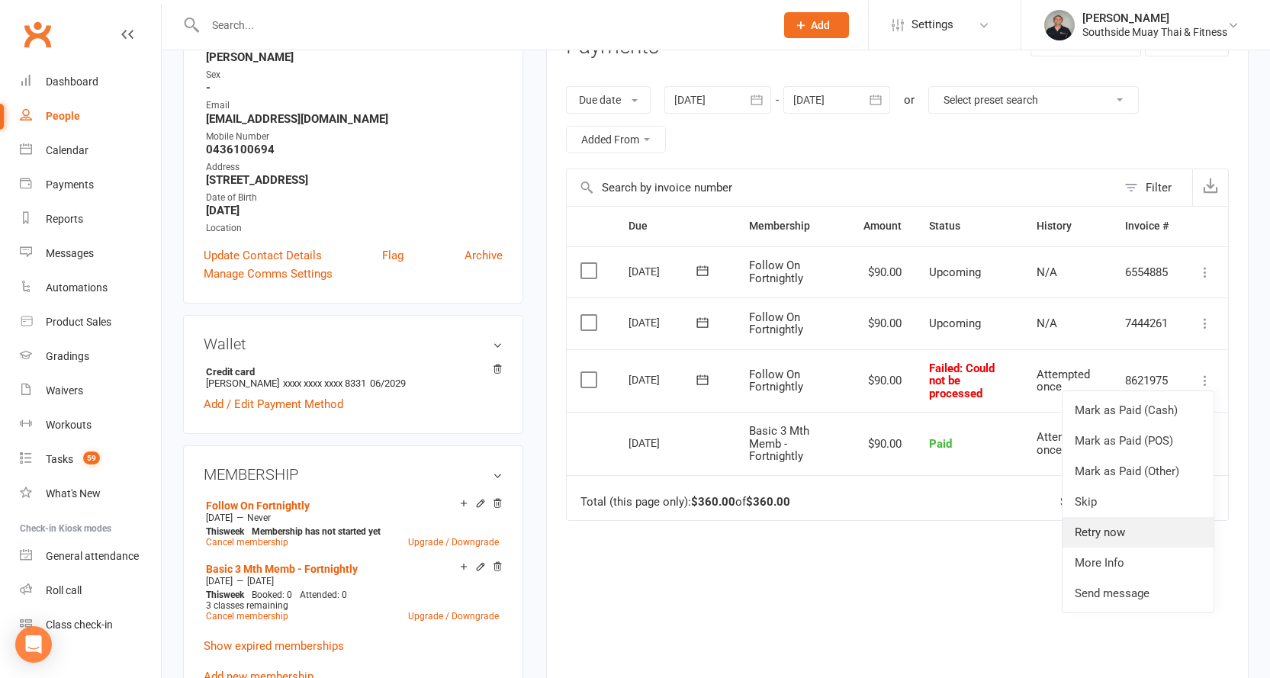
click at [1134, 525] on link "Retry now" at bounding box center [1137, 532] width 151 height 31
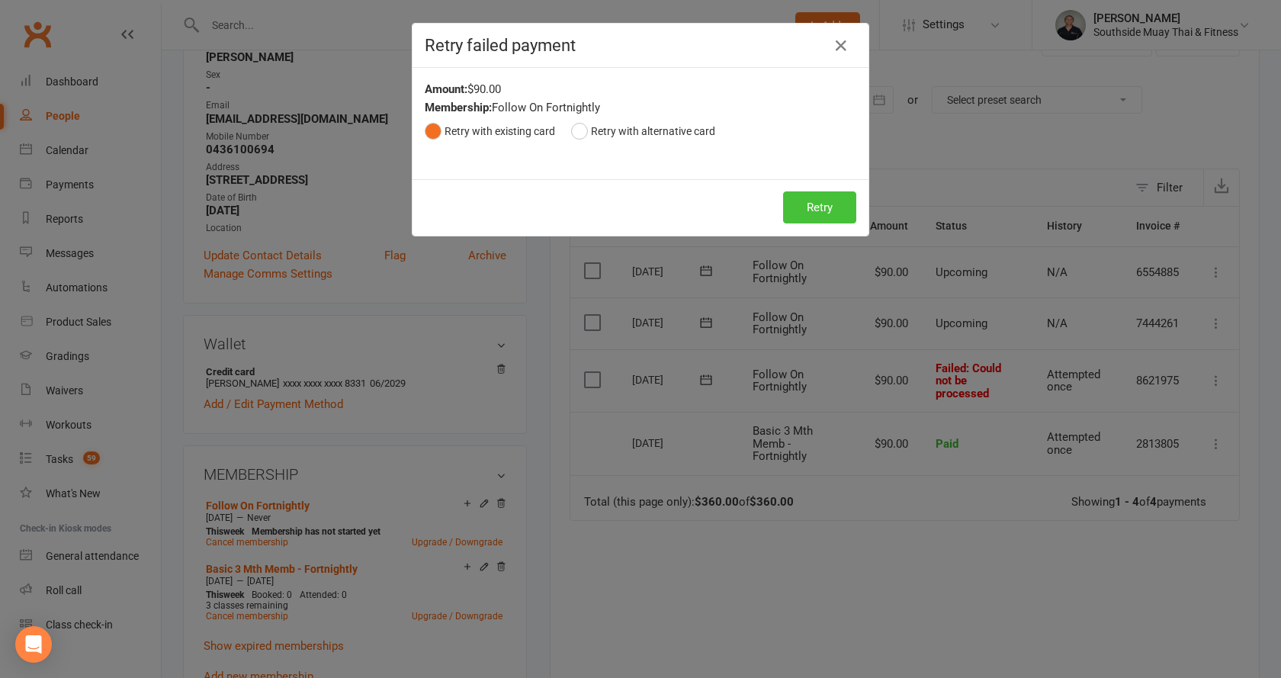
click at [829, 204] on button "Retry" at bounding box center [819, 207] width 73 height 32
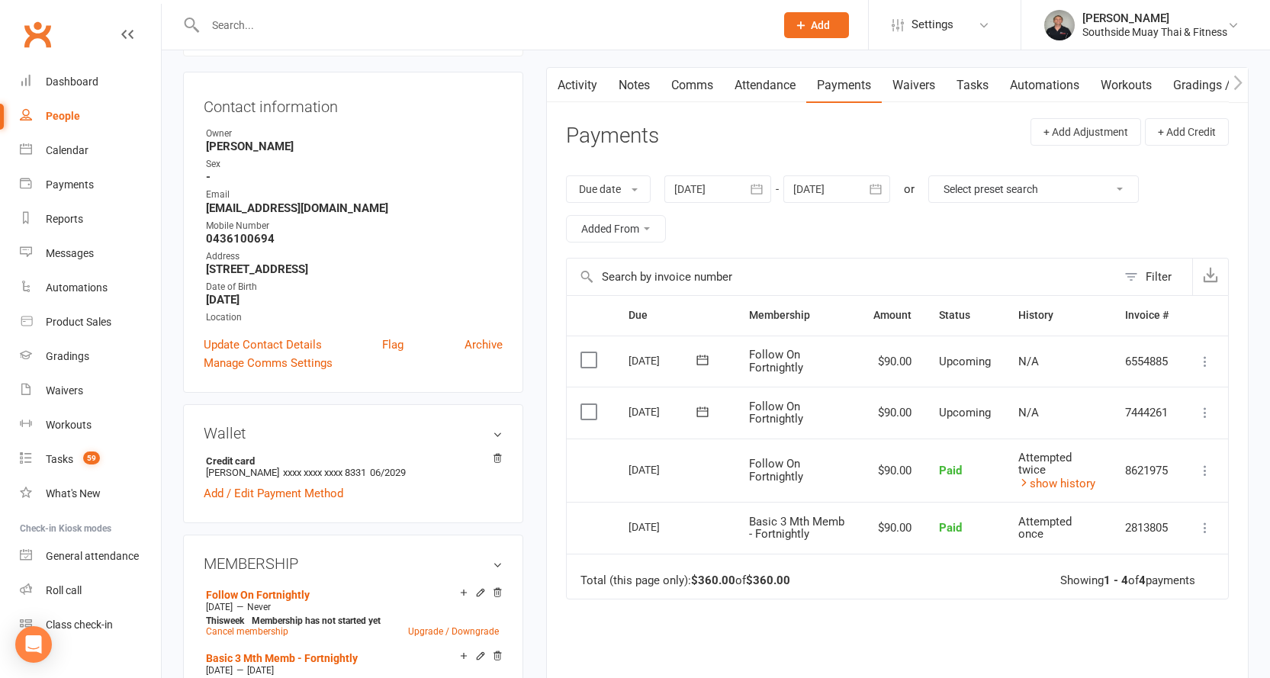
scroll to position [0, 0]
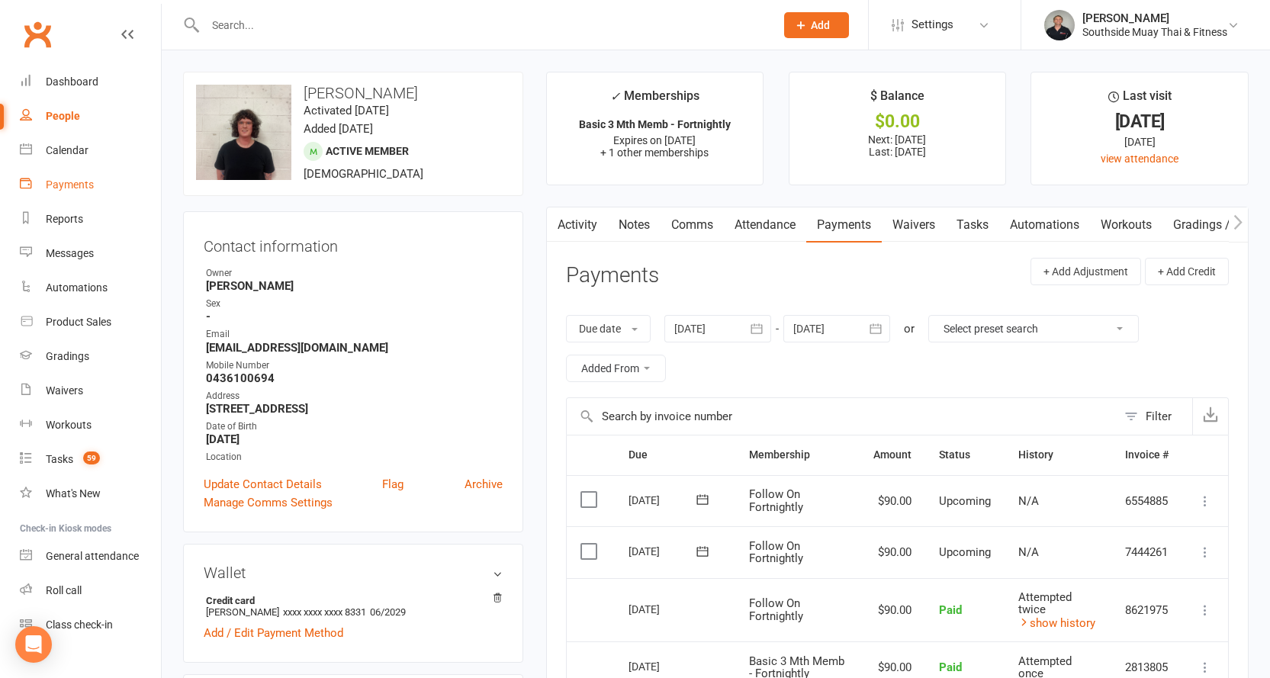
click at [72, 188] on div "Payments" at bounding box center [70, 184] width 48 height 12
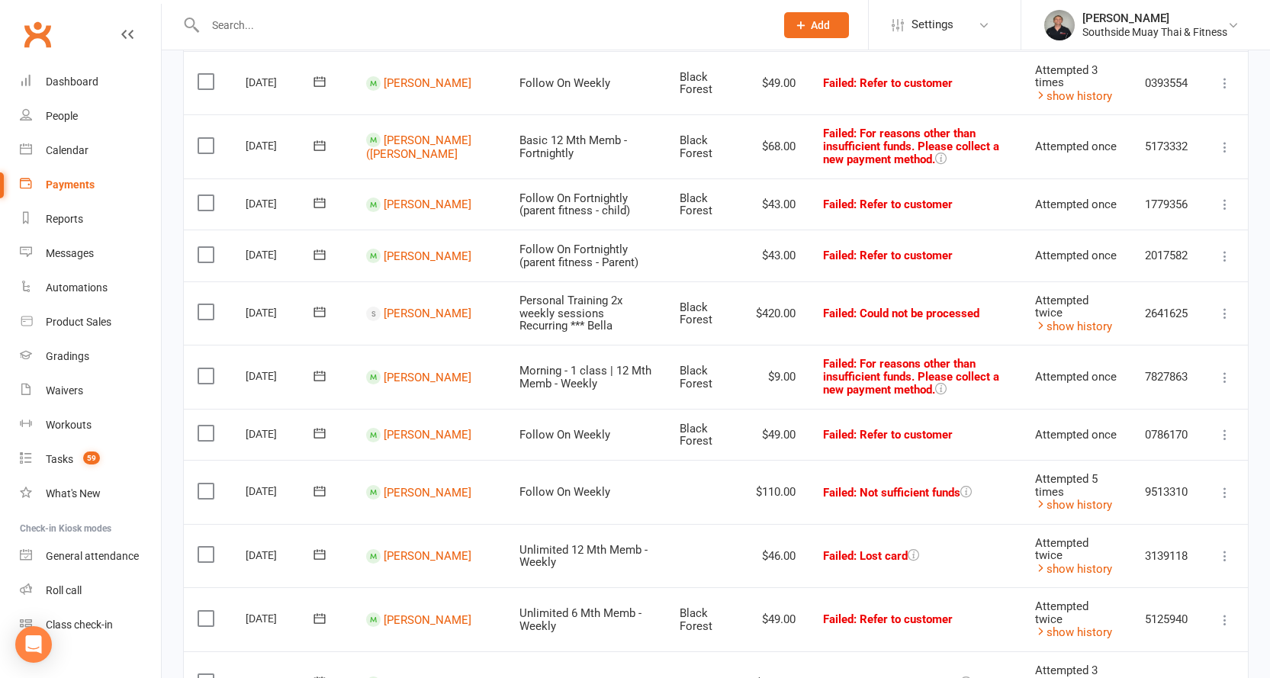
scroll to position [915, 0]
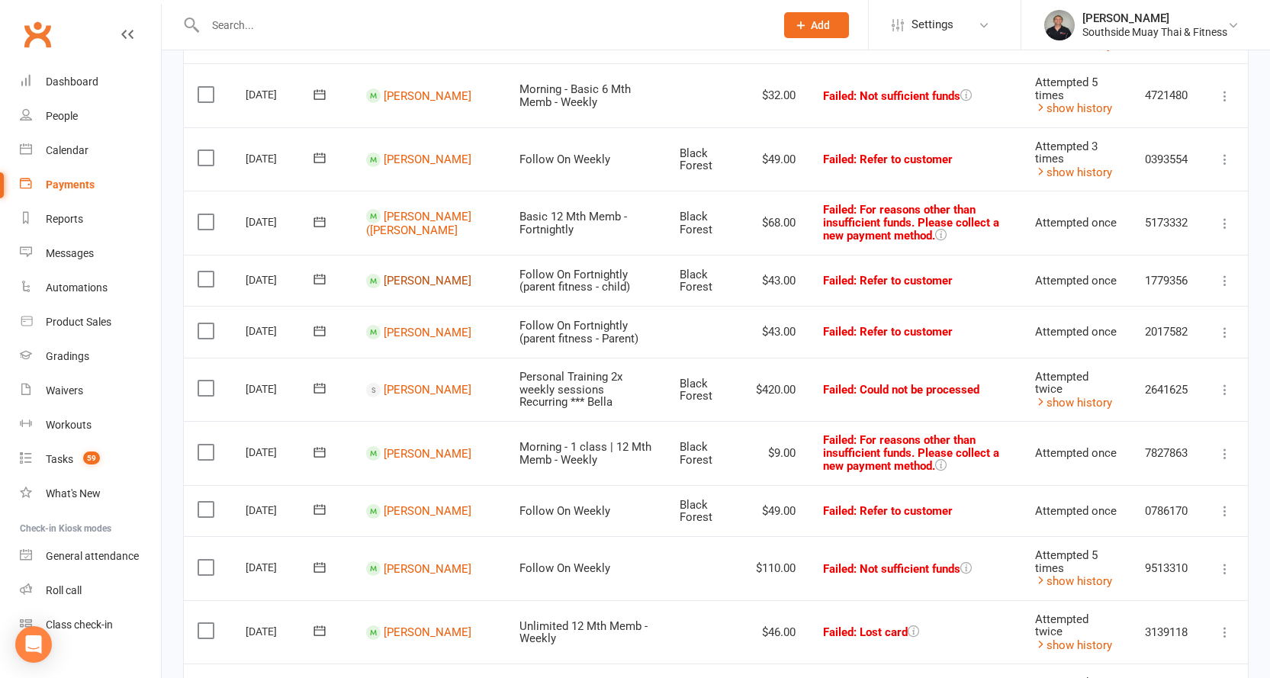
click at [396, 274] on link "Karlo Mirkovic" at bounding box center [428, 281] width 88 height 14
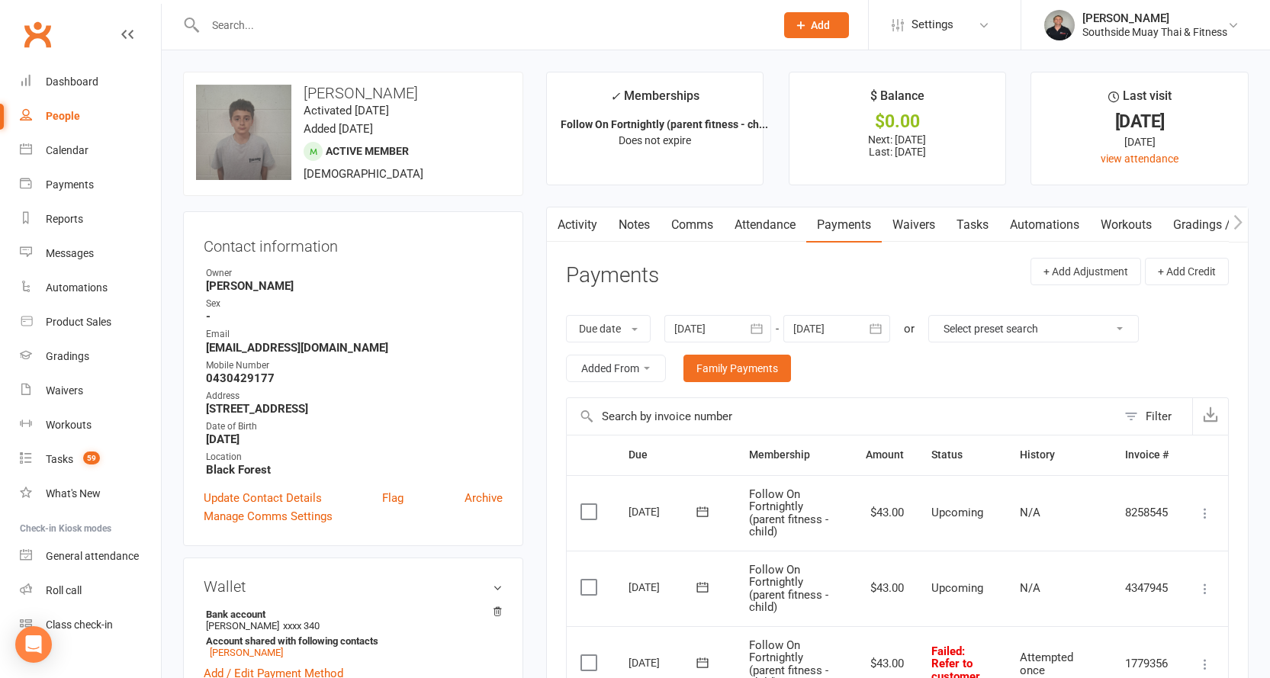
scroll to position [229, 0]
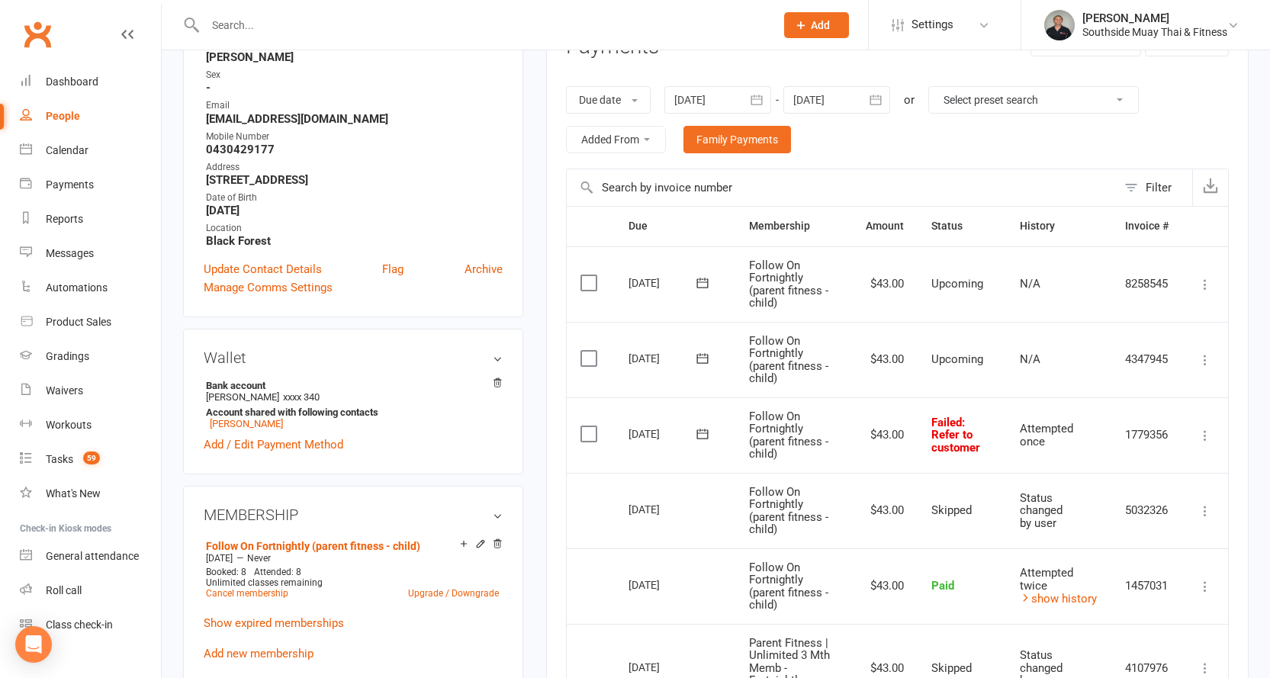
click at [700, 435] on icon at bounding box center [702, 433] width 15 height 15
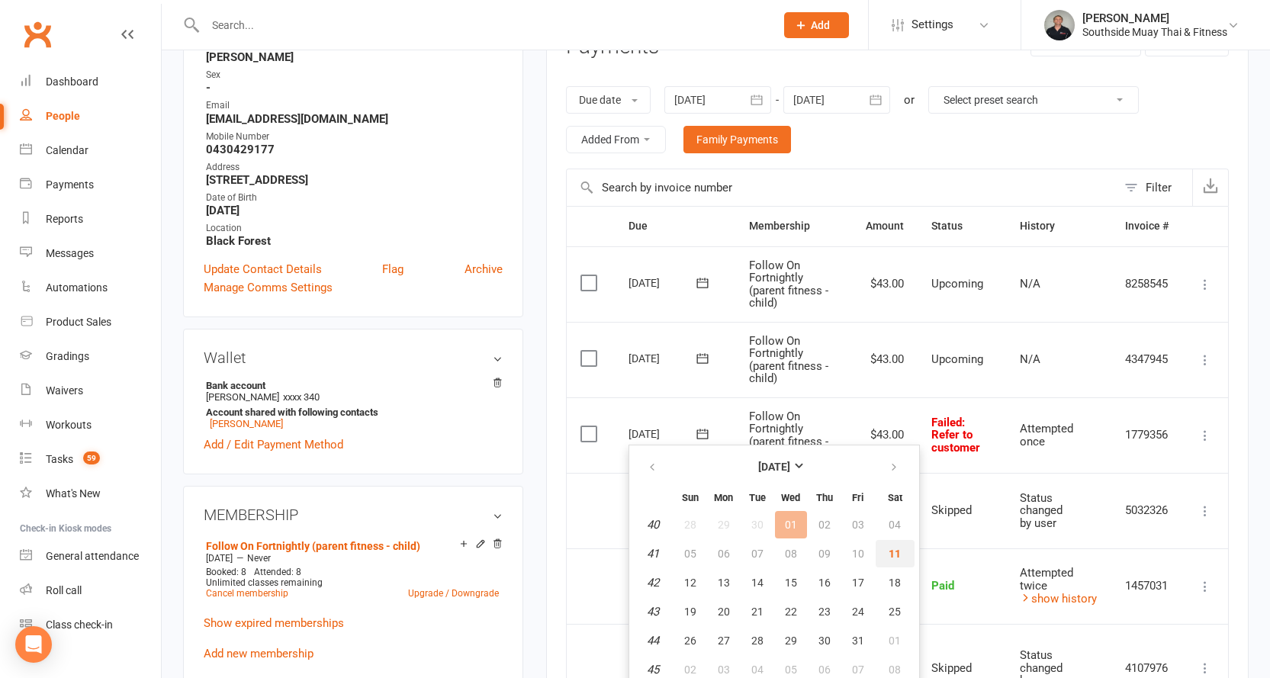
click at [891, 548] on span "11" at bounding box center [894, 554] width 12 height 12
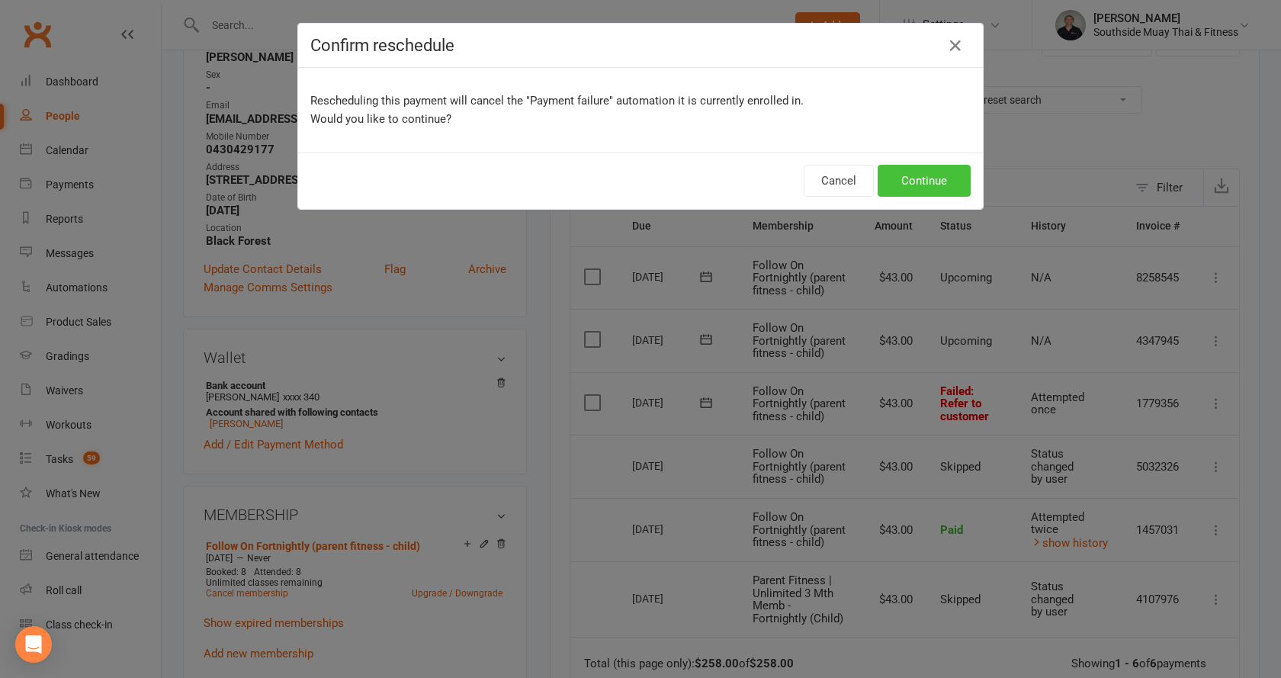
click at [943, 177] on button "Continue" at bounding box center [924, 181] width 93 height 32
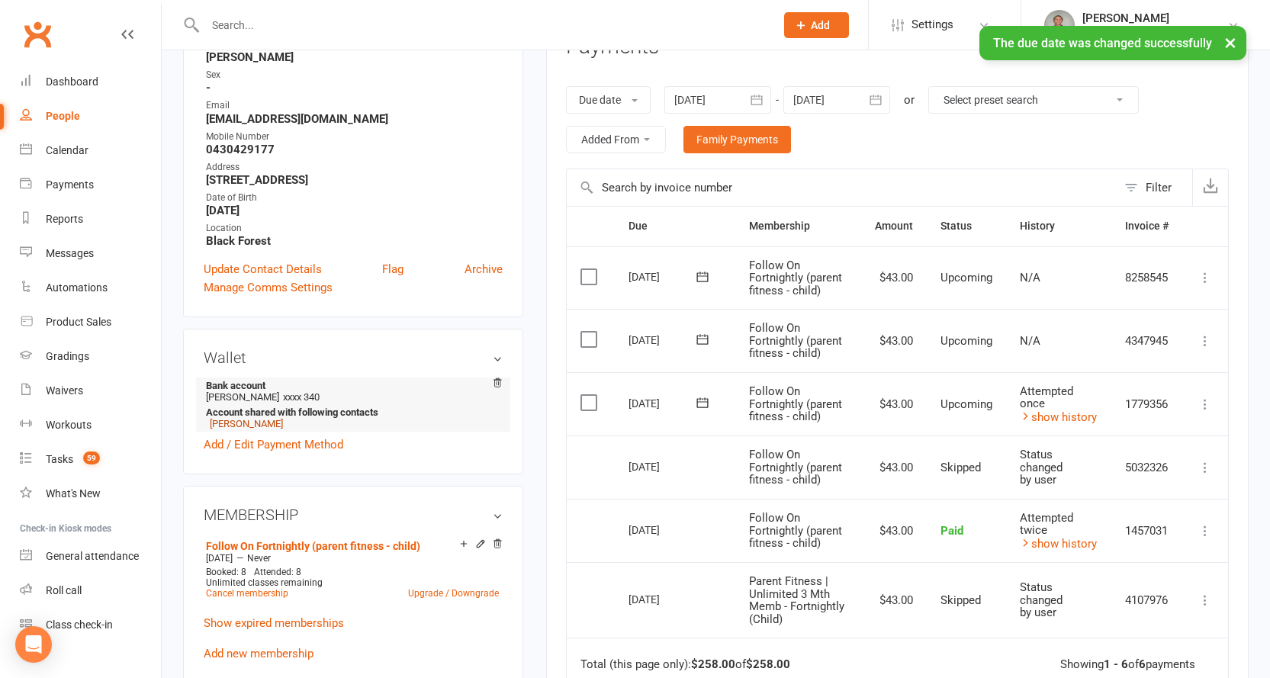
click at [267, 421] on link "[PERSON_NAME]" at bounding box center [246, 423] width 73 height 11
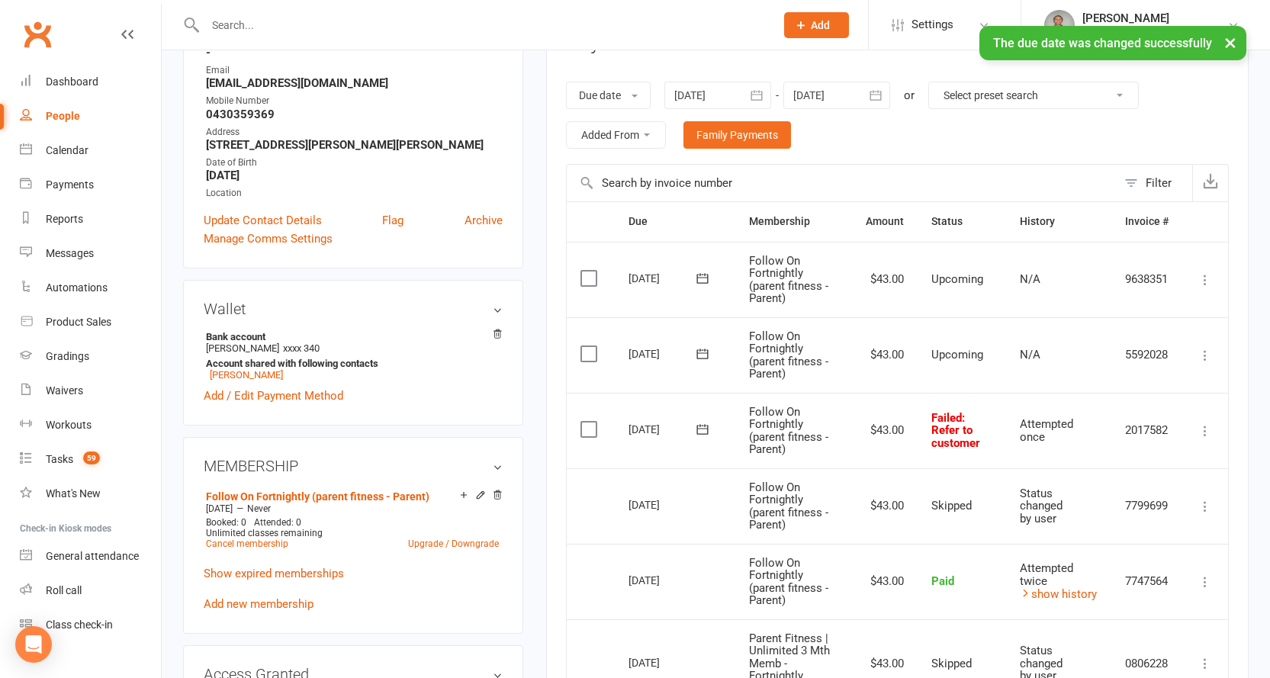
scroll to position [305, 0]
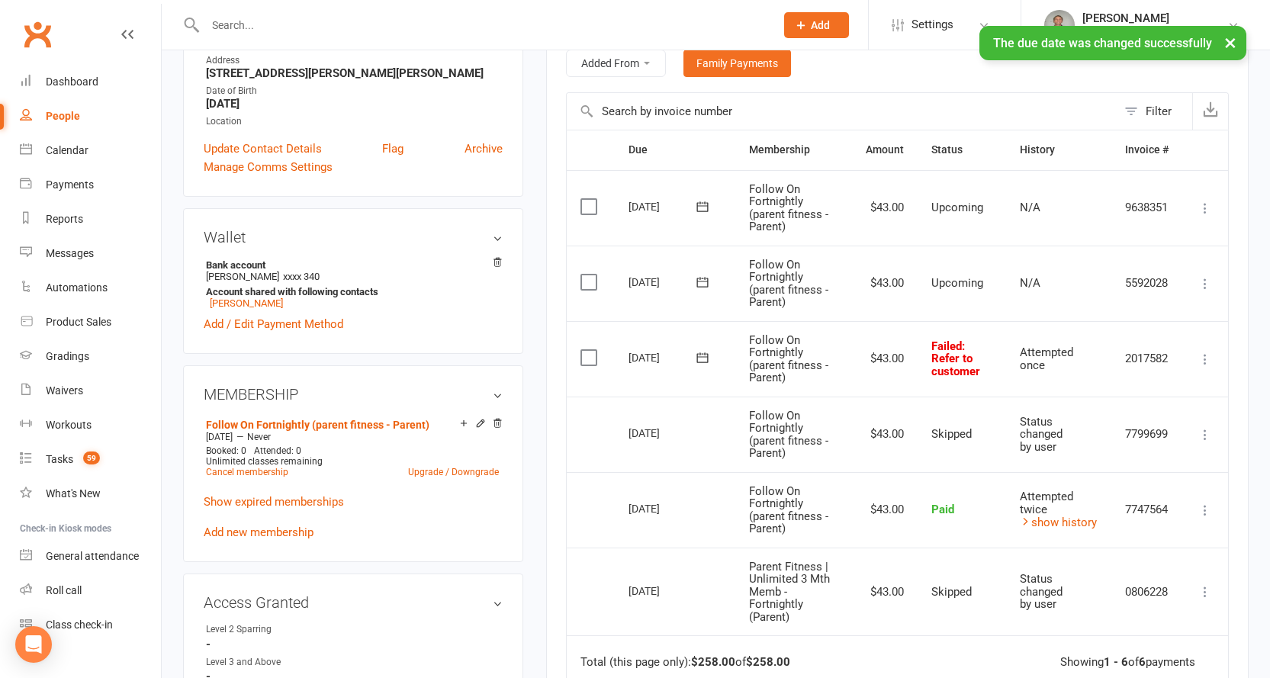
click at [701, 357] on icon at bounding box center [701, 357] width 11 height 10
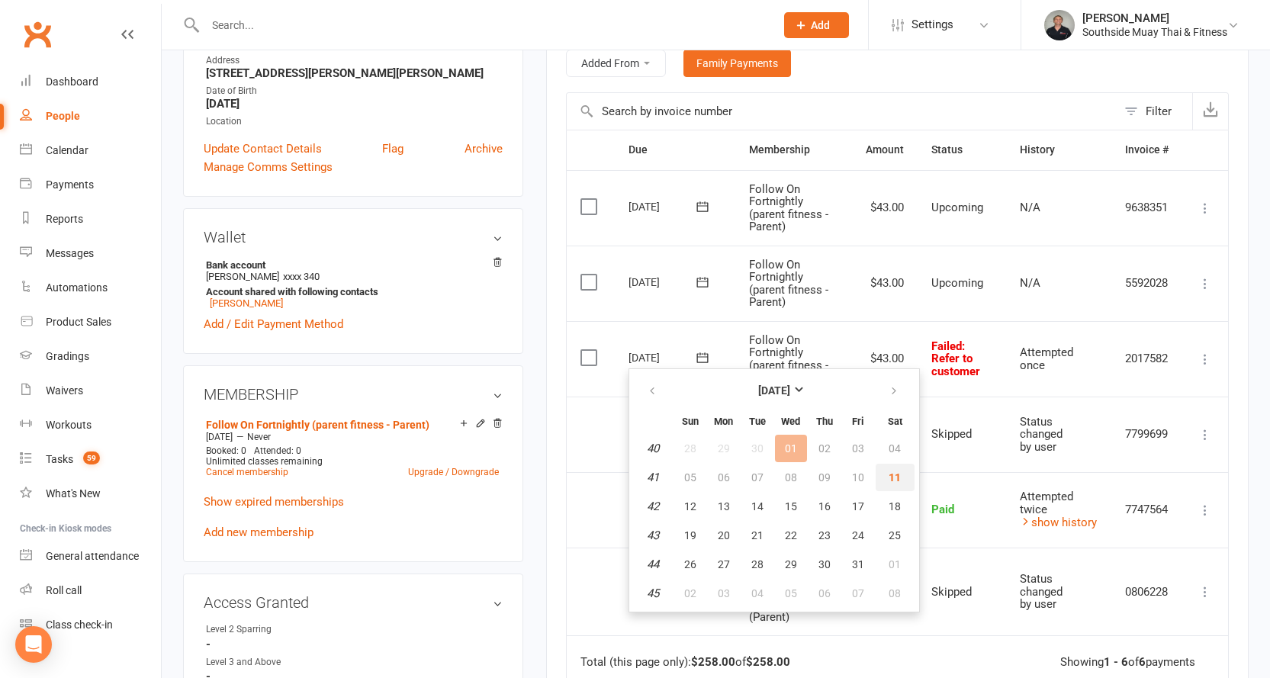
click at [894, 471] on span "11" at bounding box center [894, 477] width 12 height 12
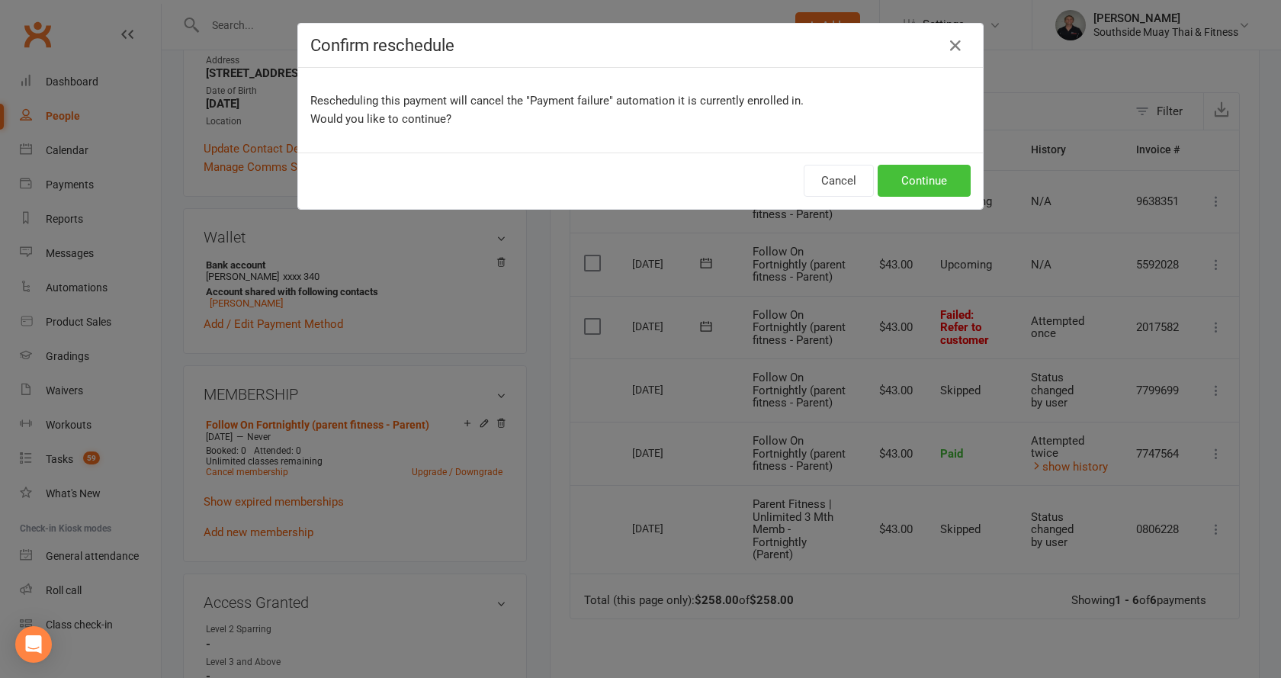
click at [933, 172] on button "Continue" at bounding box center [924, 181] width 93 height 32
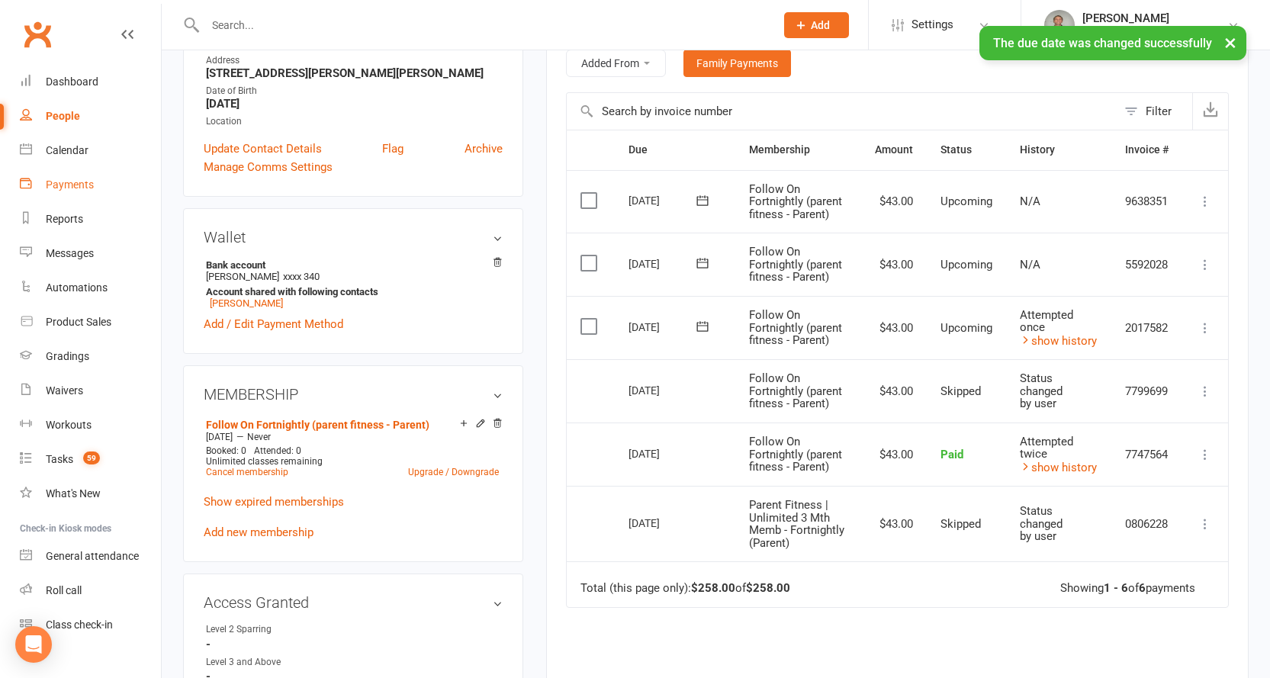
click at [72, 179] on div "Payments" at bounding box center [70, 184] width 48 height 12
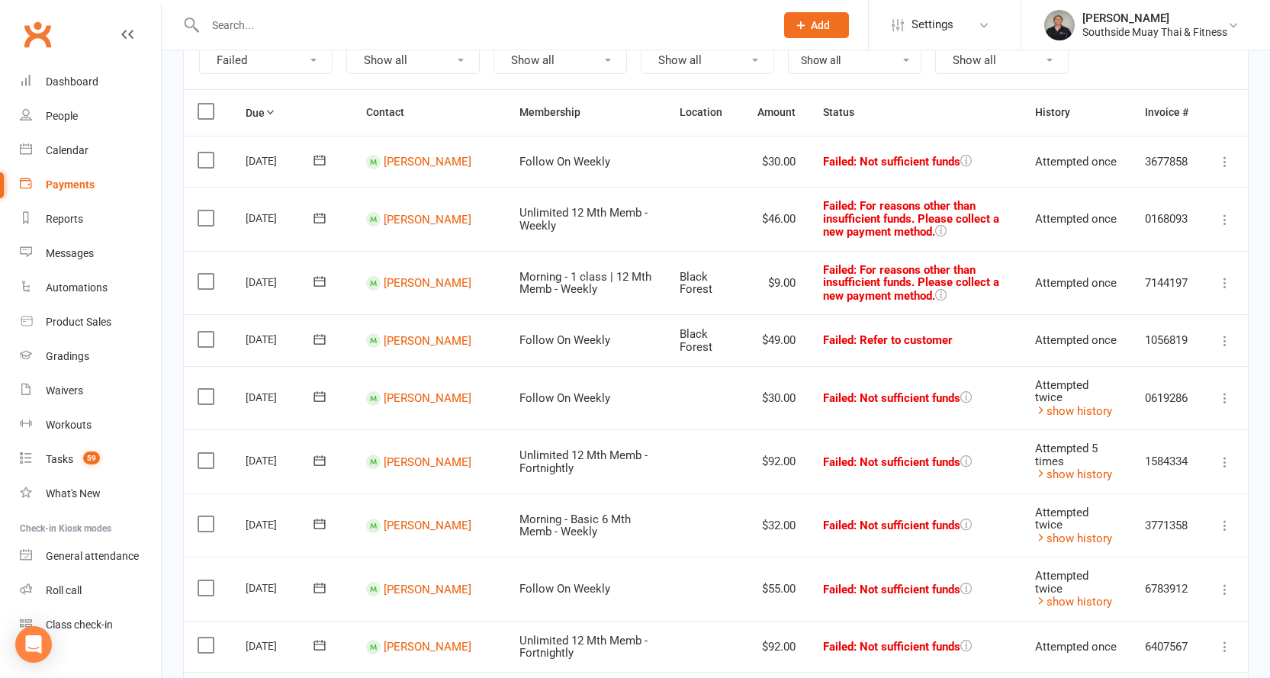
scroll to position [153, 0]
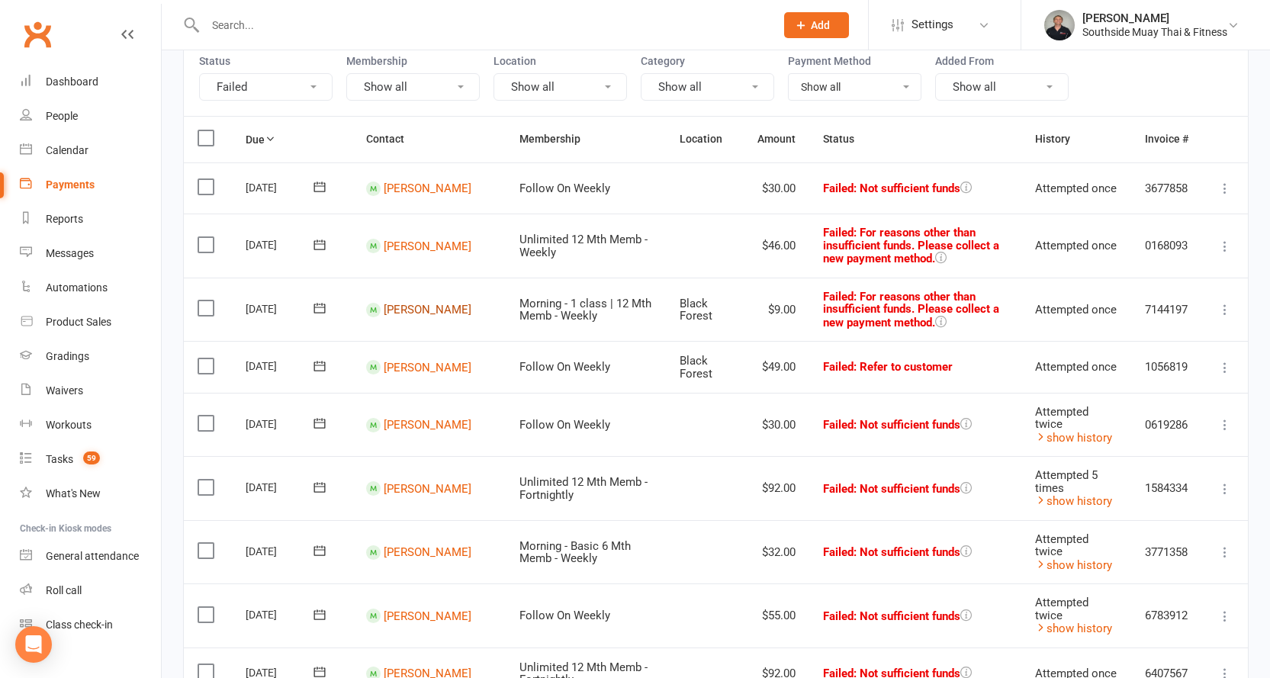
click at [384, 313] on link "Mikayla Govender" at bounding box center [428, 310] width 88 height 14
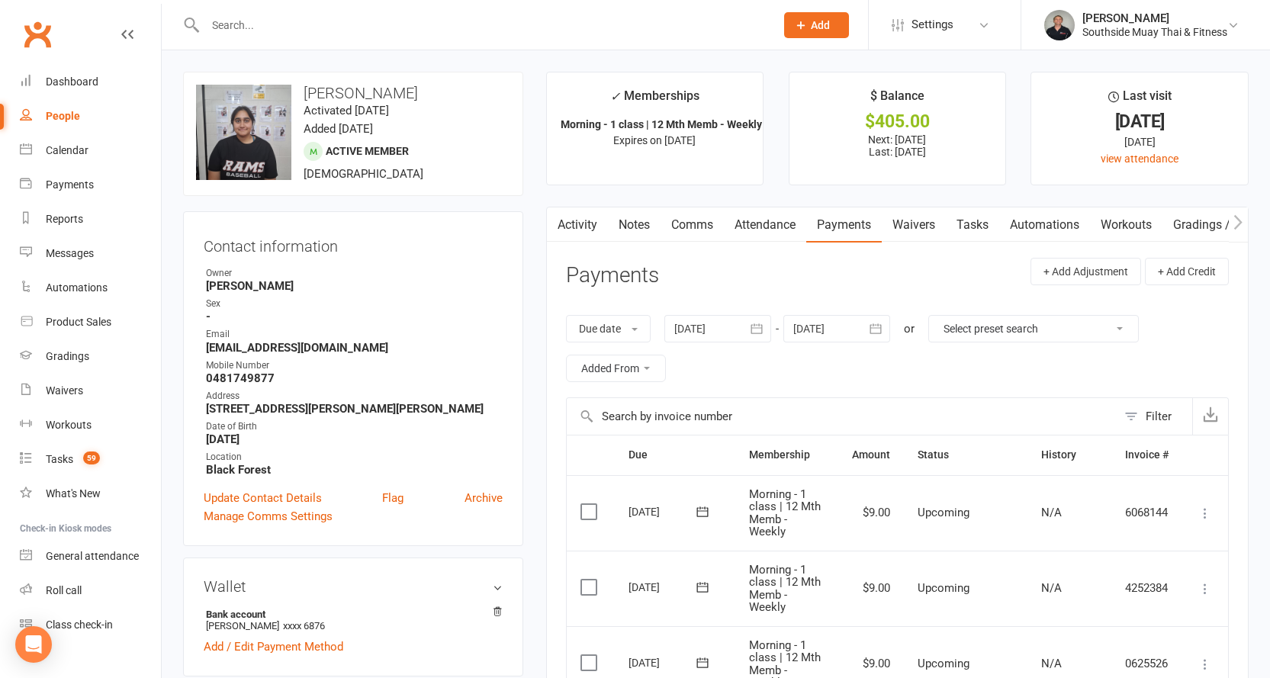
drag, startPoint x: 304, startPoint y: 89, endPoint x: 428, endPoint y: 90, distance: 123.5
click at [428, 90] on h3 "Mikayla Govender" at bounding box center [353, 93] width 314 height 17
copy h3 "Mikayla Govender"
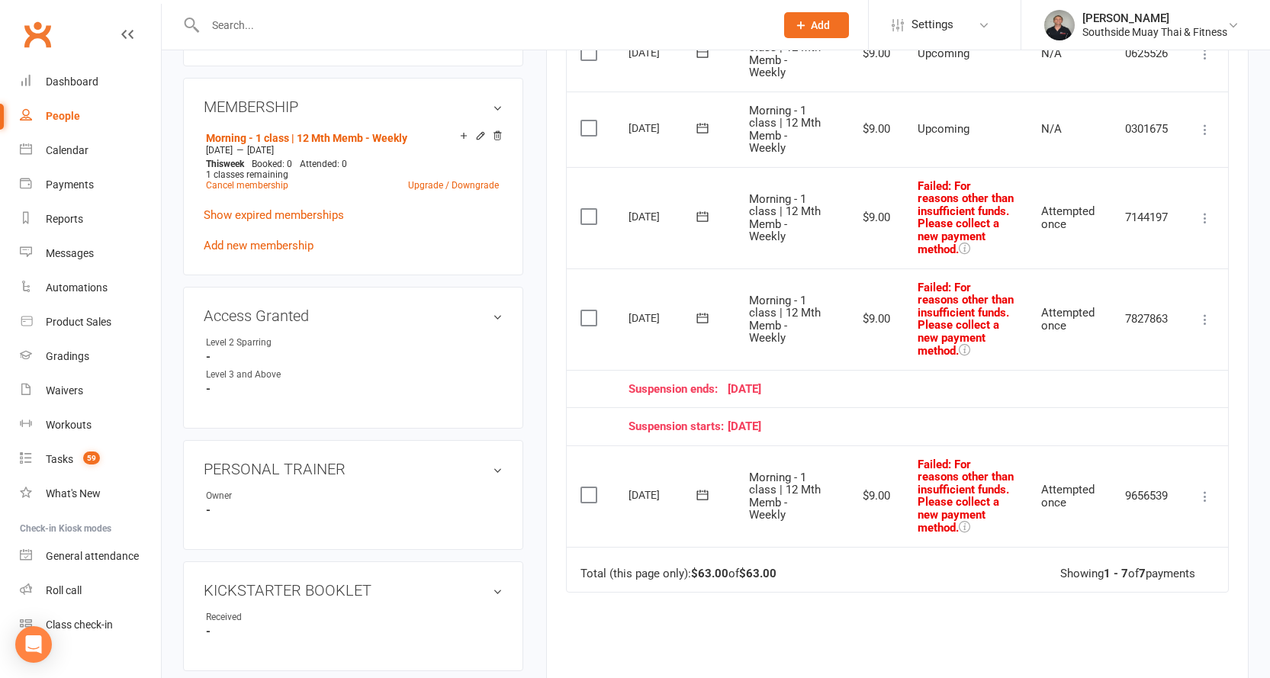
scroll to position [305, 0]
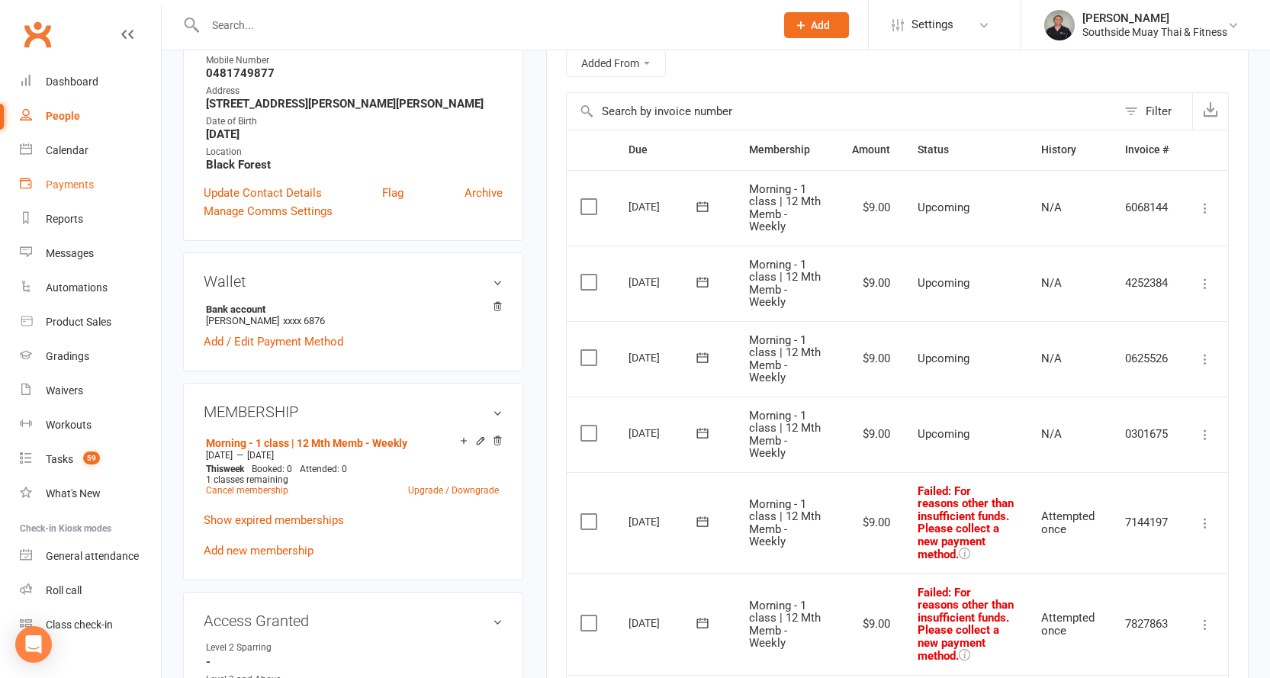
click at [65, 178] on link "Payments" at bounding box center [90, 185] width 141 height 34
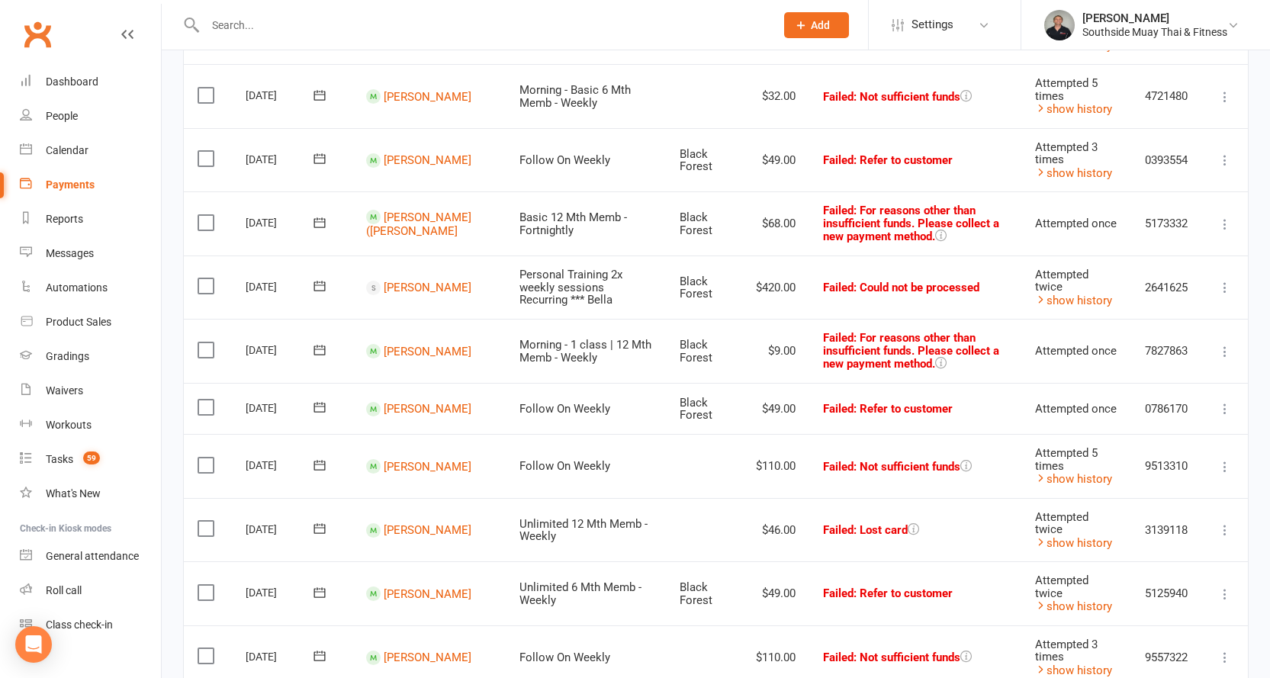
scroll to position [915, 0]
click at [383, 210] on link "Juan (Sebastian) Gil" at bounding box center [418, 224] width 105 height 28
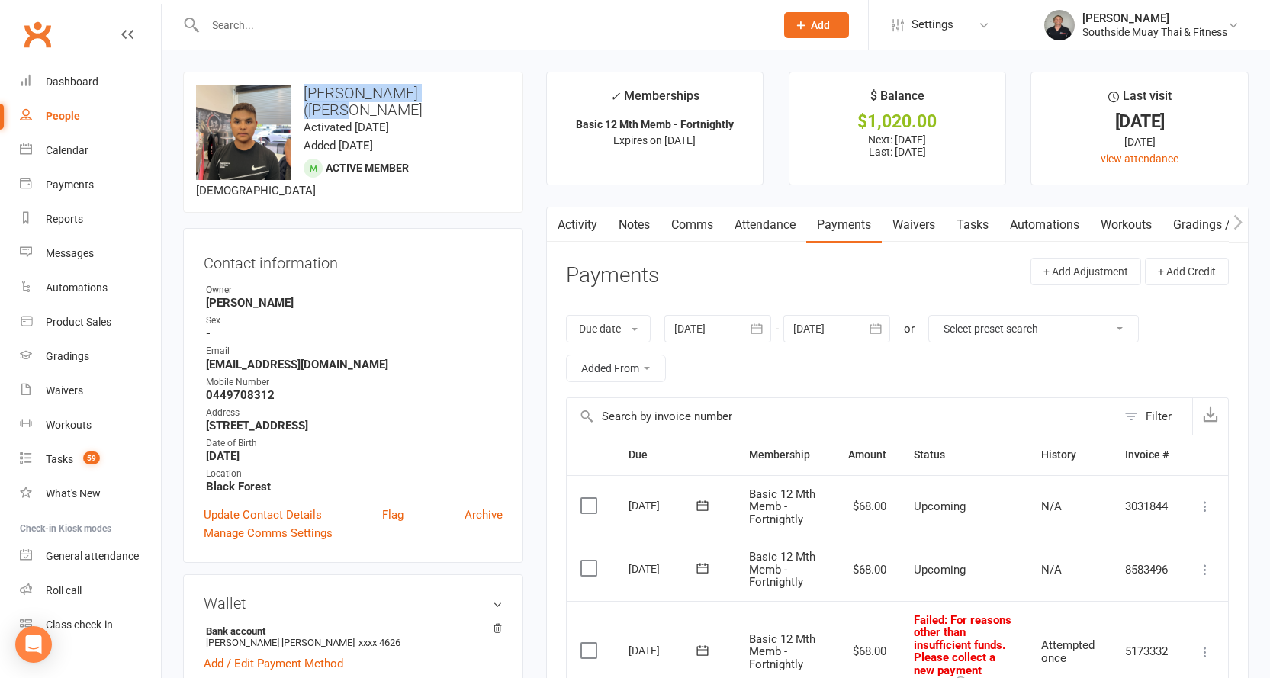
drag, startPoint x: 305, startPoint y: 88, endPoint x: 440, endPoint y: 86, distance: 135.0
click at [440, 86] on h3 "Juan (Sebastian) Gil" at bounding box center [353, 102] width 314 height 34
copy h3 "Juan (Sebastian) Gil"
click at [712, 227] on link "Comms" at bounding box center [691, 224] width 63 height 35
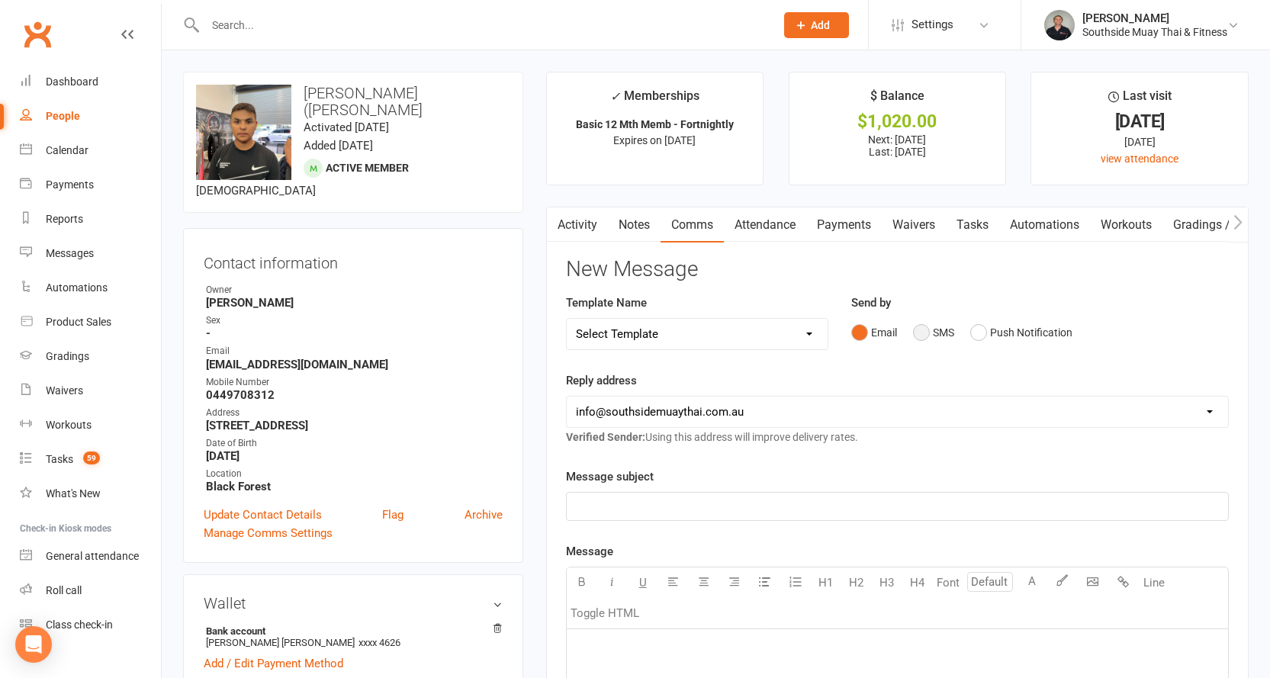
click at [936, 330] on button "SMS" at bounding box center [933, 332] width 41 height 29
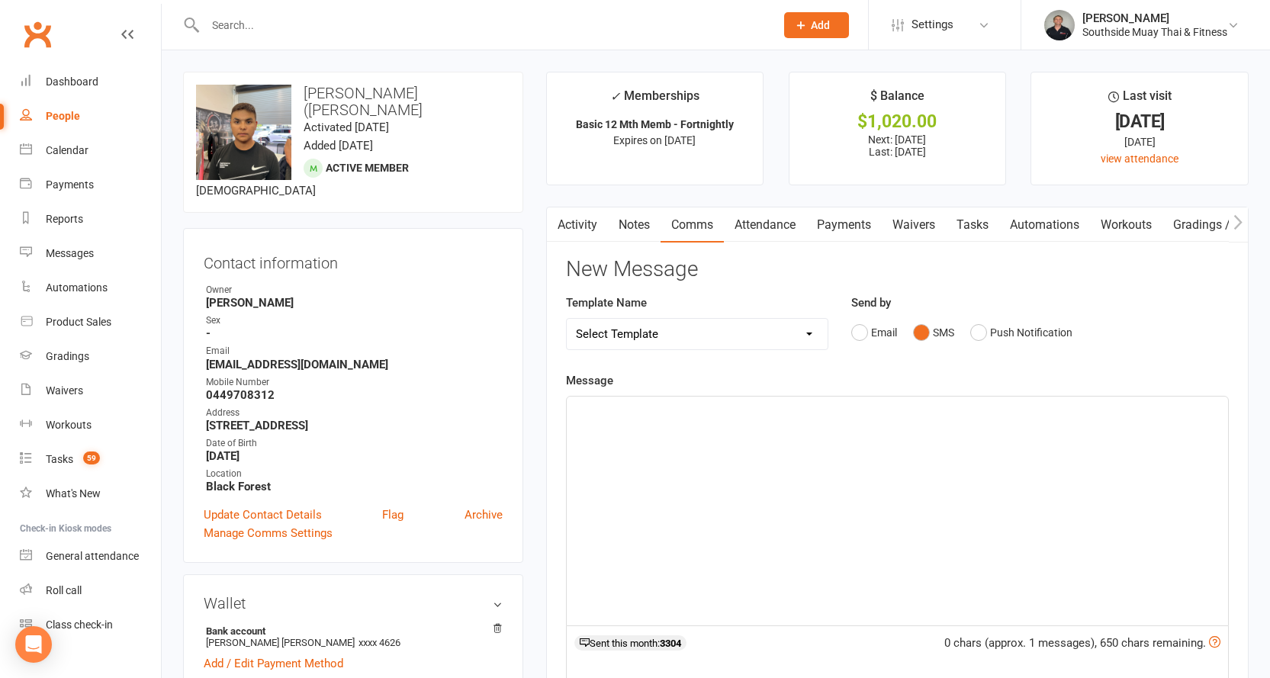
click at [682, 414] on p "﻿" at bounding box center [897, 410] width 643 height 18
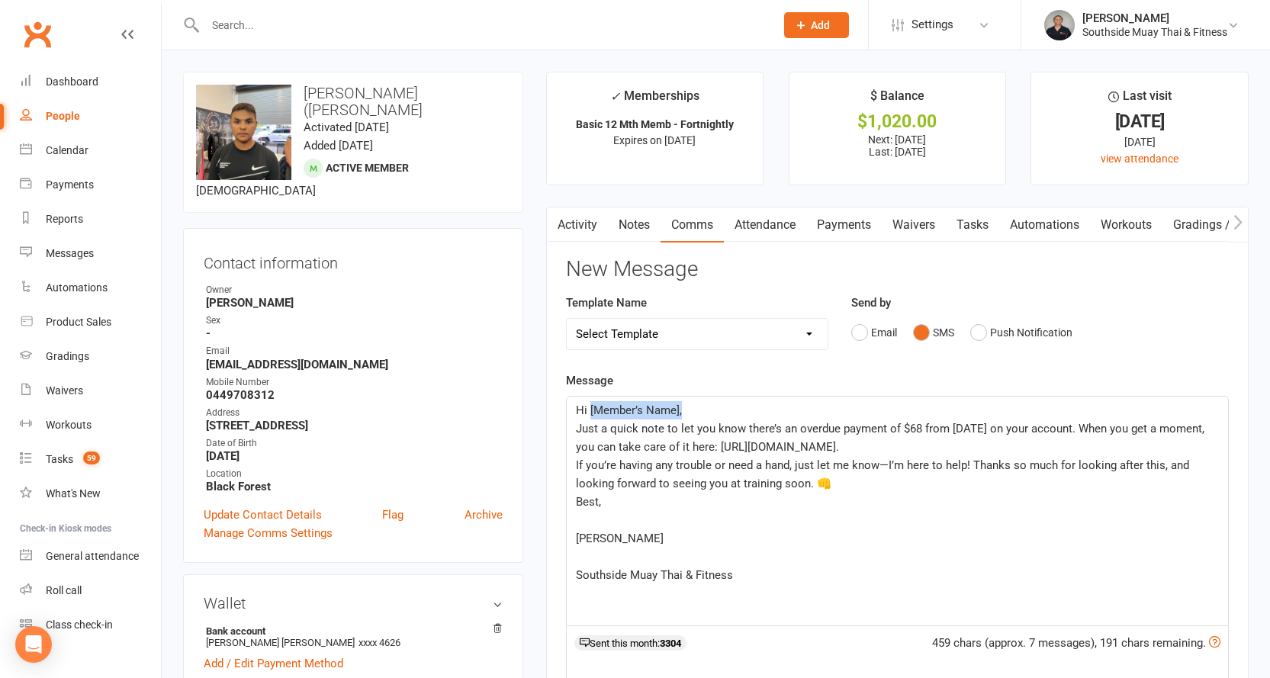
drag, startPoint x: 686, startPoint y: 411, endPoint x: 590, endPoint y: 406, distance: 97.0
click at [590, 406] on p "Hi [Member’s Name]," at bounding box center [897, 410] width 643 height 18
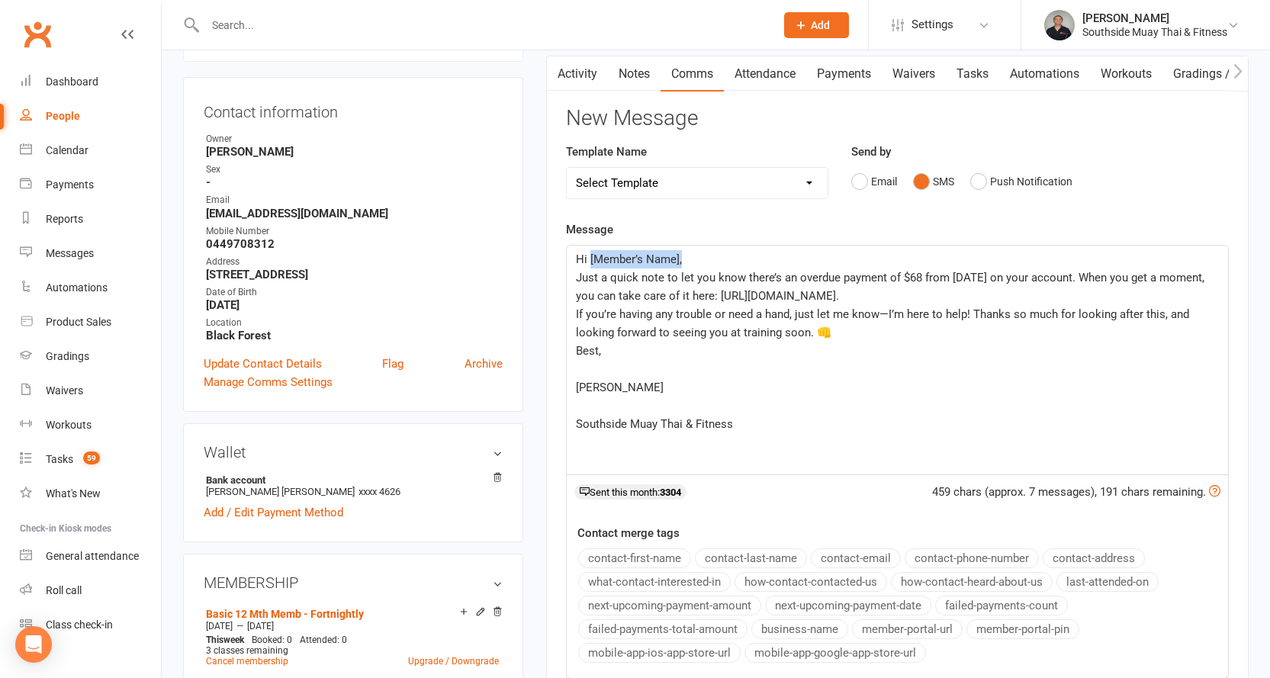
scroll to position [153, 0]
click at [622, 556] on button "contact-first-name" at bounding box center [634, 557] width 113 height 20
click at [924, 294] on p "Just a quick note to let you know there’s an overdue payment of $68 from Octobe…" at bounding box center [897, 285] width 643 height 37
click at [573, 387] on div "Hi ﻿ {contact-first-name} Just a quick note to let you know there’s an overdue …" at bounding box center [897, 358] width 661 height 229
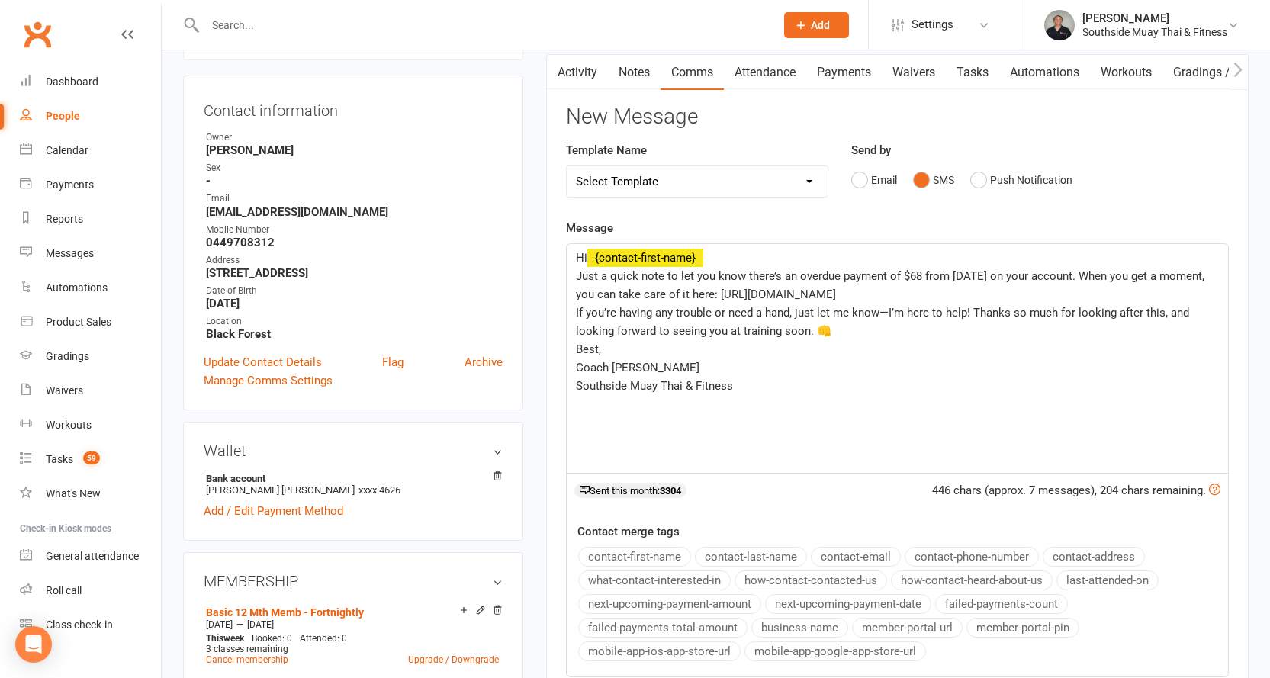
click at [571, 275] on div "Hi ﻿ {contact-first-name} Just a quick note to let you know there’s an overdue …" at bounding box center [897, 358] width 661 height 229
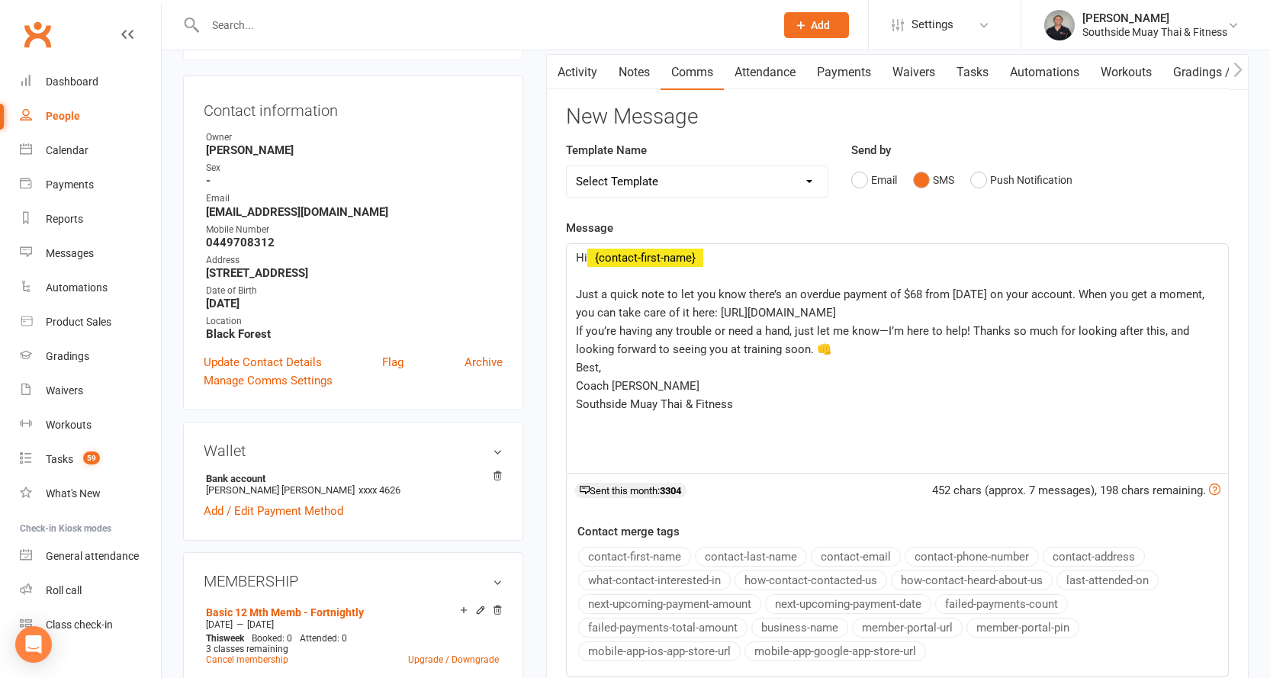
click at [573, 329] on div "Hi ﻿ {contact-first-name} ﻿ Just a quick note to let you know there’s an overdu…" at bounding box center [897, 358] width 661 height 229
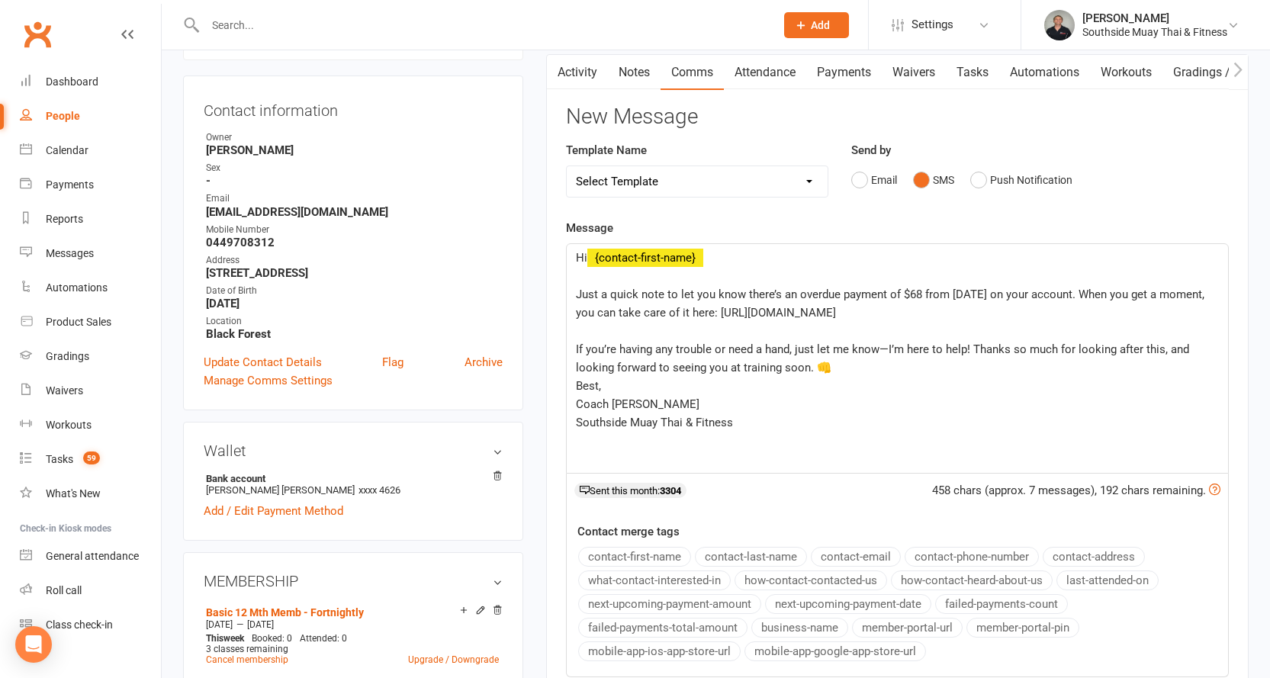
click at [572, 384] on div "Hi ﻿ {contact-first-name} ﻿ Just a quick note to let you know there’s an overdu…" at bounding box center [897, 358] width 661 height 229
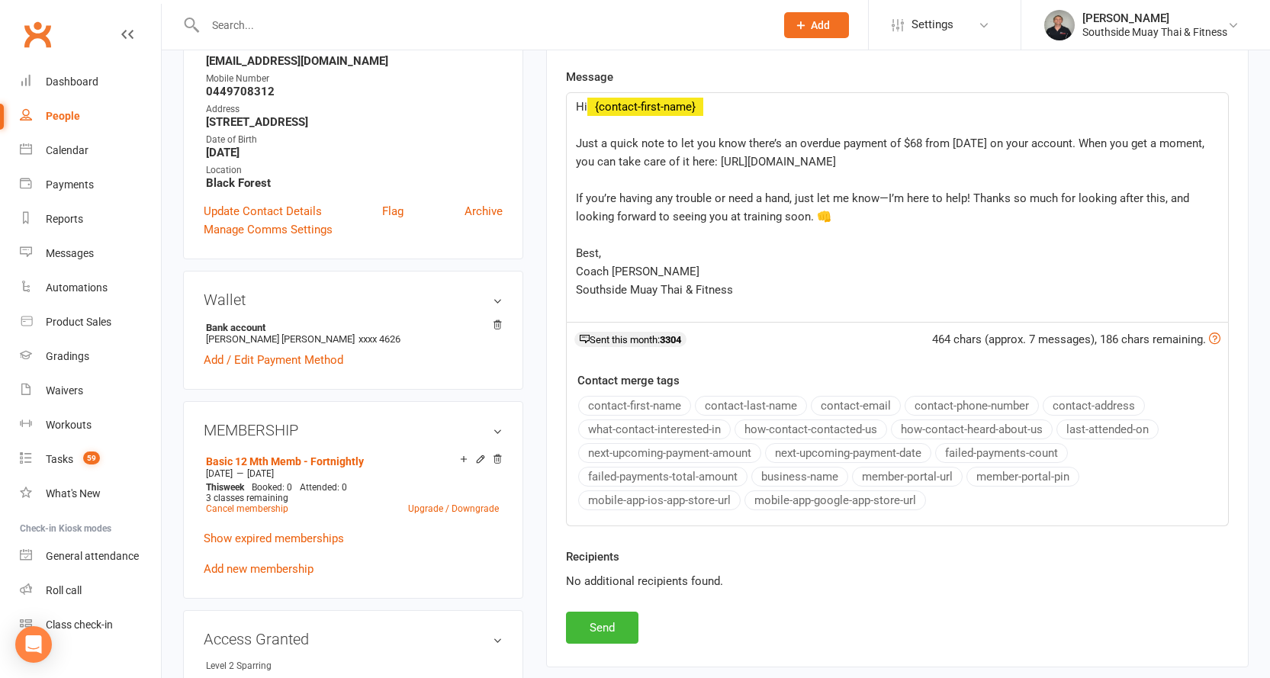
scroll to position [305, 0]
click at [607, 626] on button "Send" at bounding box center [602, 626] width 72 height 32
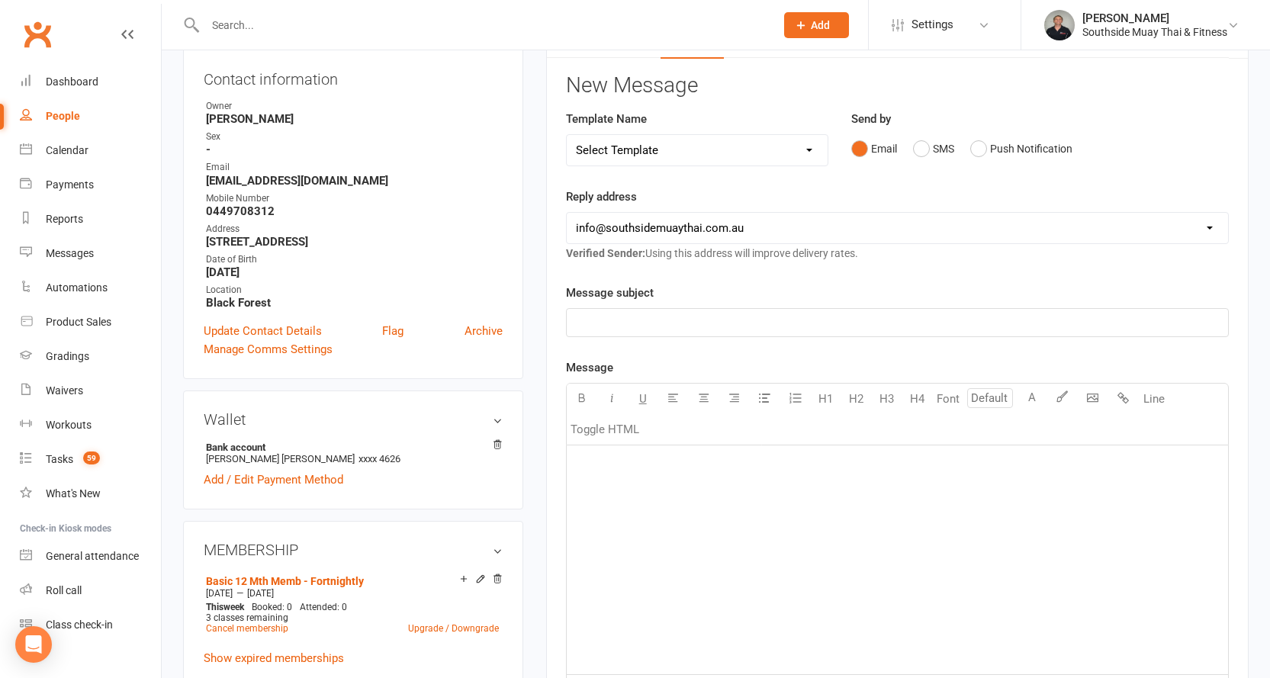
scroll to position [0, 0]
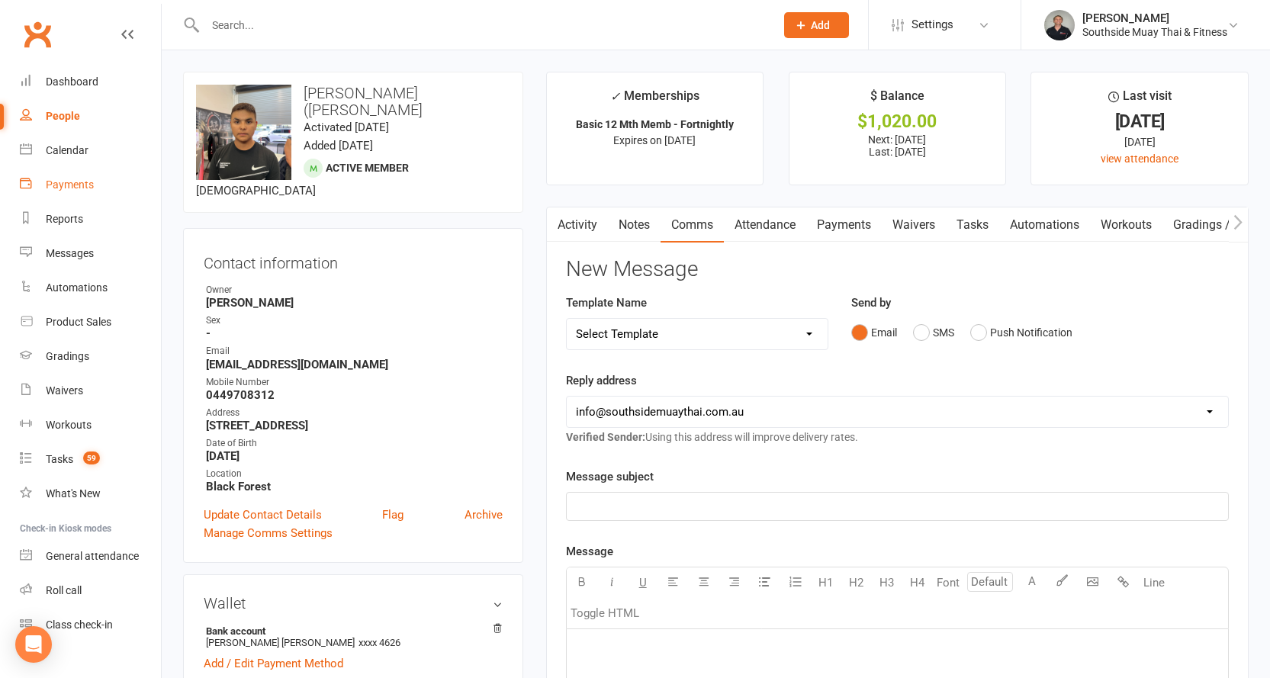
click at [60, 175] on link "Payments" at bounding box center [90, 185] width 141 height 34
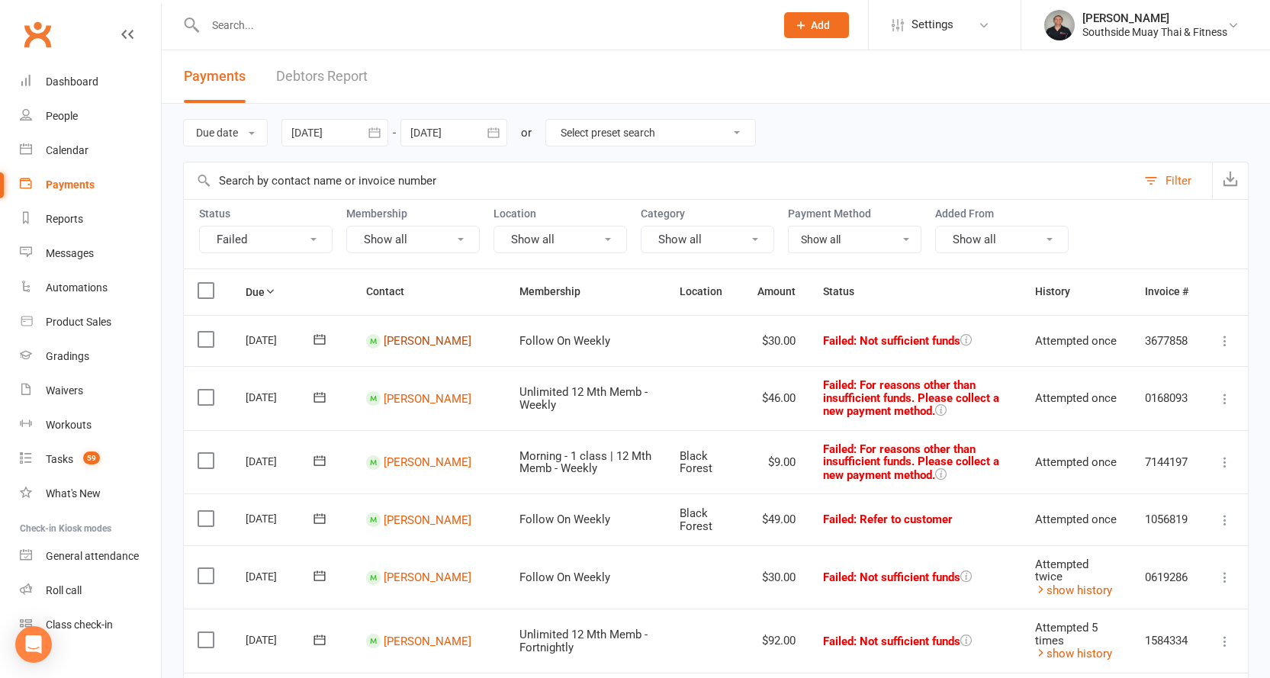
click at [412, 334] on link "Nick Brown" at bounding box center [428, 341] width 88 height 14
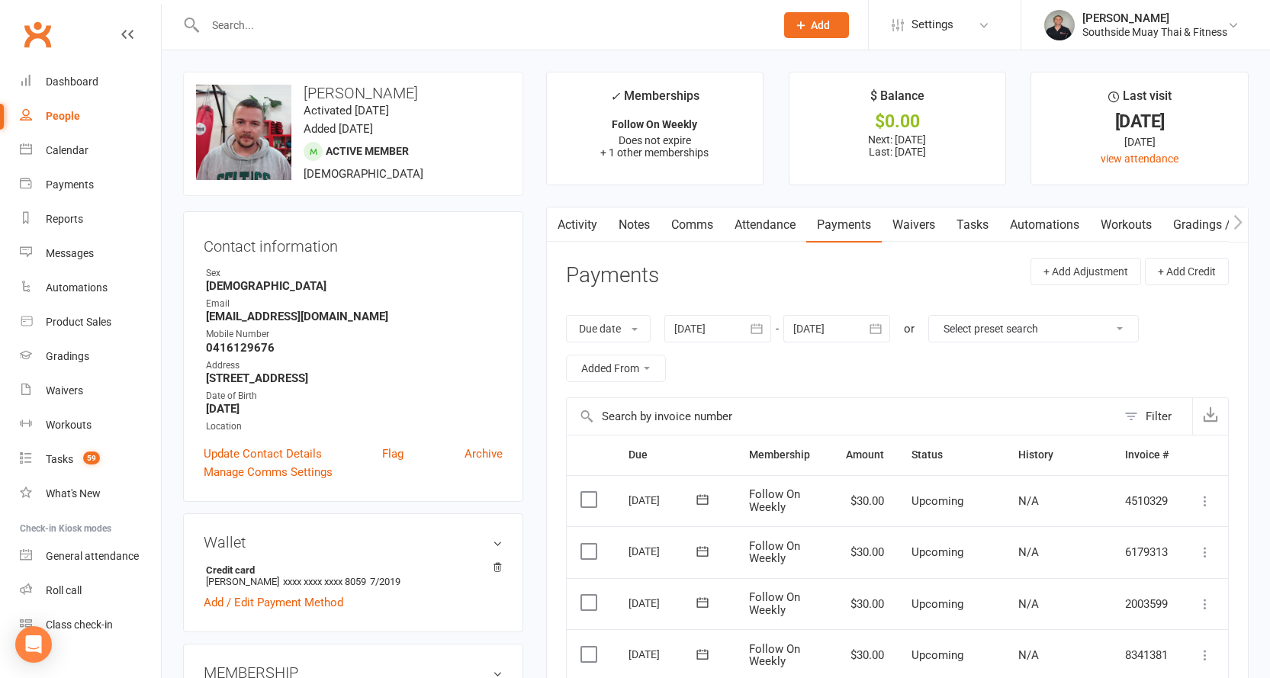
scroll to position [305, 0]
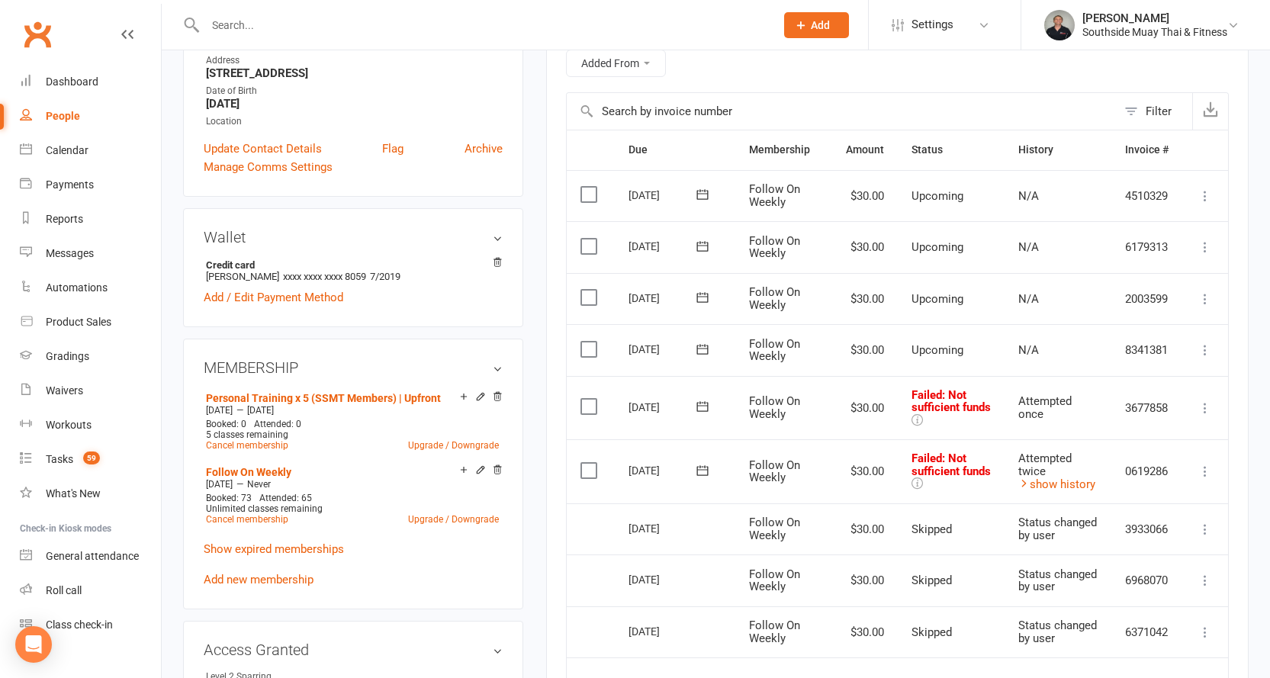
click at [1203, 408] on icon at bounding box center [1204, 407] width 15 height 15
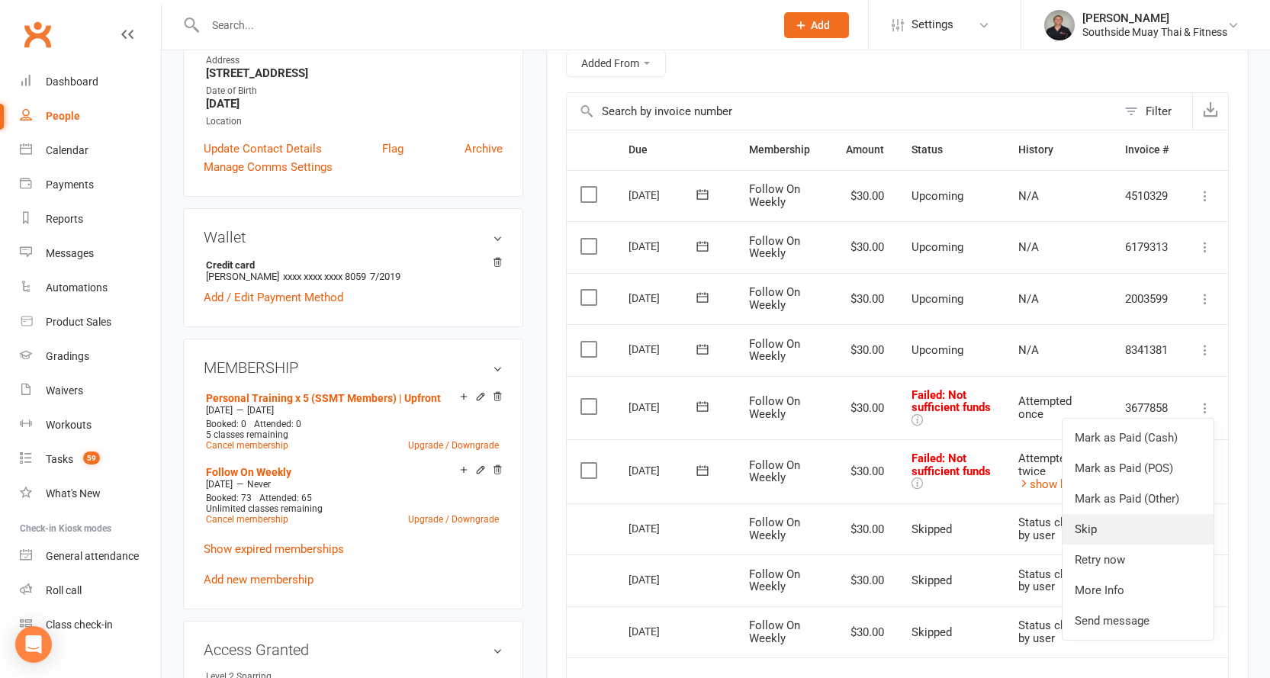
click at [1114, 526] on link "Skip" at bounding box center [1137, 529] width 151 height 31
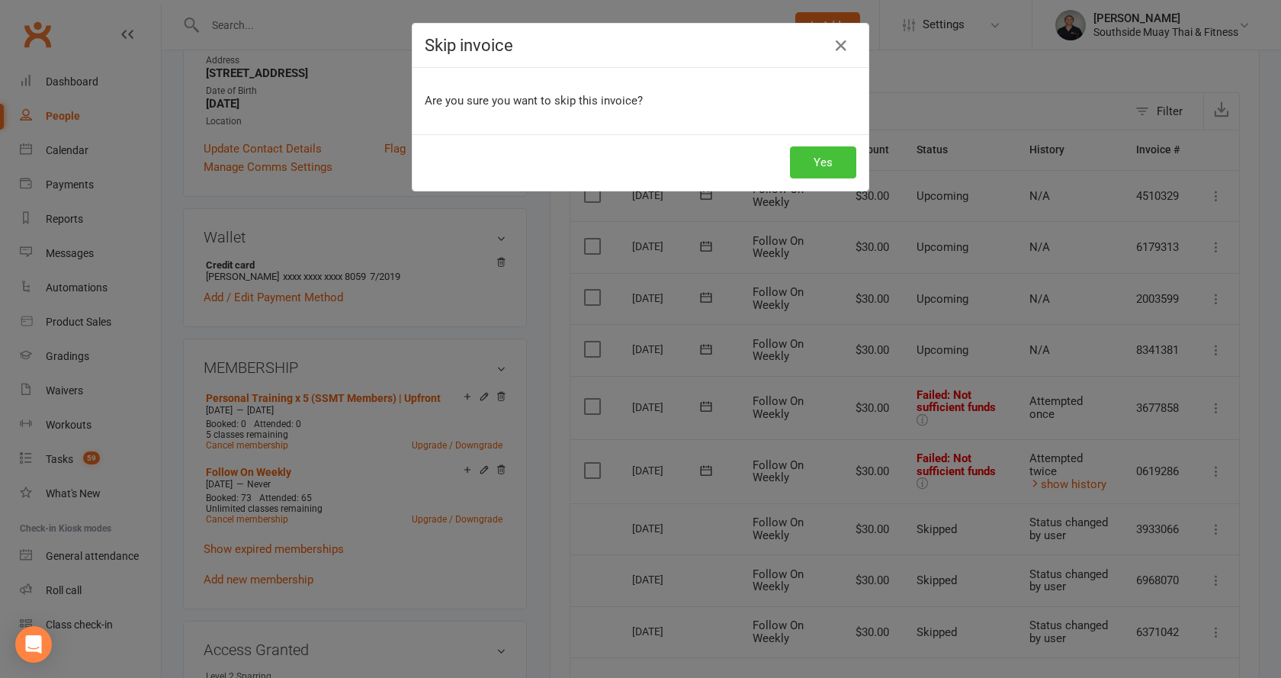
click at [816, 166] on button "Yes" at bounding box center [823, 162] width 66 height 32
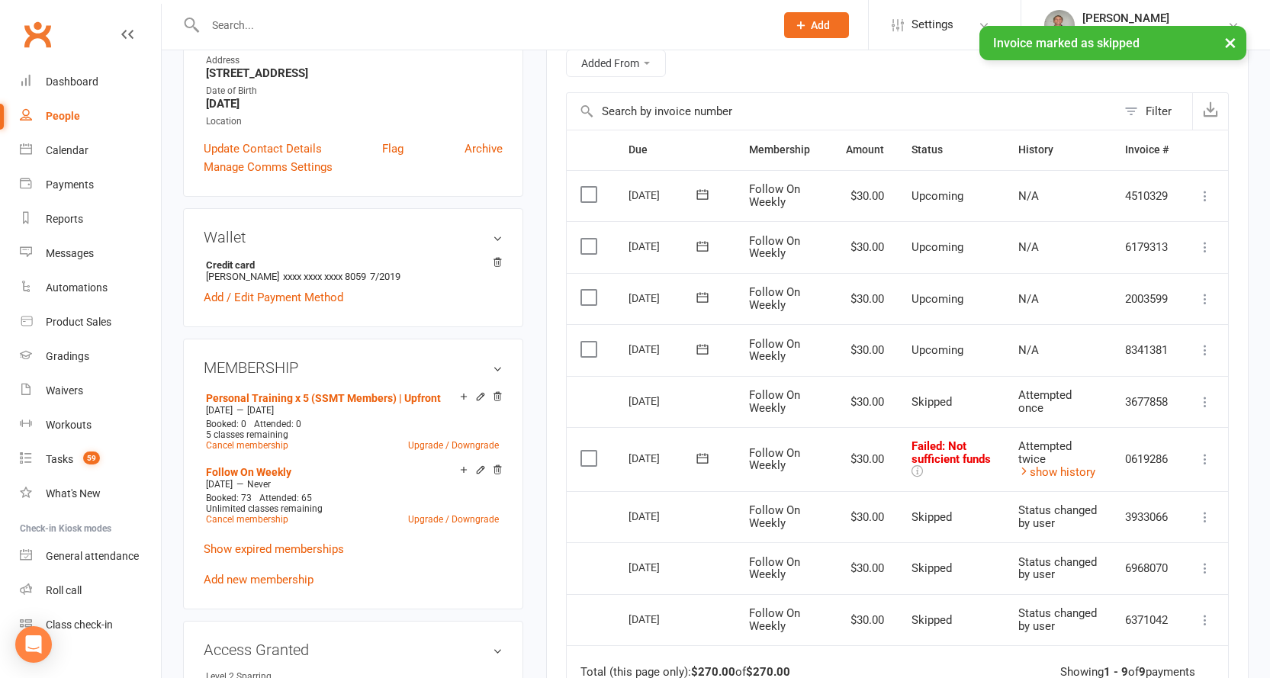
click at [1205, 456] on icon at bounding box center [1204, 458] width 15 height 15
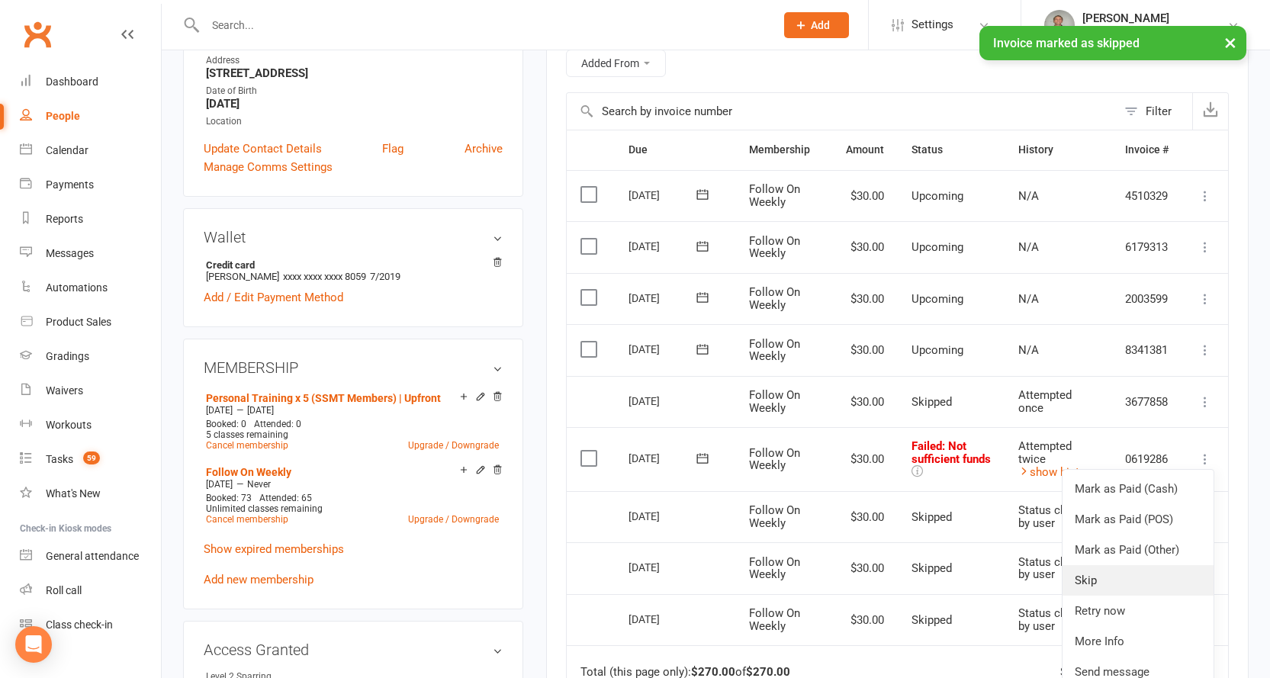
click at [1100, 580] on link "Skip" at bounding box center [1137, 580] width 151 height 31
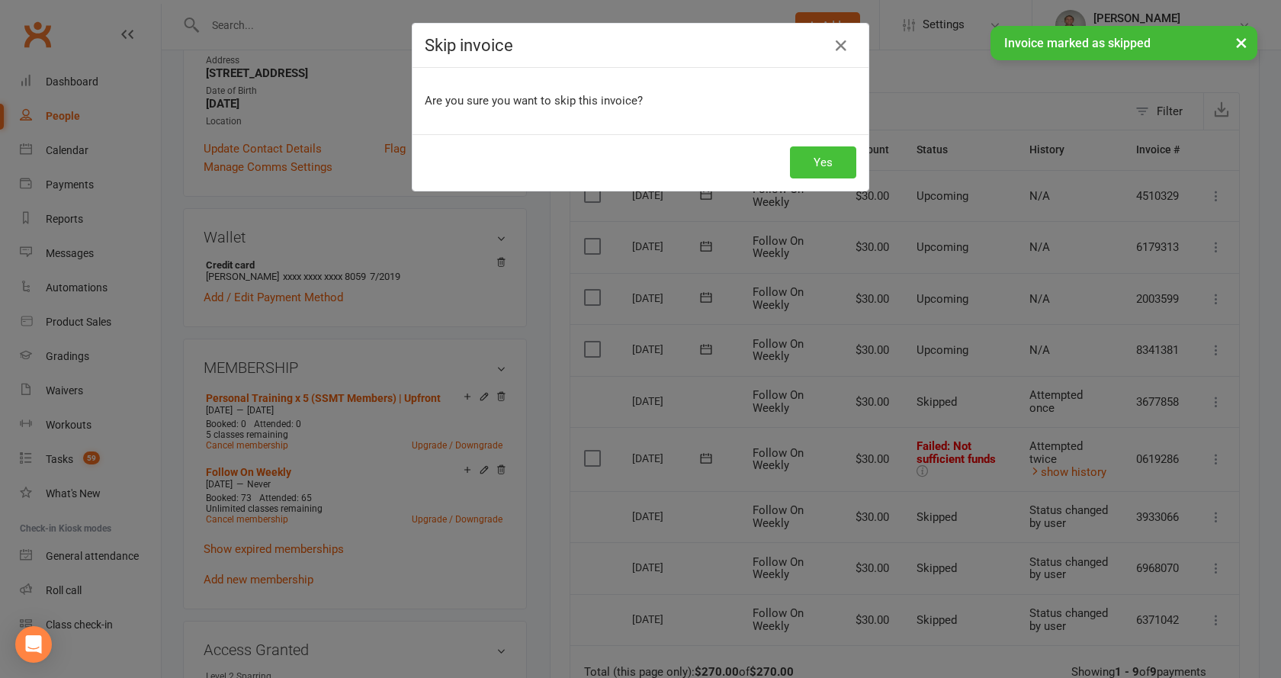
click at [797, 167] on button "Yes" at bounding box center [823, 162] width 66 height 32
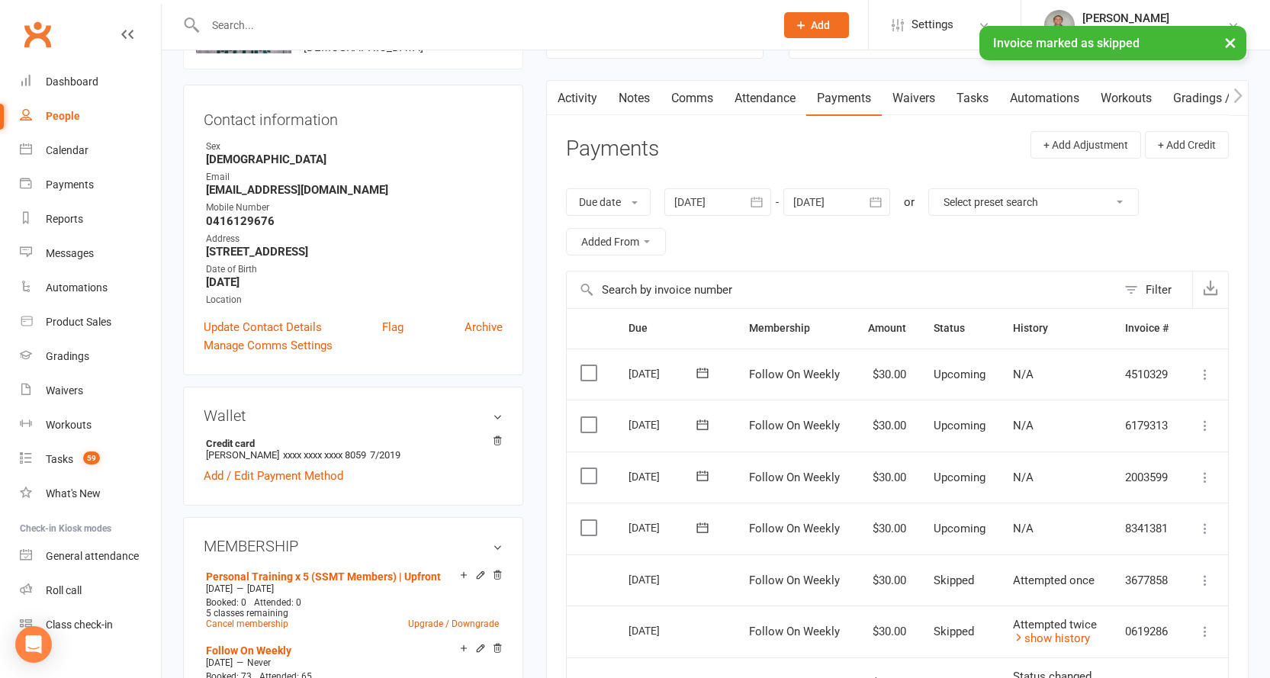
scroll to position [0, 0]
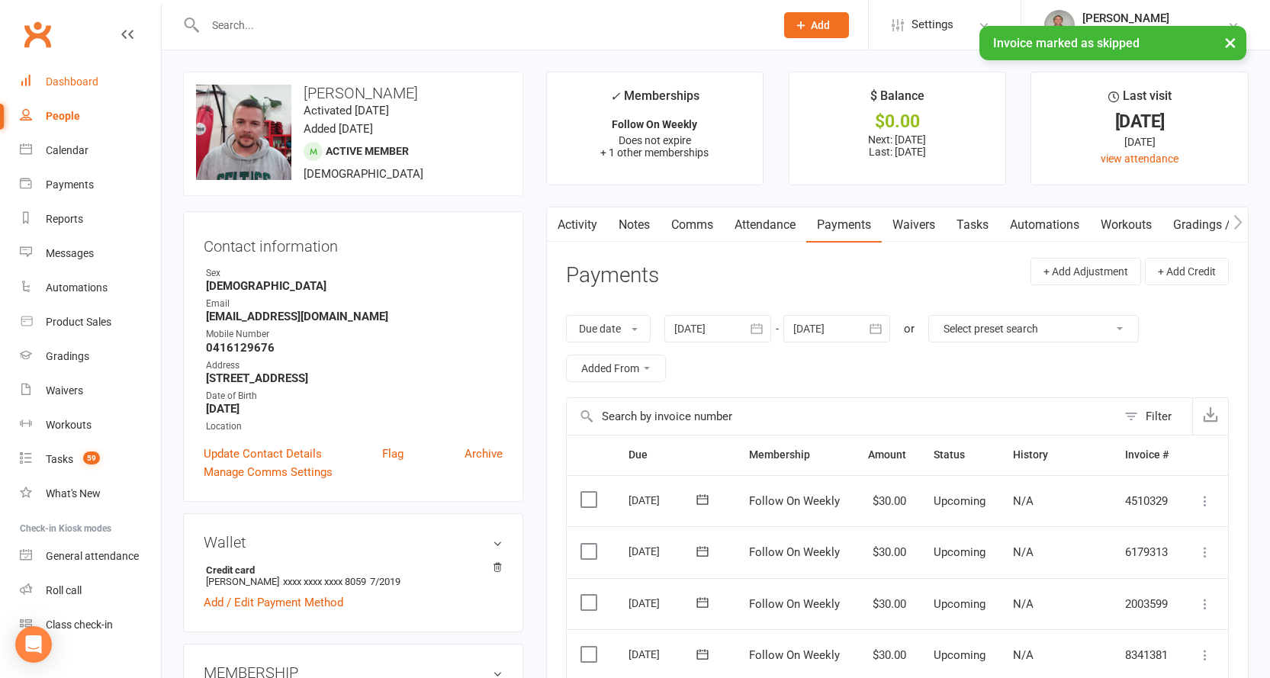
click at [91, 80] on div "Dashboard" at bounding box center [72, 81] width 53 height 12
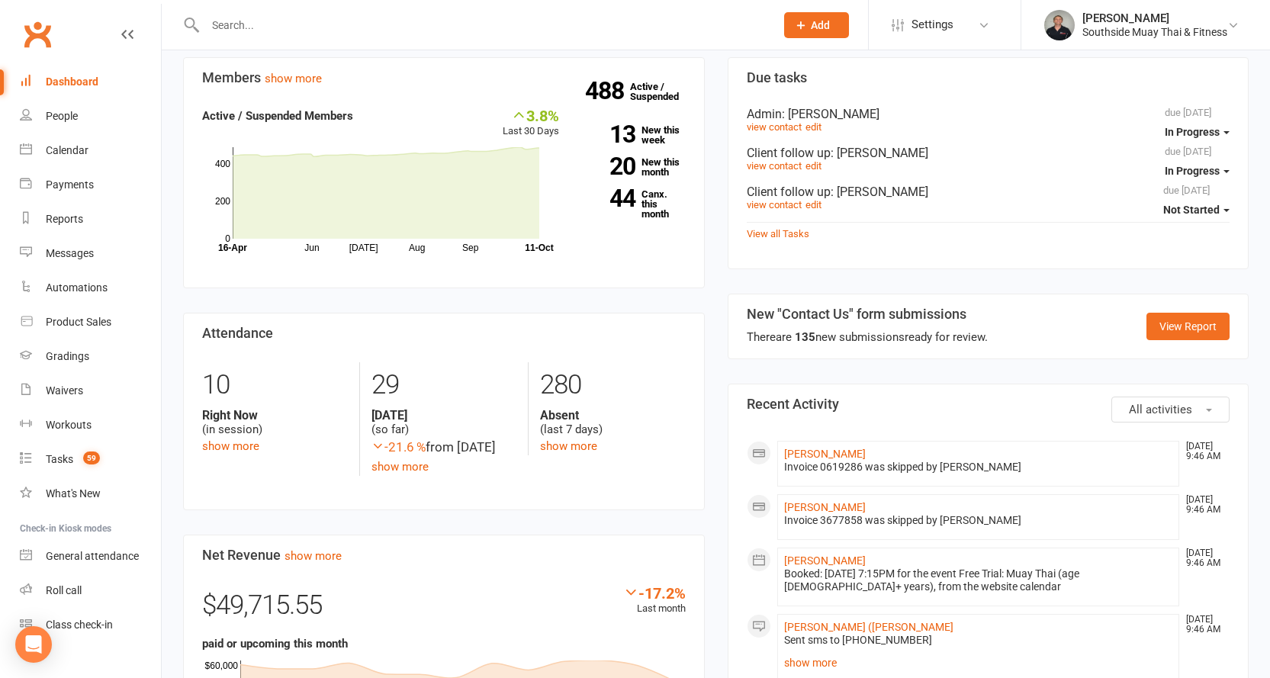
scroll to position [686, 0]
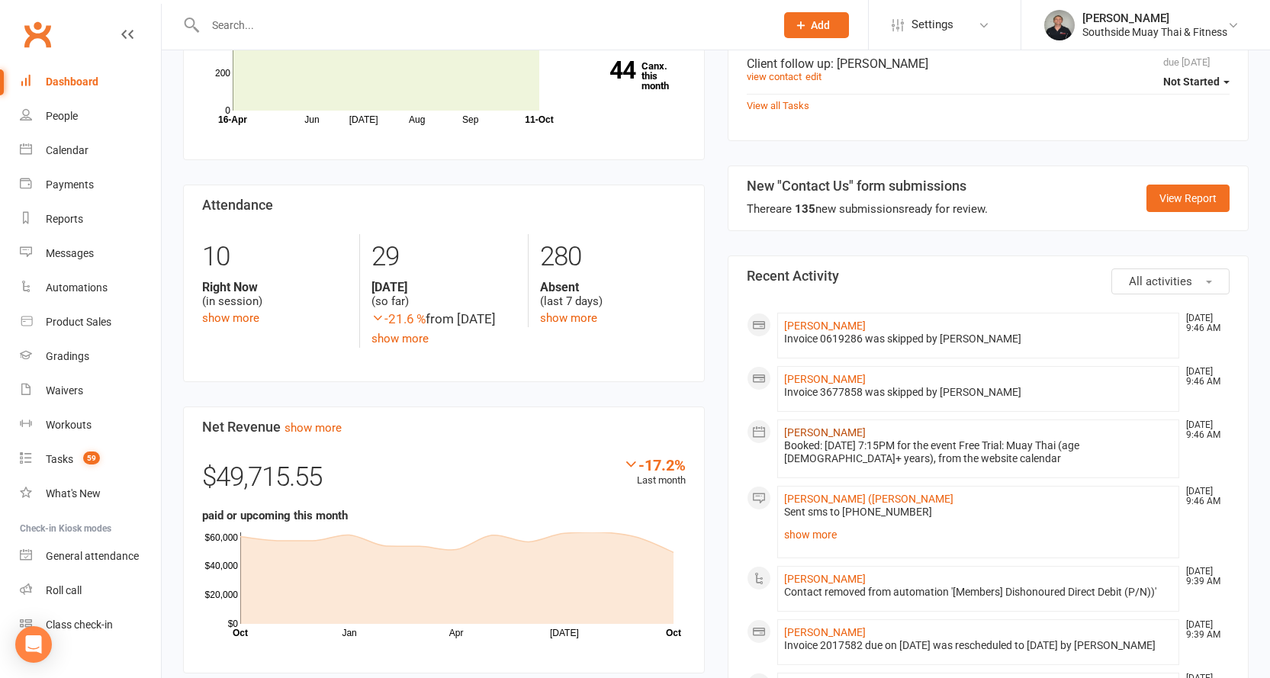
click at [798, 426] on link "Isaac Pham" at bounding box center [825, 432] width 82 height 12
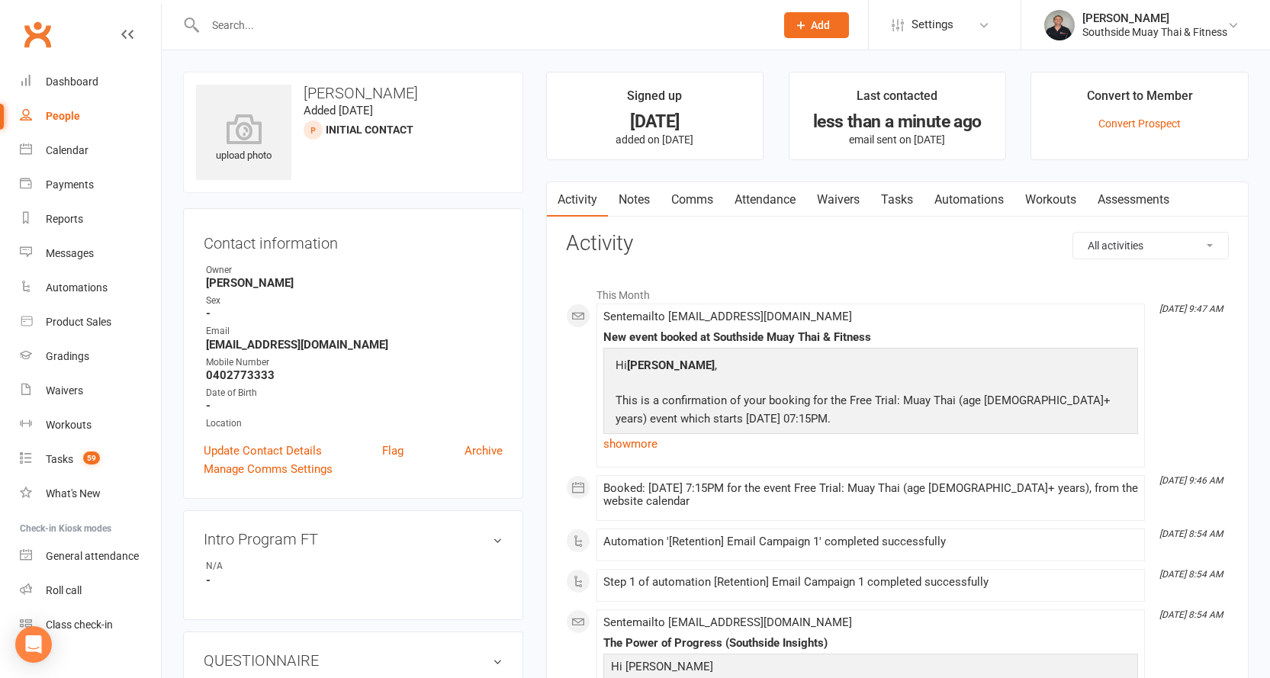
click at [751, 195] on link "Attendance" at bounding box center [765, 199] width 82 height 35
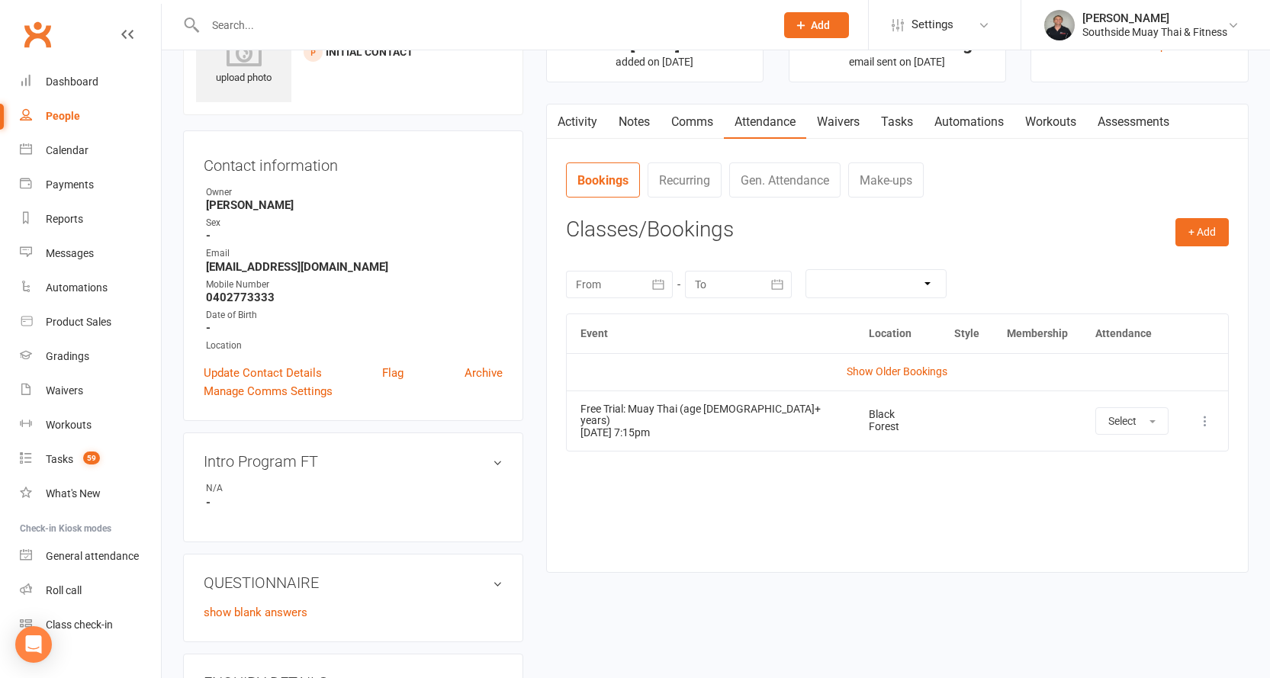
scroll to position [229, 0]
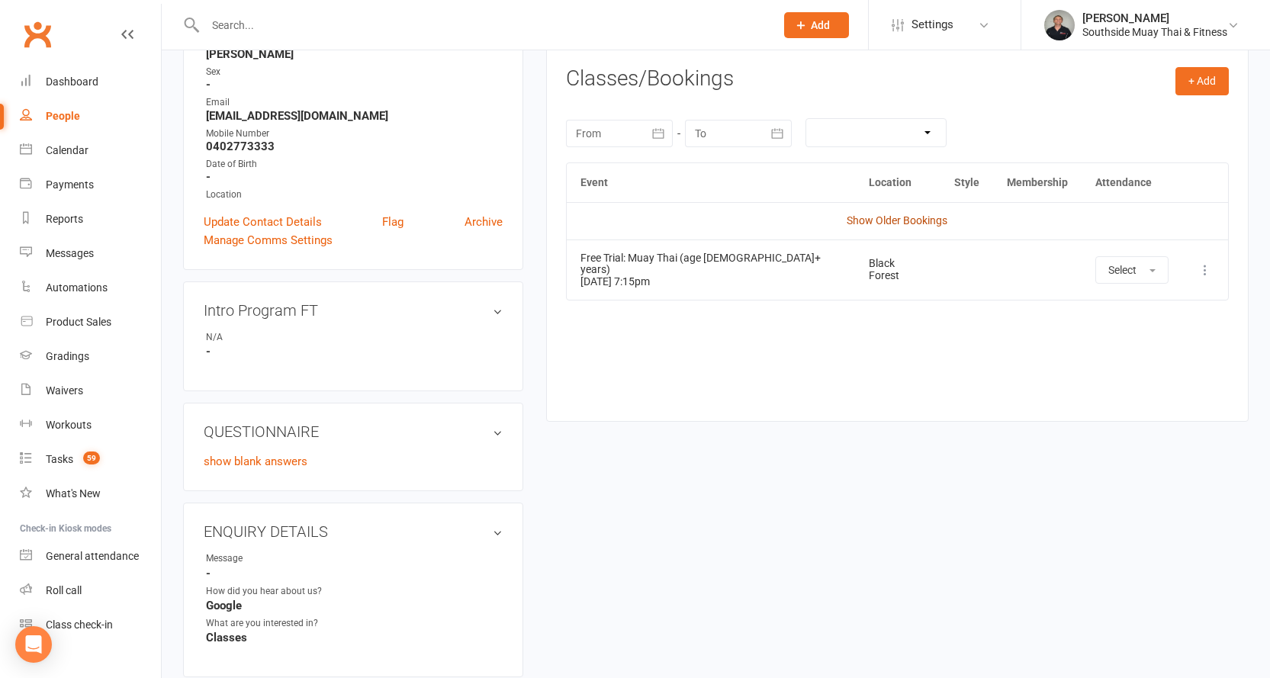
click at [913, 217] on link "Show Older Bookings" at bounding box center [897, 220] width 101 height 12
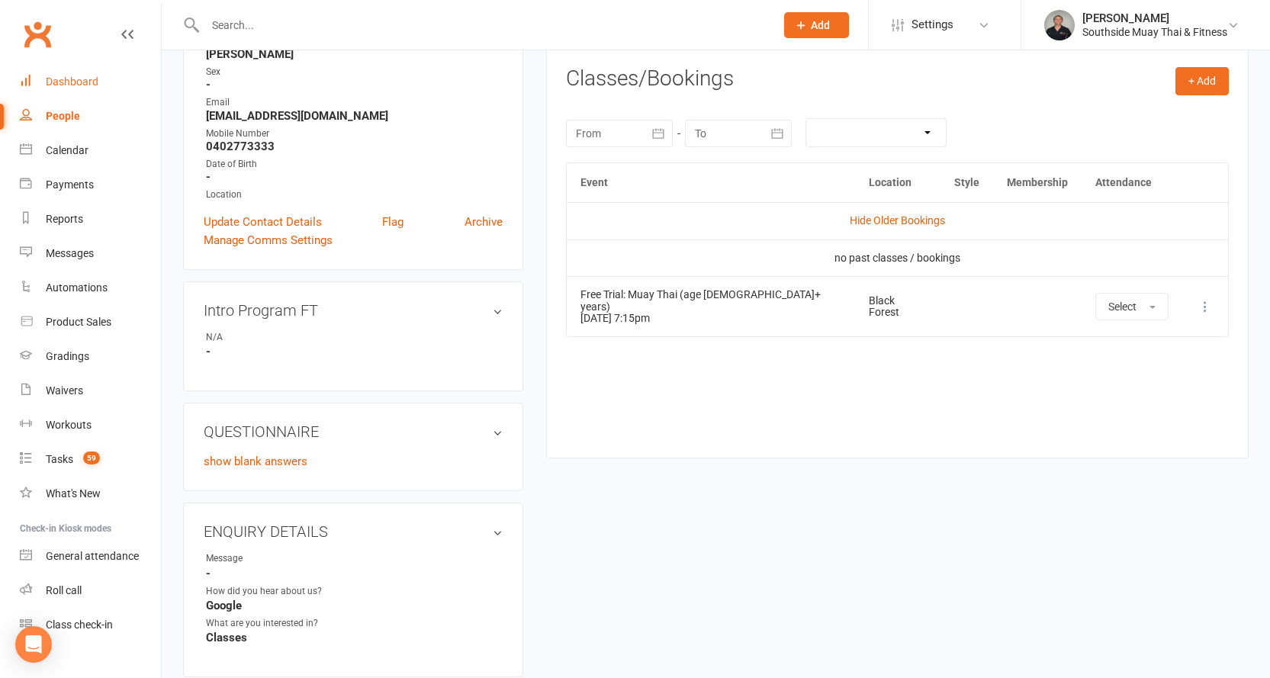
click at [59, 71] on link "Dashboard" at bounding box center [90, 82] width 141 height 34
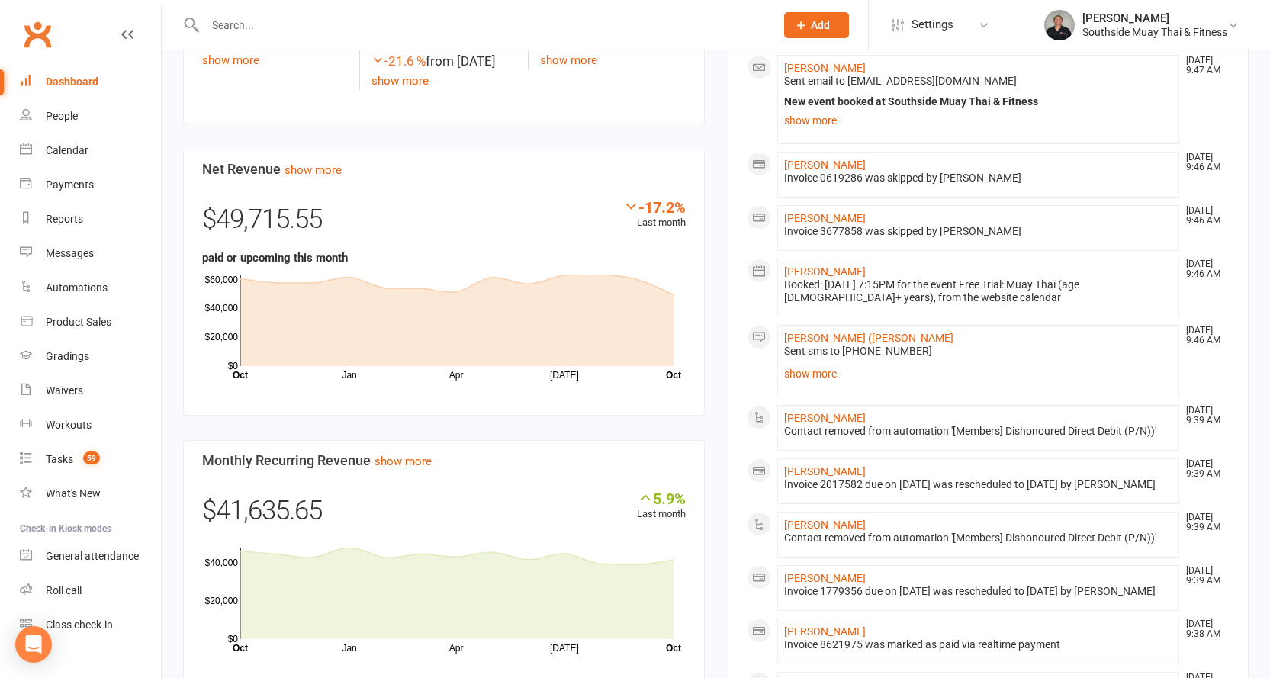
scroll to position [1144, 0]
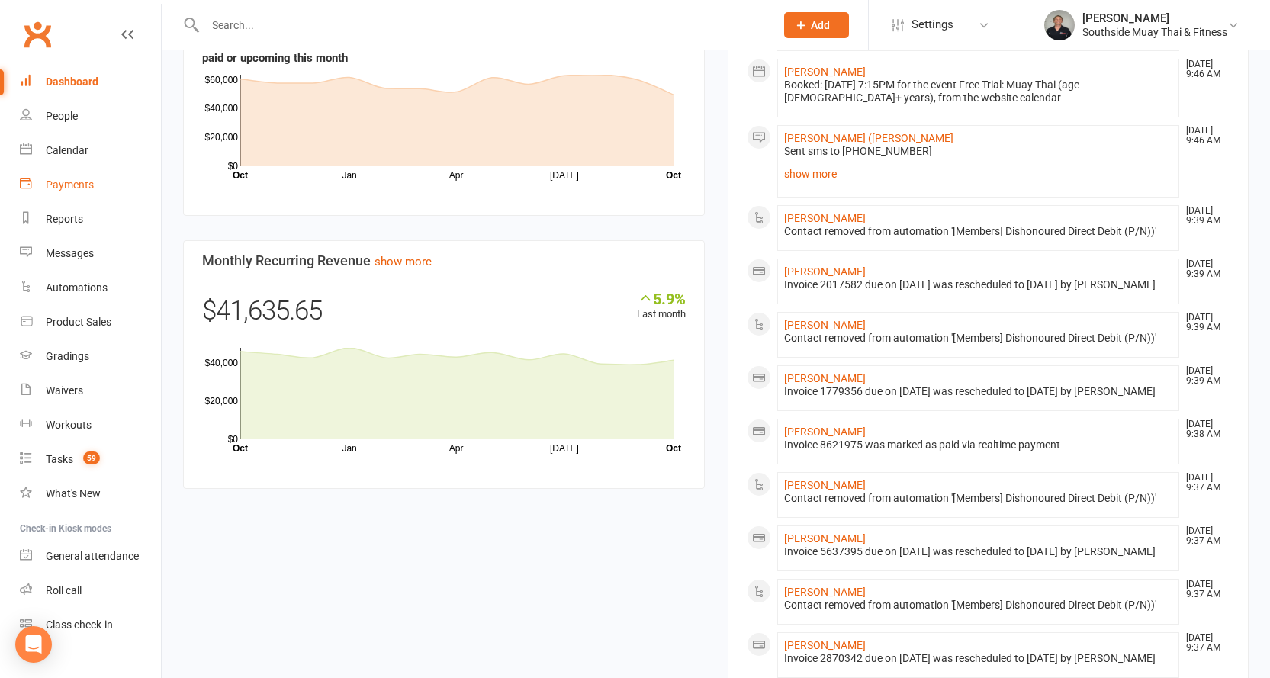
click at [43, 181] on link "Payments" at bounding box center [90, 185] width 141 height 34
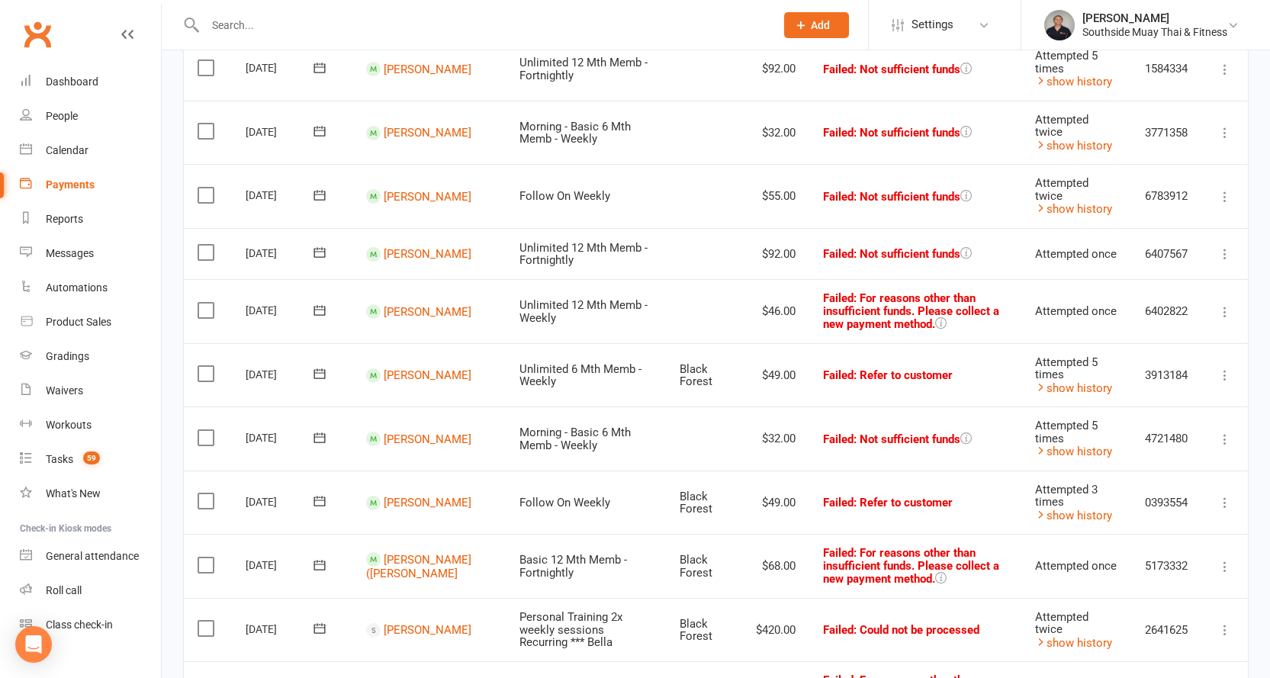
scroll to position [458, 0]
click at [84, 75] on div "Dashboard" at bounding box center [72, 81] width 53 height 12
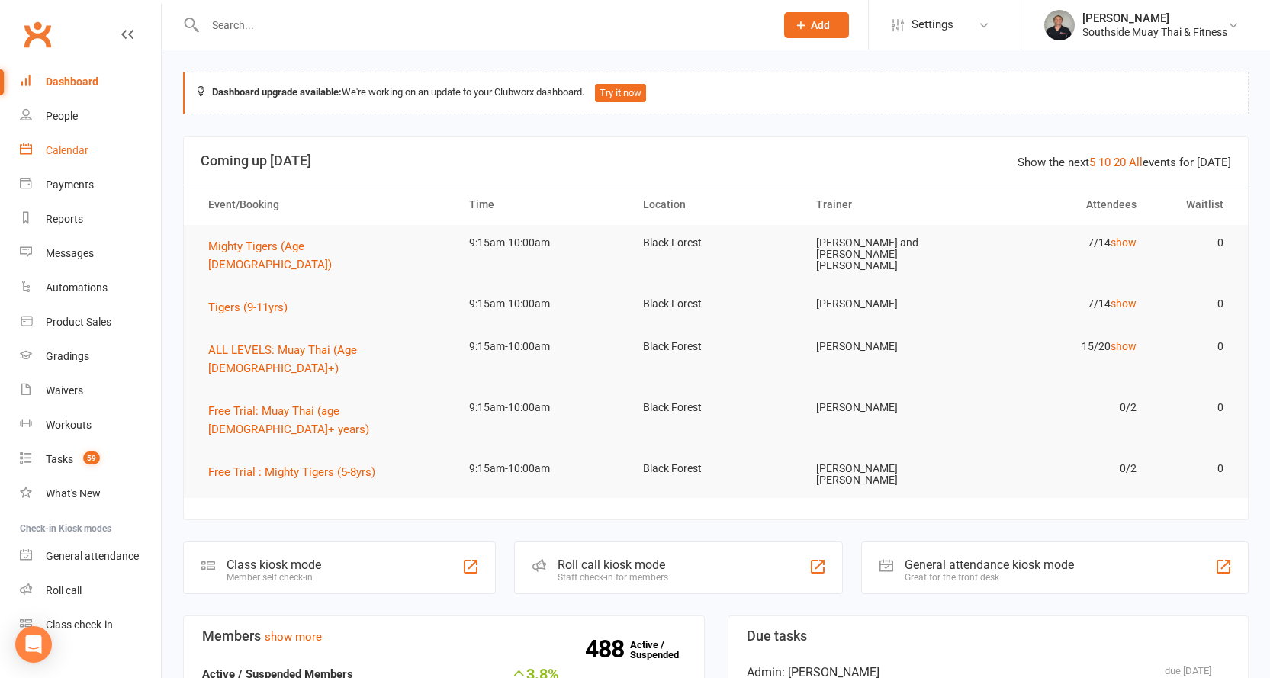
click at [71, 149] on div "Calendar" at bounding box center [67, 150] width 43 height 12
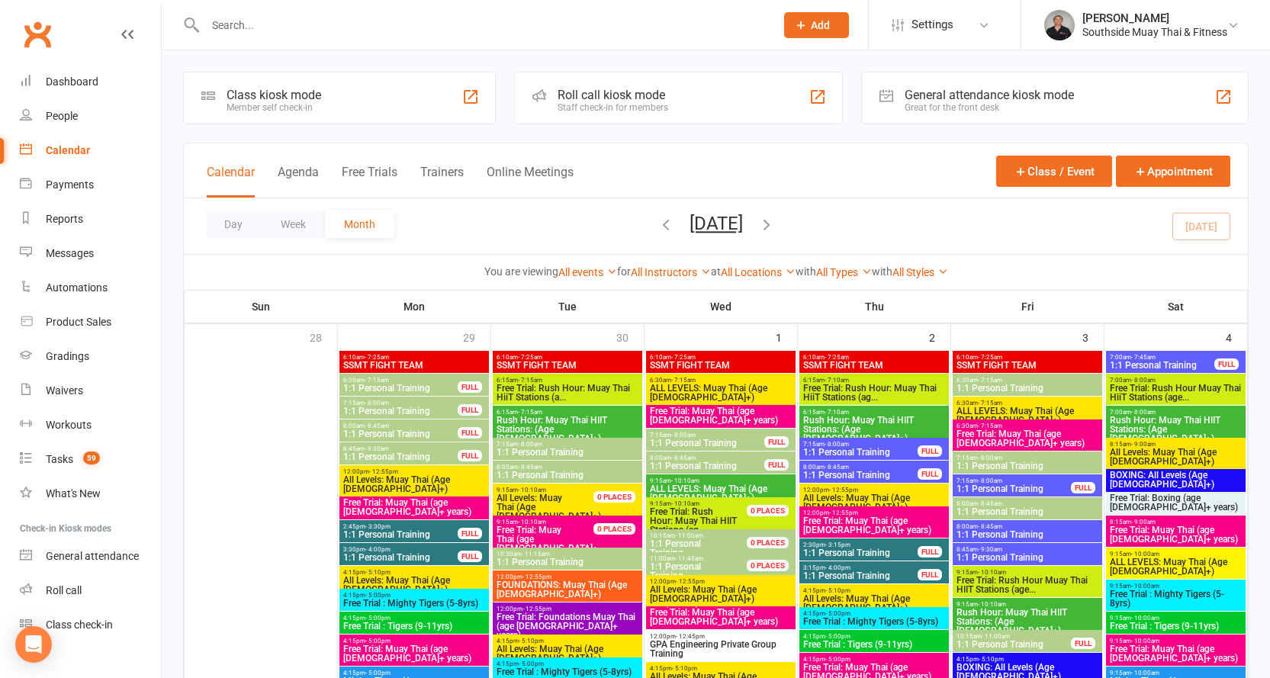
click at [775, 222] on icon "button" at bounding box center [766, 224] width 17 height 17
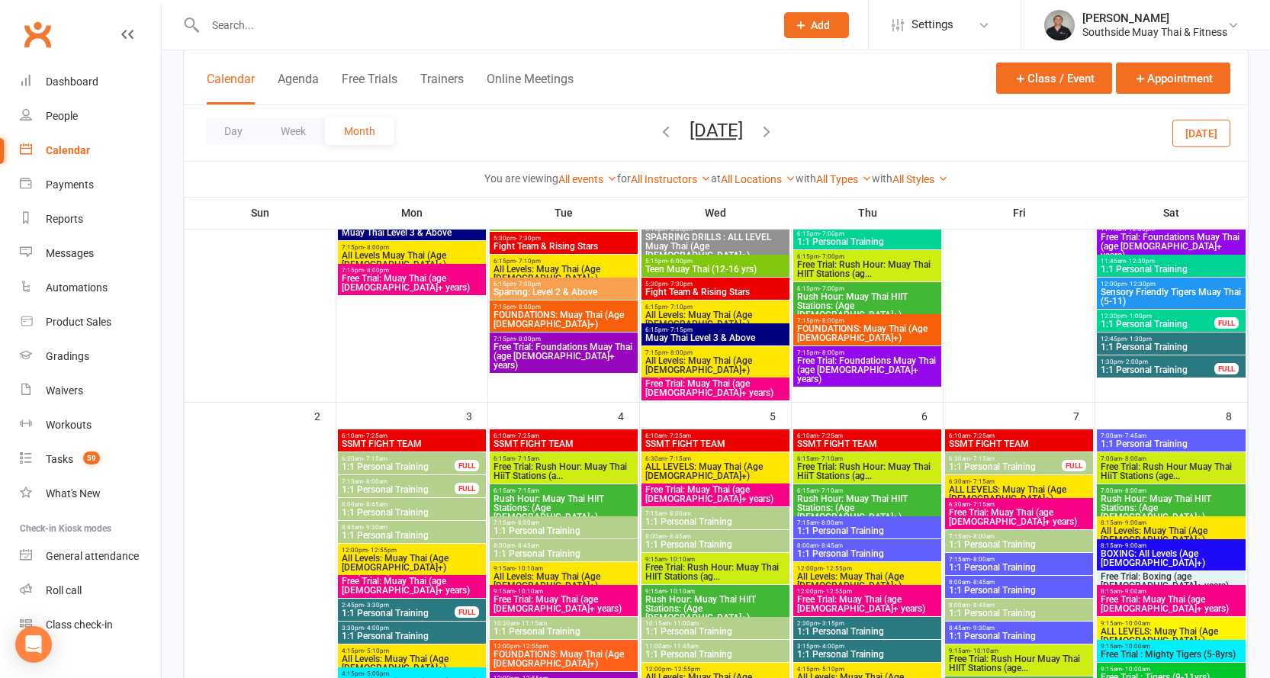
scroll to position [686, 0]
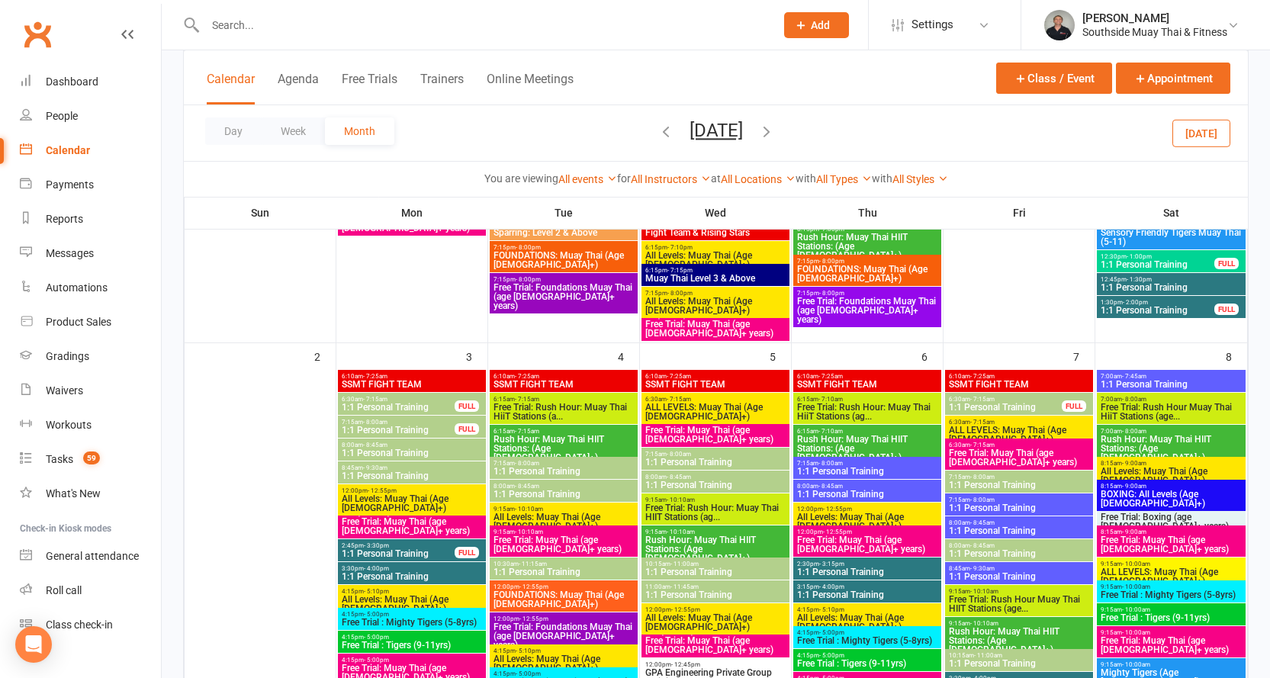
click at [563, 460] on span "7:15am - 8:00am" at bounding box center [564, 463] width 142 height 7
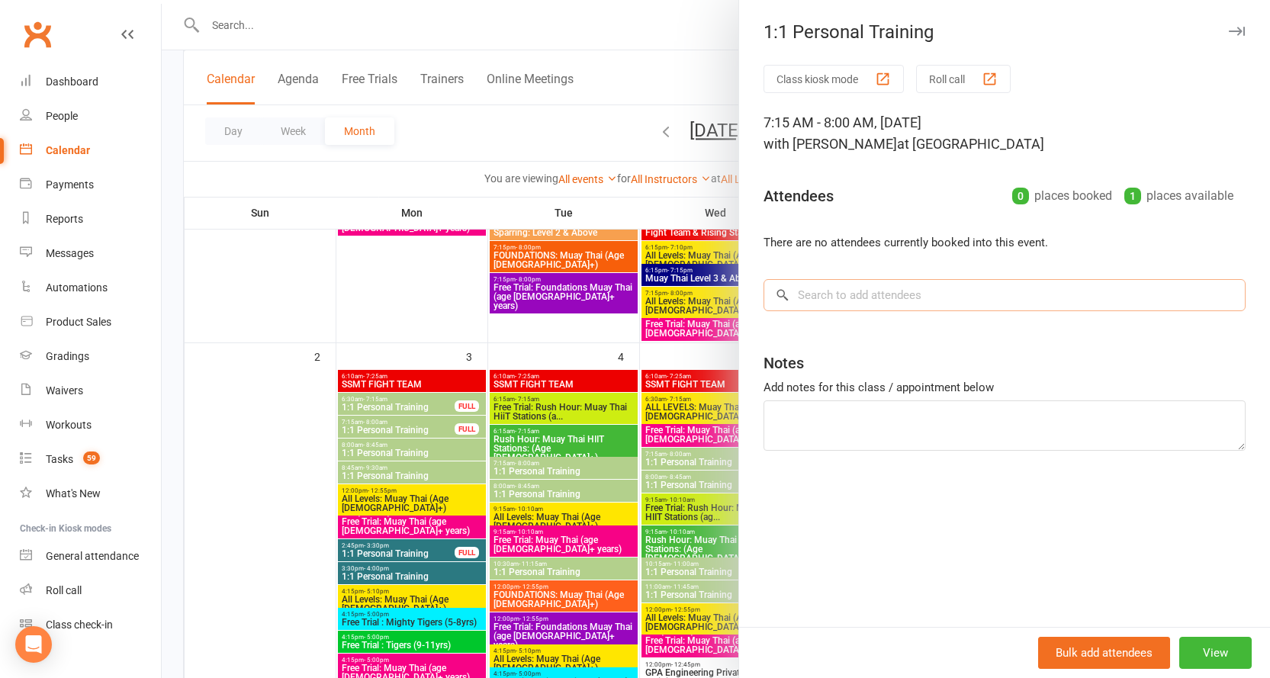
click at [801, 290] on input "search" at bounding box center [1004, 295] width 482 height 32
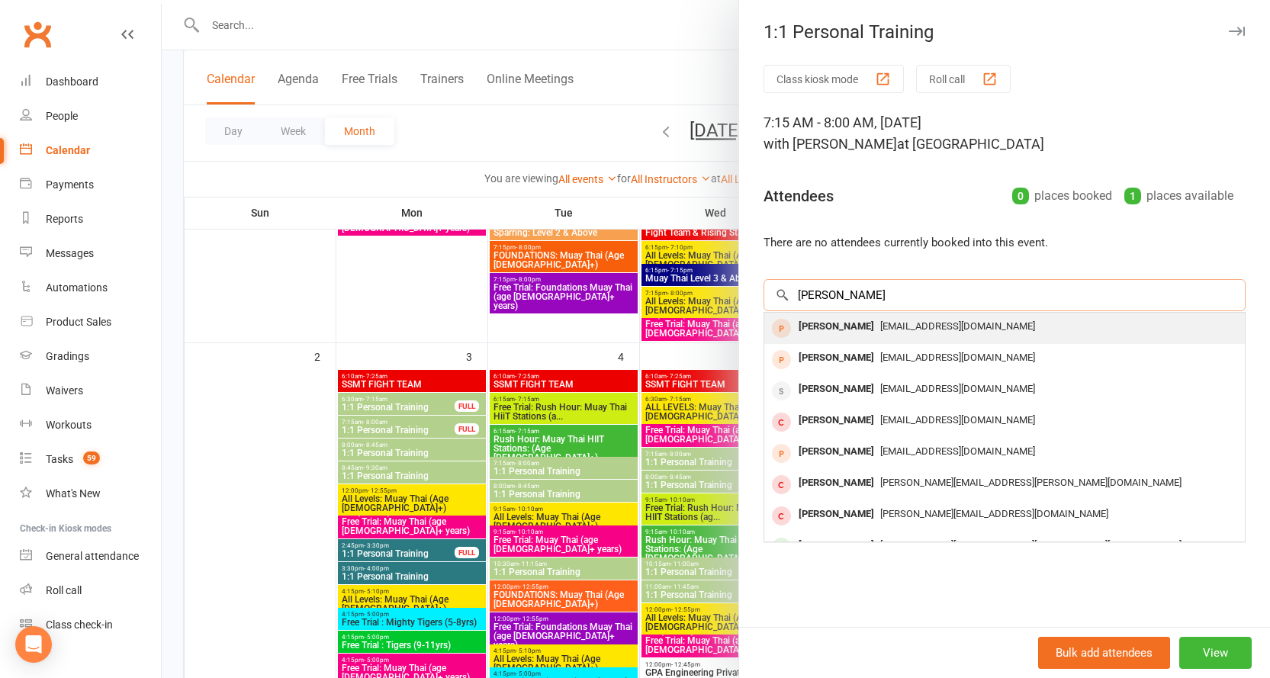
type input "thomas yelland"
click at [937, 321] on span "Thomasyelland@outlook.com" at bounding box center [957, 325] width 155 height 11
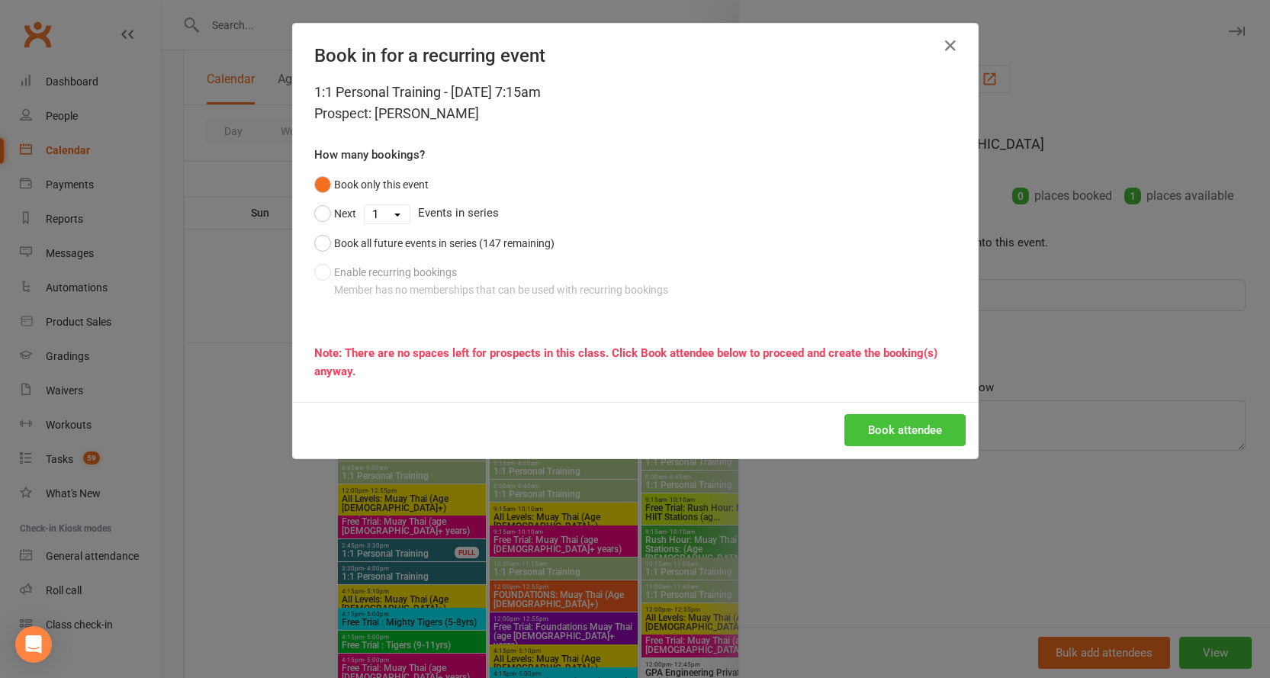
click at [864, 428] on button "Book attendee" at bounding box center [904, 430] width 121 height 32
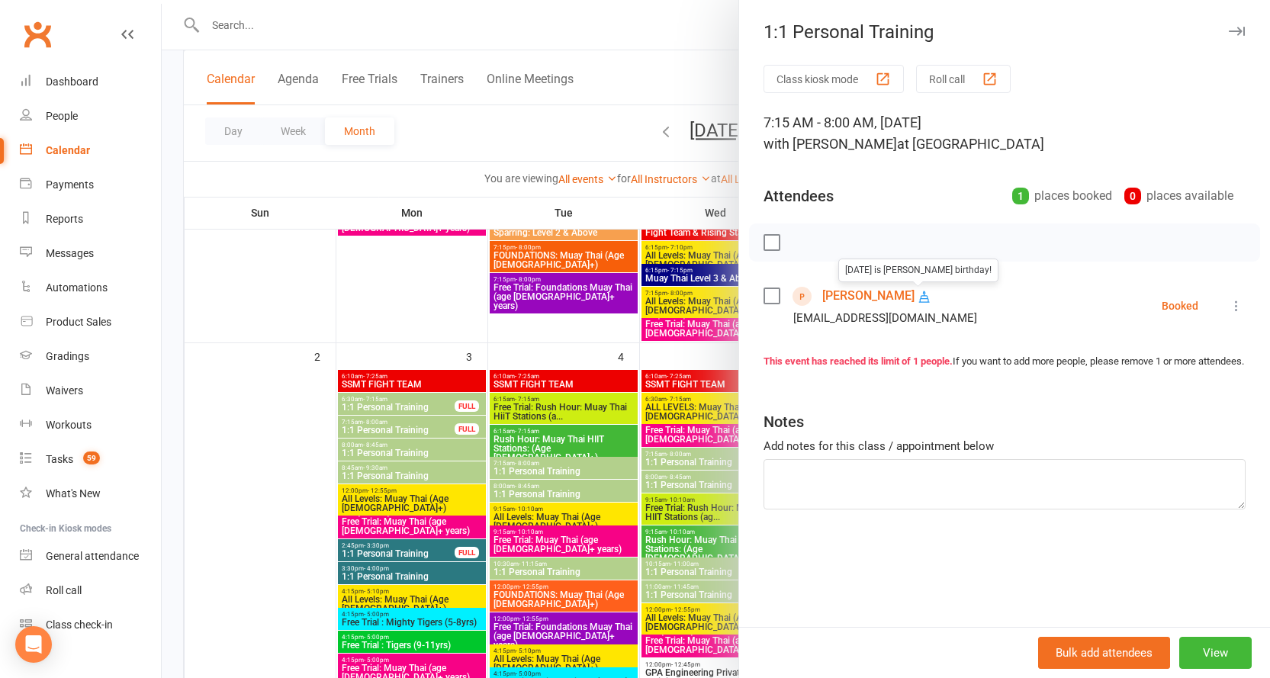
click at [877, 297] on link "[PERSON_NAME]" at bounding box center [868, 296] width 92 height 24
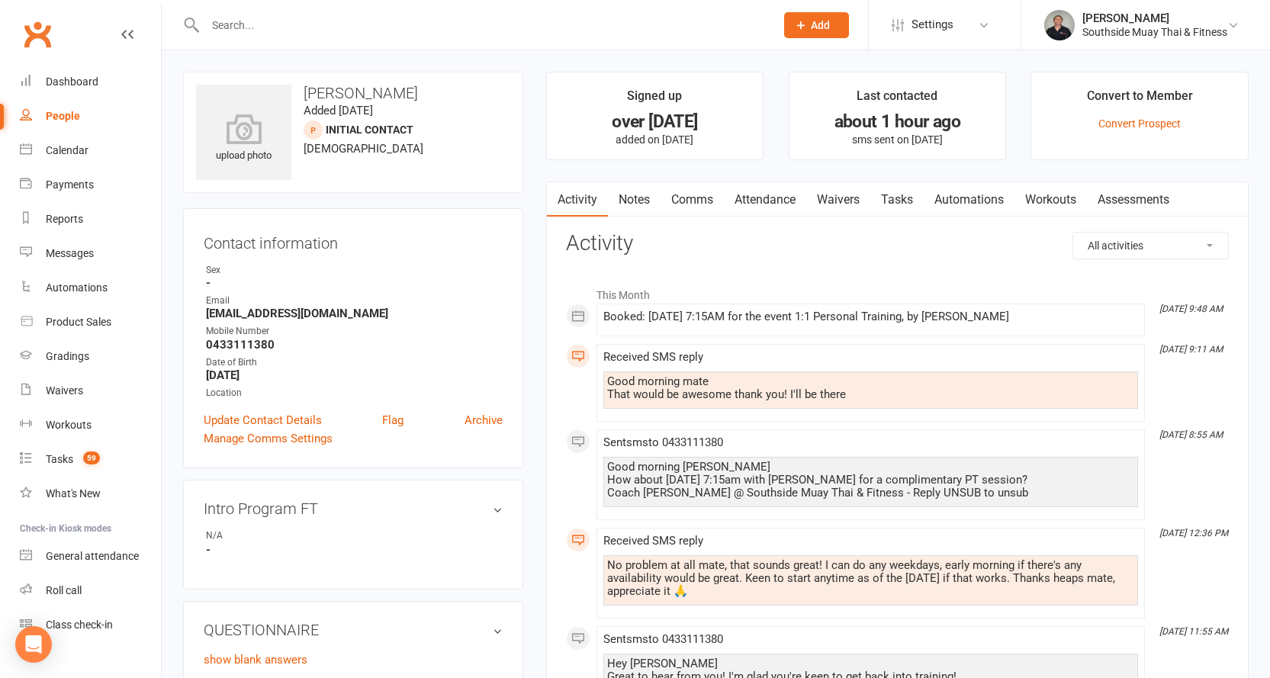
click at [701, 199] on link "Comms" at bounding box center [691, 199] width 63 height 35
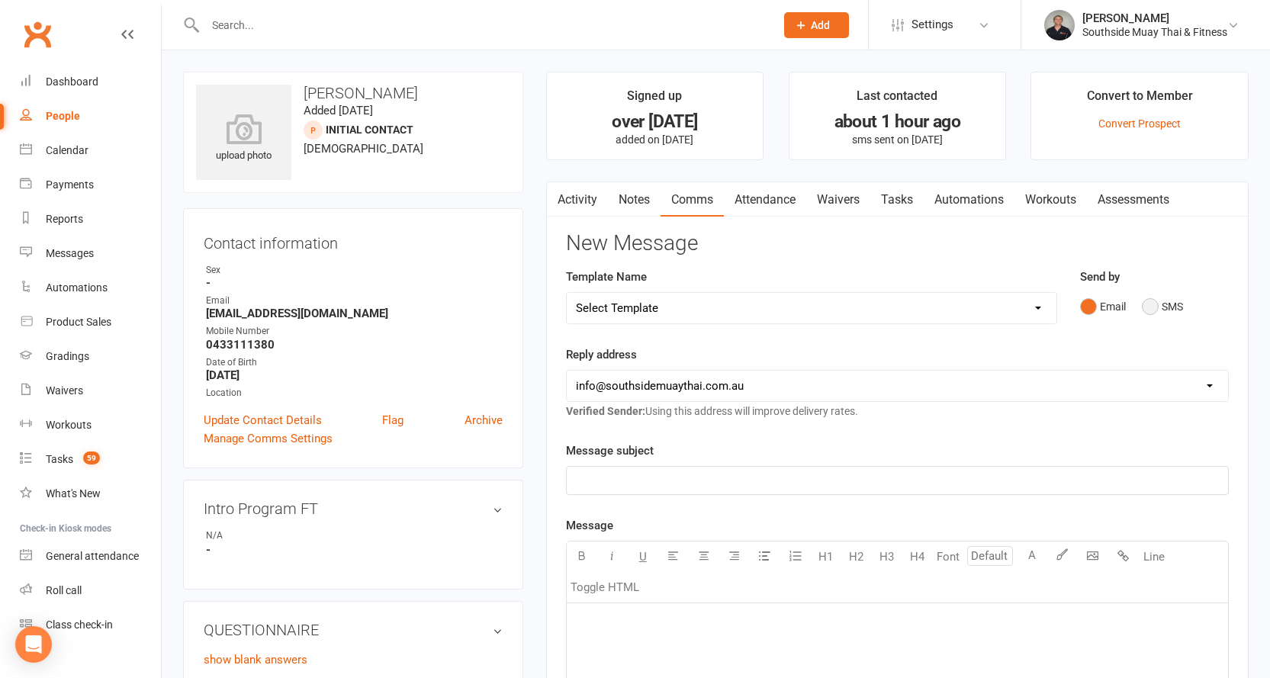
click at [1148, 305] on button "SMS" at bounding box center [1162, 306] width 41 height 29
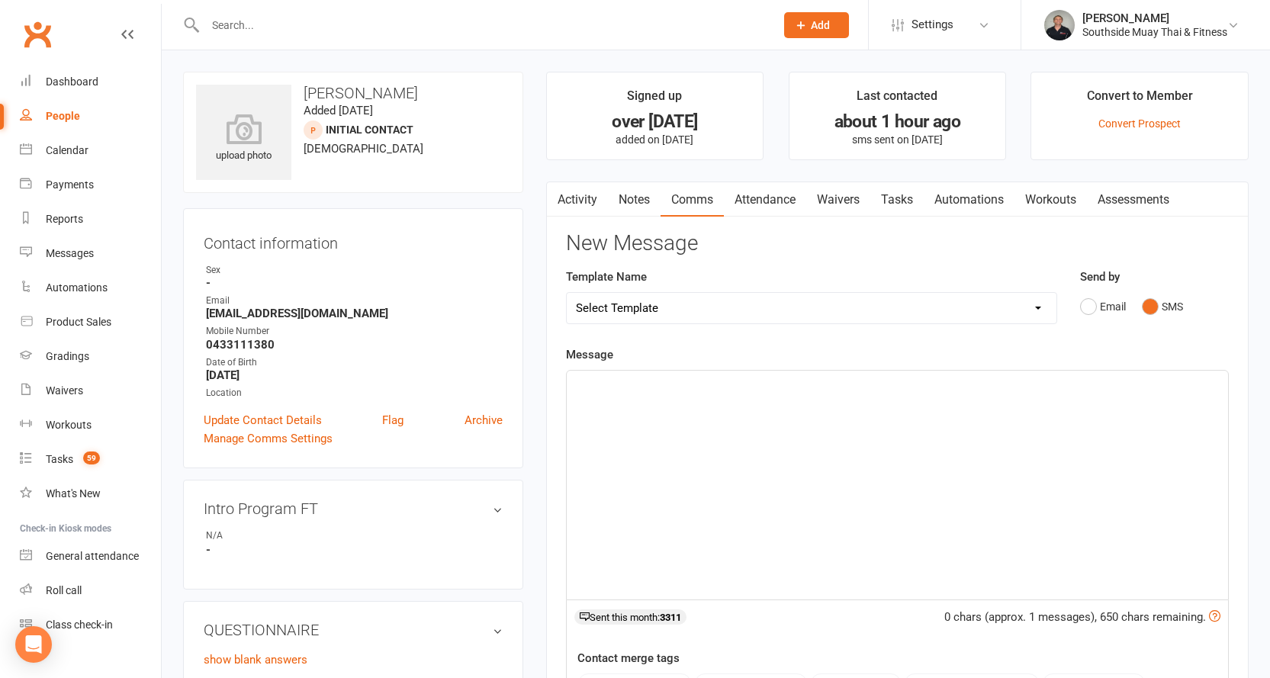
click at [762, 368] on div "Message ﻿ 0 chars (approx. 1 messages), 650 chars remaining. Sent this month: 3…" at bounding box center [897, 574] width 663 height 458
click at [757, 382] on p "﻿" at bounding box center [897, 384] width 643 height 18
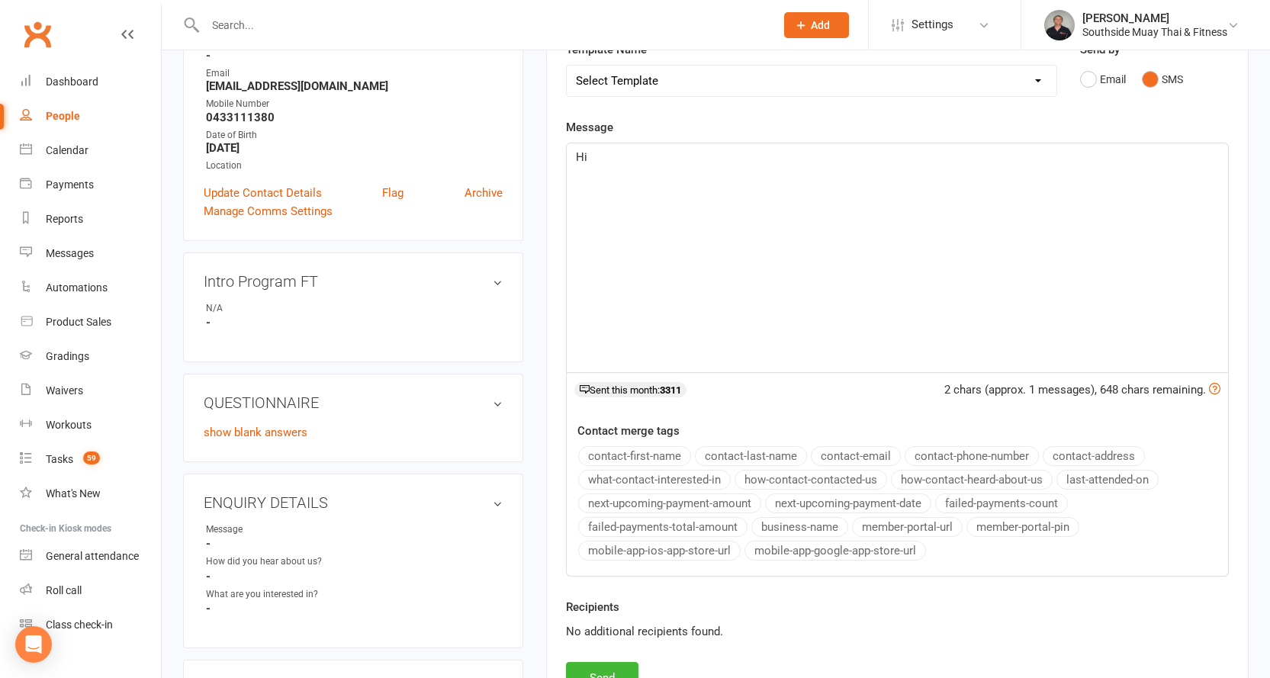
scroll to position [229, 0]
click at [633, 450] on button "contact-first-name" at bounding box center [634, 455] width 113 height 20
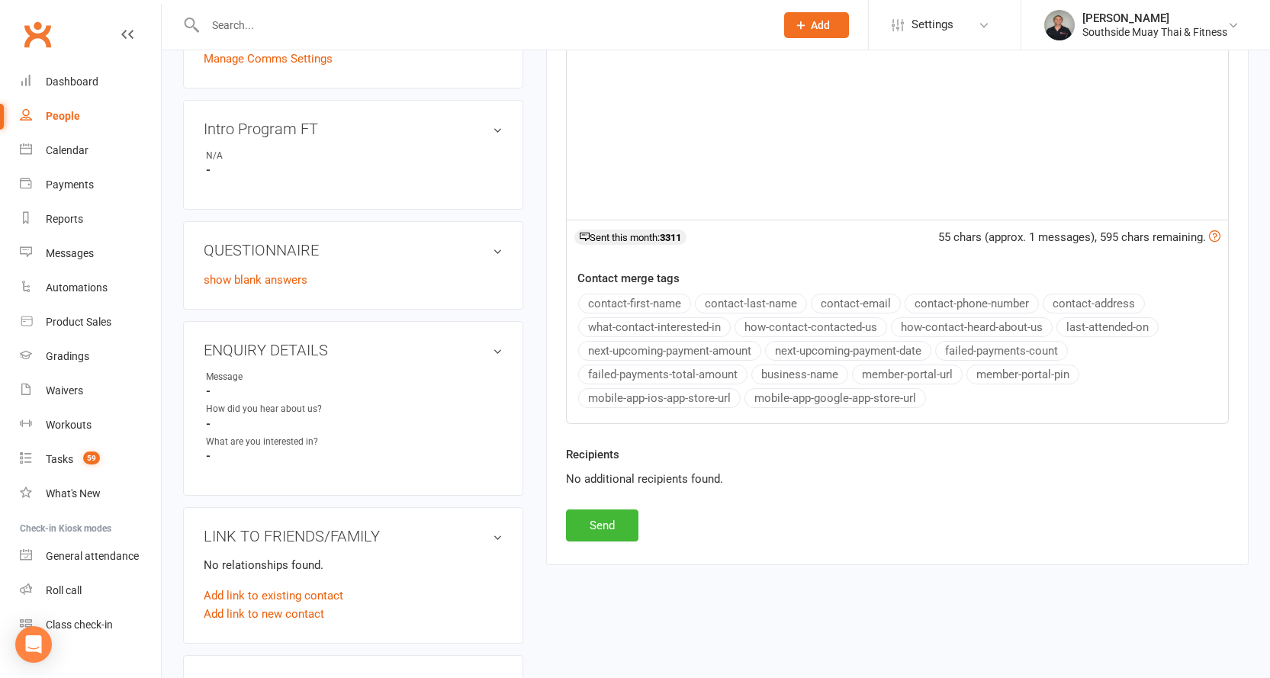
scroll to position [381, 0]
click at [607, 518] on button "Send" at bounding box center [602, 524] width 72 height 32
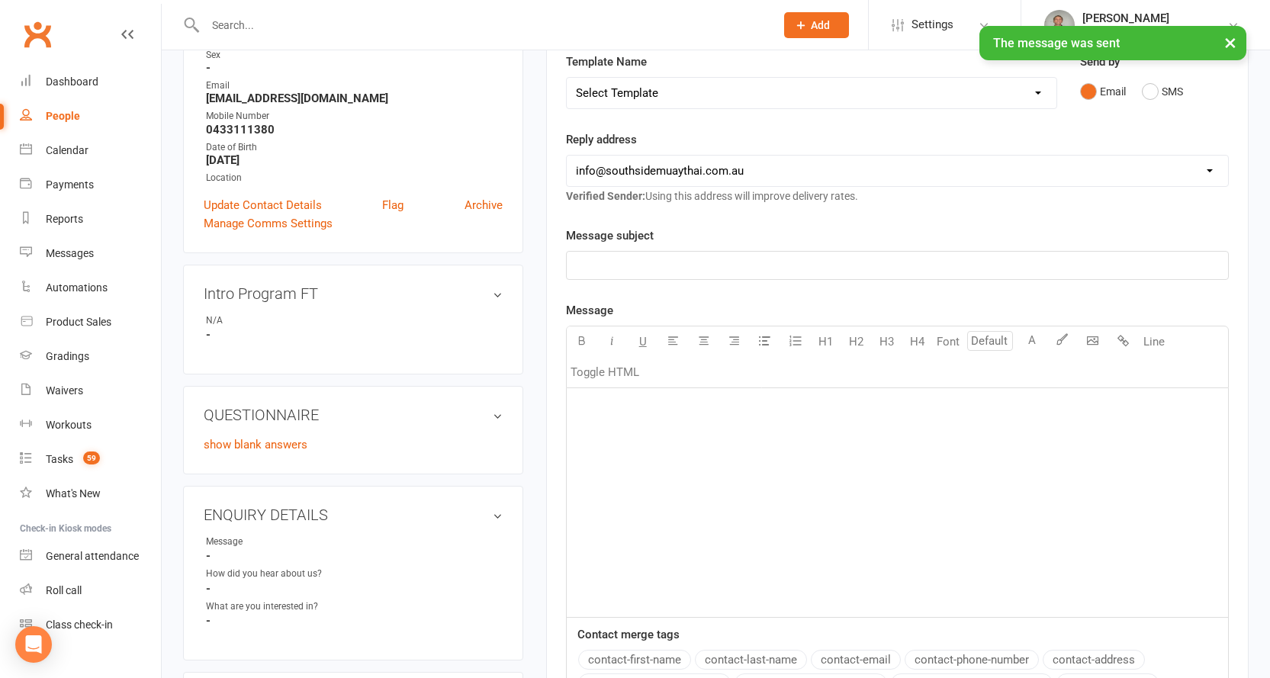
scroll to position [0, 0]
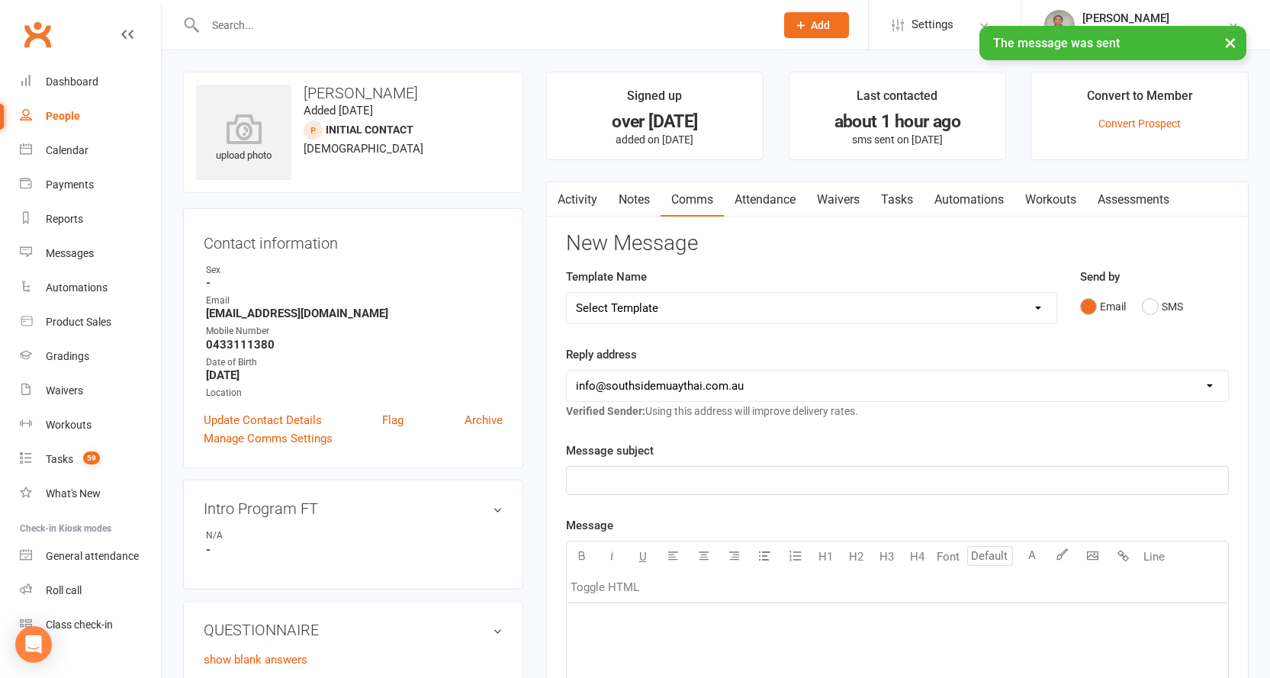
click at [567, 191] on link "Activity" at bounding box center [577, 199] width 61 height 35
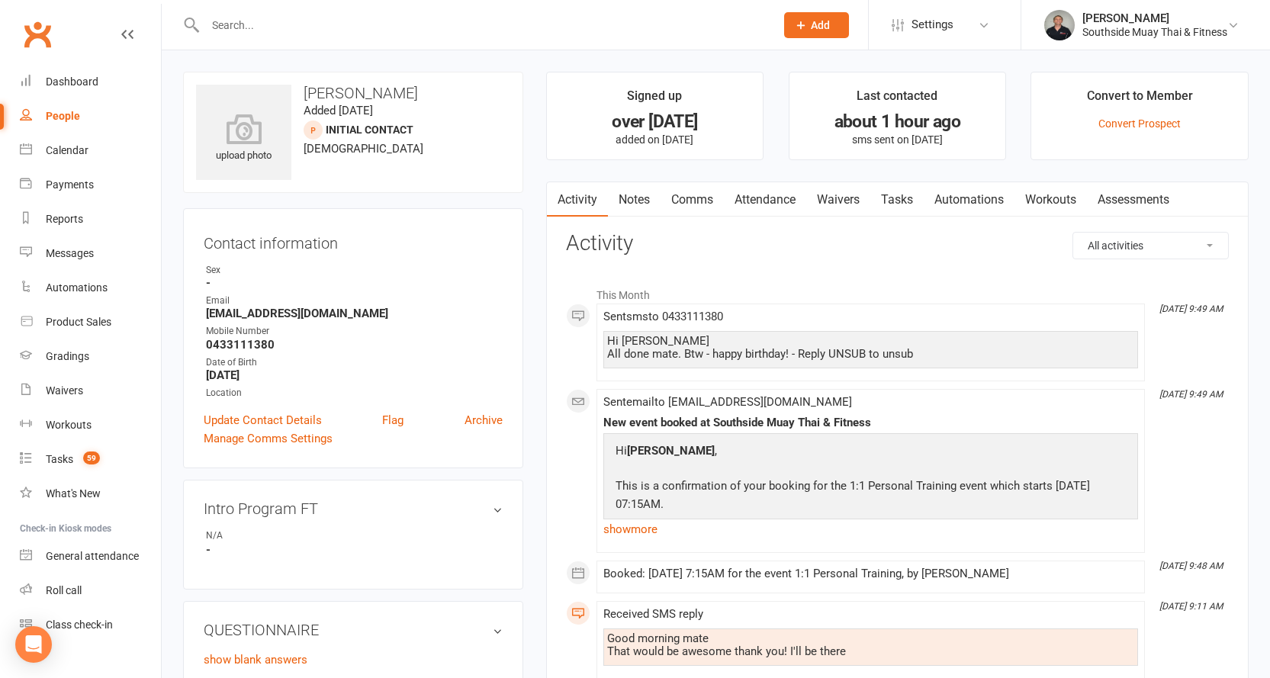
click at [638, 191] on link "Notes" at bounding box center [634, 199] width 53 height 35
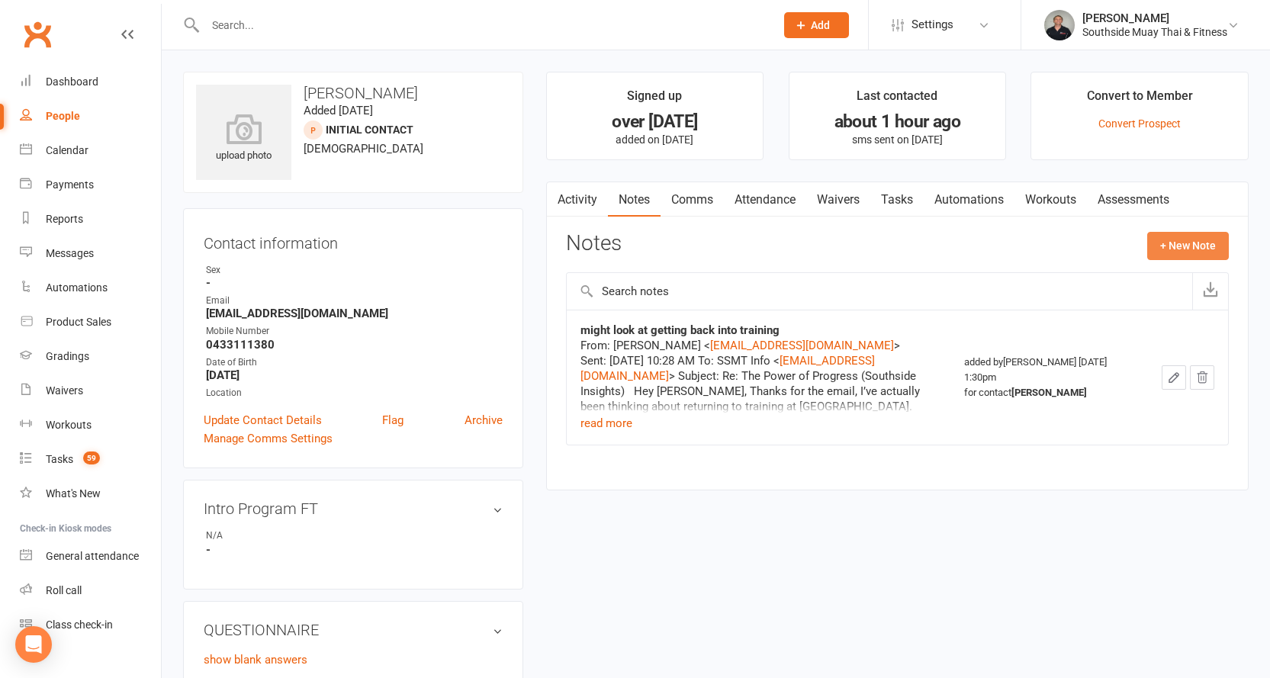
click at [1185, 246] on button "+ New Note" at bounding box center [1188, 245] width 82 height 27
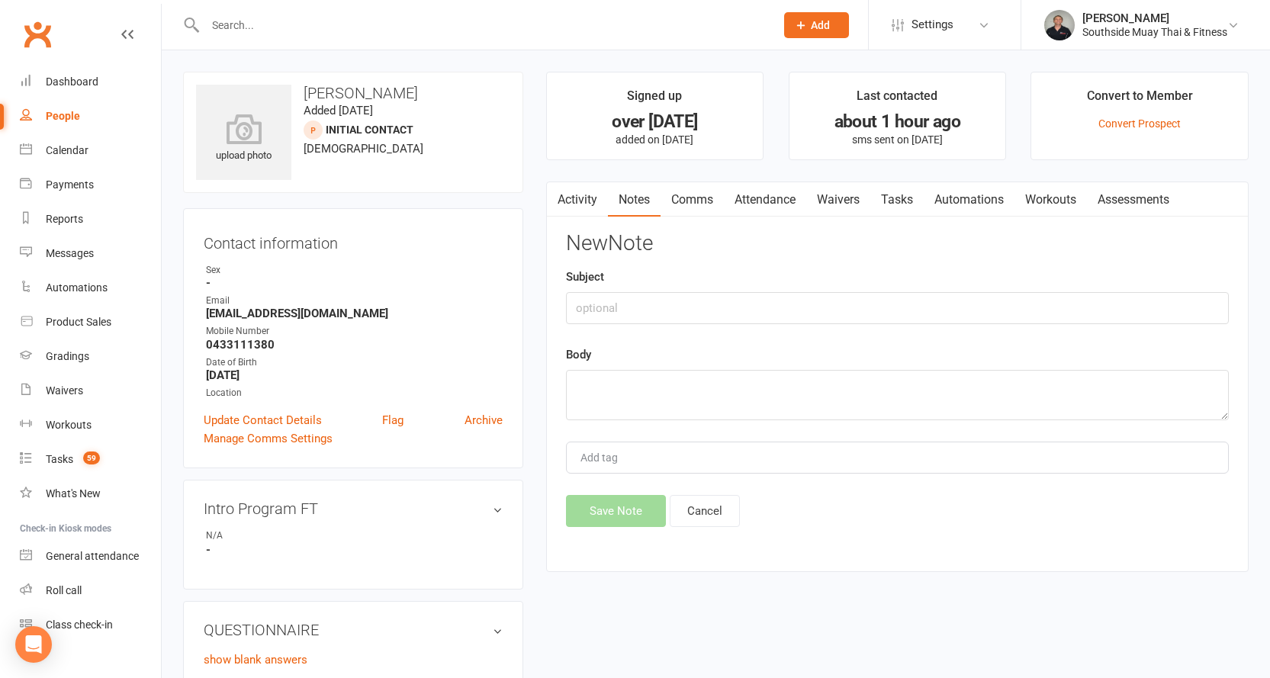
click at [964, 284] on div "Subject" at bounding box center [897, 296] width 663 height 56
click at [951, 308] on input "text" at bounding box center [897, 308] width 663 height 32
type input "about"
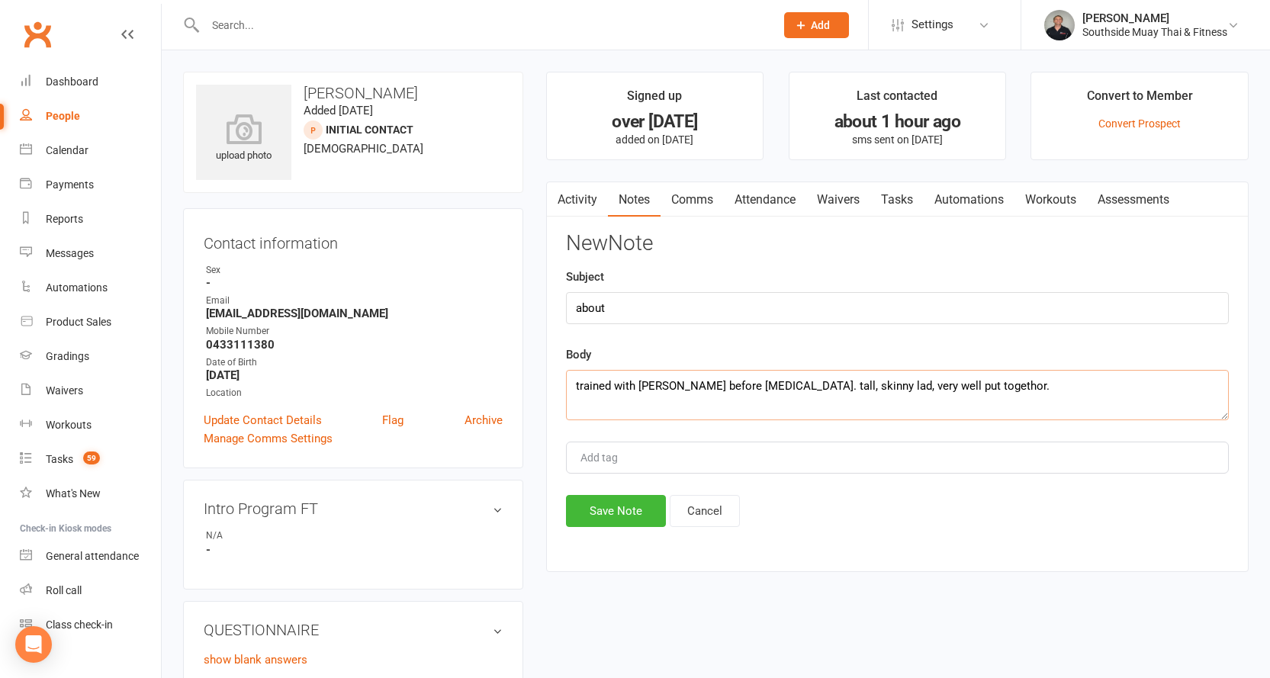
drag, startPoint x: 837, startPoint y: 384, endPoint x: 919, endPoint y: 387, distance: 81.7
click at [919, 387] on textarea "trained with barry before covid. tall, skinny lad, very well put togethor." at bounding box center [897, 395] width 663 height 50
click at [809, 382] on textarea "trained with barry before covid. tall, skinny lad, very skilled." at bounding box center [897, 395] width 663 height 50
click at [573, 386] on textarea "trained with barry before covid. tall, skinny lad, built perfectly for thaiboxi…" at bounding box center [897, 395] width 663 height 50
type textarea "1-2 years of exp. trained with barry before covid. tall, skinny lad, built perf…"
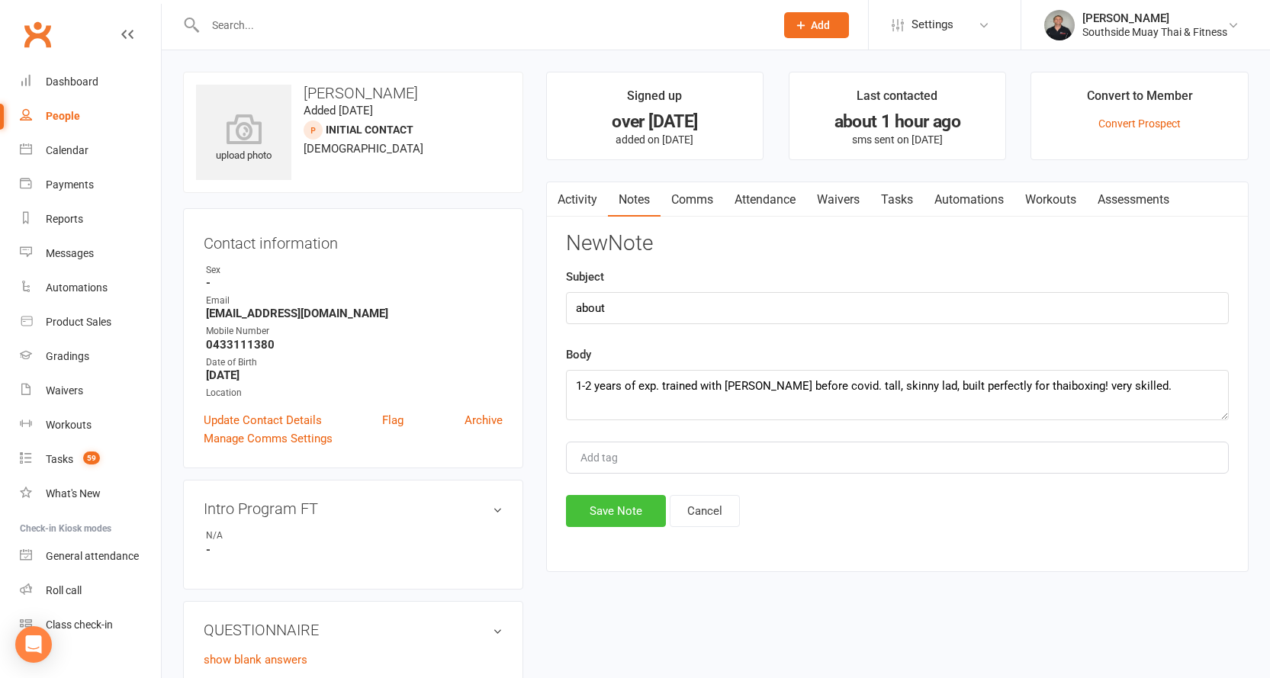
click at [615, 510] on button "Save Note" at bounding box center [616, 511] width 100 height 32
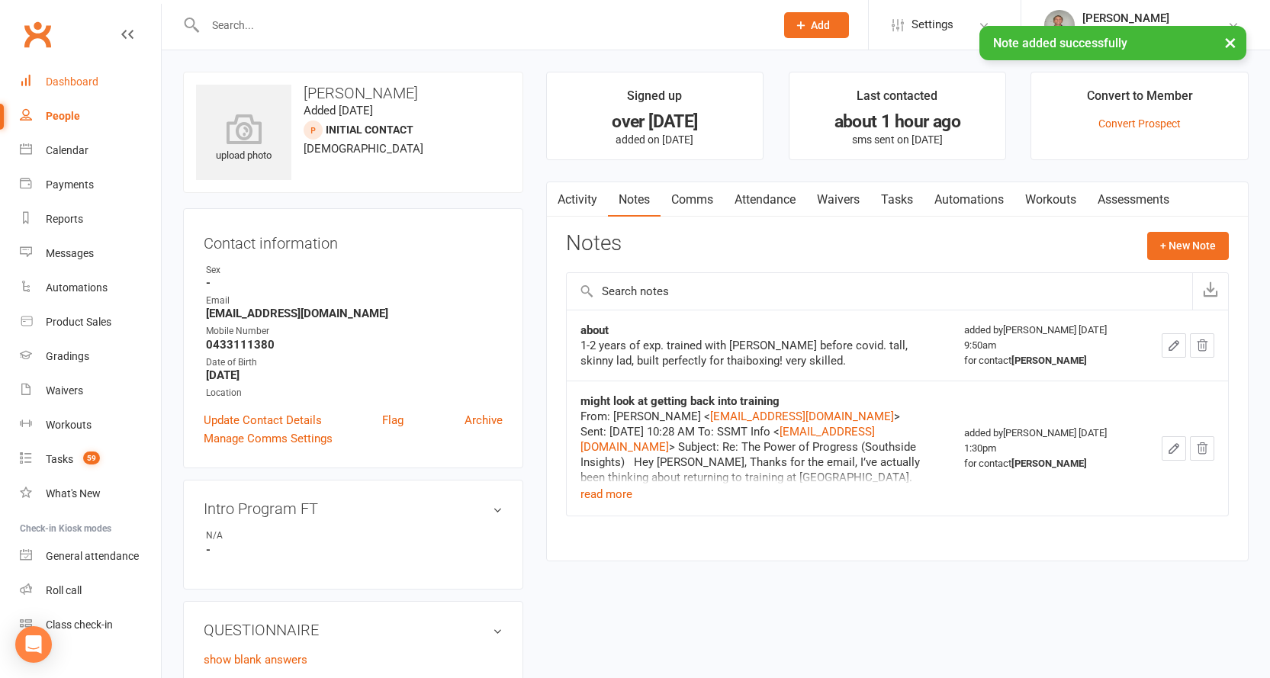
click at [43, 73] on link "Dashboard" at bounding box center [90, 82] width 141 height 34
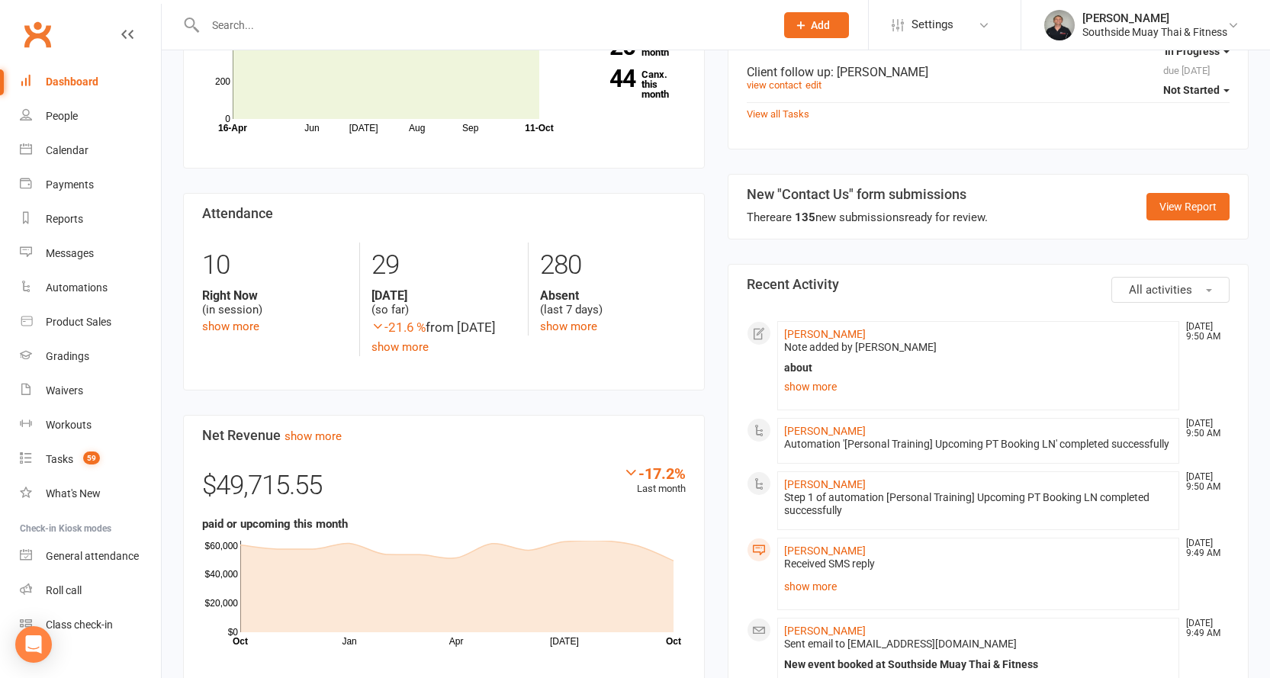
scroll to position [991, 0]
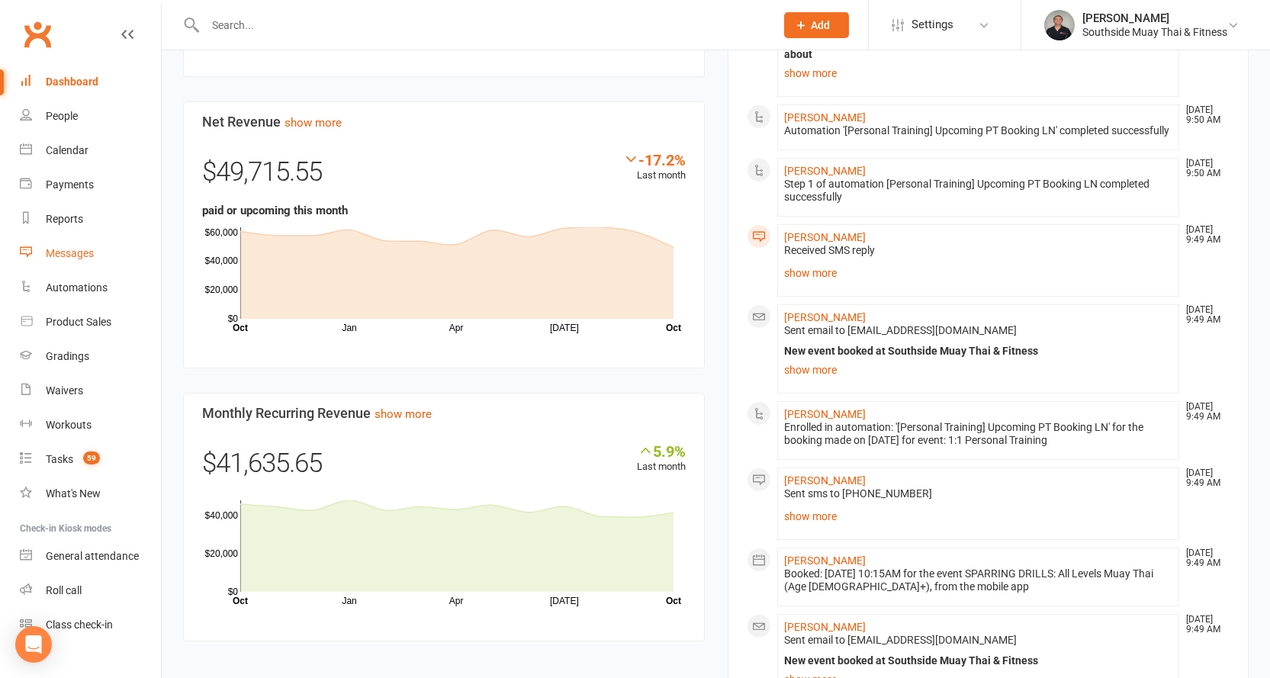
click at [59, 247] on div "Messages" at bounding box center [70, 253] width 48 height 12
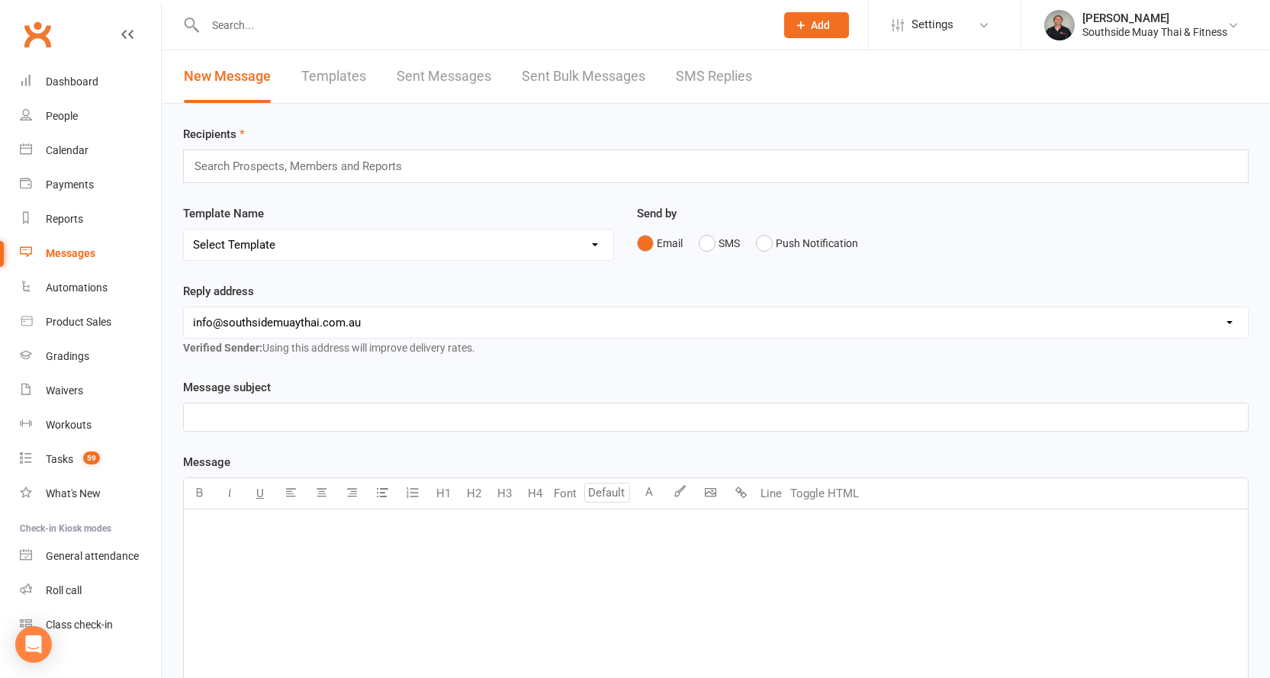
click at [708, 75] on link "SMS Replies" at bounding box center [714, 76] width 76 height 53
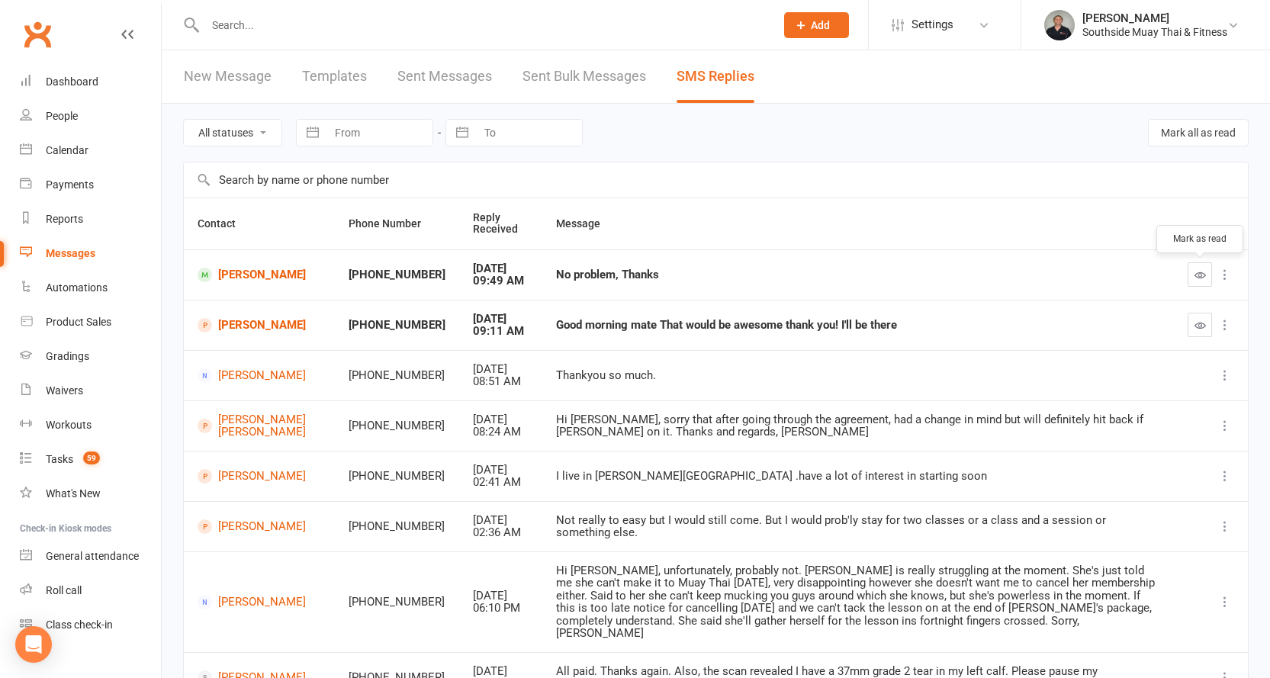
click at [1200, 274] on icon "button" at bounding box center [1199, 274] width 11 height 11
click at [1203, 321] on icon "button" at bounding box center [1199, 325] width 11 height 11
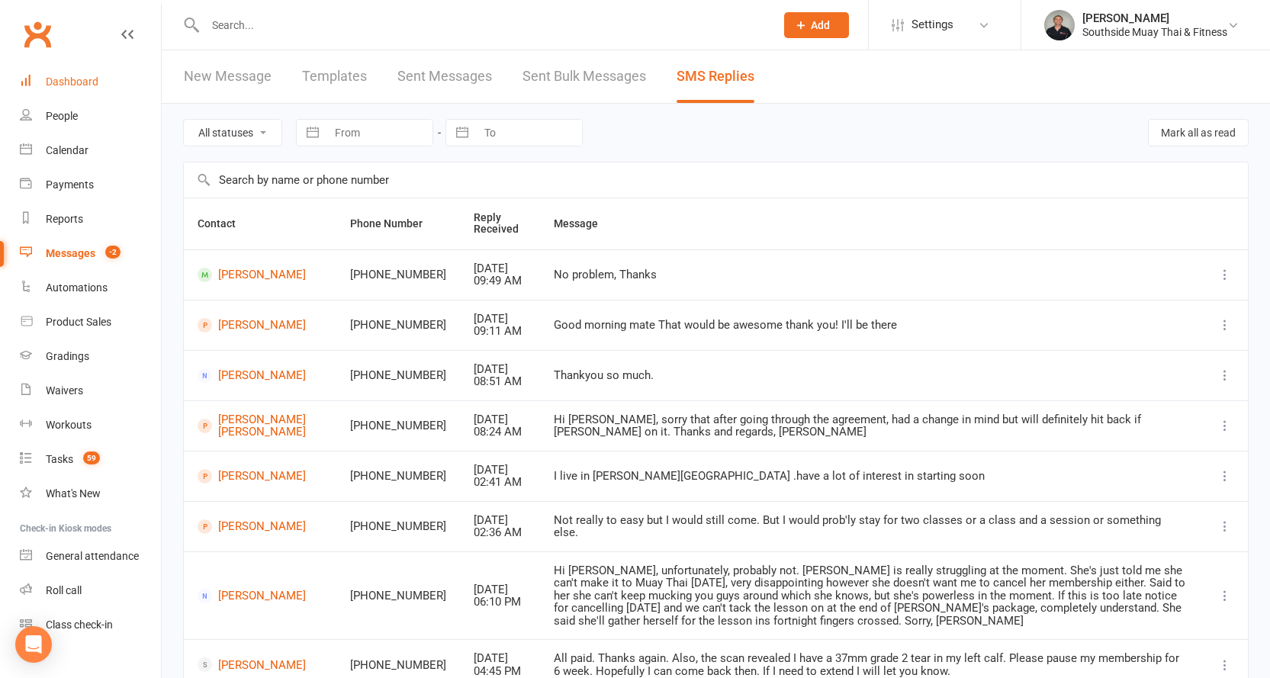
click at [63, 79] on div "Dashboard" at bounding box center [72, 81] width 53 height 12
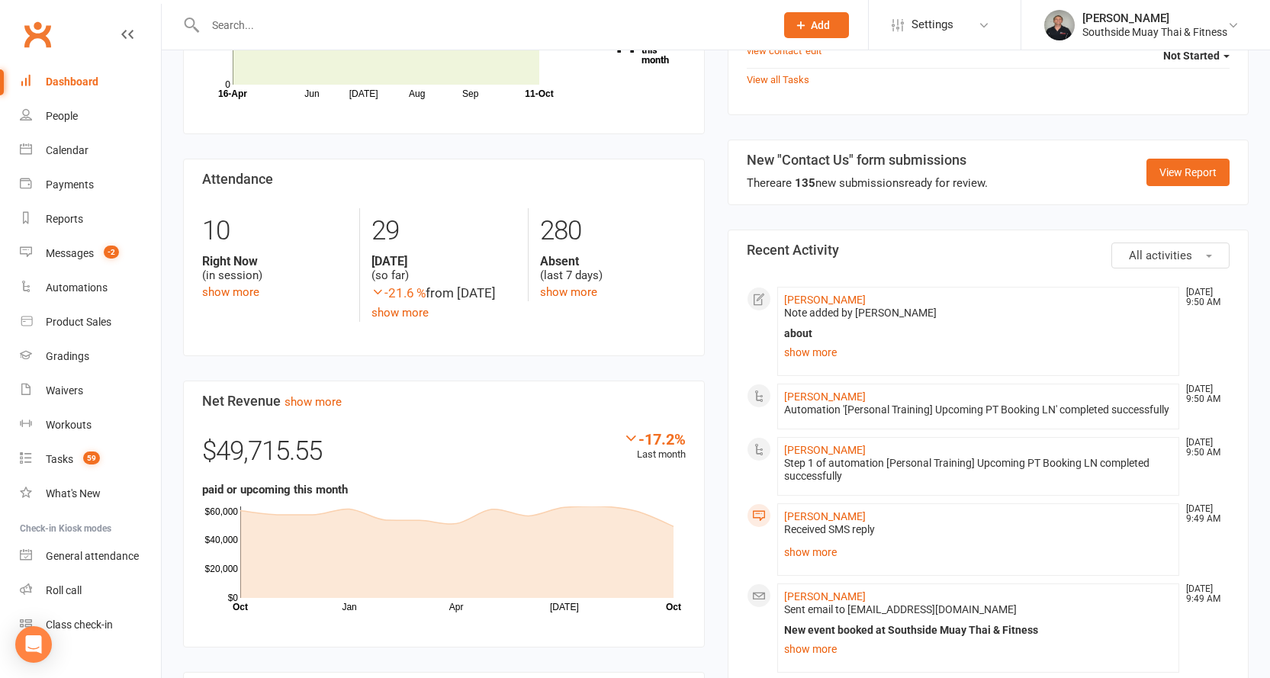
scroll to position [534, 0]
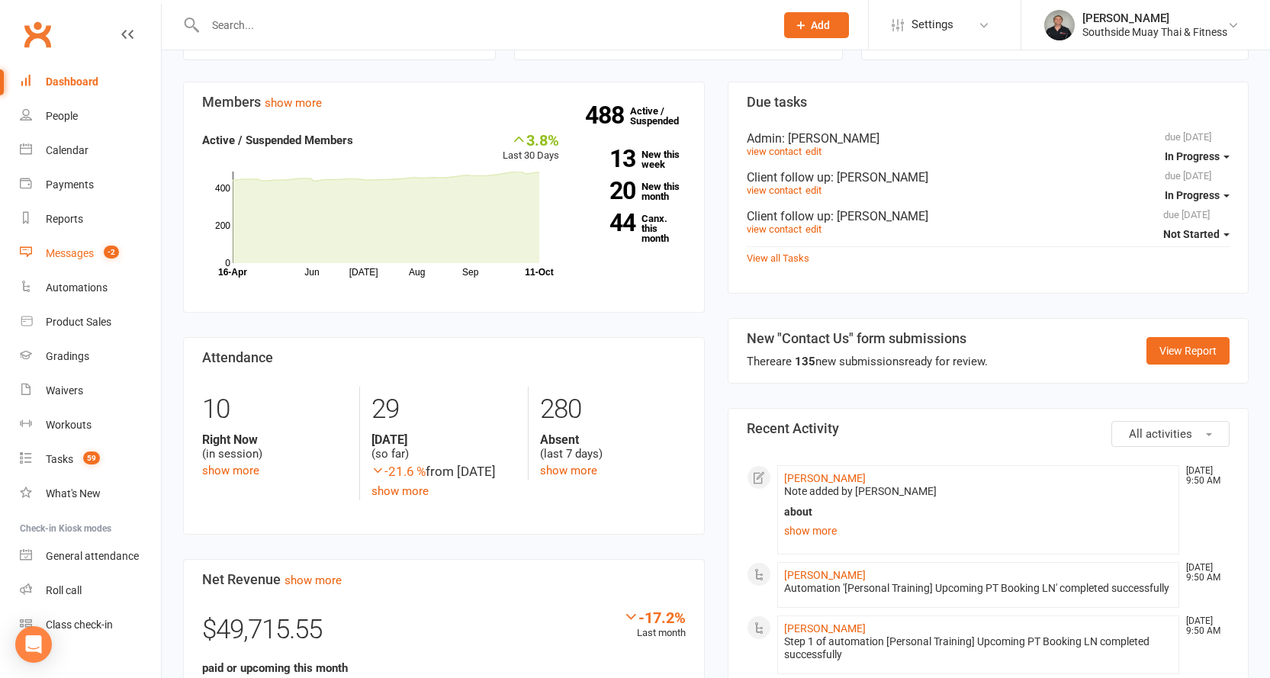
click at [83, 243] on link "Messages -2" at bounding box center [90, 253] width 141 height 34
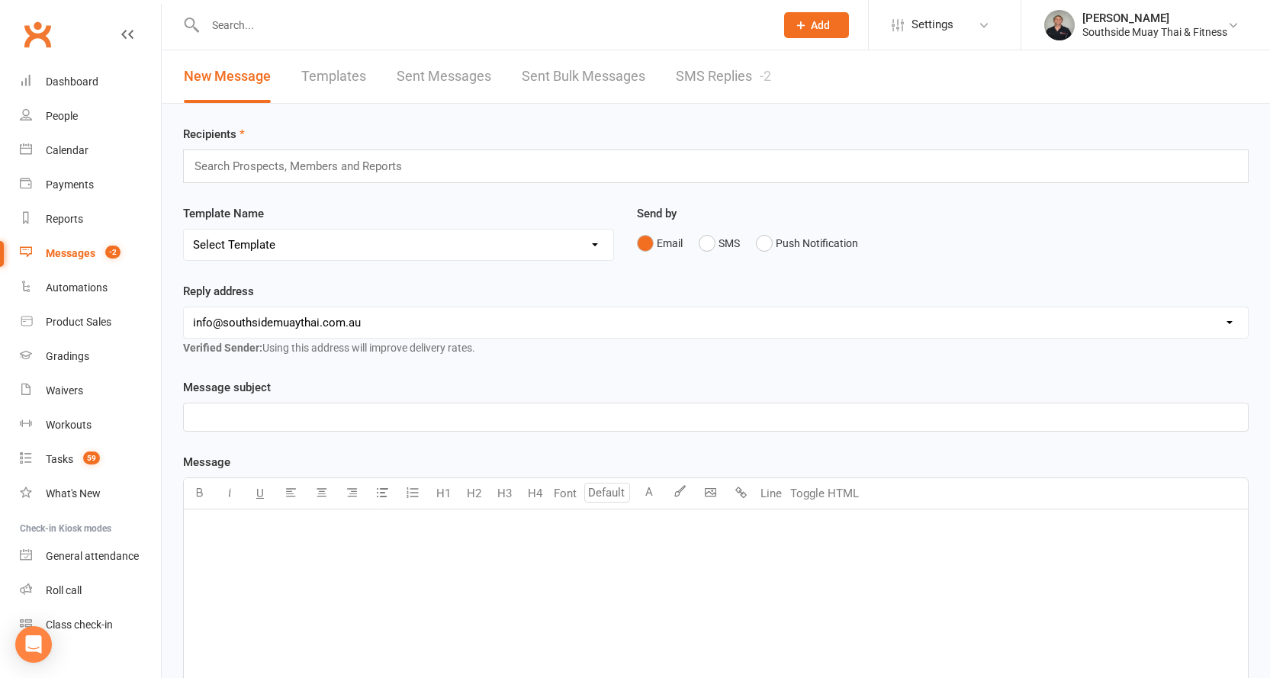
click at [715, 74] on link "SMS Replies -2" at bounding box center [723, 76] width 95 height 53
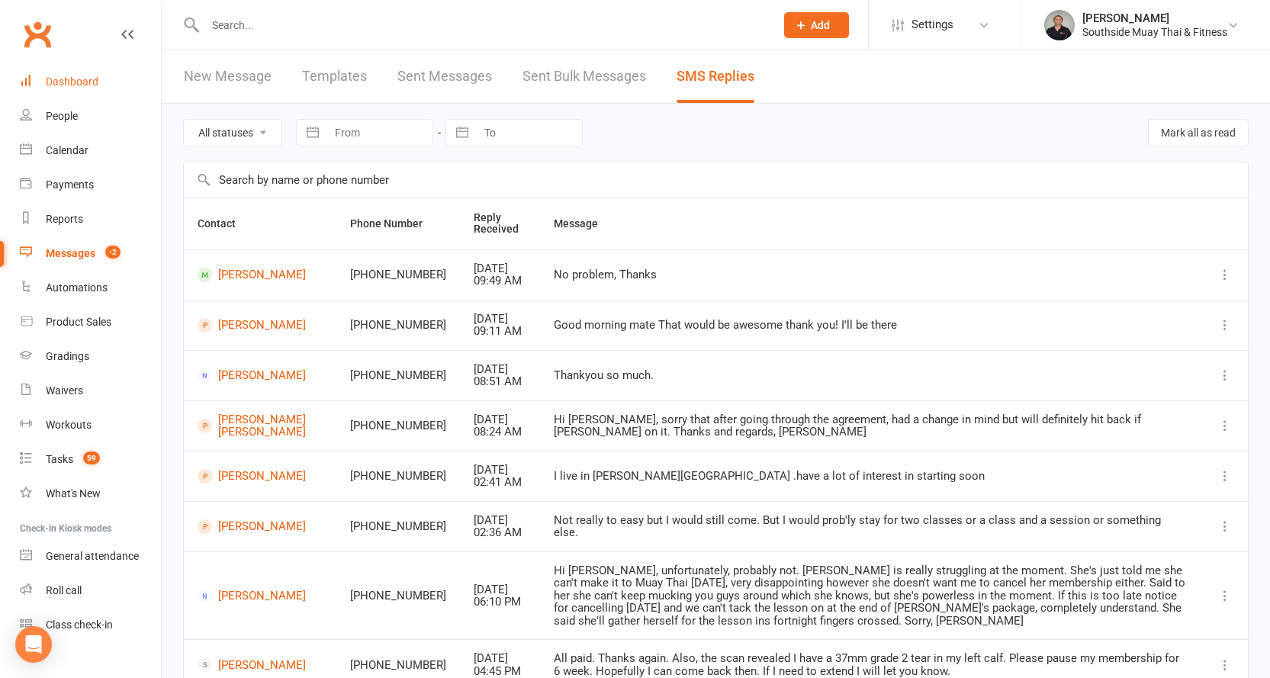
click at [54, 78] on div "Dashboard" at bounding box center [72, 81] width 53 height 12
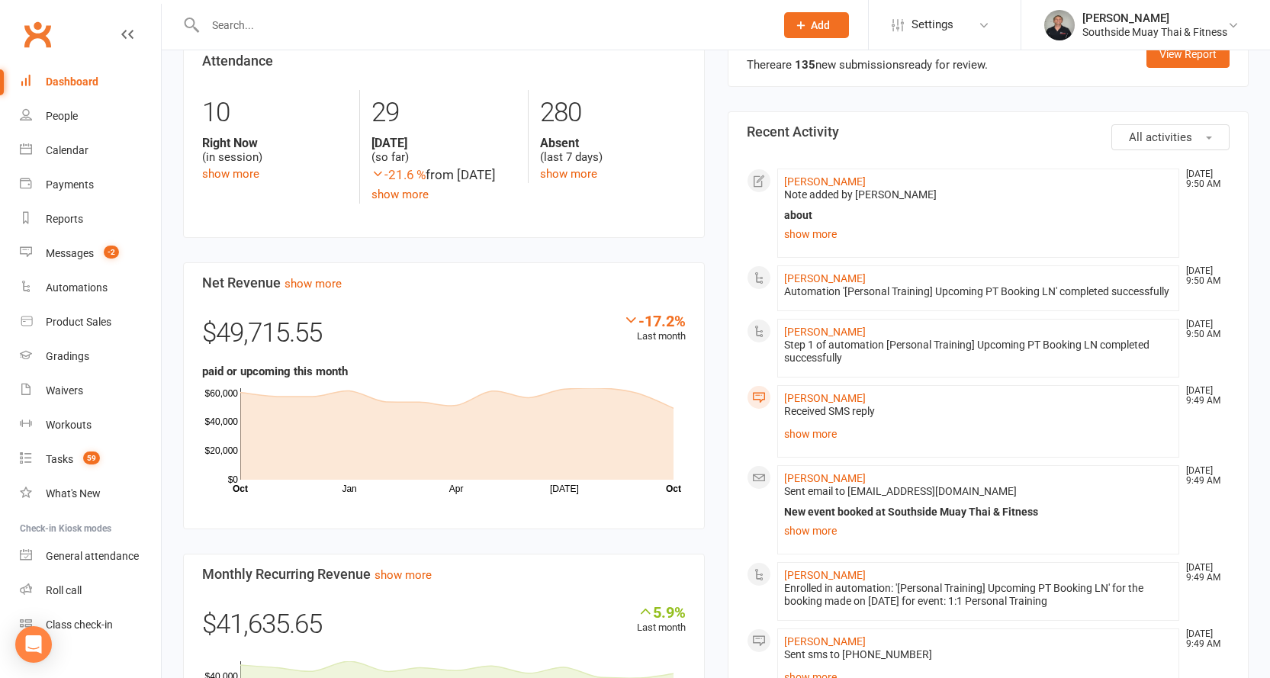
scroll to position [839, 0]
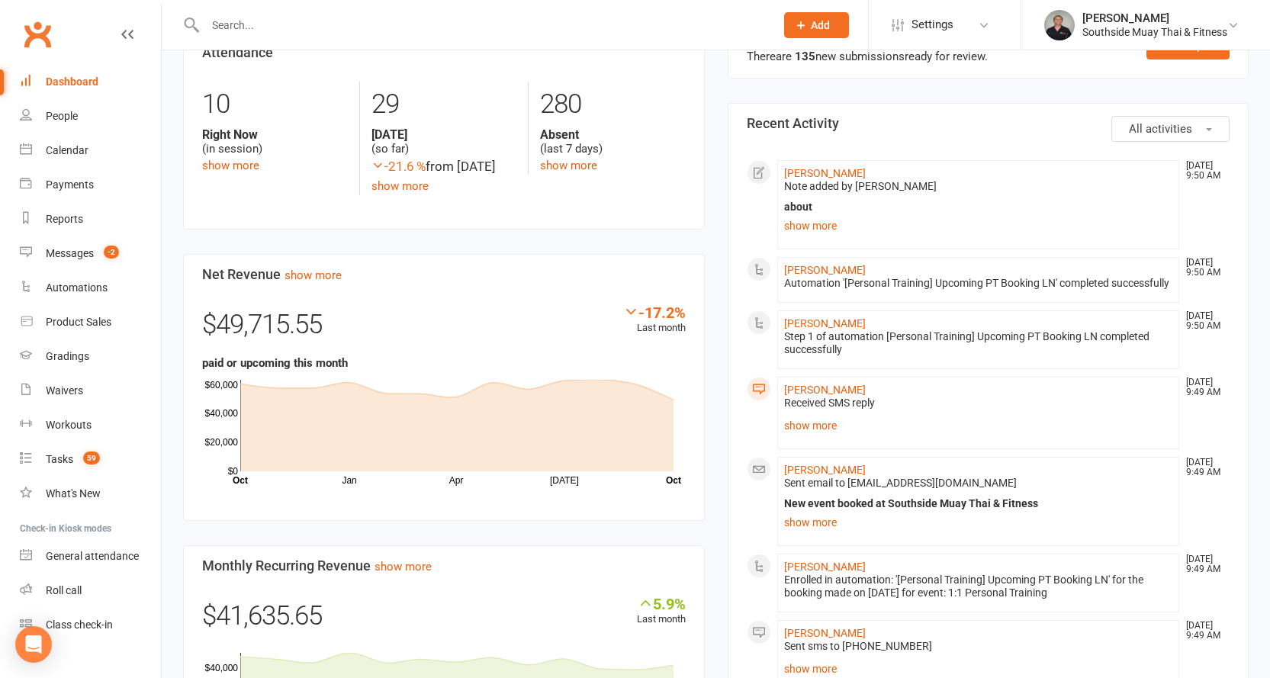
click at [303, 21] on input "text" at bounding box center [483, 24] width 564 height 21
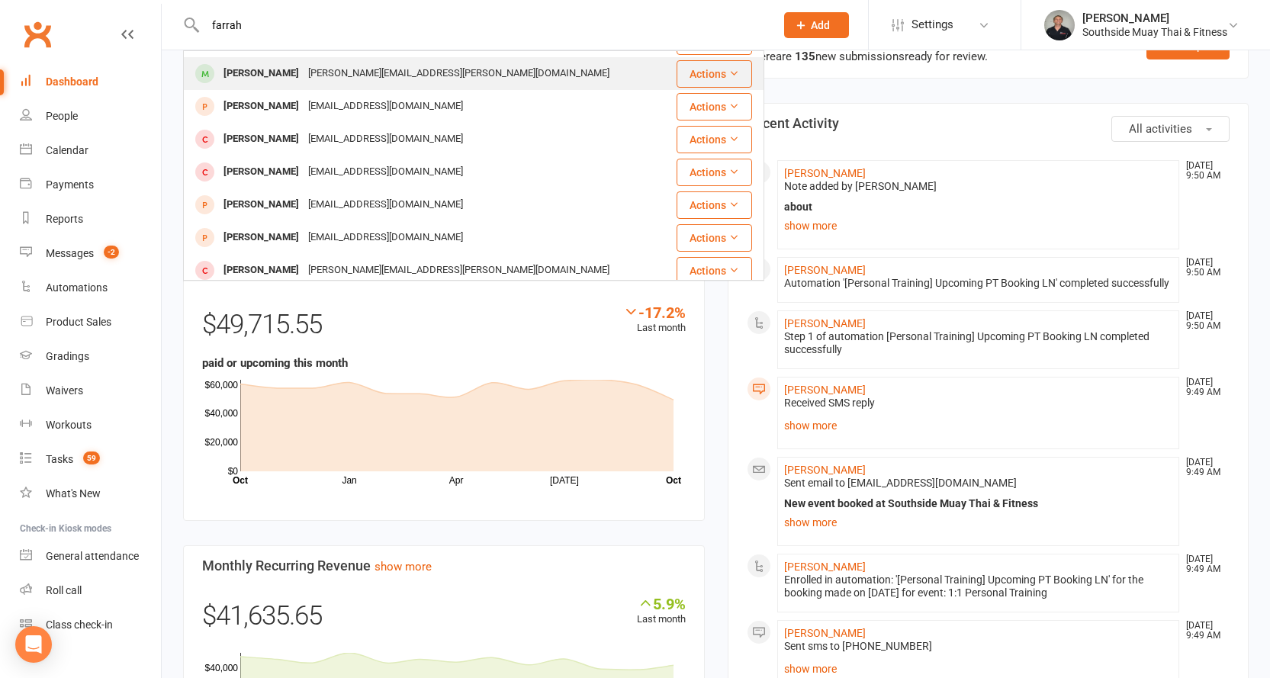
scroll to position [153, 0]
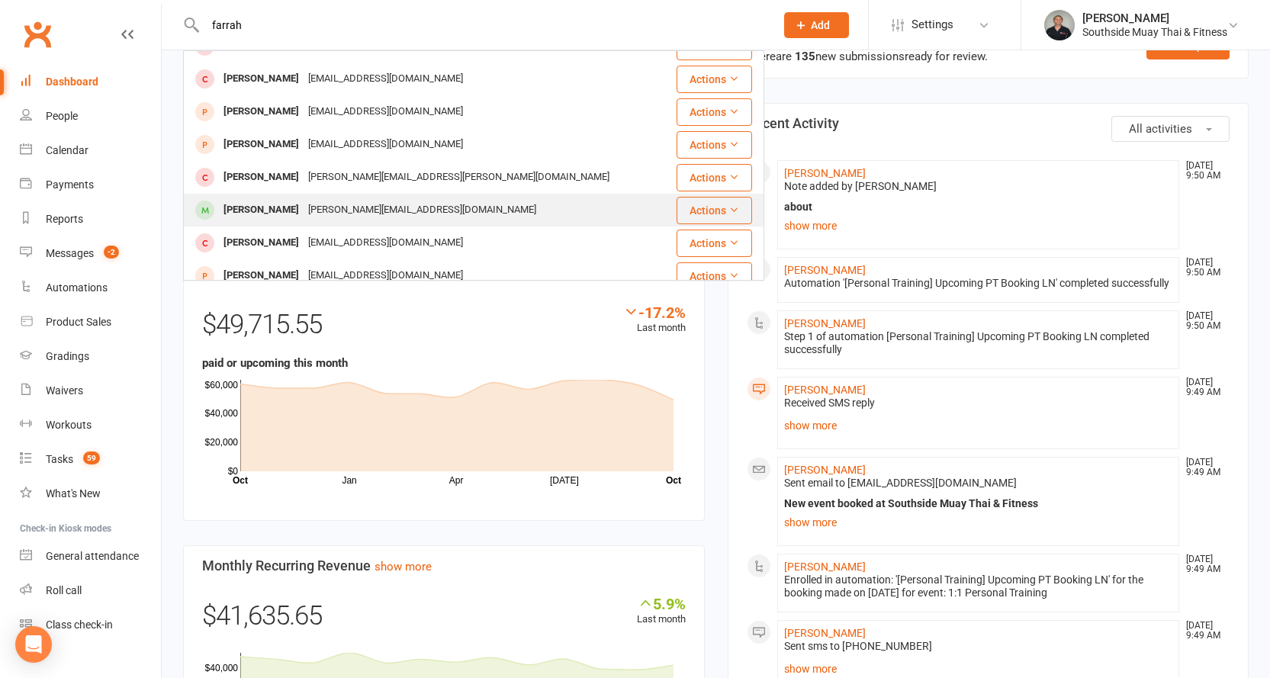
type input "farrah"
click at [390, 204] on div "simpson.andrea29@gmail.com" at bounding box center [422, 210] width 237 height 22
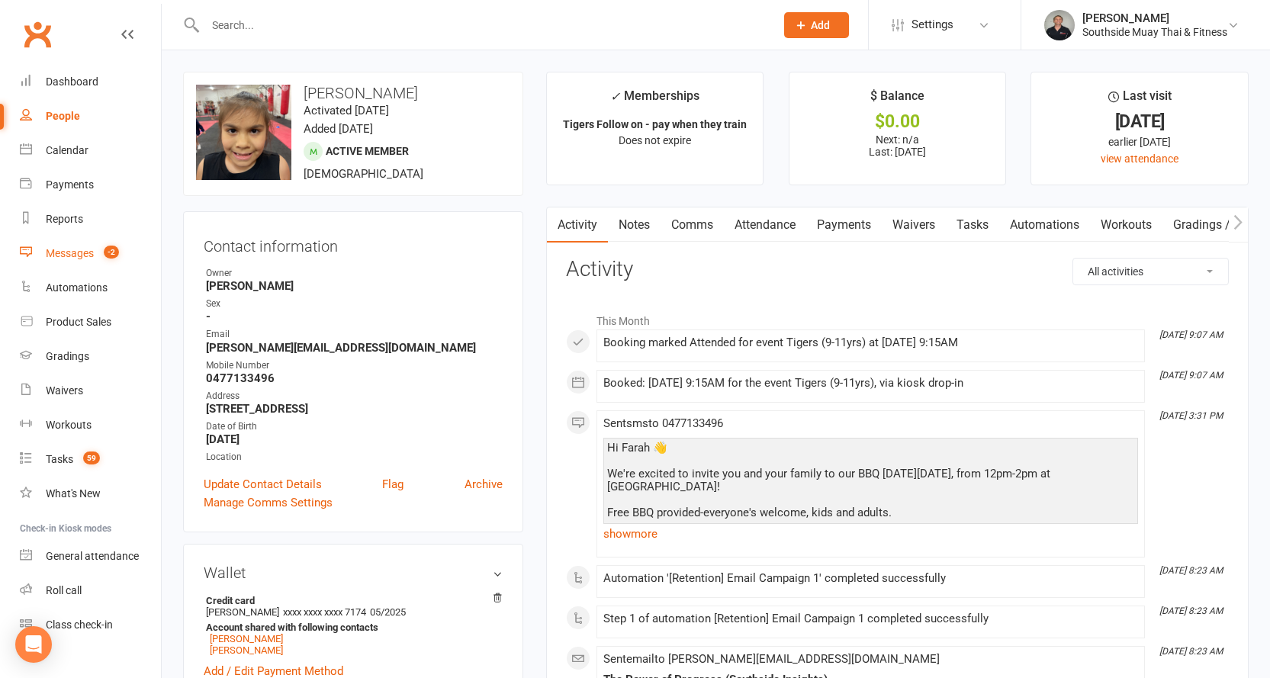
click at [70, 250] on div "Messages" at bounding box center [70, 253] width 48 height 12
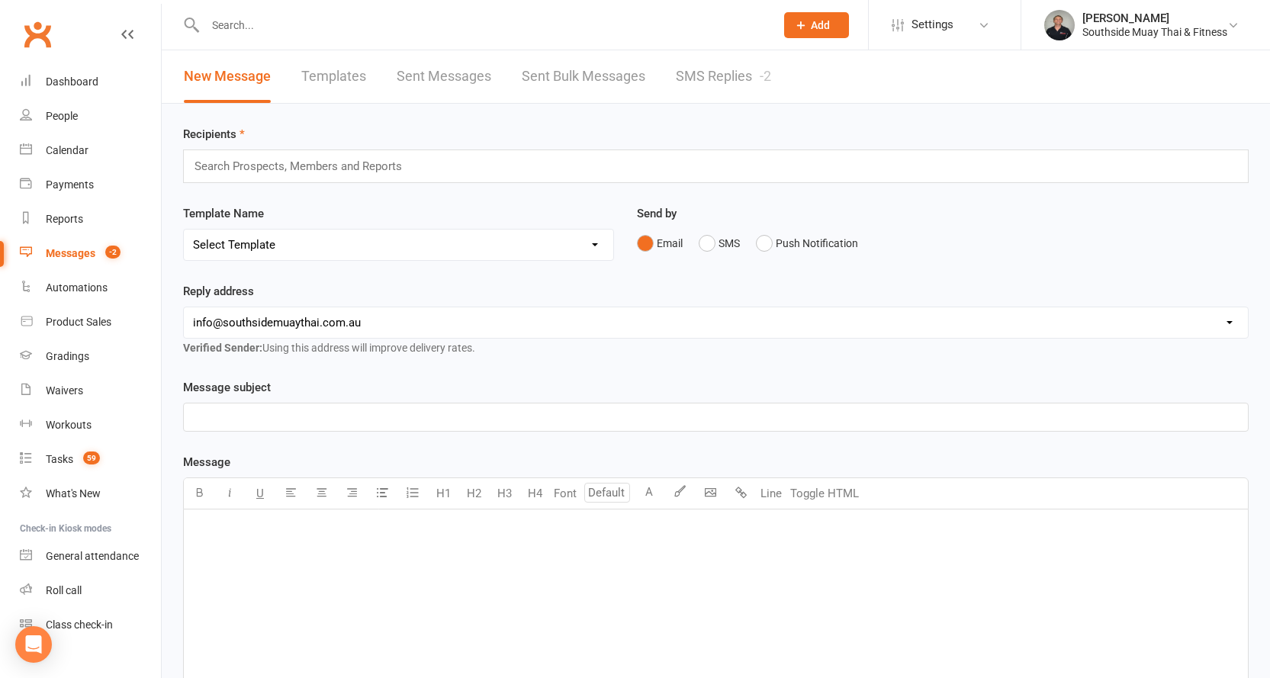
click at [690, 68] on link "SMS Replies -2" at bounding box center [723, 76] width 95 height 53
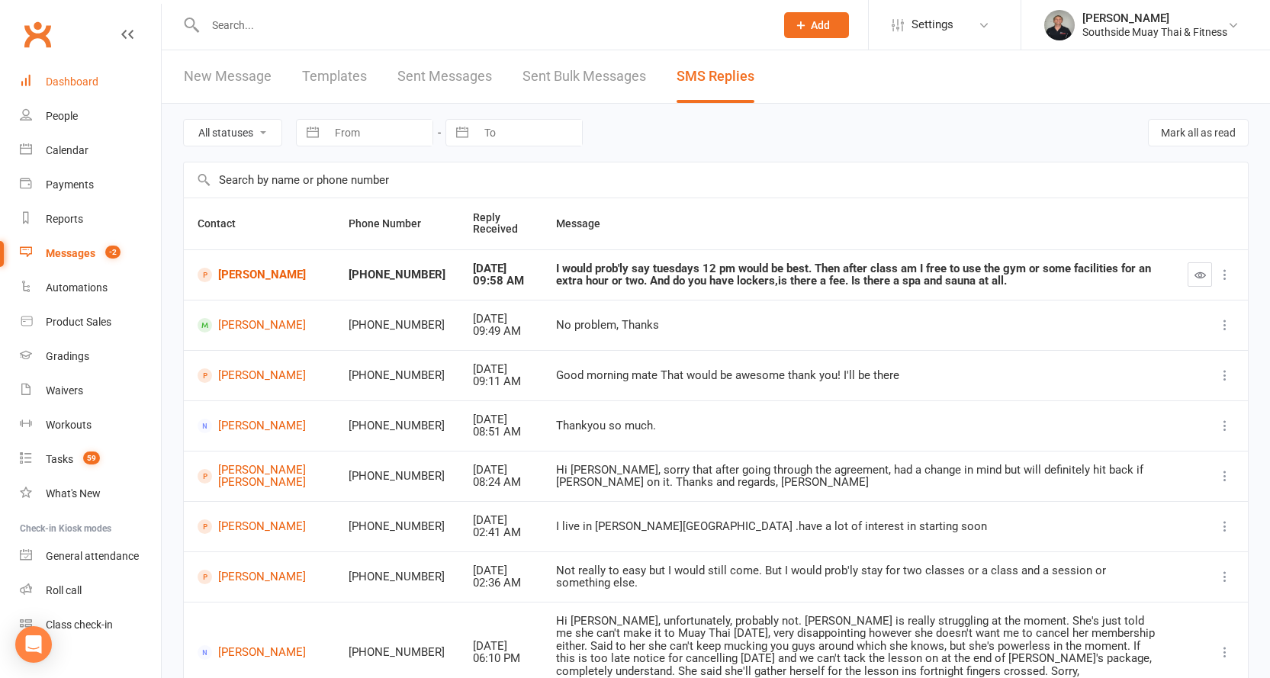
click at [82, 73] on link "Dashboard" at bounding box center [90, 82] width 141 height 34
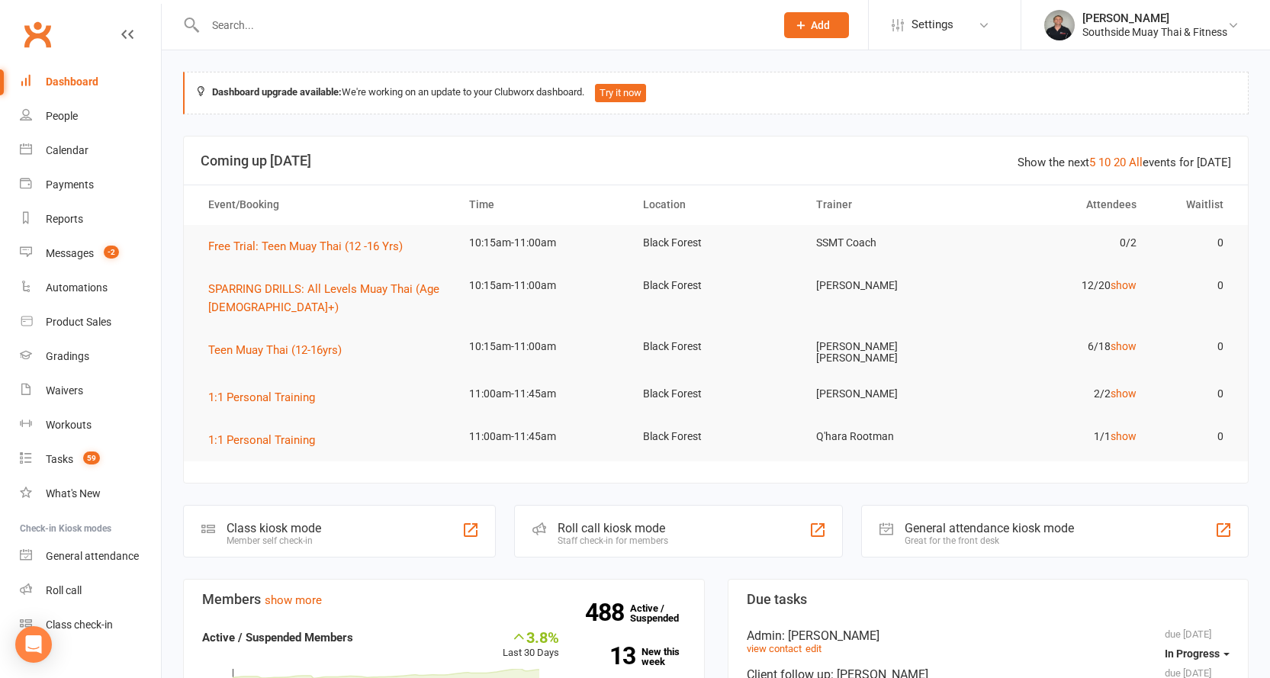
click at [328, 30] on input "text" at bounding box center [483, 24] width 564 height 21
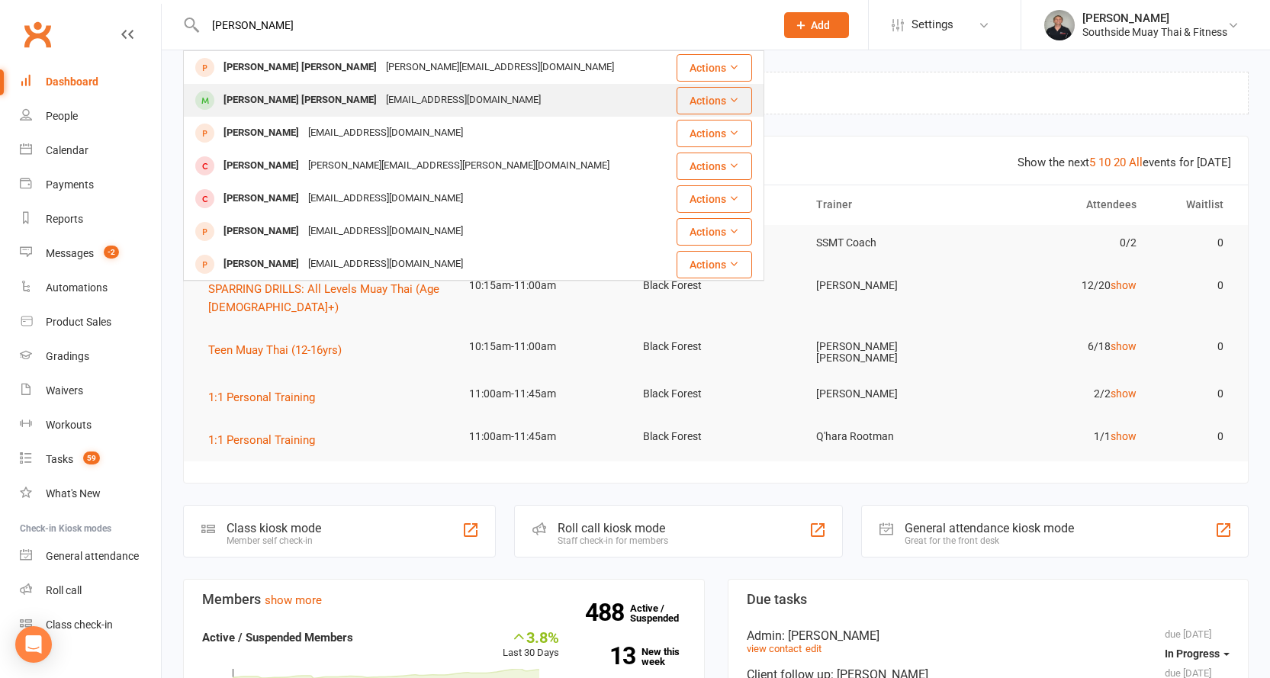
type input "marley"
click at [381, 101] on div "becstewart78@gmail.com" at bounding box center [463, 100] width 164 height 22
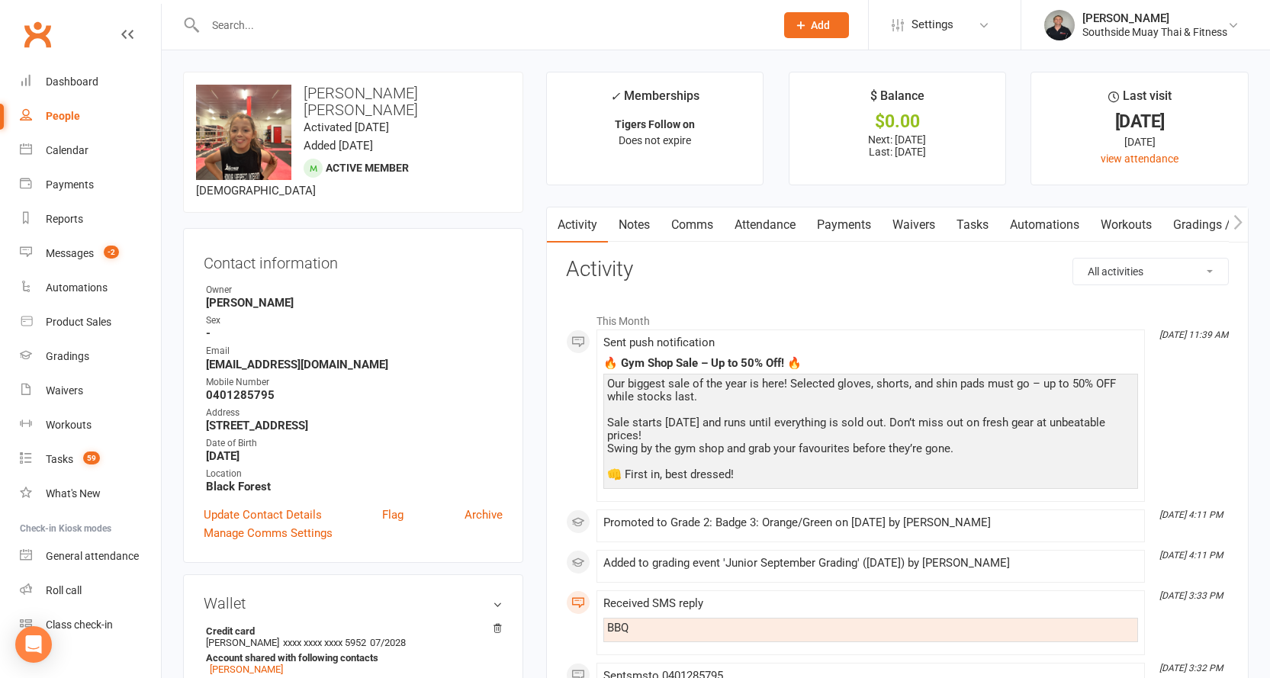
click at [760, 218] on link "Attendance" at bounding box center [765, 224] width 82 height 35
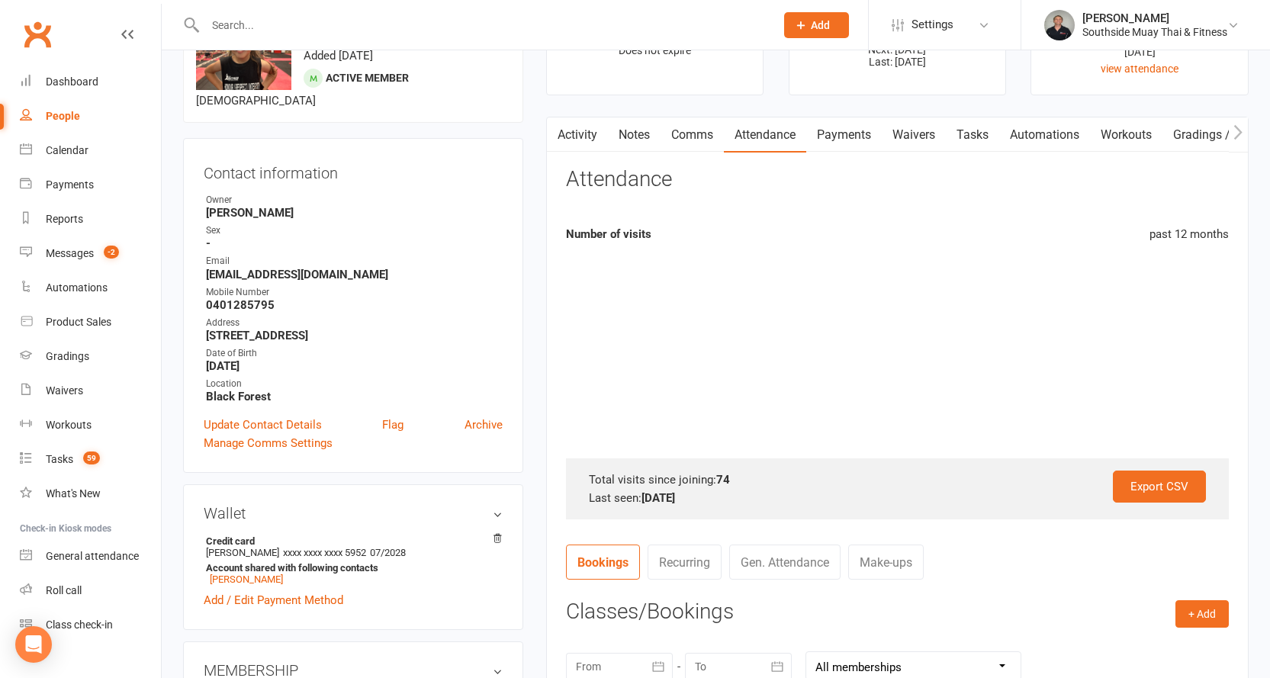
scroll to position [305, 0]
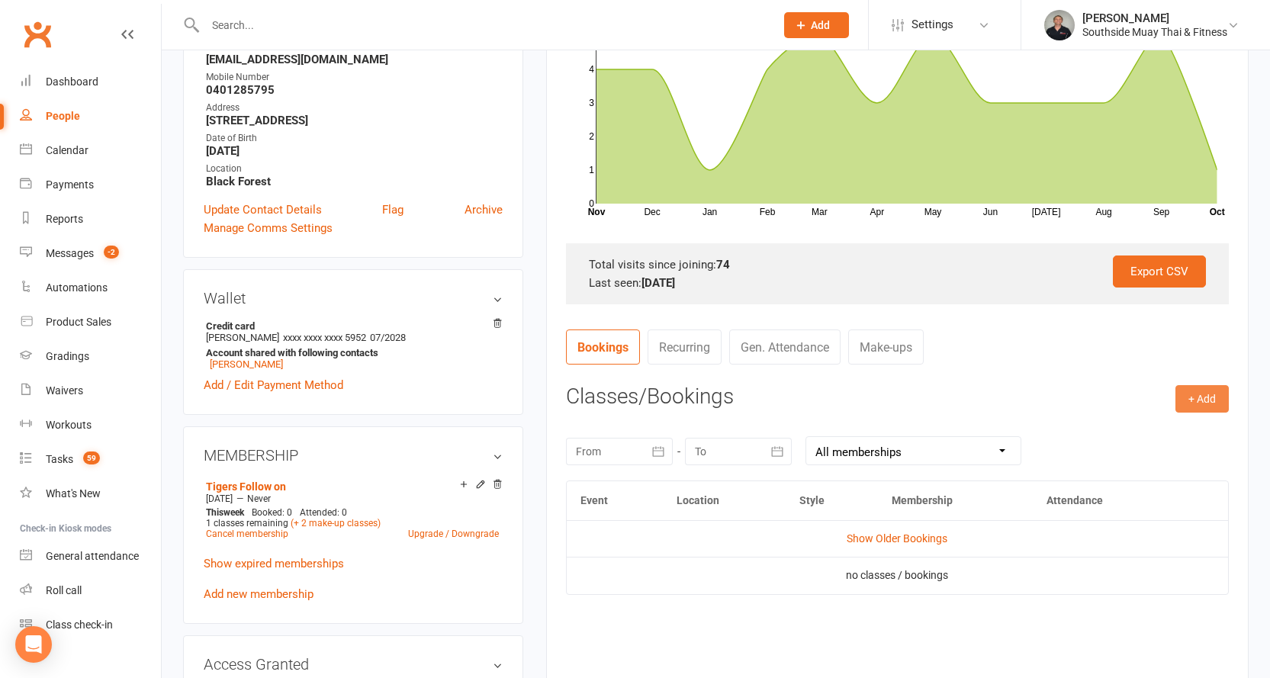
click at [1209, 389] on button "+ Add" at bounding box center [1201, 398] width 53 height 27
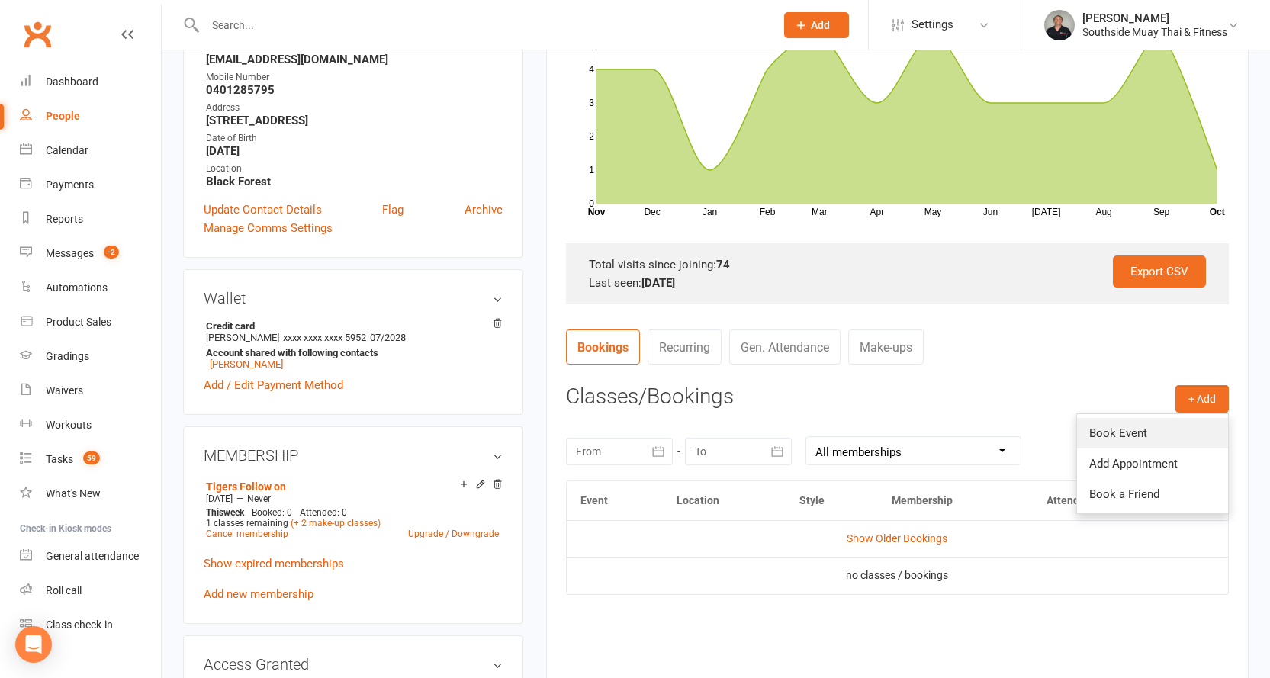
click at [1136, 426] on link "Book Event" at bounding box center [1152, 433] width 151 height 31
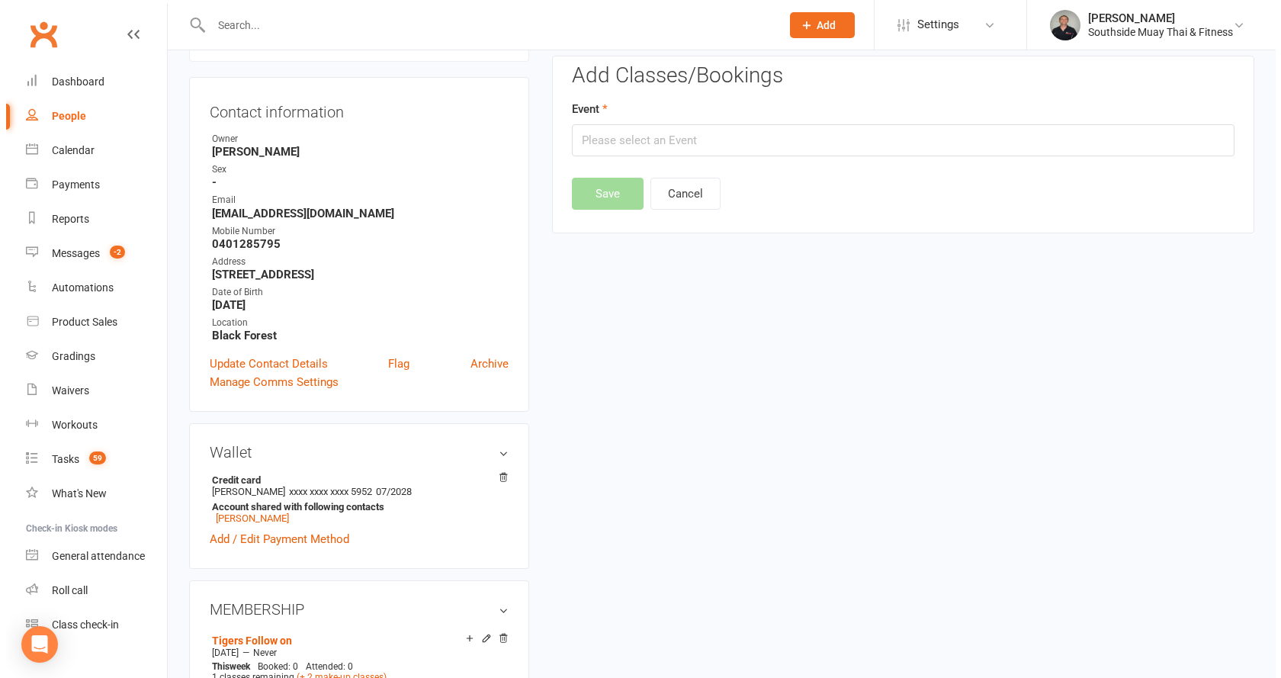
scroll to position [130, 0]
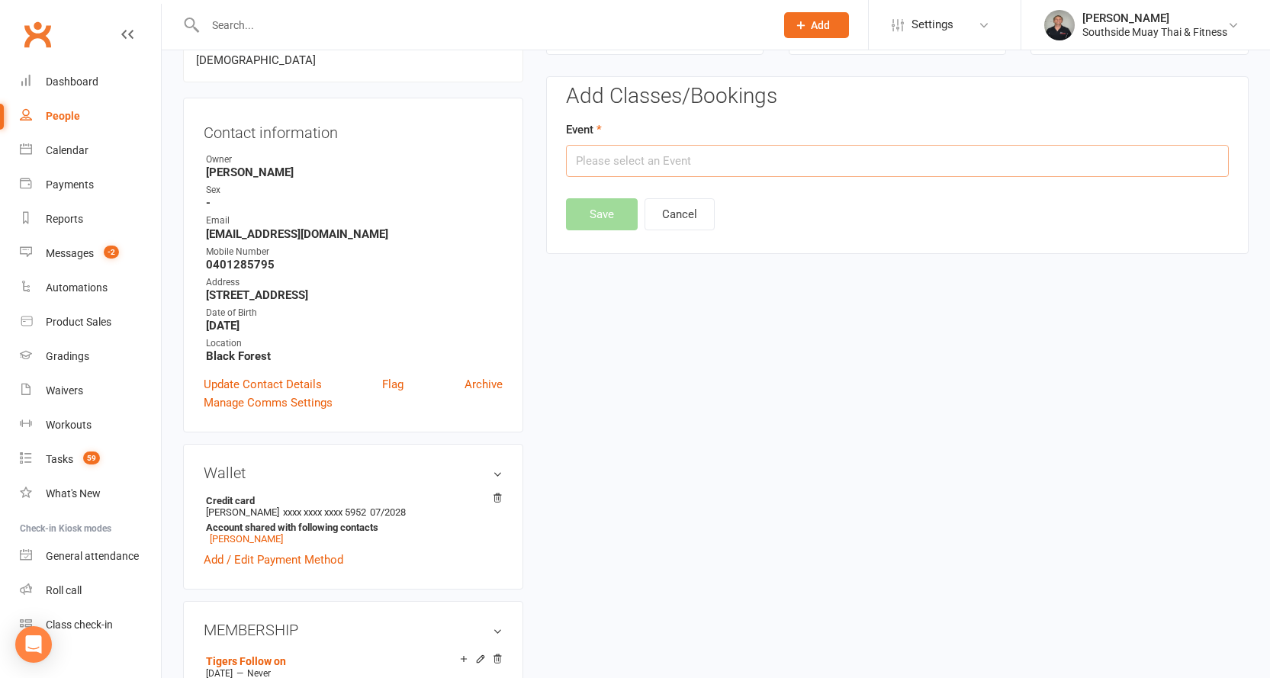
click at [757, 153] on input "text" at bounding box center [897, 161] width 663 height 32
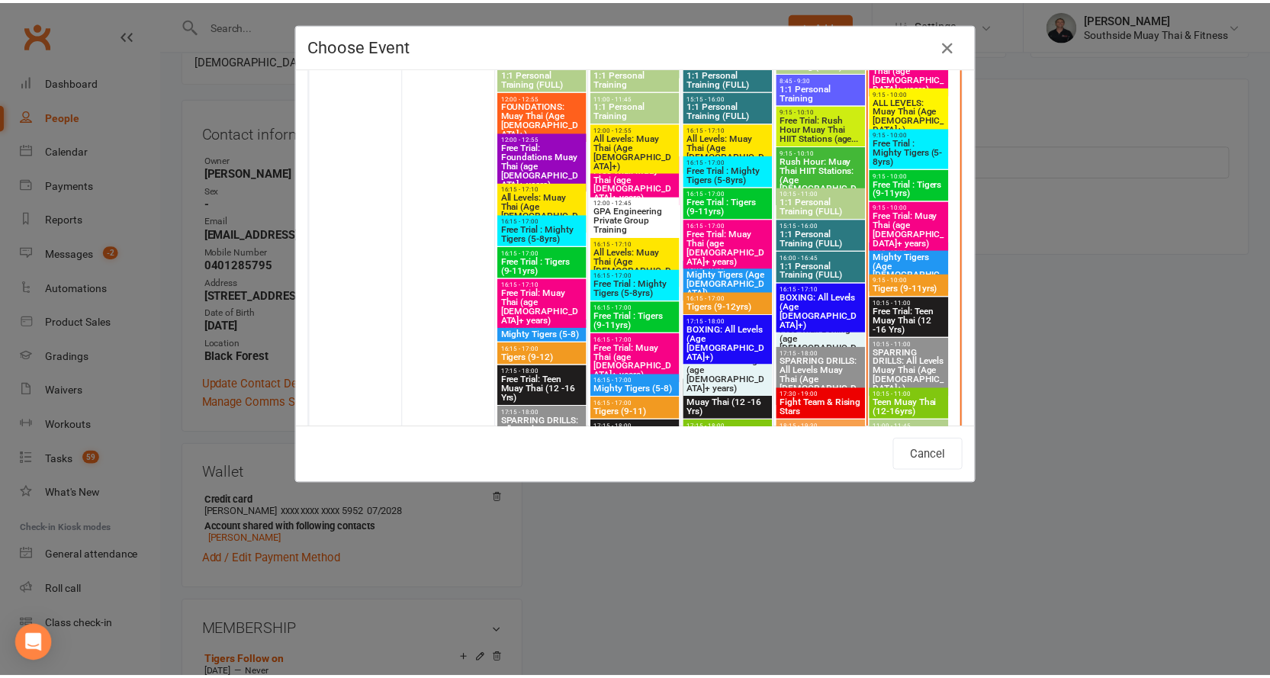
scroll to position [1449, 0]
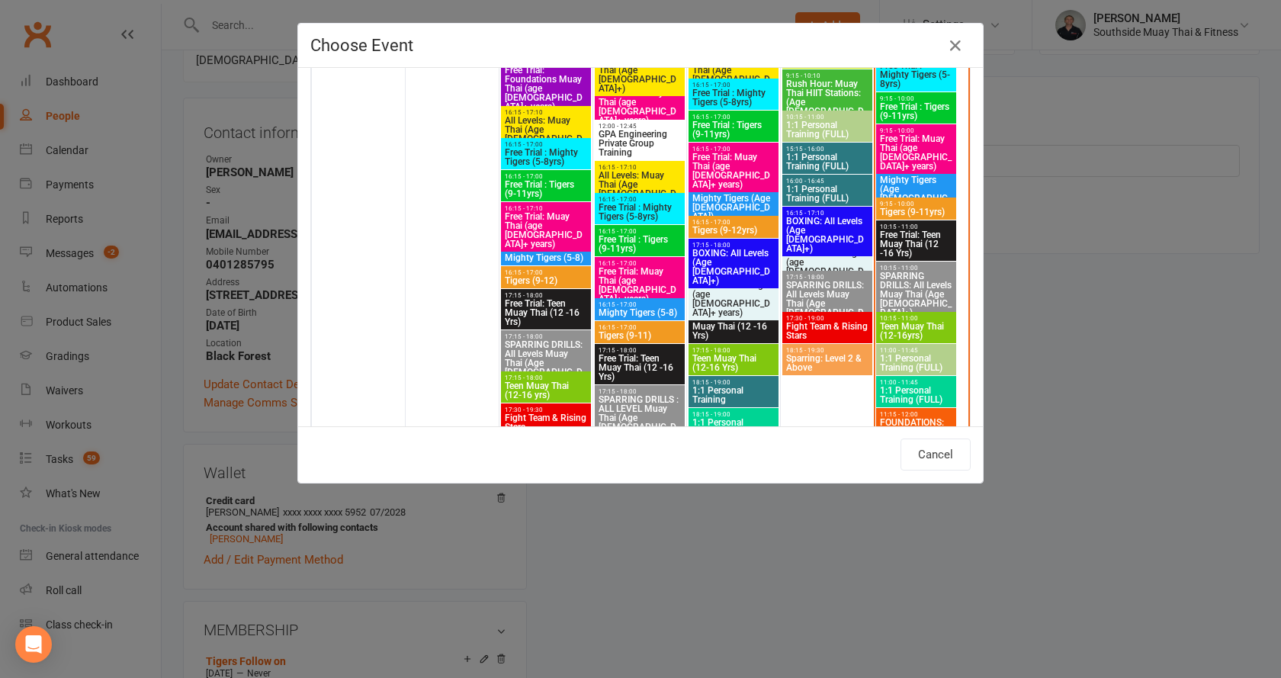
click at [914, 321] on span "10:15 - 11:00" at bounding box center [916, 318] width 74 height 7
type input "Teen Muay Thai (12-16yrs) - Oct 11, 2025 10:15:00 AM"
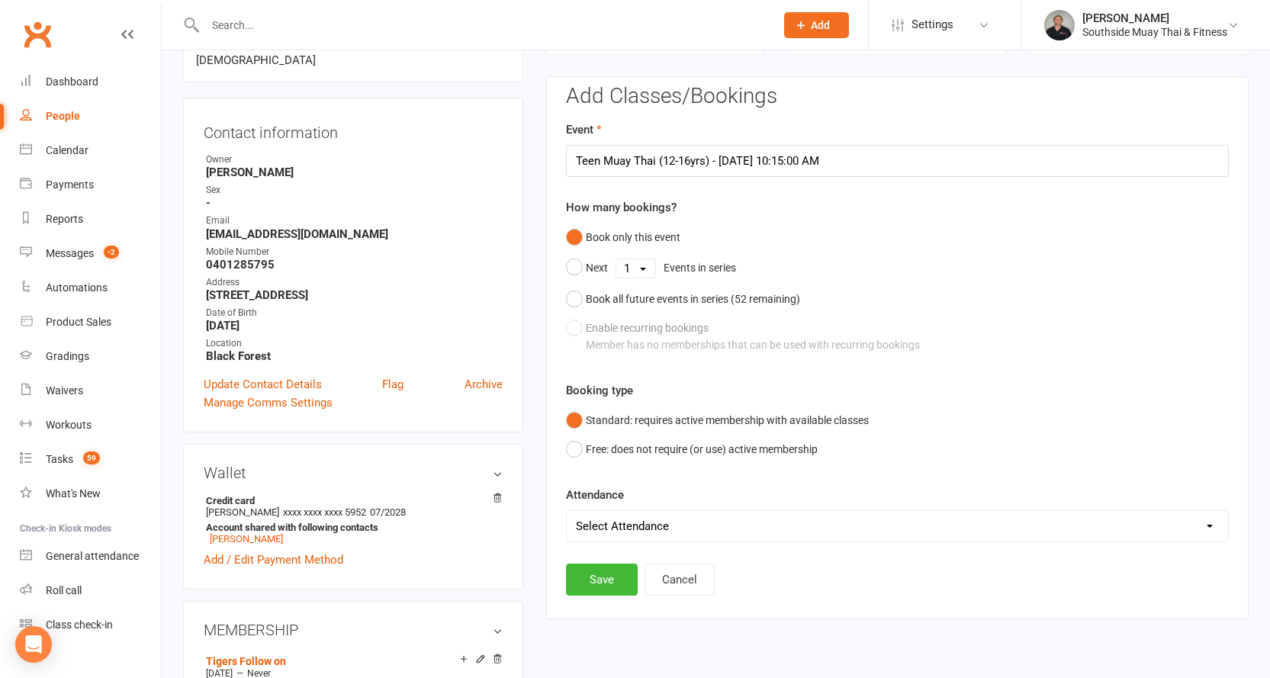
click at [623, 523] on select "Select Attendance Attended Absent" at bounding box center [897, 526] width 661 height 31
select select "0"
click at [567, 511] on select "Select Attendance Attended Absent" at bounding box center [897, 526] width 661 height 31
click at [606, 576] on button "Save" at bounding box center [602, 580] width 72 height 32
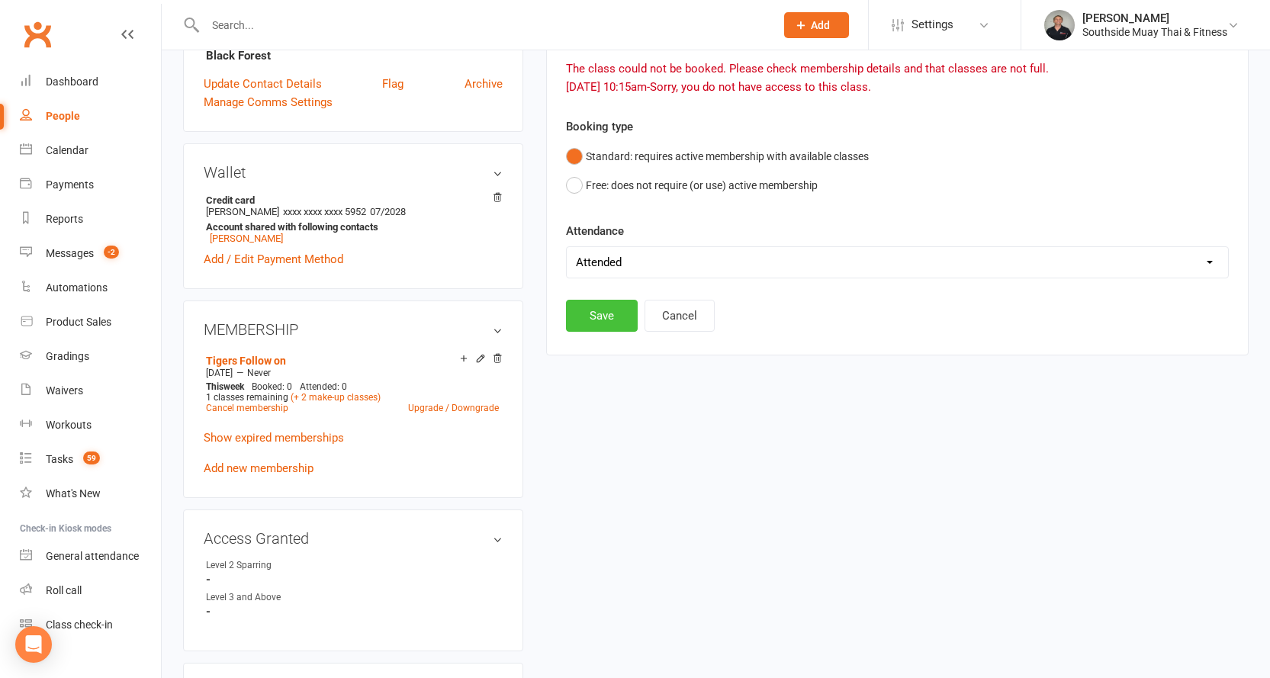
scroll to position [435, 0]
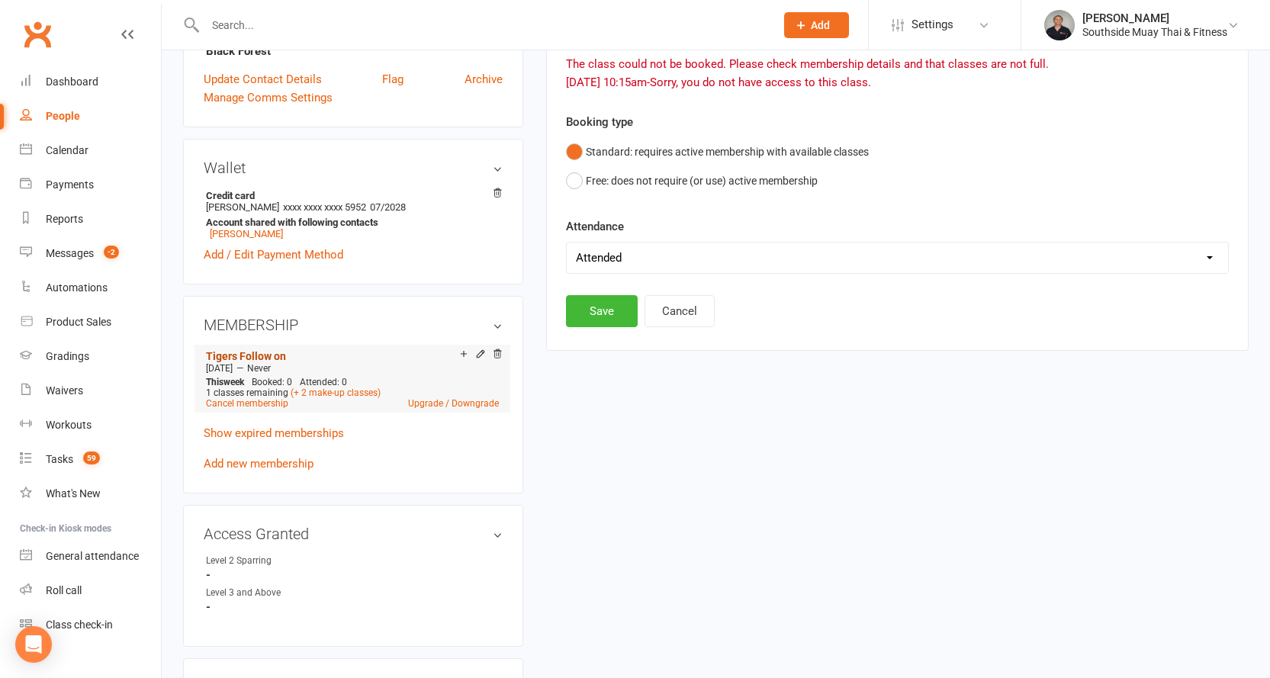
click at [275, 350] on link "Tigers Follow on" at bounding box center [246, 356] width 80 height 12
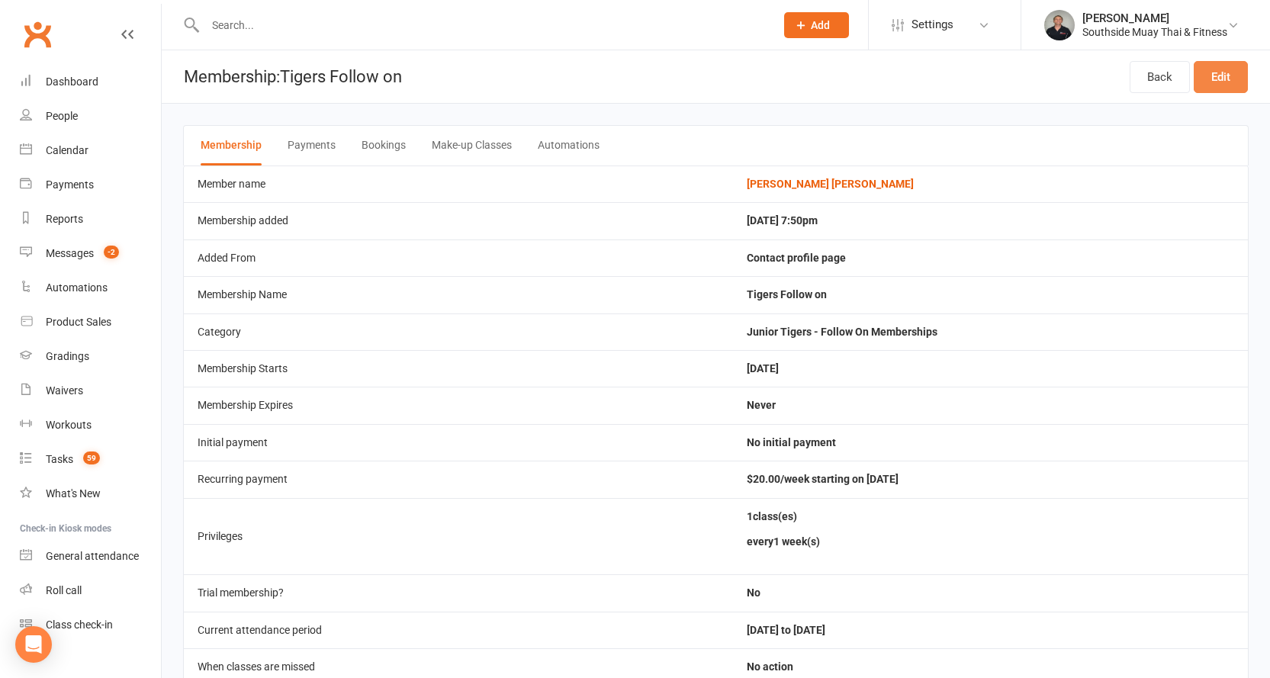
click at [1219, 79] on link "Edit" at bounding box center [1220, 77] width 54 height 32
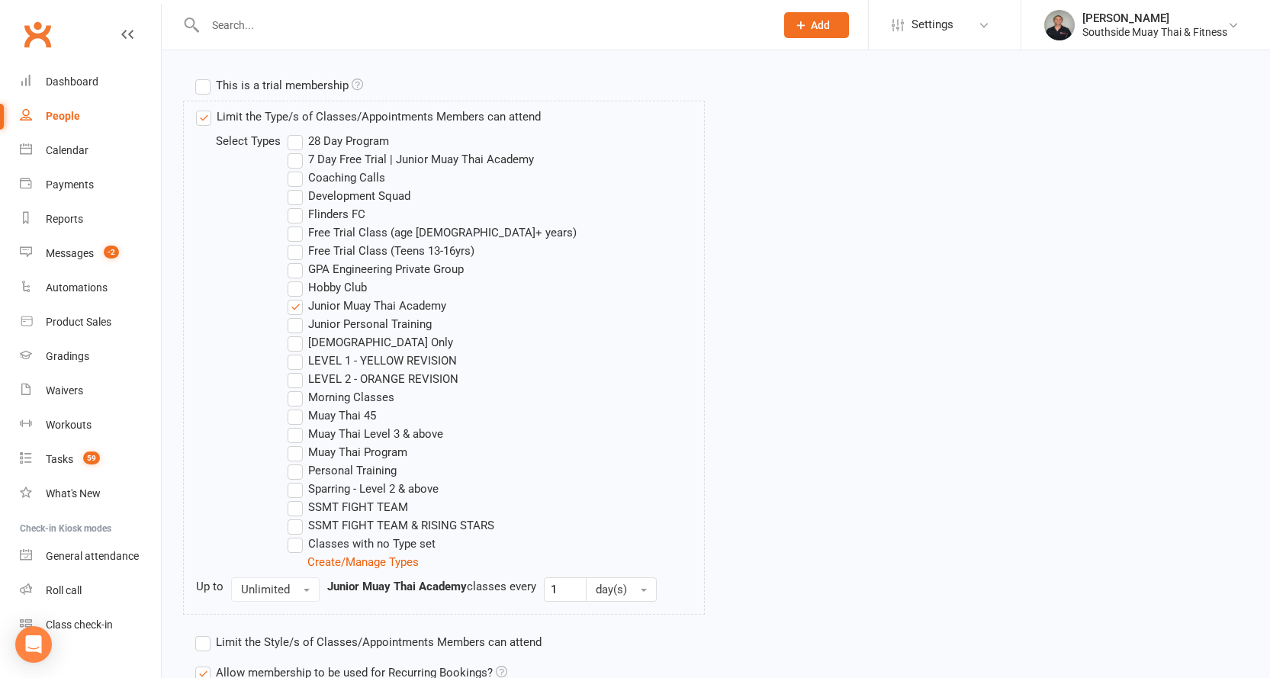
scroll to position [534, 0]
click at [297, 448] on label "Muay Thai Program" at bounding box center [348, 451] width 120 height 18
click at [297, 442] on input "Muay Thai Program" at bounding box center [293, 442] width 10 height 0
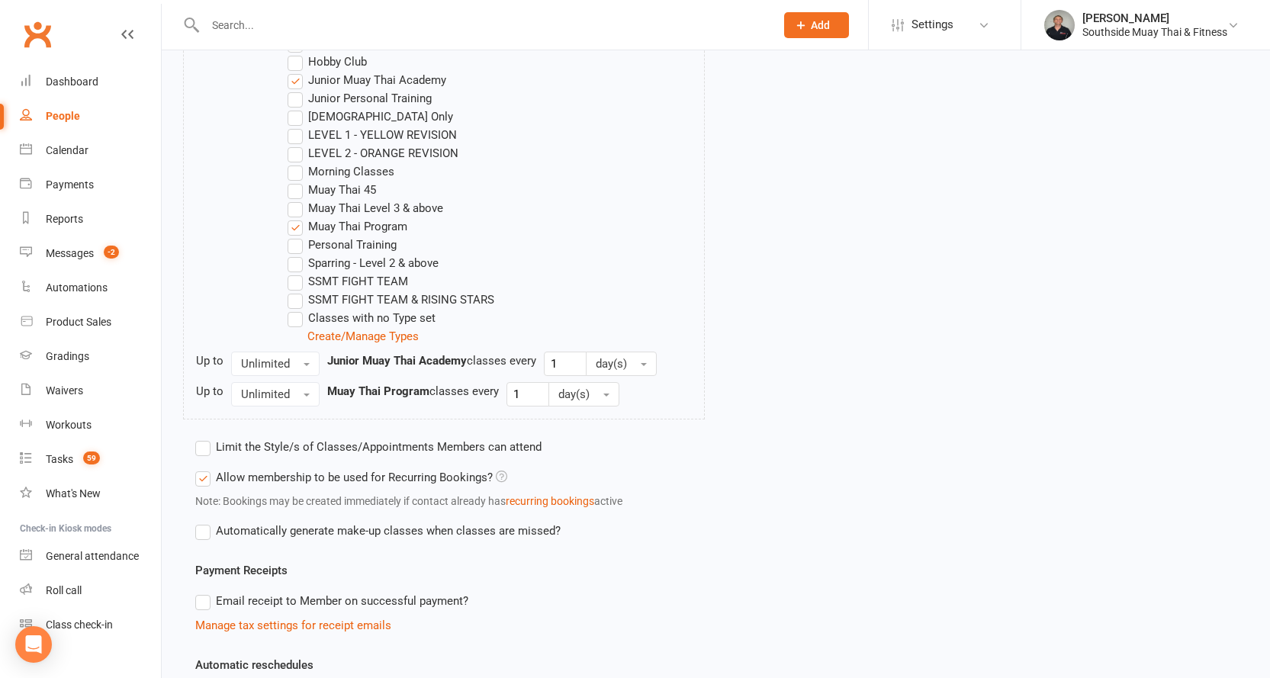
scroll to position [991, 0]
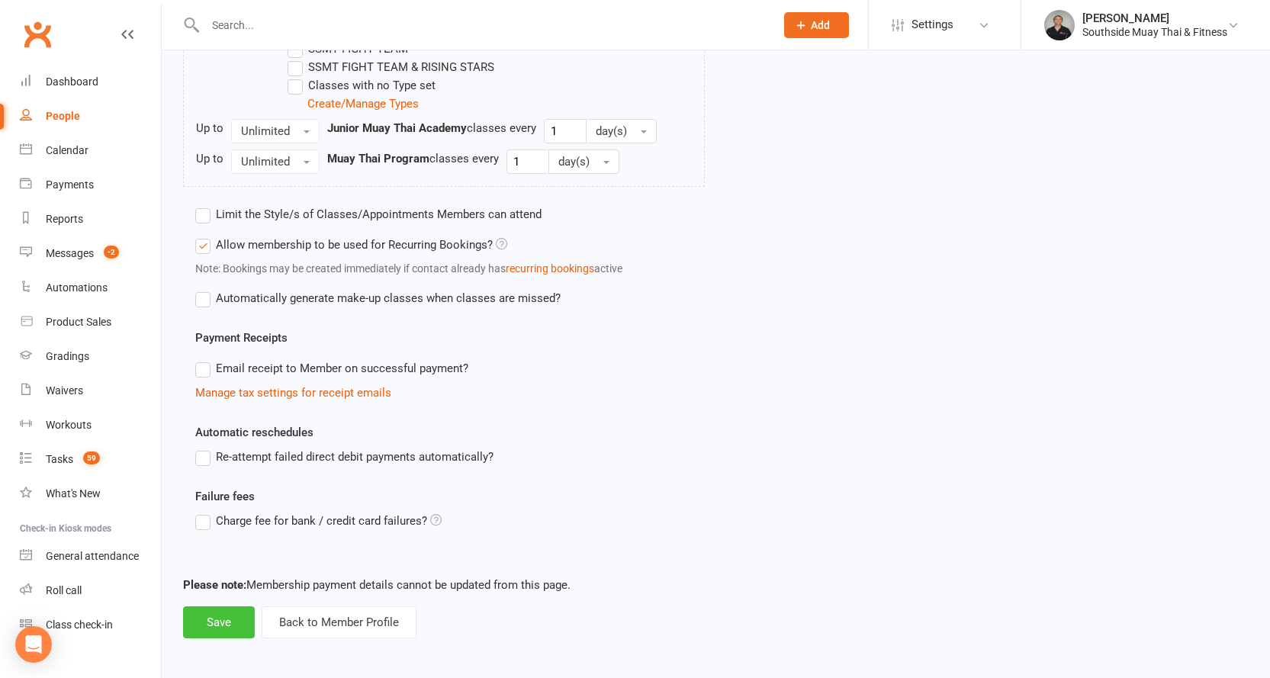
click at [200, 618] on button "Save" at bounding box center [219, 622] width 72 height 32
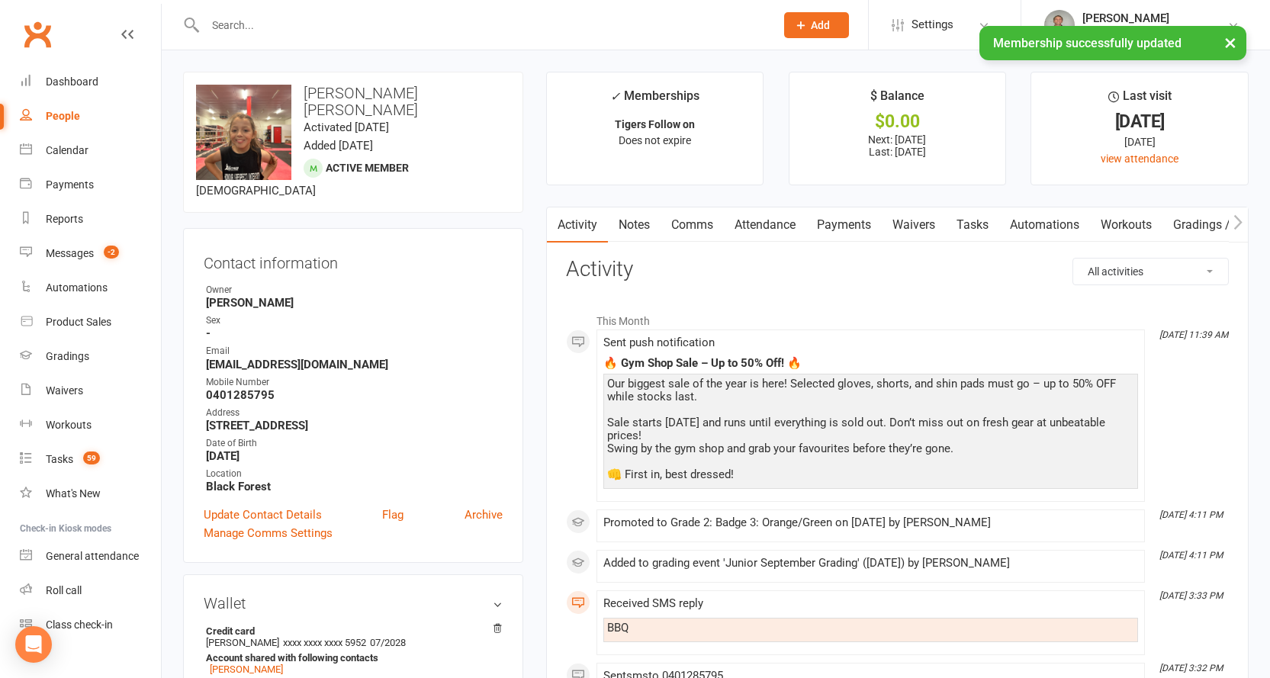
click at [784, 221] on link "Attendance" at bounding box center [765, 224] width 82 height 35
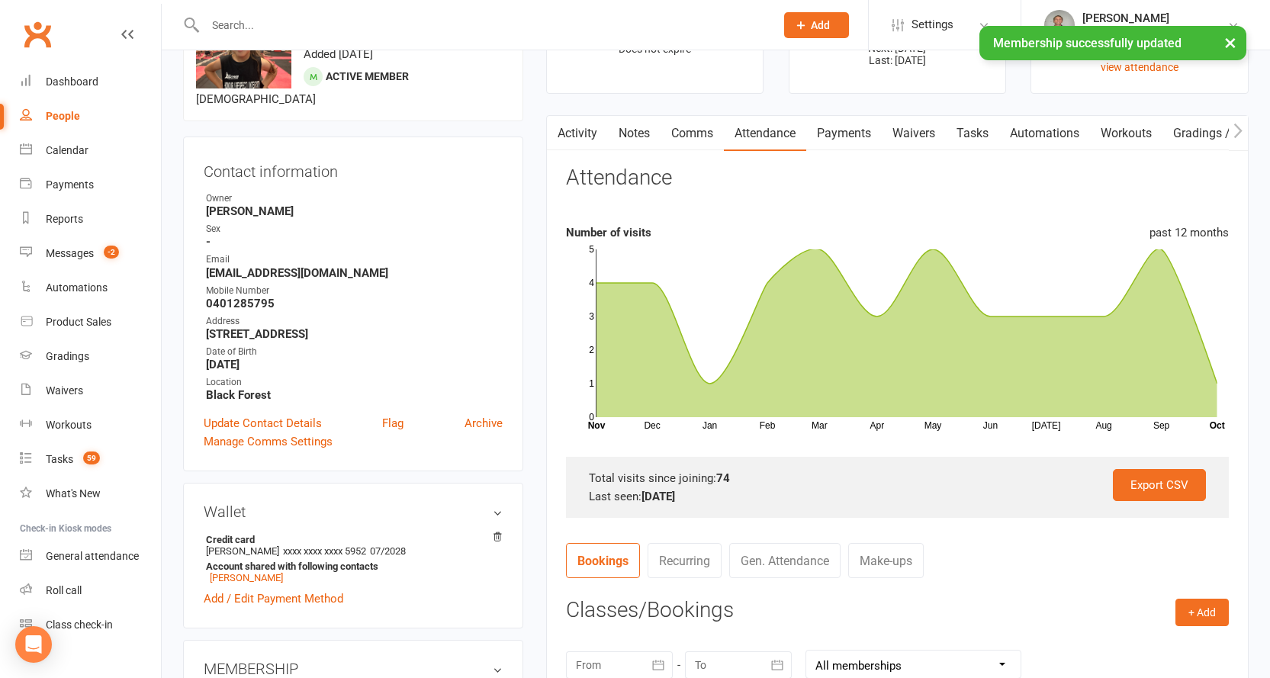
scroll to position [305, 0]
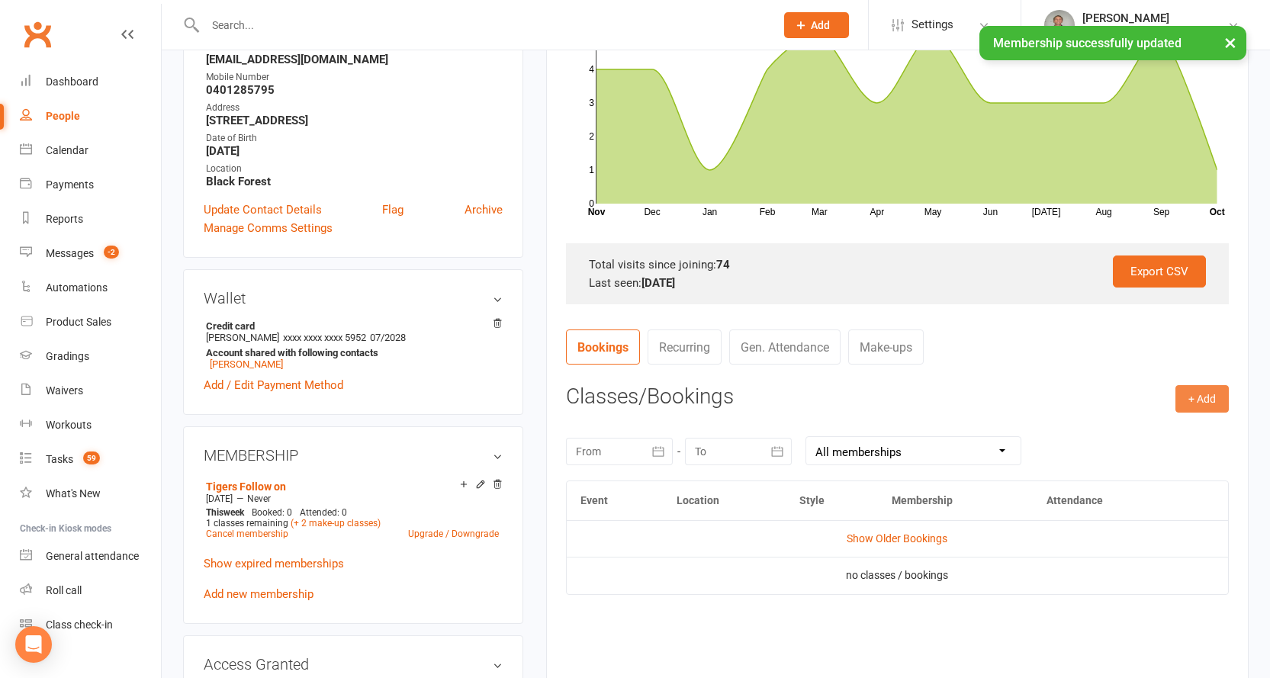
click at [1206, 395] on button "+ Add" at bounding box center [1201, 398] width 53 height 27
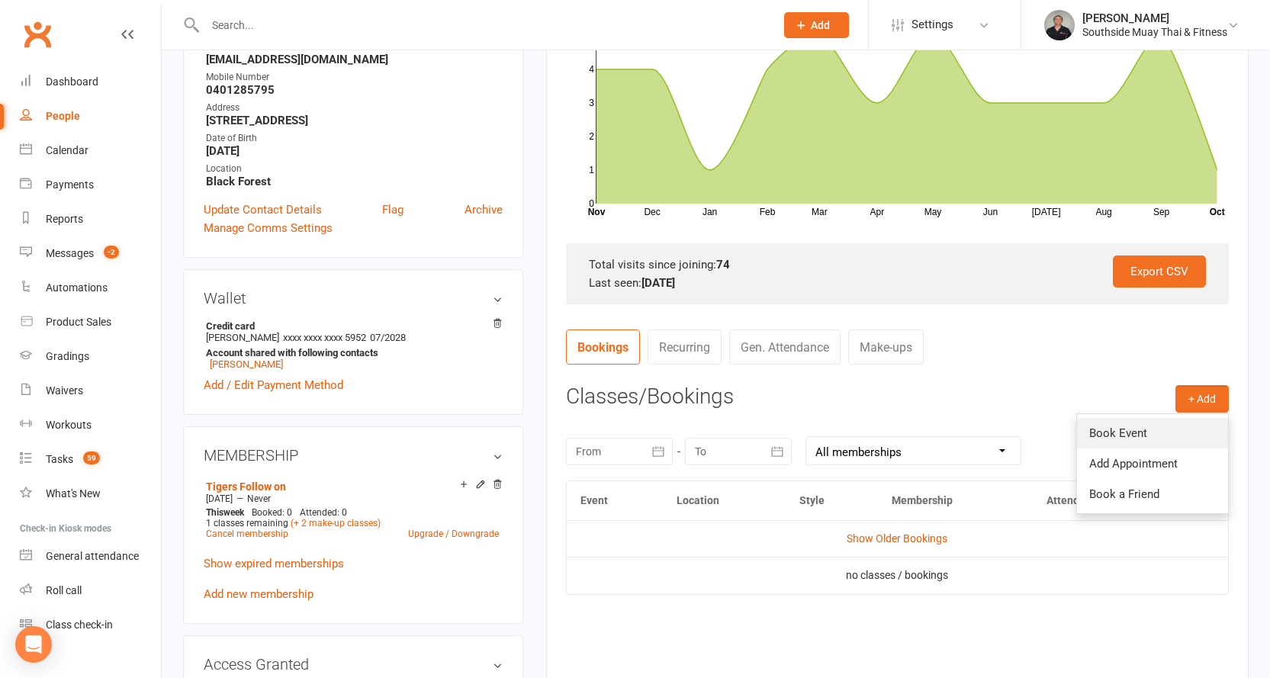
click at [1129, 435] on link "Book Event" at bounding box center [1152, 433] width 151 height 31
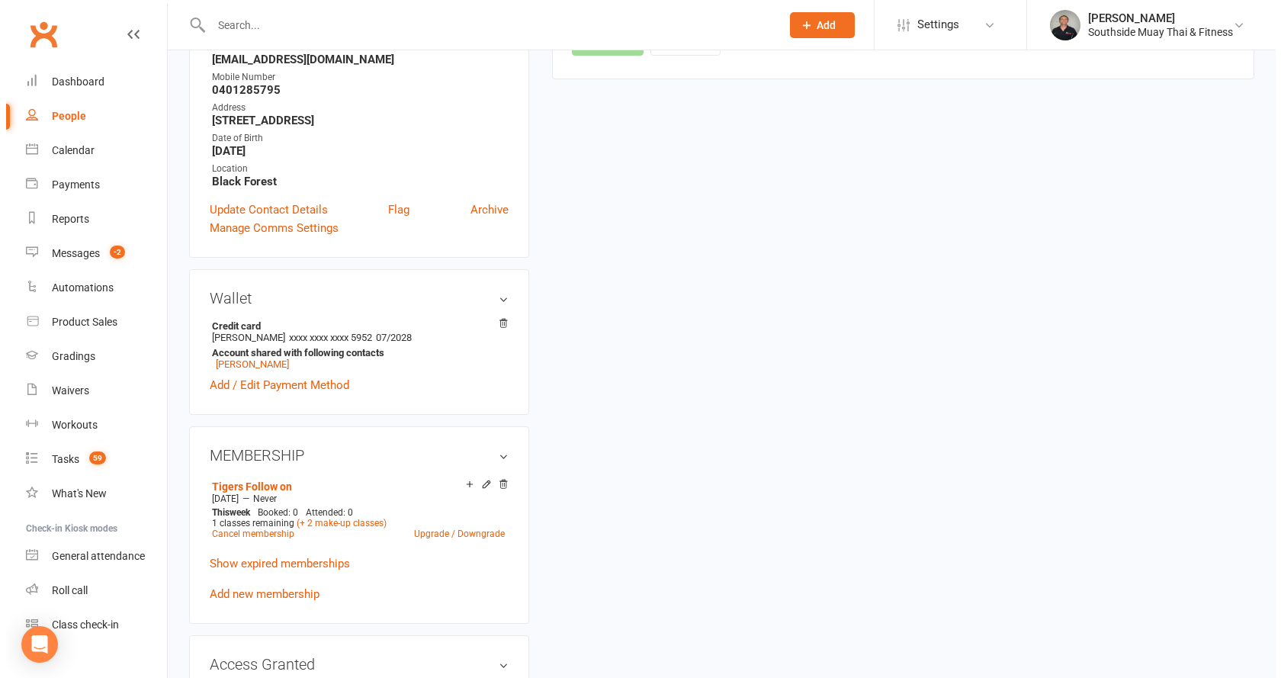
scroll to position [130, 0]
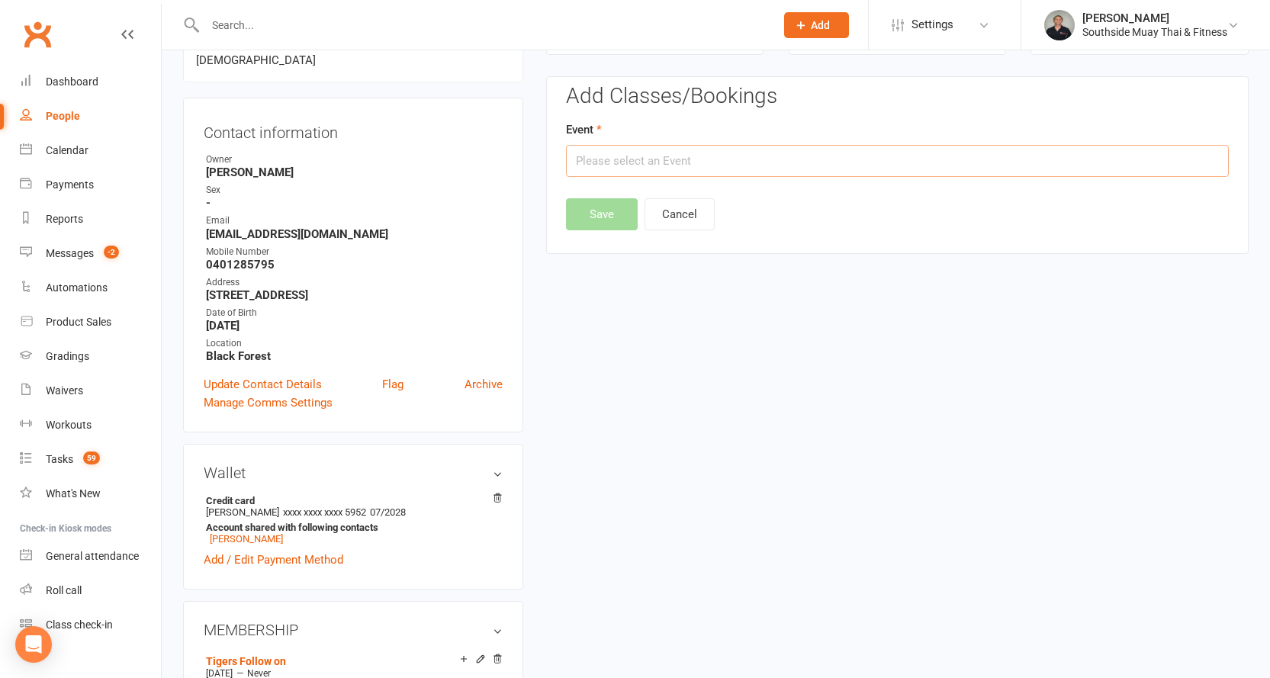
click at [766, 159] on input "text" at bounding box center [897, 161] width 663 height 32
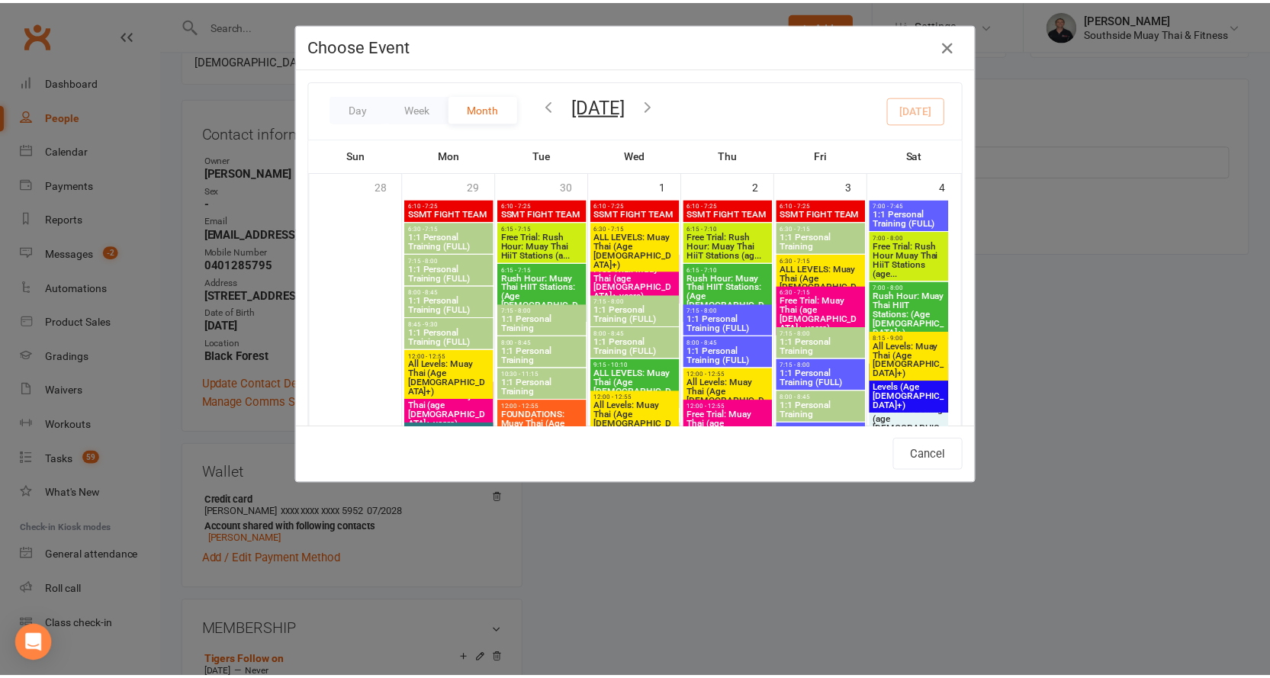
scroll to position [1678, 0]
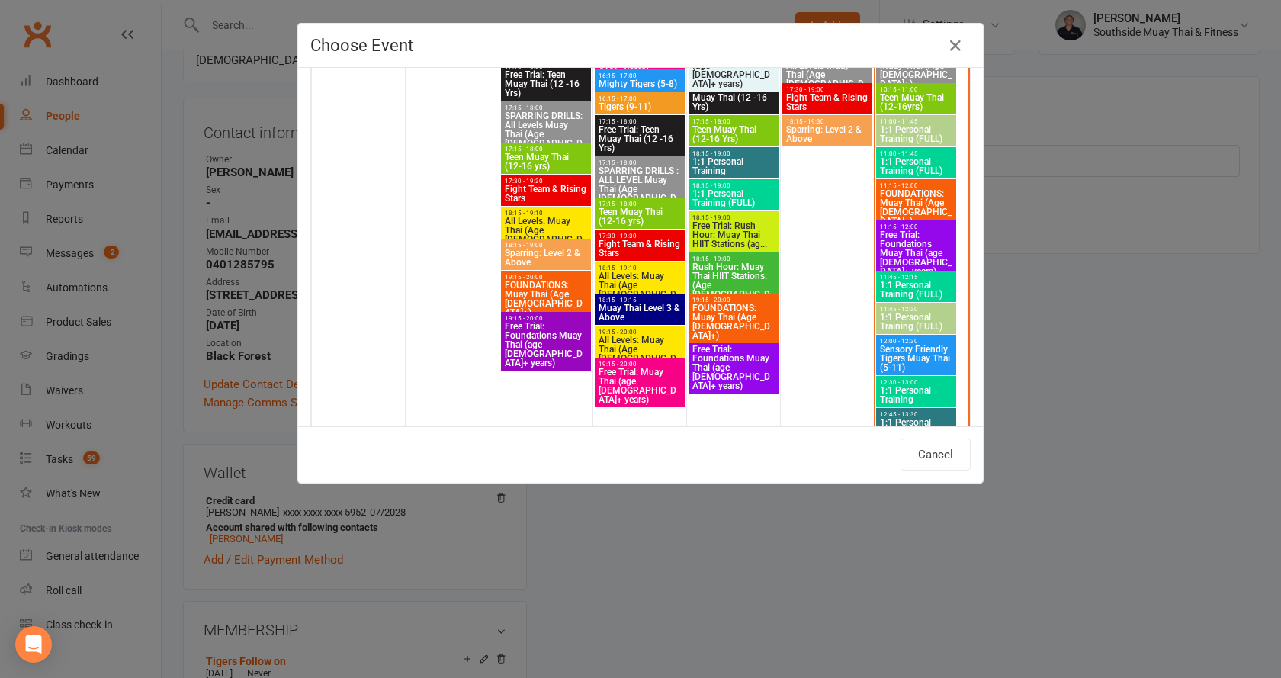
click at [911, 95] on span "Teen Muay Thai (12-16yrs)" at bounding box center [916, 102] width 74 height 18
type input "Teen Muay Thai (12-16yrs) - Oct 11, 2025 10:15:00 AM"
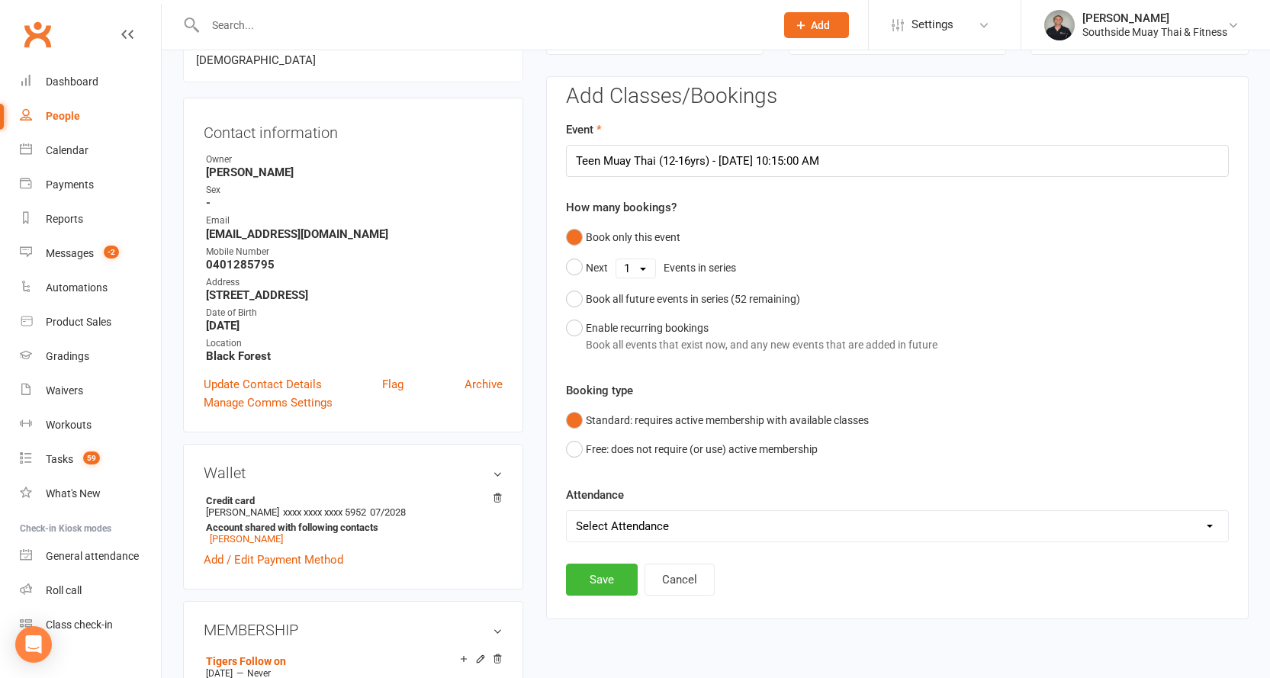
click at [602, 516] on select "Select Attendance Attended Absent" at bounding box center [897, 526] width 661 height 31
select select "0"
click at [567, 511] on select "Select Attendance Attended Absent" at bounding box center [897, 526] width 661 height 31
click at [595, 578] on button "Save" at bounding box center [602, 580] width 72 height 32
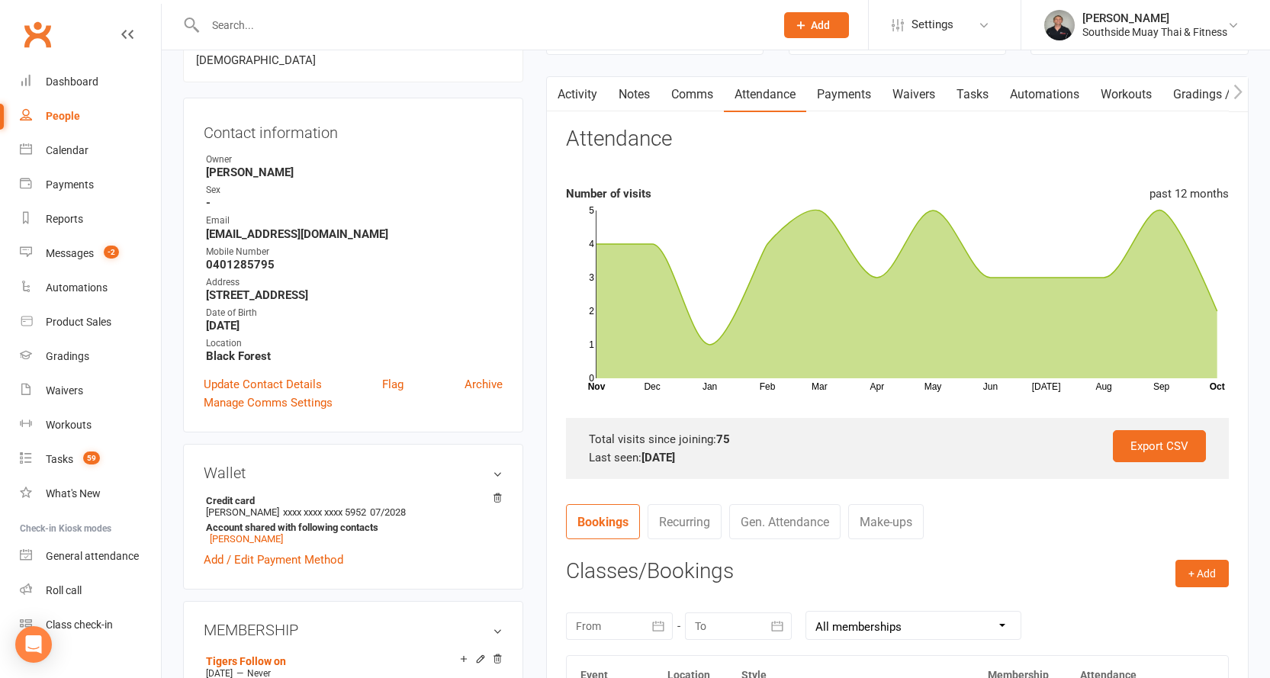
click at [433, 35] on input "text" at bounding box center [483, 24] width 564 height 21
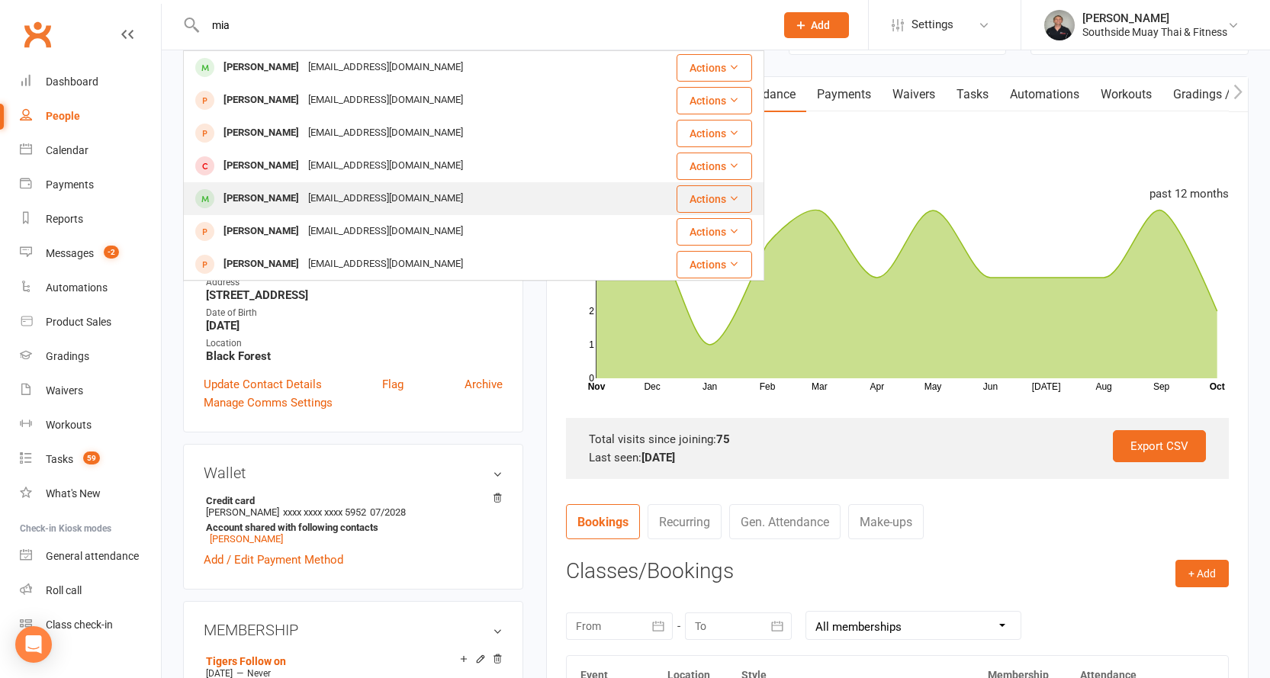
type input "mia"
click at [343, 190] on div "nolanparodi@gmail.com" at bounding box center [386, 199] width 164 height 22
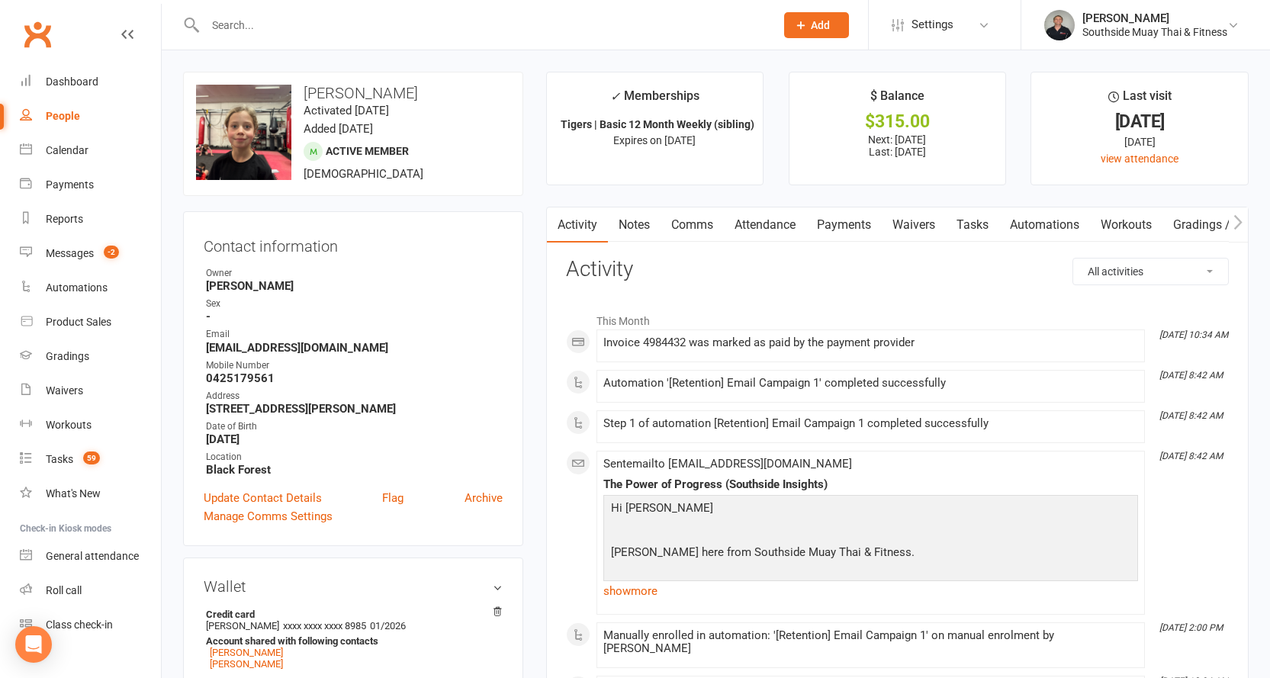
drag, startPoint x: 410, startPoint y: 47, endPoint x: 410, endPoint y: 34, distance: 12.2
click at [410, 41] on div at bounding box center [473, 25] width 581 height 50
click at [410, 30] on input "text" at bounding box center [483, 24] width 564 height 21
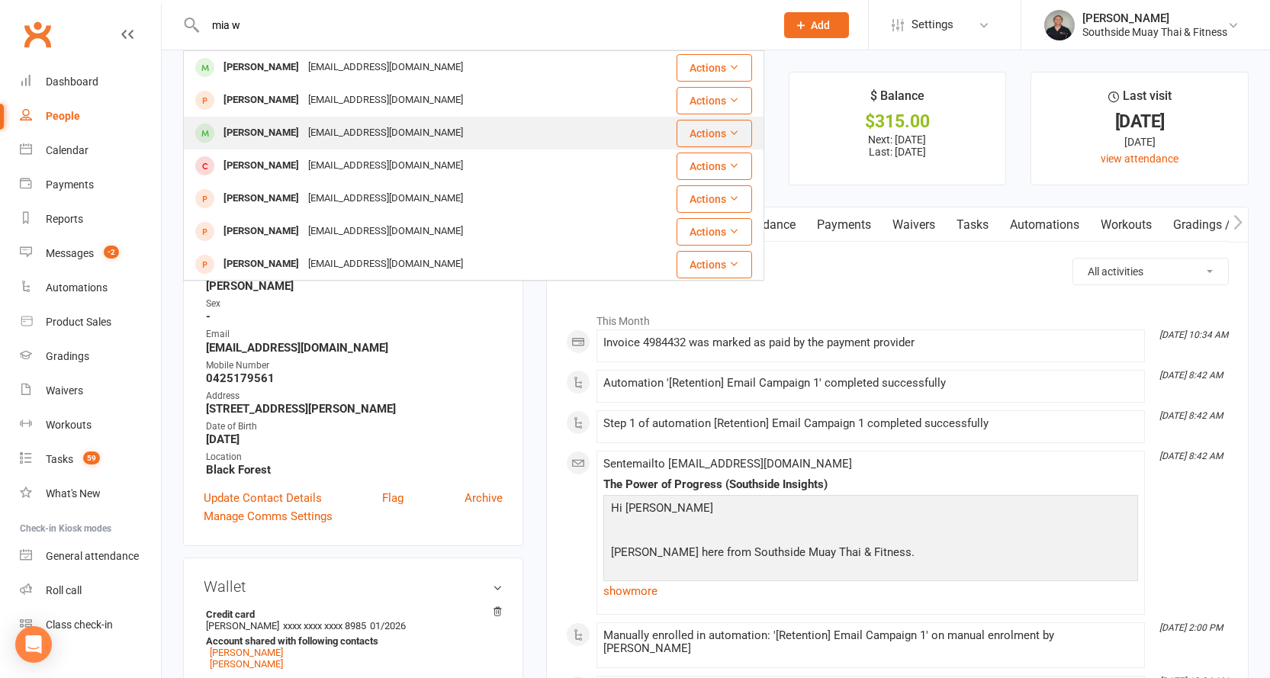
type input "mia w"
click at [372, 130] on div "alishamiadave@gmail.com" at bounding box center [386, 133] width 164 height 22
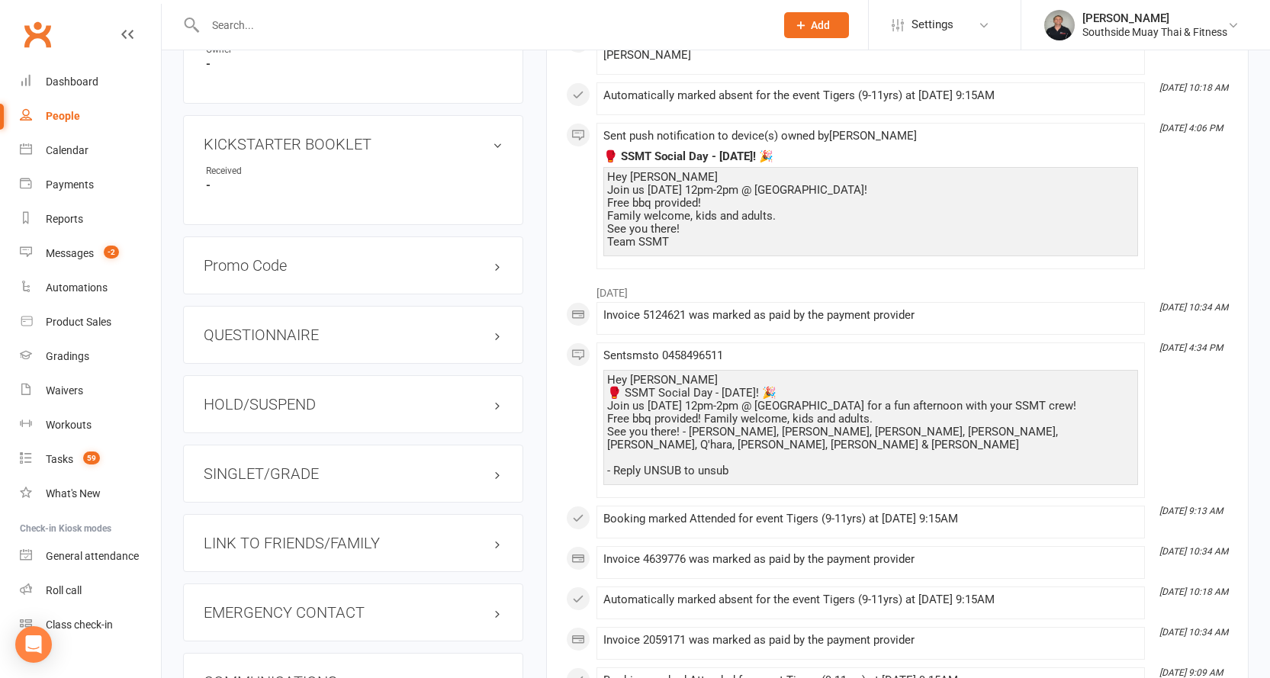
scroll to position [1220, 0]
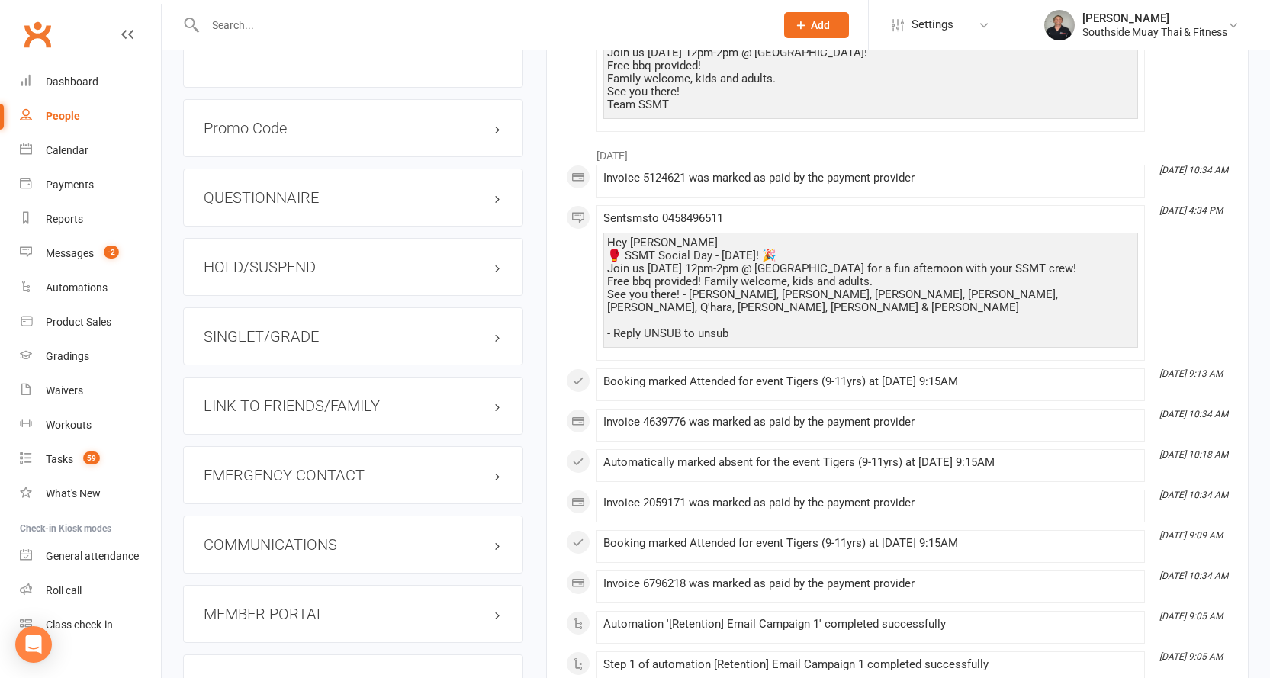
click at [250, 403] on h3 "LINK TO FRIENDS/FAMILY" at bounding box center [353, 405] width 299 height 17
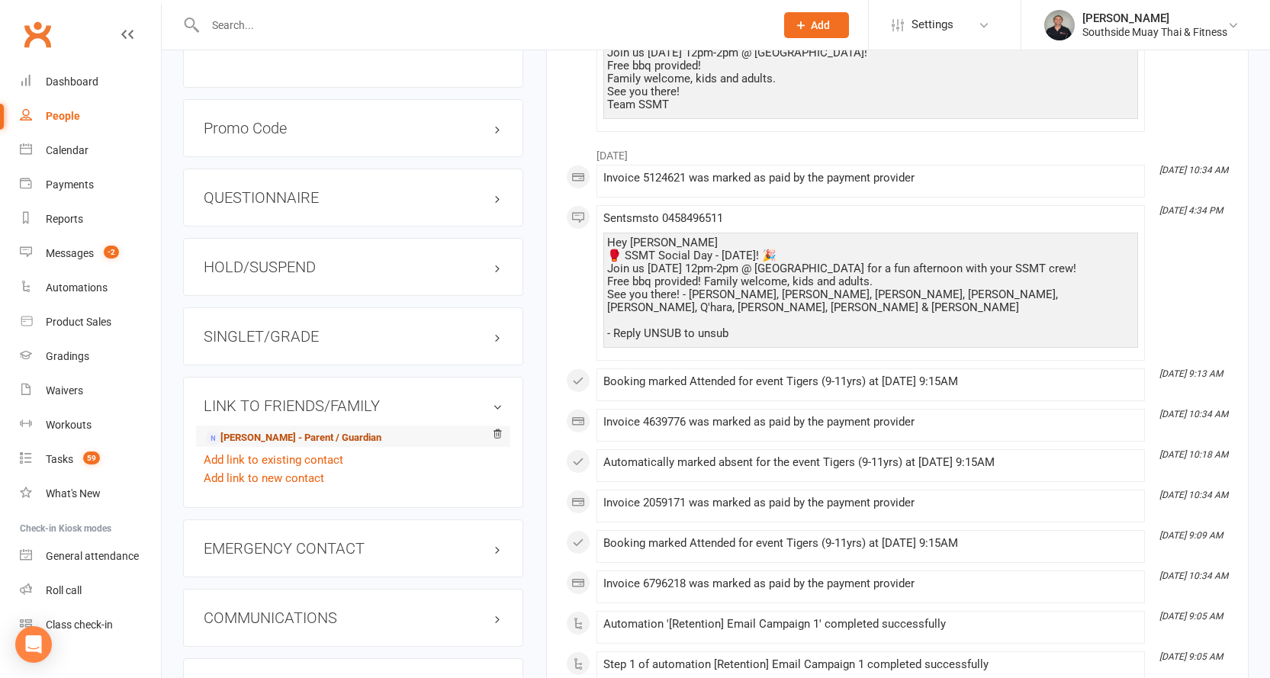
click at [245, 430] on link "Alisha Walters - Parent / Guardian" at bounding box center [293, 438] width 175 height 16
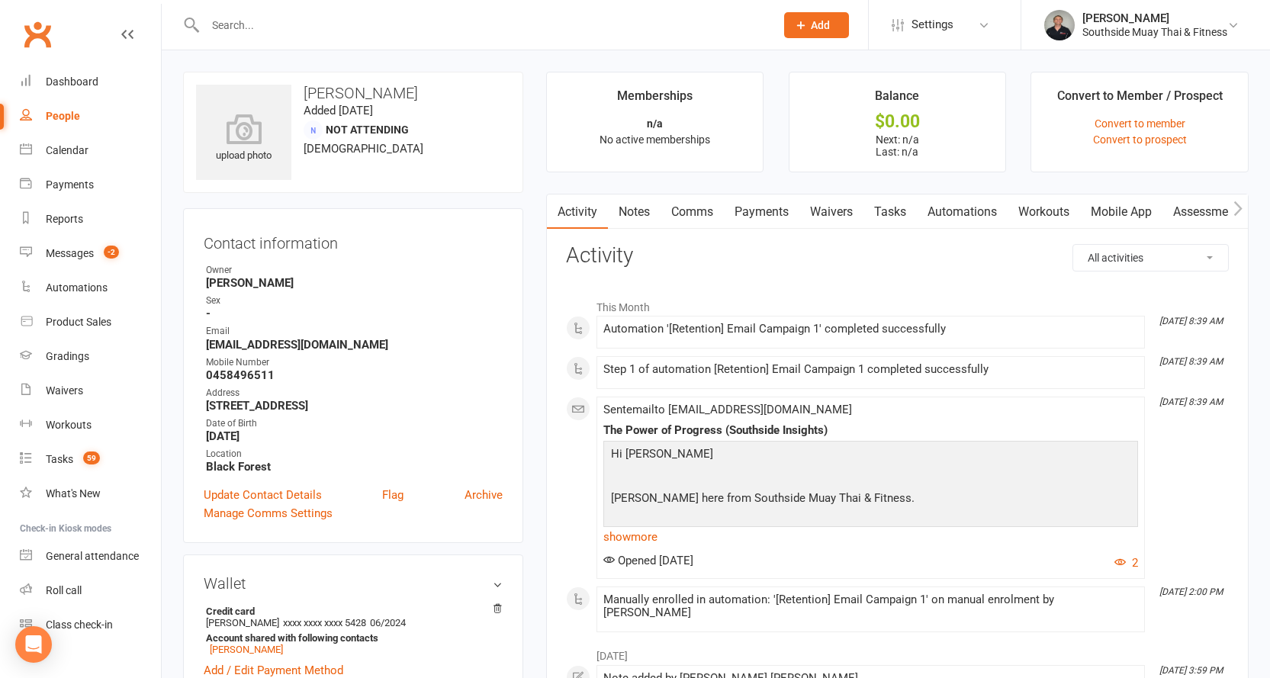
click at [702, 214] on link "Comms" at bounding box center [691, 211] width 63 height 35
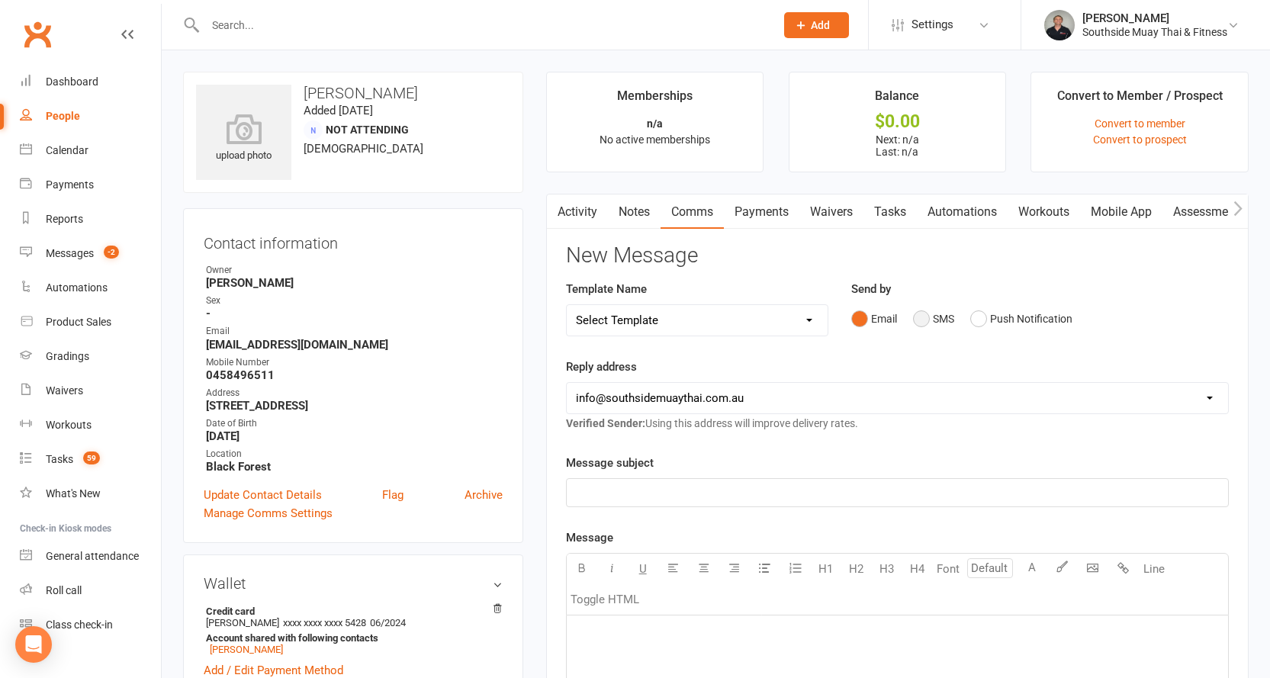
click at [920, 316] on button "SMS" at bounding box center [933, 318] width 41 height 29
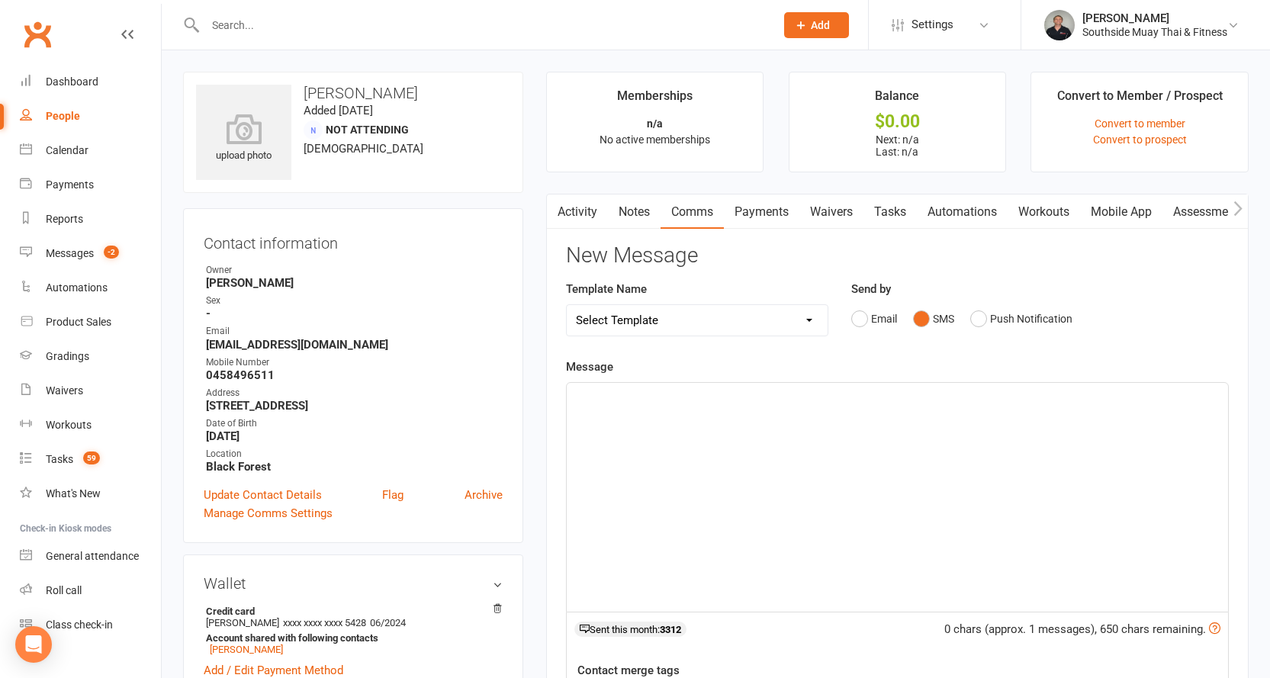
click at [721, 400] on p "﻿" at bounding box center [897, 396] width 643 height 18
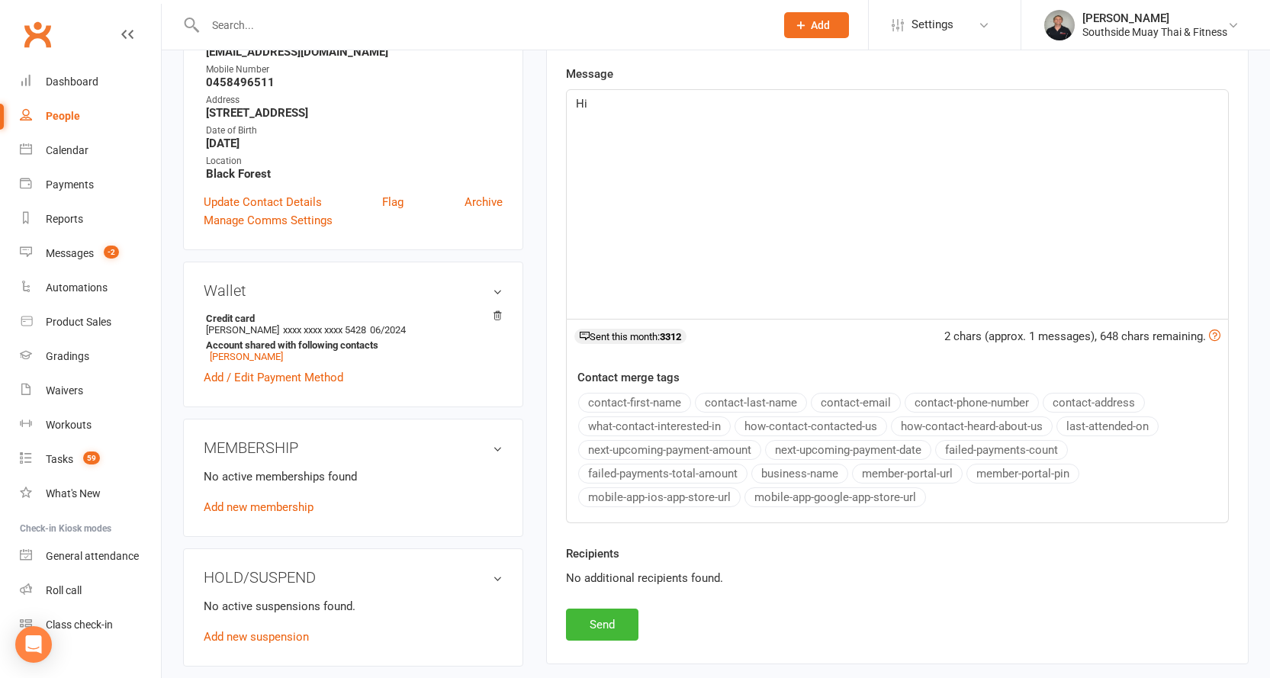
scroll to position [305, 0]
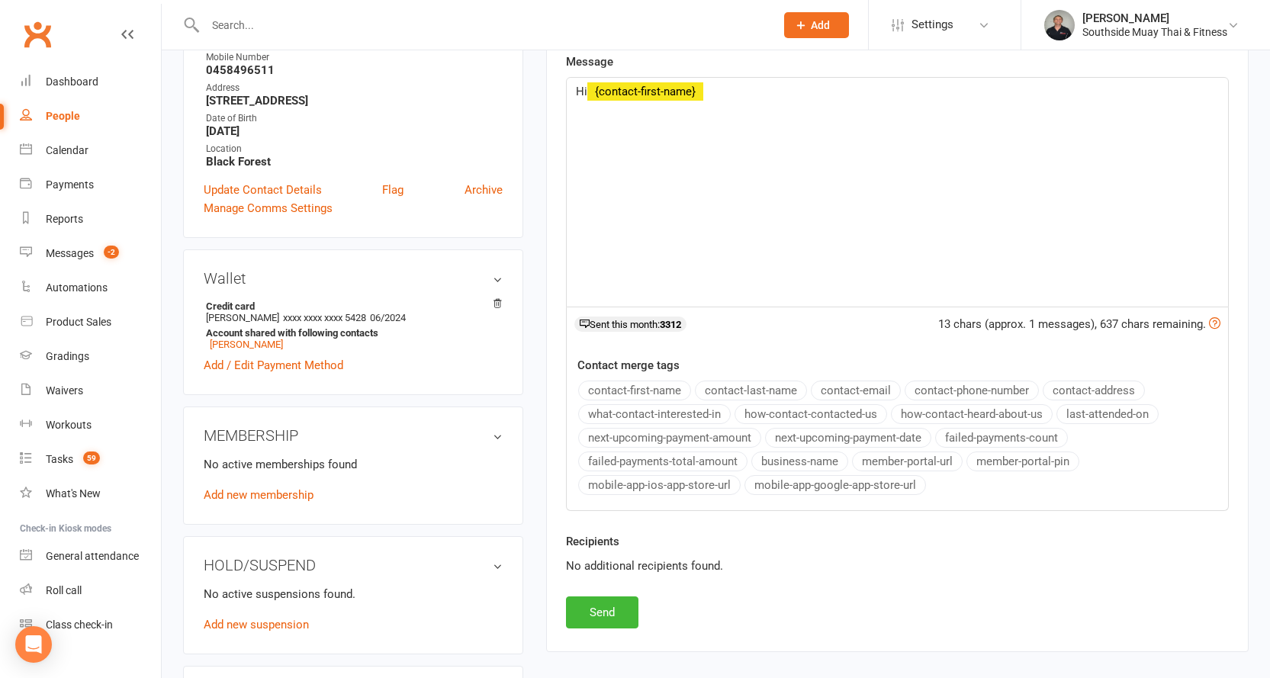
click at [660, 385] on button "contact-first-name" at bounding box center [634, 391] width 113 height 20
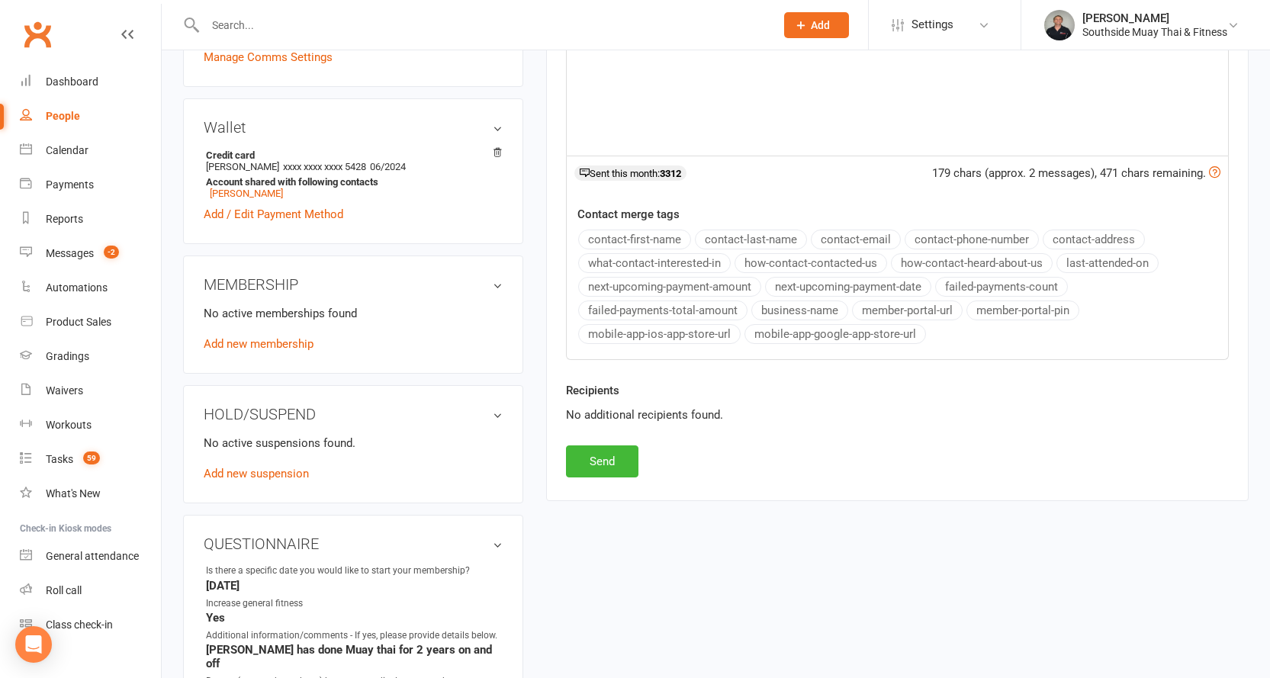
scroll to position [458, 0]
click at [583, 460] on button "Send" at bounding box center [602, 460] width 72 height 32
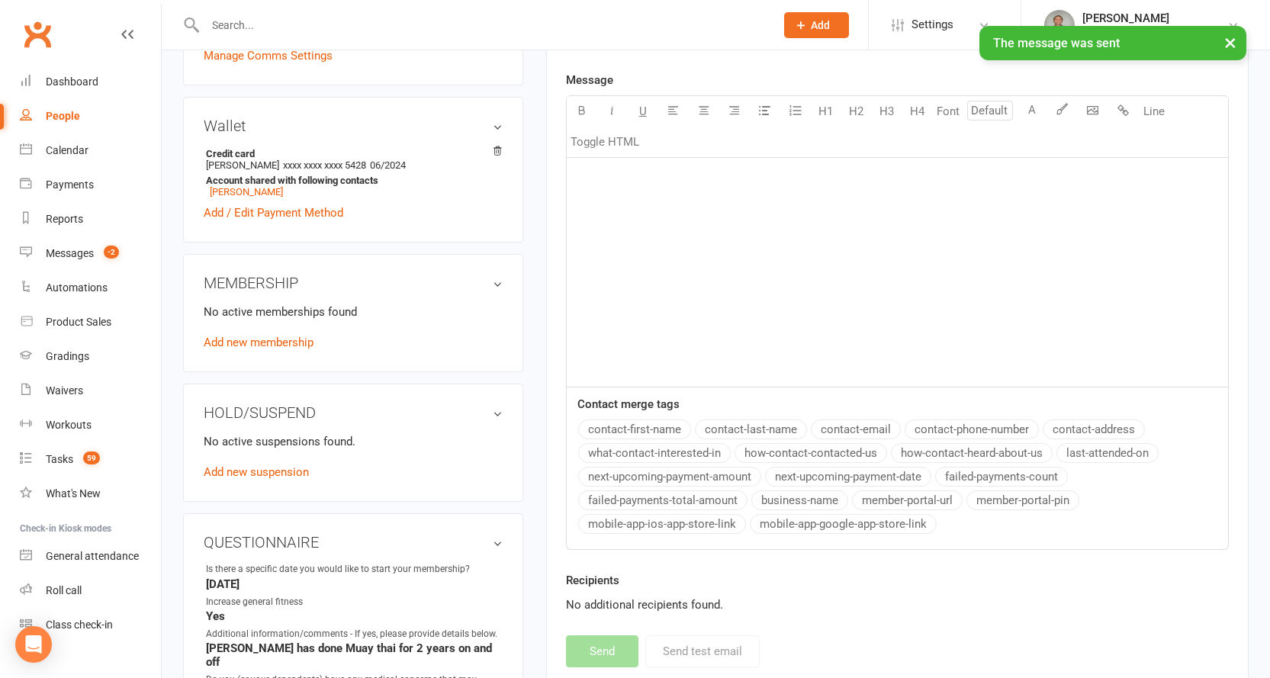
scroll to position [0, 0]
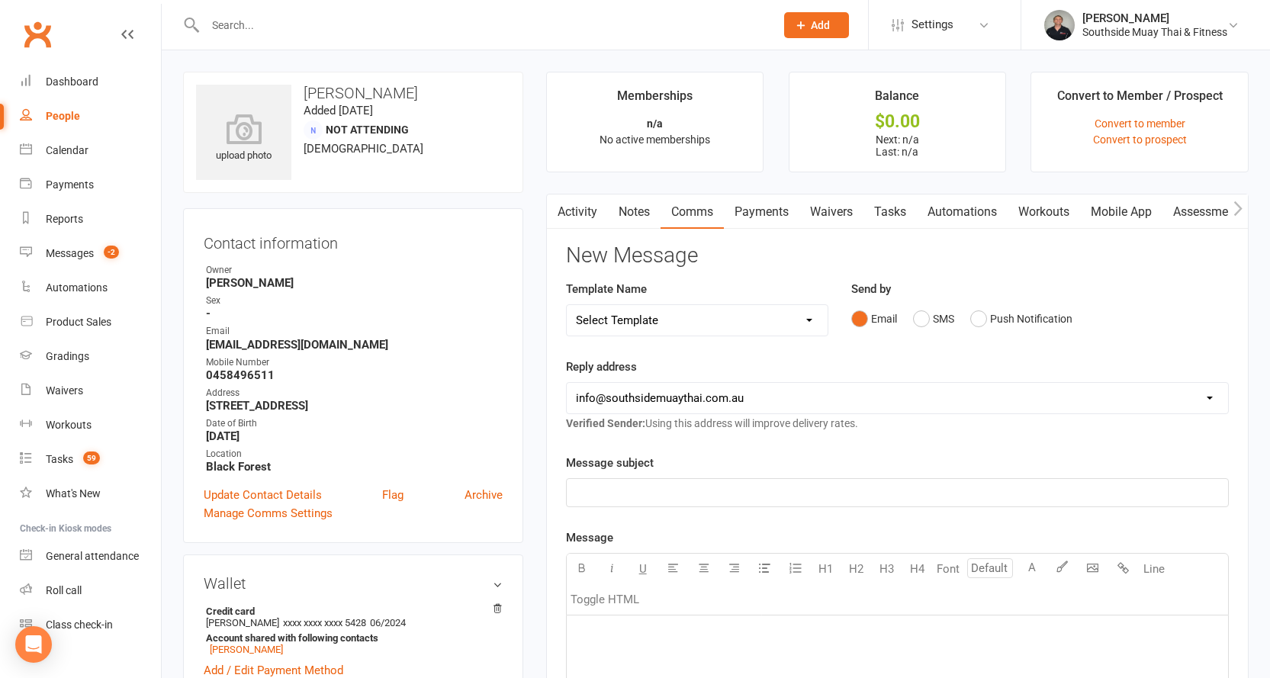
click at [570, 211] on link "Activity" at bounding box center [577, 211] width 61 height 35
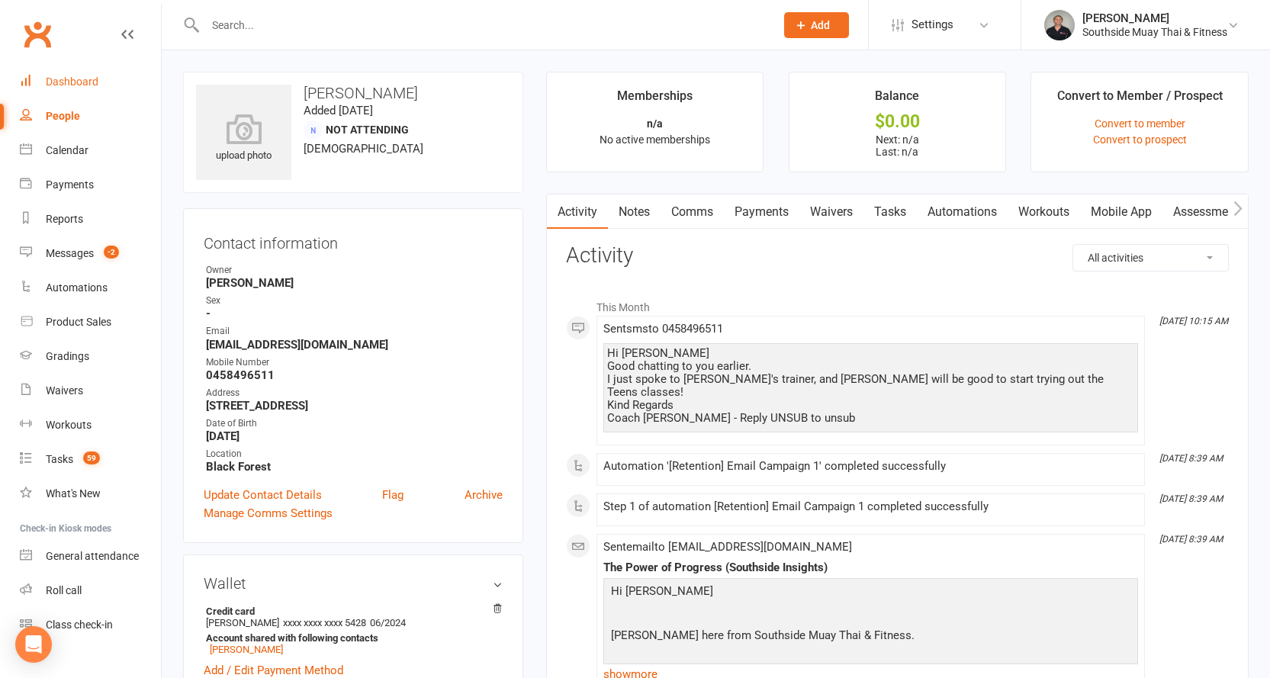
click at [75, 79] on div "Dashboard" at bounding box center [72, 81] width 53 height 12
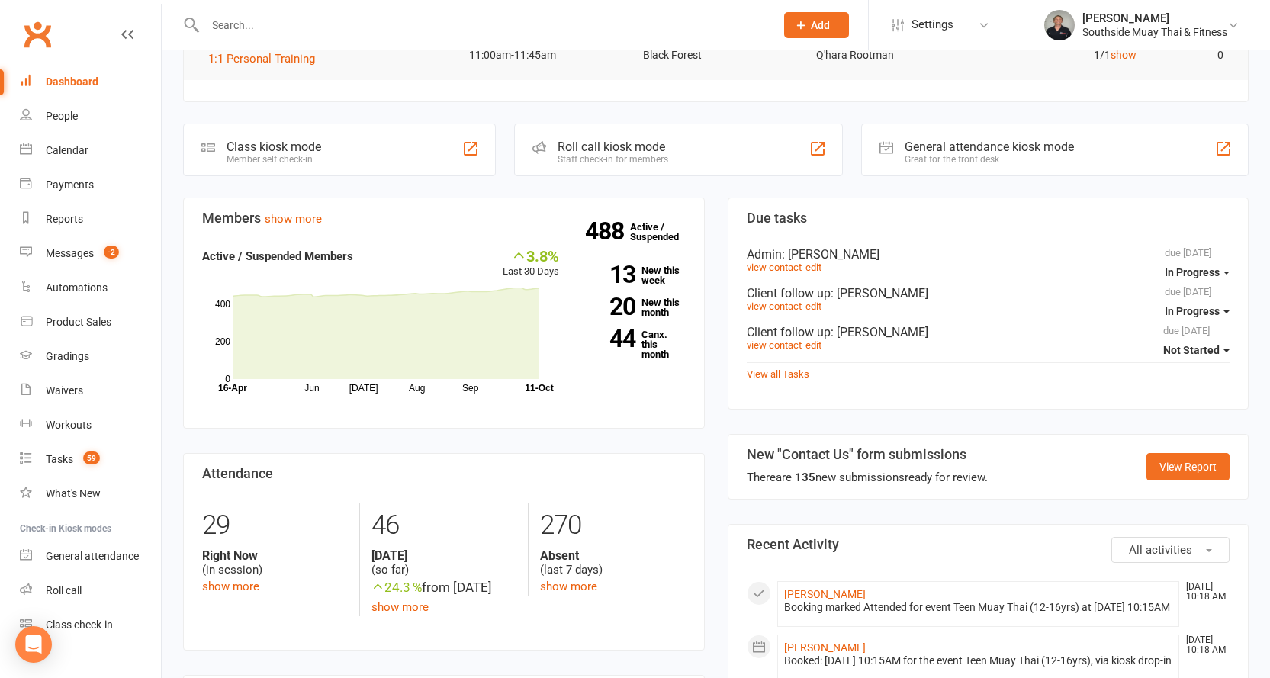
scroll to position [610, 0]
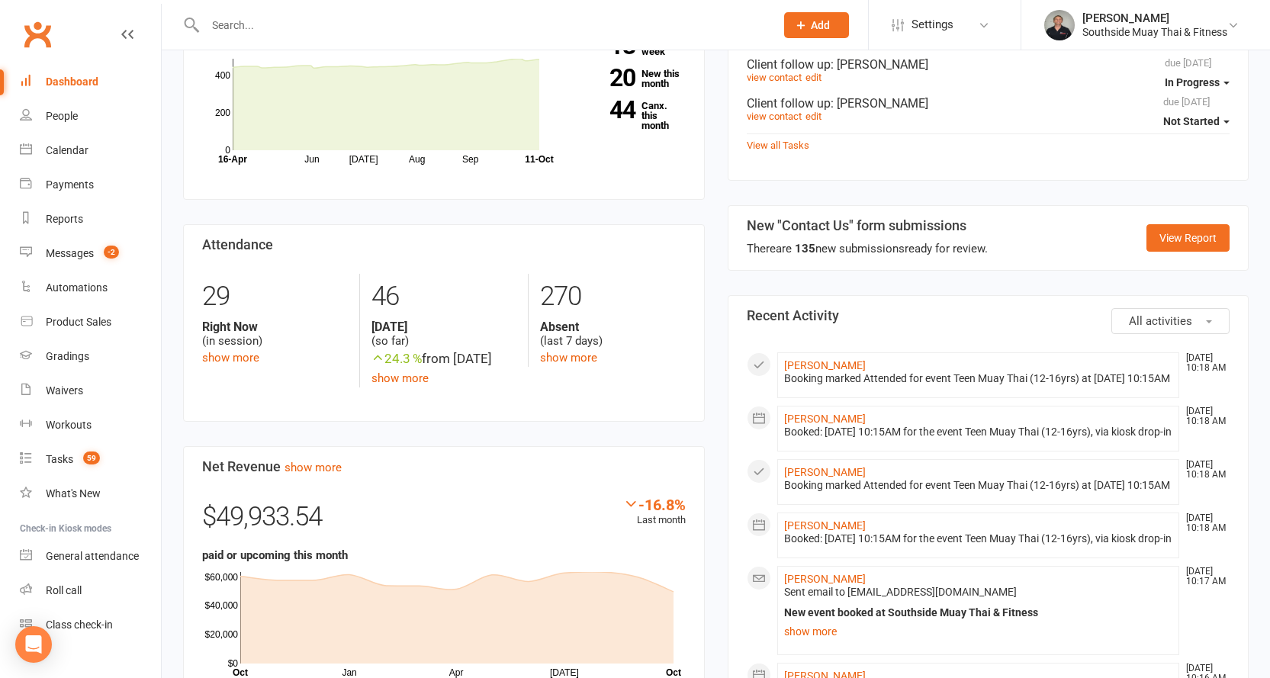
click at [260, 21] on input "text" at bounding box center [483, 24] width 564 height 21
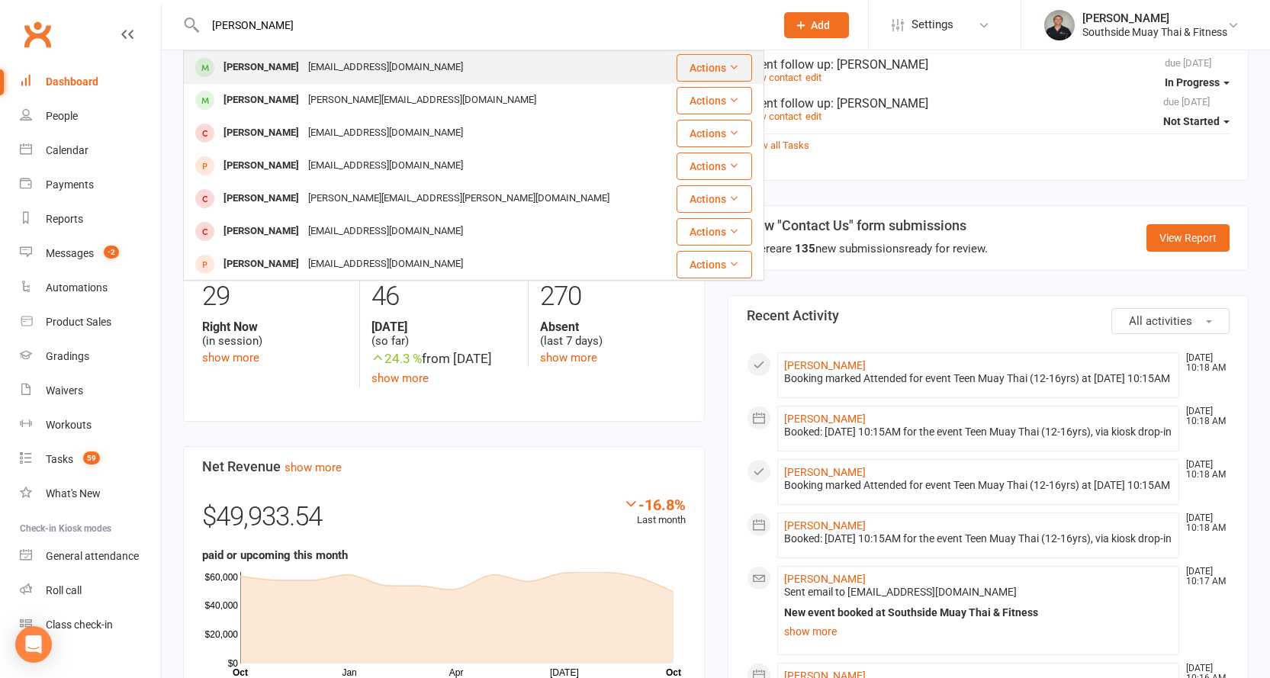
type input "phillip williams"
click at [355, 60] on div "phillipwilliams5043@gmail.com" at bounding box center [386, 67] width 164 height 22
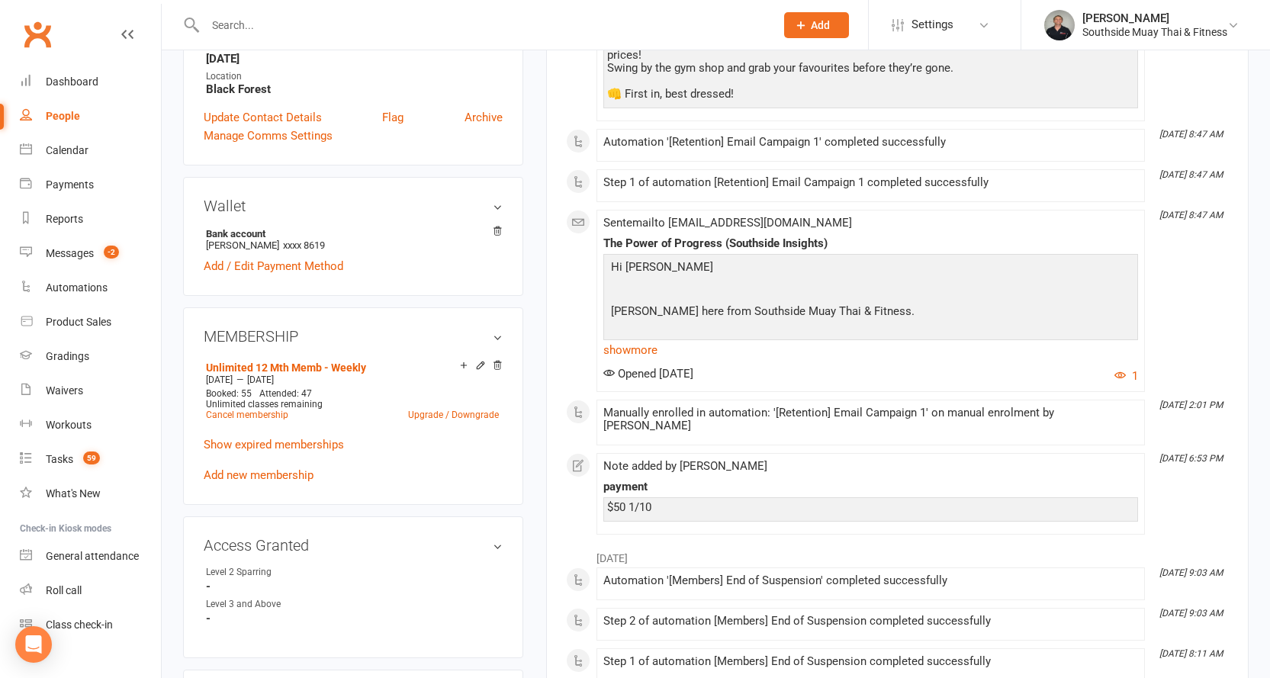
scroll to position [381, 0]
click at [66, 74] on link "Dashboard" at bounding box center [90, 82] width 141 height 34
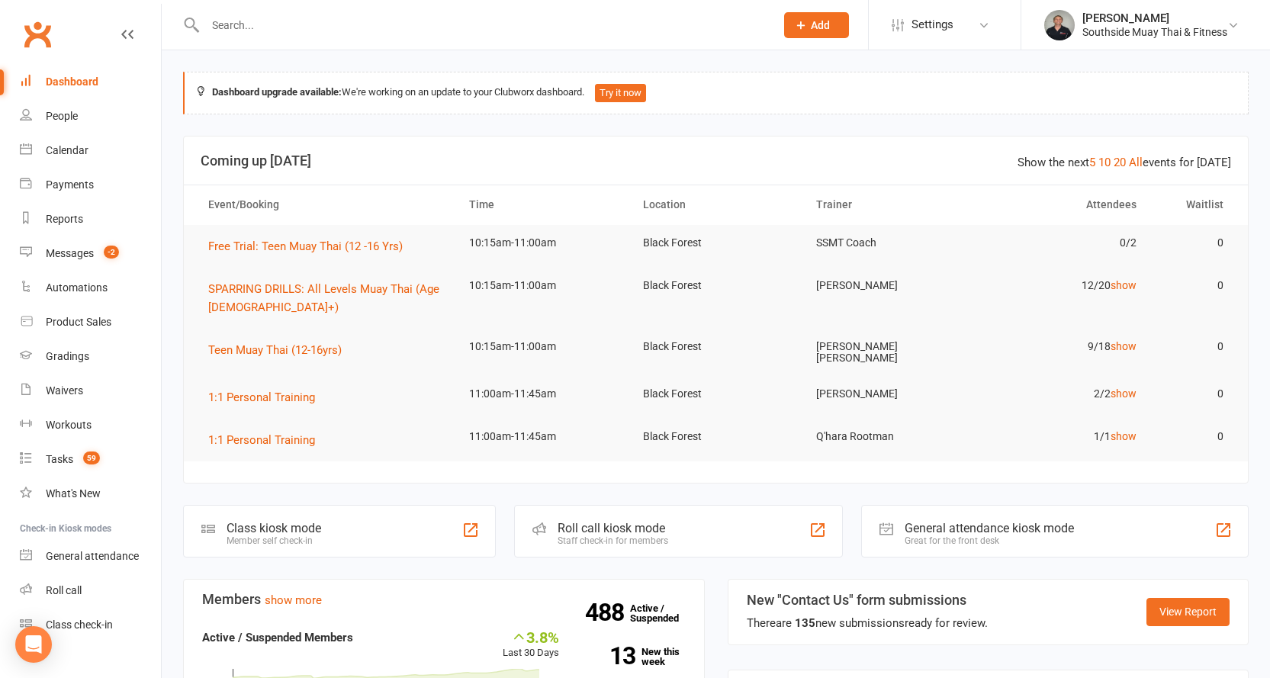
click at [269, 26] on input "text" at bounding box center [483, 24] width 564 height 21
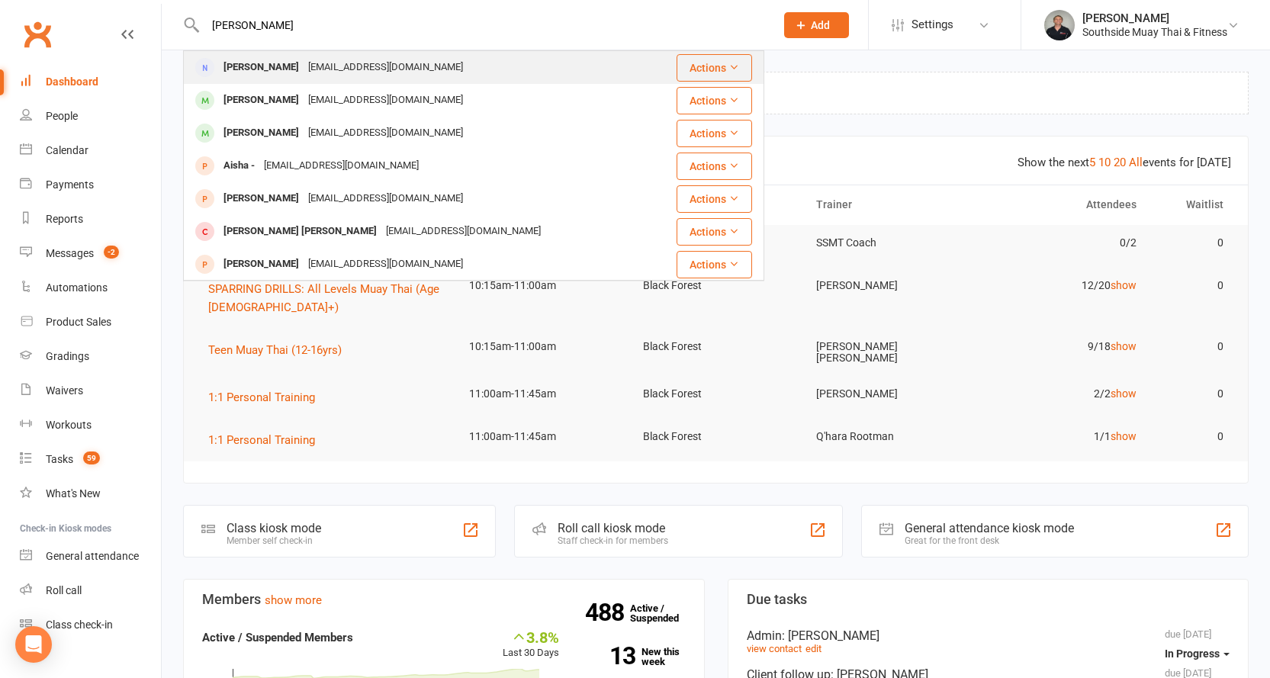
type input "alisha wal"
click at [271, 66] on div "Alisha Walters" at bounding box center [261, 67] width 85 height 22
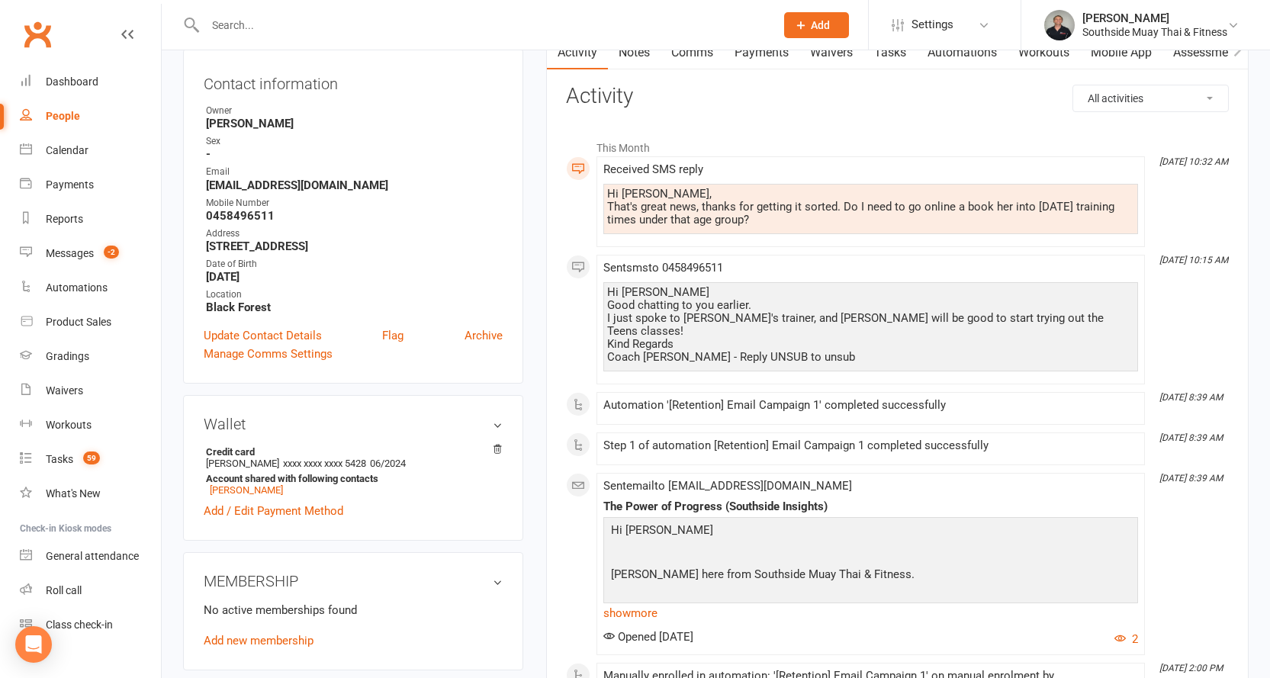
scroll to position [305, 0]
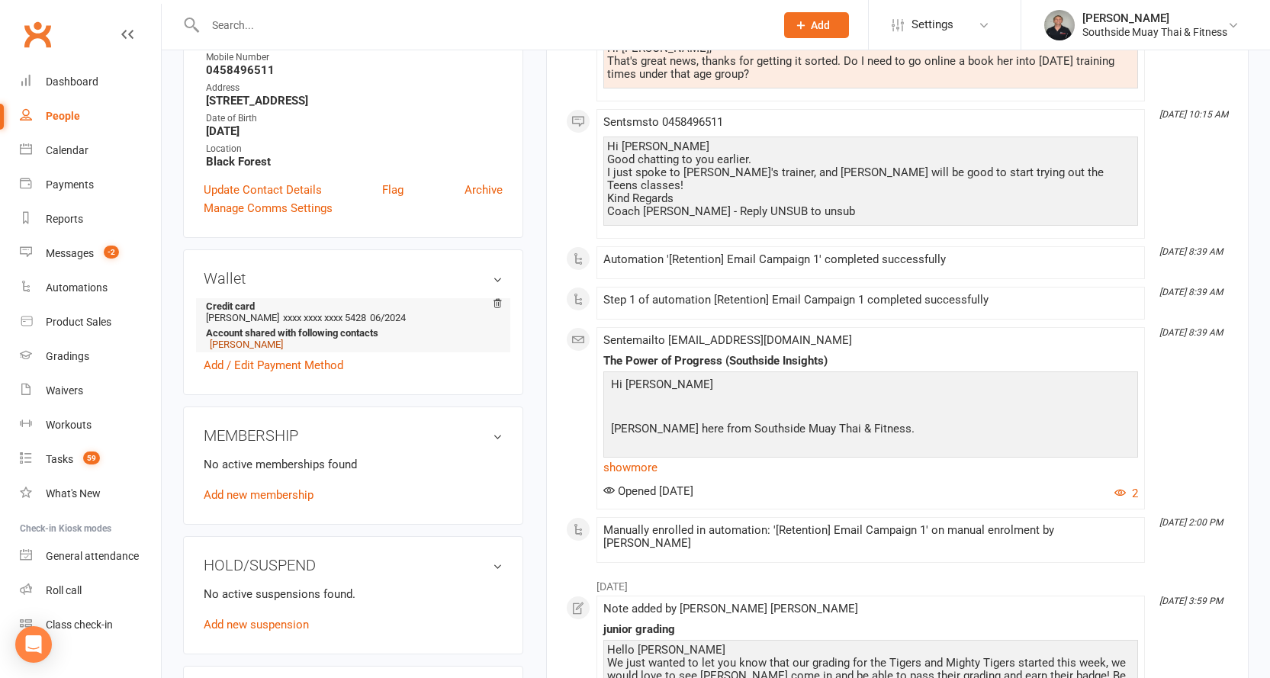
click at [254, 343] on link "[PERSON_NAME]" at bounding box center [246, 344] width 73 height 11
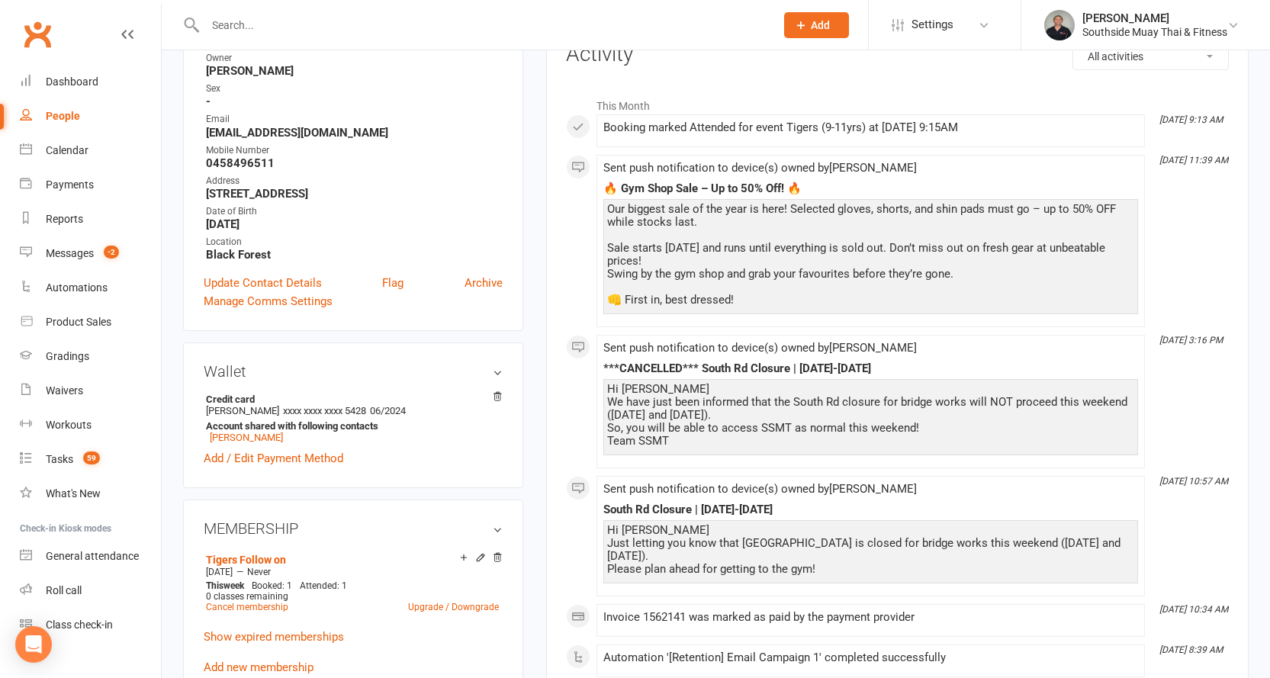
scroll to position [305, 0]
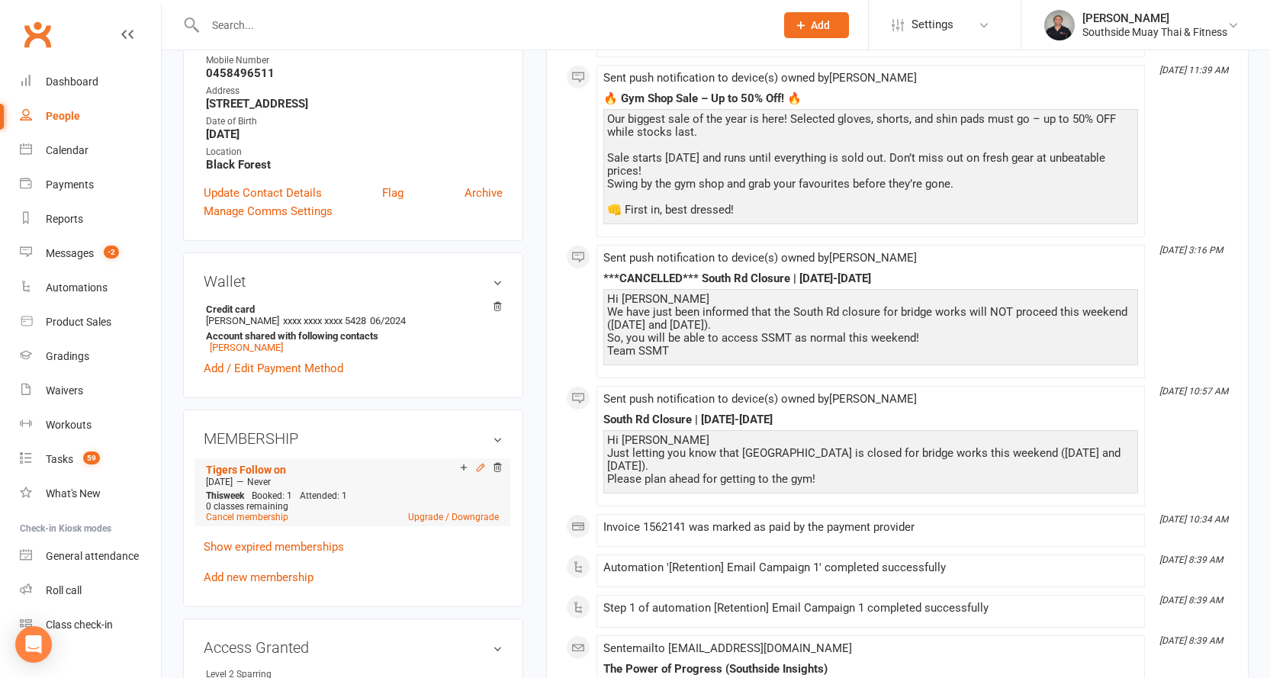
click at [477, 467] on icon at bounding box center [480, 467] width 11 height 11
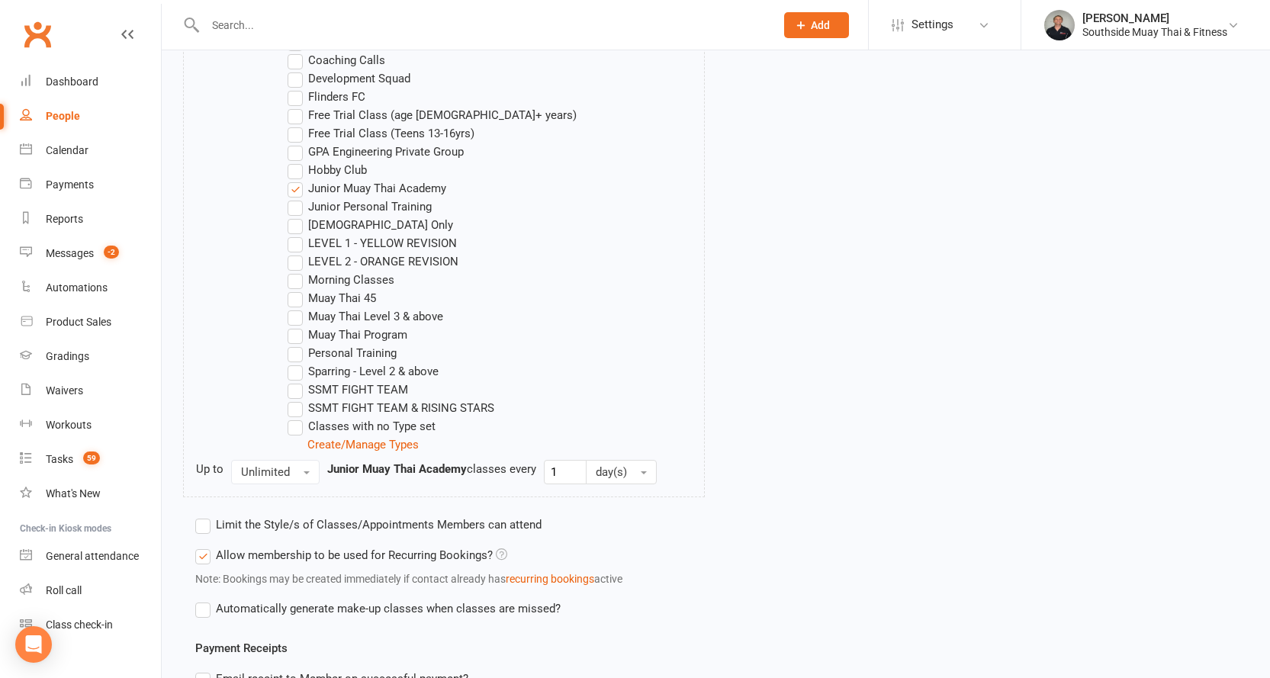
scroll to position [763, 0]
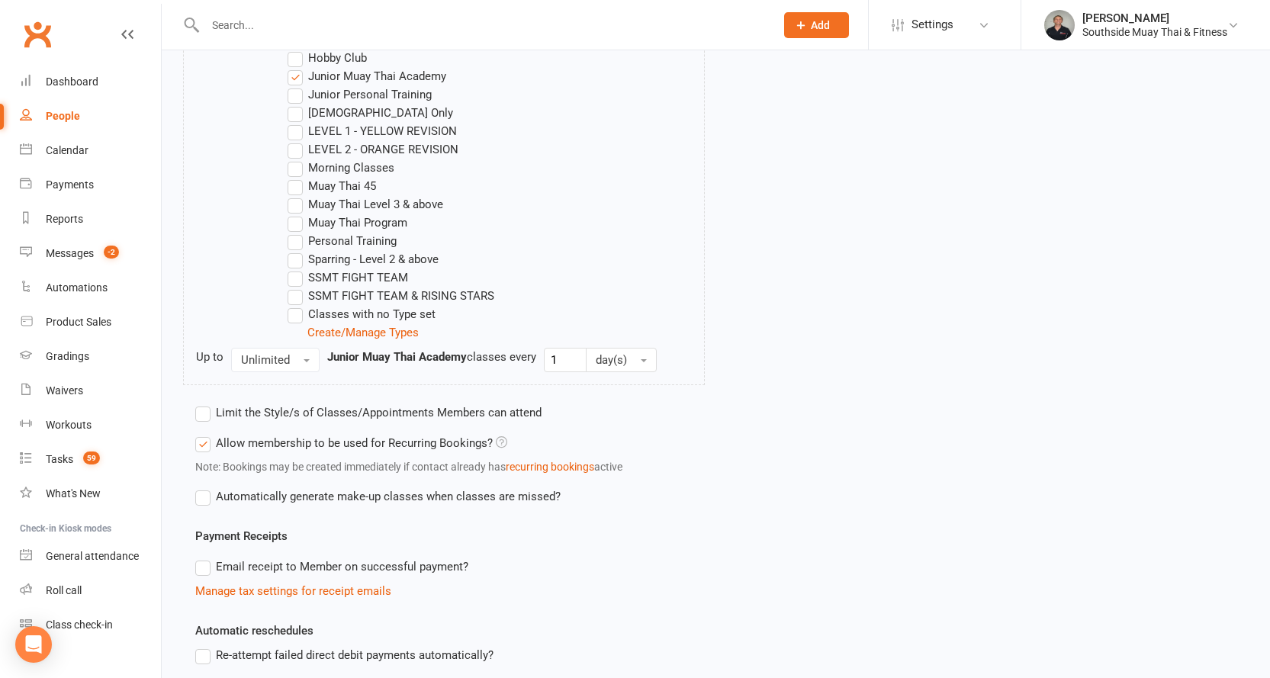
click at [295, 223] on label "Muay Thai Program" at bounding box center [348, 223] width 120 height 18
click at [295, 214] on input "Muay Thai Program" at bounding box center [293, 214] width 10 height 0
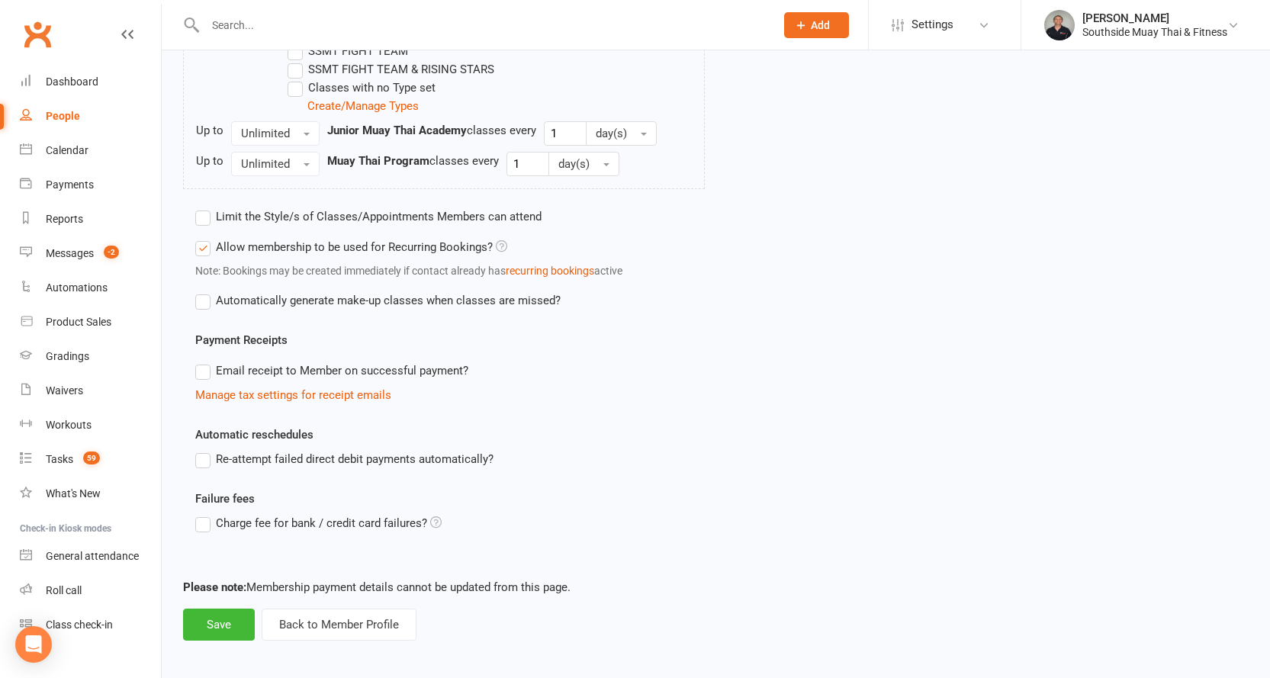
scroll to position [995, 0]
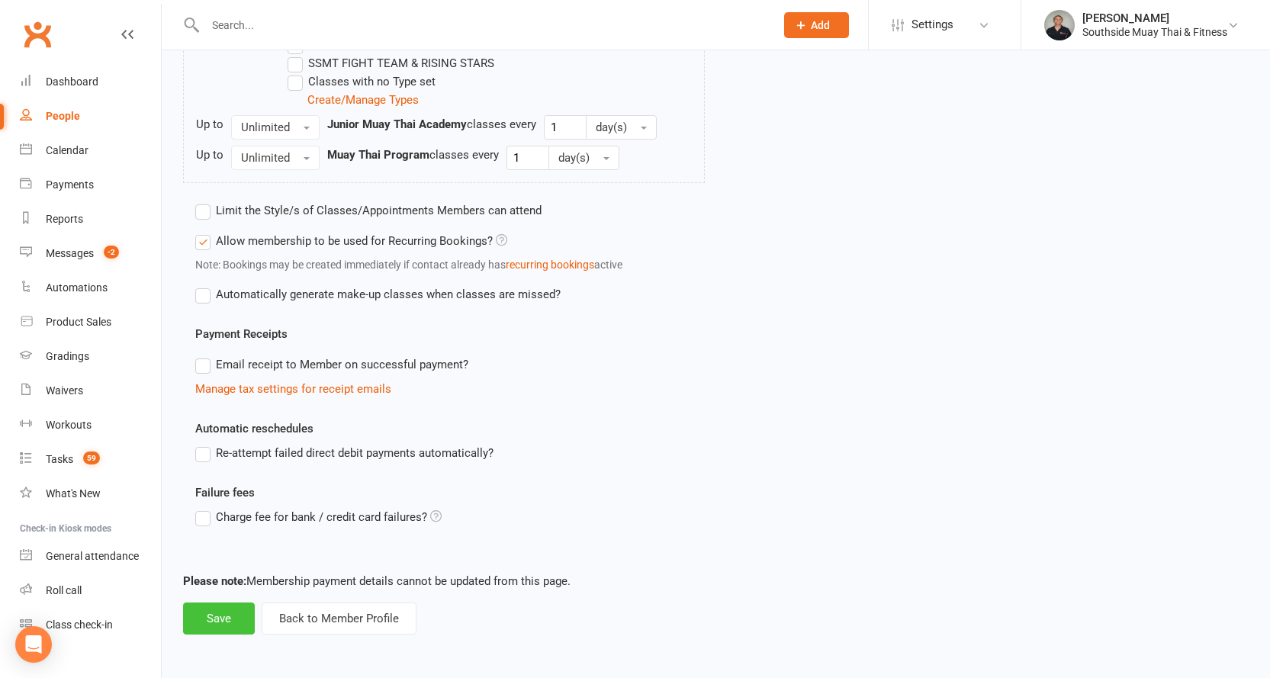
click at [211, 615] on button "Save" at bounding box center [219, 618] width 72 height 32
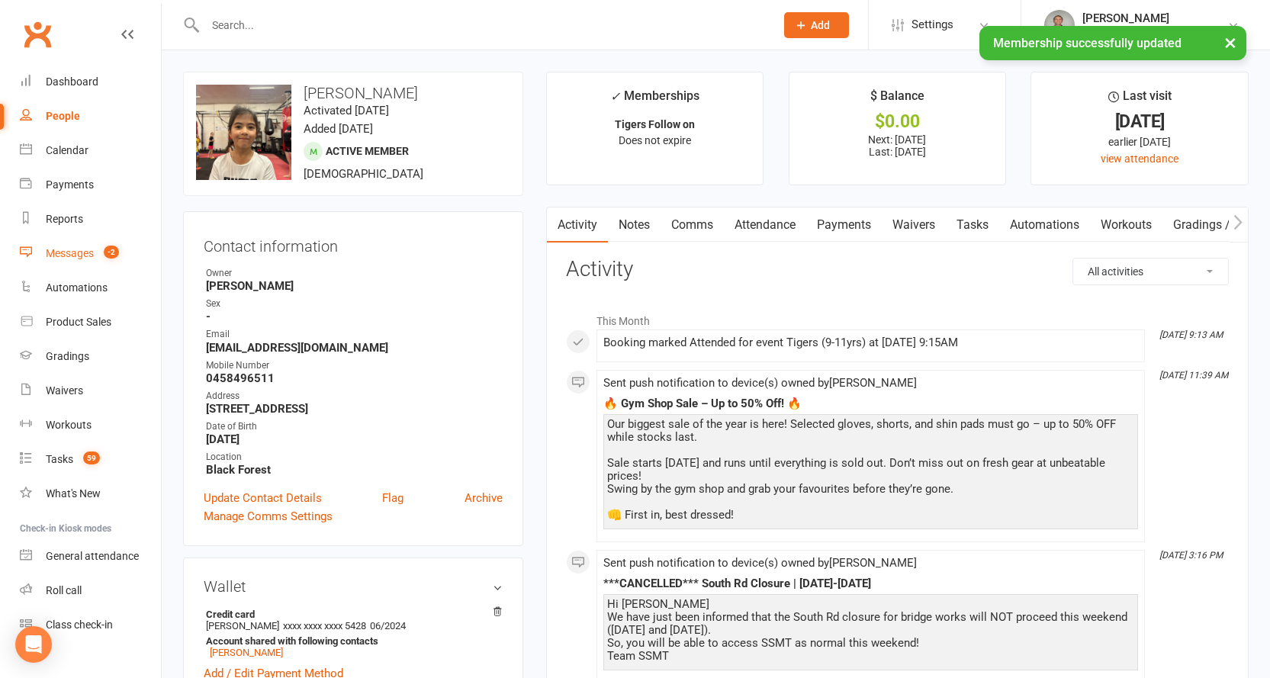
click at [54, 247] on div "Messages" at bounding box center [70, 253] width 48 height 12
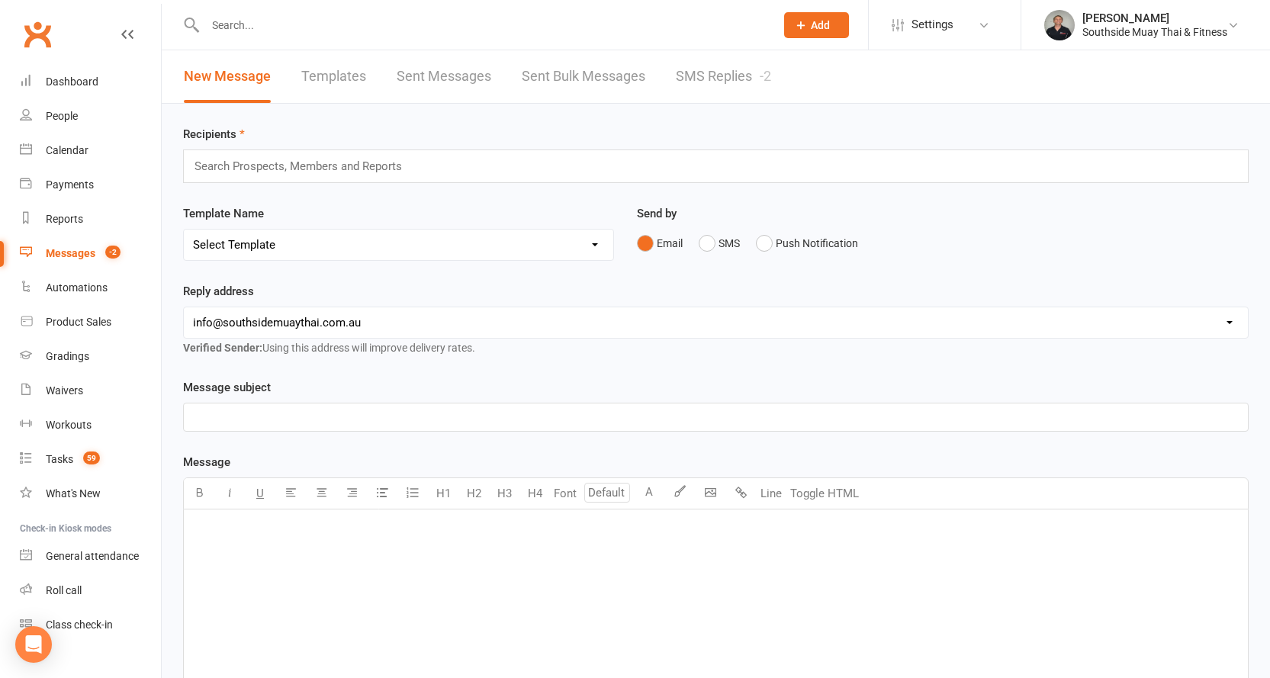
click at [715, 81] on link "SMS Replies -2" at bounding box center [723, 76] width 95 height 53
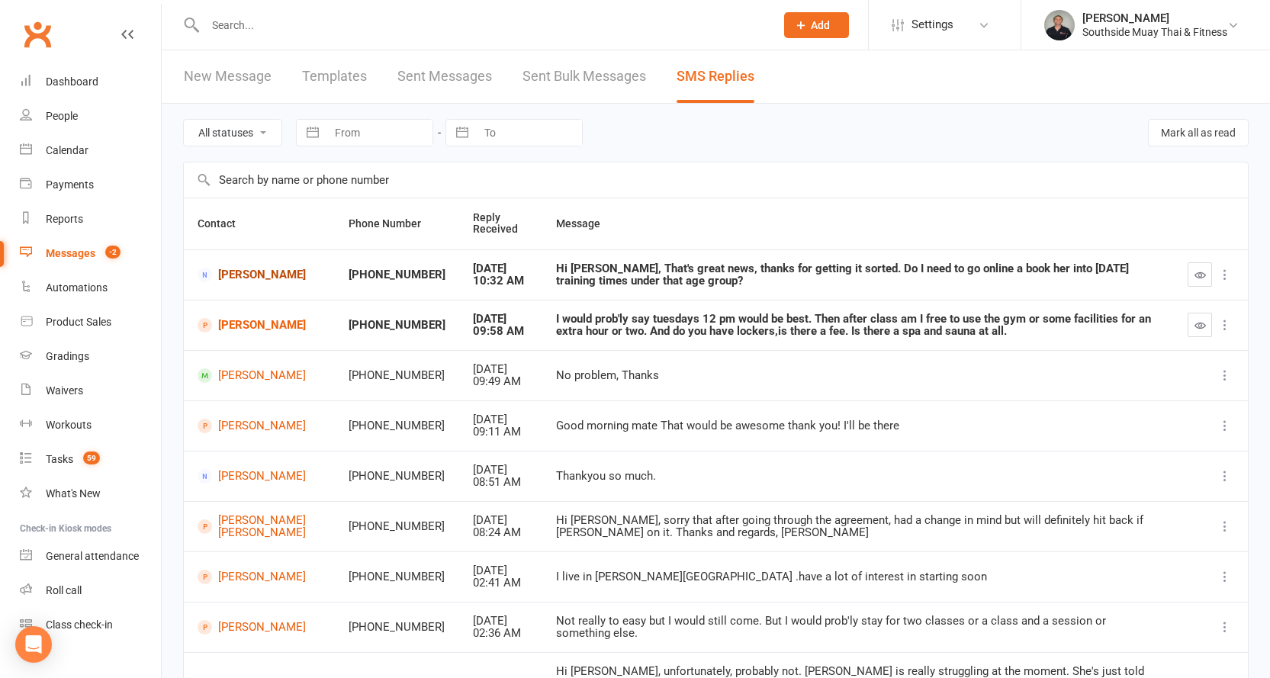
click at [228, 281] on link "Alisha Walters" at bounding box center [260, 275] width 124 height 14
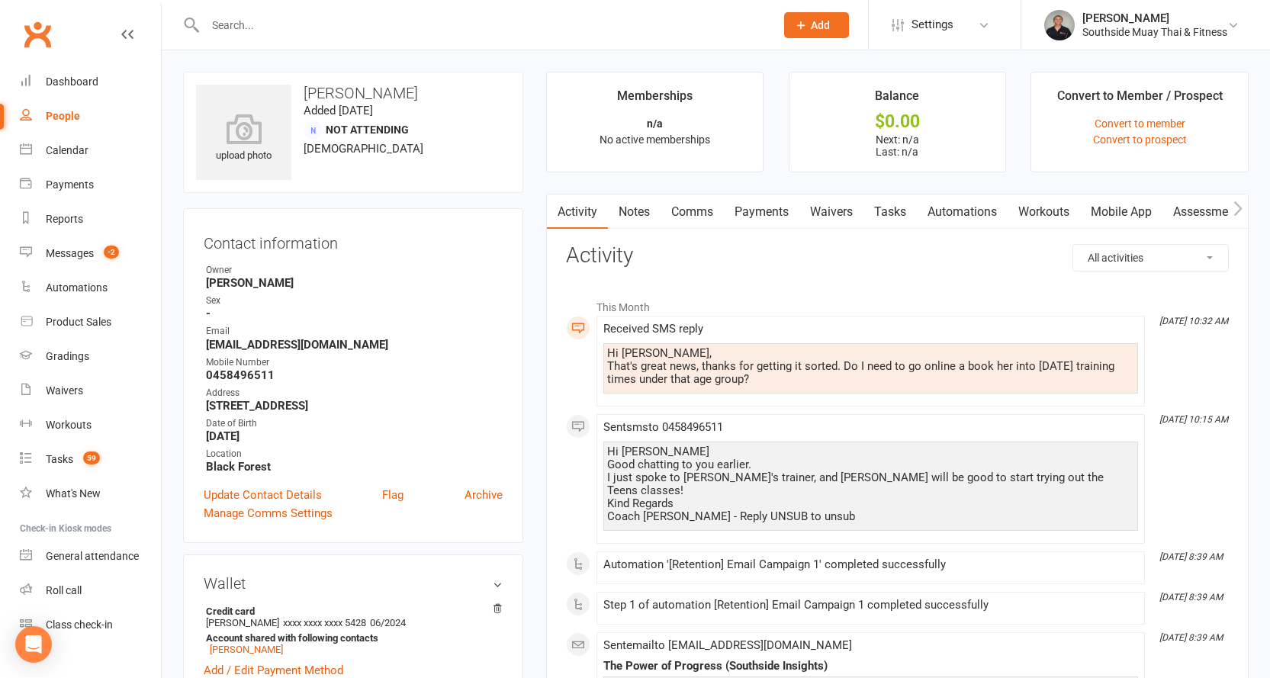
click at [702, 208] on link "Comms" at bounding box center [691, 211] width 63 height 35
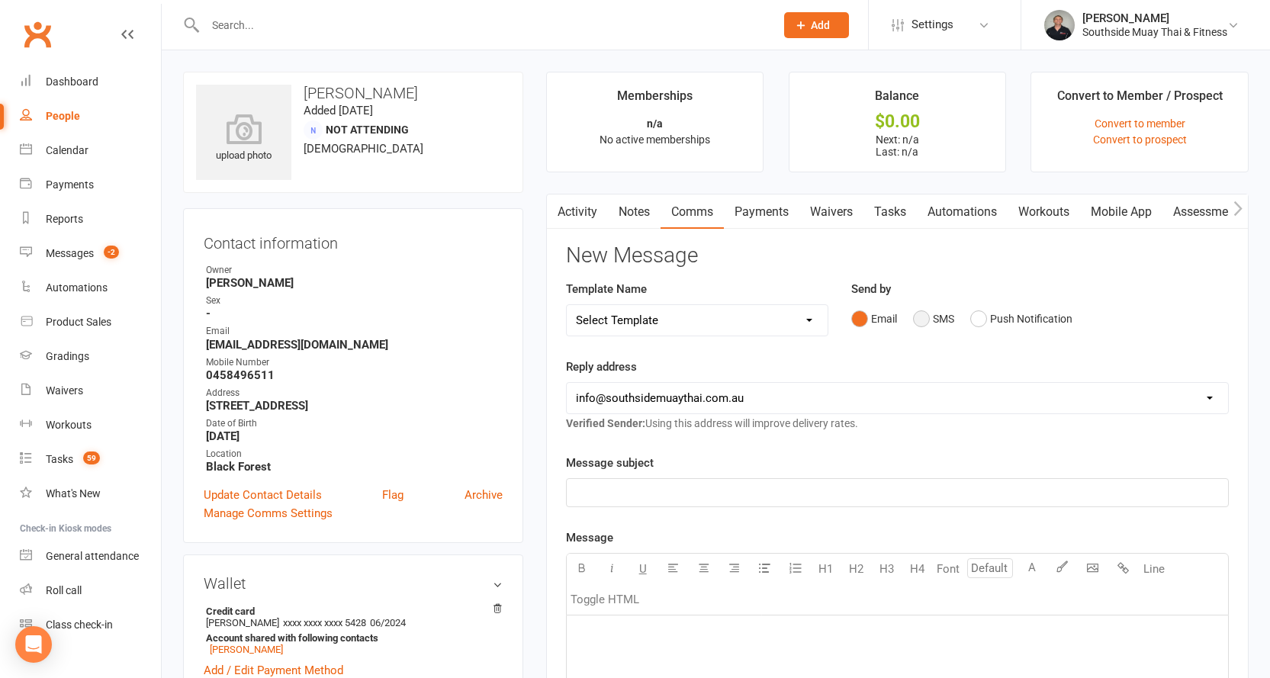
click at [939, 313] on button "SMS" at bounding box center [933, 318] width 41 height 29
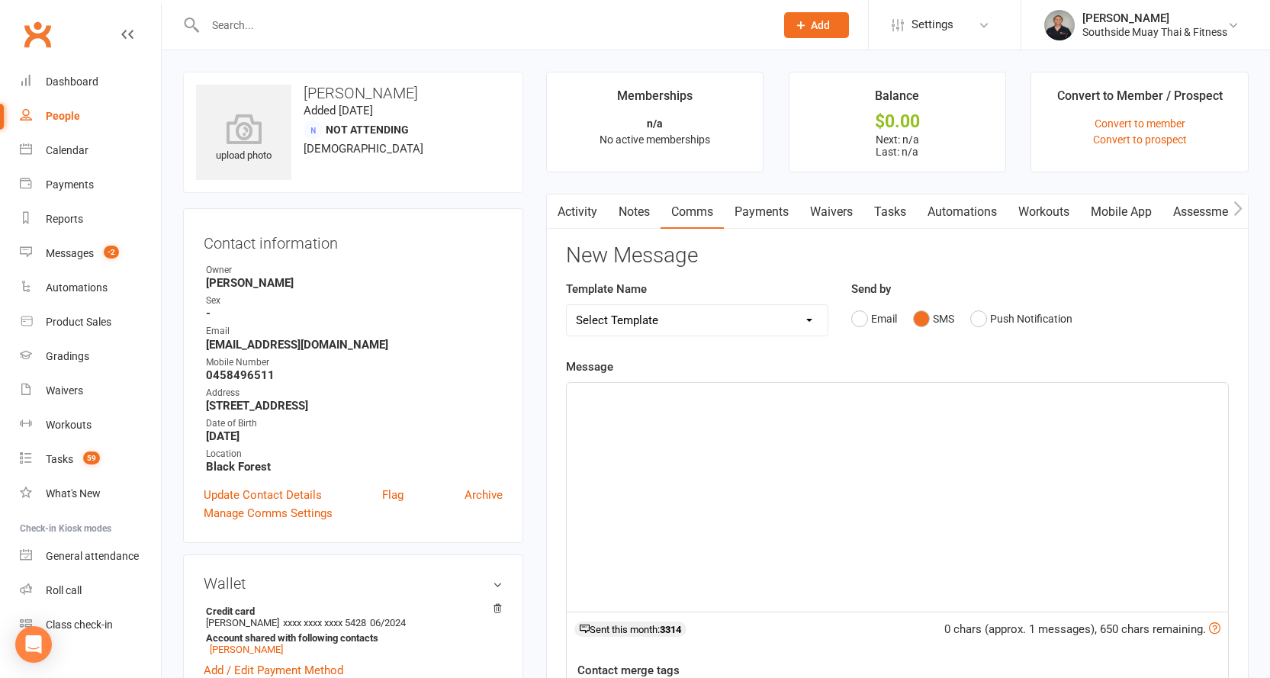
drag, startPoint x: 854, startPoint y: 408, endPoint x: 920, endPoint y: 398, distance: 67.1
click at [854, 407] on div "﻿" at bounding box center [897, 497] width 661 height 229
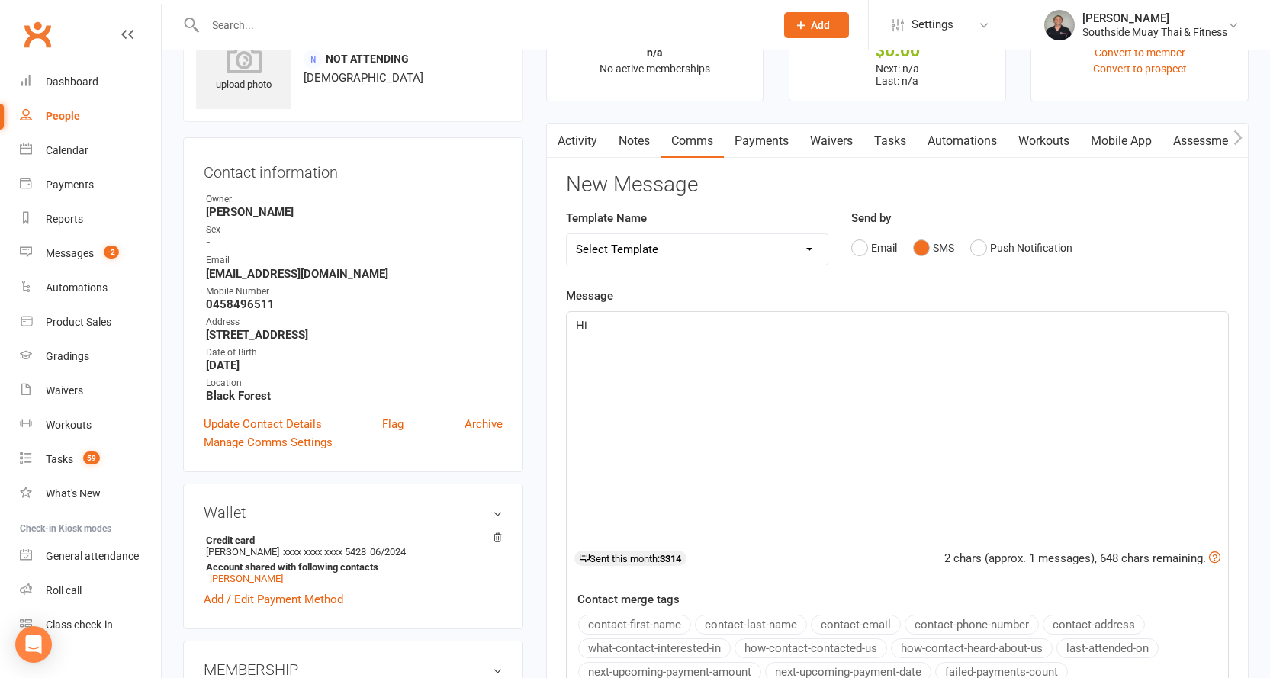
scroll to position [153, 0]
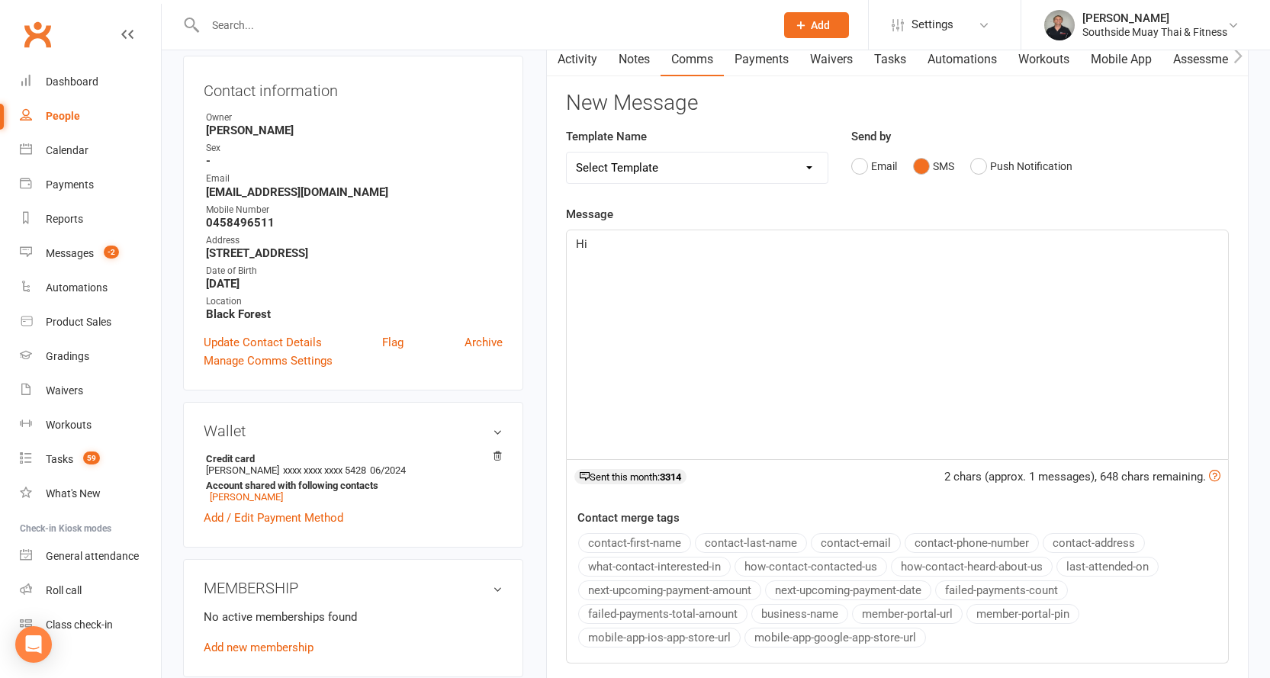
click at [596, 536] on button "contact-first-name" at bounding box center [634, 543] width 113 height 20
click at [573, 262] on div "Hi ﻿ {contact-first-name} Yep, you can book via the app, or using" at bounding box center [897, 344] width 661 height 229
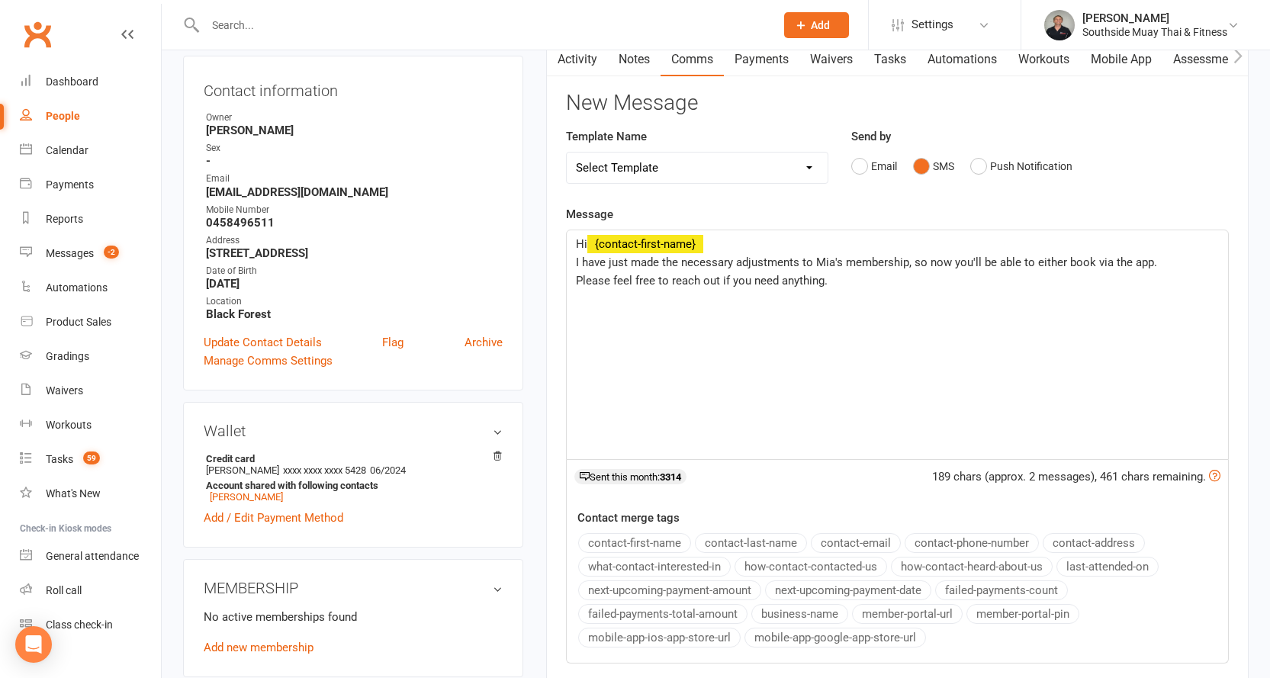
click at [1064, 262] on span "I have just made the necessary adjustments to Mia's membership, so now you'll b…" at bounding box center [866, 262] width 581 height 14
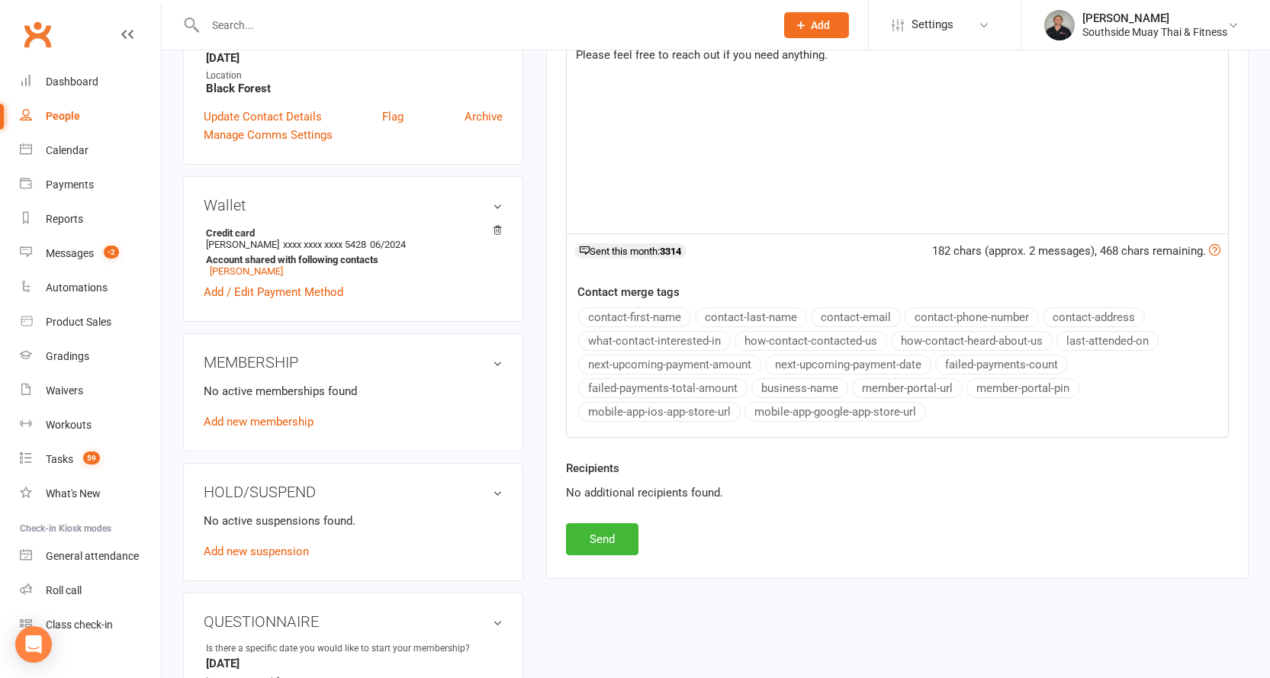
scroll to position [381, 0]
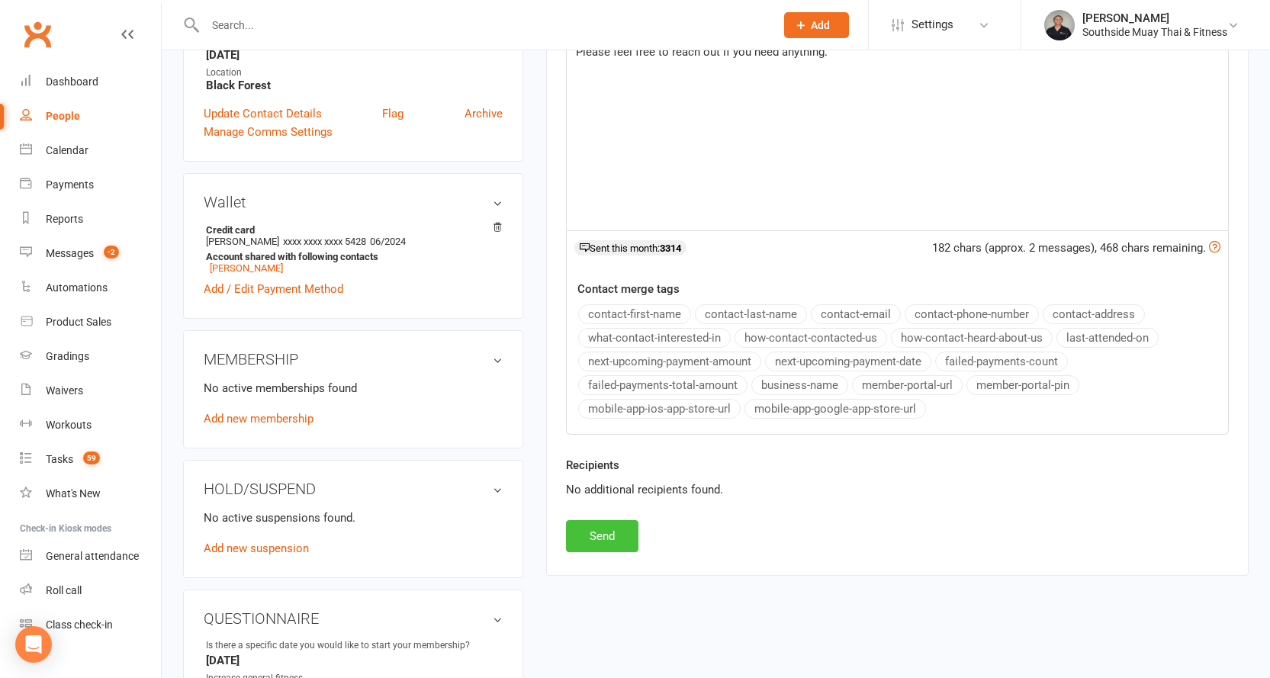
click at [580, 534] on button "Send" at bounding box center [602, 536] width 72 height 32
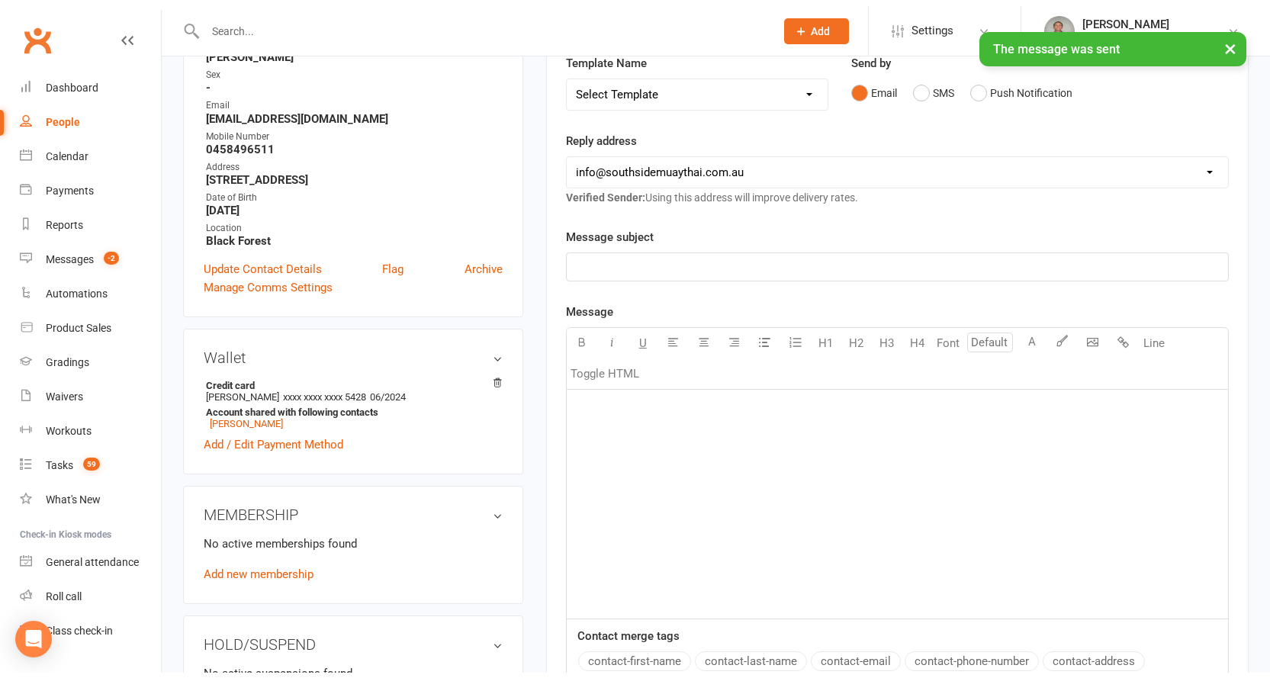
scroll to position [0, 0]
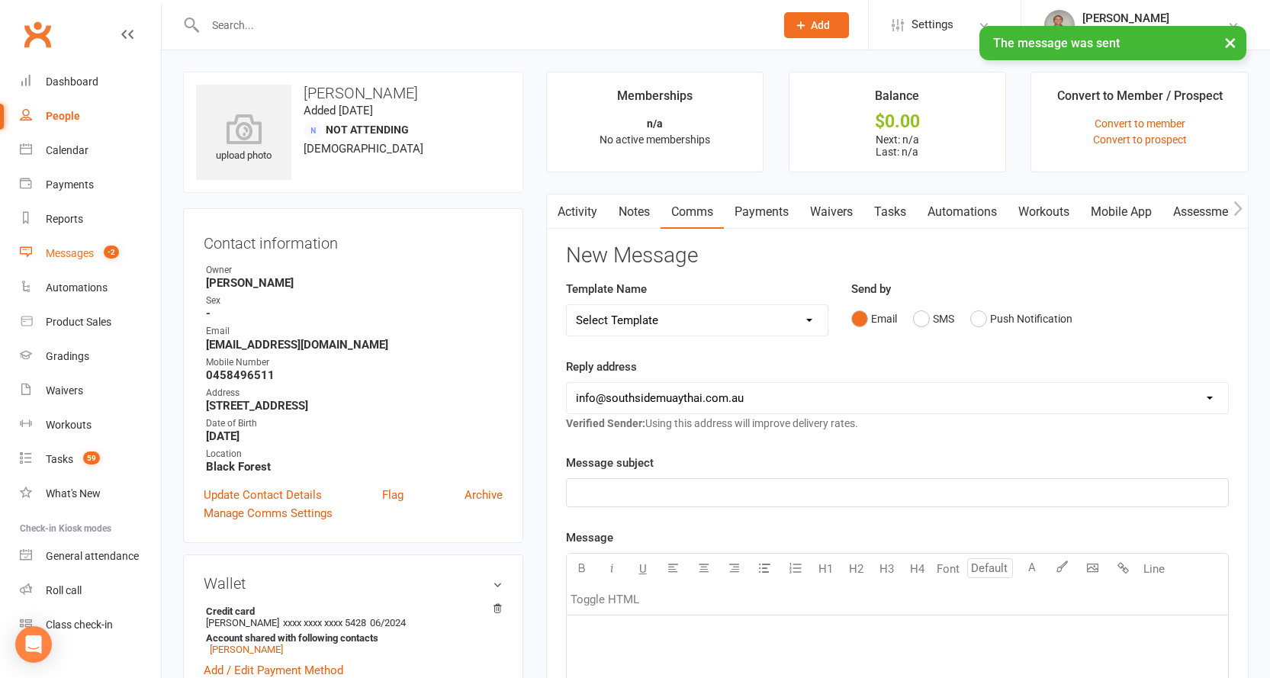
click at [85, 262] on link "Messages -2" at bounding box center [90, 253] width 141 height 34
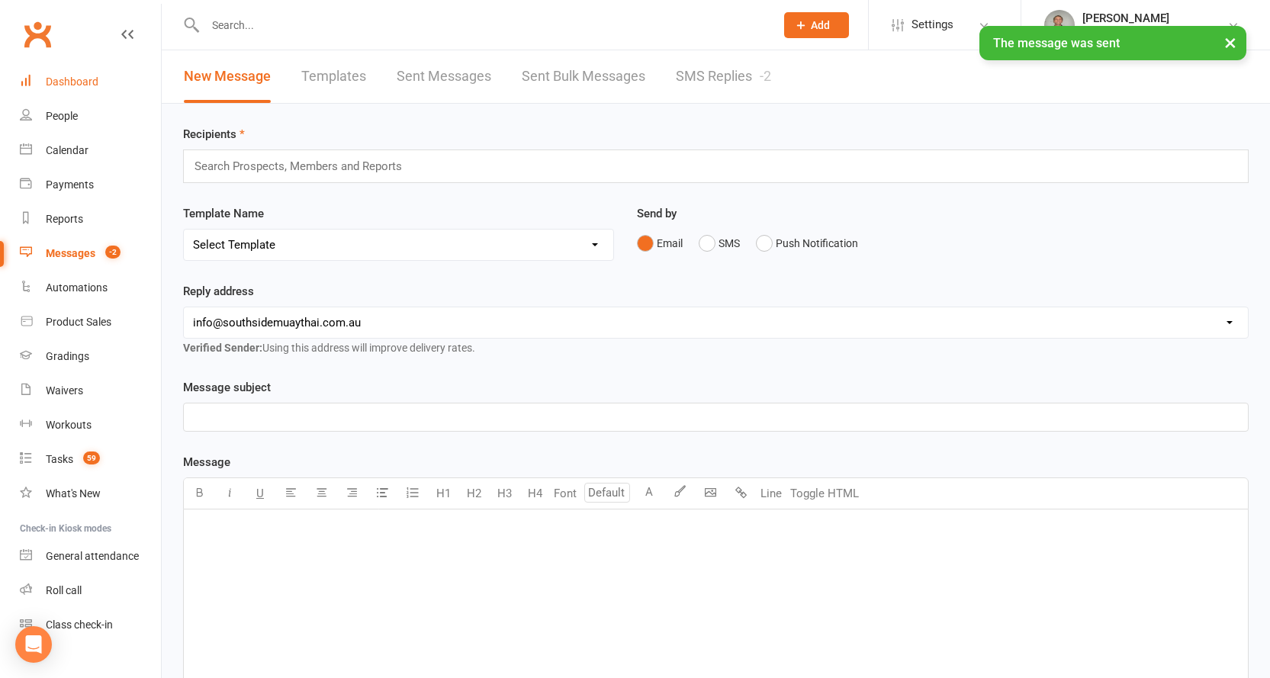
click at [74, 79] on div "Dashboard" at bounding box center [72, 81] width 53 height 12
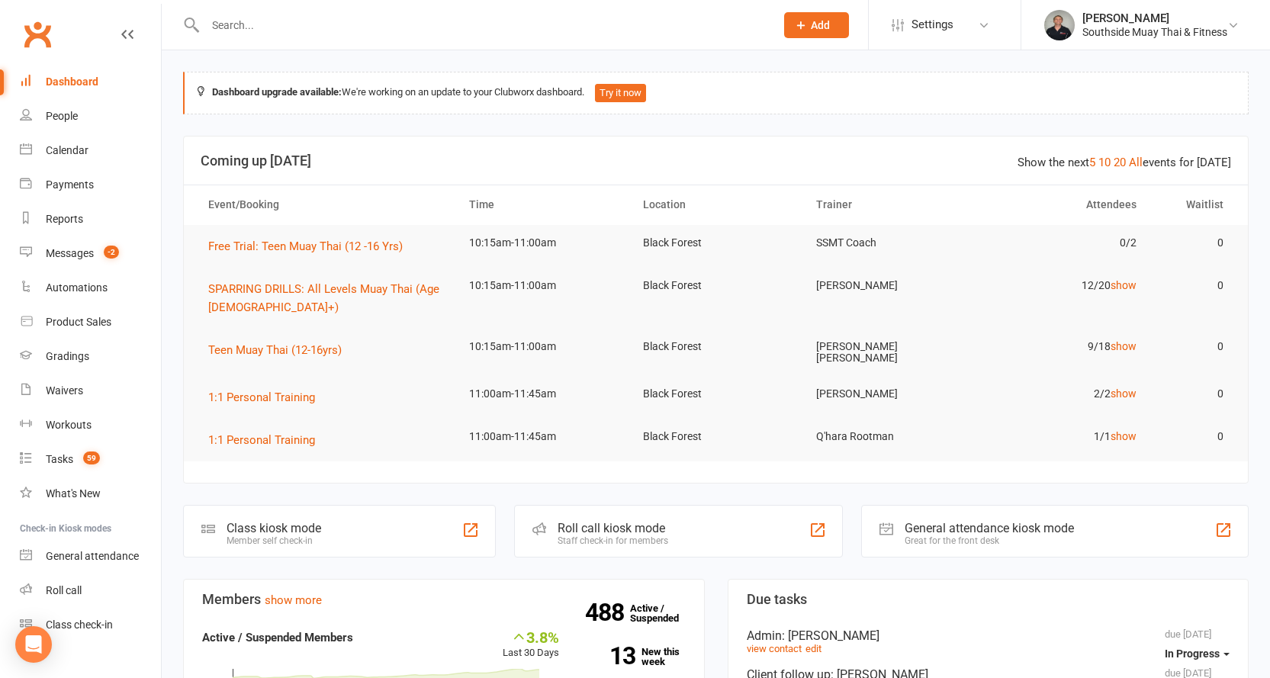
click at [235, 21] on input "text" at bounding box center [483, 24] width 564 height 21
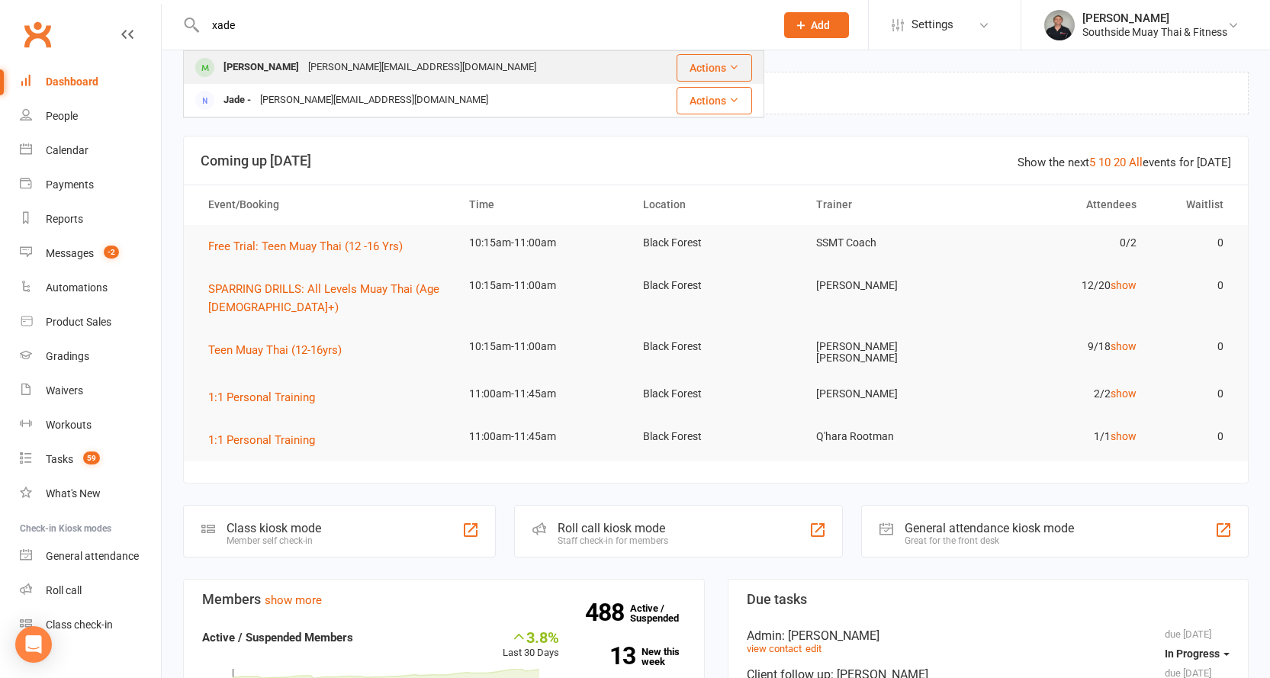
type input "xade"
click at [256, 59] on div "Xade Knight" at bounding box center [261, 67] width 85 height 22
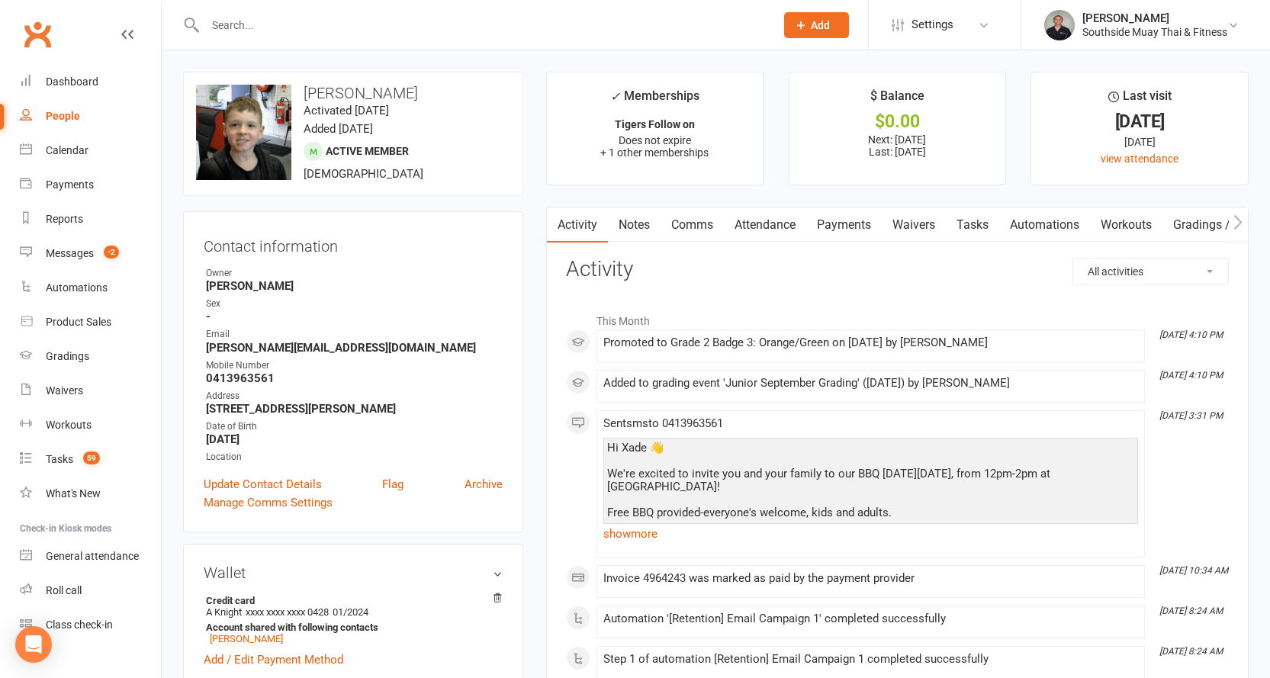
click at [766, 231] on link "Attendance" at bounding box center [765, 224] width 82 height 35
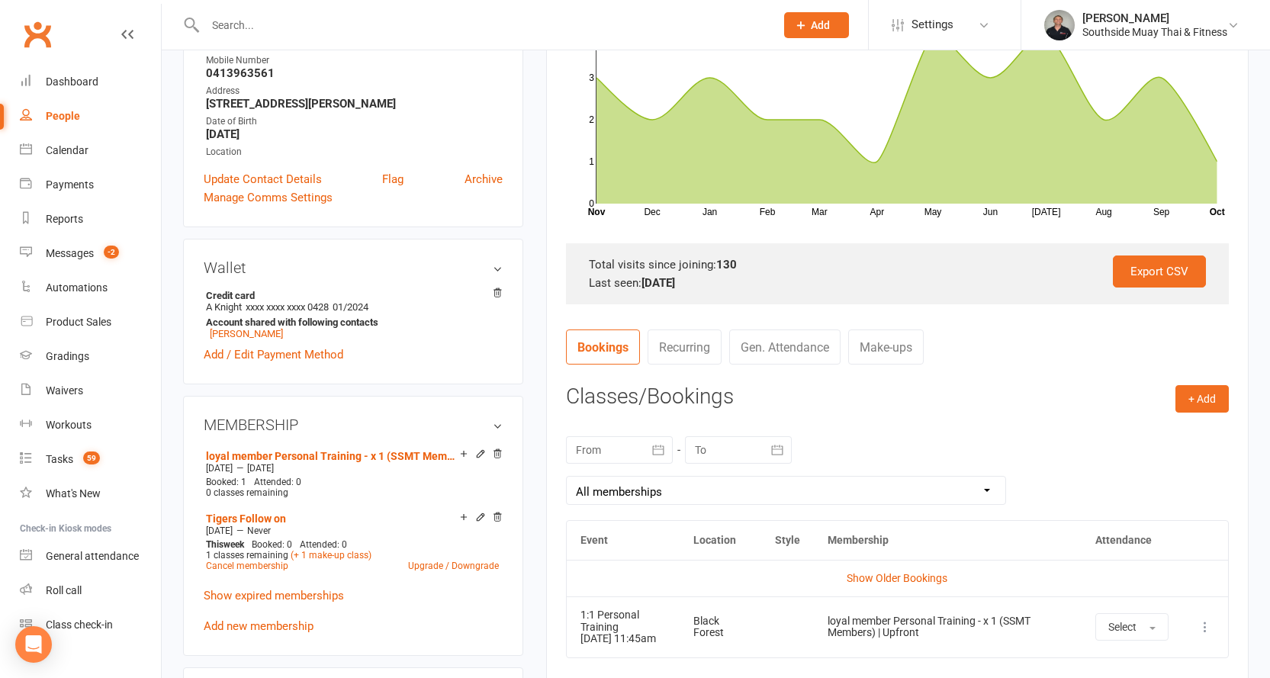
scroll to position [534, 0]
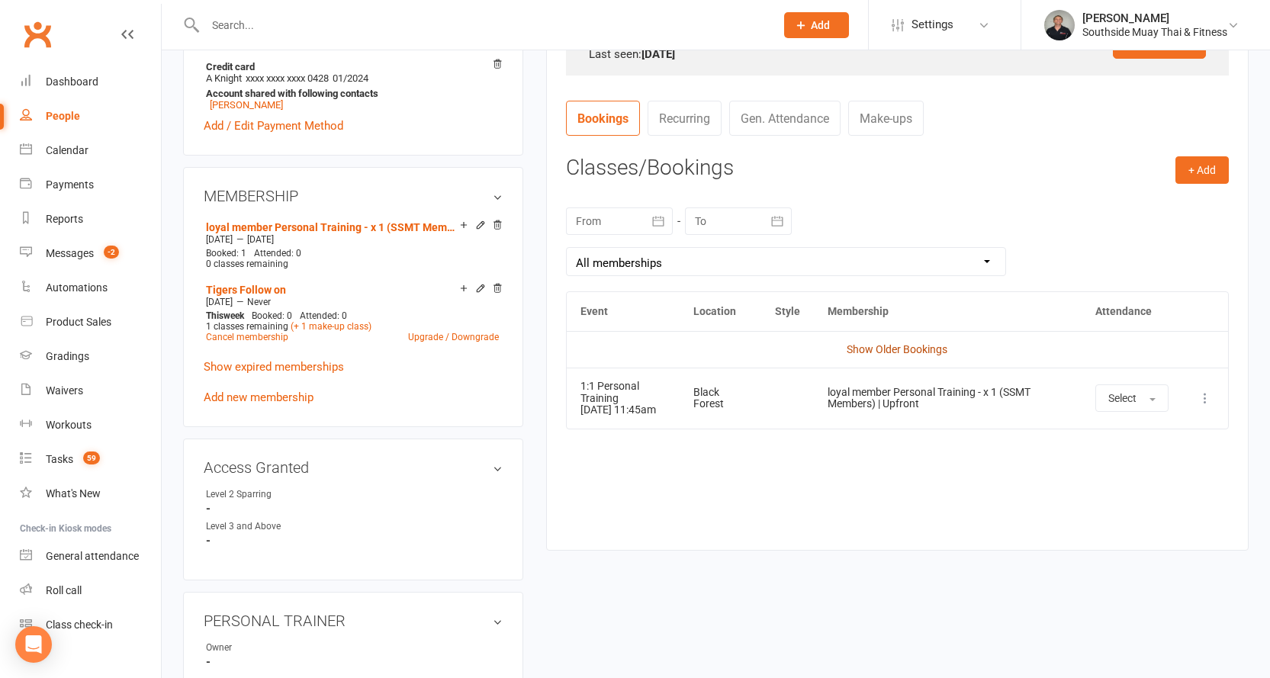
click at [858, 349] on link "Show Older Bookings" at bounding box center [897, 349] width 101 height 12
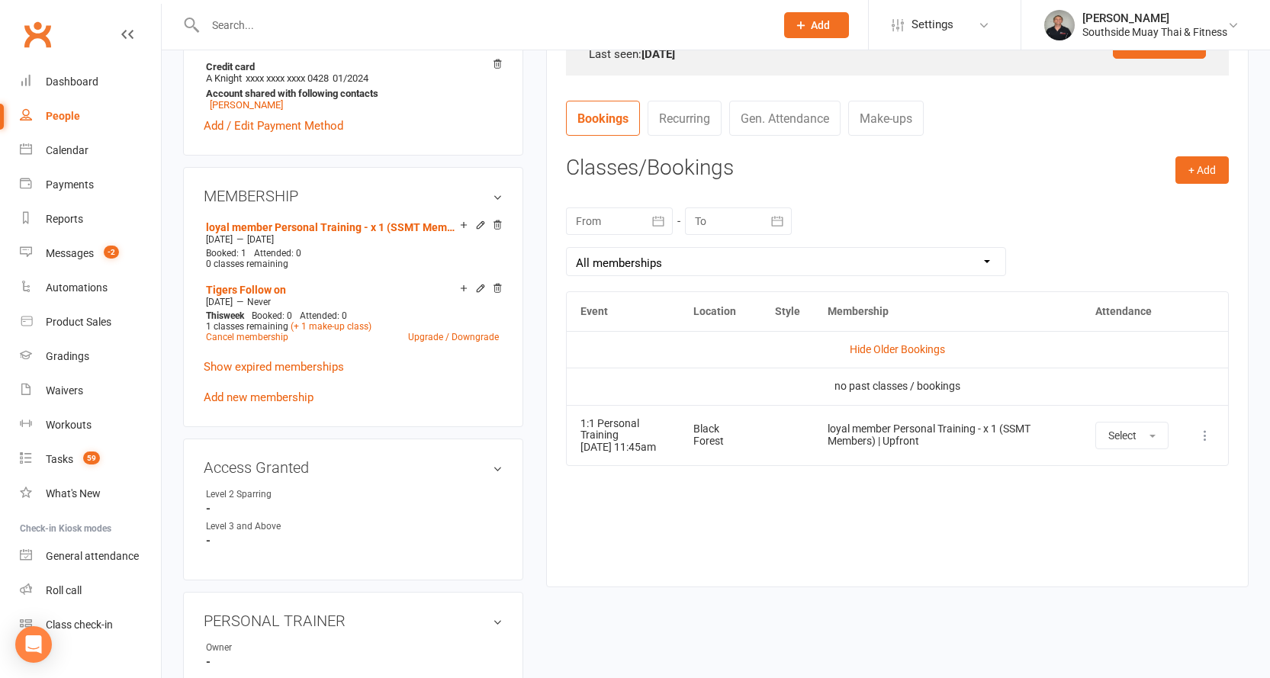
click at [768, 245] on div "October 2025 Sun Mon Tue Wed Thu Fri Sat 40 28 29 30 01 02 03 04 41 05 06 07 08…" at bounding box center [897, 241] width 663 height 99
click at [740, 259] on select "All memberships From other Members loyal member Personal Training - x 1 (SSMT M…" at bounding box center [786, 261] width 439 height 27
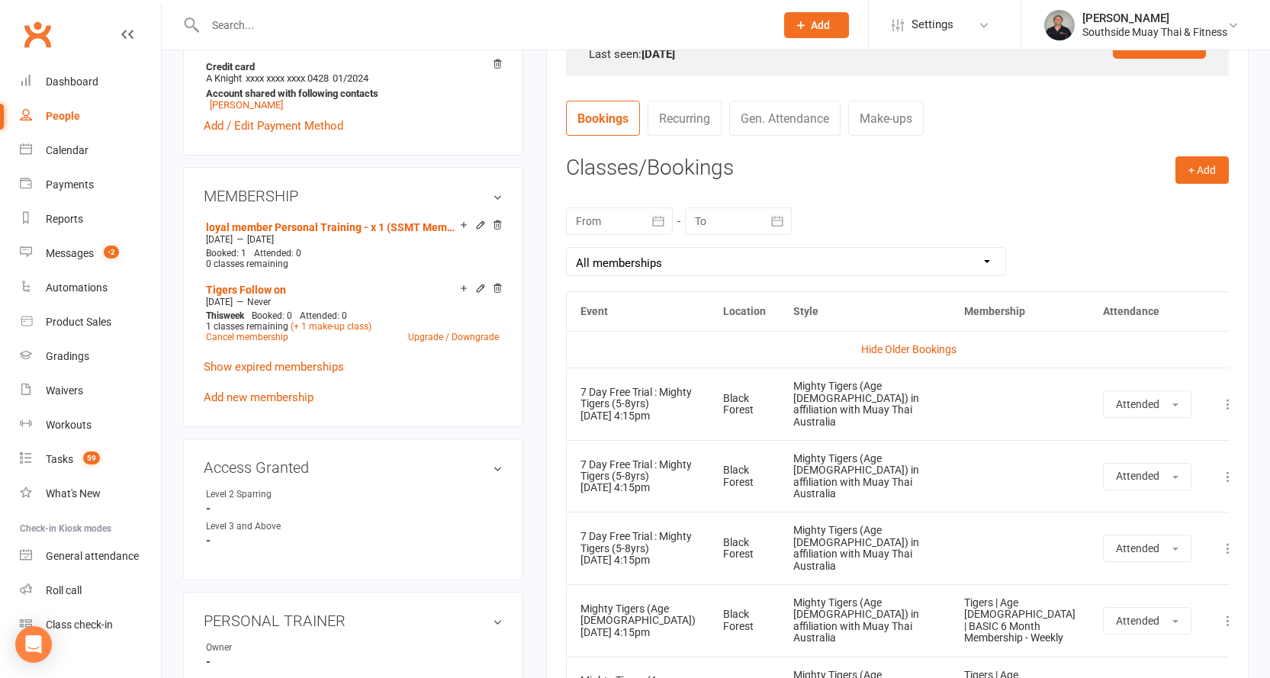
select select "3"
click at [567, 248] on select "All memberships From other Members loyal member Personal Training - x 1 (SSMT M…" at bounding box center [786, 261] width 439 height 27
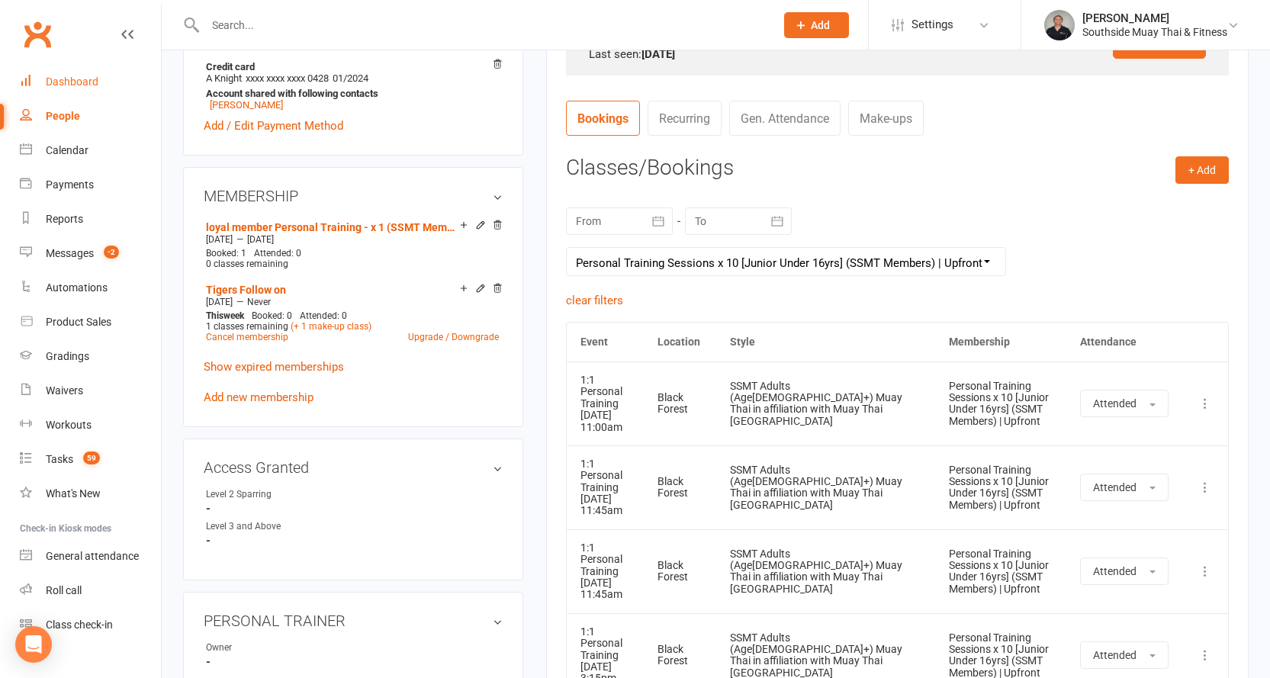
click at [71, 75] on div "Dashboard" at bounding box center [72, 81] width 53 height 12
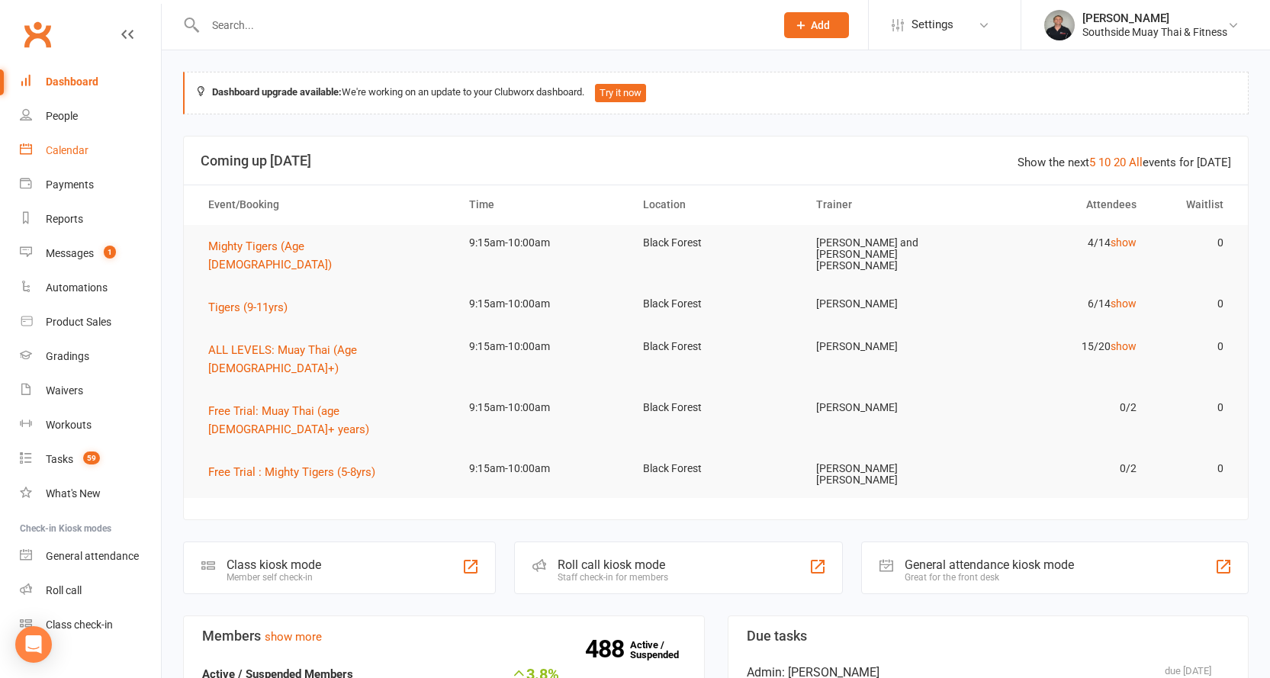
click at [69, 138] on link "Calendar" at bounding box center [90, 150] width 141 height 34
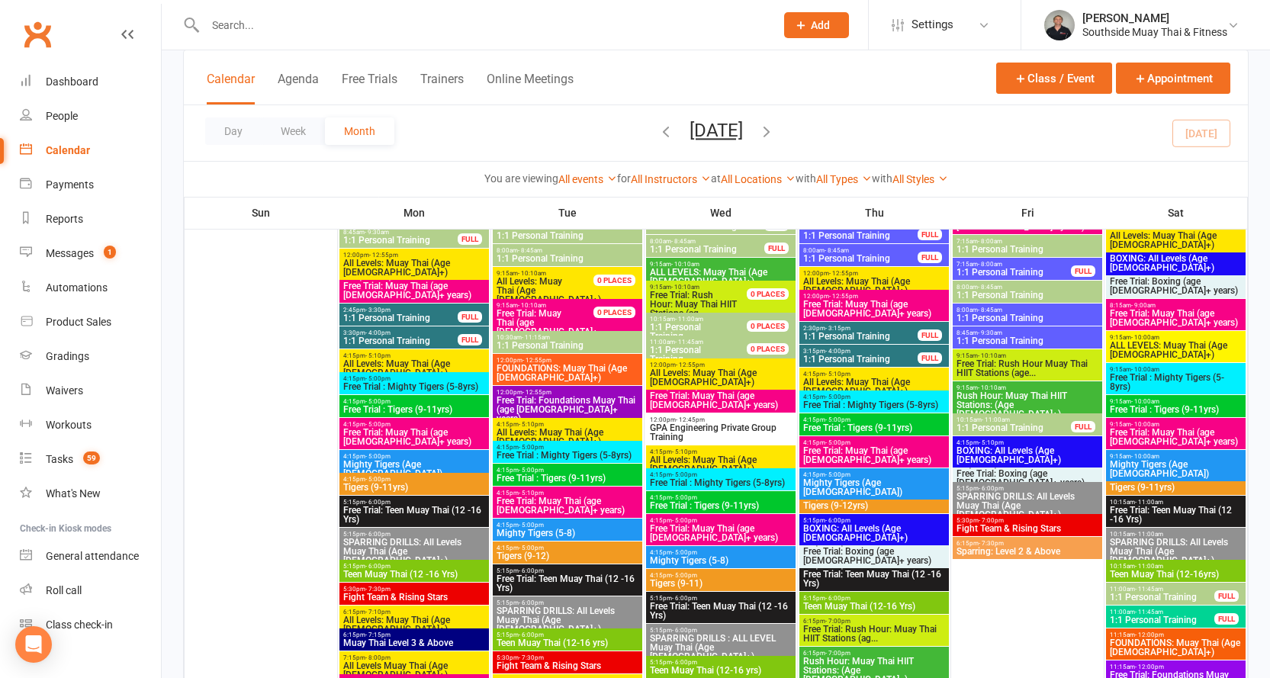
scroll to position [153, 0]
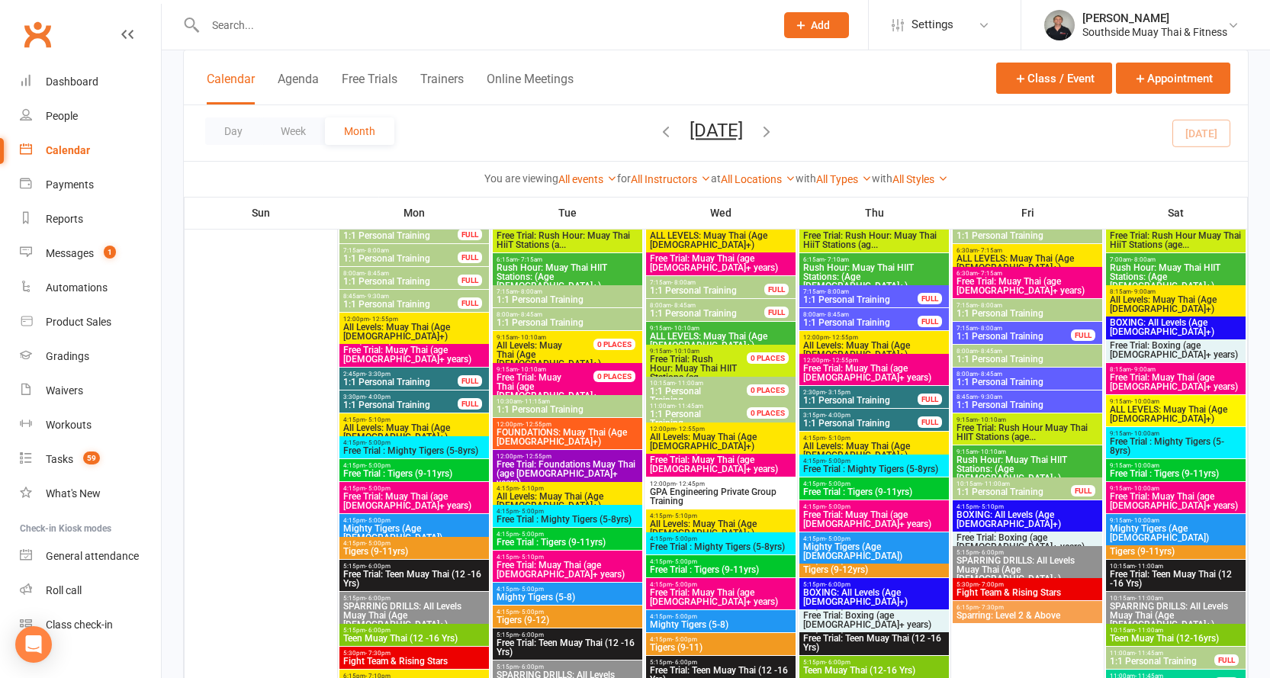
click at [1146, 518] on span "- 10:00am" at bounding box center [1145, 520] width 28 height 7
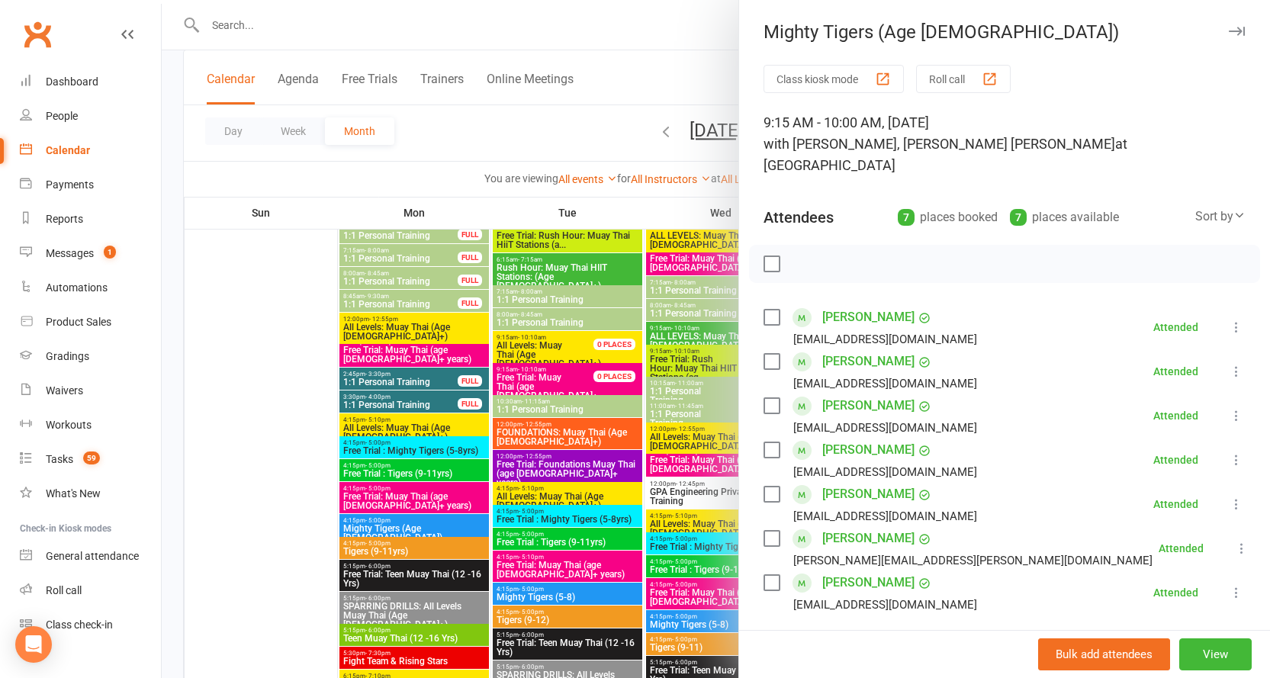
click at [853, 349] on link "[PERSON_NAME]" at bounding box center [868, 361] width 92 height 24
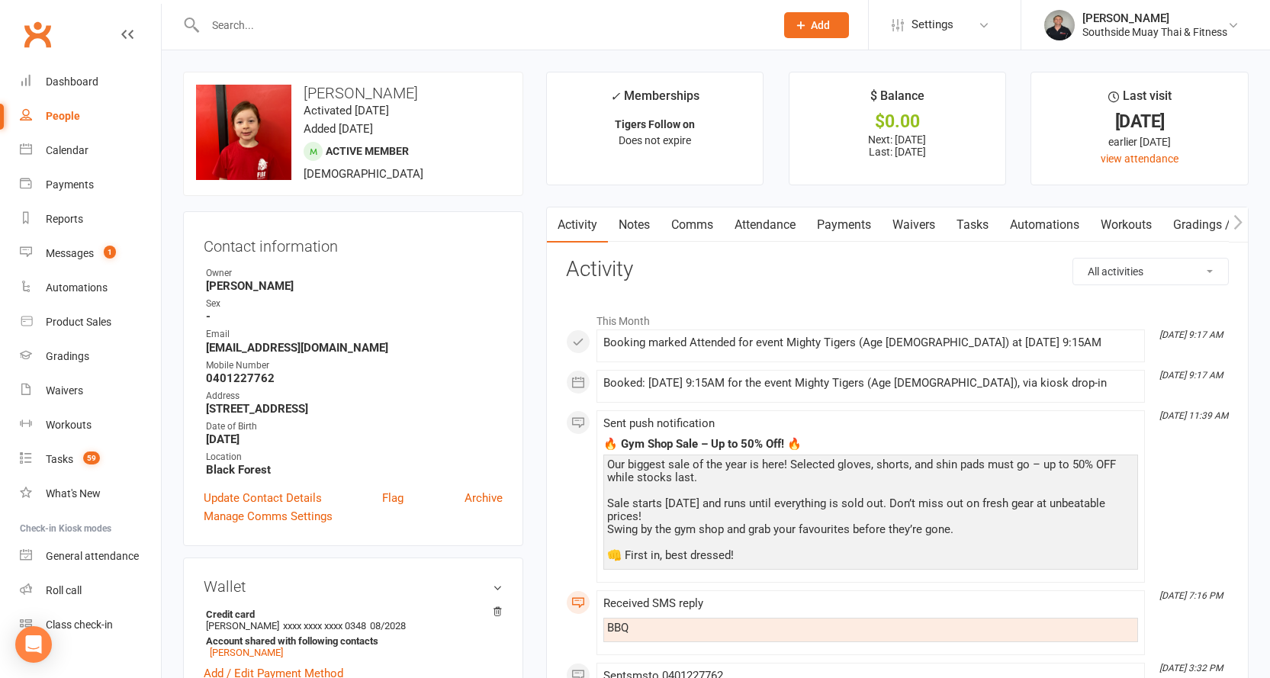
click at [1241, 218] on icon "button" at bounding box center [1237, 222] width 9 height 16
click at [1210, 218] on link "Mobile App" at bounding box center [1233, 224] width 82 height 35
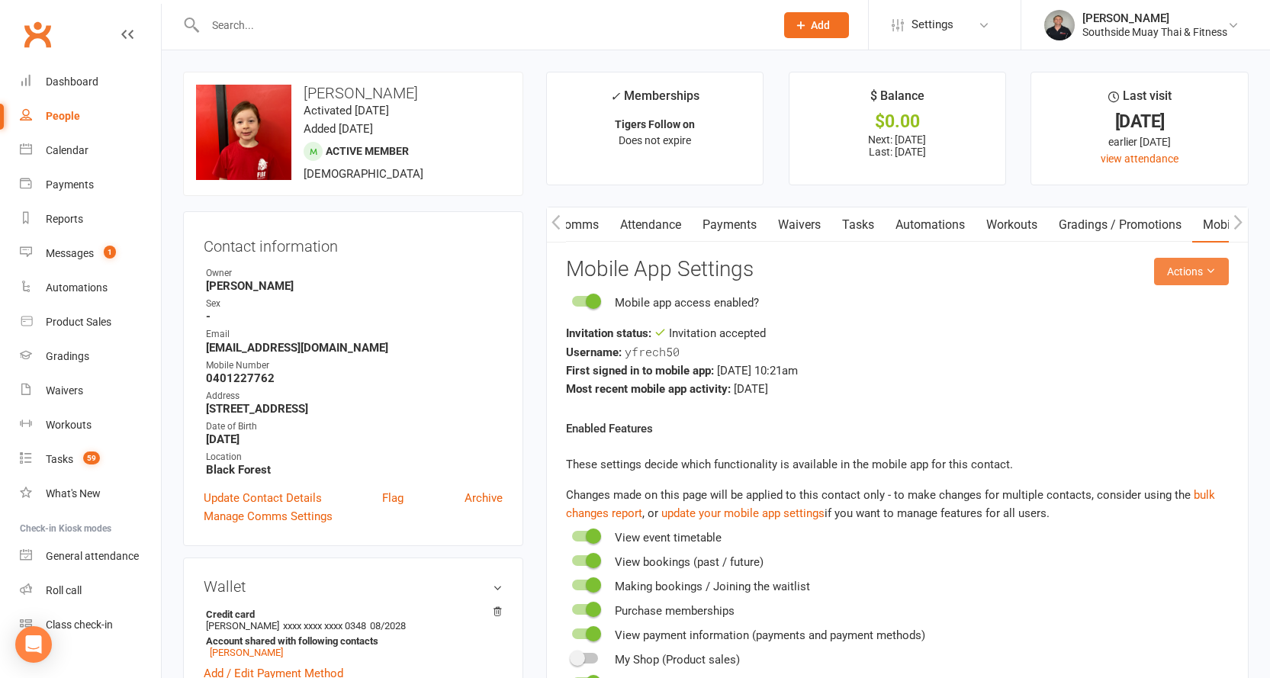
click at [1174, 263] on button "Actions" at bounding box center [1191, 271] width 75 height 27
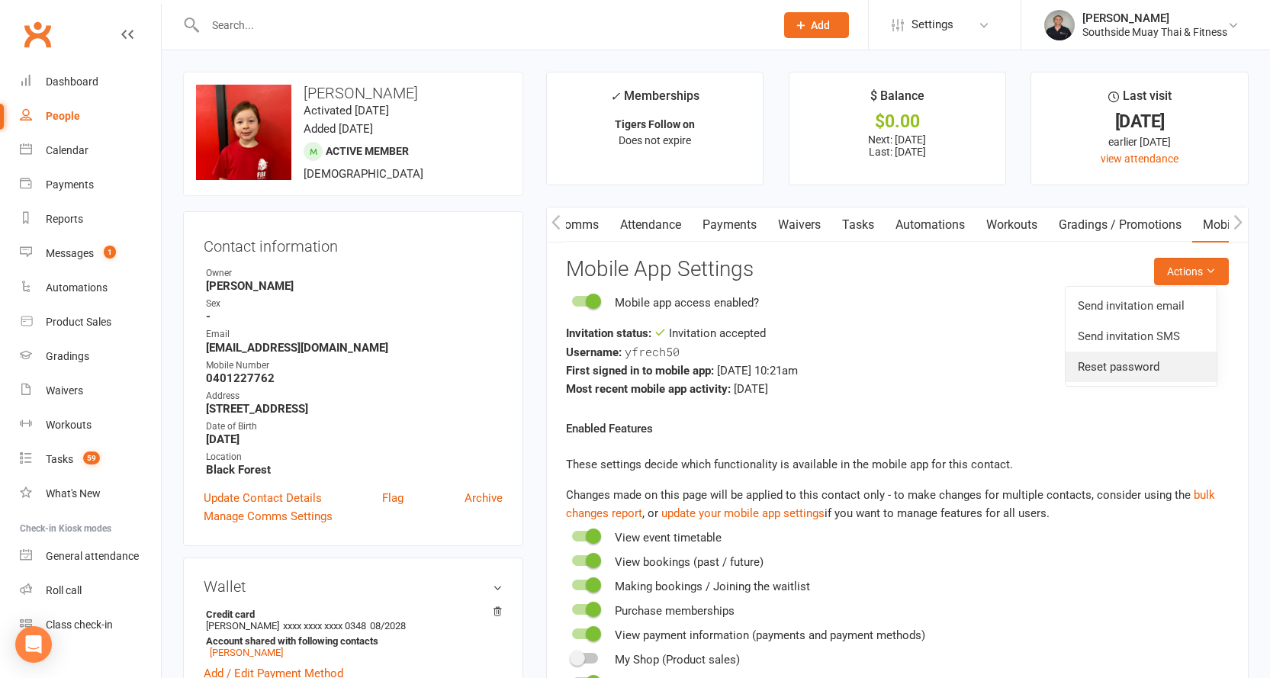
click at [1145, 361] on link "Reset password" at bounding box center [1140, 367] width 151 height 31
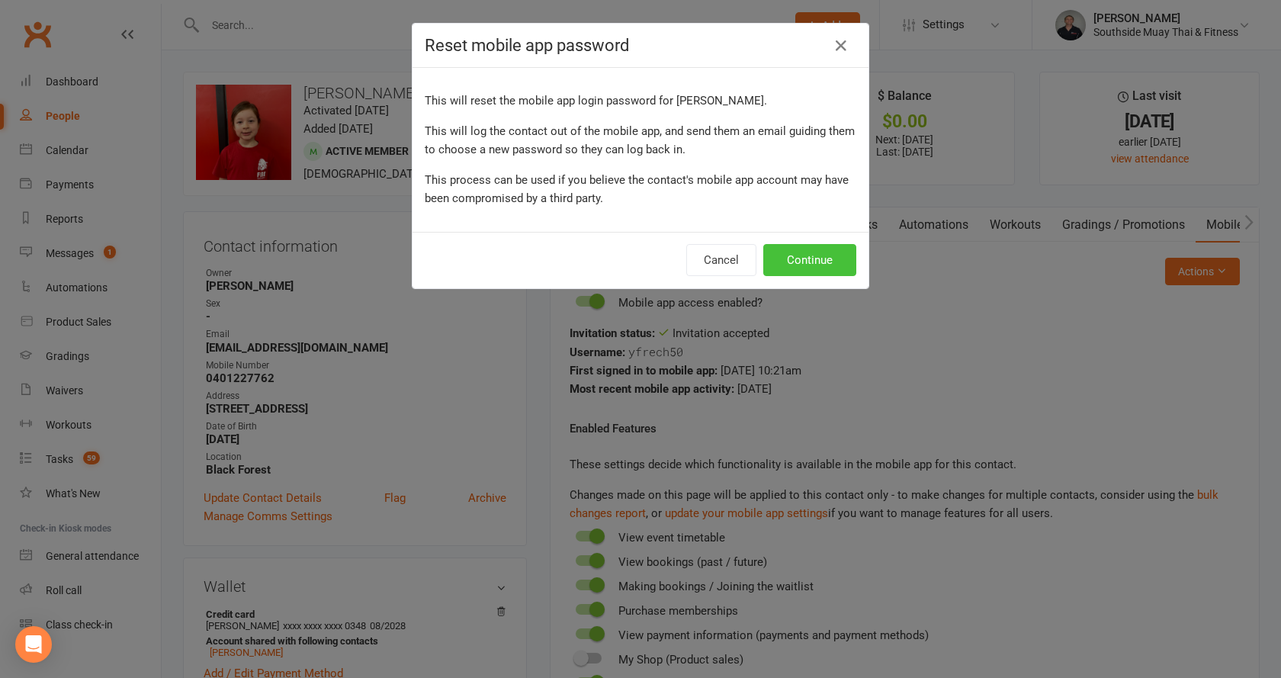
click at [813, 250] on button "Continue" at bounding box center [809, 260] width 93 height 32
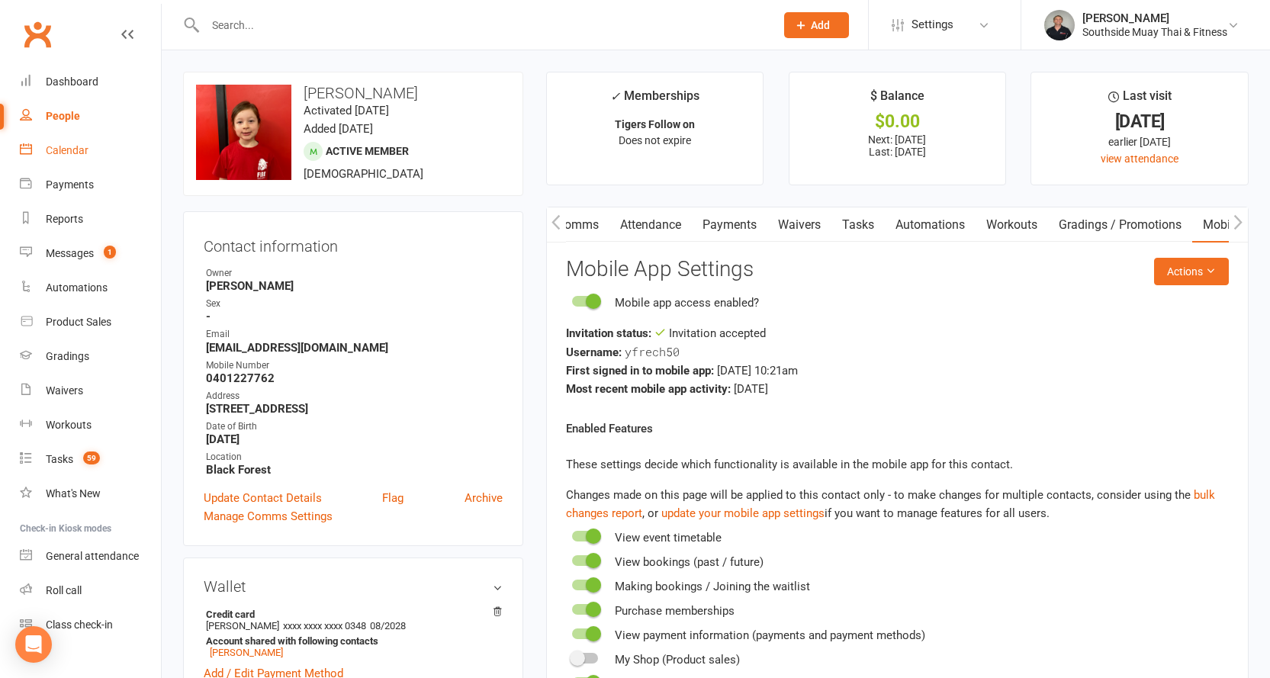
click at [59, 144] on div "Calendar" at bounding box center [67, 150] width 43 height 12
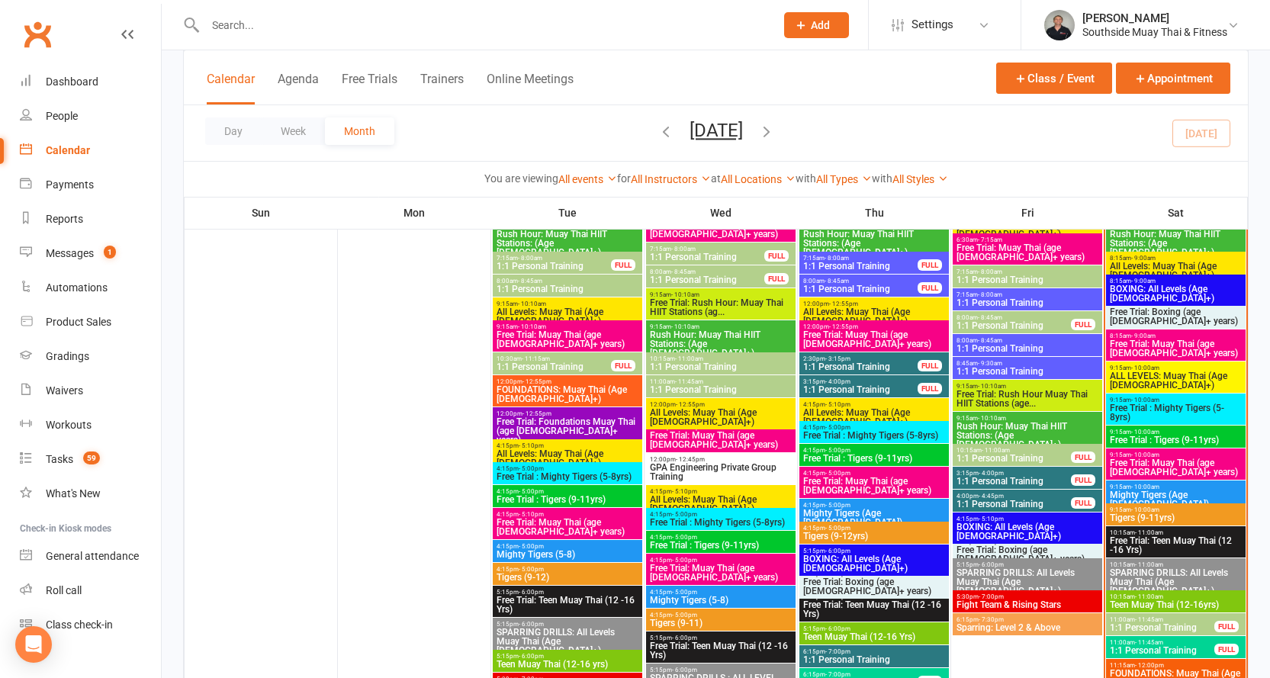
scroll to position [839, 0]
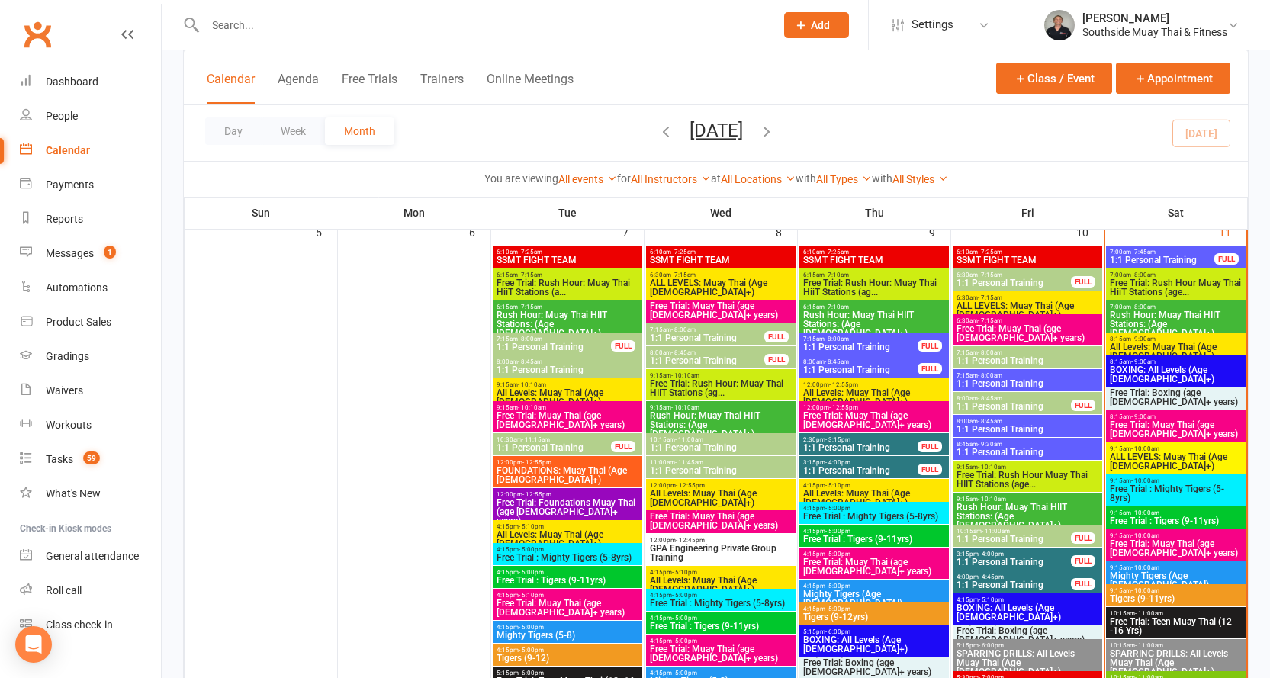
click at [1161, 567] on span "9:15am - 10:00am" at bounding box center [1175, 567] width 133 height 7
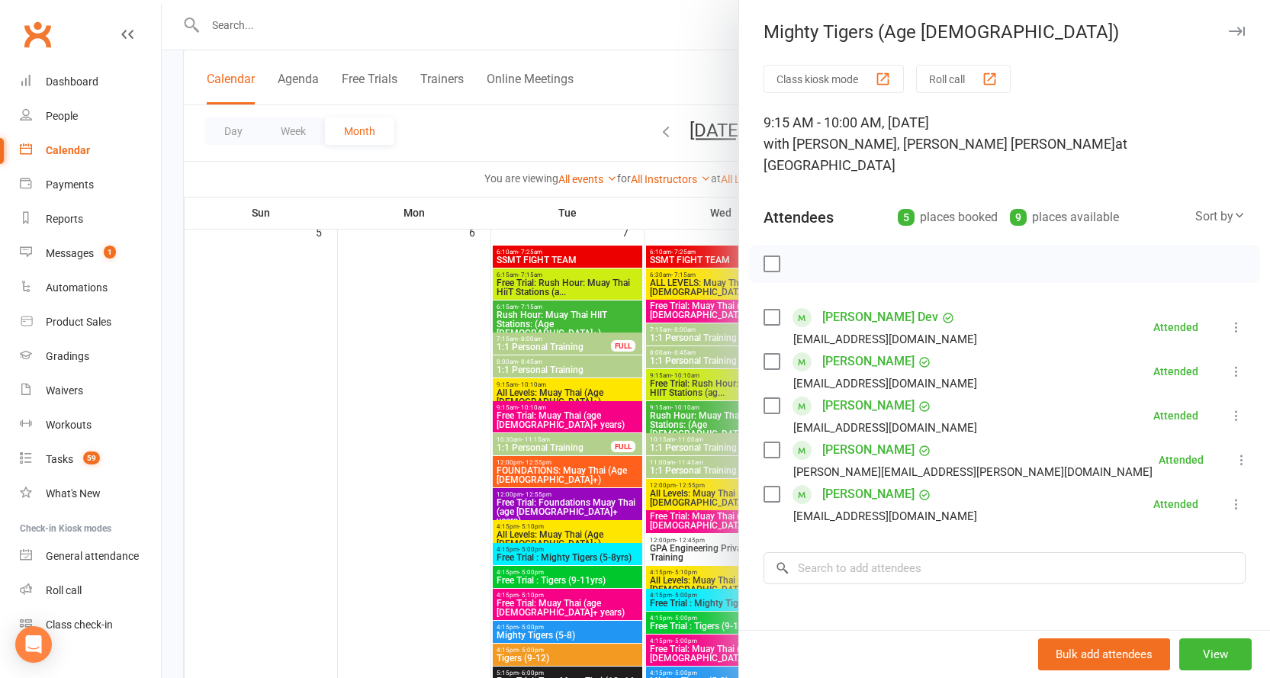
click at [850, 438] on link "[PERSON_NAME]" at bounding box center [868, 450] width 92 height 24
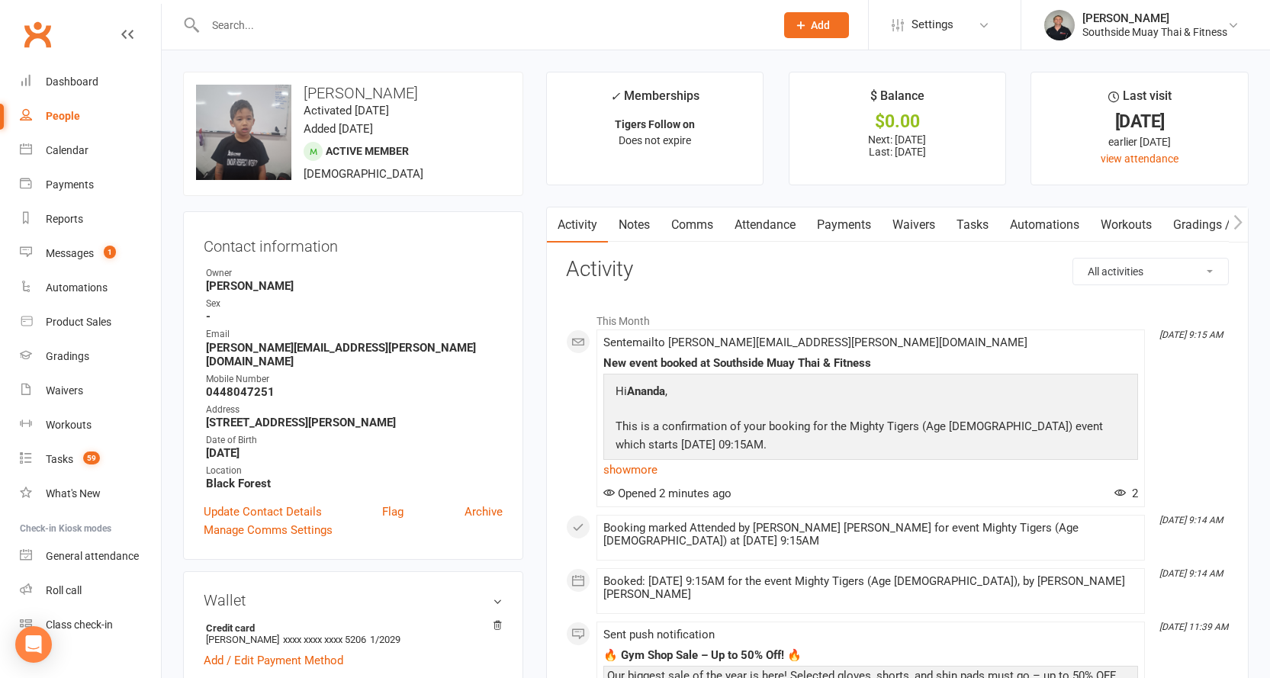
click at [57, 108] on link "People" at bounding box center [90, 116] width 141 height 34
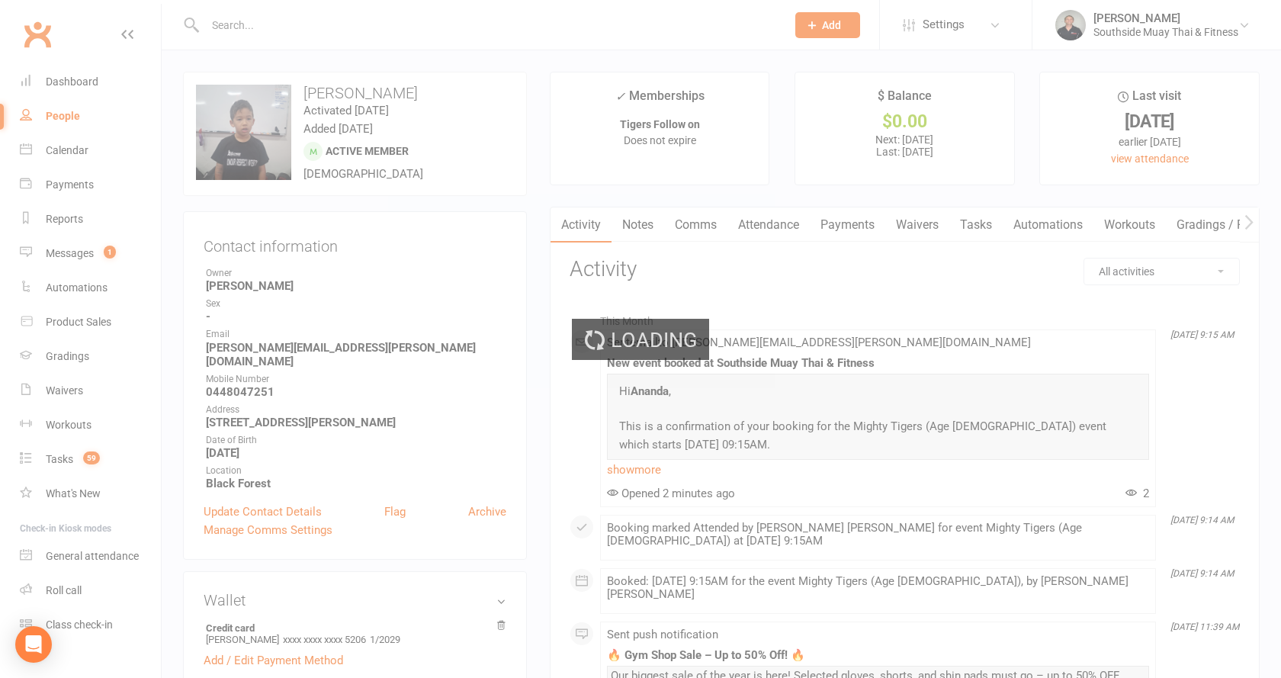
select select "100"
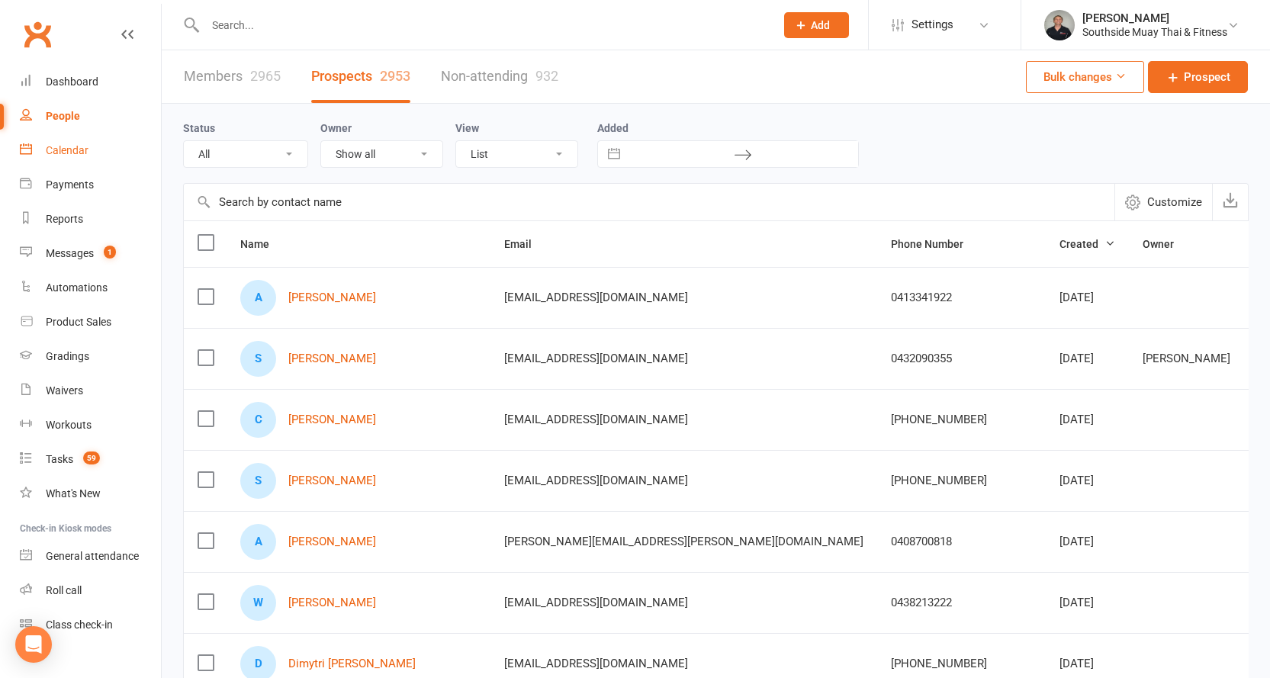
click at [59, 146] on div "Calendar" at bounding box center [67, 150] width 43 height 12
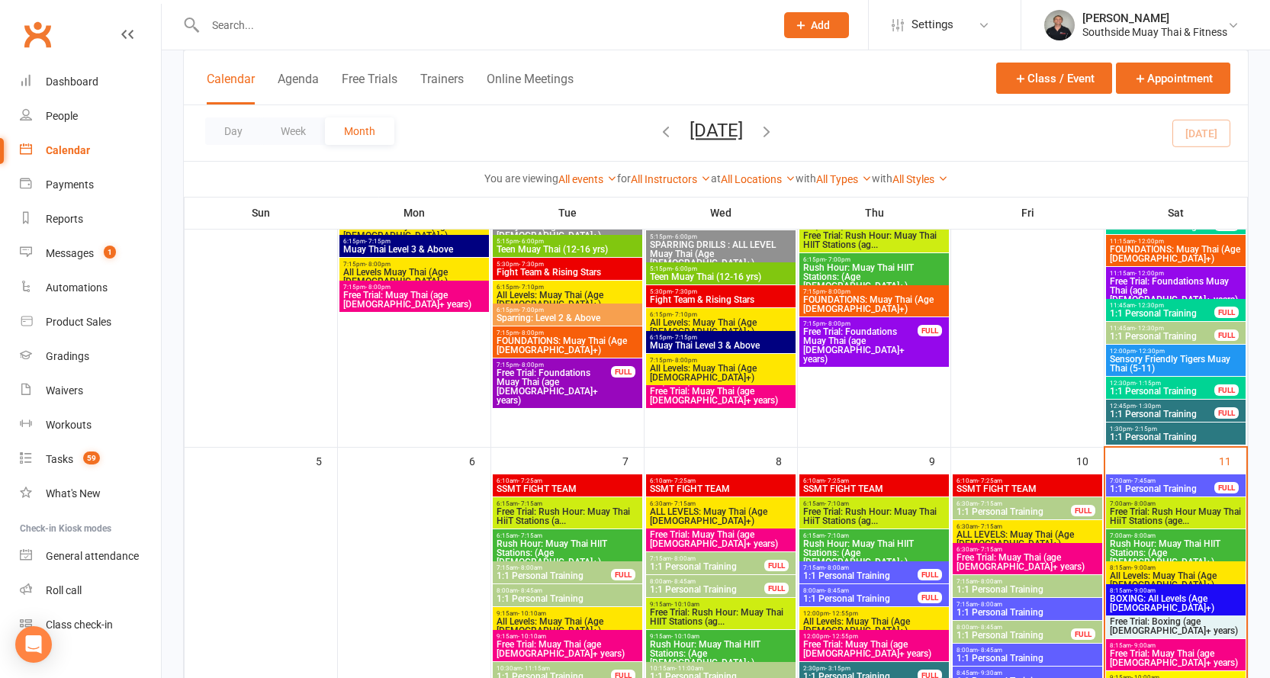
scroll to position [991, 0]
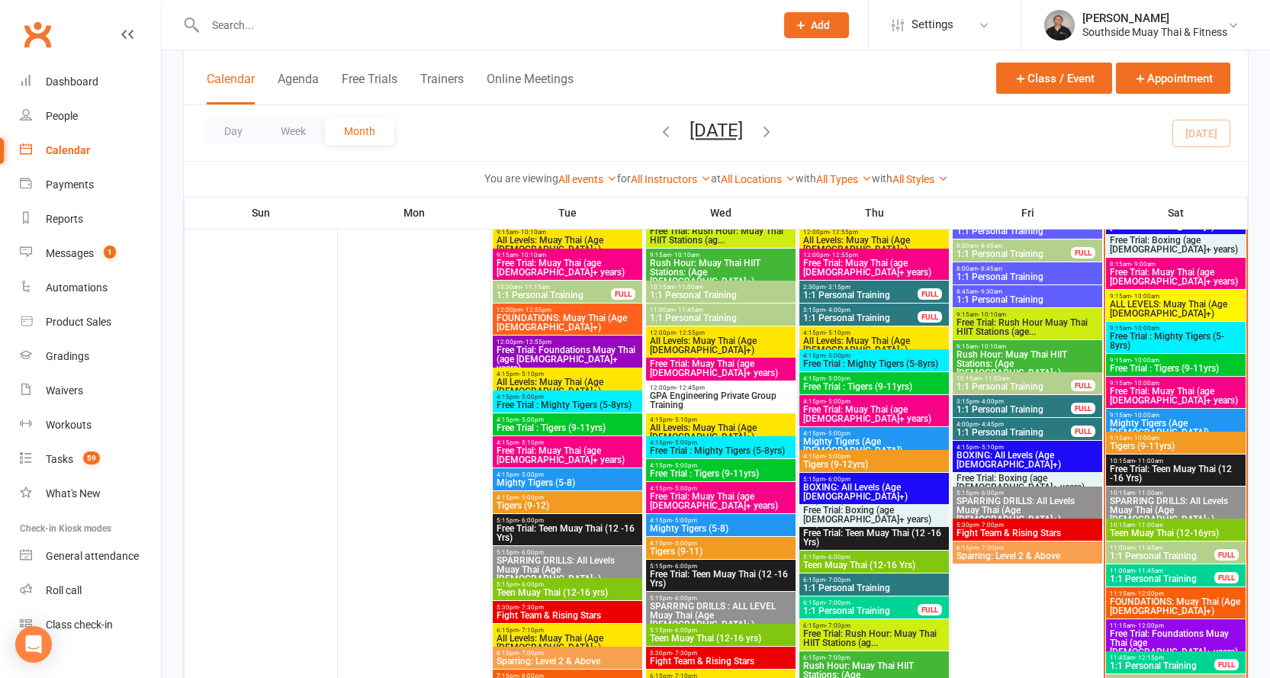
click at [1156, 416] on span "- 10:00am" at bounding box center [1145, 415] width 28 height 7
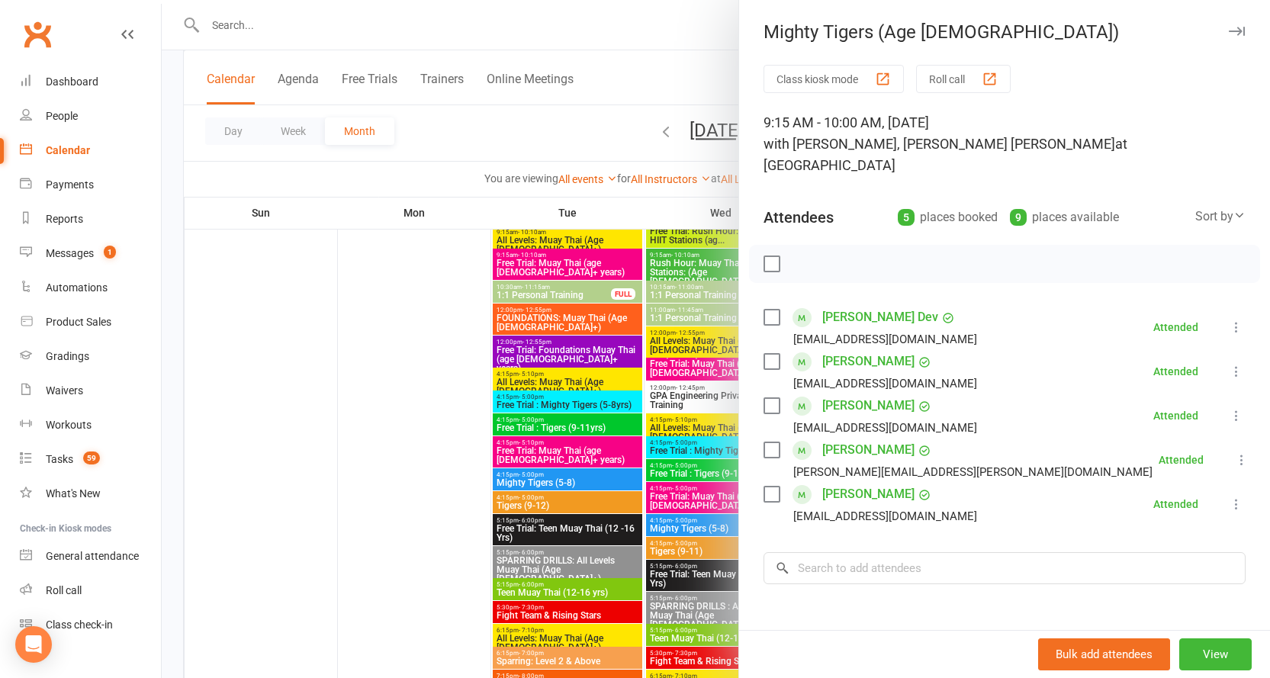
click at [849, 349] on link "[PERSON_NAME]" at bounding box center [868, 361] width 92 height 24
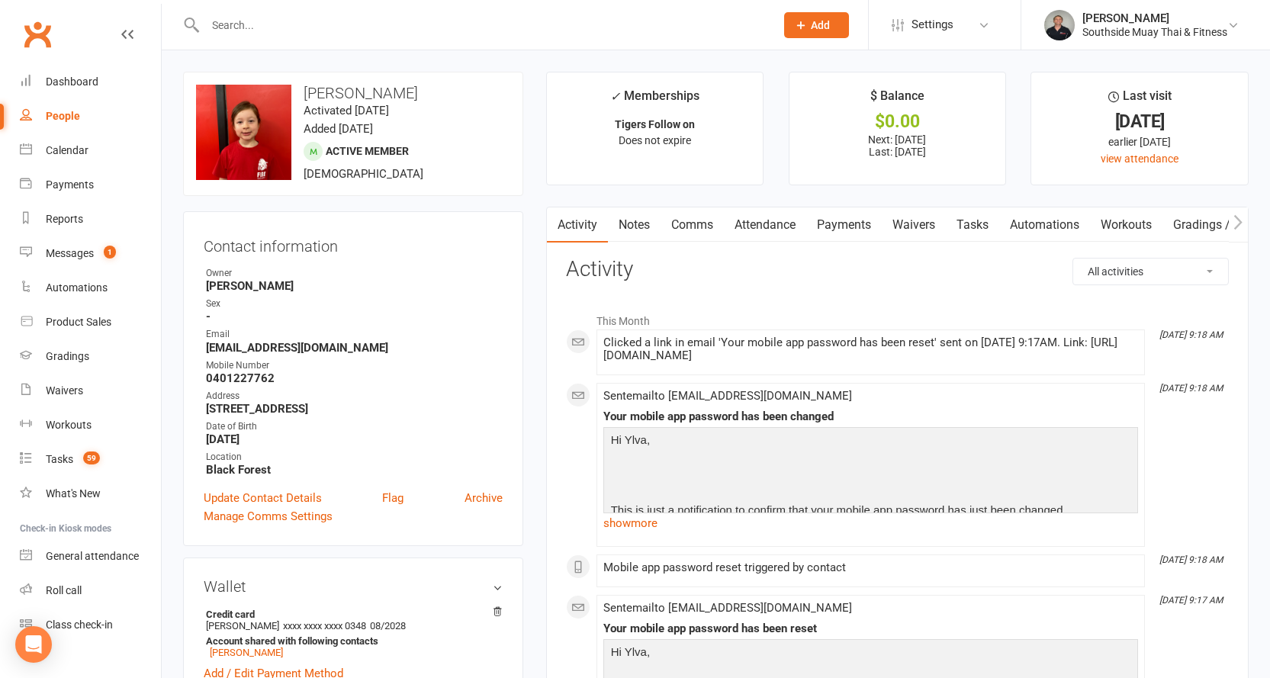
click at [1240, 220] on icon "button" at bounding box center [1237, 222] width 9 height 16
click at [1212, 217] on link "Mobile App" at bounding box center [1233, 224] width 82 height 35
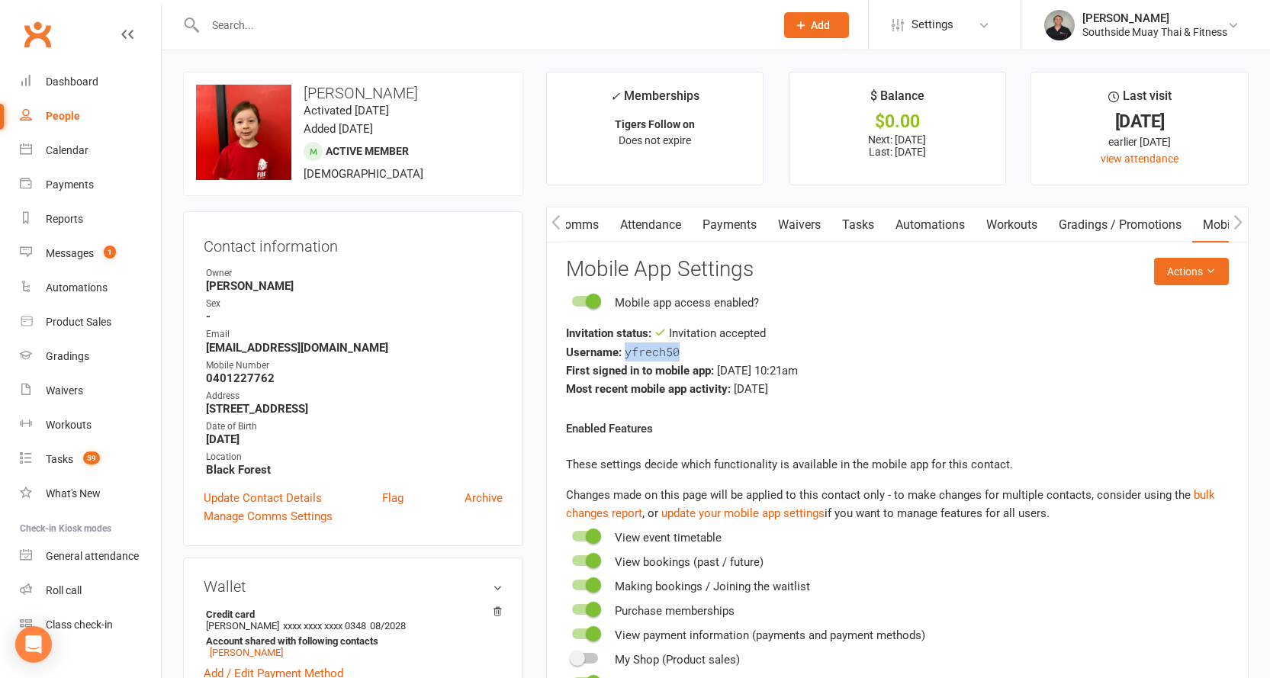
drag, startPoint x: 623, startPoint y: 350, endPoint x: 678, endPoint y: 351, distance: 54.9
click at [678, 351] on div "Username: yfrech50" at bounding box center [897, 351] width 663 height 19
copy span "yfrech50"
click at [548, 221] on button "button" at bounding box center [556, 224] width 19 height 34
click at [699, 226] on link "Comms" at bounding box center [691, 224] width 63 height 35
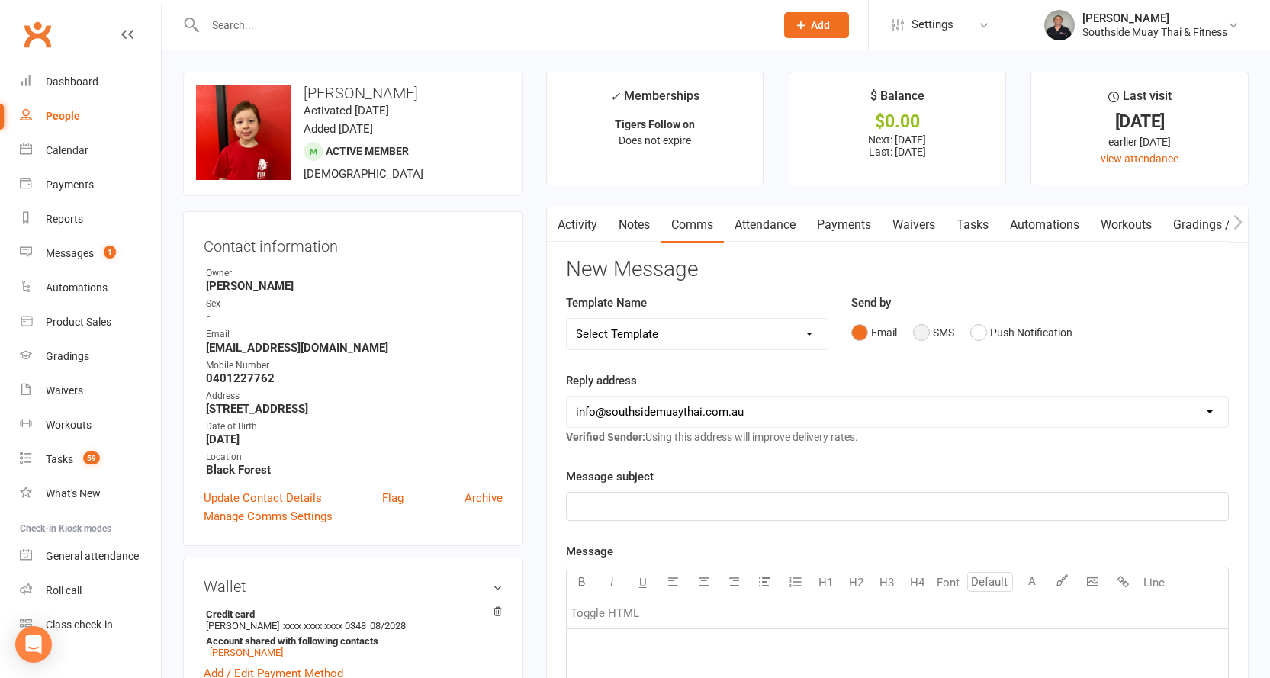
click at [936, 327] on button "SMS" at bounding box center [933, 332] width 41 height 29
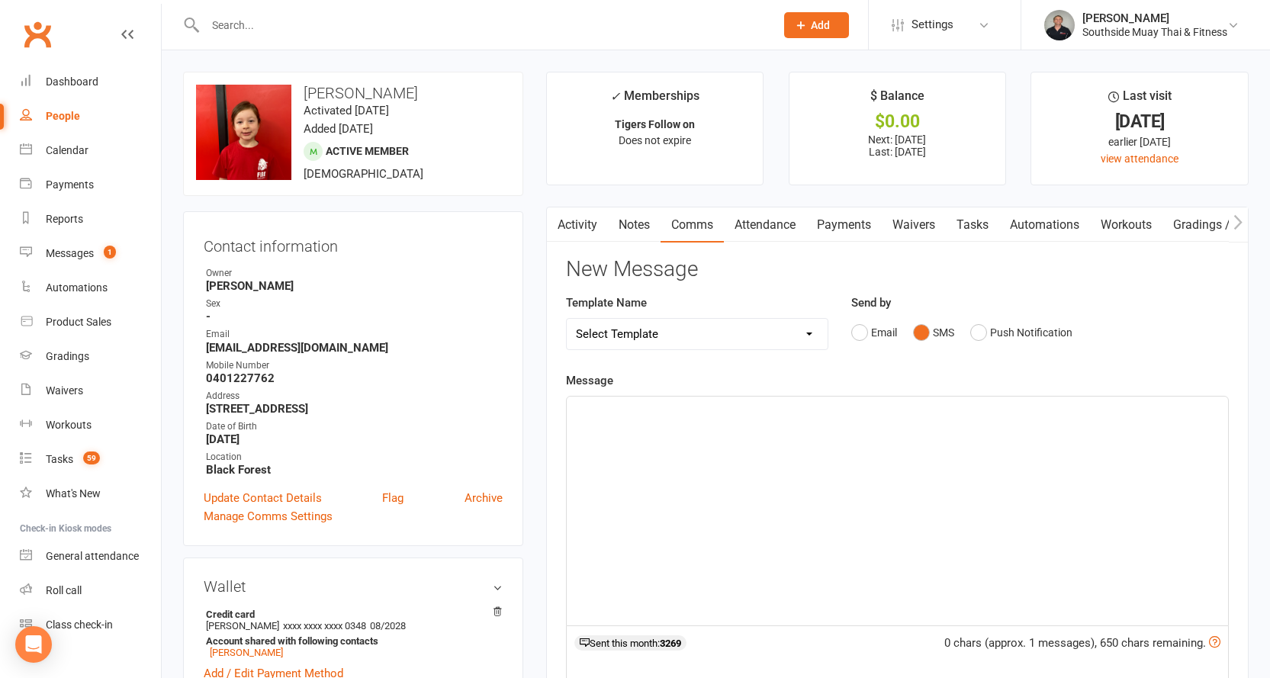
click at [725, 426] on div "﻿" at bounding box center [897, 511] width 661 height 229
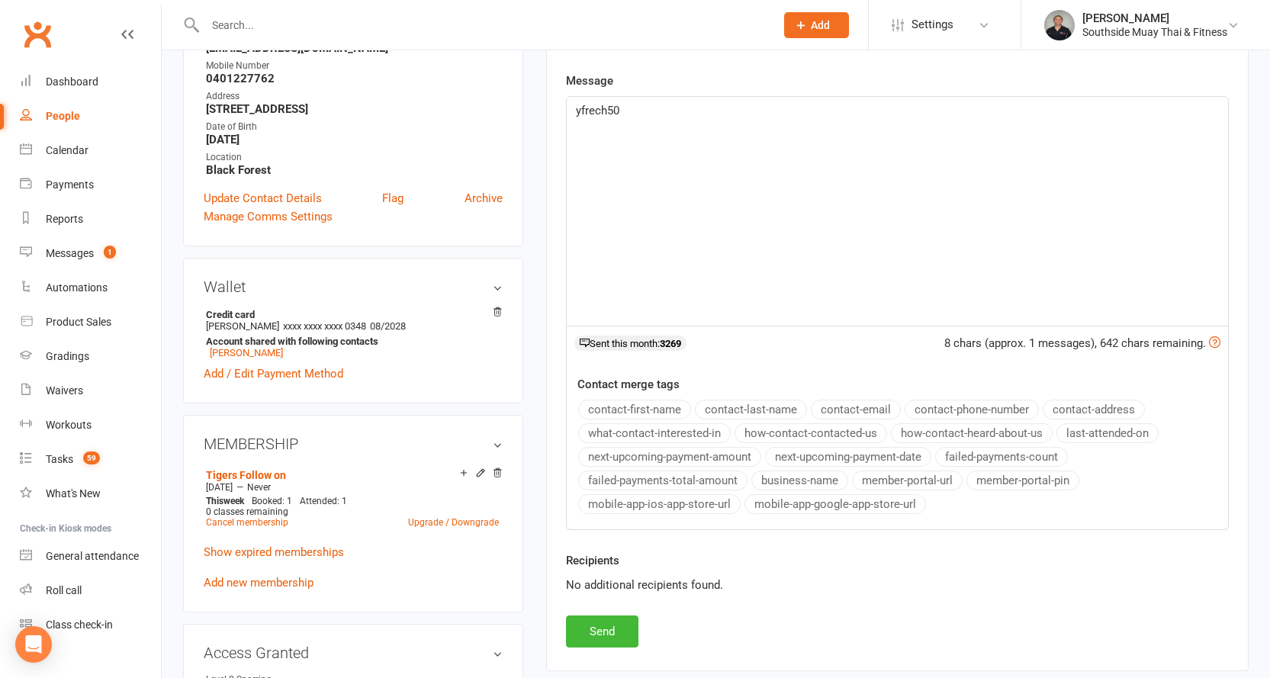
scroll to position [458, 0]
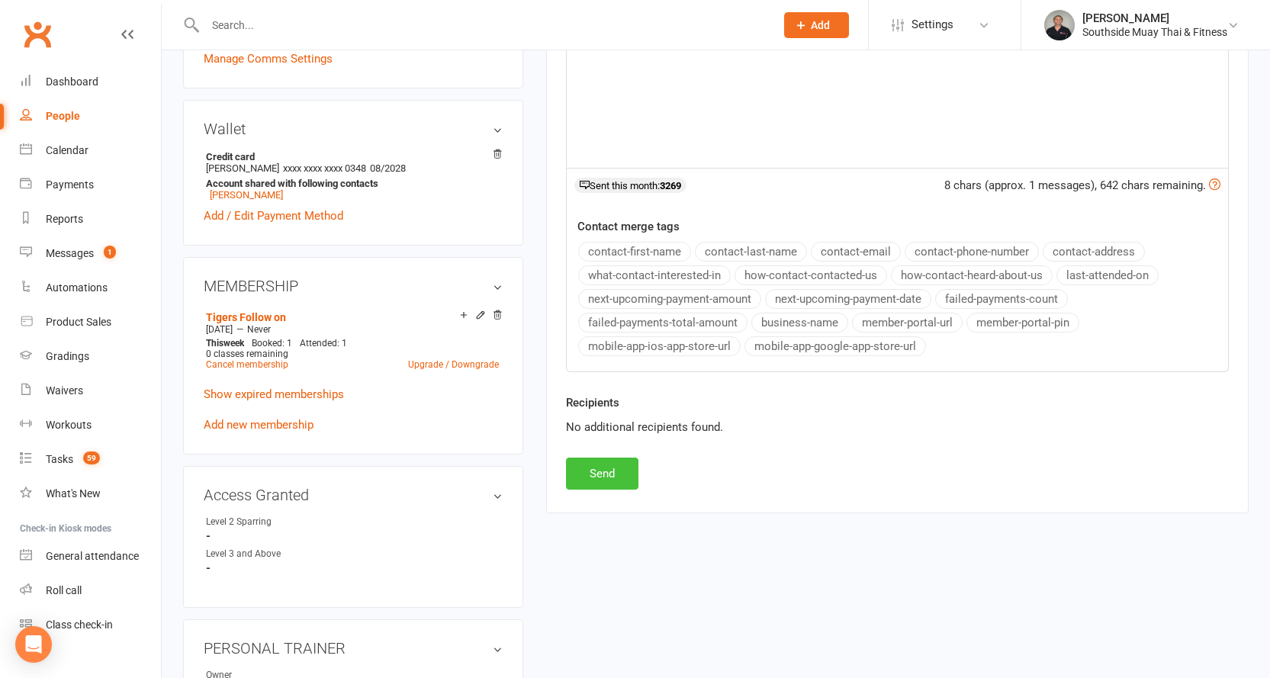
click at [588, 474] on button "Send" at bounding box center [602, 474] width 72 height 32
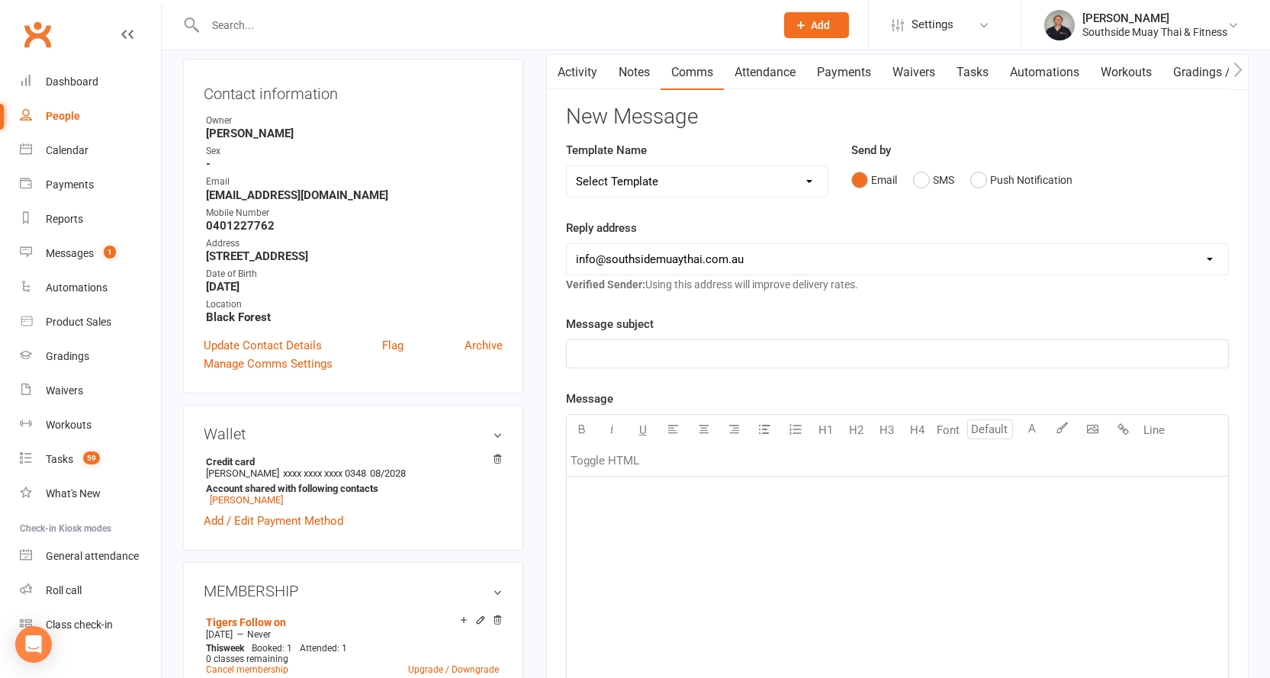
scroll to position [0, 0]
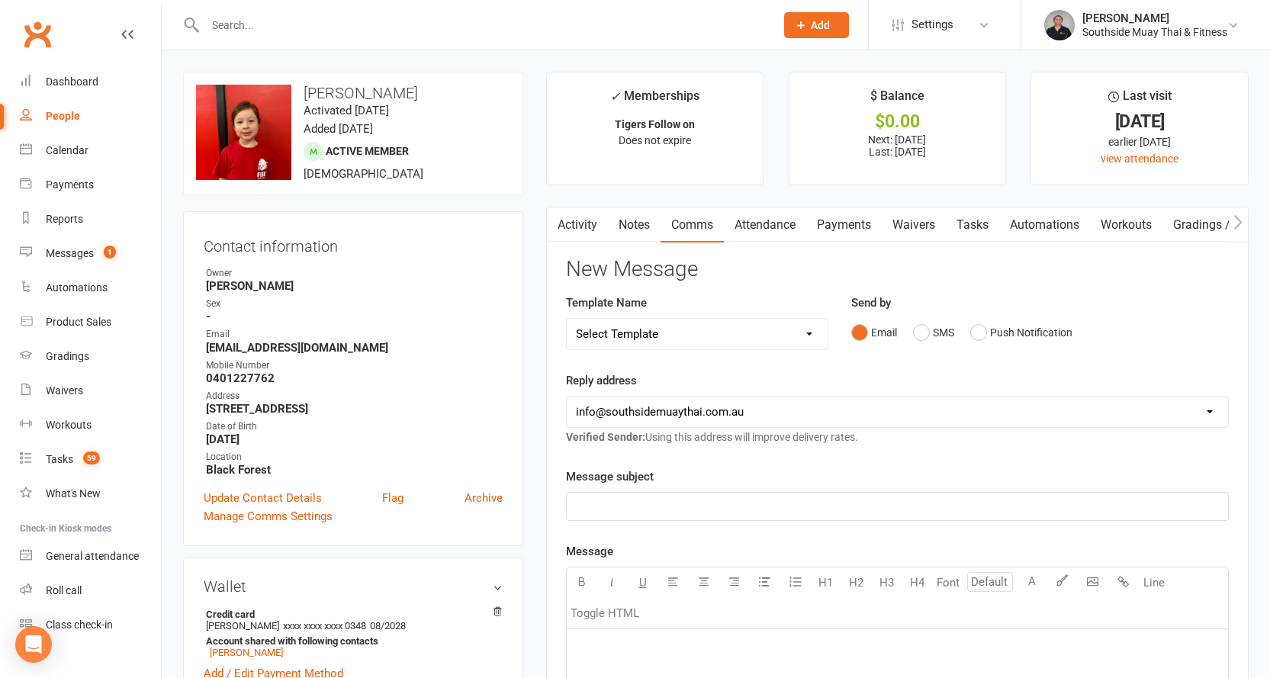
click at [561, 219] on icon "button" at bounding box center [555, 222] width 9 height 16
click at [565, 220] on button "button" at bounding box center [556, 224] width 19 height 34
click at [573, 226] on link "Activity" at bounding box center [577, 224] width 61 height 35
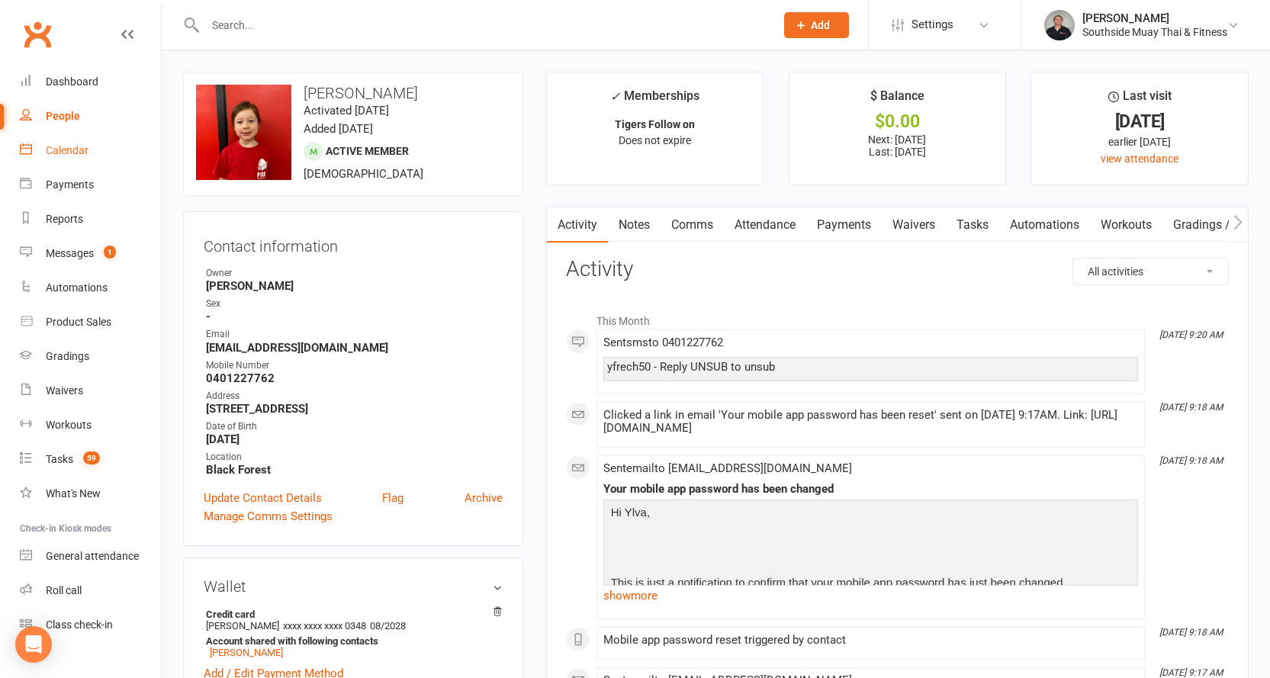
click at [56, 149] on div "Calendar" at bounding box center [67, 150] width 43 height 12
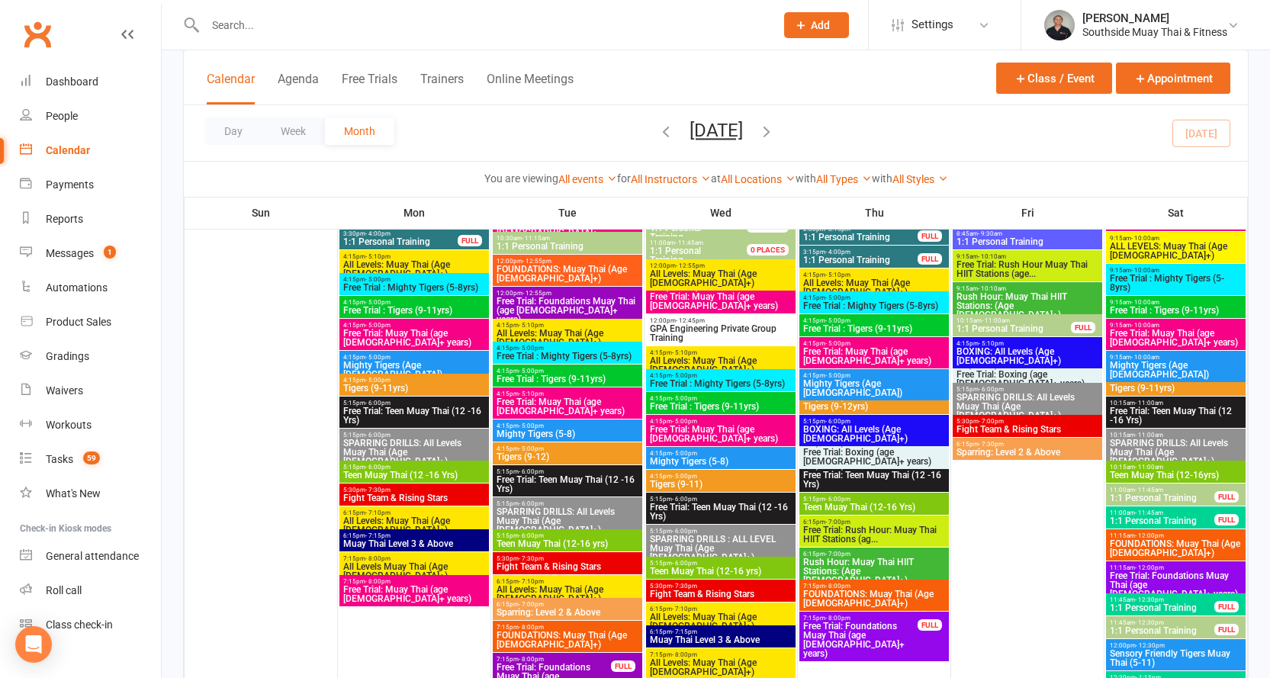
scroll to position [305, 0]
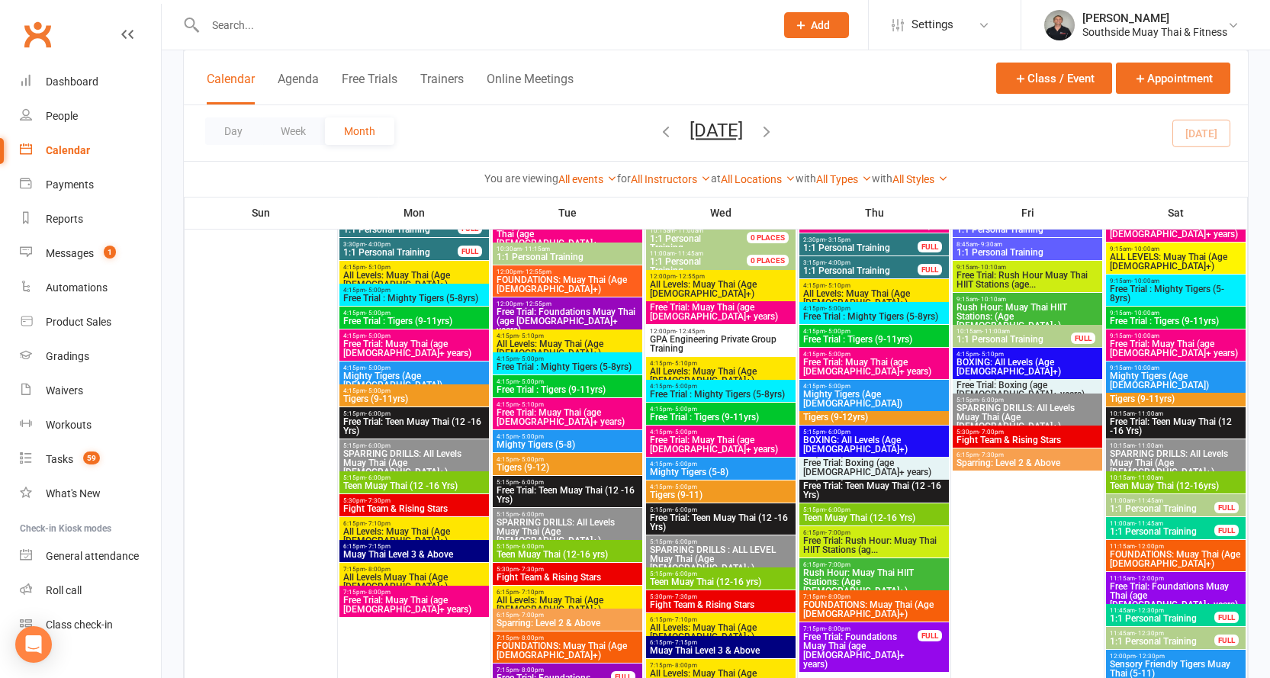
click at [1160, 368] on span "9:15am - 10:00am" at bounding box center [1175, 368] width 133 height 7
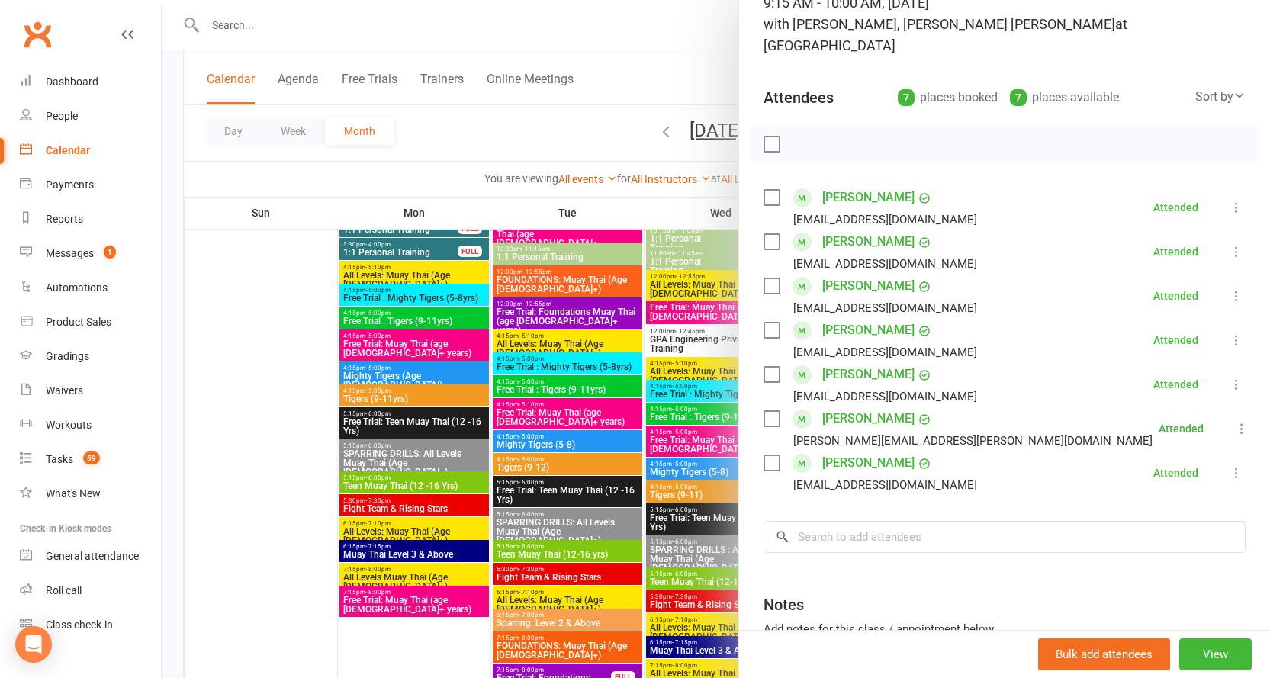
scroll to position [153, 0]
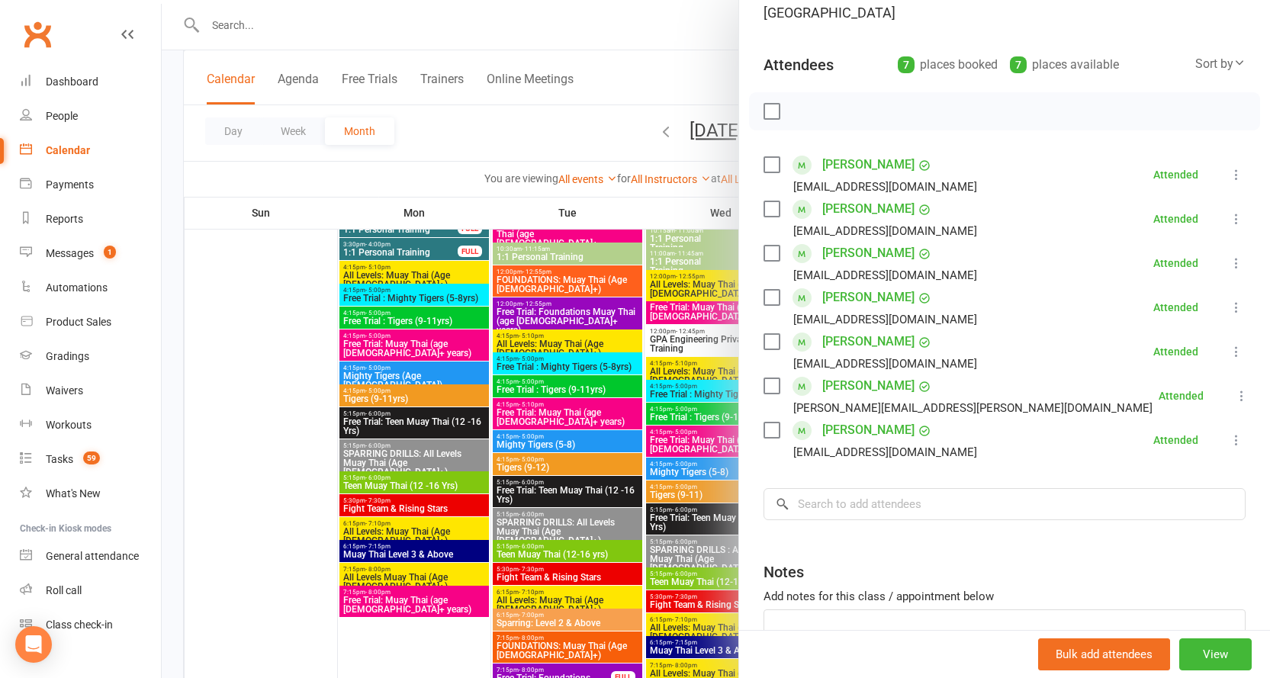
click at [850, 374] on link "[PERSON_NAME]" at bounding box center [868, 386] width 92 height 24
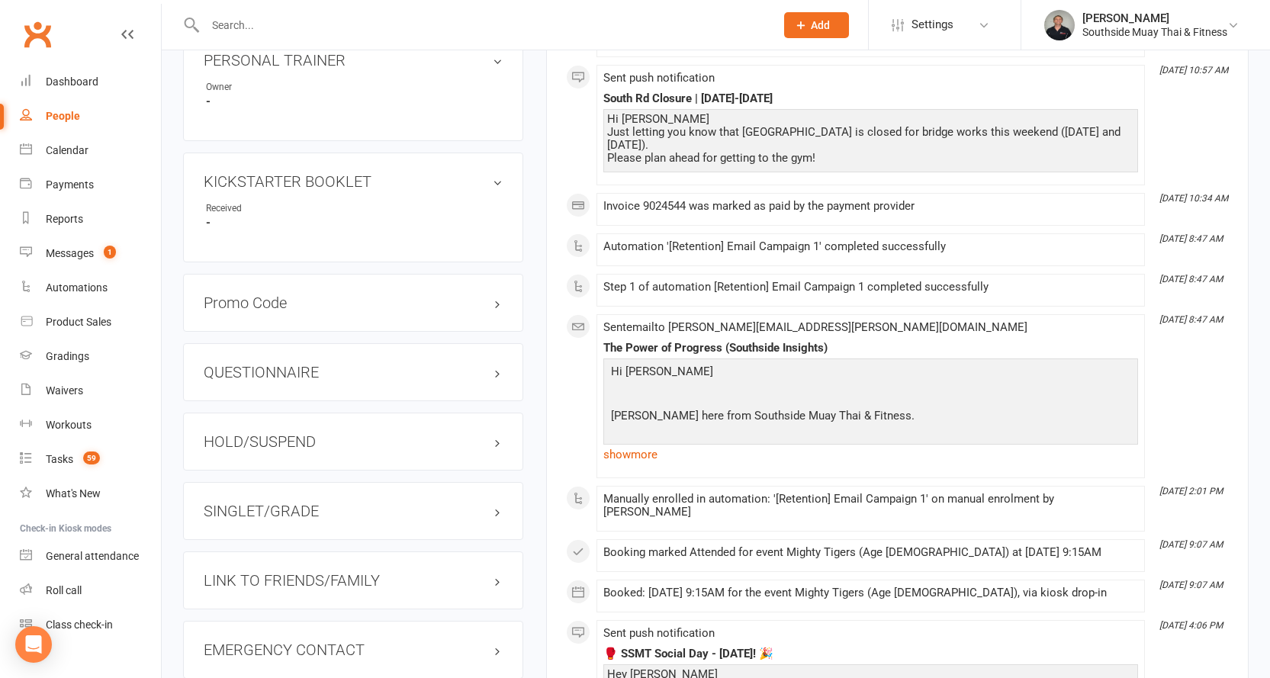
scroll to position [1220, 0]
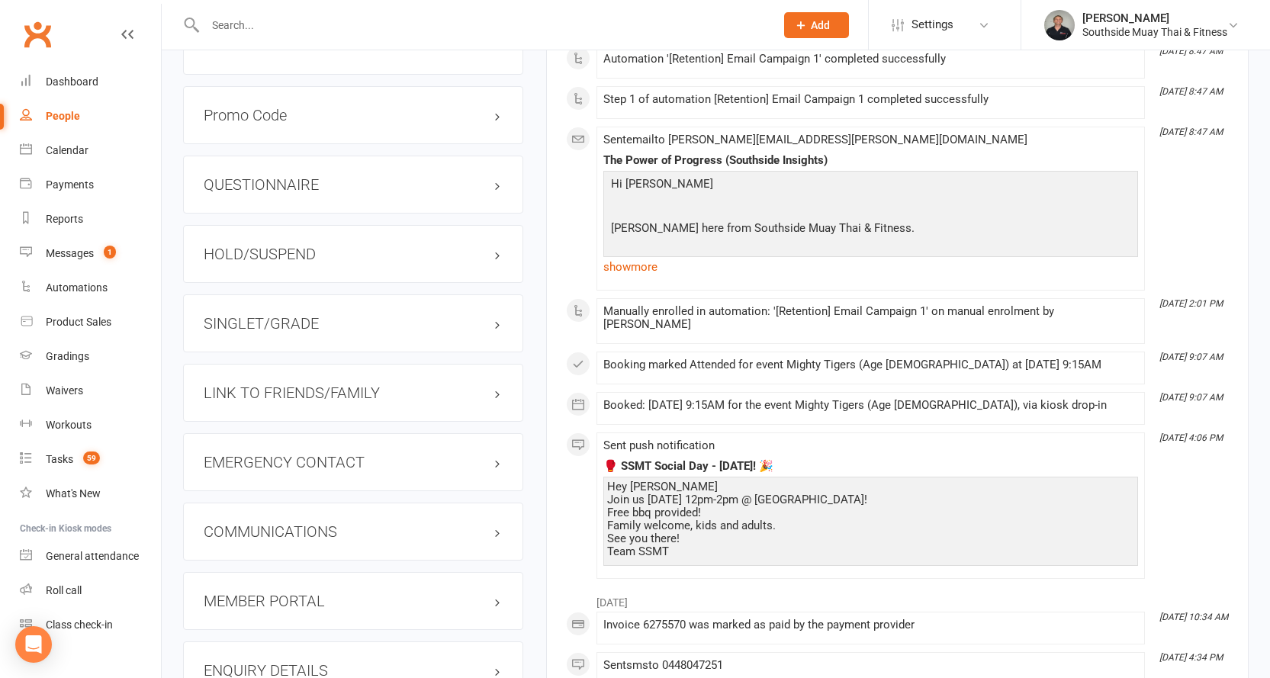
click at [230, 384] on h3 "LINK TO FRIENDS/FAMILY" at bounding box center [353, 392] width 299 height 17
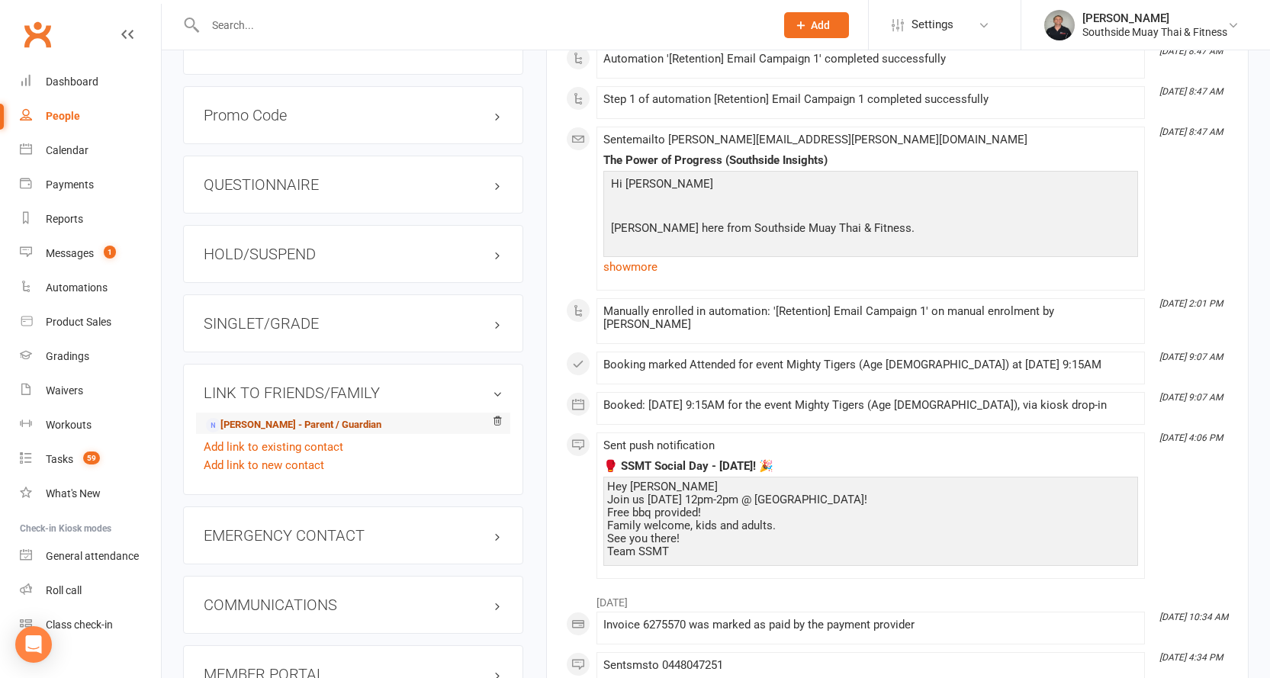
click at [228, 417] on link "[PERSON_NAME] - Parent / Guardian" at bounding box center [293, 425] width 175 height 16
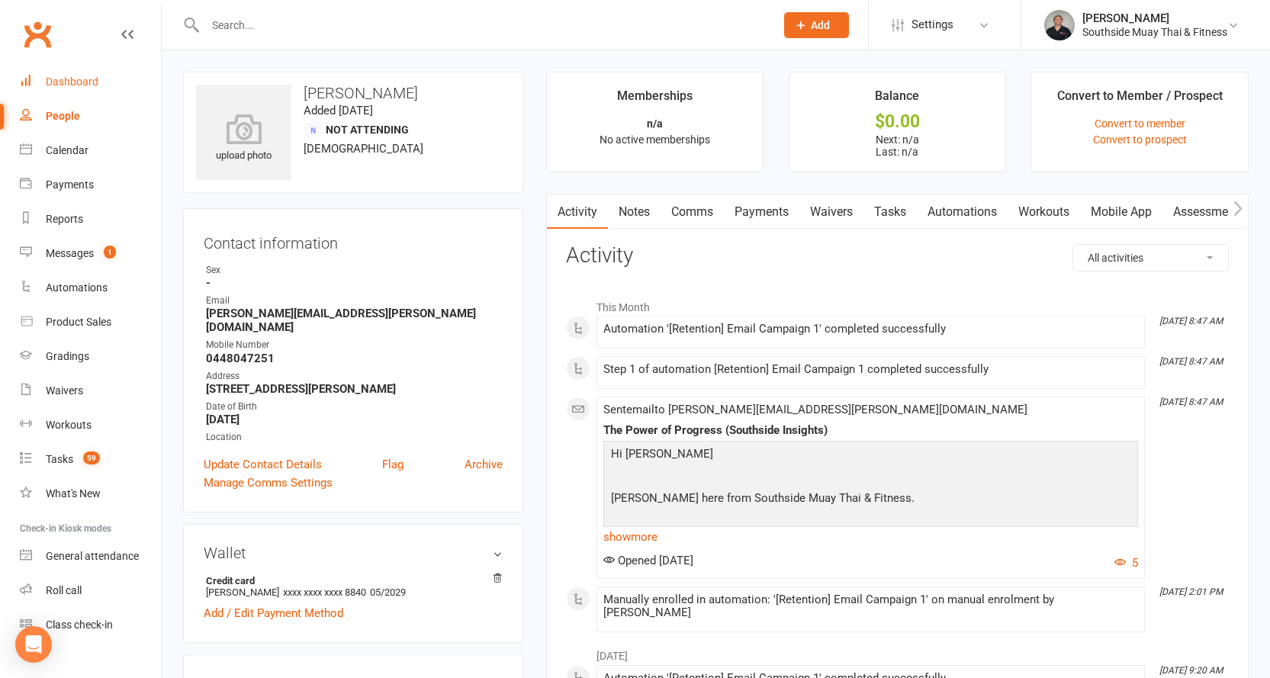
click at [55, 77] on div "Dashboard" at bounding box center [72, 81] width 53 height 12
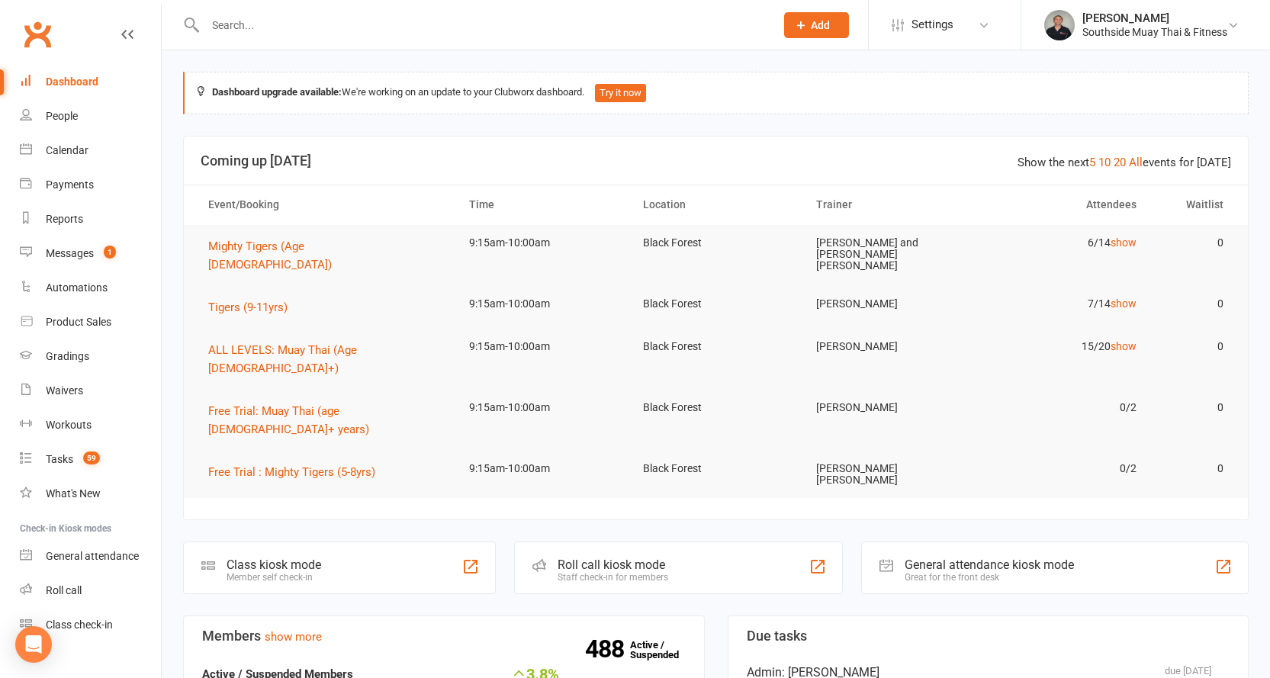
click at [236, 18] on input "text" at bounding box center [483, 24] width 564 height 21
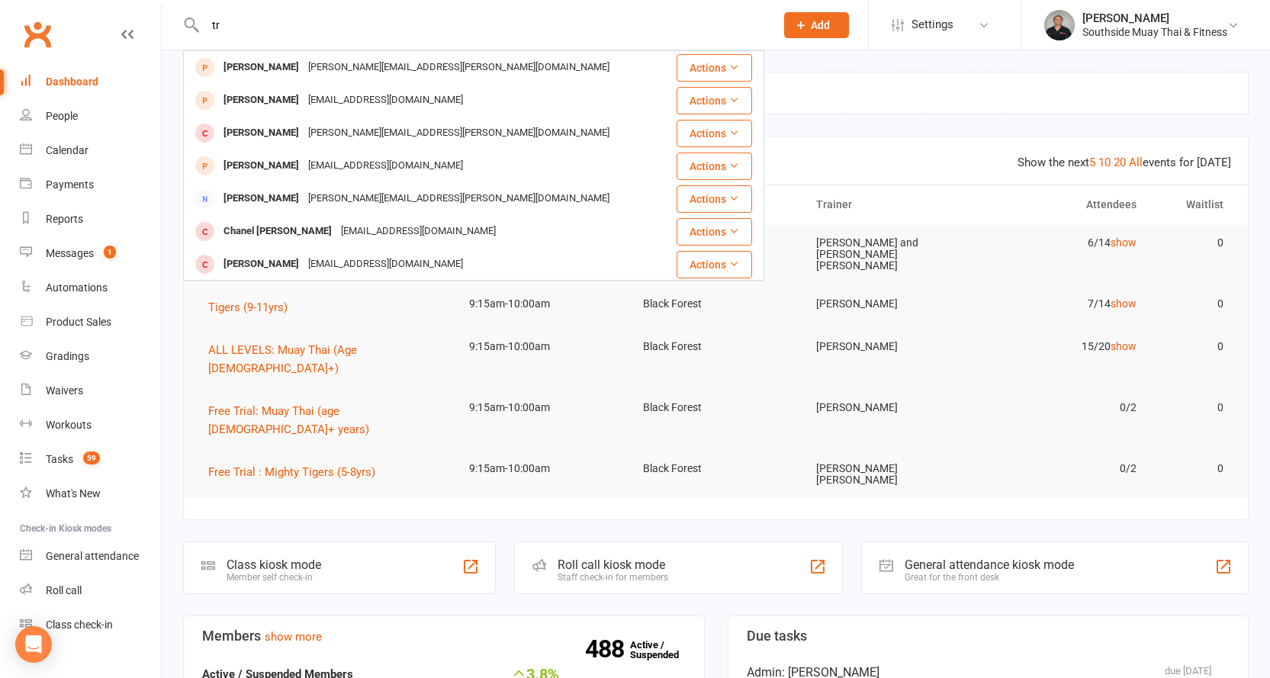
type input "t"
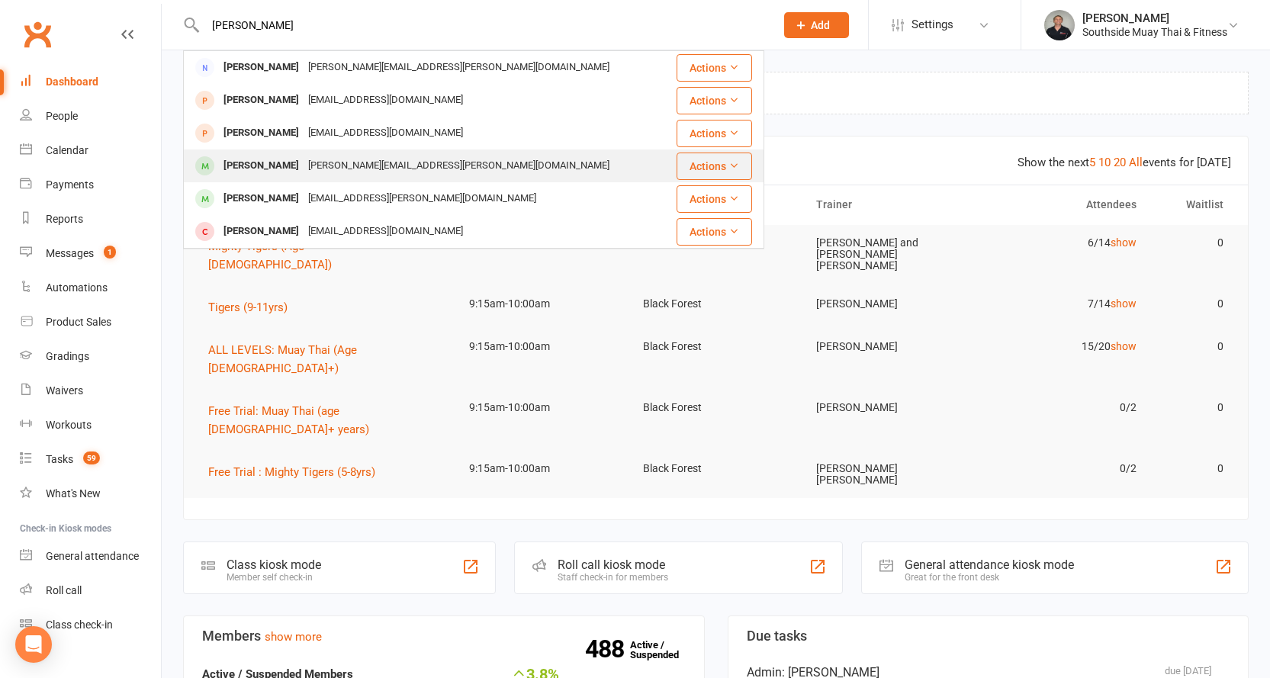
type input "[PERSON_NAME]"
click at [331, 170] on div "[PERSON_NAME][EMAIL_ADDRESS][PERSON_NAME][DOMAIN_NAME]" at bounding box center [459, 166] width 310 height 22
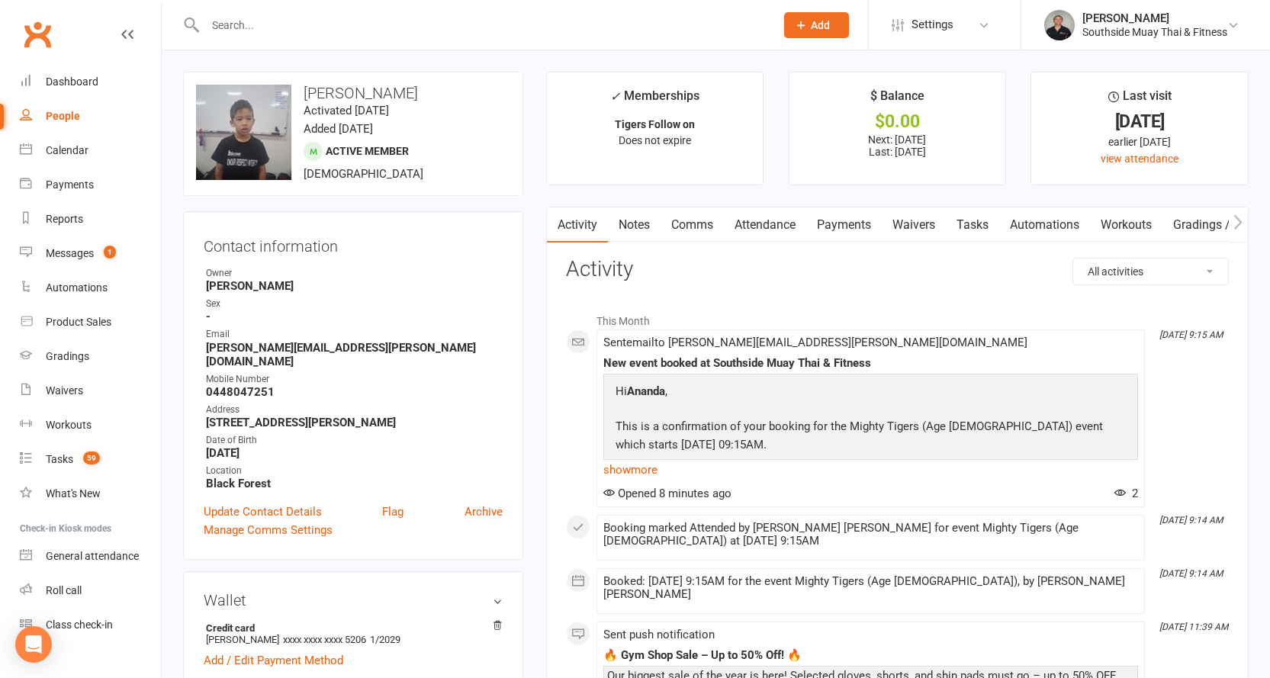
click at [769, 224] on link "Attendance" at bounding box center [765, 224] width 82 height 35
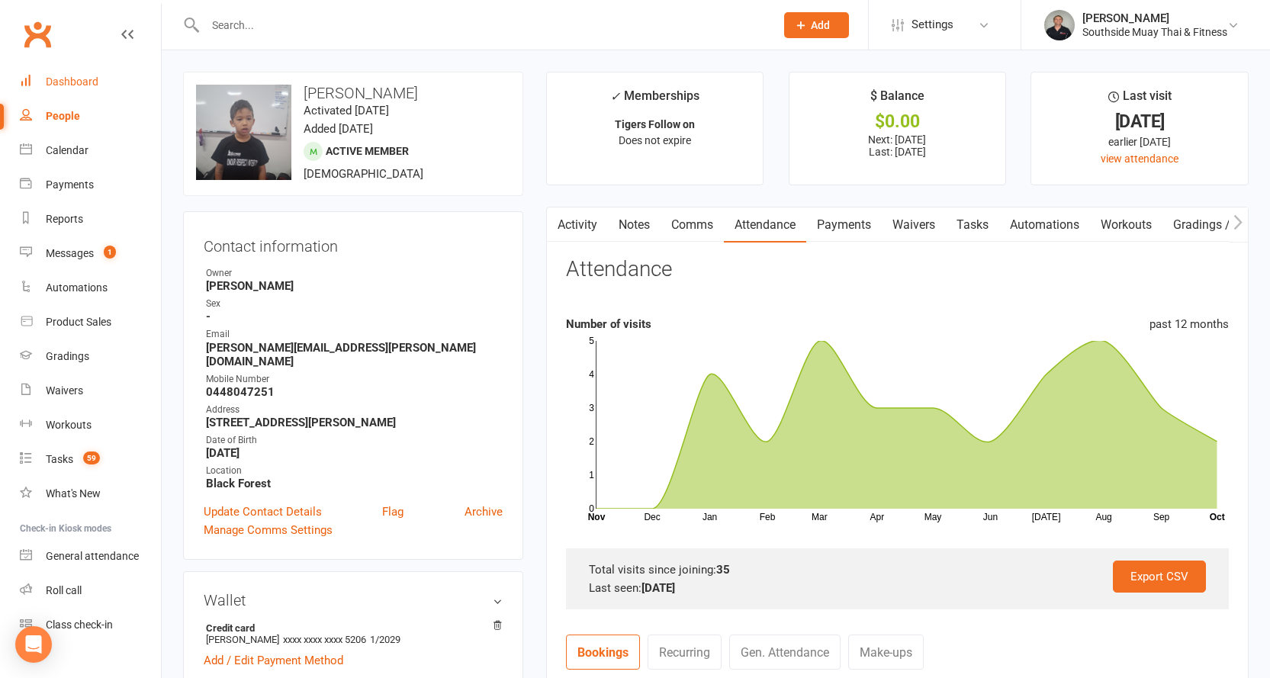
click at [70, 82] on div "Dashboard" at bounding box center [72, 81] width 53 height 12
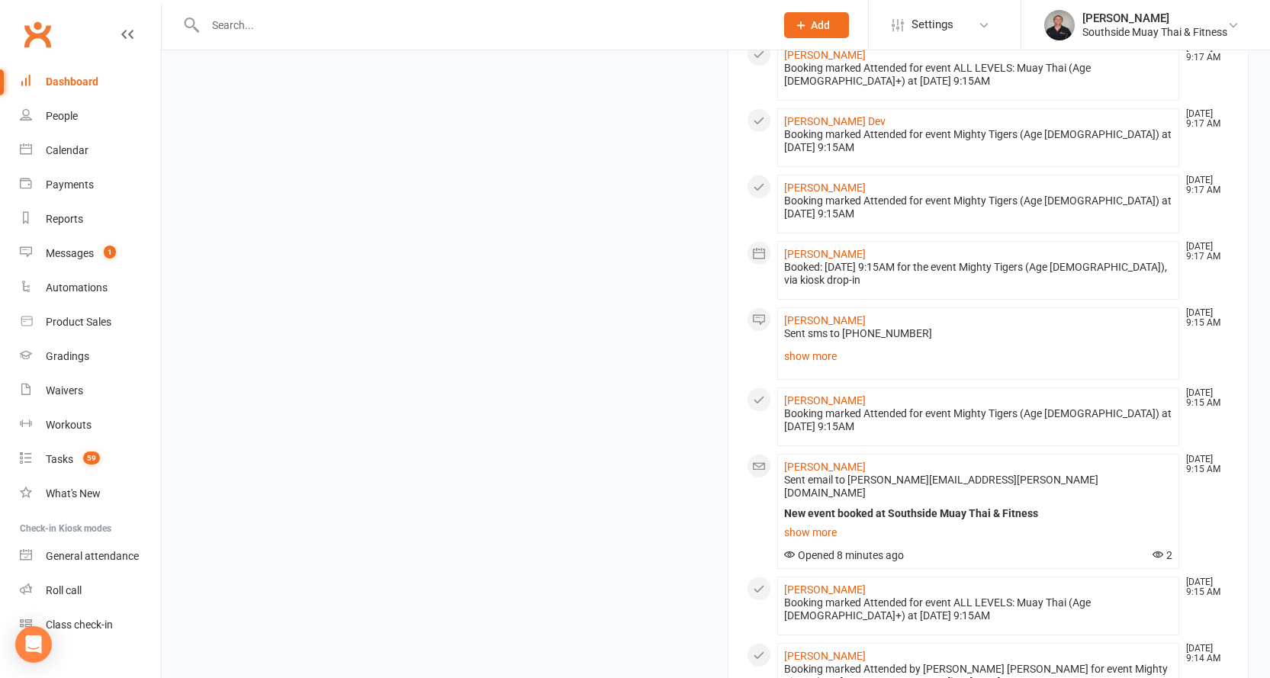
scroll to position [1813, 0]
